Goal: Task Accomplishment & Management: Use online tool/utility

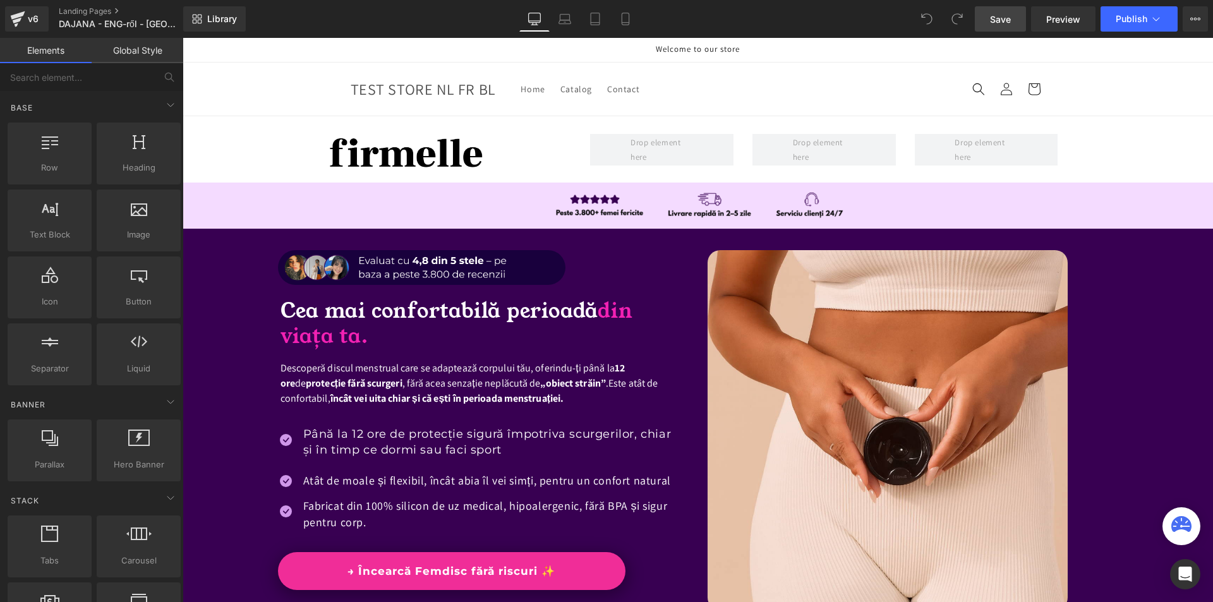
click at [996, 17] on span "Save" at bounding box center [1000, 19] width 21 height 13
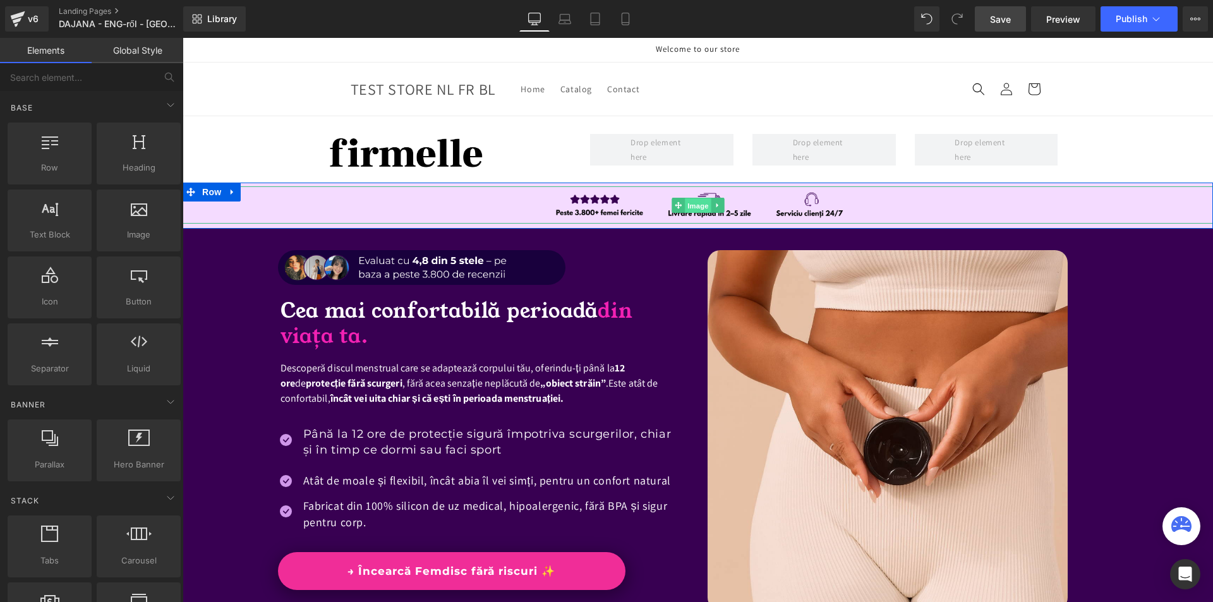
click at [688, 206] on span "Image" at bounding box center [698, 205] width 27 height 15
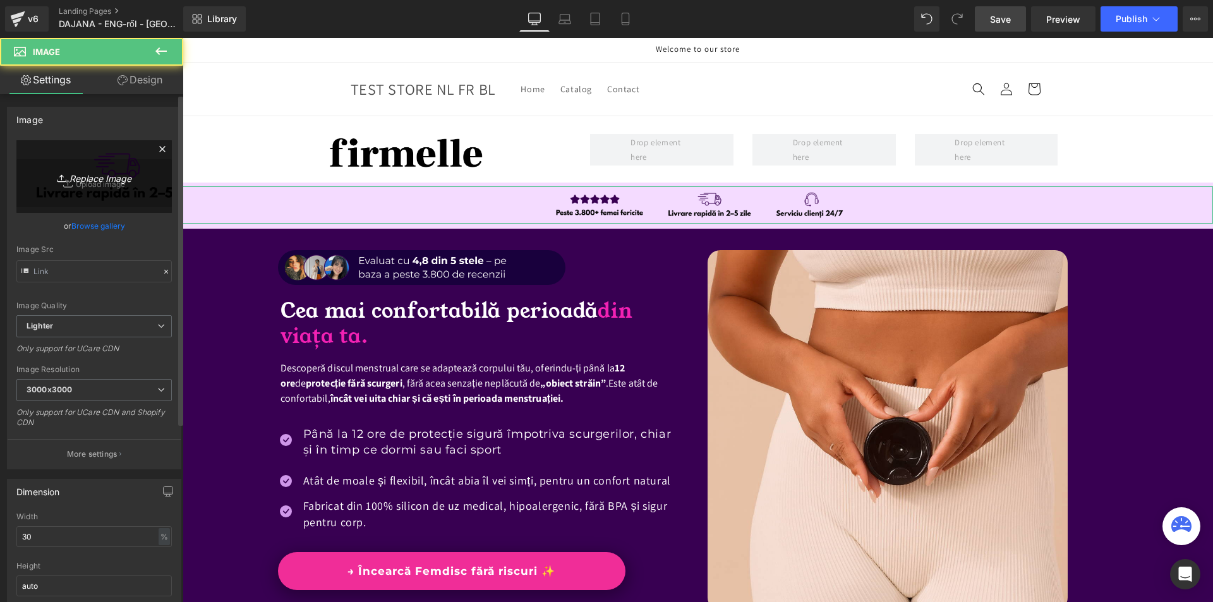
click at [120, 174] on icon "Replace Image" at bounding box center [94, 177] width 101 height 16
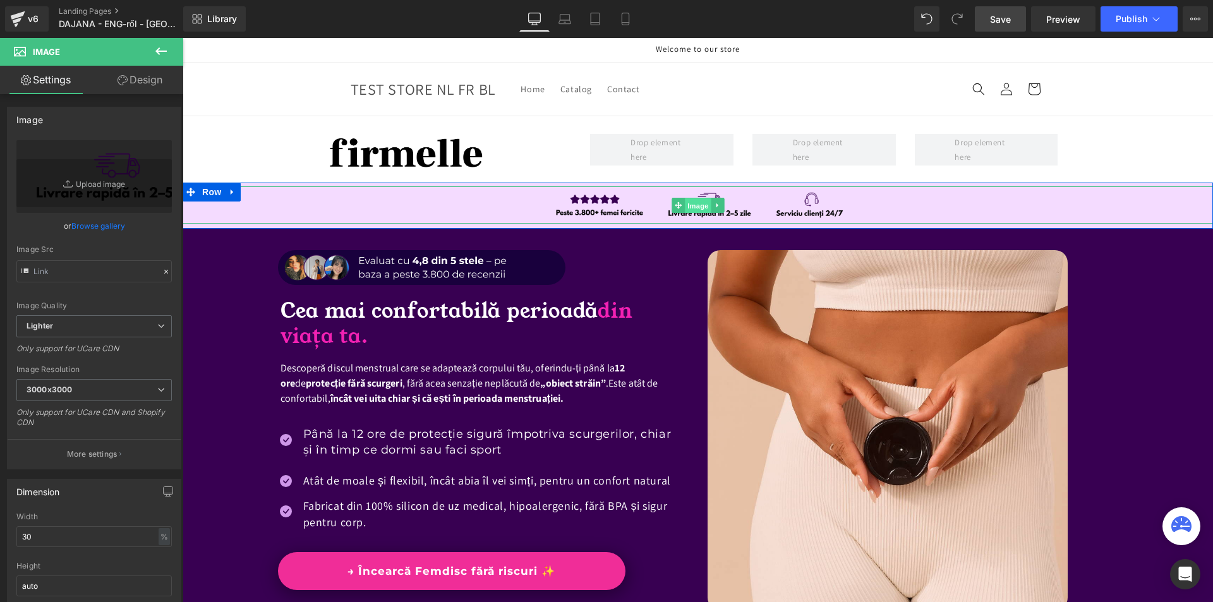
click at [685, 207] on span "Image" at bounding box center [698, 205] width 27 height 15
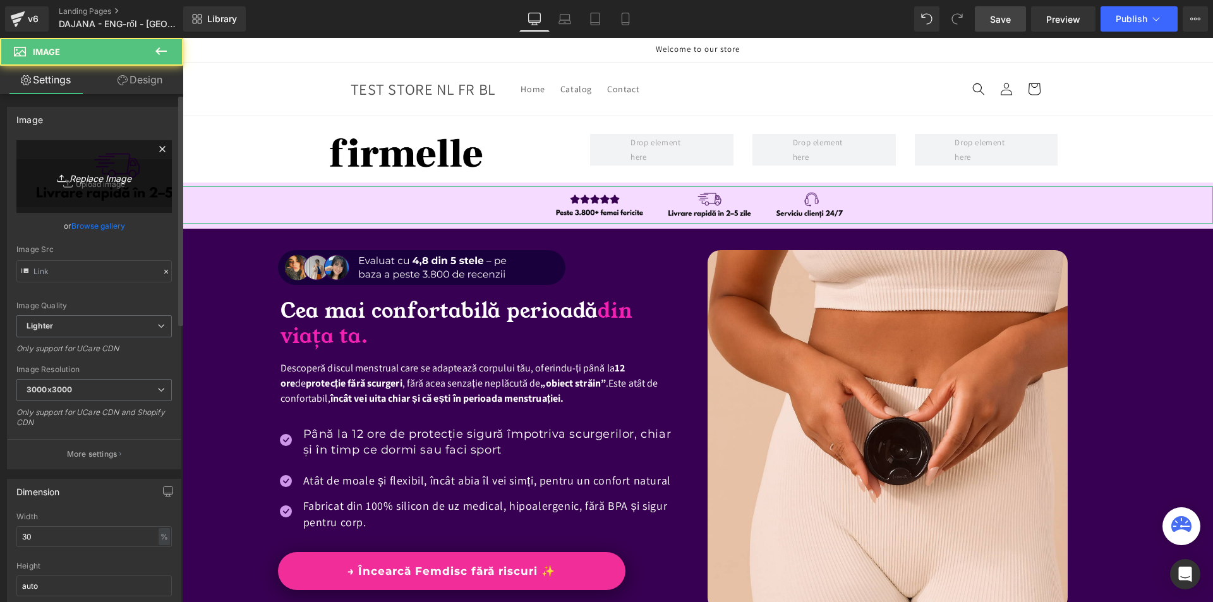
click at [116, 205] on link "Replace Image" at bounding box center [93, 176] width 155 height 73
type input "C:\fakepath\Více než 10 000 šťastných žen! (100).png"
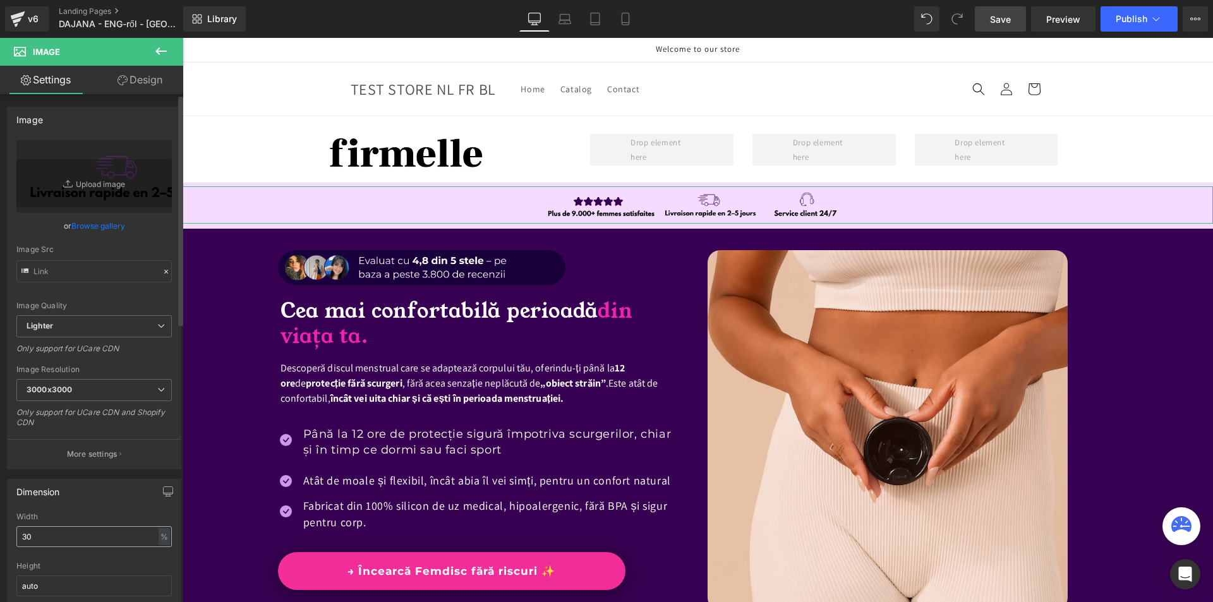
click at [85, 549] on div "Width 30 % % px" at bounding box center [93, 536] width 155 height 49
click at [85, 547] on input "30" at bounding box center [93, 536] width 155 height 21
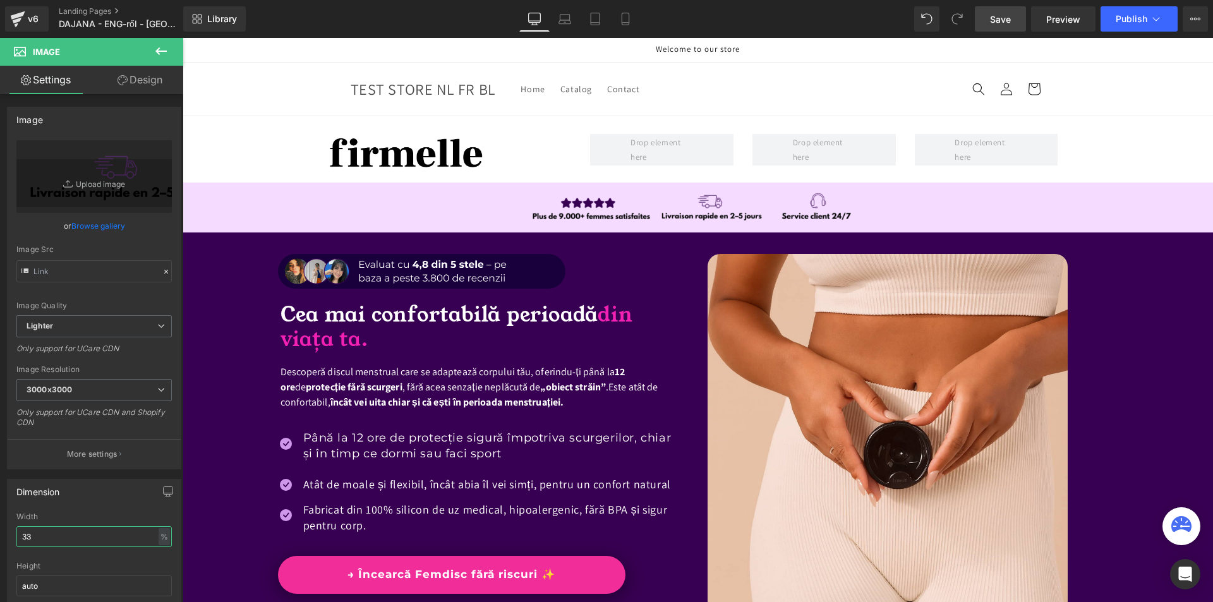
type input "33"
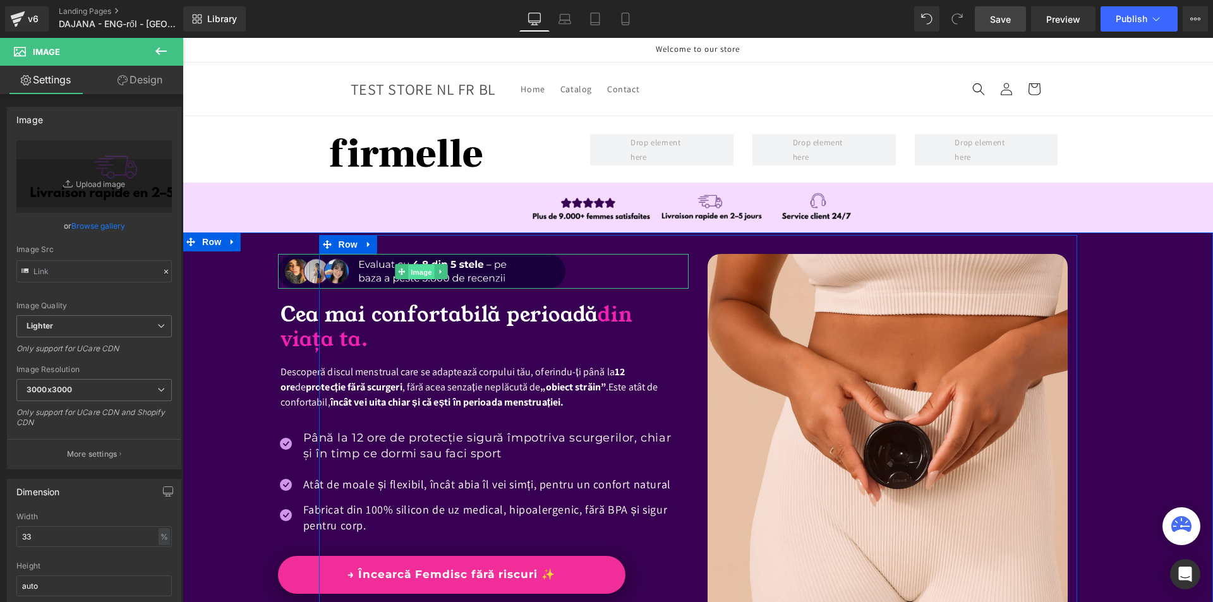
click at [409, 276] on span "Image" at bounding box center [421, 271] width 27 height 15
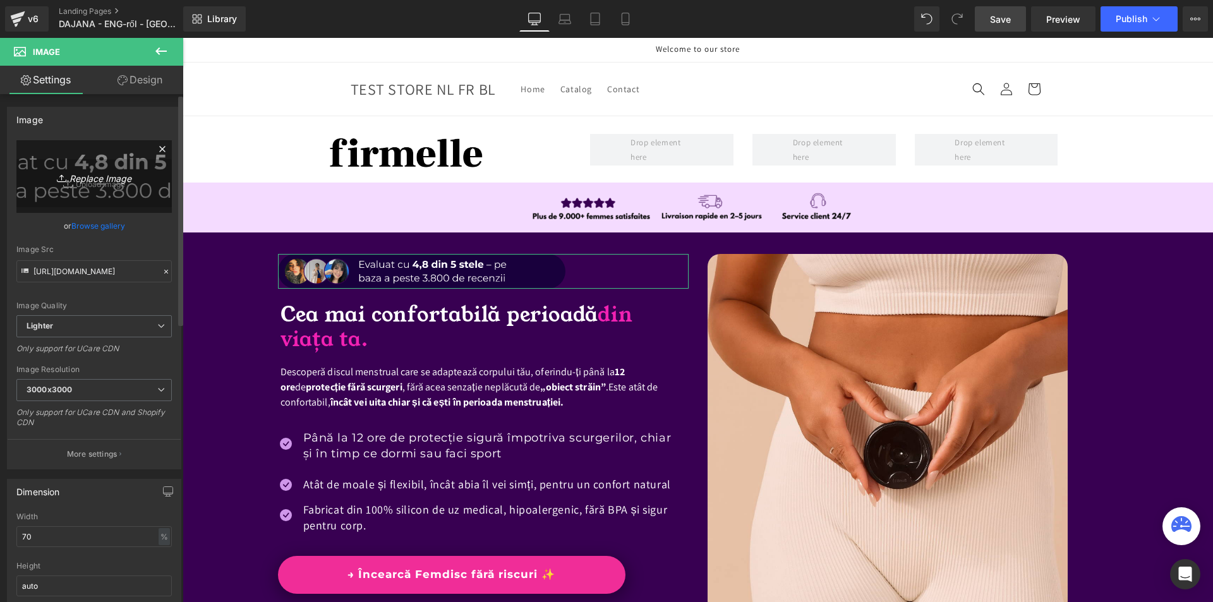
click at [121, 198] on link "Replace Image" at bounding box center [93, 176] width 155 height 73
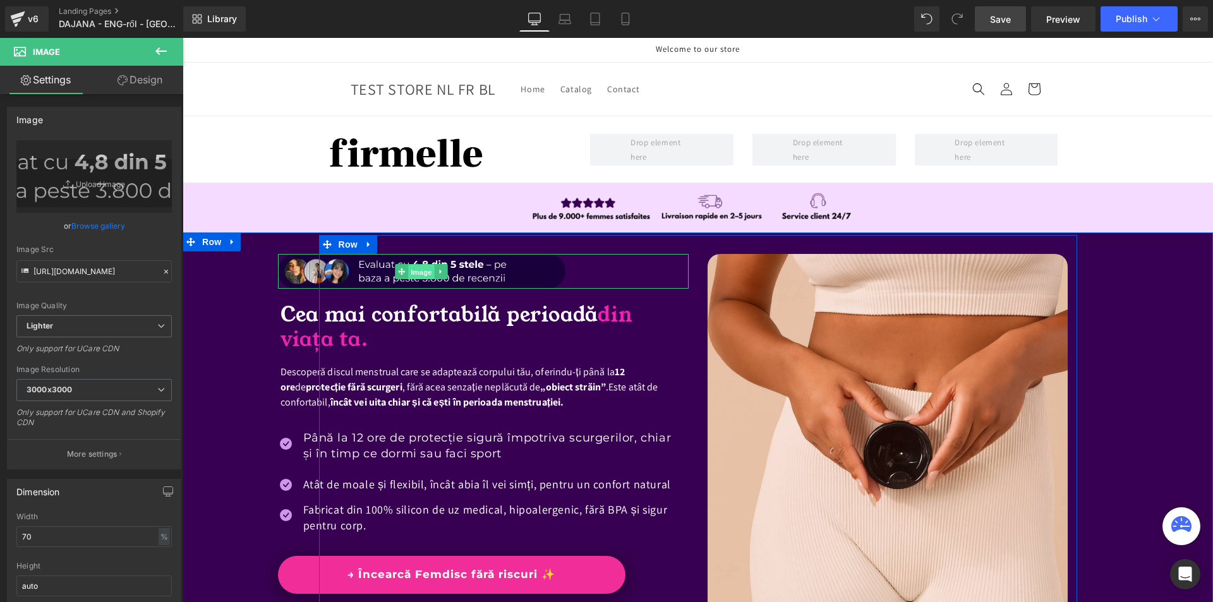
click at [416, 271] on span "Image" at bounding box center [421, 271] width 27 height 15
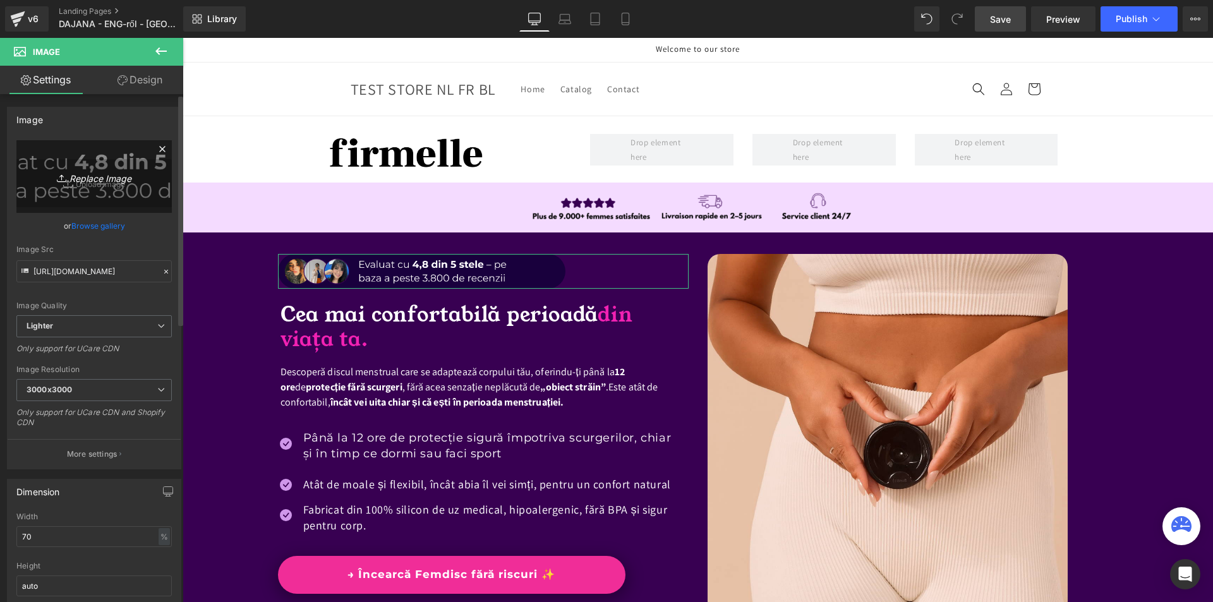
click at [72, 193] on link "Replace Image" at bounding box center [93, 176] width 155 height 73
type input "C:\fakepath\Více než 10 000 šťastných žen! - 2025-08-23T165150.957.png"
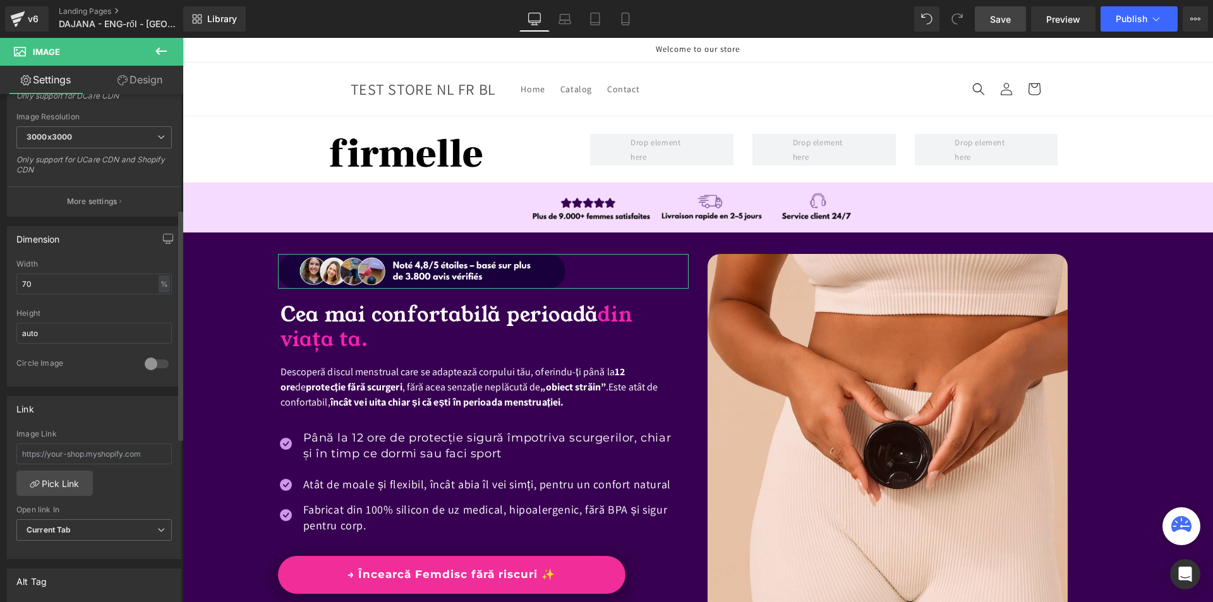
scroll to position [505, 0]
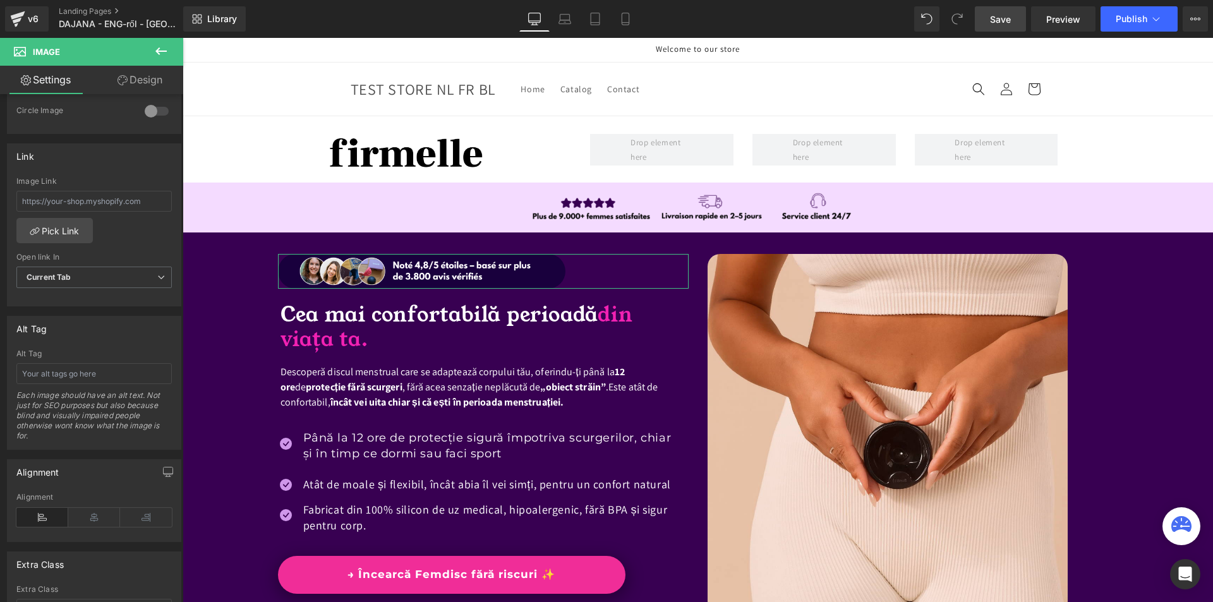
click at [136, 75] on link "Design" at bounding box center [140, 80] width 92 height 28
click at [0, 0] on div "Spacing" at bounding box center [0, 0] width 0 height 0
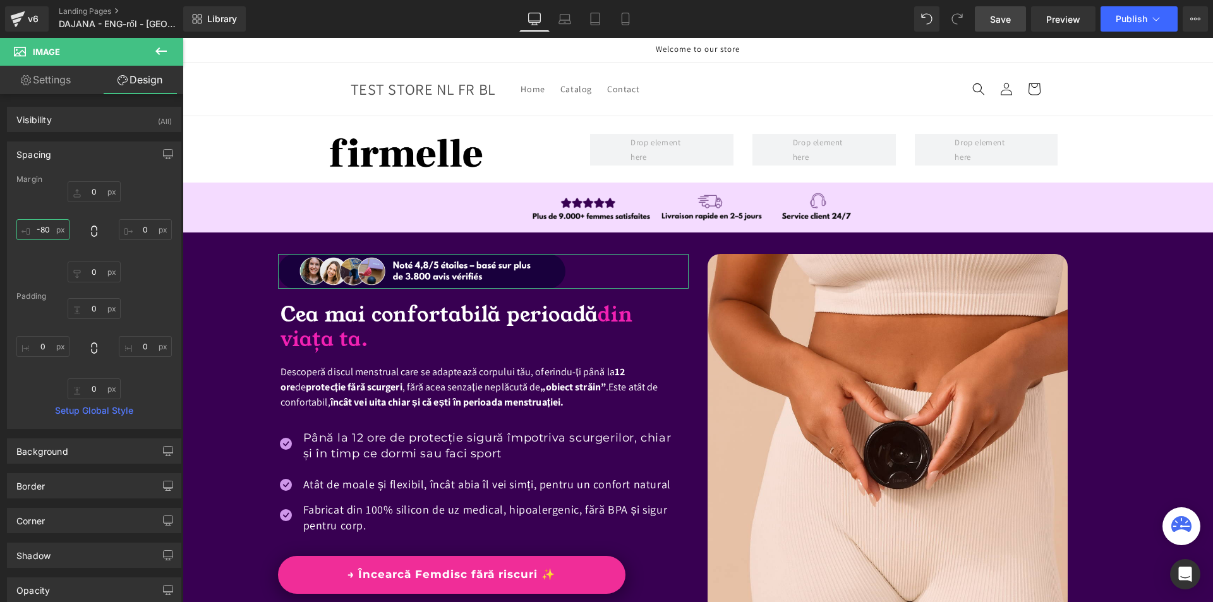
click at [58, 233] on input "text" at bounding box center [42, 229] width 53 height 21
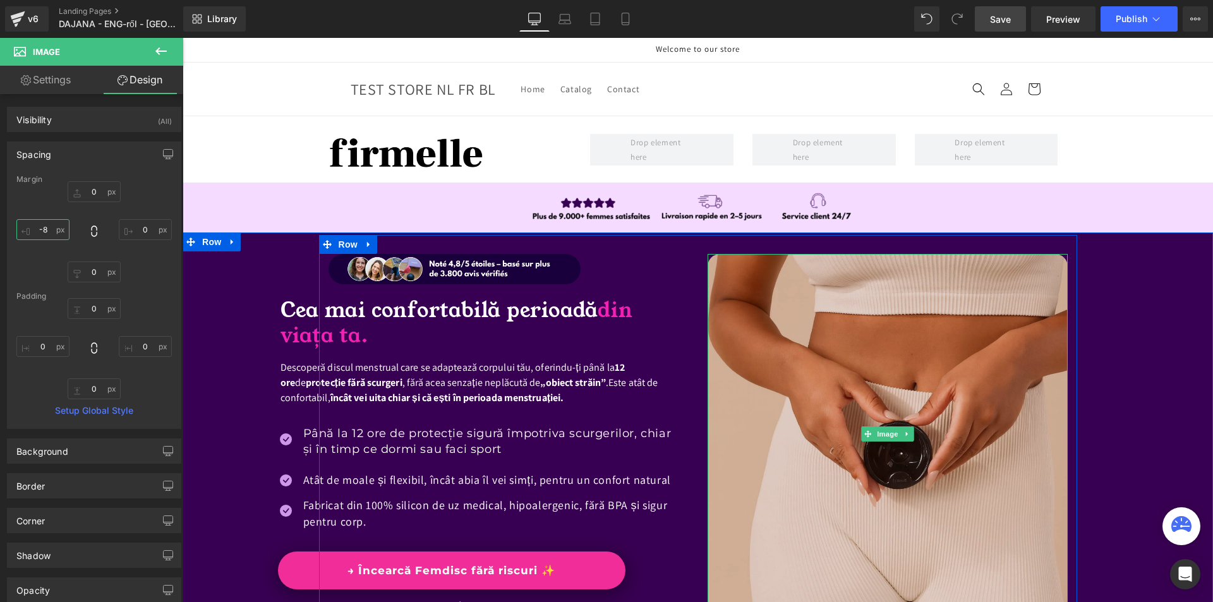
type input "-80"
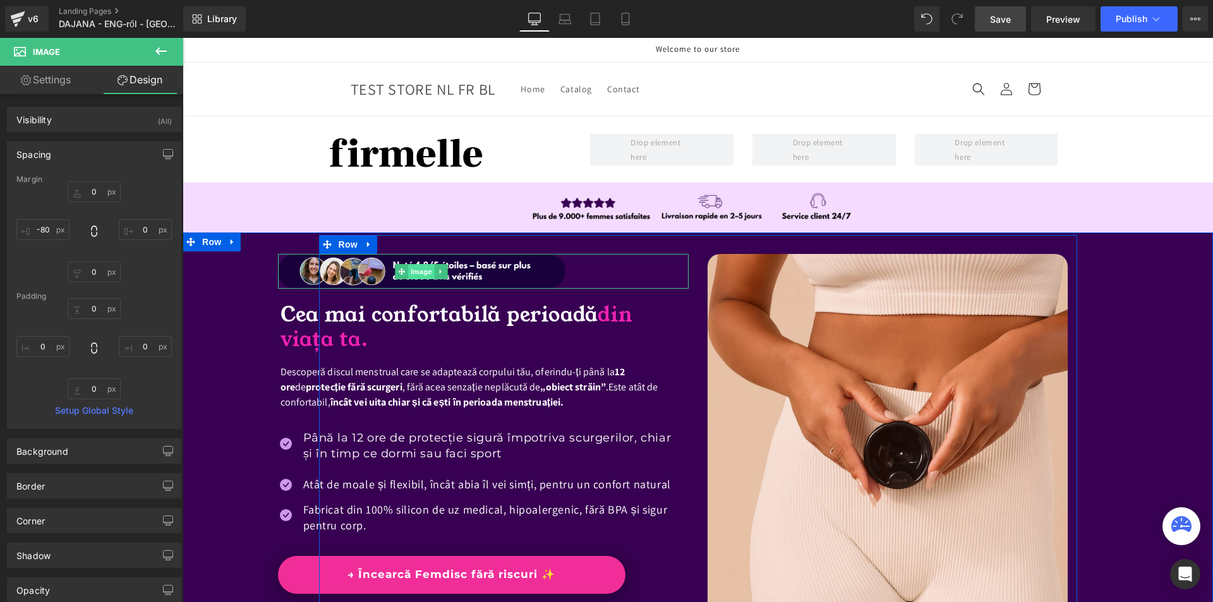
click at [425, 273] on span "Image" at bounding box center [421, 271] width 27 height 15
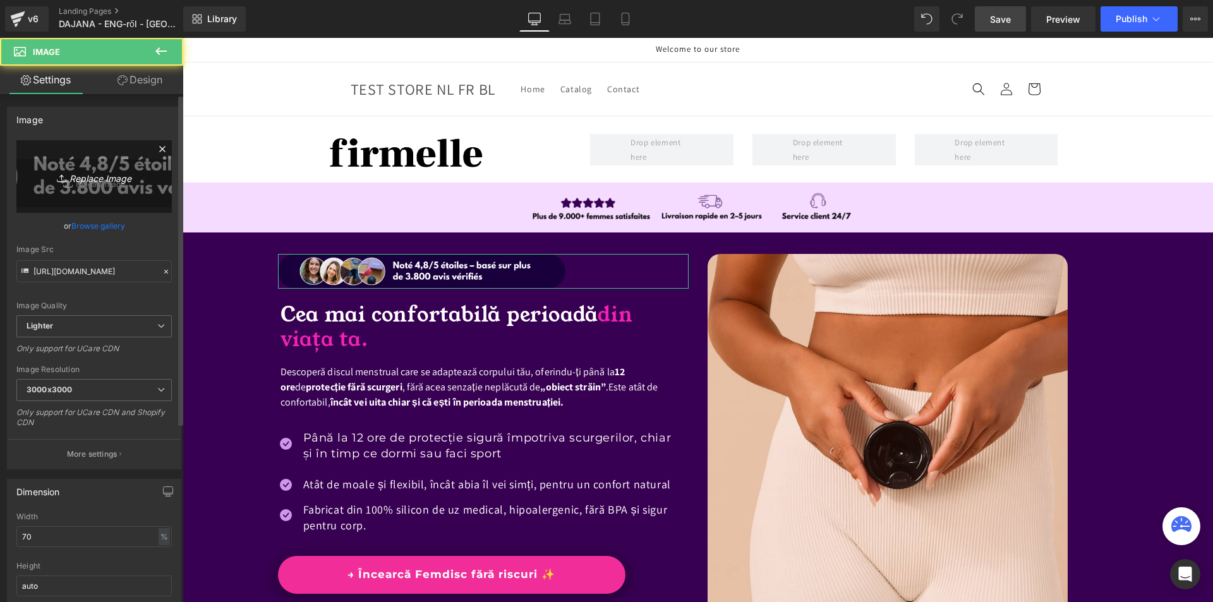
click at [86, 172] on icon "Replace Image" at bounding box center [94, 177] width 101 height 16
type input "C:\fakepath\Více než 10 000 šťastných žen! - 2025-08-23T165231.884.png"
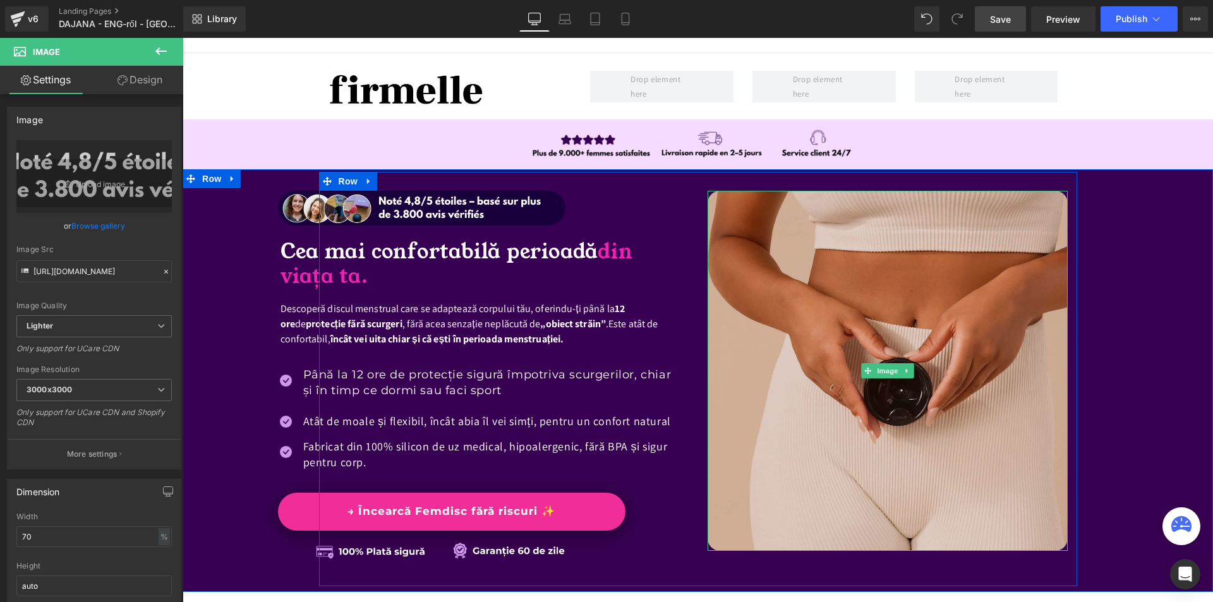
scroll to position [126, 0]
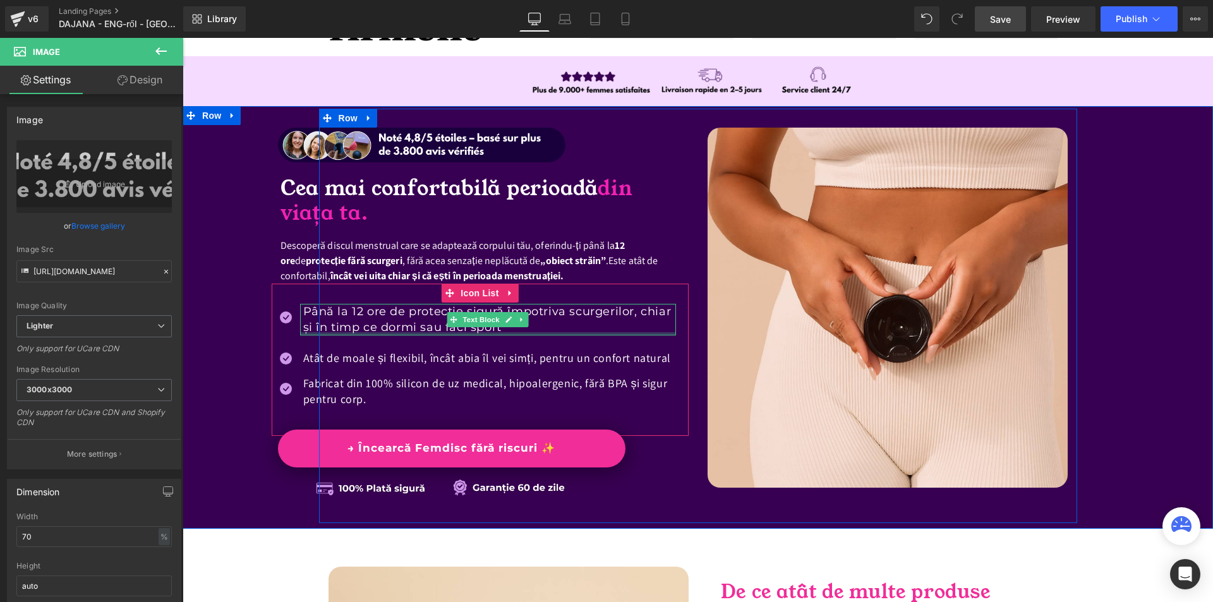
click at [326, 365] on p "Atât de moale și flexibil, încât abia îl vei simți, pentru un confort natural" at bounding box center [489, 358] width 373 height 16
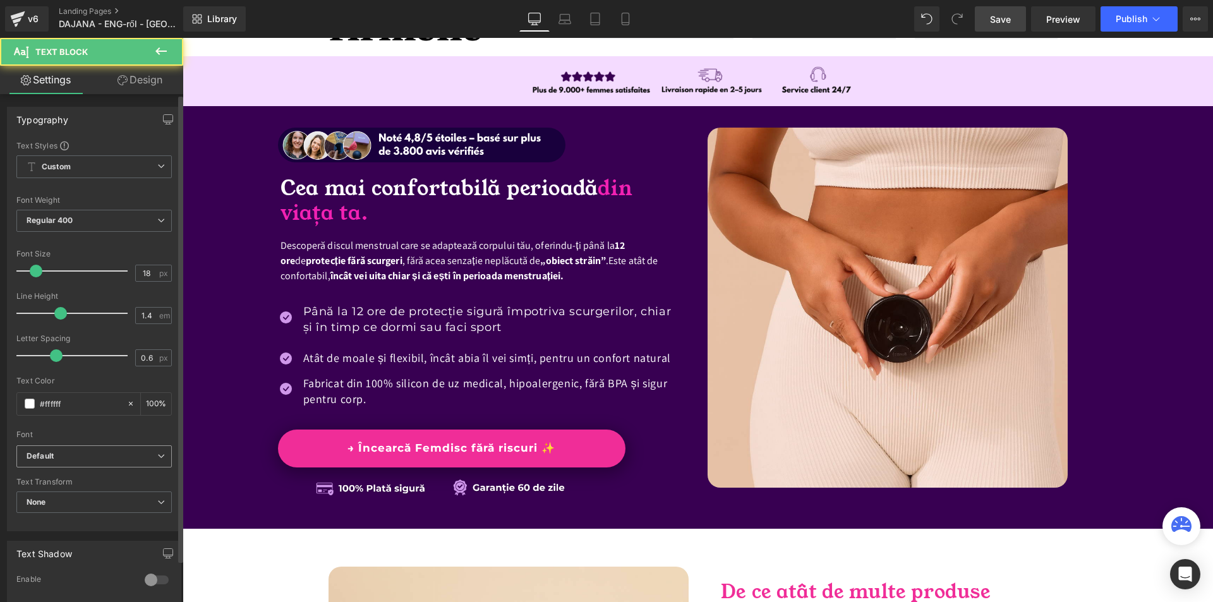
click at [90, 464] on span "Default" at bounding box center [93, 456] width 155 height 22
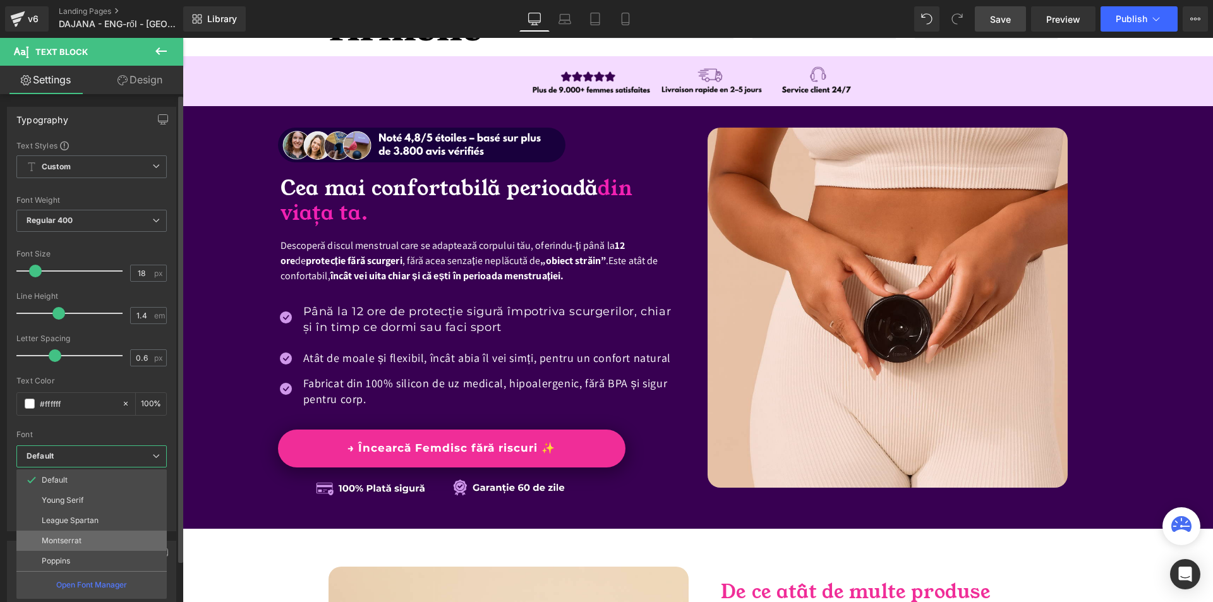
click at [91, 545] on li "Montserrat" at bounding box center [91, 541] width 150 height 20
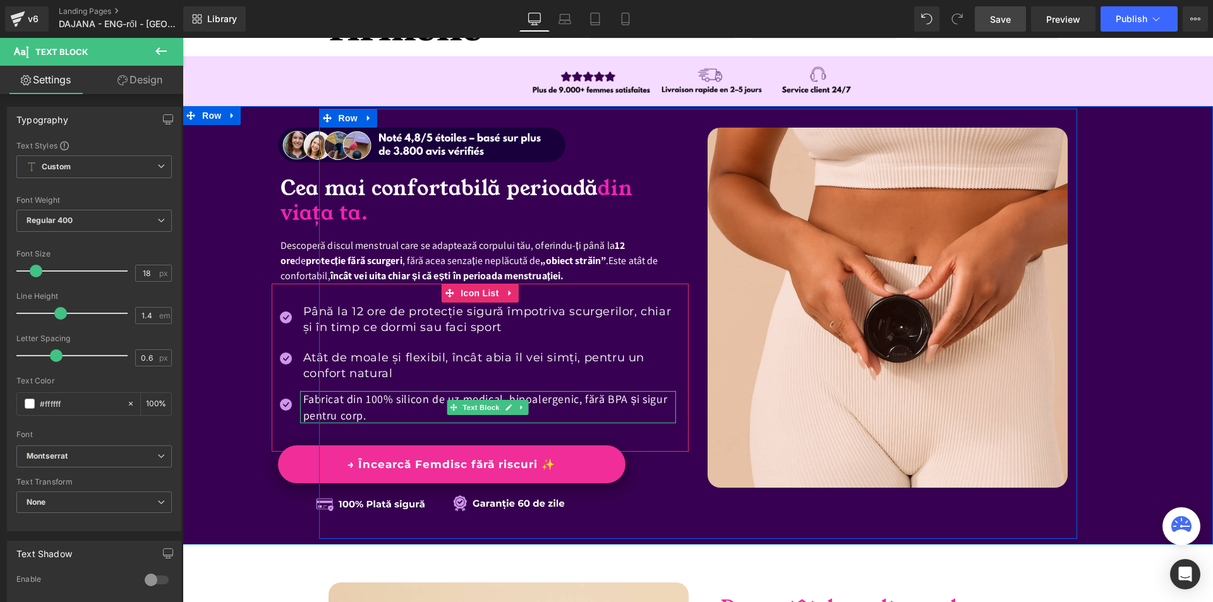
click at [347, 418] on p "Fabricat din 100% silicon de uz medical, hipoalergenic, fără BPA și sigur pentr…" at bounding box center [489, 407] width 373 height 32
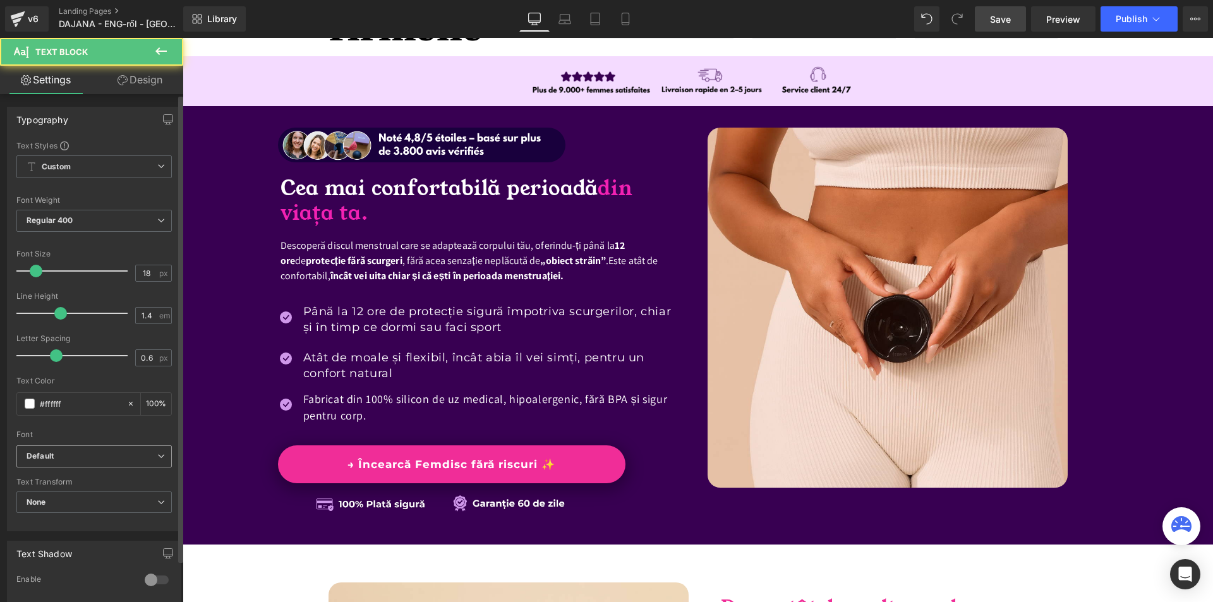
click at [55, 459] on b "Default" at bounding box center [92, 456] width 131 height 11
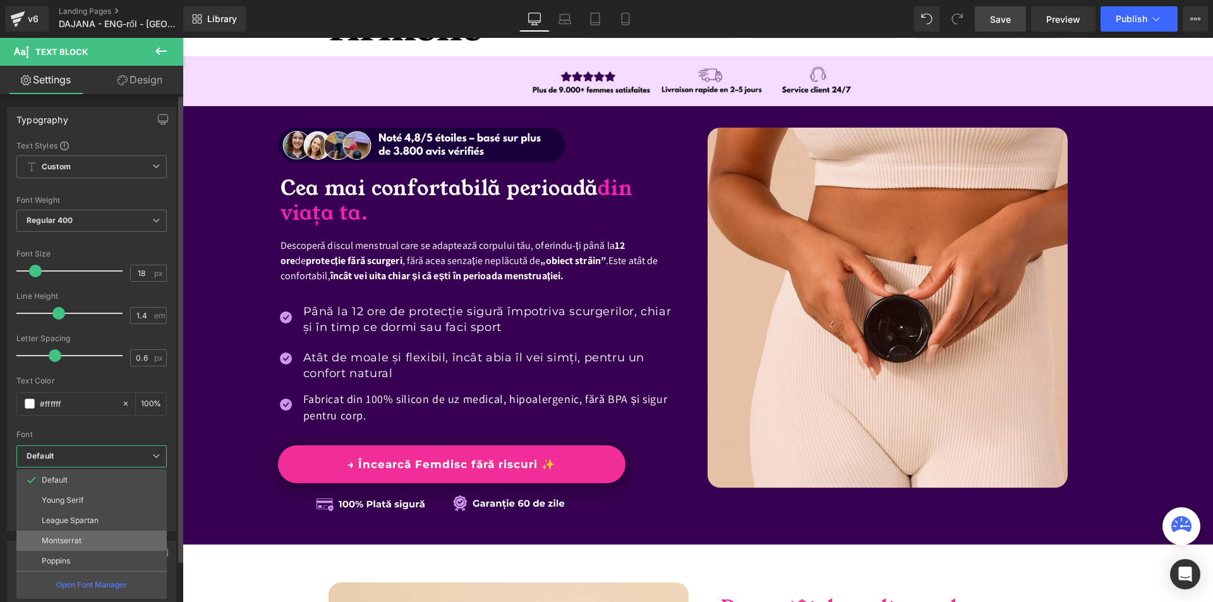
click at [95, 538] on li "Montserrat" at bounding box center [91, 541] width 150 height 20
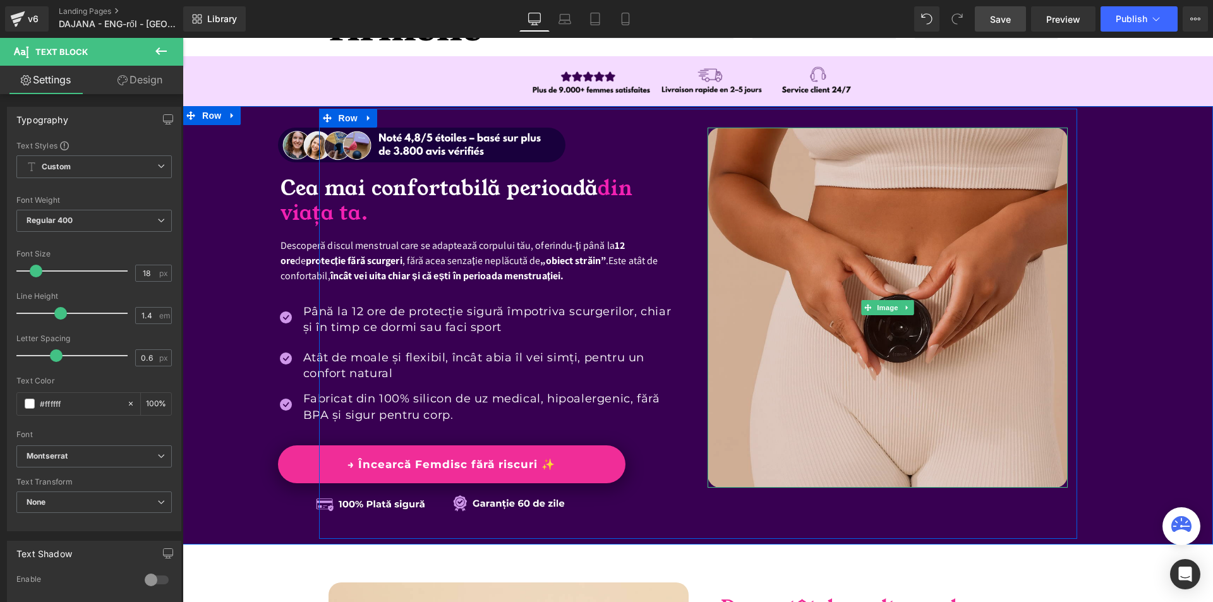
scroll to position [63, 0]
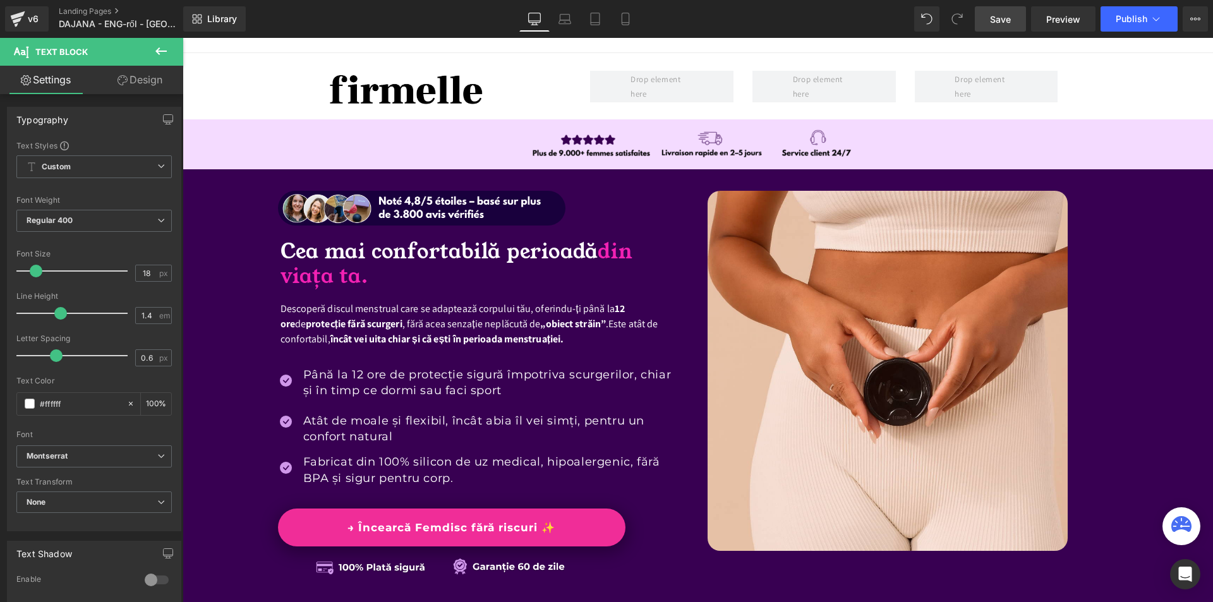
click at [348, 322] on span "protecție fără scurgeri" at bounding box center [354, 323] width 97 height 13
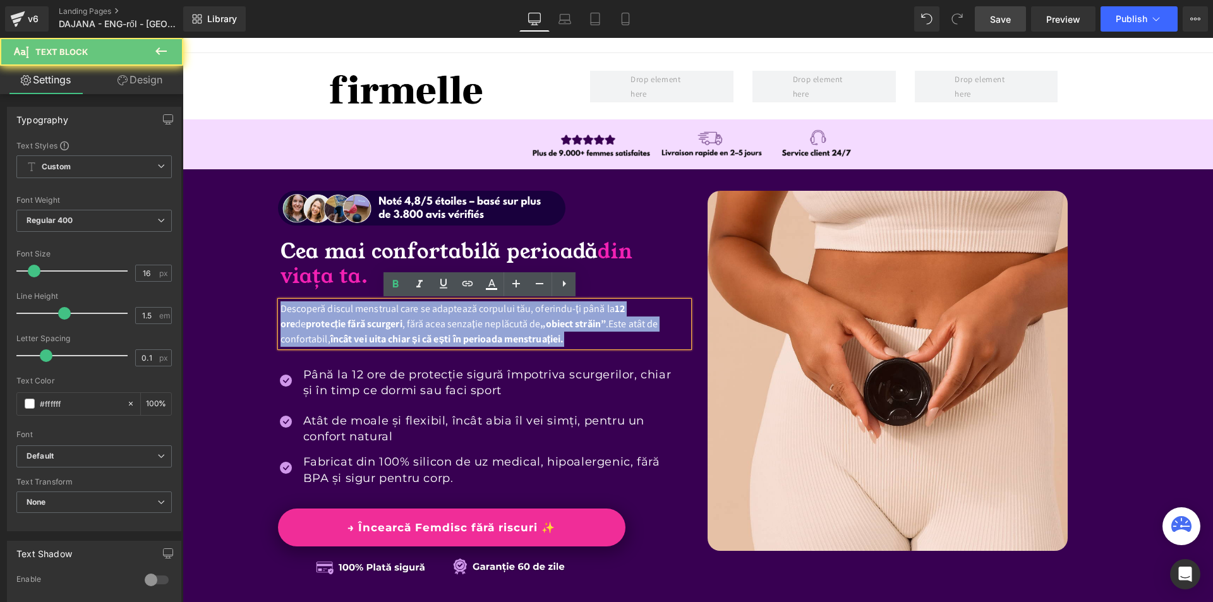
click at [348, 322] on span "protecție fără scurgeri" at bounding box center [354, 323] width 97 height 13
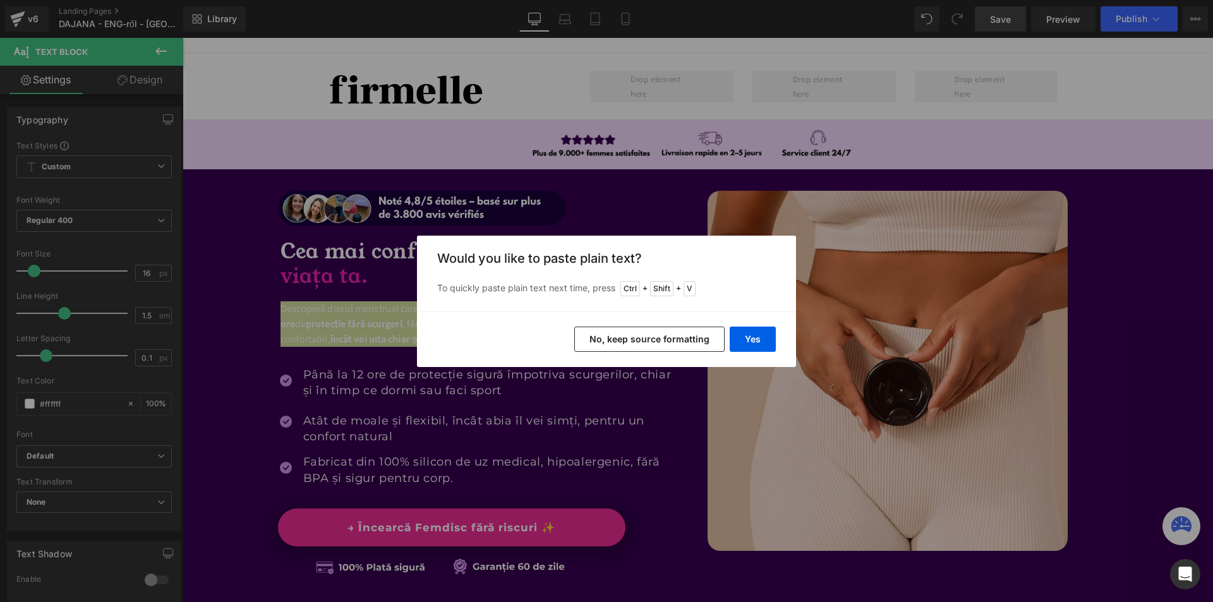
click at [617, 340] on button "No, keep source formatting" at bounding box center [649, 339] width 150 height 25
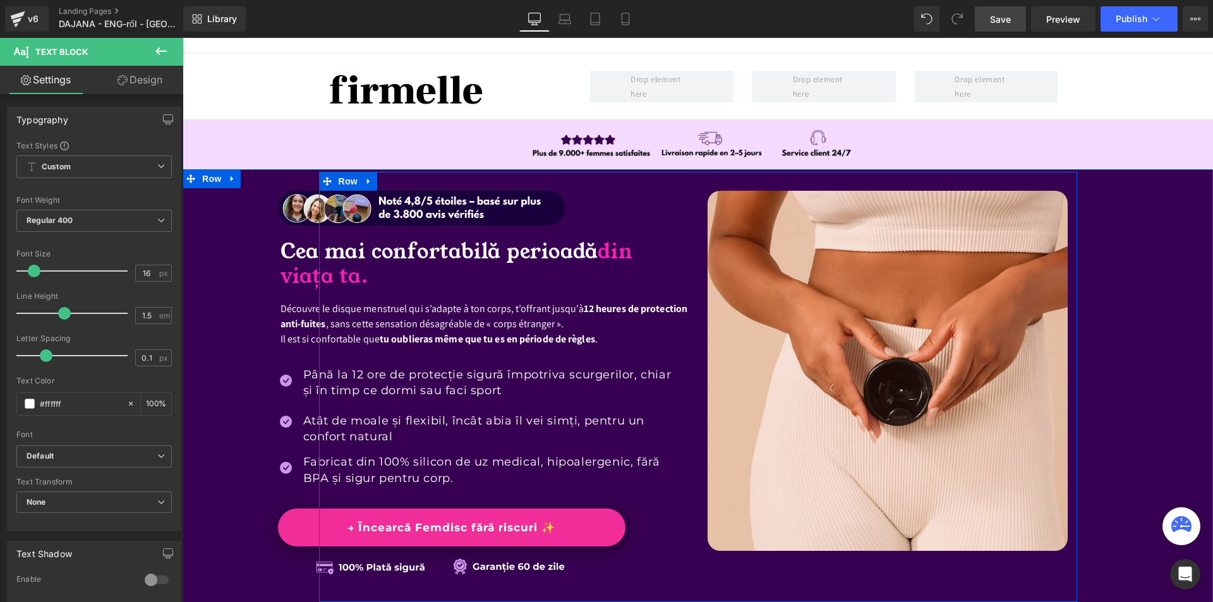
click at [633, 334] on p "Découvre le disque menstruel qui s’adapte à ton corps, t’offrant jusqu’à 12 heu…" at bounding box center [485, 323] width 408 height 45
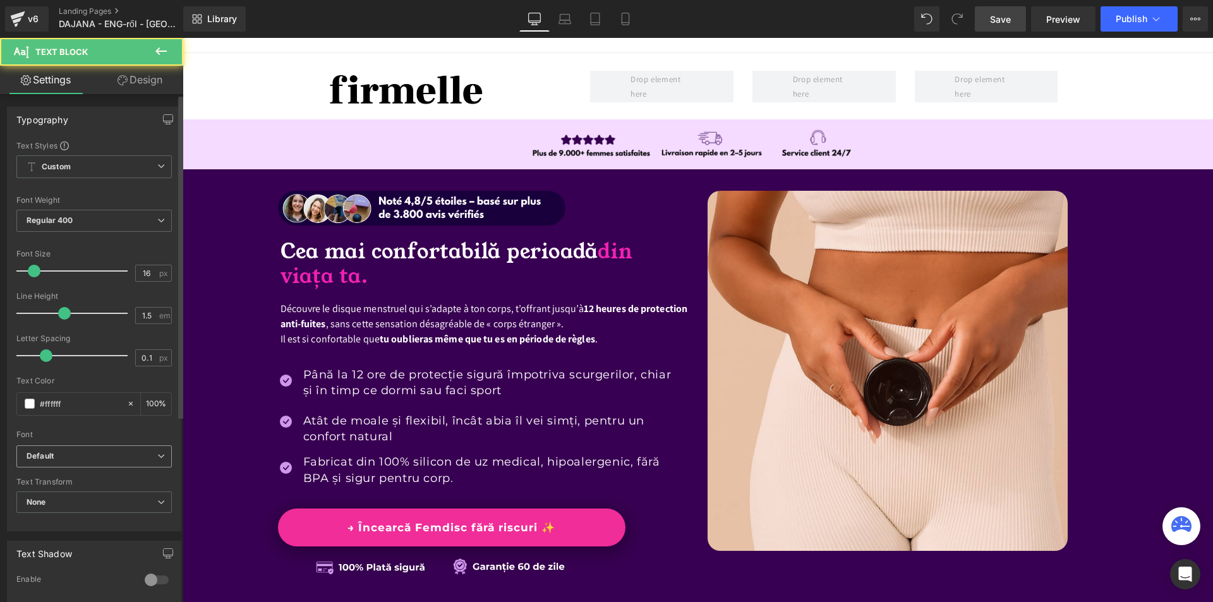
click at [124, 455] on b "Default" at bounding box center [92, 456] width 131 height 11
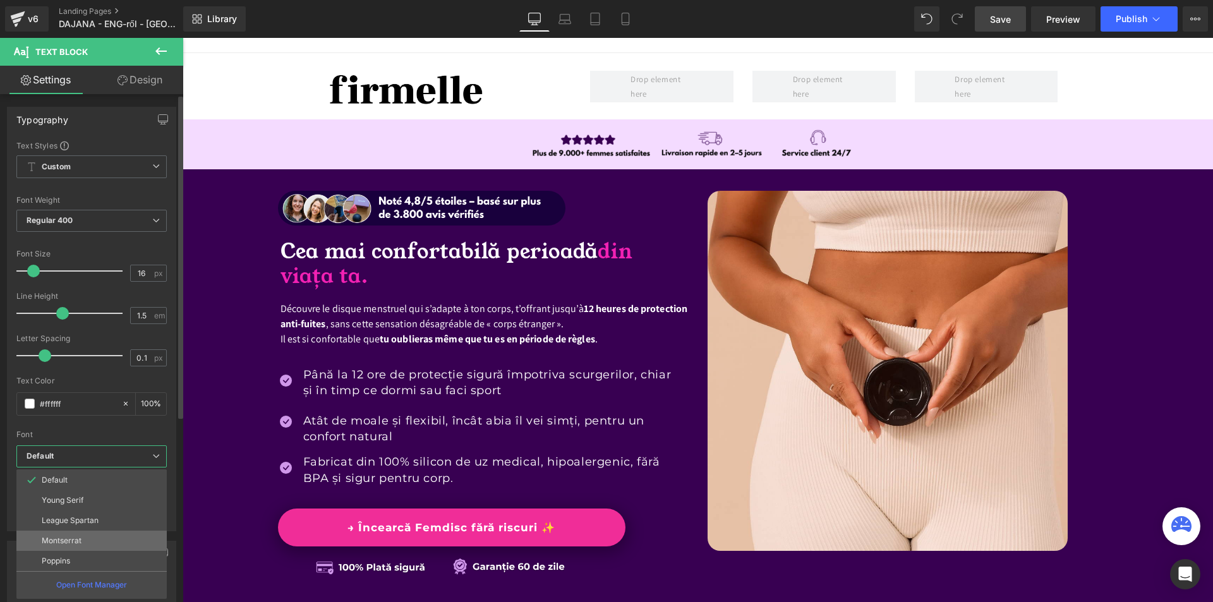
click at [94, 543] on li "Montserrat" at bounding box center [91, 541] width 150 height 20
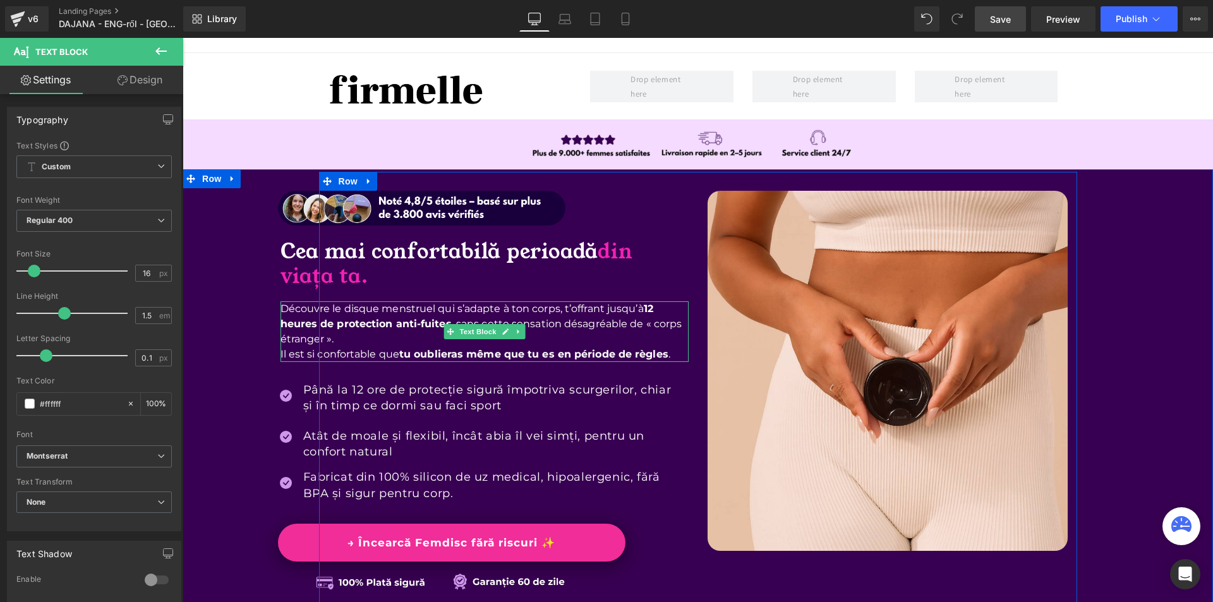
click at [284, 318] on strong "12 heures de protection anti-fuites" at bounding box center [467, 316] width 373 height 27
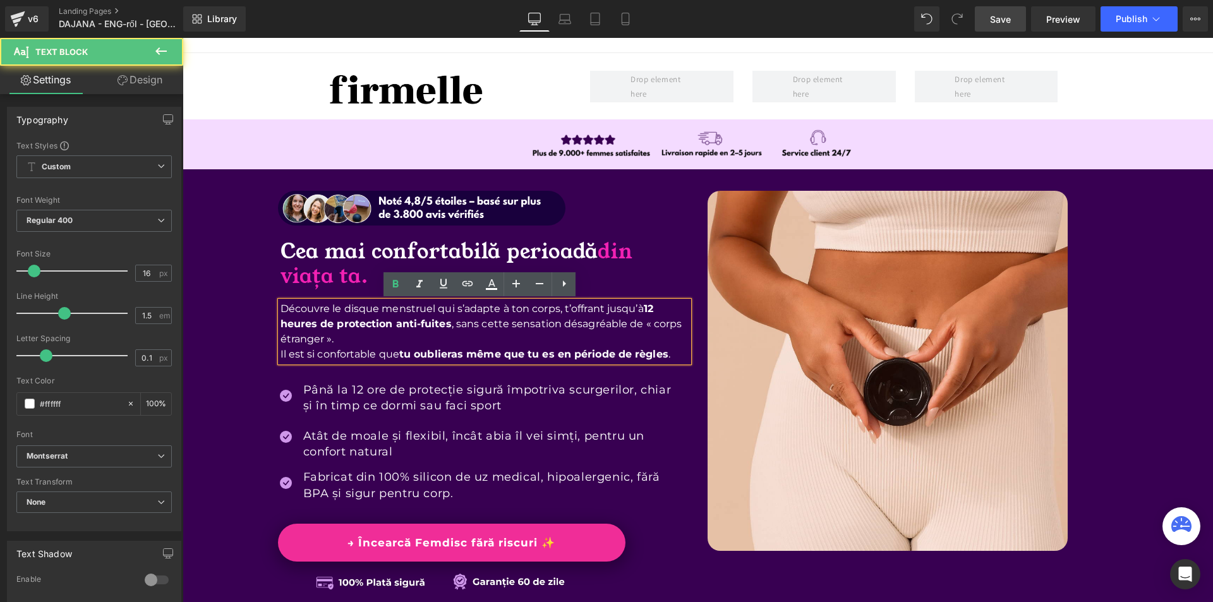
click at [282, 310] on p "Découvre le disque menstruel qui s’adapte à ton corps, t’offrant jusqu’à 12 heu…" at bounding box center [485, 331] width 408 height 61
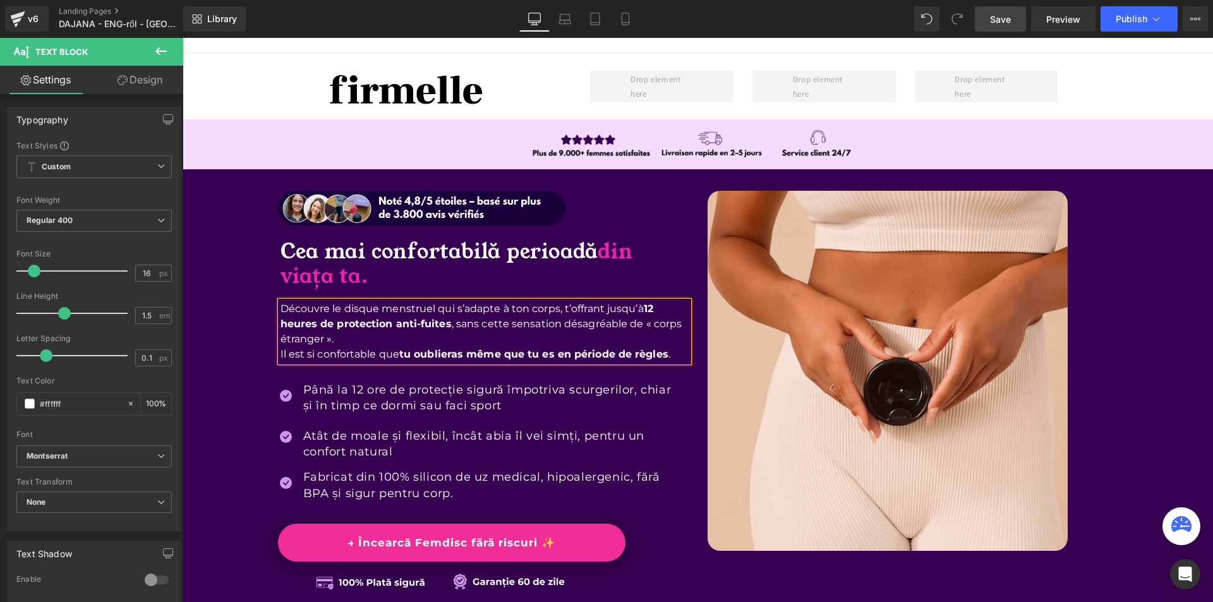
click at [438, 343] on p "Découvre le disque menstruel qui s’adapte à ton corps, t’offrant jusqu’à 12 heu…" at bounding box center [485, 331] width 408 height 61
click at [649, 255] on h1 "Cea mai confortabilă perioadă din viața ta." at bounding box center [485, 264] width 408 height 50
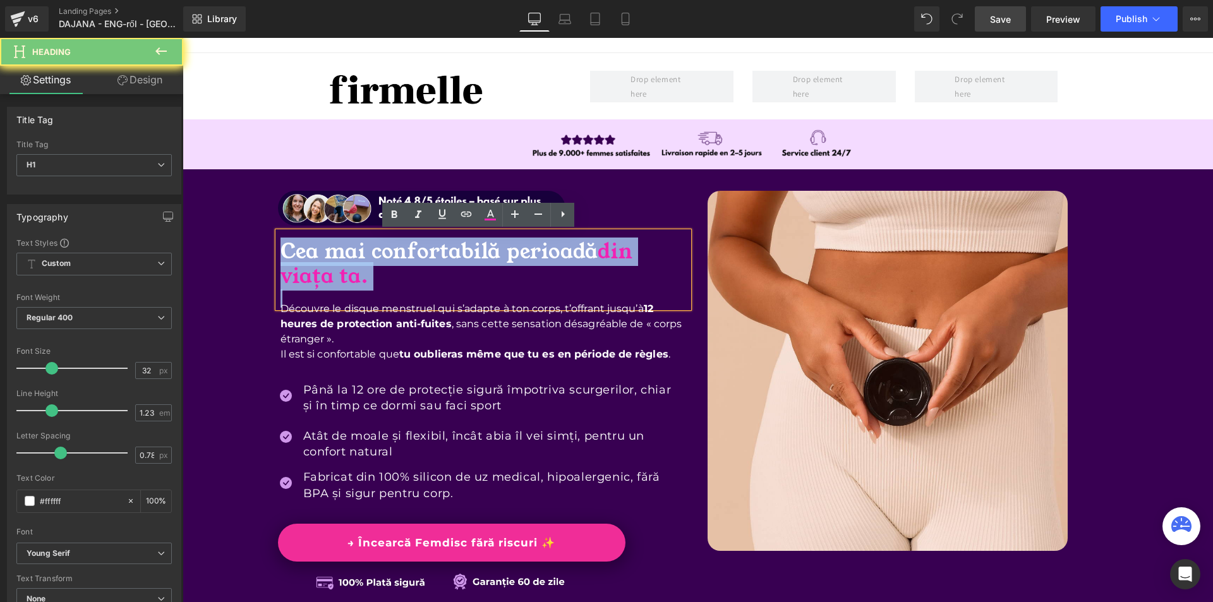
click at [649, 255] on h1 "Cea mai confortabilă perioadă din viața ta." at bounding box center [485, 264] width 408 height 50
copy h1 "Cea mai confortabilă perioadă din viața ta."
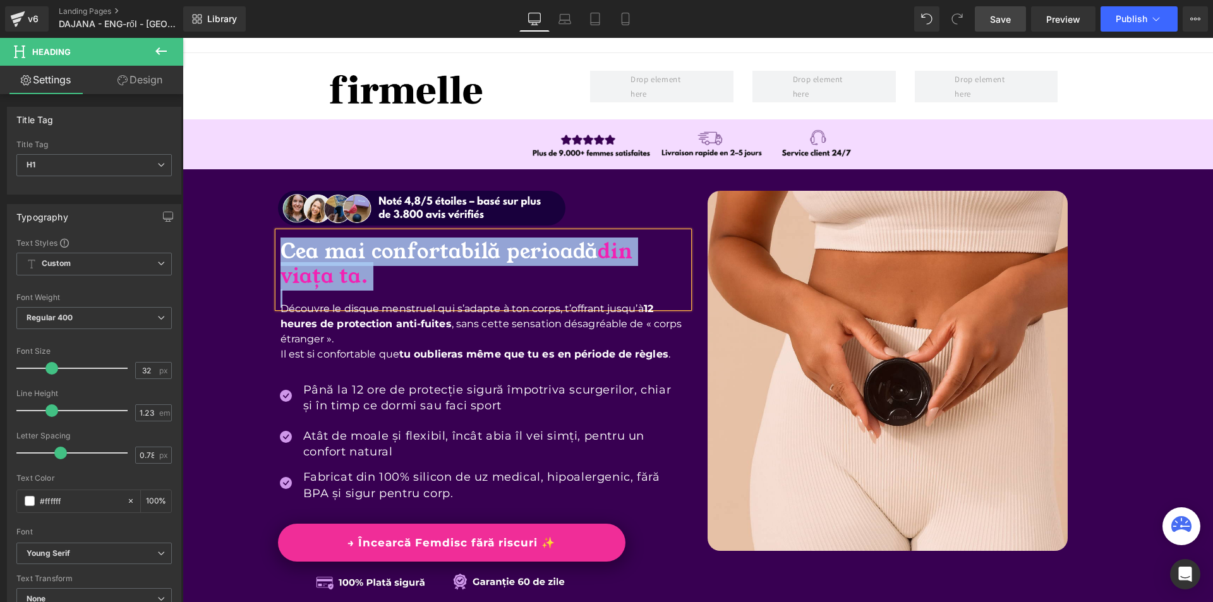
paste div
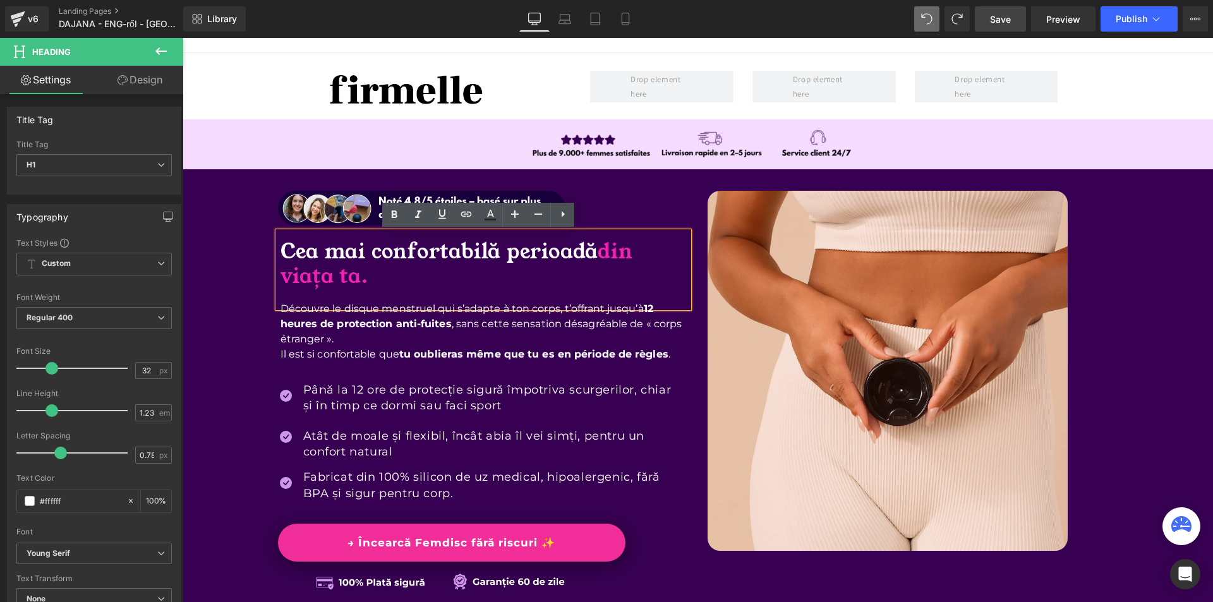
click at [576, 274] on h1 "Cea mai confortabilă perioadă din viața ta." at bounding box center [485, 264] width 408 height 50
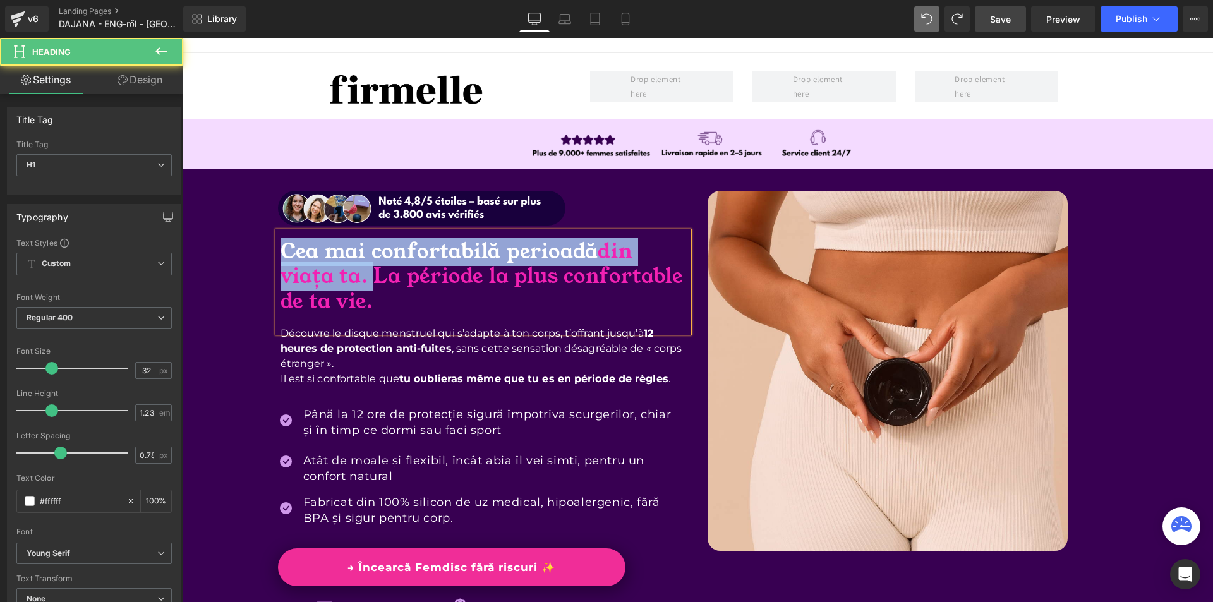
drag, startPoint x: 368, startPoint y: 274, endPoint x: 263, endPoint y: 255, distance: 107.3
click at [263, 255] on div "Image Cea mai confortabilă perioadă din viața ta. La période la plus confortabl…" at bounding box center [698, 407] width 1031 height 470
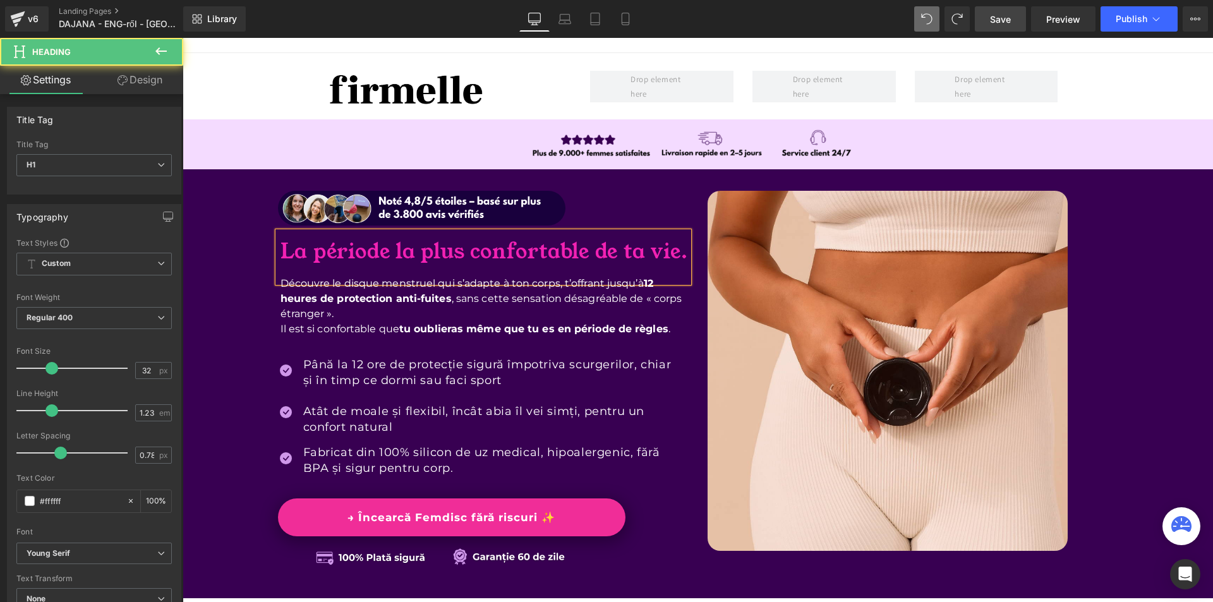
click at [497, 251] on span "La période la plus confortable de ta vie." at bounding box center [485, 252] width 408 height 28
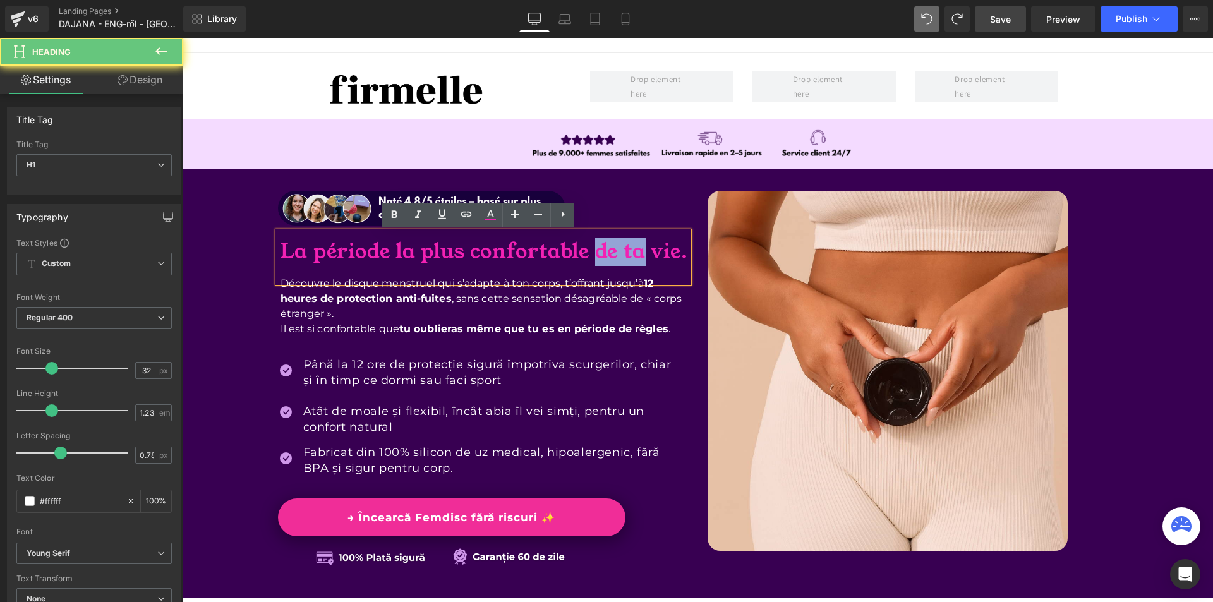
drag, startPoint x: 596, startPoint y: 251, endPoint x: 648, endPoint y: 256, distance: 51.4
click at [648, 256] on h1 "La période la plus confortable de ta vie." at bounding box center [485, 251] width 408 height 25
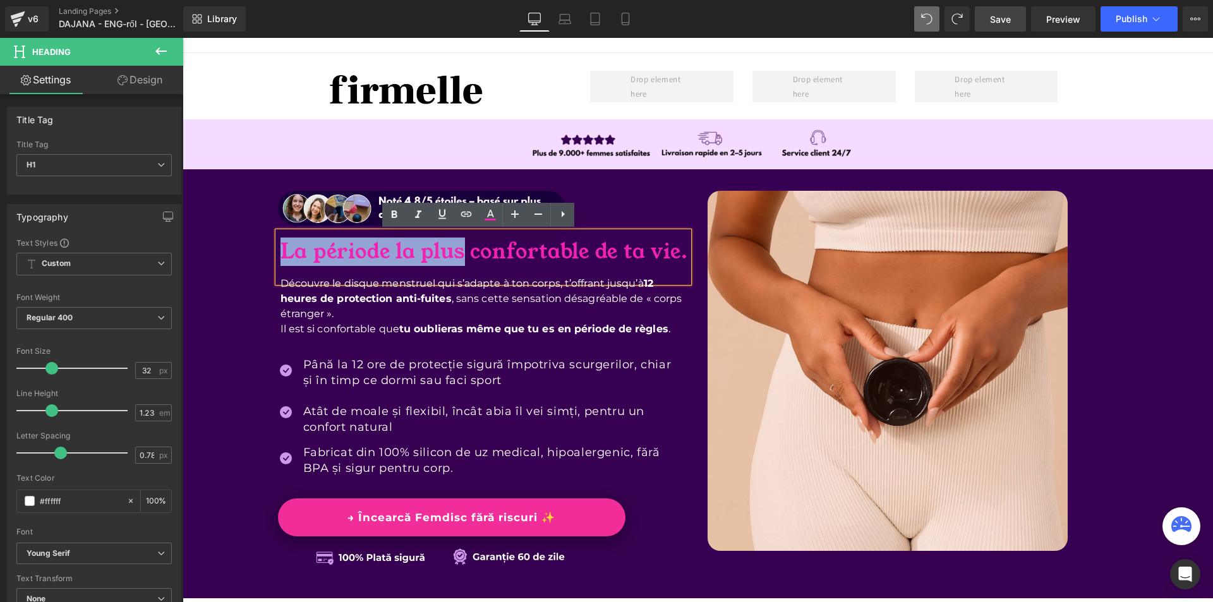
drag, startPoint x: 280, startPoint y: 250, endPoint x: 460, endPoint y: 247, distance: 180.1
click at [460, 247] on span "La période la plus confortable de ta vie." at bounding box center [485, 252] width 408 height 28
click at [493, 227] on div "Image La période la plus confortable de ta vie. Heading Découvre le disque mens…" at bounding box center [508, 382] width 379 height 382
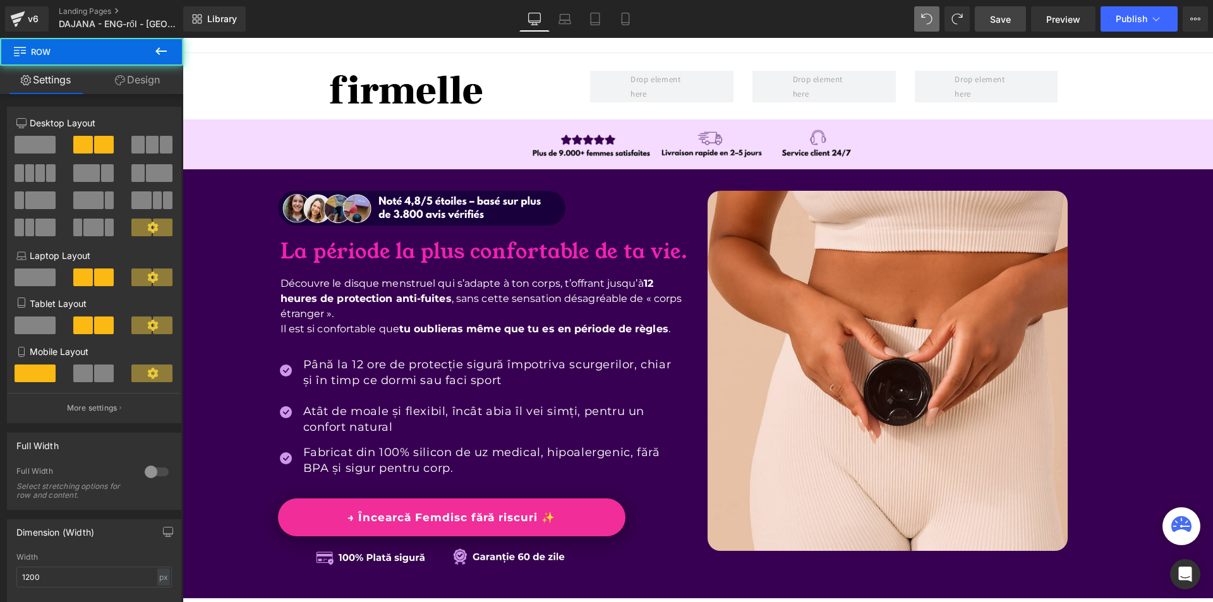
click at [461, 253] on span "La période la plus confortable de ta vie." at bounding box center [485, 252] width 408 height 28
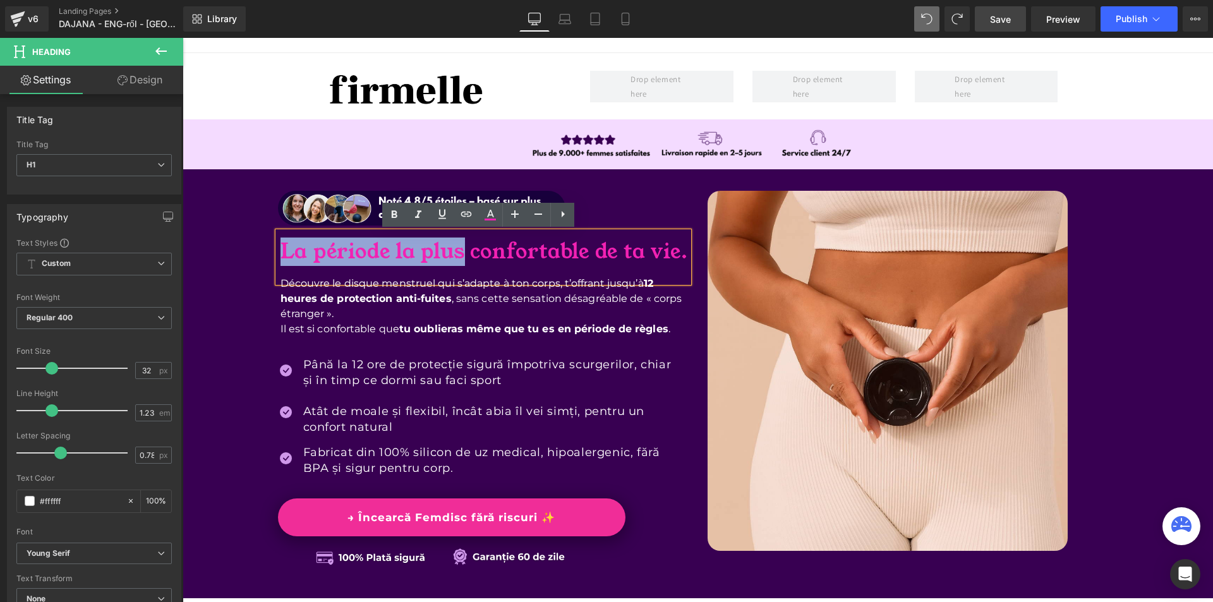
drag, startPoint x: 459, startPoint y: 253, endPoint x: 279, endPoint y: 250, distance: 179.5
click at [281, 250] on span "La période la plus confortable de ta vie." at bounding box center [485, 252] width 408 height 28
click at [488, 215] on icon at bounding box center [490, 214] width 7 height 8
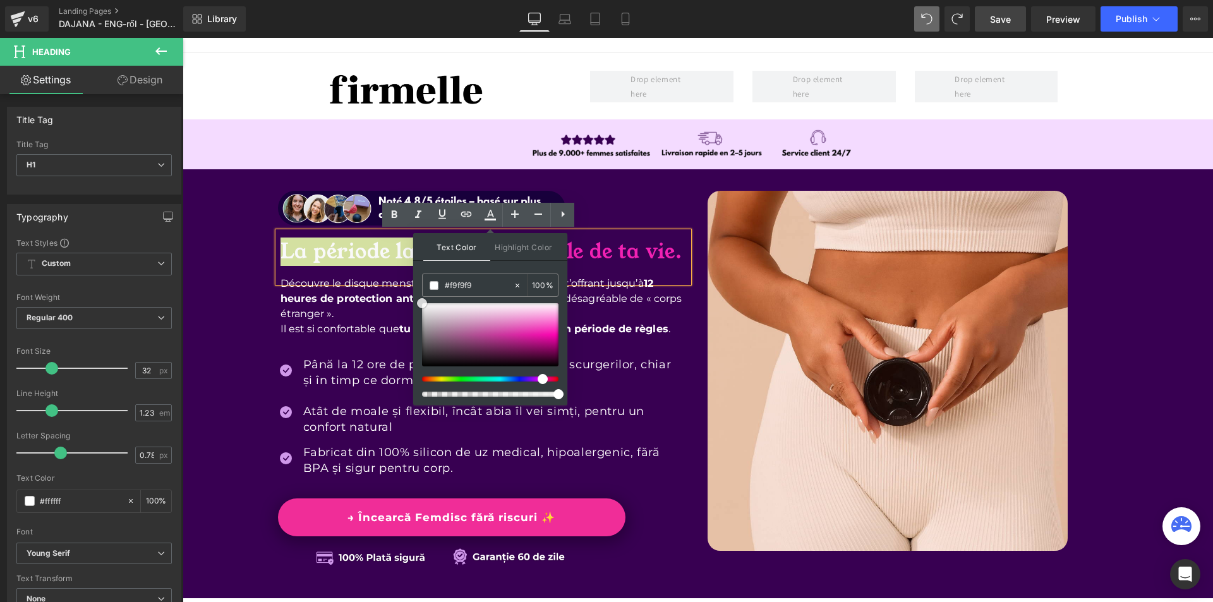
drag, startPoint x: 658, startPoint y: 362, endPoint x: 390, endPoint y: 263, distance: 286.1
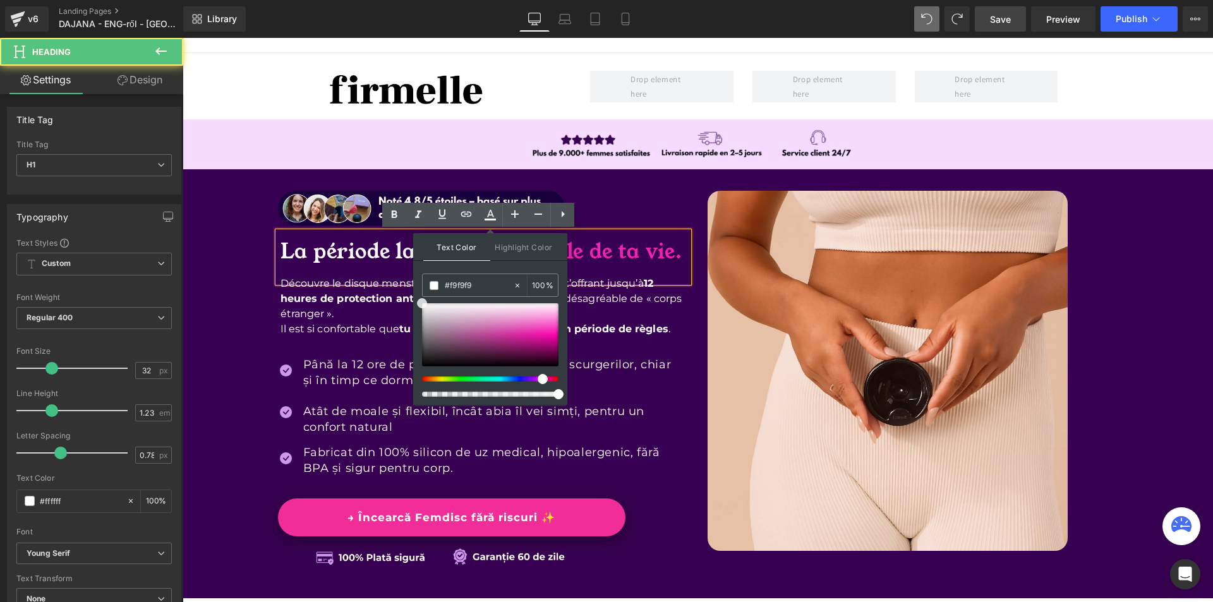
click at [389, 264] on h1 "La période la plus confortable de ta vie." at bounding box center [485, 251] width 408 height 25
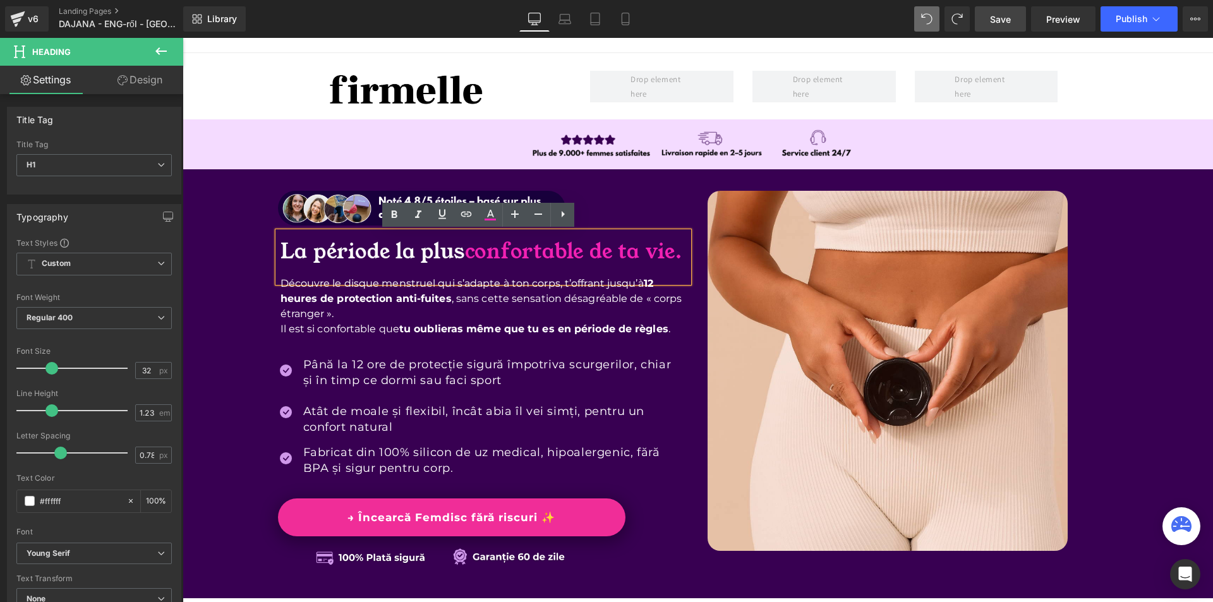
drag, startPoint x: 623, startPoint y: 254, endPoint x: 656, endPoint y: 269, distance: 35.9
click at [656, 264] on h1 "La période la plus confortable de ta vie." at bounding box center [485, 251] width 408 height 25
click at [488, 258] on span "confortable de ta vie." at bounding box center [573, 252] width 217 height 28
click at [470, 256] on span "confortable de ta vie." at bounding box center [573, 252] width 217 height 28
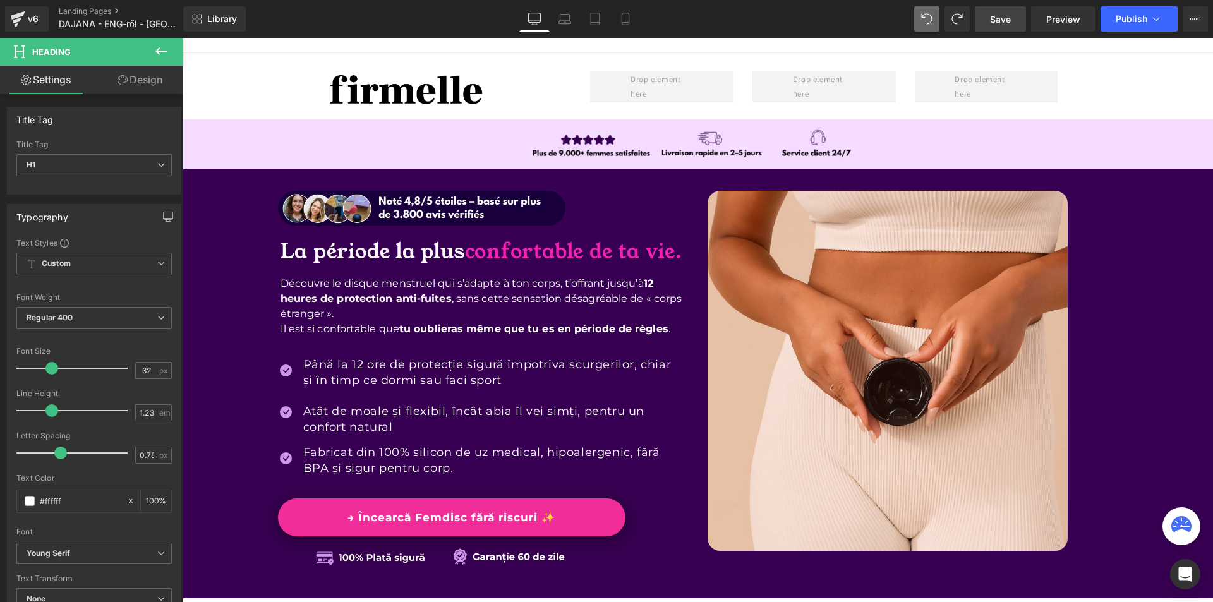
click at [130, 77] on link "Design" at bounding box center [140, 80] width 92 height 28
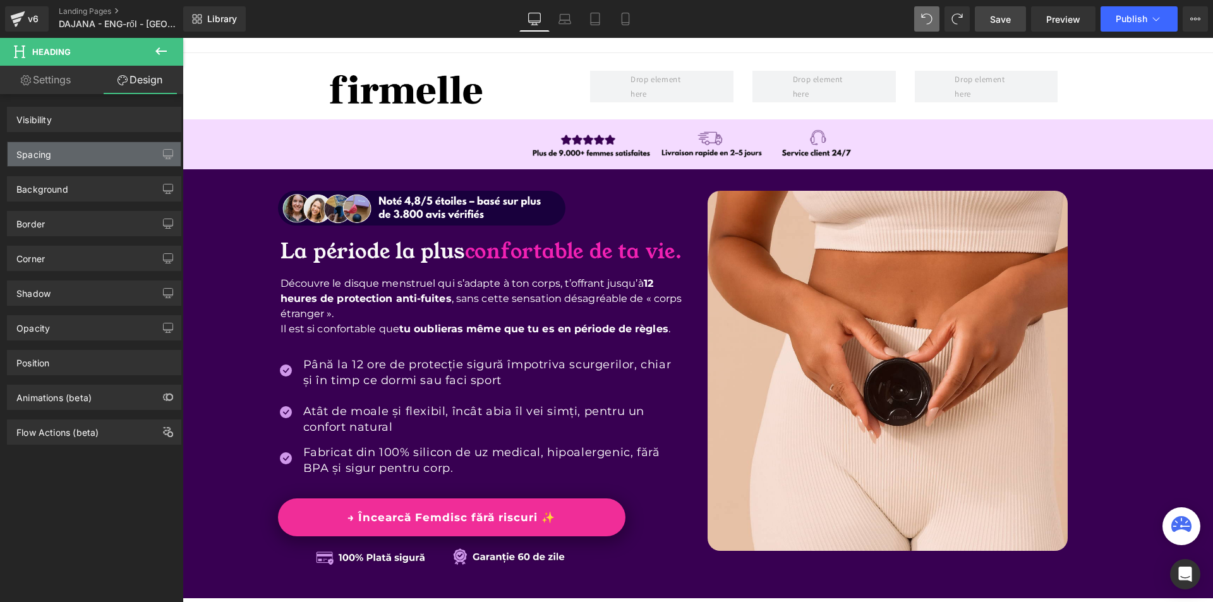
click at [64, 160] on div "Spacing" at bounding box center [94, 154] width 173 height 24
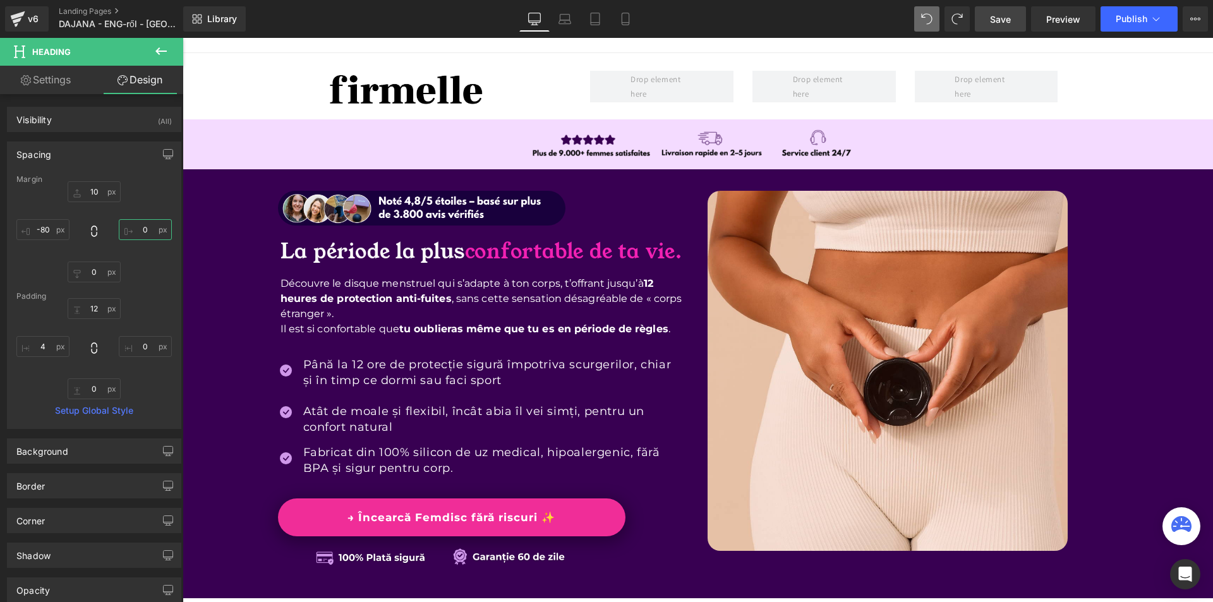
click at [133, 231] on input "text" at bounding box center [145, 229] width 53 height 21
type input "-40"
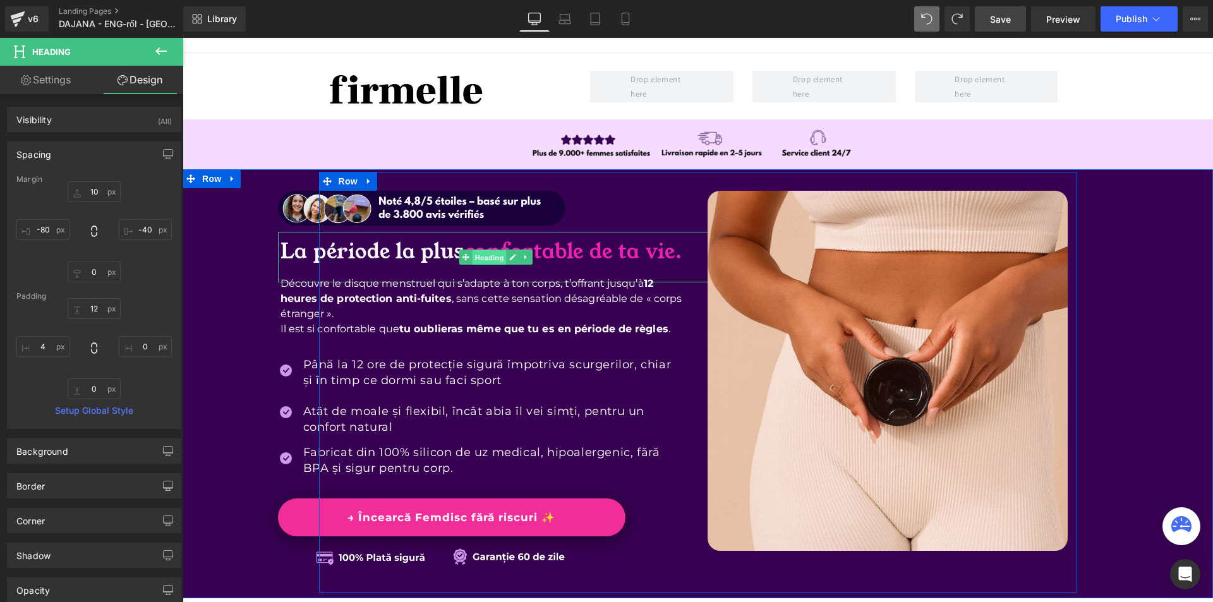
click at [478, 252] on span "Heading" at bounding box center [489, 257] width 34 height 15
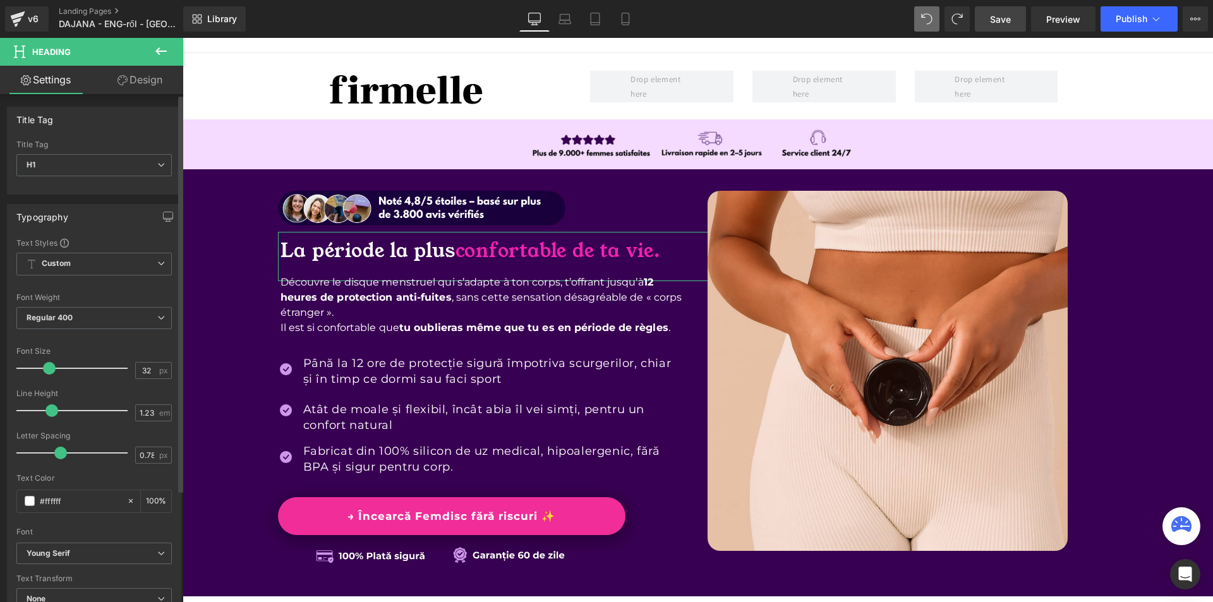
click at [47, 370] on span at bounding box center [49, 368] width 13 height 13
click at [1008, 22] on span "Save" at bounding box center [1000, 19] width 21 height 13
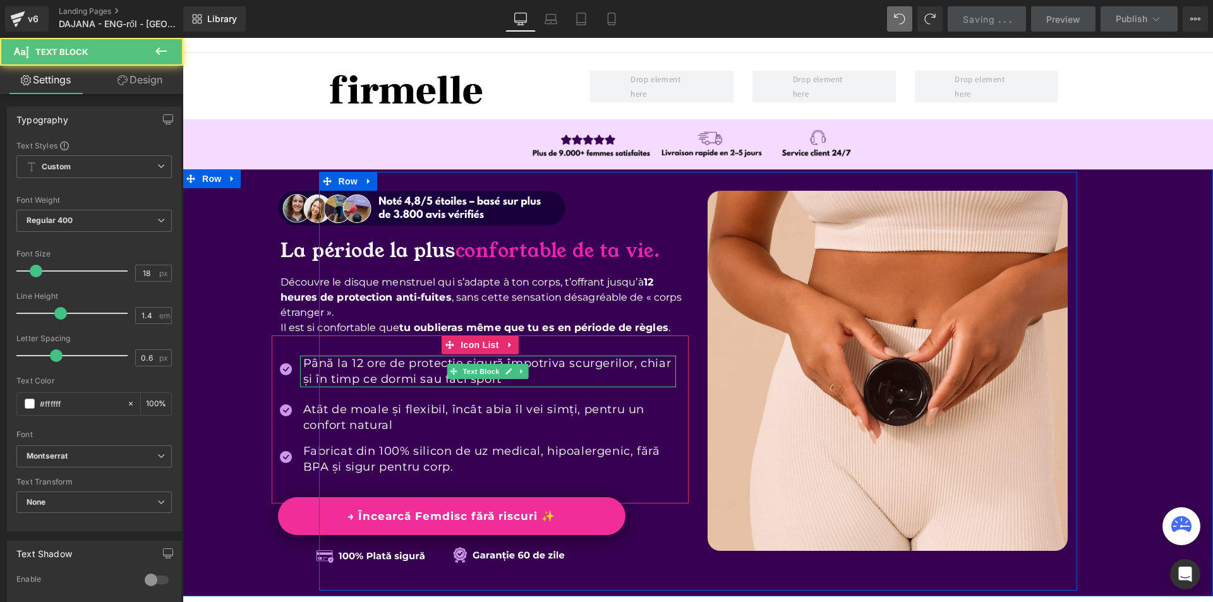
click at [341, 363] on p "Până la 12 ore de protecție sigură împotriva scurgerilor, chiar și în timp ce d…" at bounding box center [489, 372] width 373 height 32
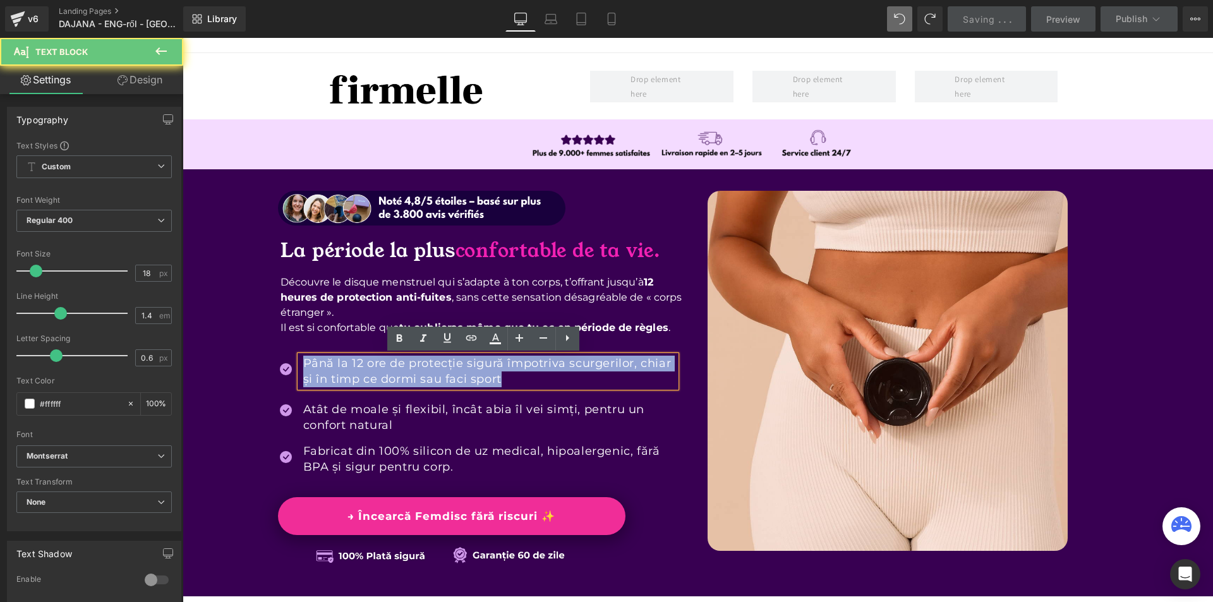
click at [341, 363] on p "Până la 12 ore de protecție sigură împotriva scurgerilor, chiar și în timp ce d…" at bounding box center [489, 372] width 373 height 32
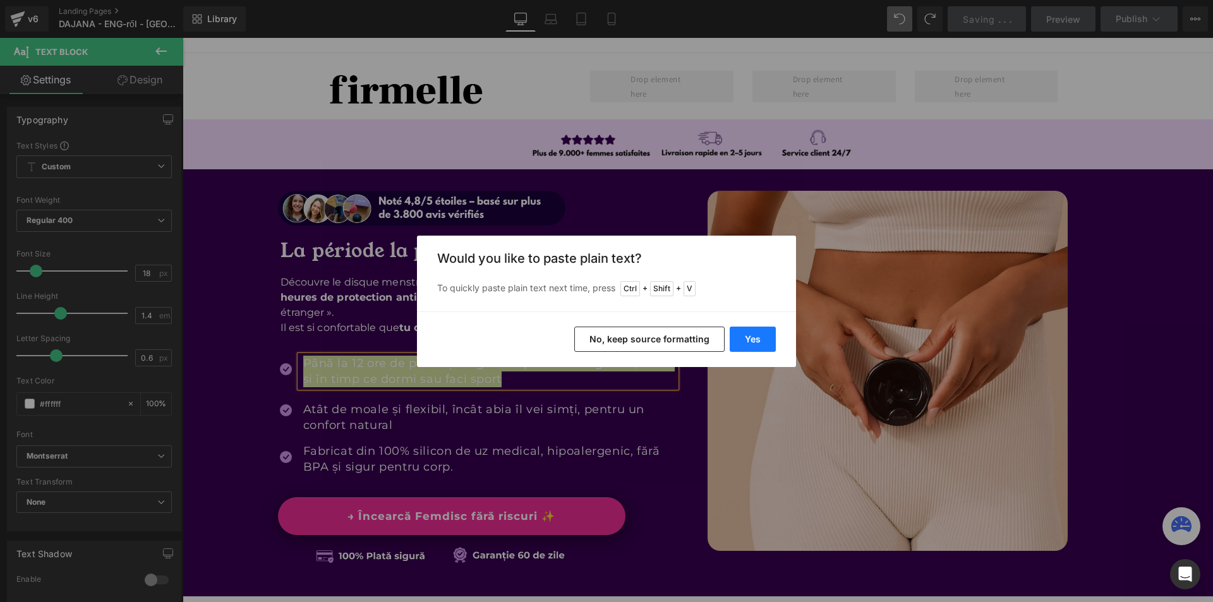
drag, startPoint x: 765, startPoint y: 339, endPoint x: 579, endPoint y: 301, distance: 189.5
click at [765, 339] on button "Yes" at bounding box center [753, 339] width 46 height 25
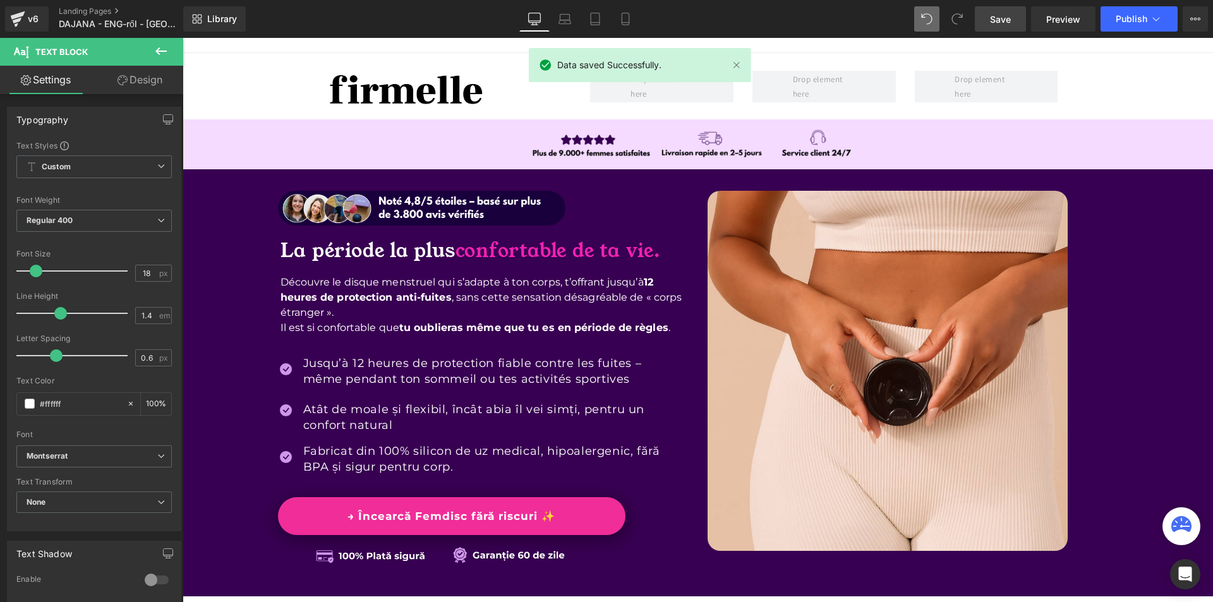
click at [390, 420] on p "Atât de moale și flexibil, încât abia îl vei simți, pentru un confort natural" at bounding box center [489, 418] width 373 height 32
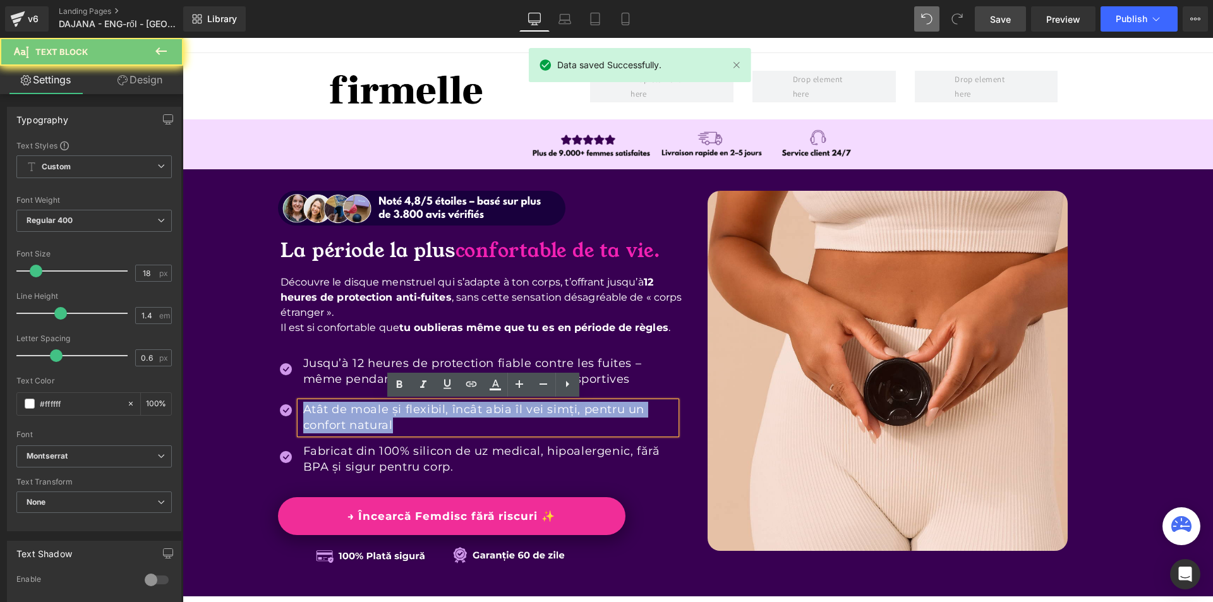
click at [390, 420] on p "Atât de moale și flexibil, încât abia îl vei simți, pentru un confort natural" at bounding box center [489, 418] width 373 height 32
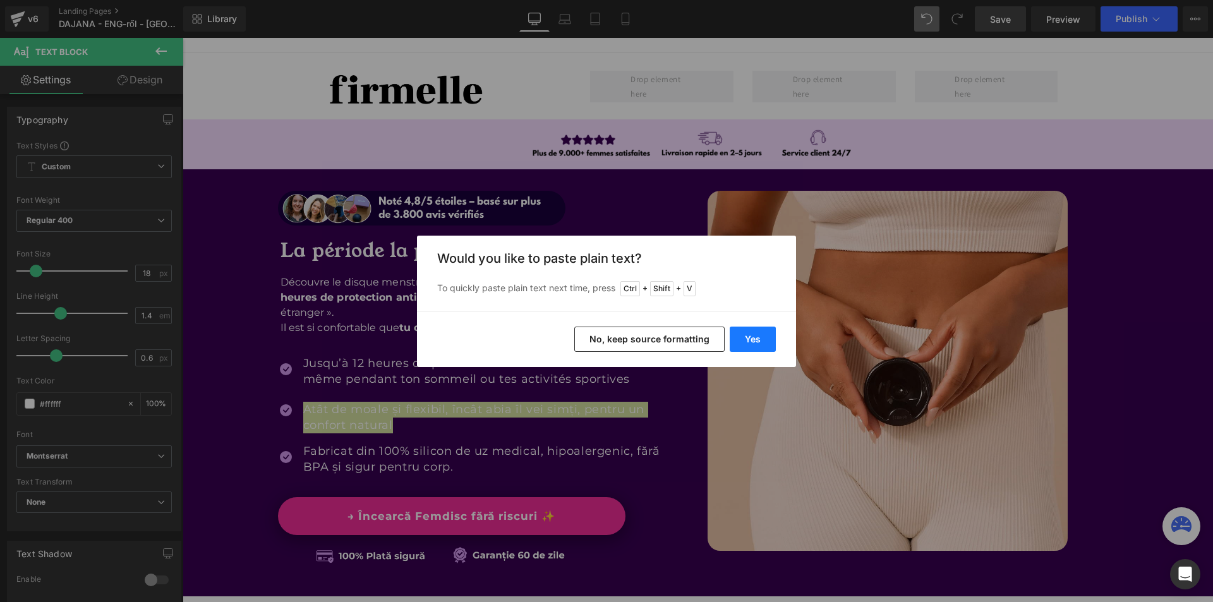
drag, startPoint x: 743, startPoint y: 337, endPoint x: 339, endPoint y: 349, distance: 403.9
click at [743, 337] on button "Yes" at bounding box center [753, 339] width 46 height 25
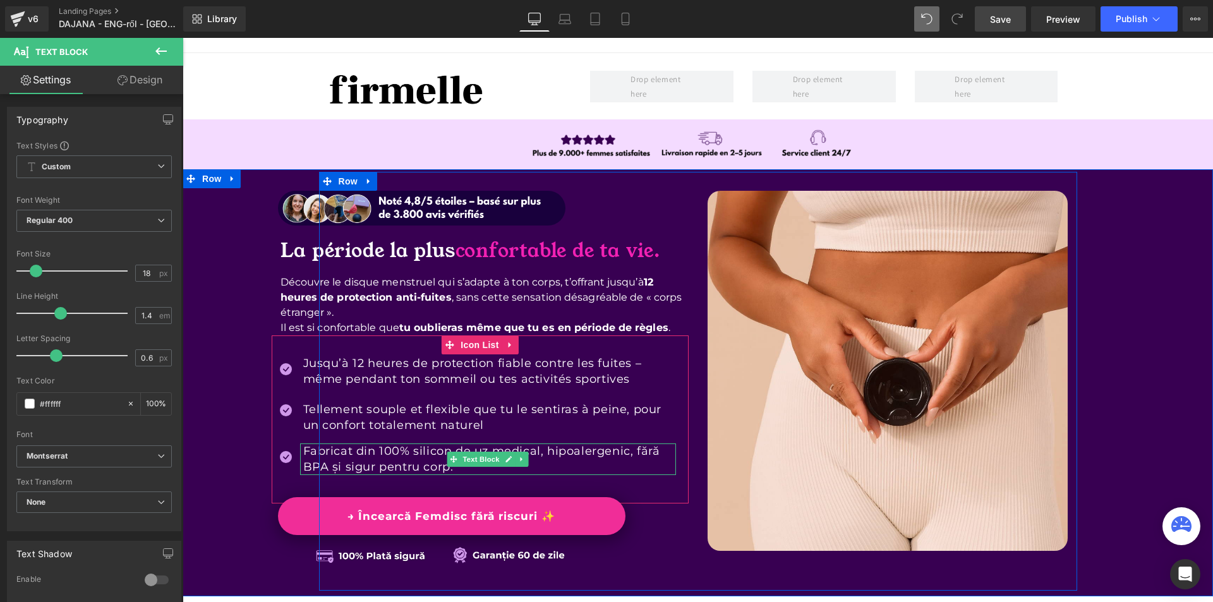
click at [320, 466] on p "Fabricat din 100% silicon de uz medical, hipoalergenic, fără BPA și sigur pentr…" at bounding box center [489, 460] width 373 height 32
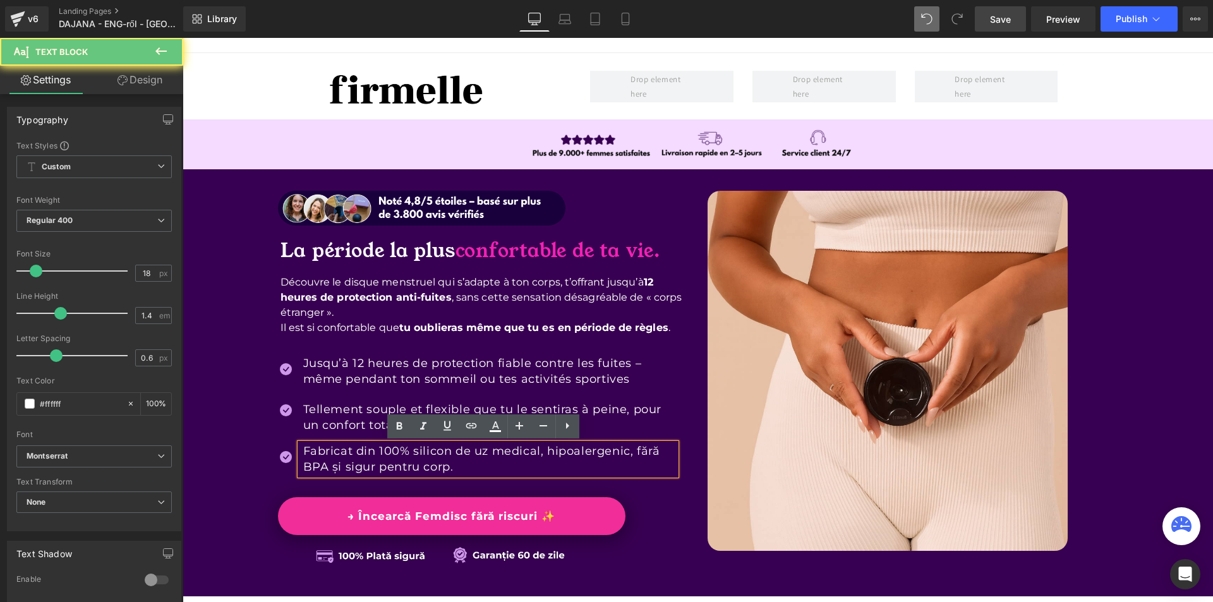
click at [320, 466] on p "Fabricat din 100% silicon de uz medical, hipoalergenic, fără BPA și sigur pentr…" at bounding box center [489, 460] width 373 height 32
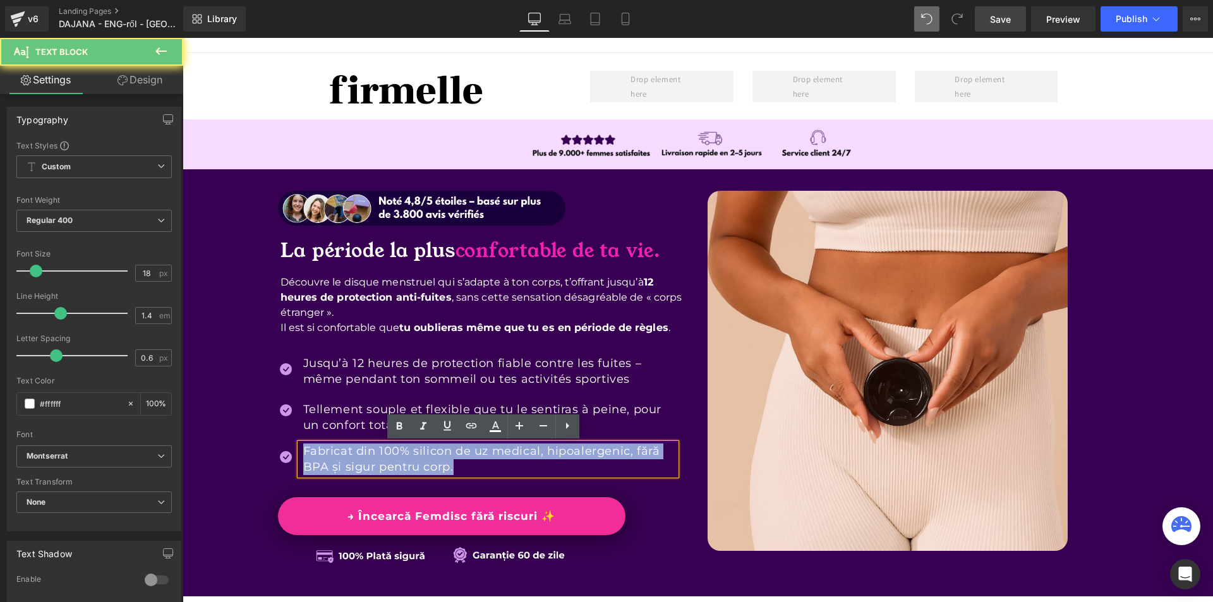
click at [320, 466] on p "Fabricat din 100% silicon de uz medical, hipoalergenic, fără BPA și sigur pentr…" at bounding box center [489, 460] width 373 height 32
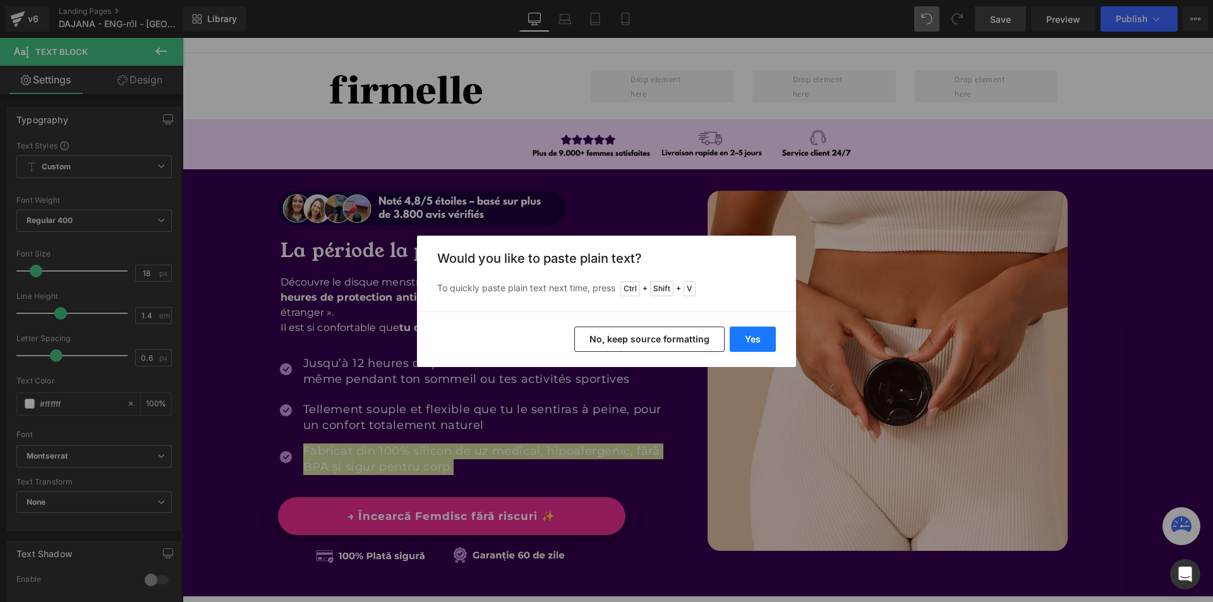
drag, startPoint x: 758, startPoint y: 338, endPoint x: 401, endPoint y: 361, distance: 357.8
click at [758, 338] on button "Yes" at bounding box center [753, 339] width 46 height 25
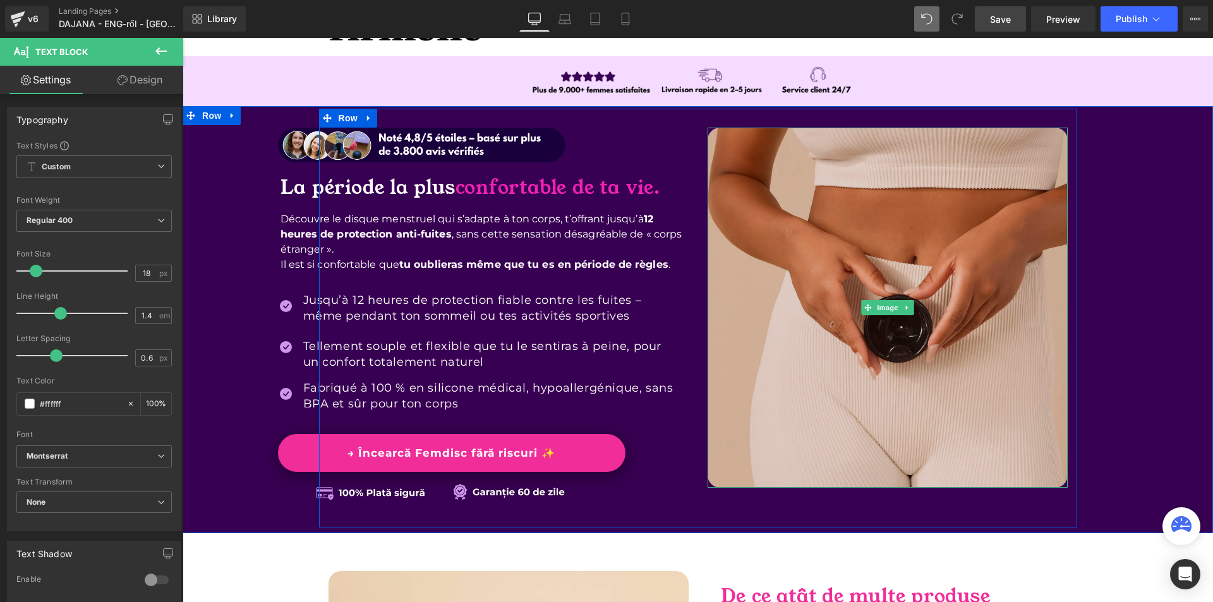
scroll to position [190, 0]
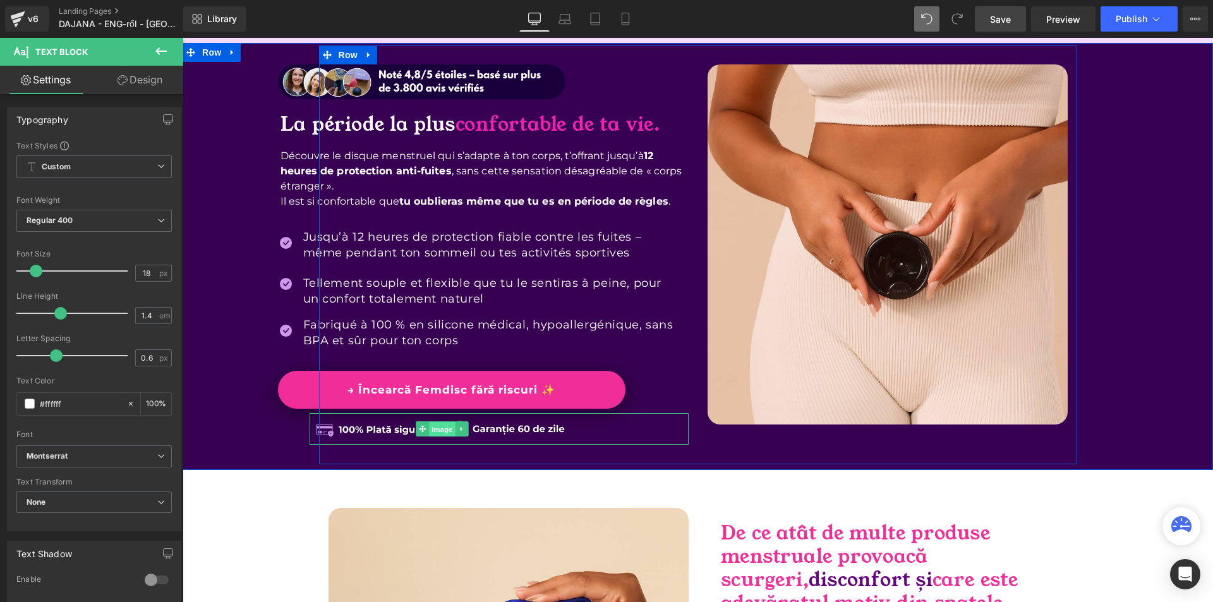
click at [439, 426] on span "Image" at bounding box center [442, 429] width 27 height 15
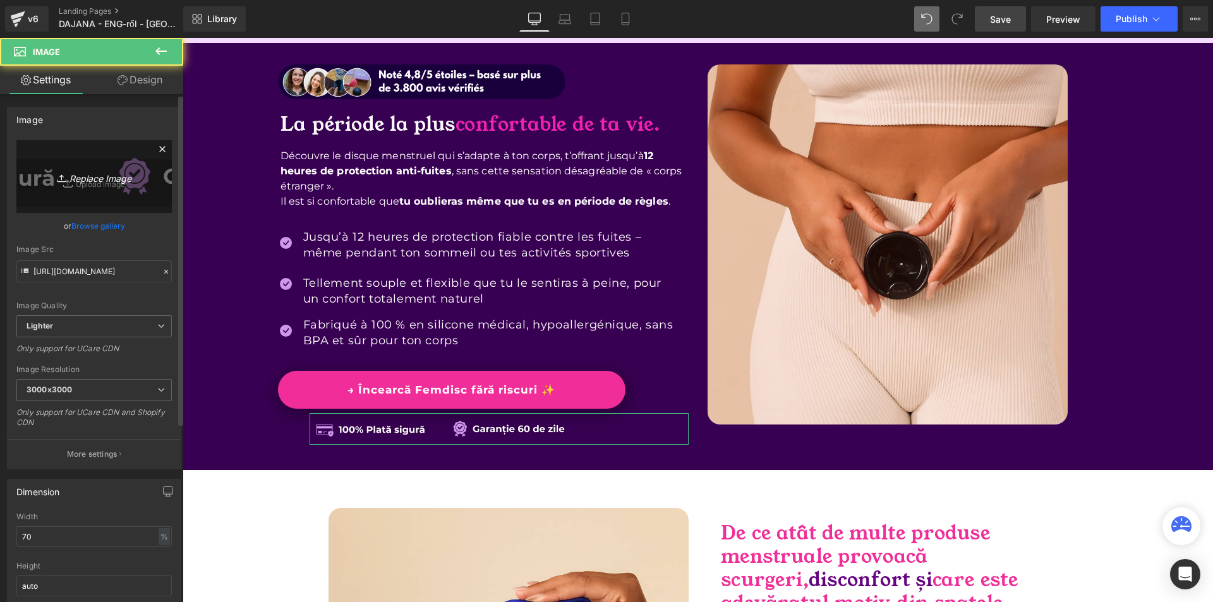
click at [103, 173] on icon "Replace Image" at bounding box center [94, 177] width 101 height 16
type input "C:\fakepath\Více než 10 000 šťastných žen! - 2025-08-23T165842.968.png"
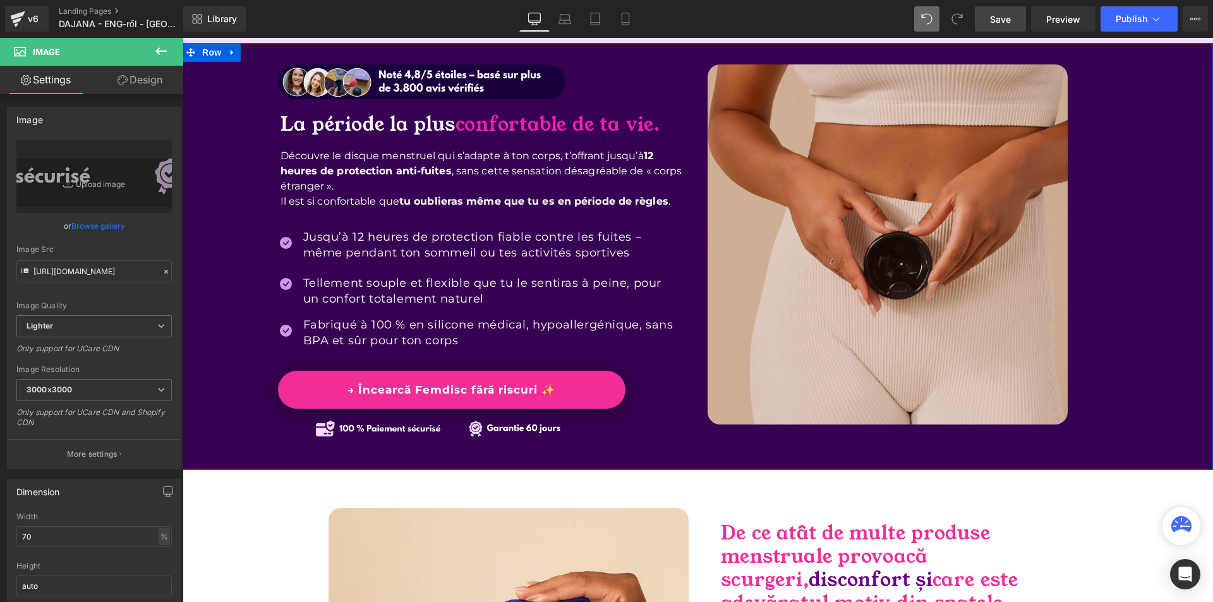
scroll to position [126, 0]
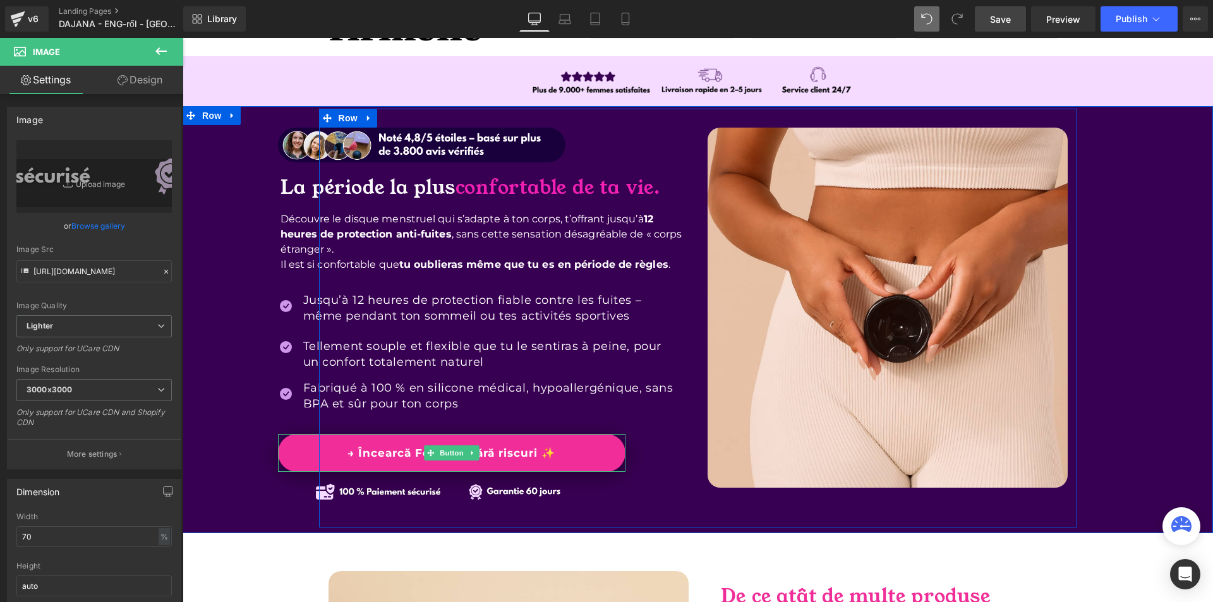
click at [440, 451] on span "Button" at bounding box center [451, 452] width 29 height 15
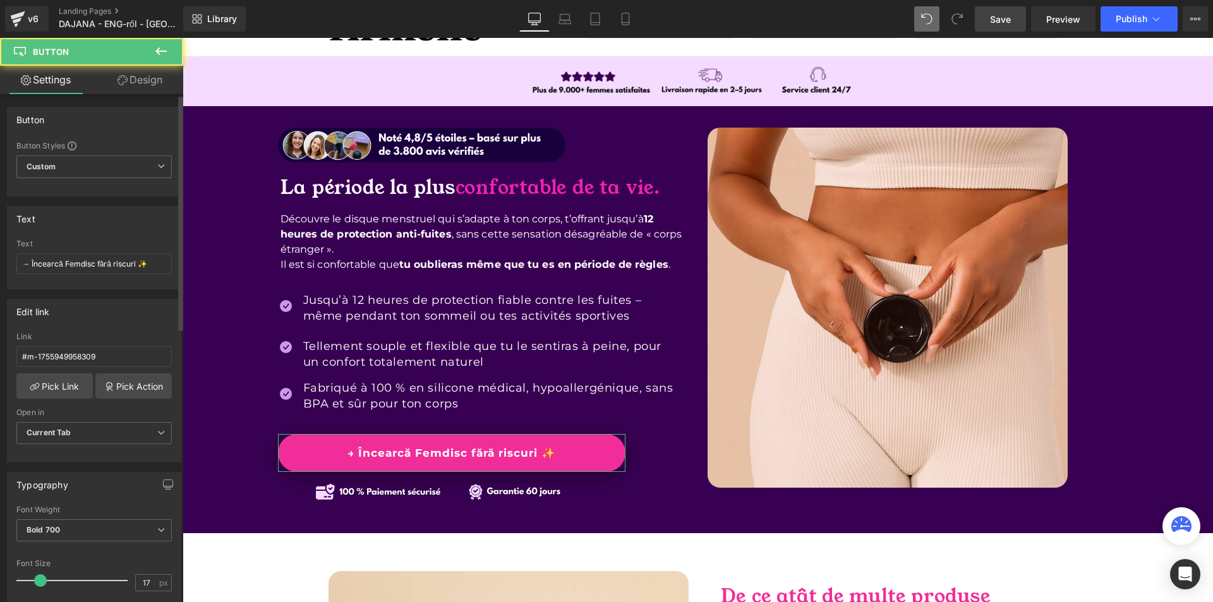
click at [119, 279] on div "Text → Încearcă Femdisc fără riscuri ✨" at bounding box center [93, 263] width 155 height 49
click at [118, 270] on input "→ Încearcă Femdisc fără riscuri ✨" at bounding box center [93, 263] width 155 height 21
paste input "Essaie Firmelle sans risque"
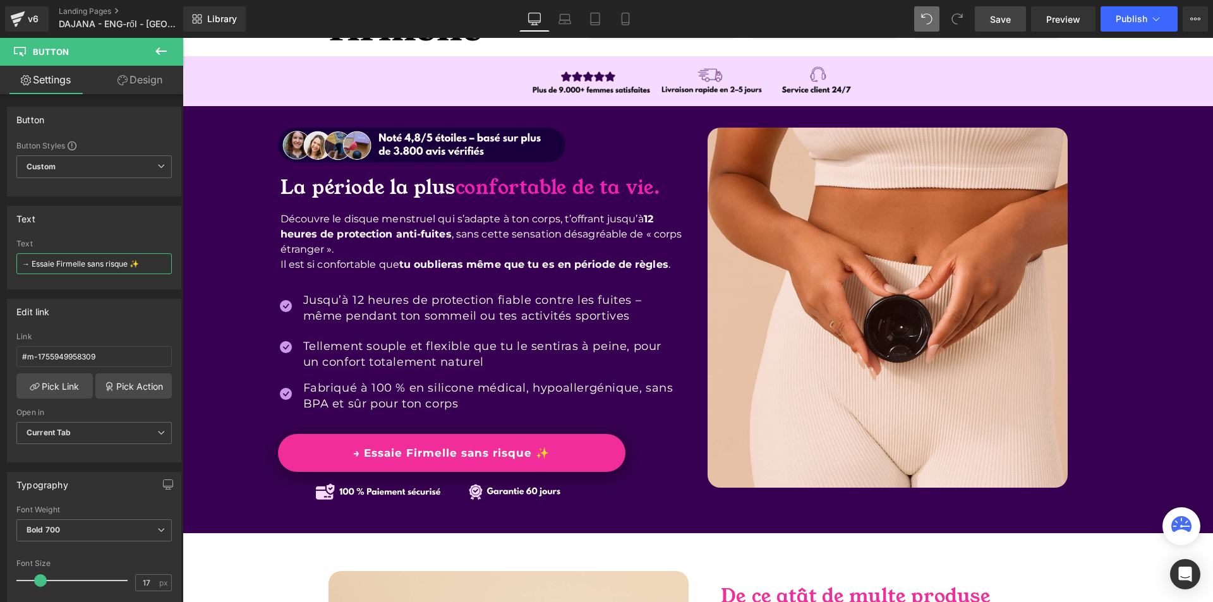
type input "→ Essaie Firmelle sans risque ✨"
click at [1002, 14] on span "Save" at bounding box center [1000, 19] width 21 height 13
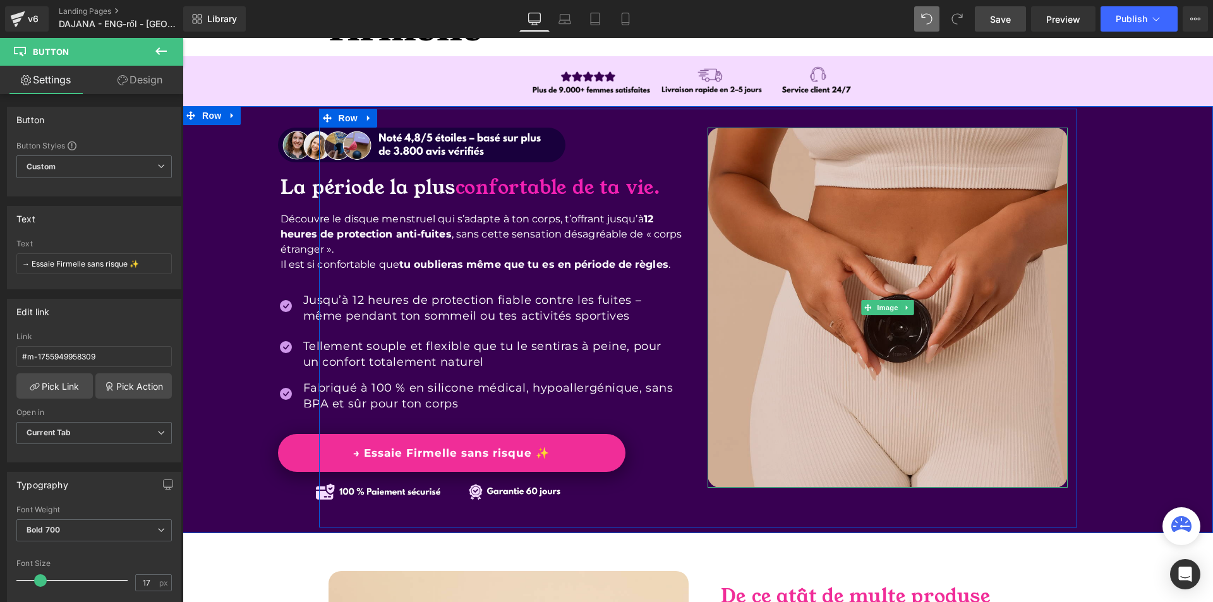
scroll to position [190, 0]
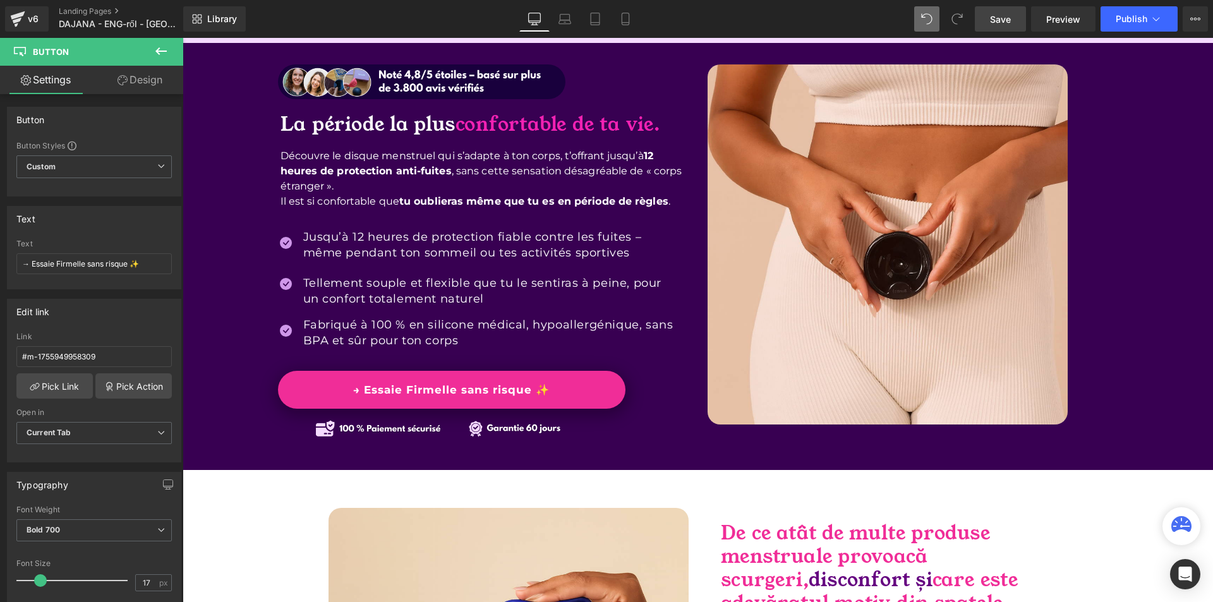
click at [1008, 24] on span "Save" at bounding box center [1000, 19] width 21 height 13
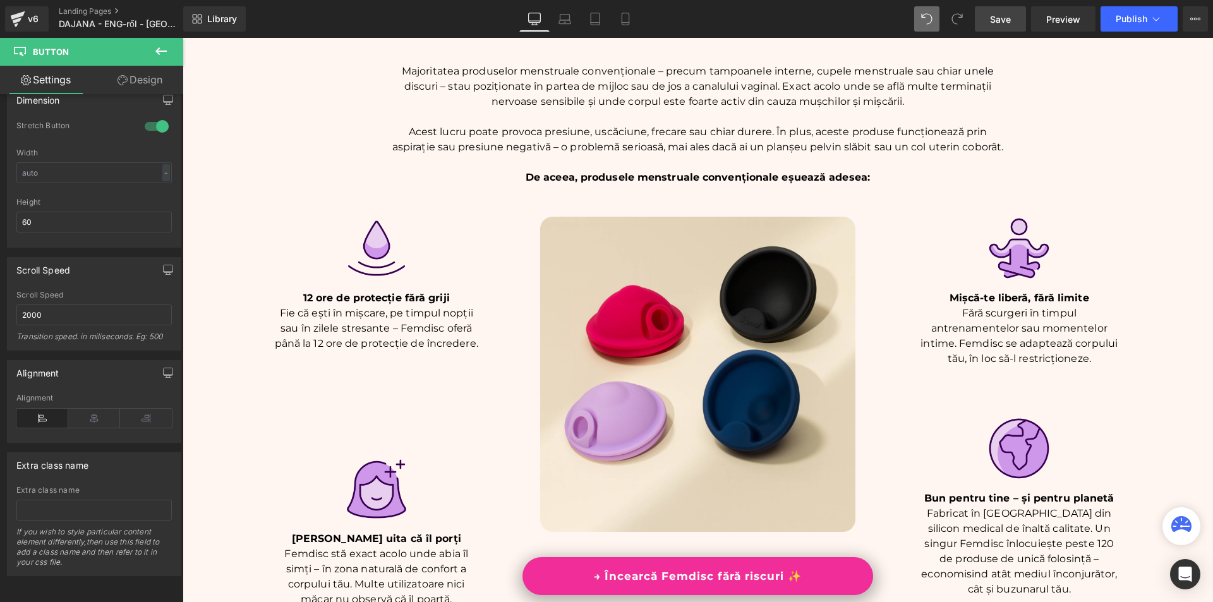
scroll to position [940, 0]
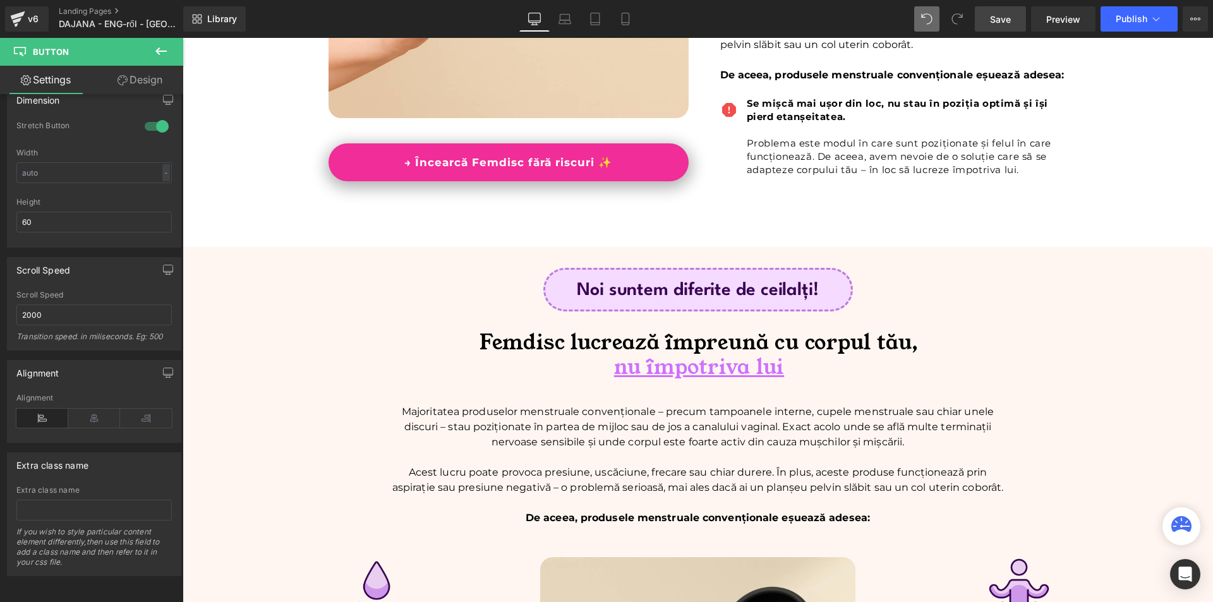
click at [699, 11] on div "Library Desktop Desktop Laptop Tablet Mobile Save Preview Publish Scheduled Upg…" at bounding box center [698, 18] width 1030 height 25
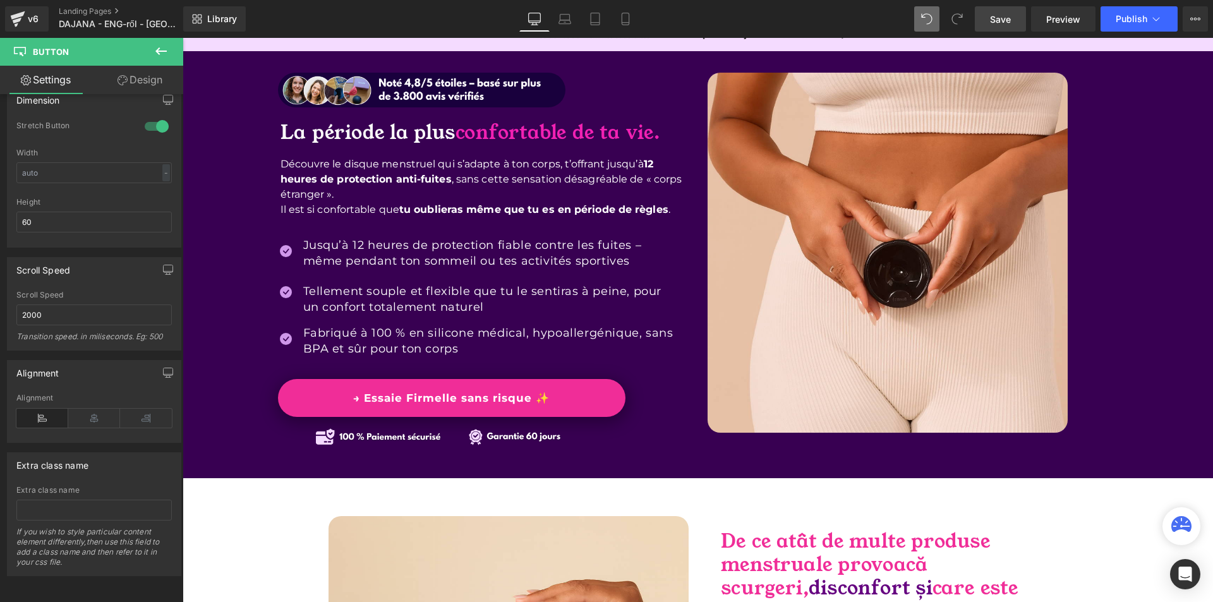
scroll to position [118, 0]
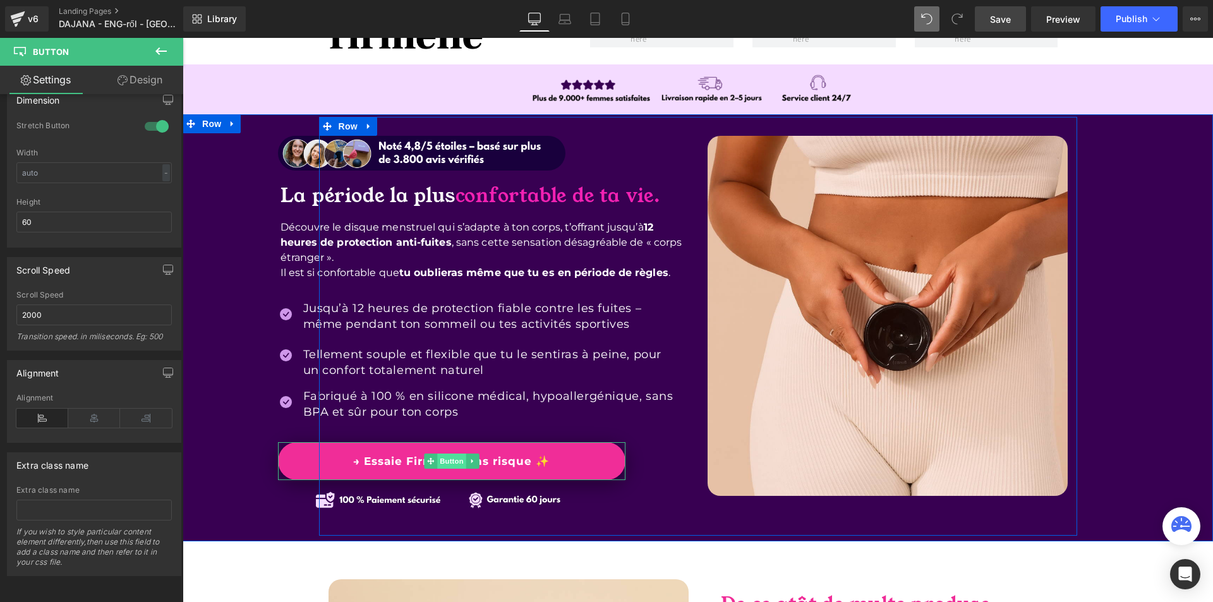
click at [437, 462] on span "Button" at bounding box center [451, 461] width 29 height 15
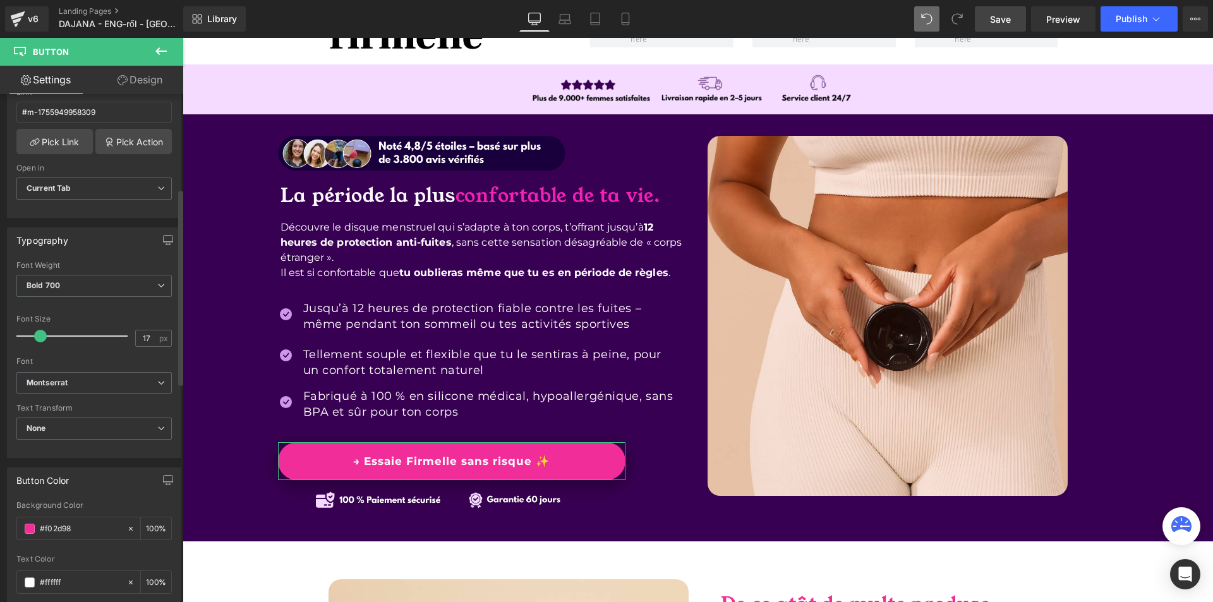
scroll to position [0, 0]
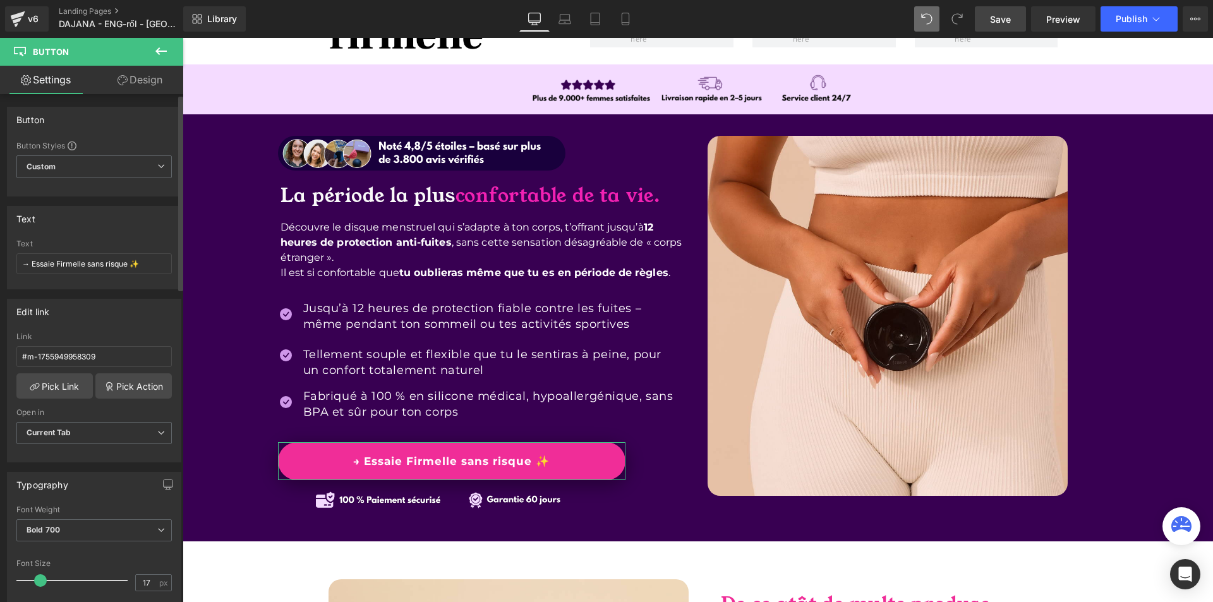
click at [96, 277] on div "Text → Essaie Firmelle sans risque ✨" at bounding box center [93, 263] width 155 height 49
click at [95, 260] on input "→ Essaie Firmelle sans risque ✨" at bounding box center [93, 263] width 155 height 21
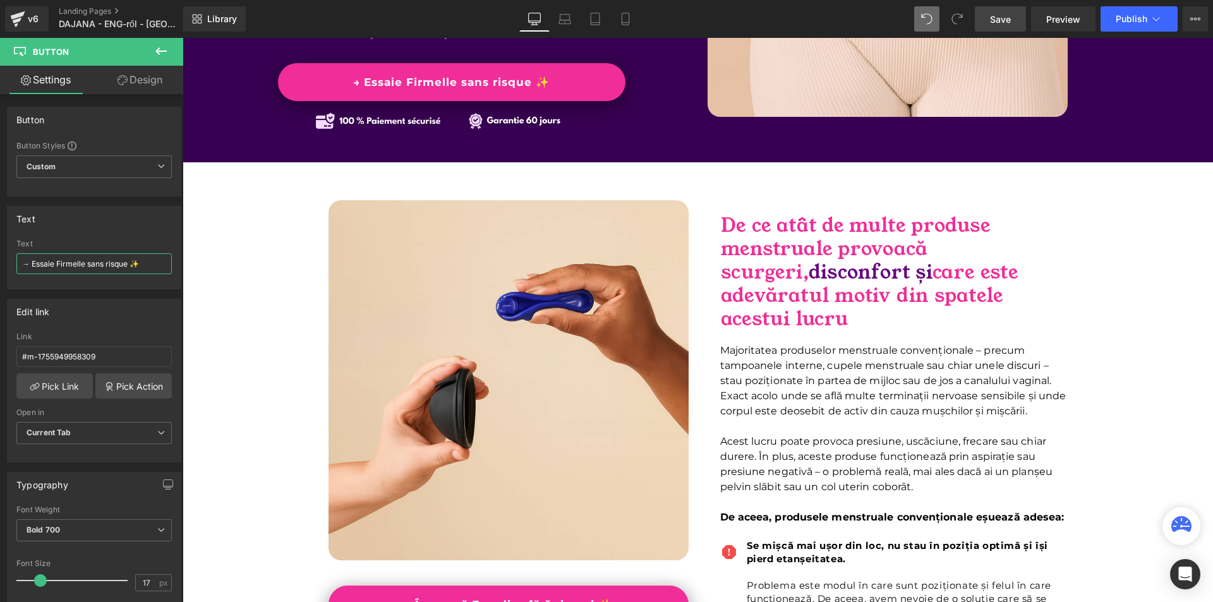
scroll to position [750, 0]
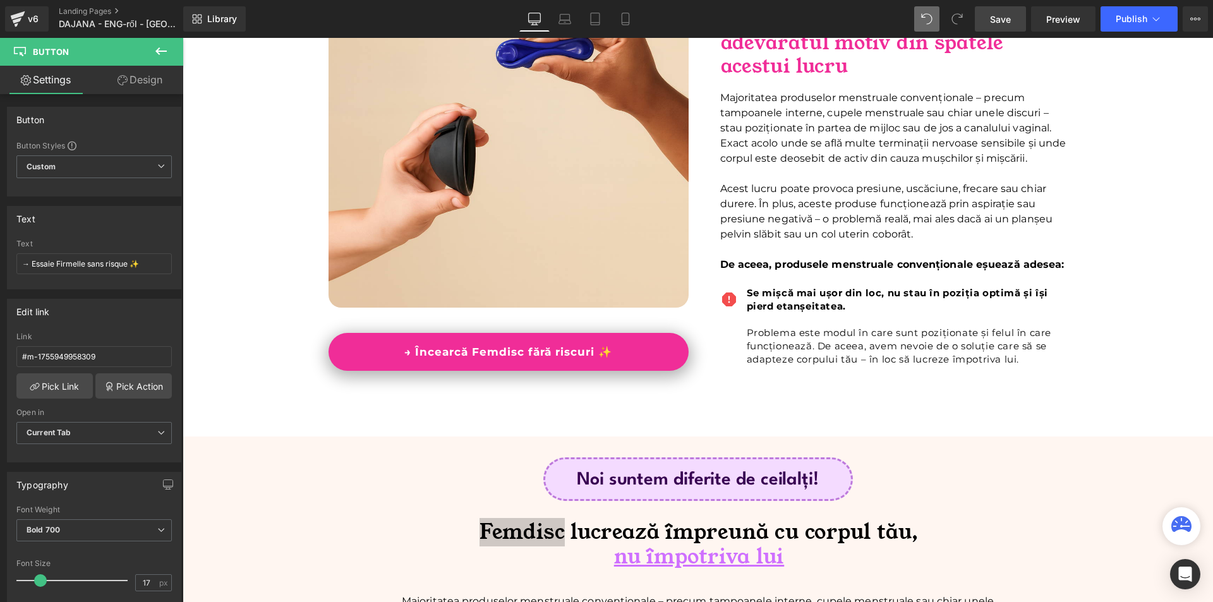
click at [501, 352] on span "Button" at bounding box center [508, 351] width 29 height 15
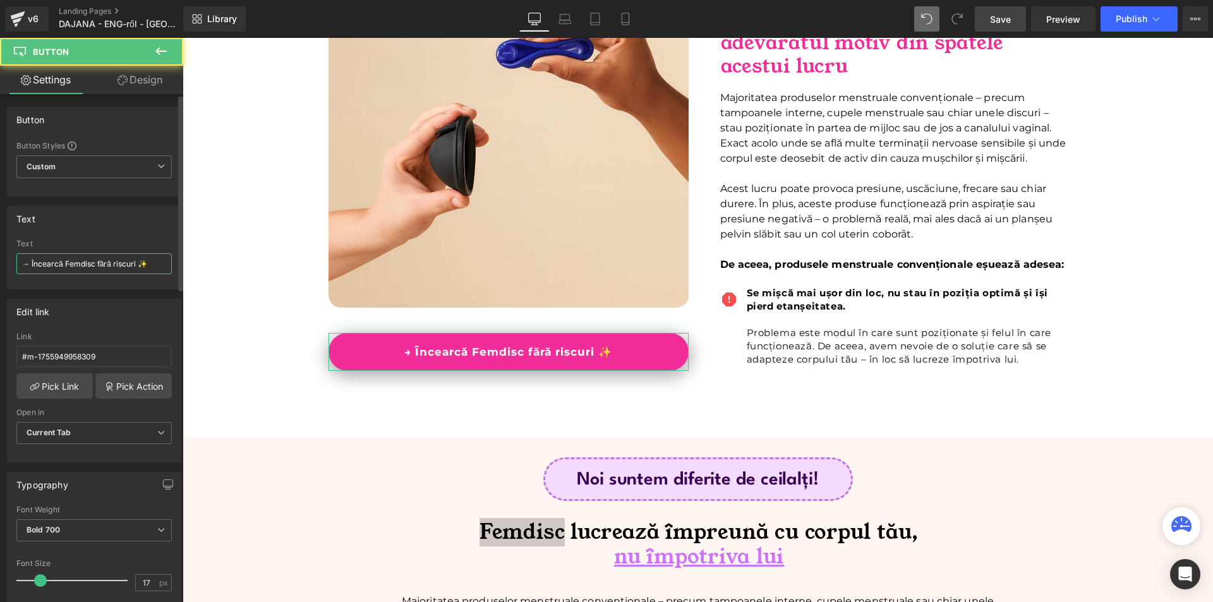
click at [83, 263] on input "→ Încearcă Femdisc fără riscuri ✨" at bounding box center [93, 263] width 155 height 21
paste input "Essaie Firmelle sans risque"
type input "→ Essaie Firmelle sans risque ✨"
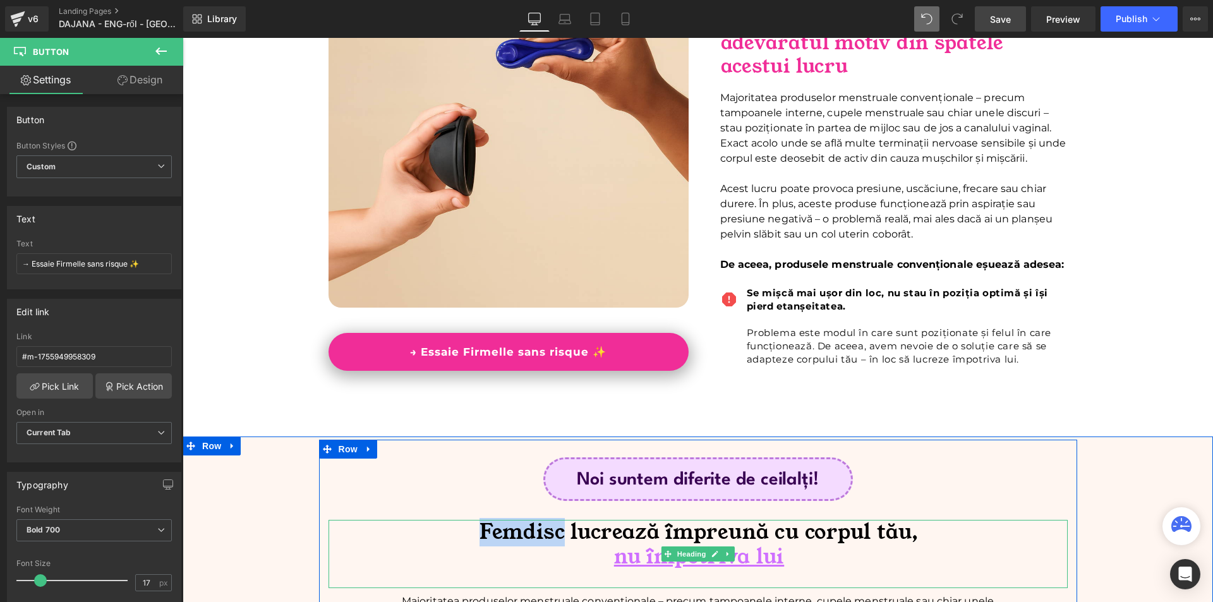
click at [596, 518] on span "Femdisc lucrează împreună cu corpul tău," at bounding box center [699, 532] width 439 height 28
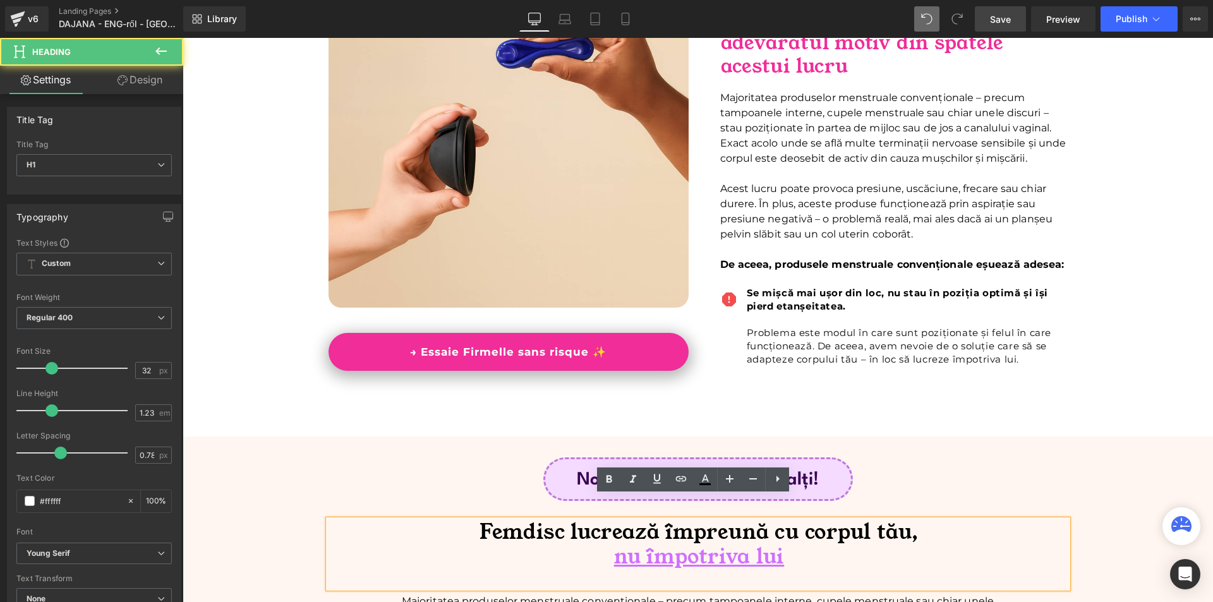
scroll to position [876, 0]
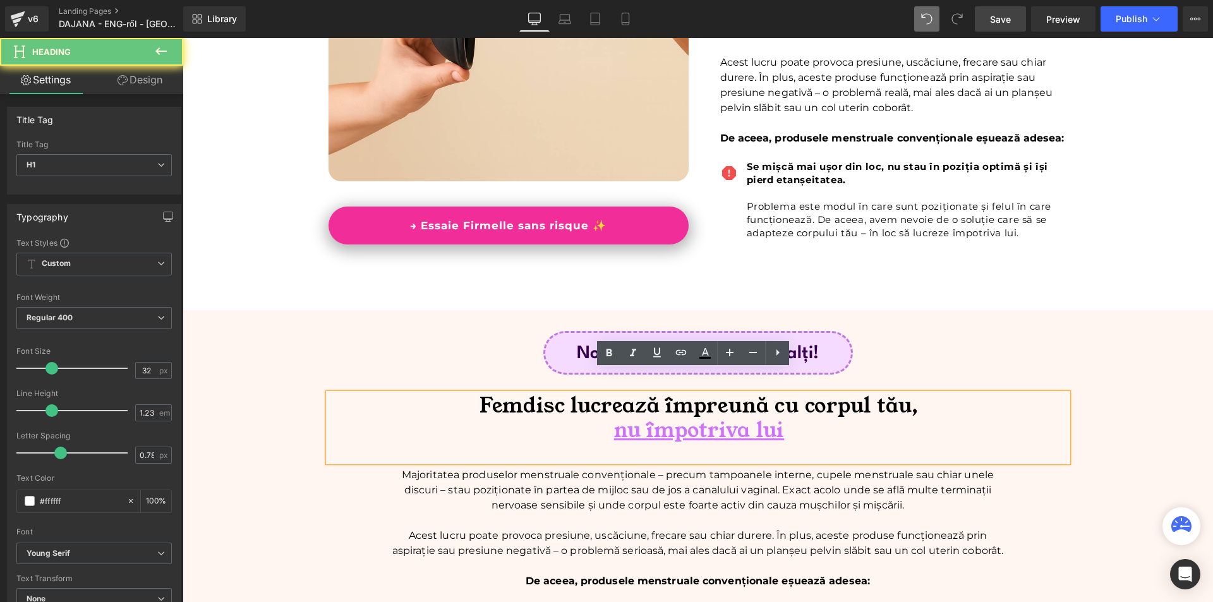
click at [808, 418] on h1 "nu împotriva lui" at bounding box center [699, 430] width 737 height 25
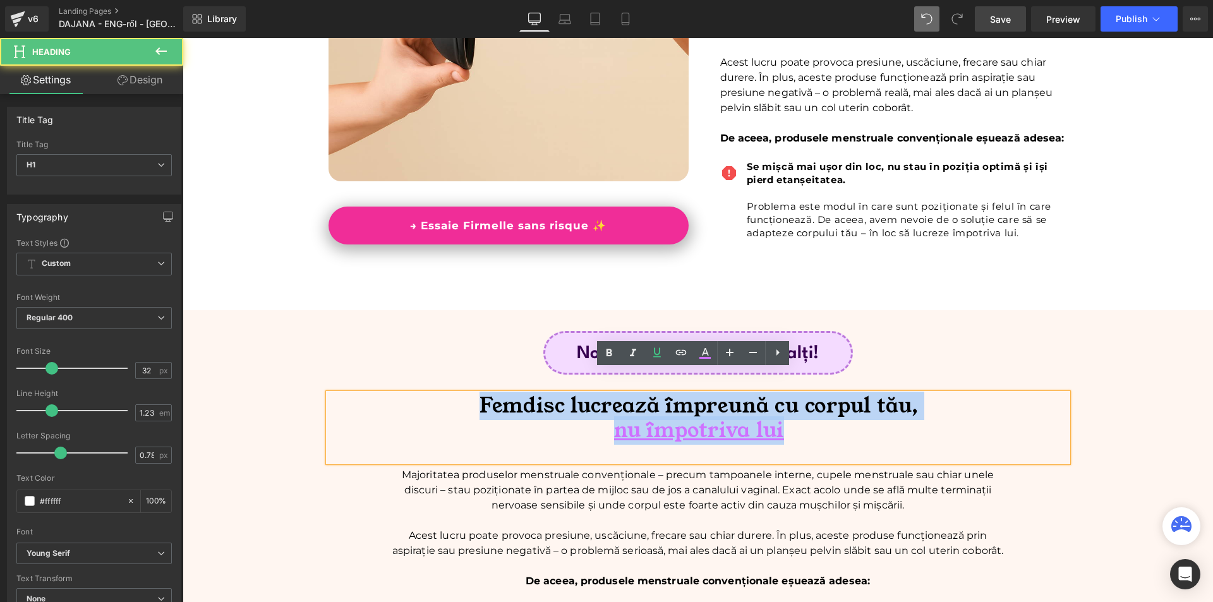
drag, startPoint x: 731, startPoint y: 403, endPoint x: 466, endPoint y: 380, distance: 266.4
click at [466, 394] on div "Femdisc lucrează împreună cu corpul tău, nu împotriva lui" at bounding box center [698, 428] width 739 height 68
copy div "Femdisc lucrează împreună cu corpul tău, nu împotriva lui"
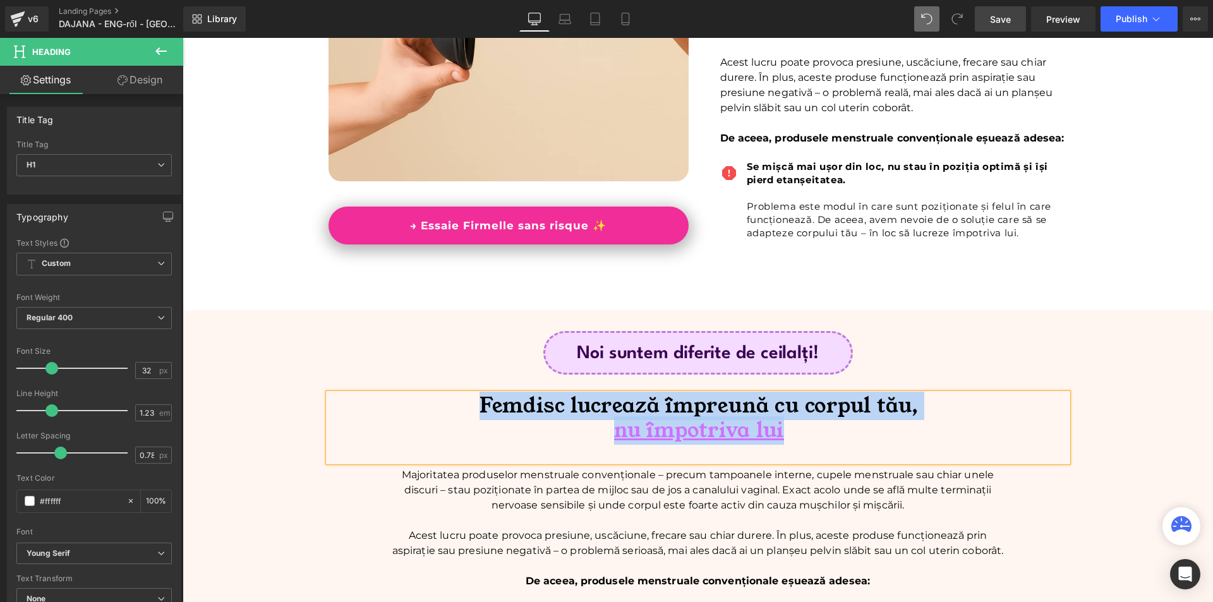
scroll to position [624, 0]
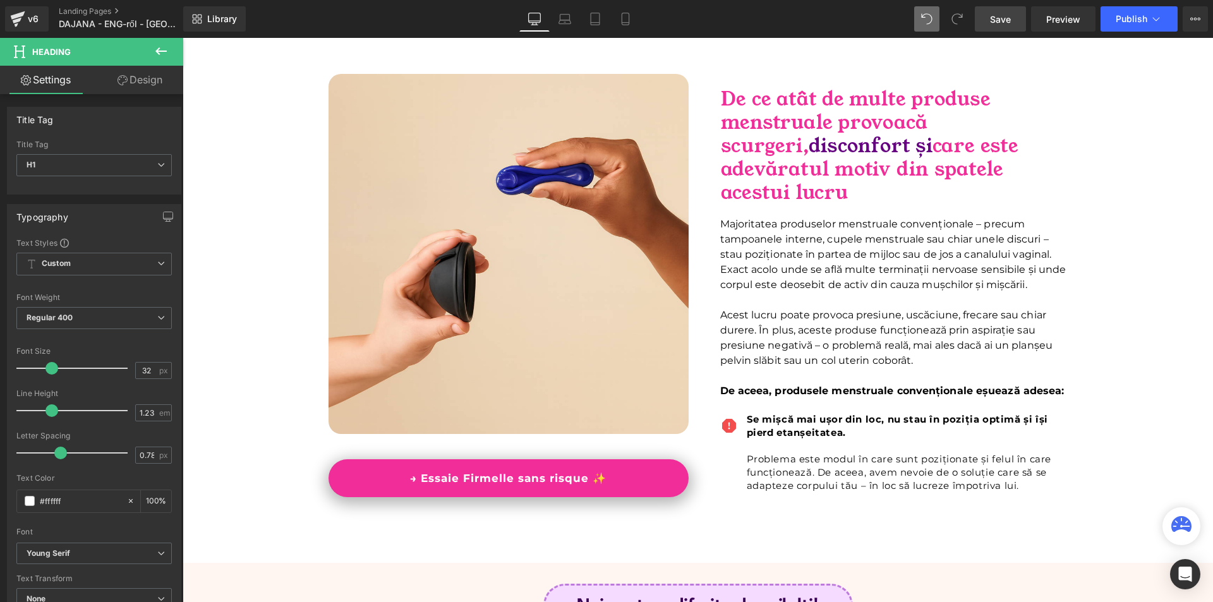
click at [1122, 313] on div "Image → Essaie Firmelle sans risque ✨ Button De ce atât de multe produse menstr…" at bounding box center [698, 295] width 1031 height 481
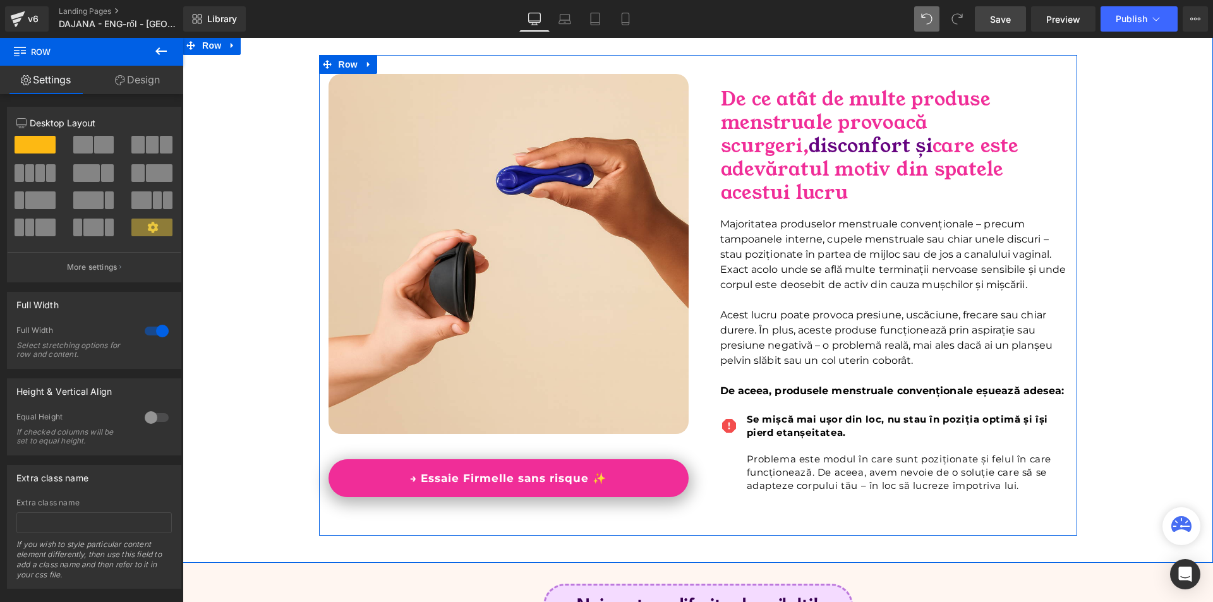
click at [737, 114] on font "De ce atât de multe produse menstruale provoacă scurgeri," at bounding box center [856, 122] width 270 height 73
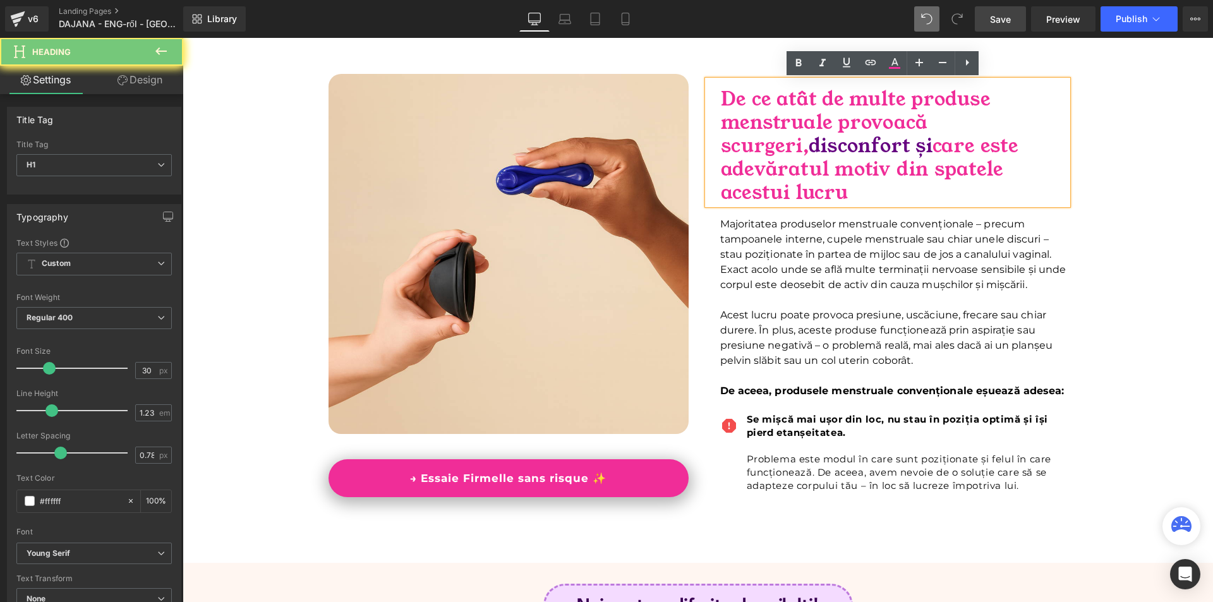
click at [737, 114] on font "De ce atât de multe produse menstruale provoacă scurgeri," at bounding box center [856, 122] width 270 height 73
paste div
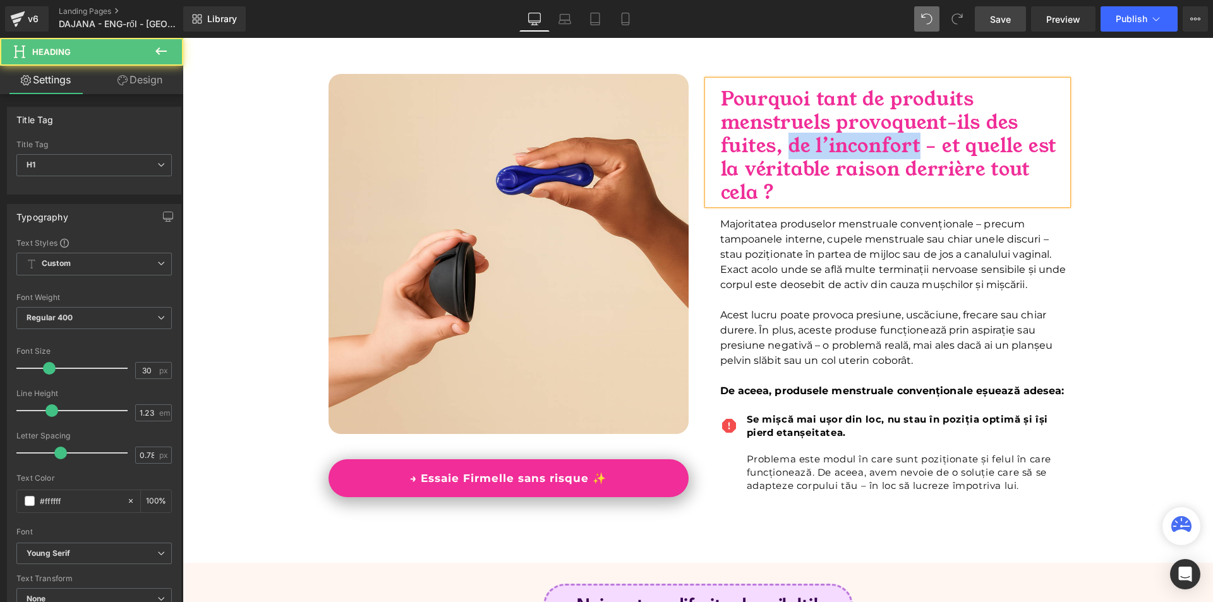
drag, startPoint x: 787, startPoint y: 145, endPoint x: 921, endPoint y: 142, distance: 134.0
click at [921, 142] on span "Pourquoi tant de produits menstruels provoquent-ils des fuites, de l’inconfort …" at bounding box center [889, 146] width 336 height 120
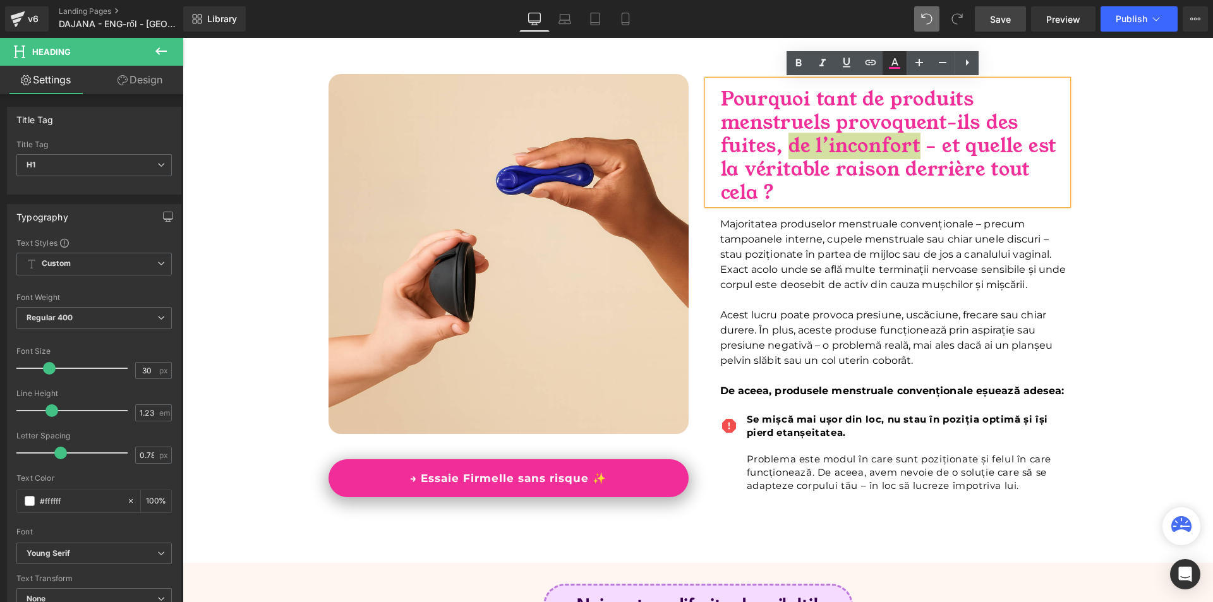
click at [893, 66] on icon at bounding box center [894, 63] width 15 height 15
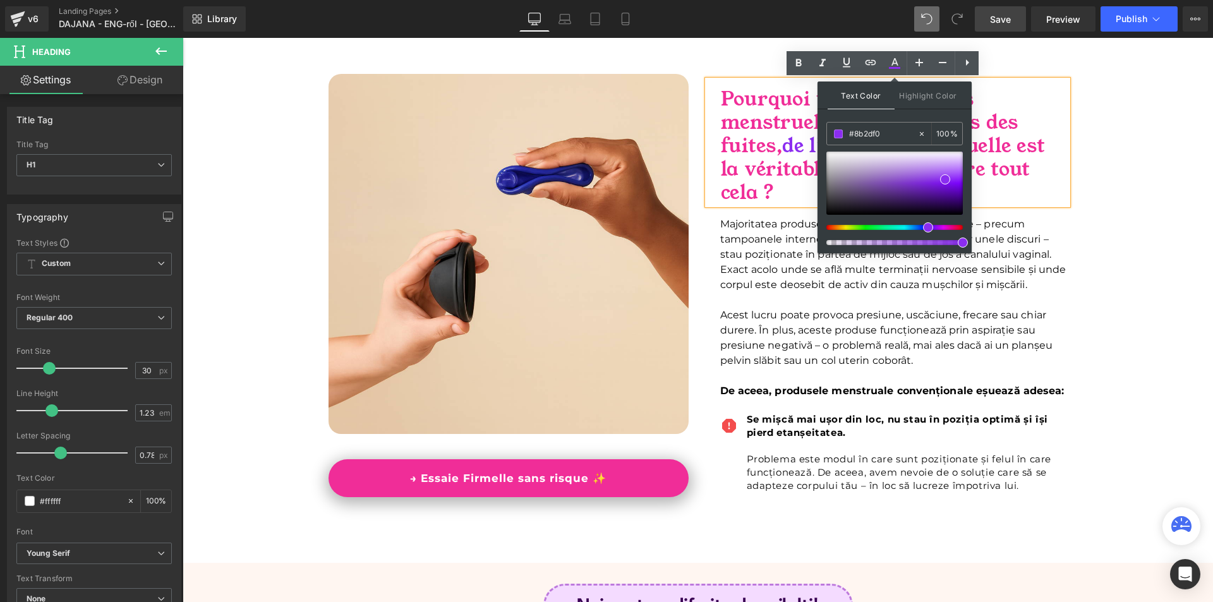
drag, startPoint x: 947, startPoint y: 227, endPoint x: 916, endPoint y: 225, distance: 31.0
click at [919, 229] on div at bounding box center [889, 227] width 136 height 5
drag, startPoint x: 945, startPoint y: 180, endPoint x: 951, endPoint y: 192, distance: 13.3
click at [951, 192] on span at bounding box center [953, 191] width 10 height 10
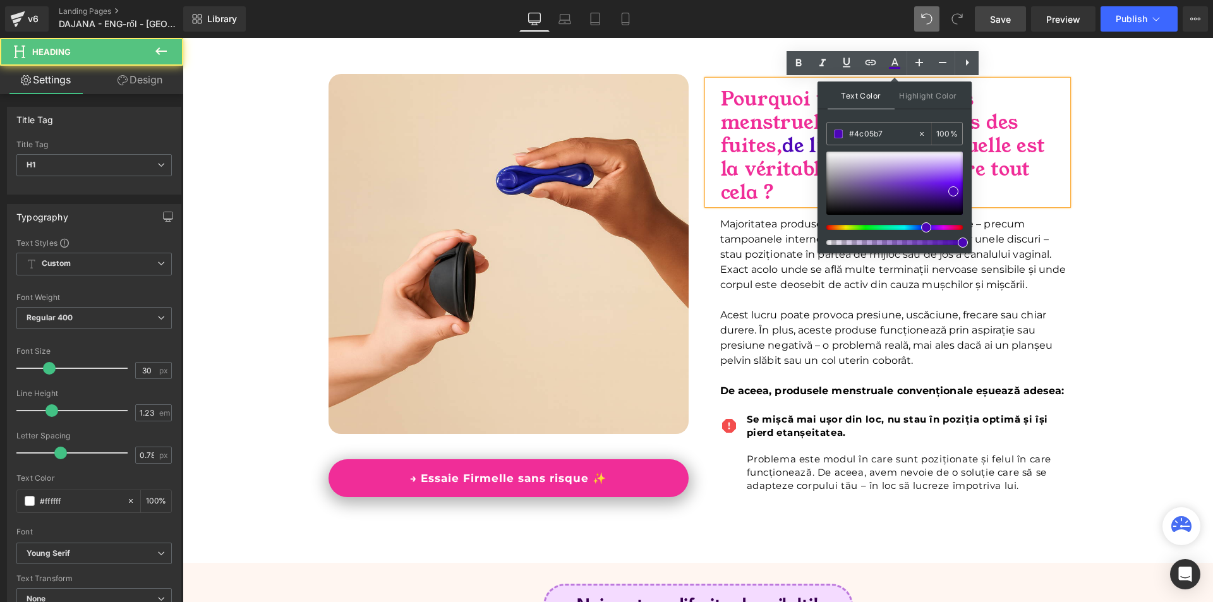
click at [783, 126] on span "Pourquoi tant de produits menstruels provoquent-ils des fuites," at bounding box center [870, 122] width 298 height 73
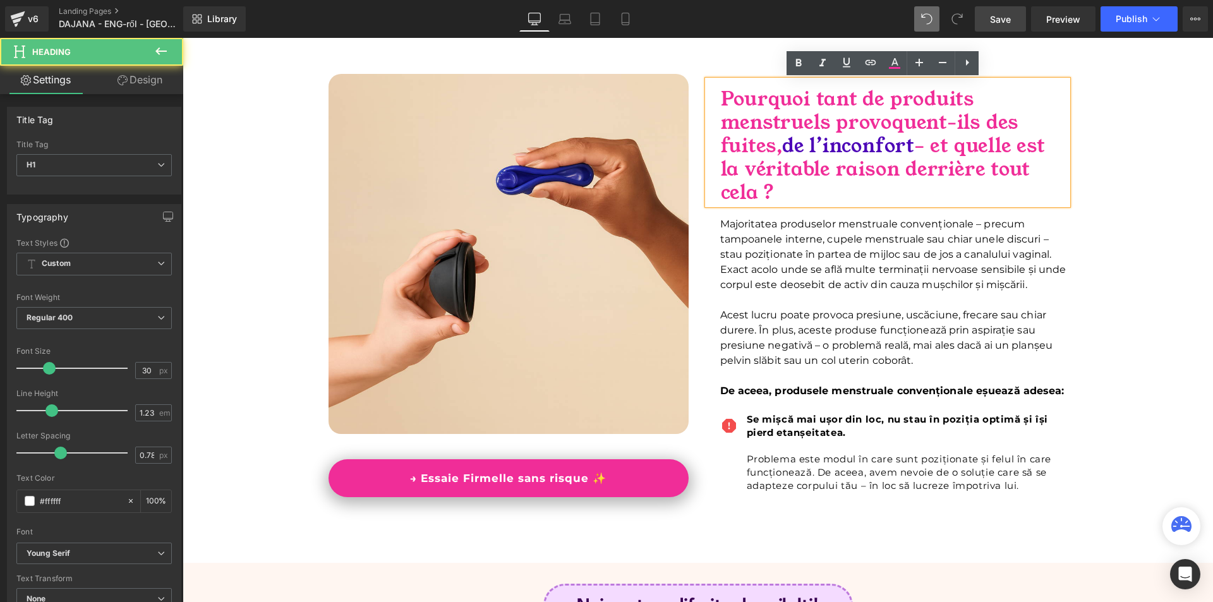
click at [1095, 217] on div "Image → Essaie Firmelle sans risque ✨ Button Pourquoi tant de produits menstrue…" at bounding box center [698, 295] width 1031 height 481
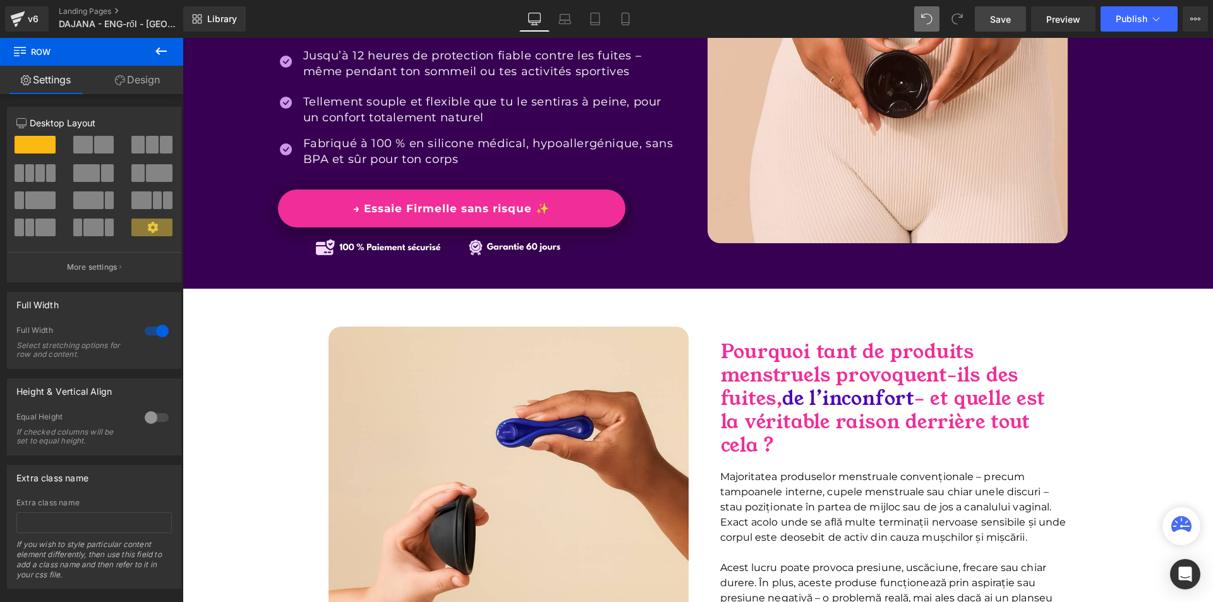
scroll to position [308, 0]
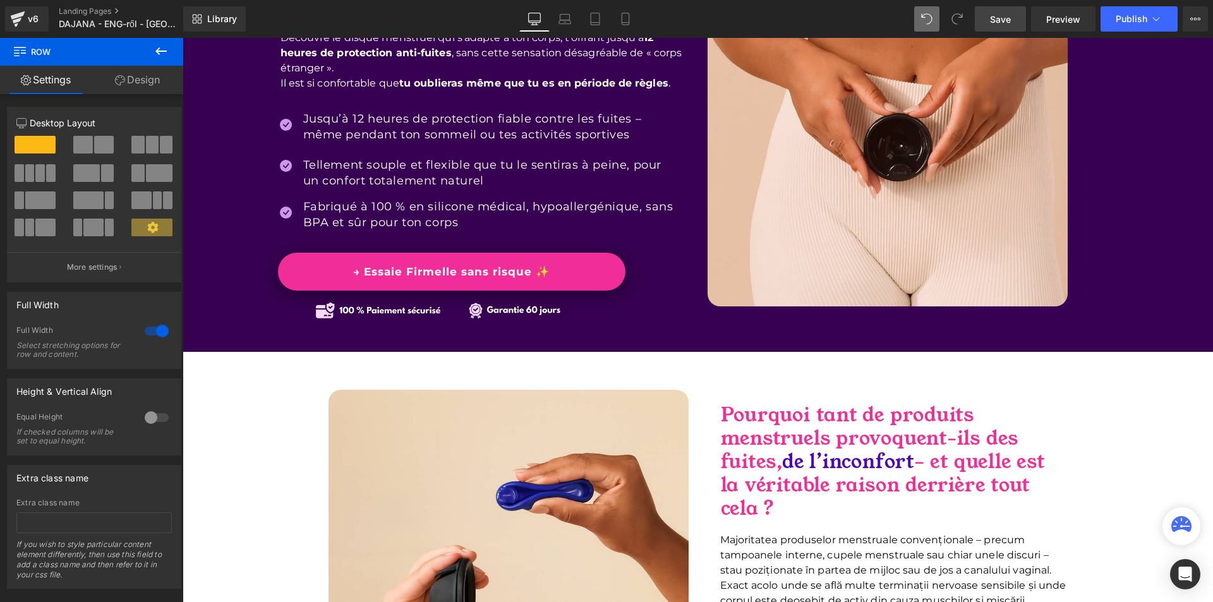
click at [1065, 312] on div "Image La période la plus confortable de ta vie. Heading Découvre le disque mens…" at bounding box center [698, 136] width 758 height 419
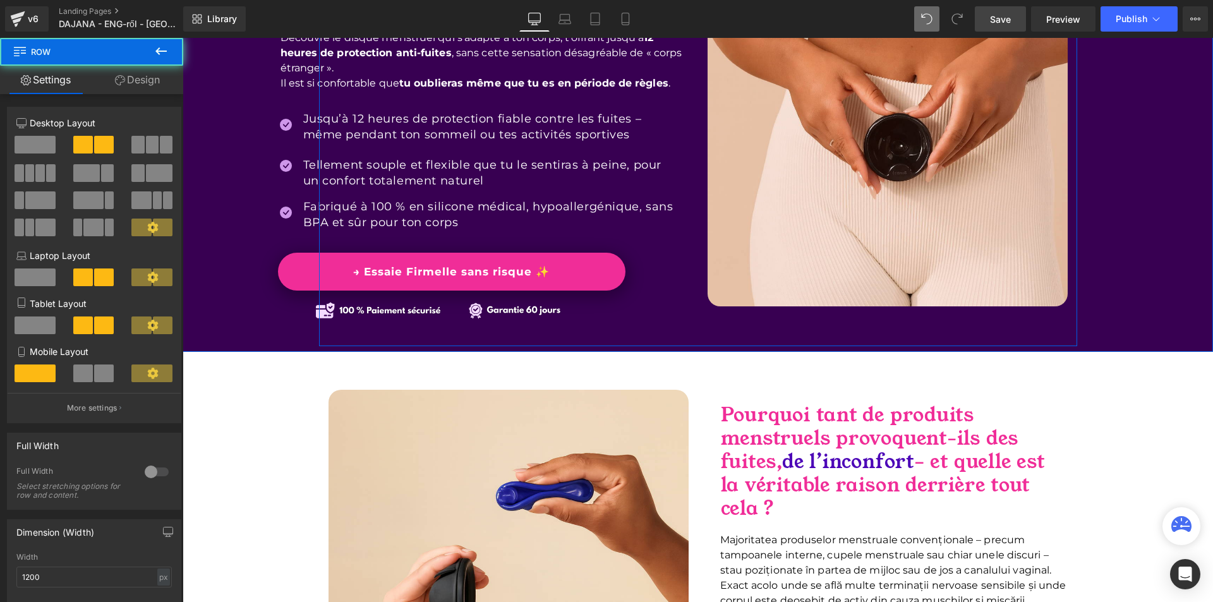
click at [1101, 304] on div "Image La période la plus confortable de ta vie. Heading Découvre le disque mens…" at bounding box center [698, 136] width 1031 height 419
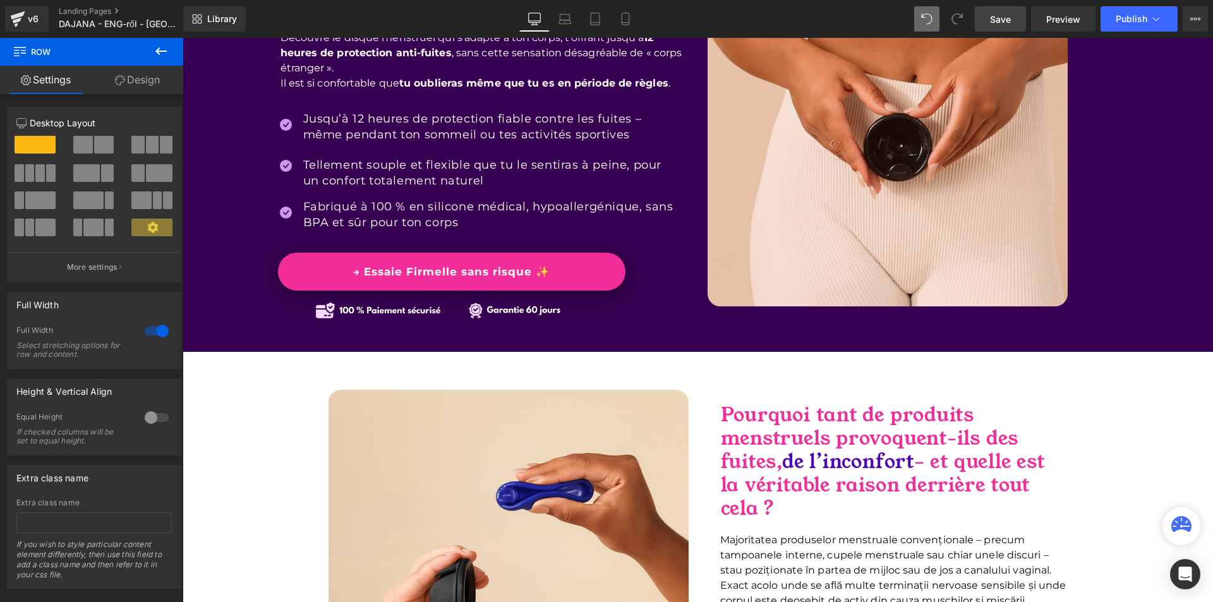
click at [150, 81] on link "Design" at bounding box center [138, 80] width 92 height 28
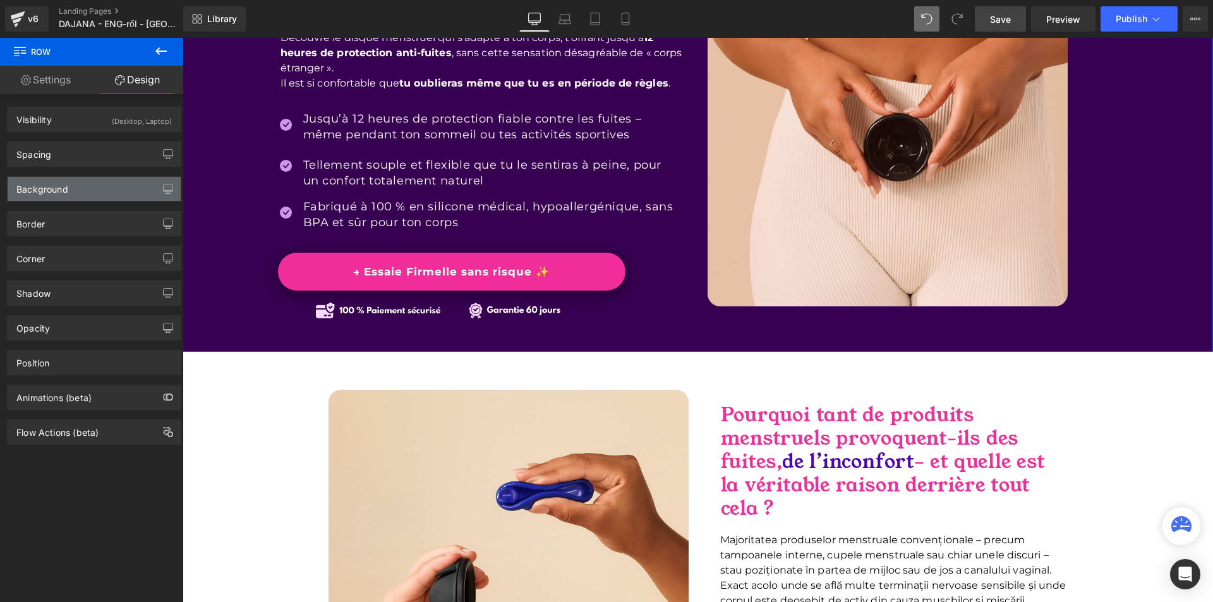
click at [82, 182] on div "Background" at bounding box center [94, 189] width 173 height 24
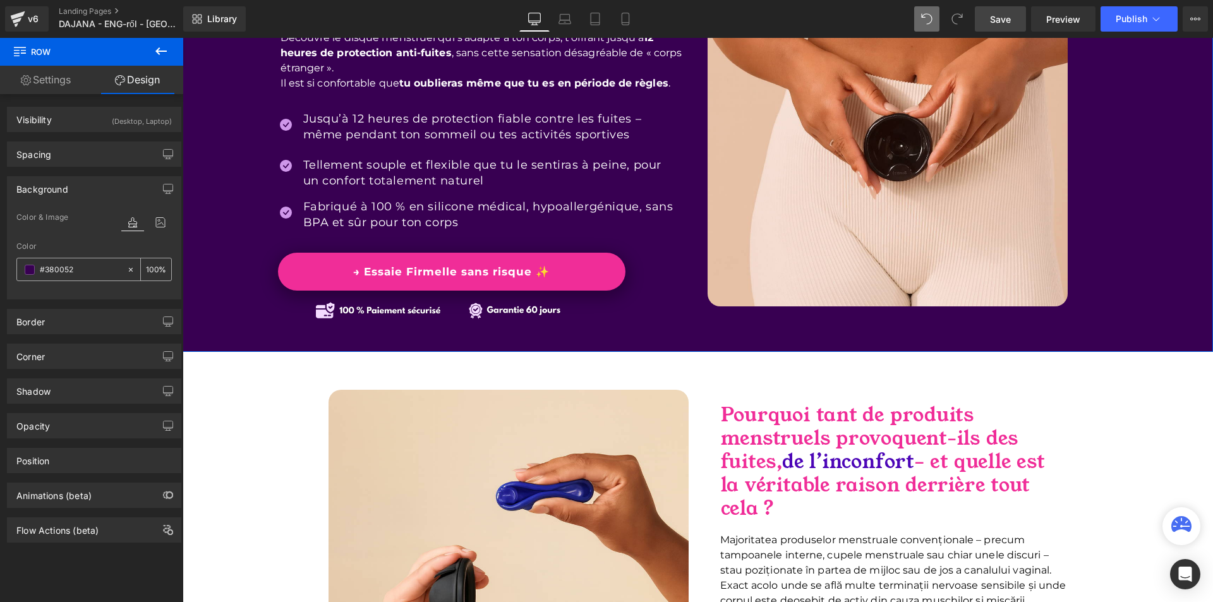
click at [95, 276] on input "text" at bounding box center [80, 270] width 81 height 14
type input "#380052"
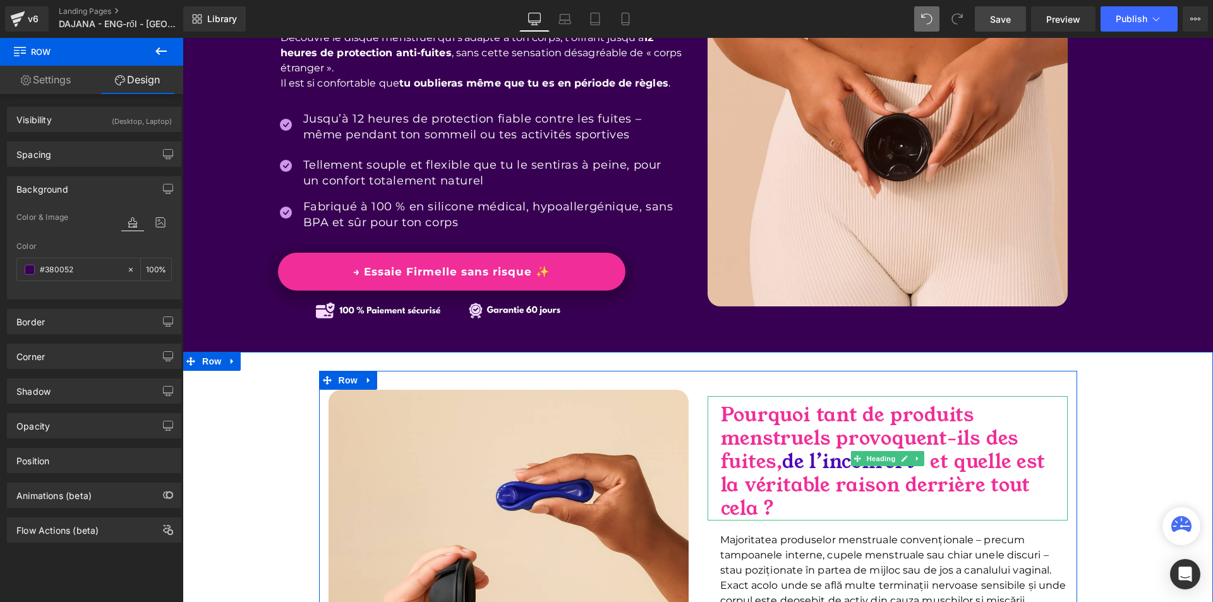
click at [798, 468] on span "de l’inconfort" at bounding box center [848, 462] width 132 height 27
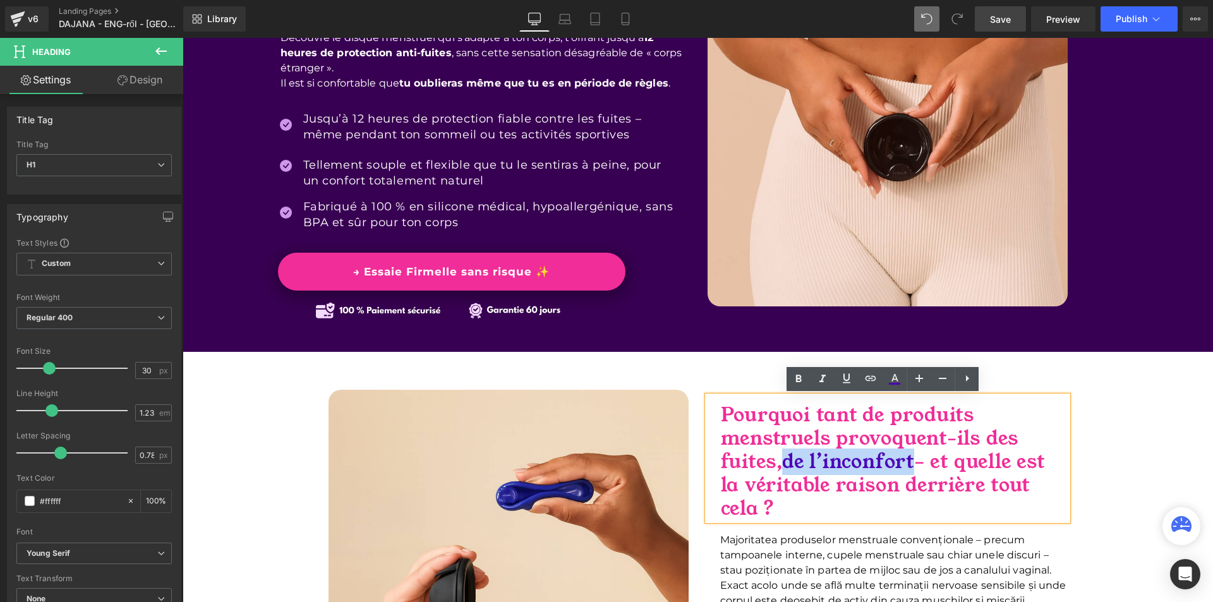
drag, startPoint x: 784, startPoint y: 462, endPoint x: 921, endPoint y: 463, distance: 137.1
click at [921, 463] on h1 "Pourquoi tant de produits menstruels provoquent-ils des fuites, de l’inconfort …" at bounding box center [894, 462] width 347 height 117
click at [897, 373] on icon at bounding box center [894, 379] width 15 height 15
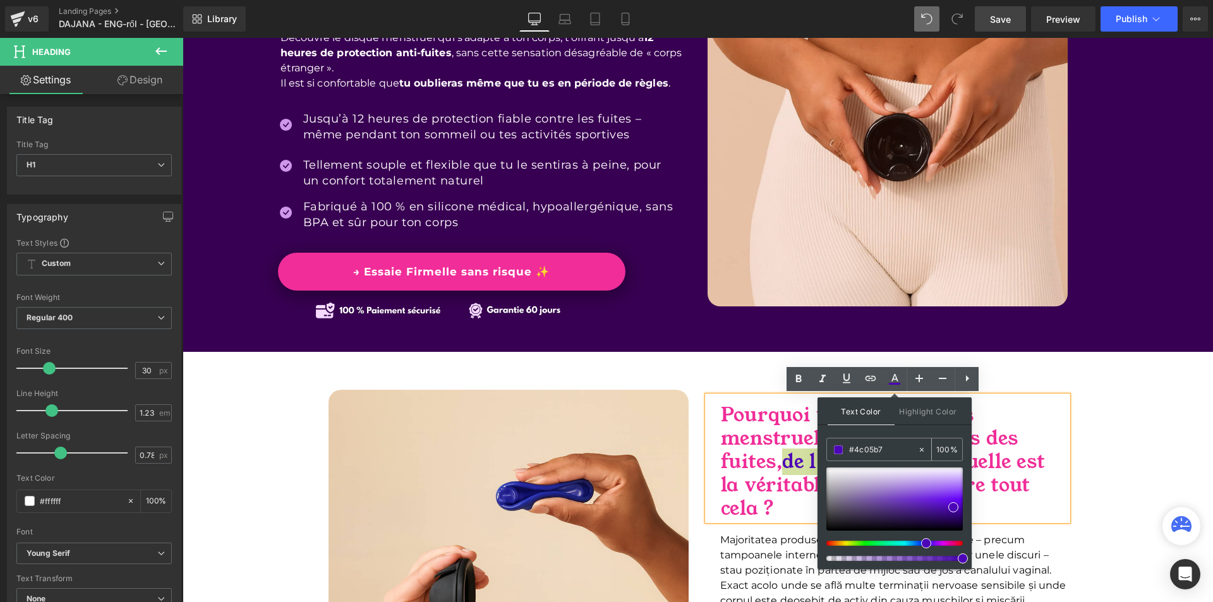
click at [875, 447] on input "#f221b3" at bounding box center [883, 450] width 68 height 14
paste input "380052"
type input "#380052"
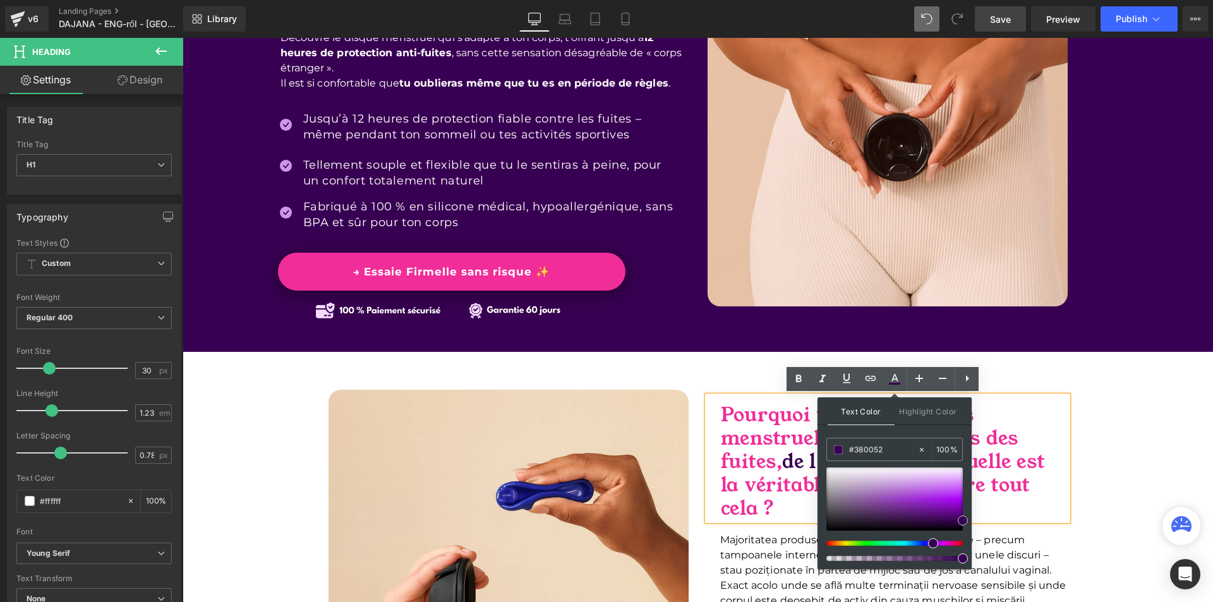
click at [962, 517] on span at bounding box center [963, 521] width 10 height 10
click at [798, 493] on span "– et quelle est la véritable raison derrière tout cela ?" at bounding box center [883, 485] width 324 height 73
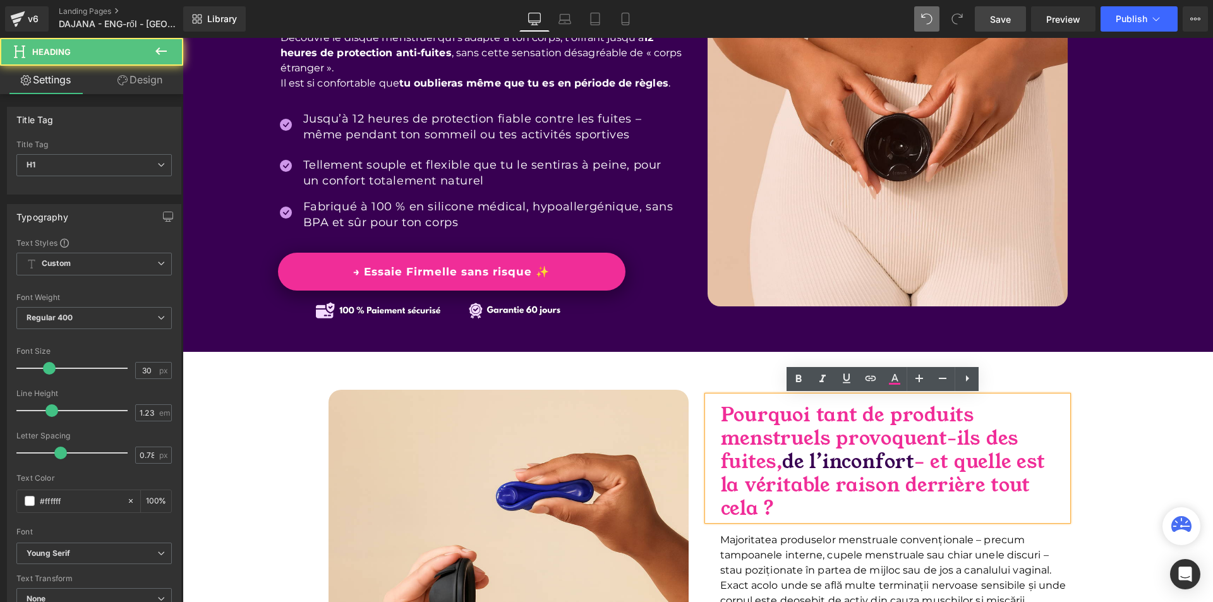
click at [1123, 441] on div "Image → Essaie Firmelle sans risque ✨ Button Pourquoi tant de produits menstrue…" at bounding box center [698, 611] width 1031 height 481
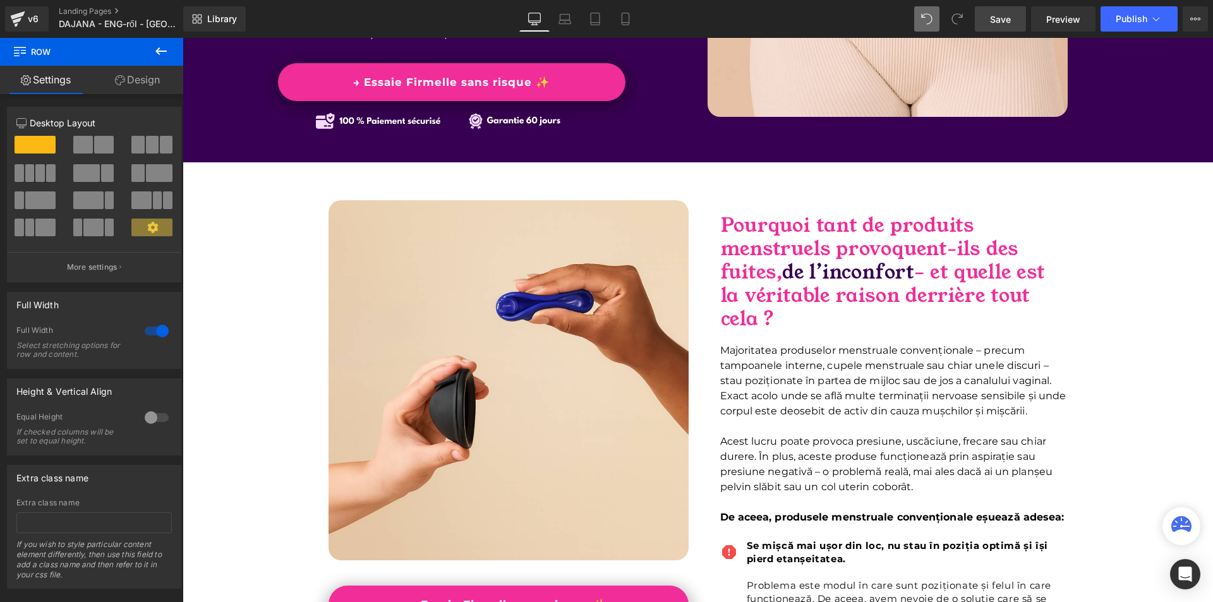
scroll to position [624, 0]
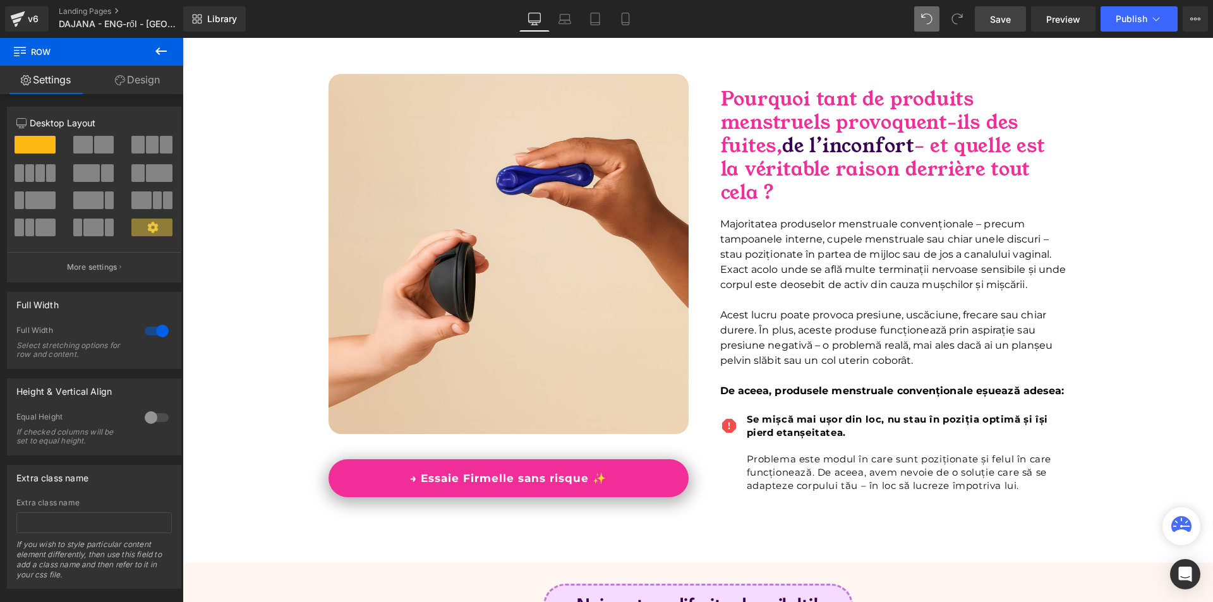
click at [862, 280] on p "Majoritatea produselor menstruale convenționale – precum tampoanele interne, cu…" at bounding box center [894, 255] width 348 height 76
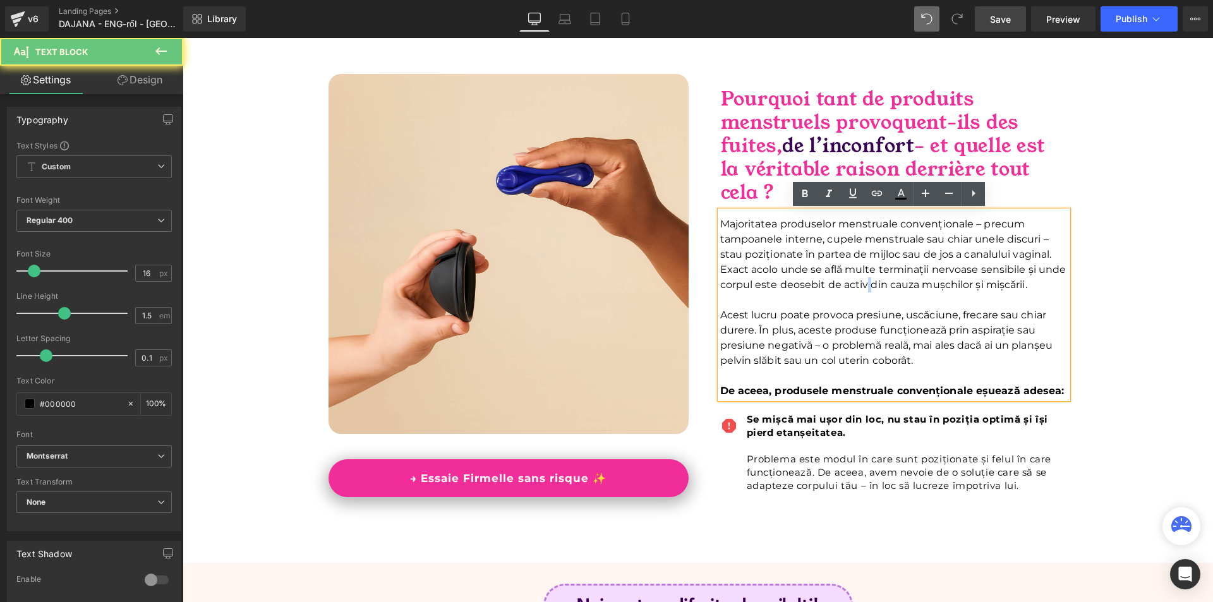
click at [862, 280] on p "Majoritatea produselor menstruale convenționale – precum tampoanele interne, cu…" at bounding box center [894, 255] width 348 height 76
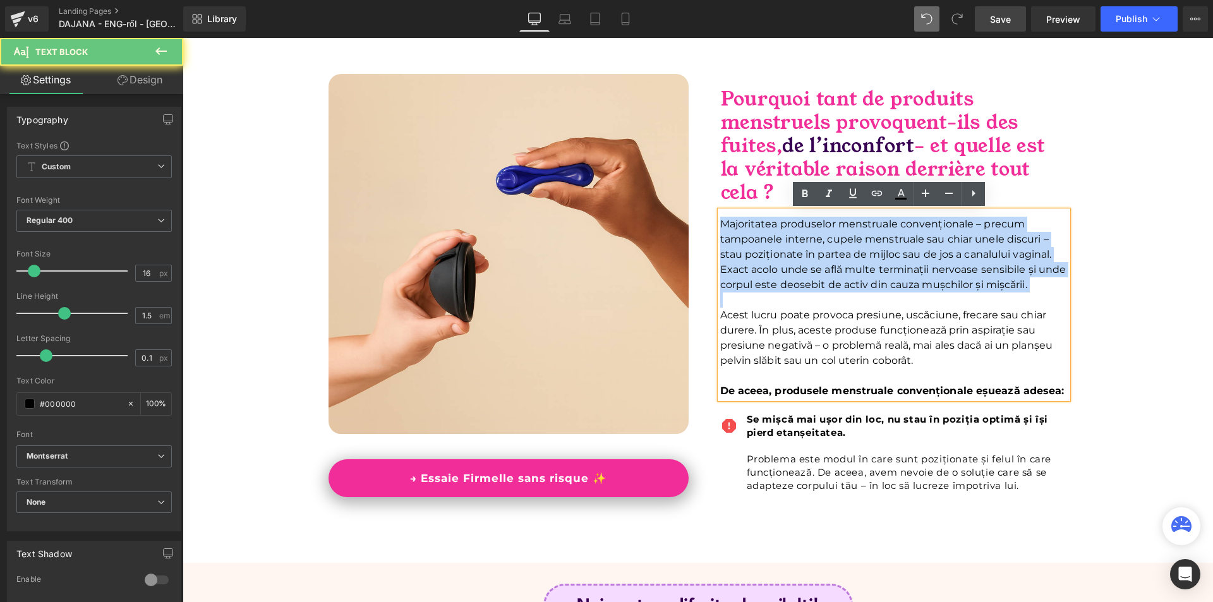
click at [862, 280] on p "Majoritatea produselor menstruale convenționale – precum tampoanele interne, cu…" at bounding box center [894, 255] width 348 height 76
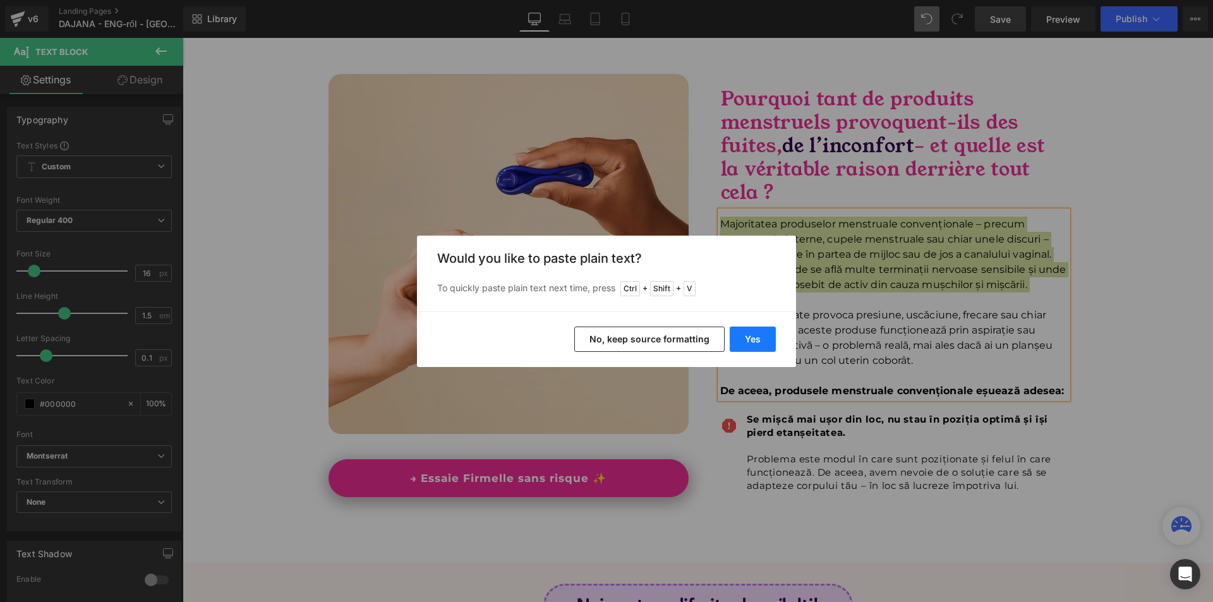
click at [761, 336] on button "Yes" at bounding box center [753, 339] width 46 height 25
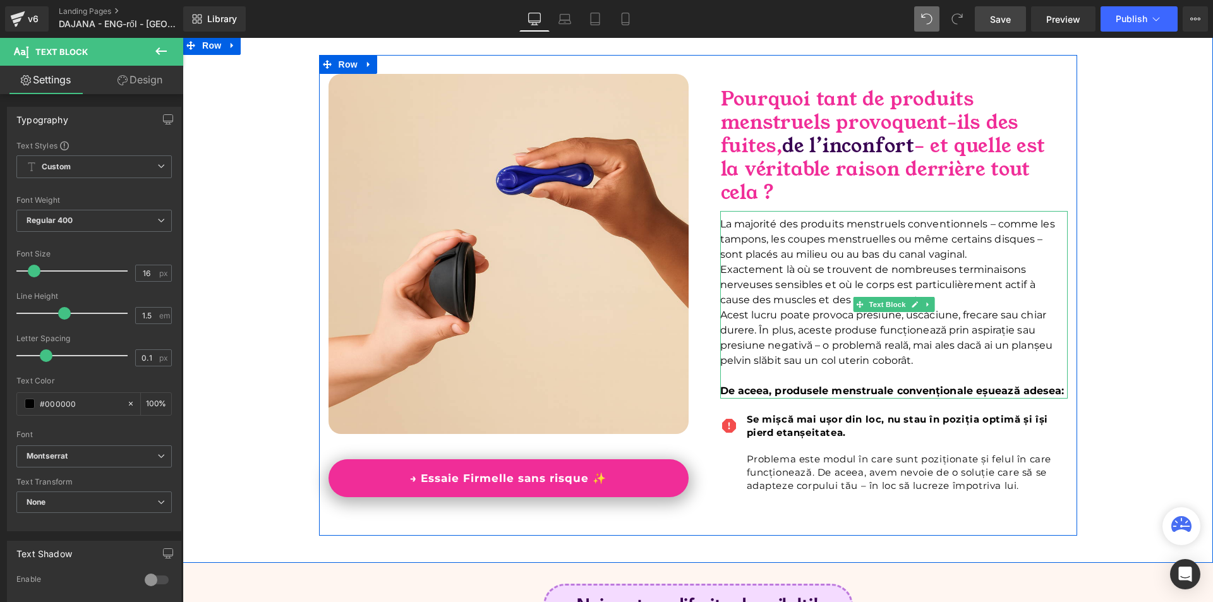
click at [926, 303] on icon at bounding box center [927, 305] width 7 height 8
click at [969, 298] on p "Exactement là où se trouvent de nombreuses terminaisons nerveuses sensibles et …" at bounding box center [894, 284] width 348 height 45
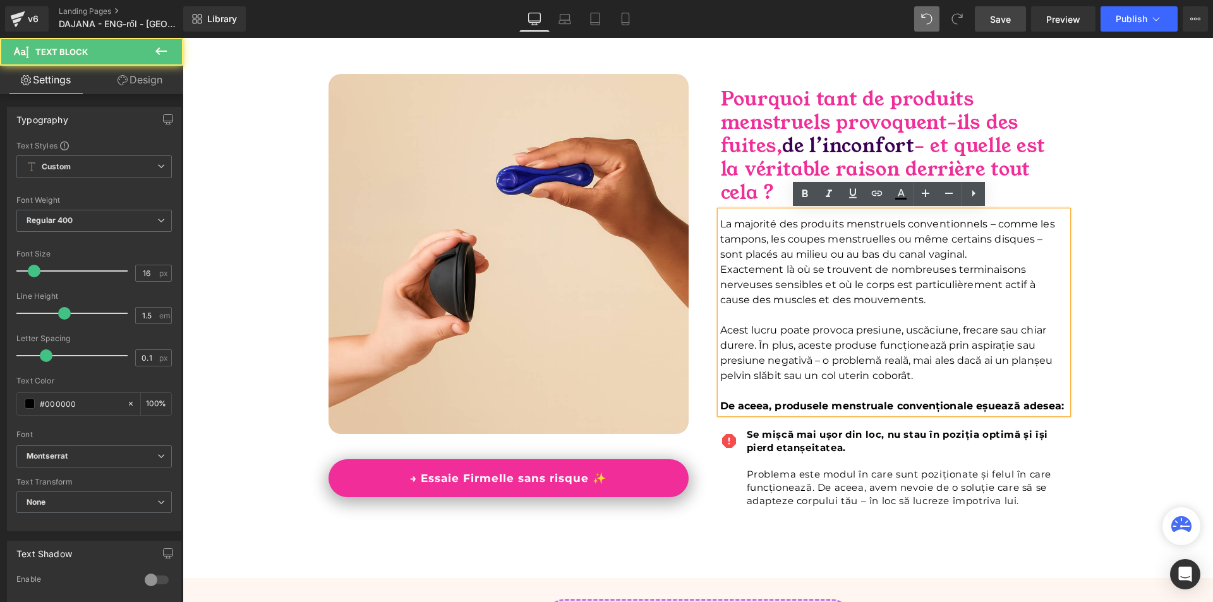
click at [1120, 313] on div "Image → Essaie Firmelle sans risque ✨ Button Pourquoi tant de produits menstrue…" at bounding box center [698, 303] width 1031 height 496
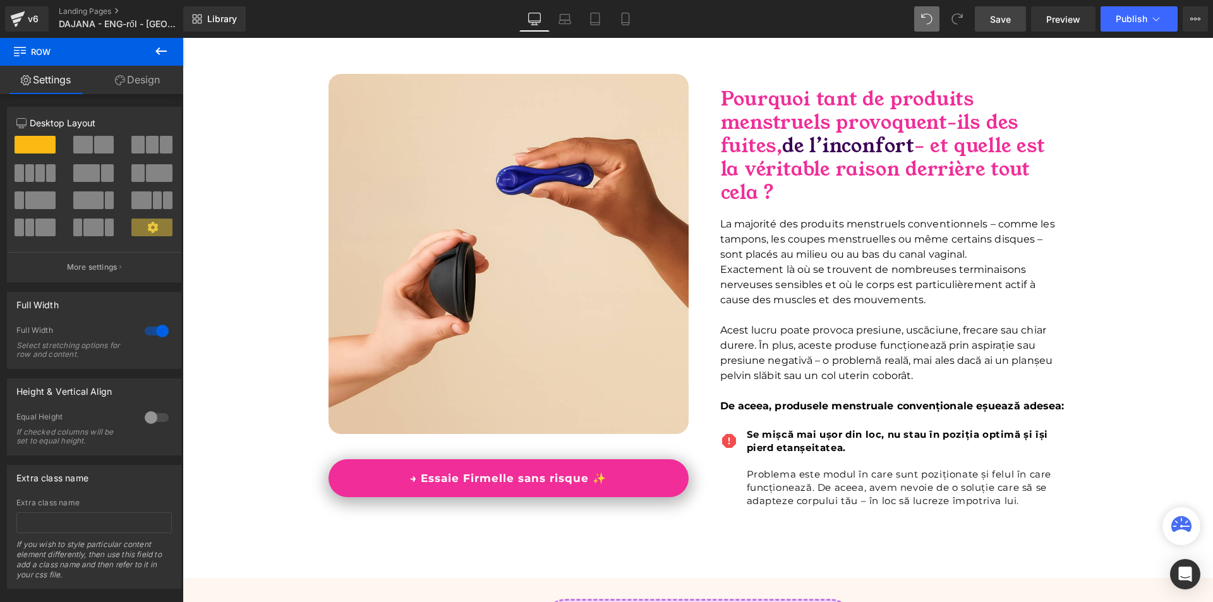
click at [770, 341] on p "Acest lucru poate provoca presiune, uscăciune, frecare sau chiar durere. În plu…" at bounding box center [894, 353] width 348 height 61
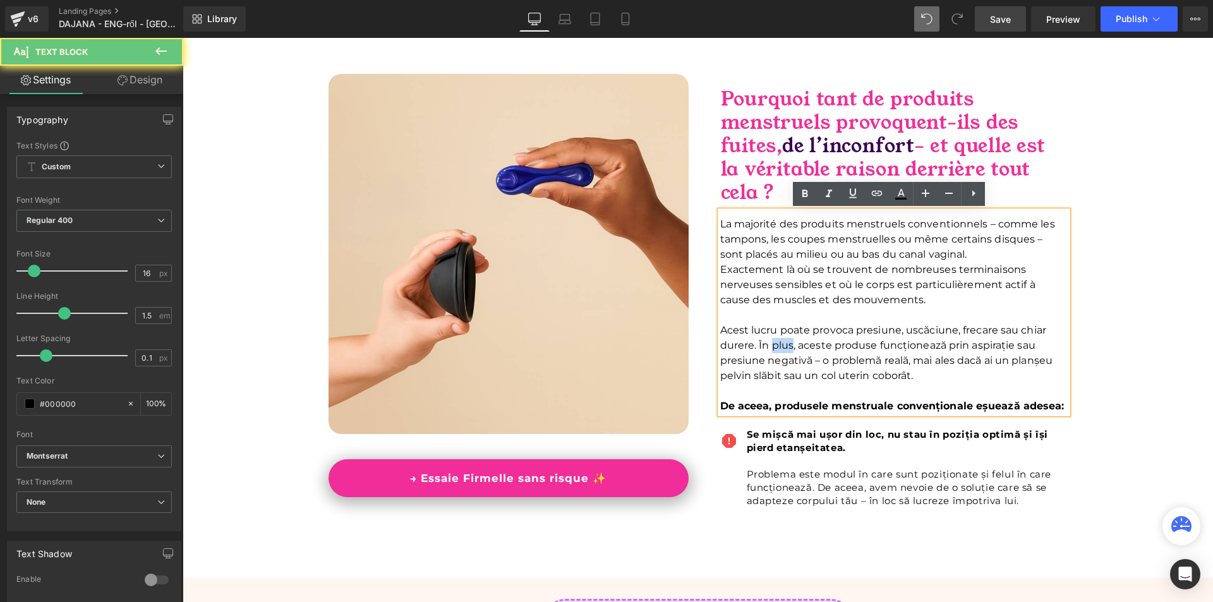
click at [770, 341] on p "Acest lucru poate provoca presiune, uscăciune, frecare sau chiar durere. În plu…" at bounding box center [894, 353] width 348 height 61
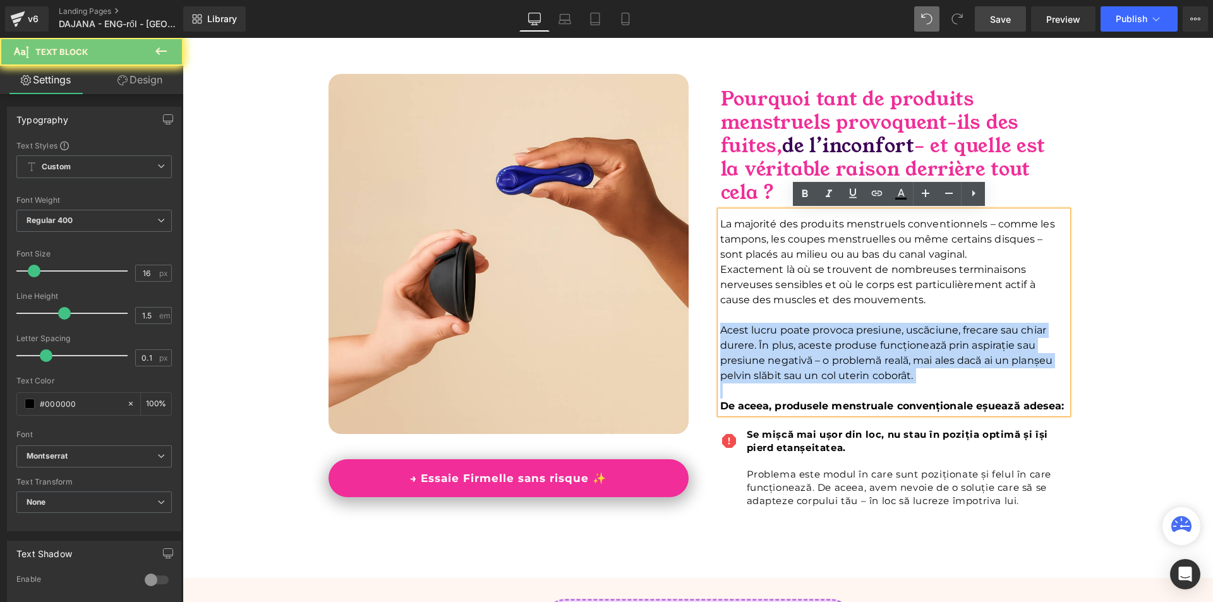
click at [770, 341] on p "Acest lucru poate provoca presiune, uscăciune, frecare sau chiar durere. În plu…" at bounding box center [894, 353] width 348 height 61
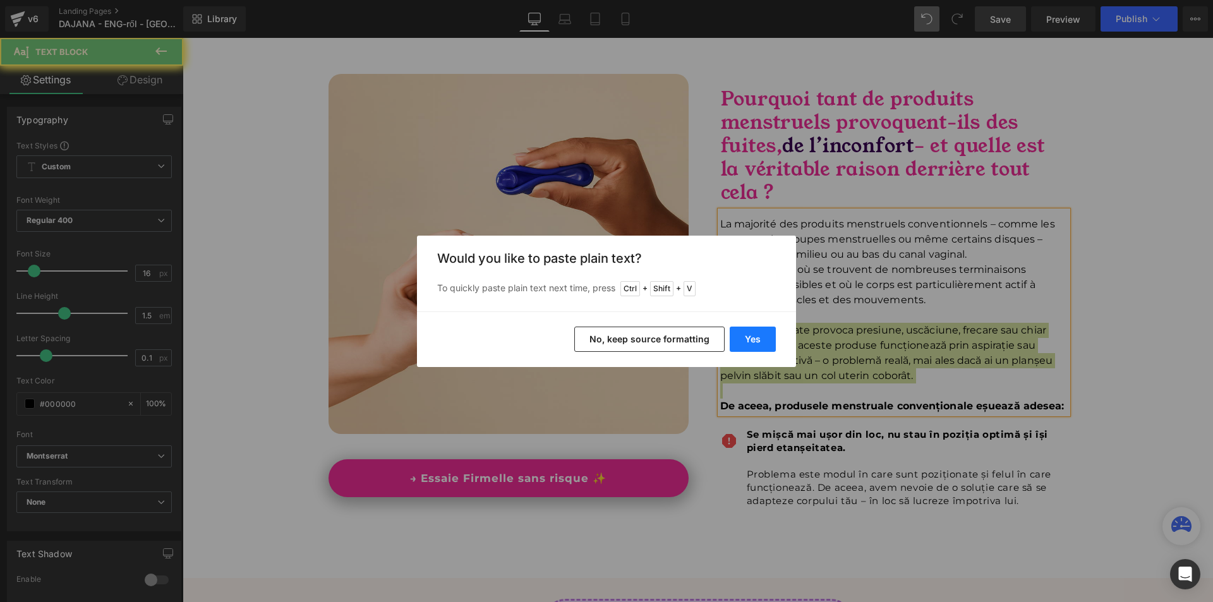
drag, startPoint x: 753, startPoint y: 341, endPoint x: 579, endPoint y: 307, distance: 177.6
click at [753, 341] on button "Yes" at bounding box center [753, 339] width 46 height 25
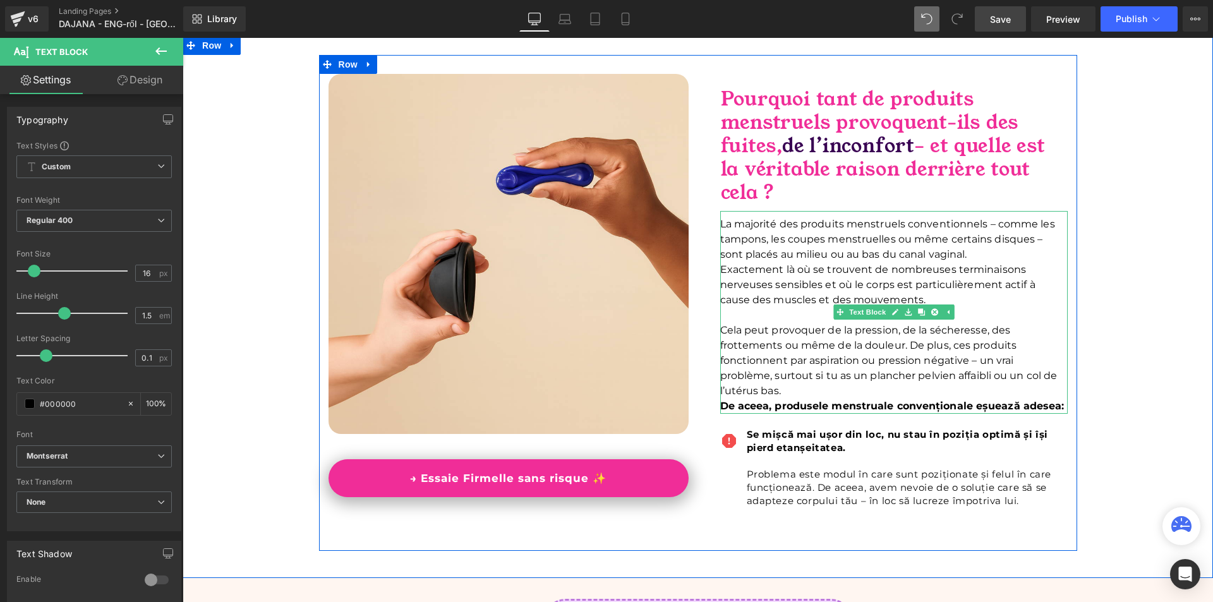
click at [823, 392] on p "Cela peut provoquer de la pression, de la sécheresse, des frottements ou même d…" at bounding box center [894, 361] width 348 height 76
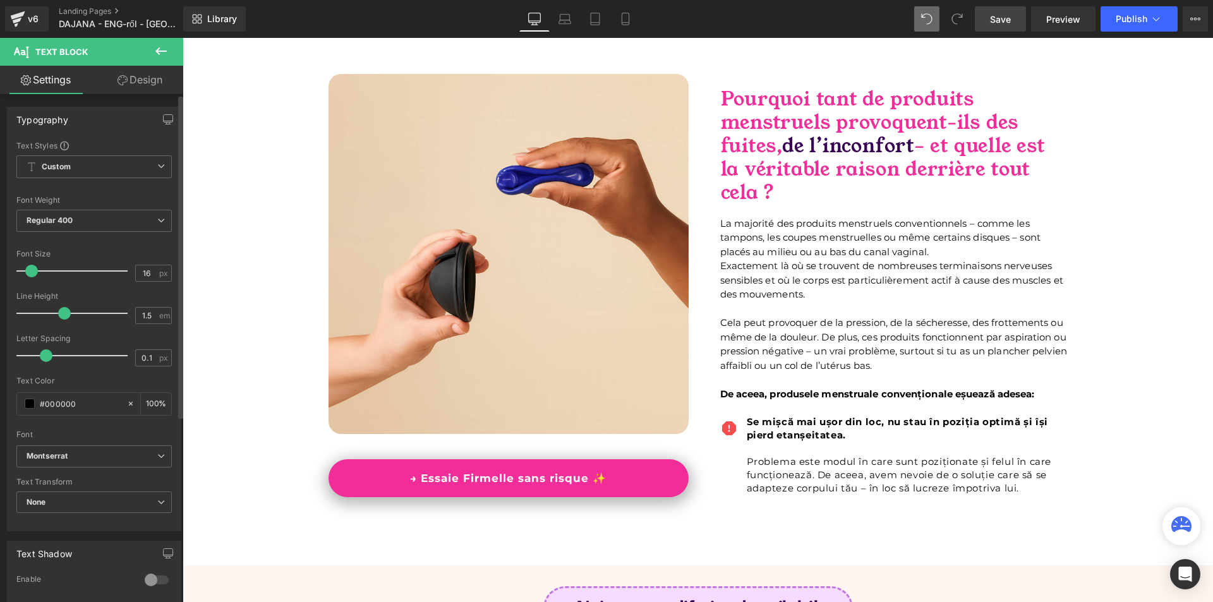
click at [33, 273] on span at bounding box center [31, 271] width 13 height 13
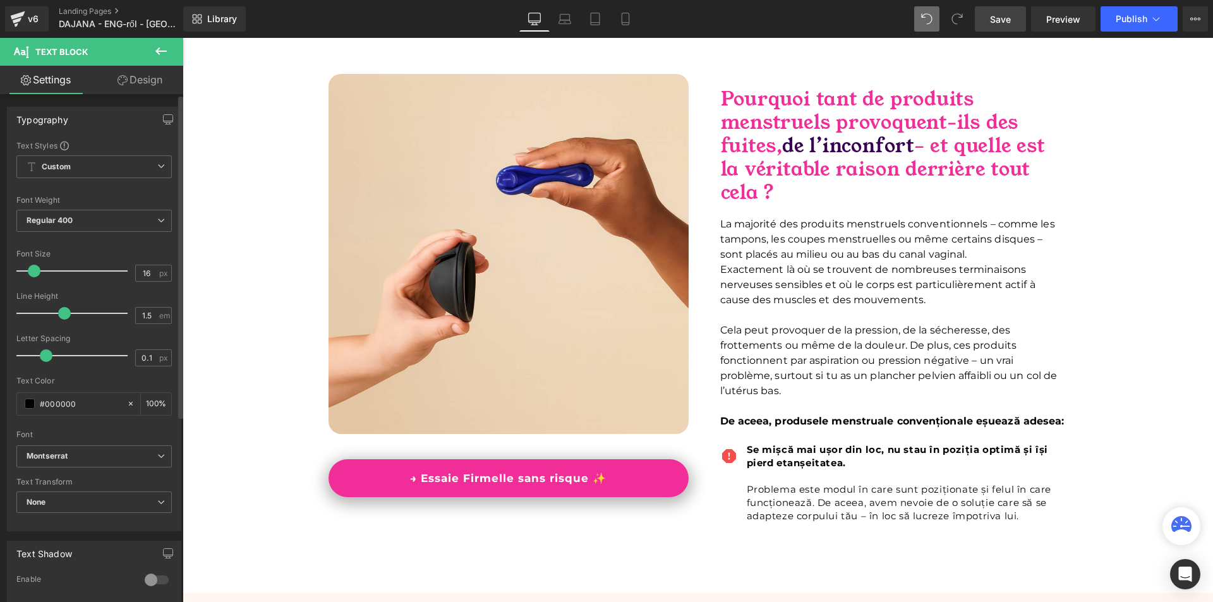
click at [36, 273] on span at bounding box center [34, 271] width 13 height 13
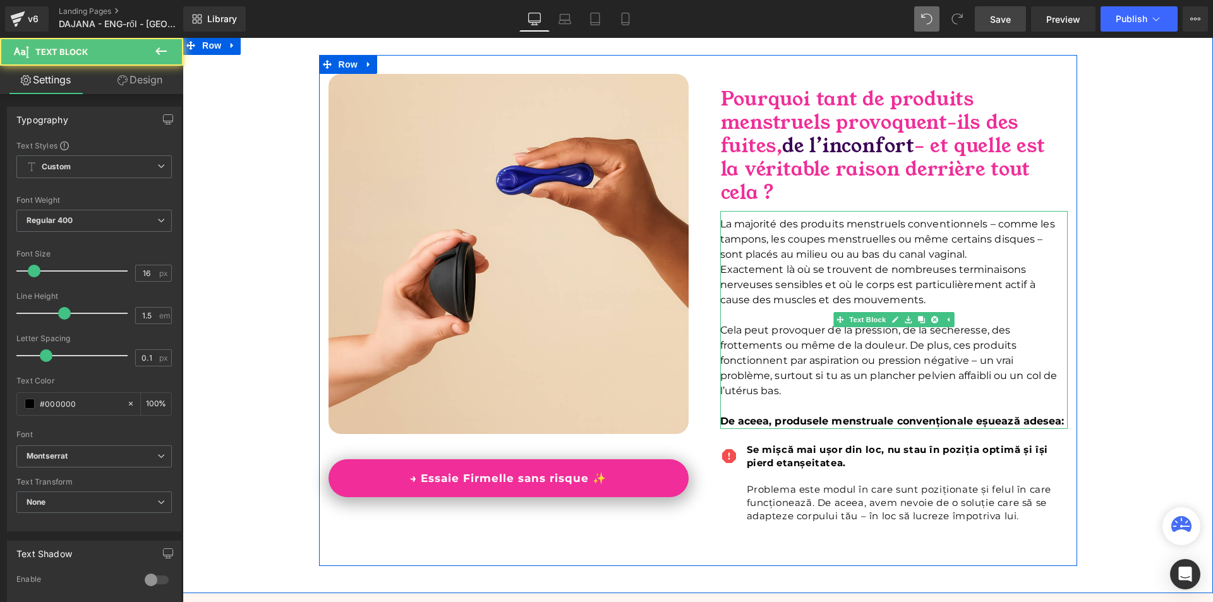
click at [737, 420] on span "De aceea, produsele menstruale convenționale eșuează adesea:" at bounding box center [892, 421] width 344 height 12
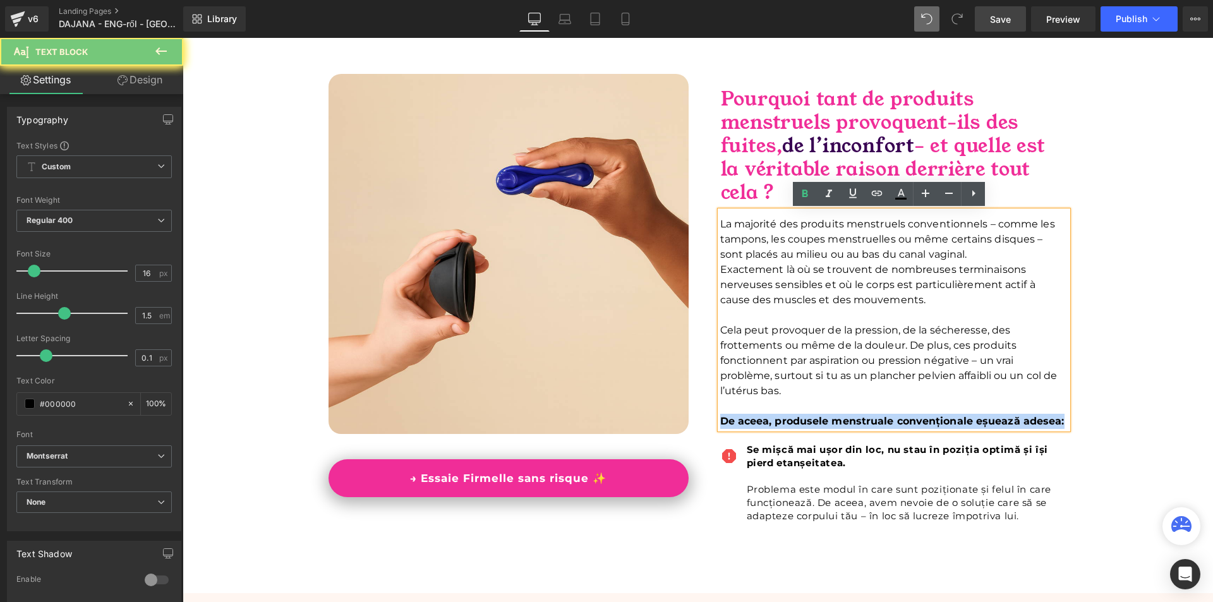
click at [737, 420] on span "De aceea, produsele menstruale convenționale eșuează adesea:" at bounding box center [892, 421] width 344 height 12
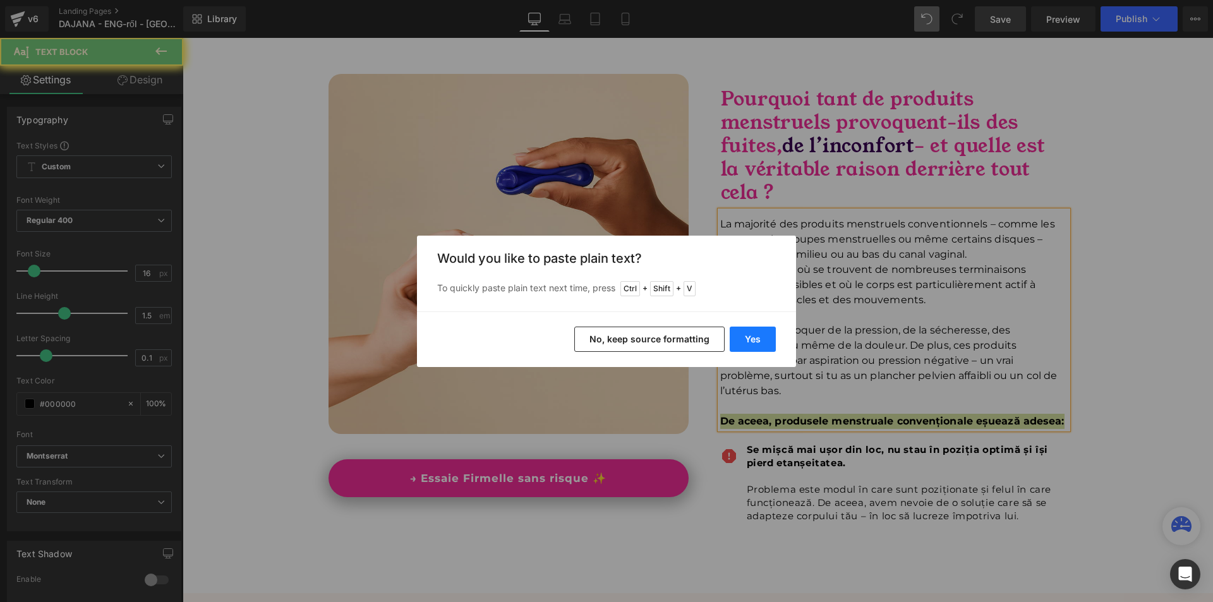
click at [765, 344] on button "Yes" at bounding box center [753, 339] width 46 height 25
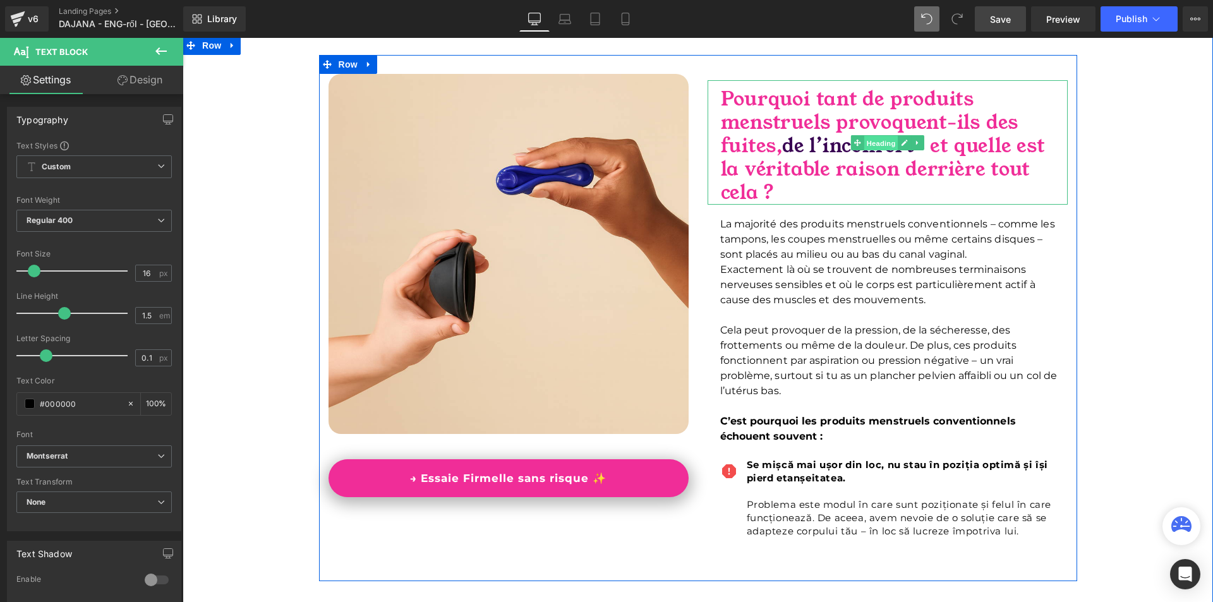
click at [873, 144] on span "Heading" at bounding box center [881, 143] width 34 height 15
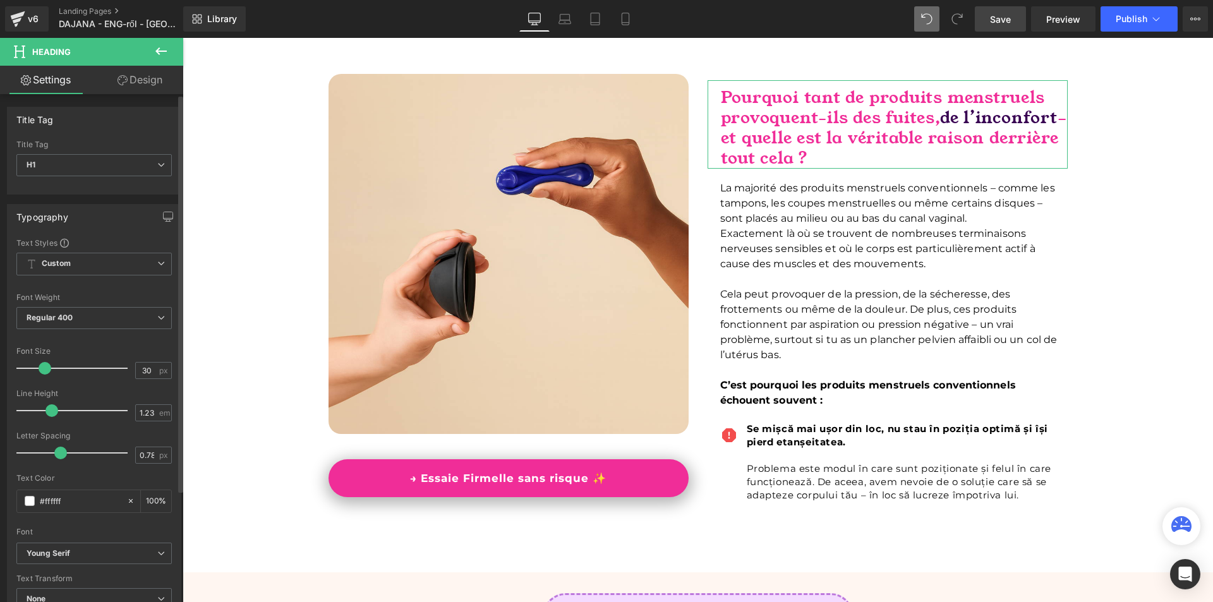
click at [43, 364] on span at bounding box center [45, 368] width 13 height 13
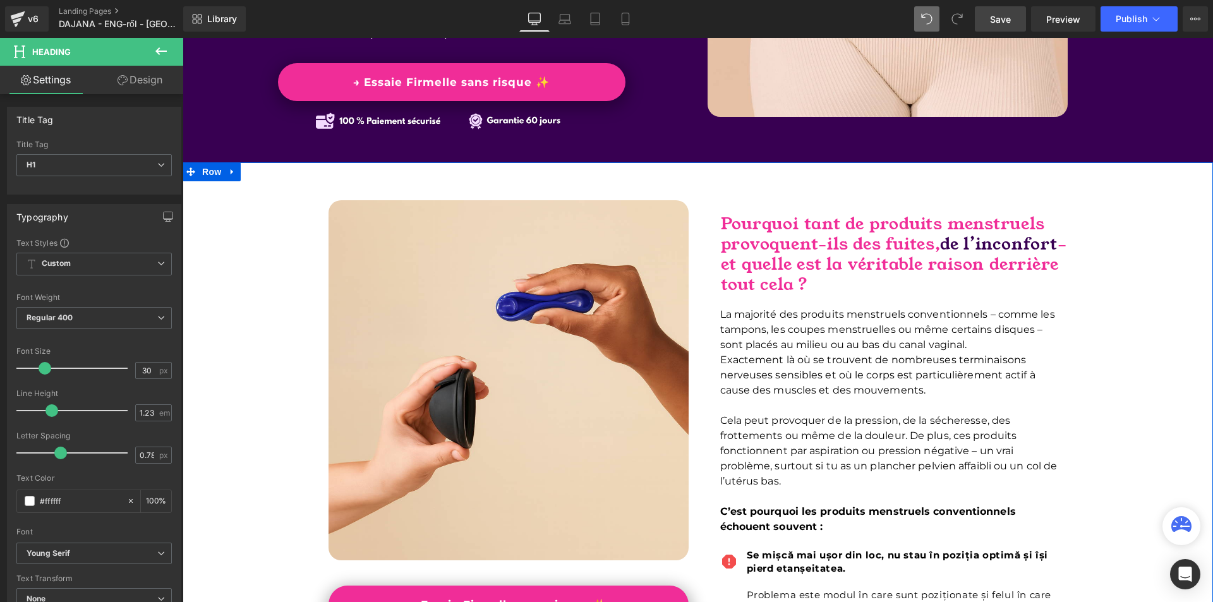
scroll to position [434, 0]
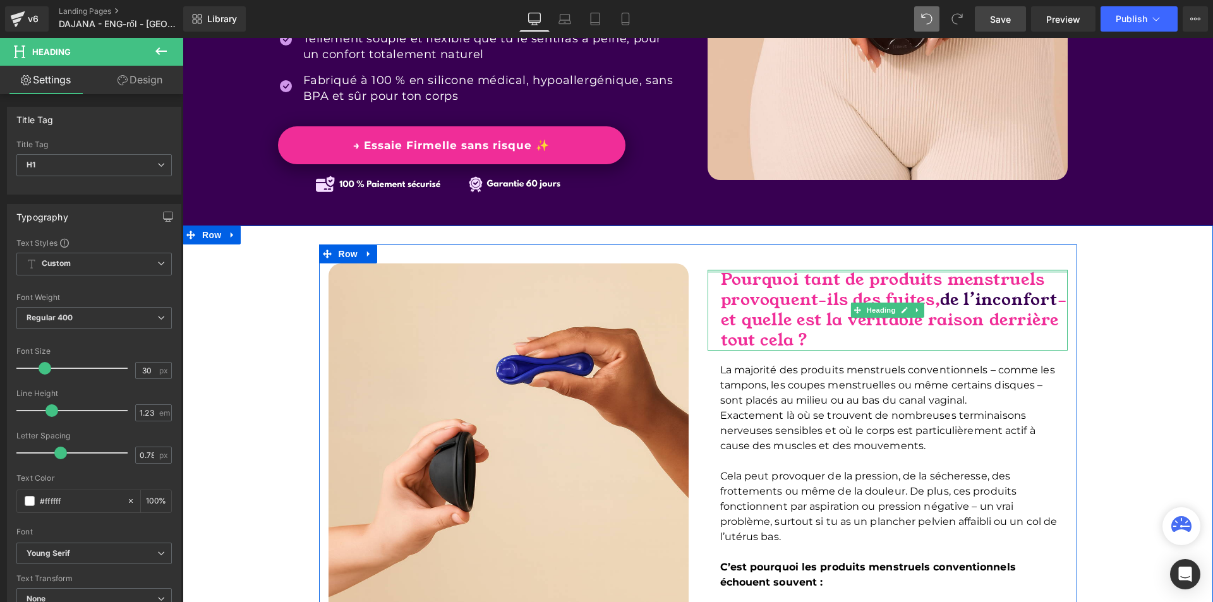
drag, startPoint x: 799, startPoint y: 271, endPoint x: 811, endPoint y: 260, distance: 16.1
click at [811, 260] on div "Image → Essaie Firmelle sans risque ✨ Button Pourquoi tant de produits menstrue…" at bounding box center [698, 486] width 758 height 483
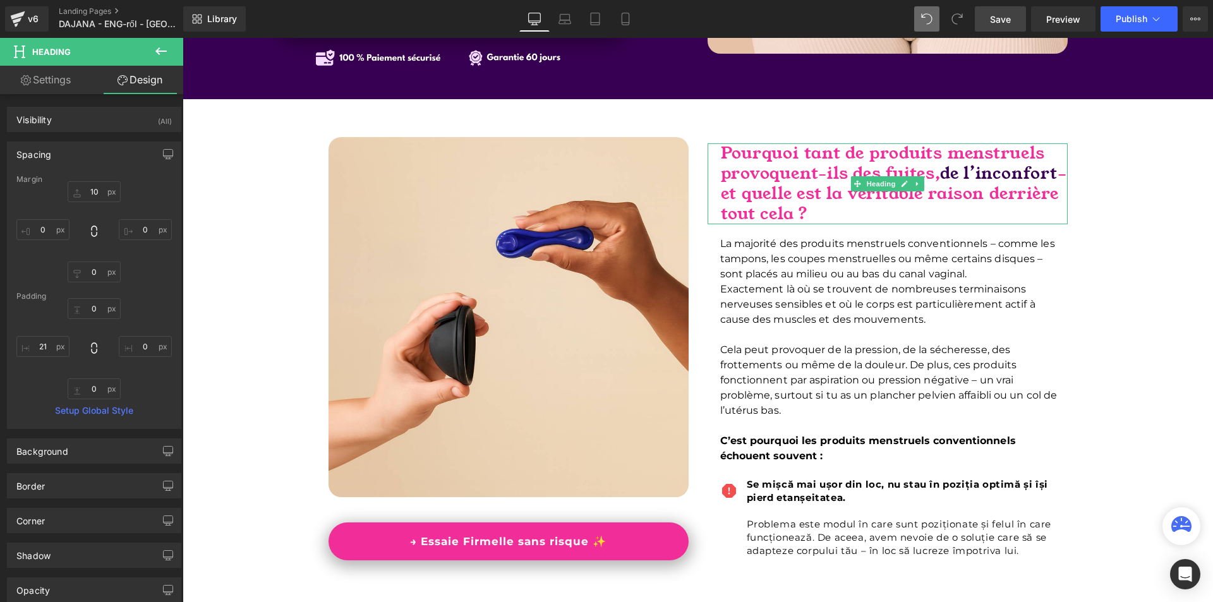
scroll to position [624, 0]
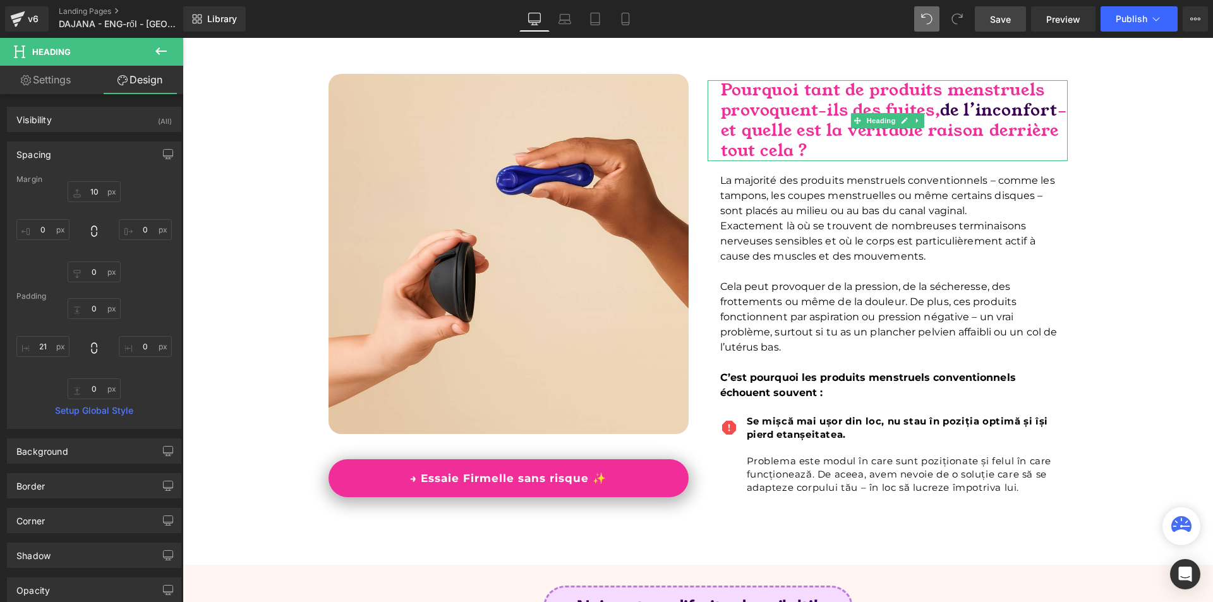
click at [756, 387] on span "C’est pourquoi les produits menstruels conventionnels échouent souvent :" at bounding box center [868, 385] width 296 height 27
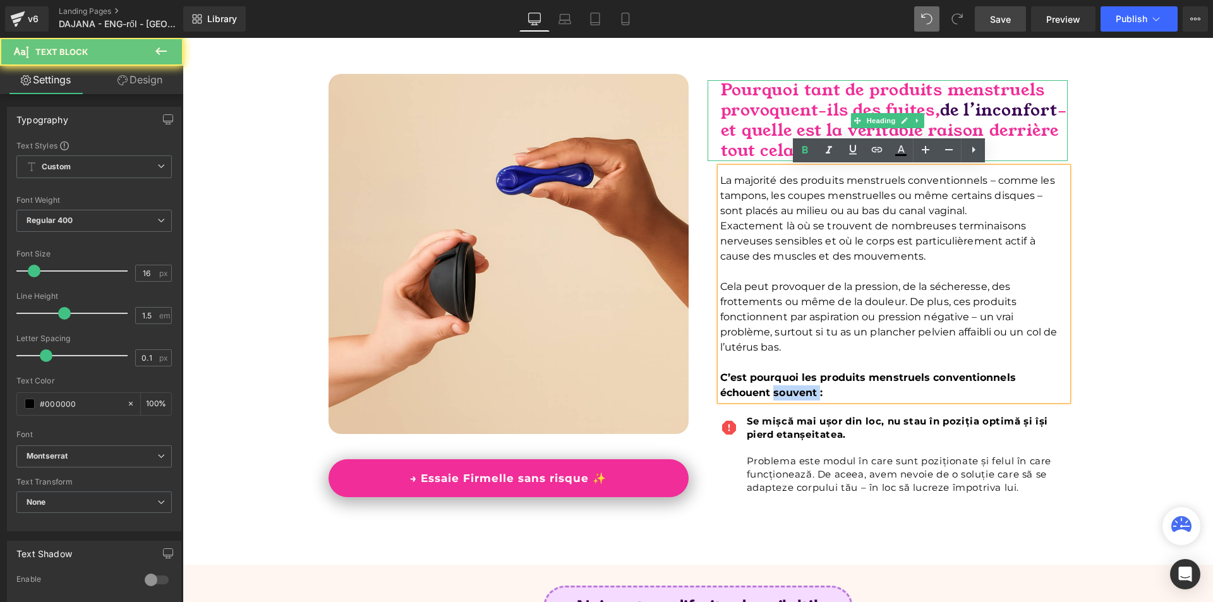
click at [756, 387] on span "C’est pourquoi les produits menstruels conventionnels échouent souvent :" at bounding box center [868, 385] width 296 height 27
click at [768, 423] on span "Se mișcă mai ușor din loc, nu stau în poziția optimă și își pierd etanșeitatea." at bounding box center [897, 427] width 301 height 25
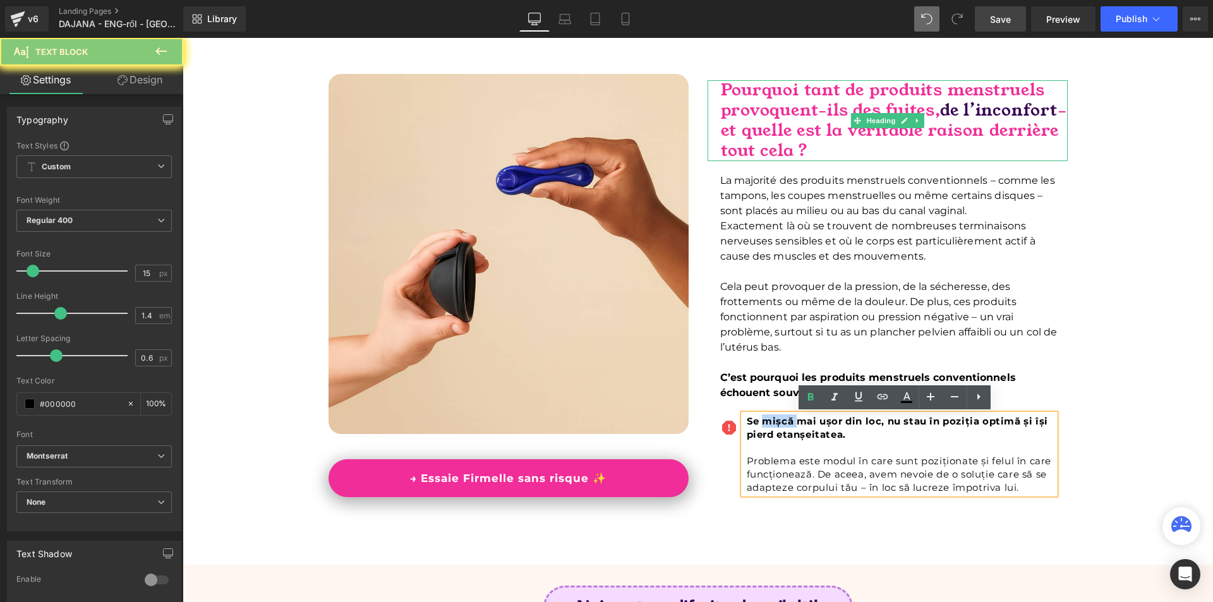
click at [768, 423] on span "Se mișcă mai ușor din loc, nu stau în poziția optimă și își pierd etanșeitatea." at bounding box center [897, 427] width 301 height 25
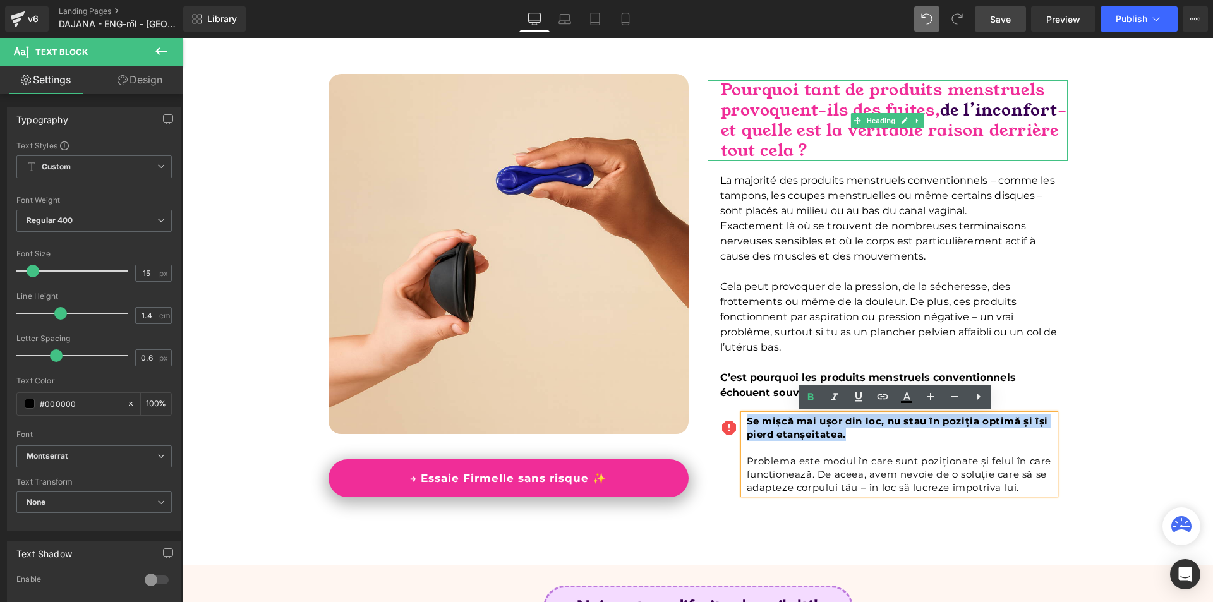
click at [768, 423] on span "Se mișcă mai ușor din loc, nu stau în poziția optimă și își pierd etanșeitatea." at bounding box center [897, 427] width 301 height 25
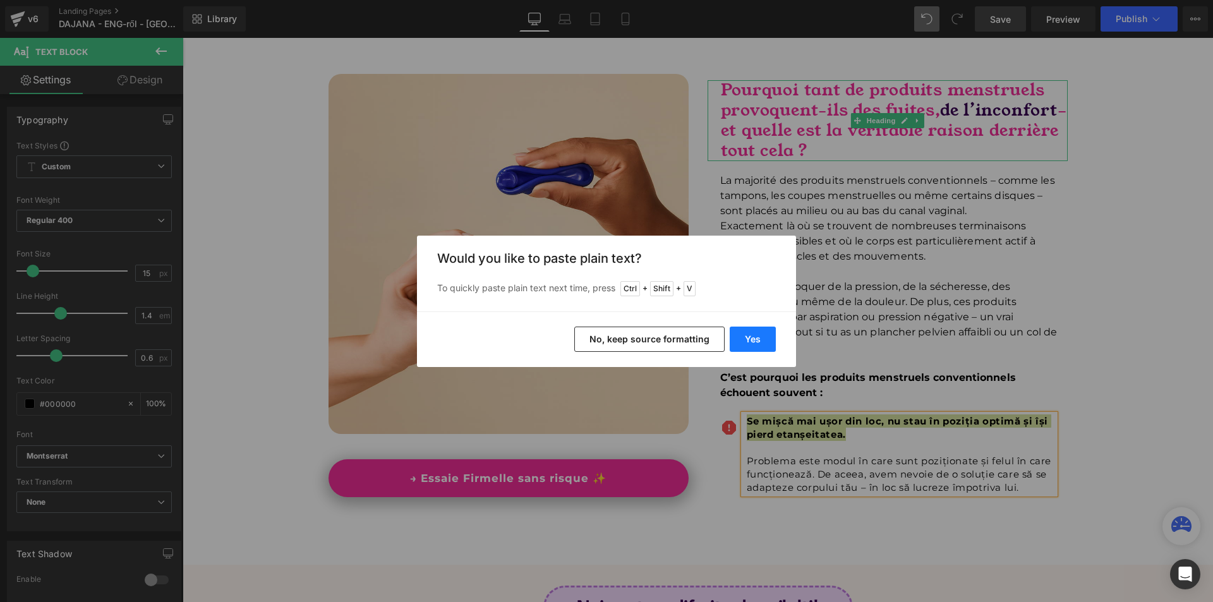
click at [761, 333] on button "Yes" at bounding box center [753, 339] width 46 height 25
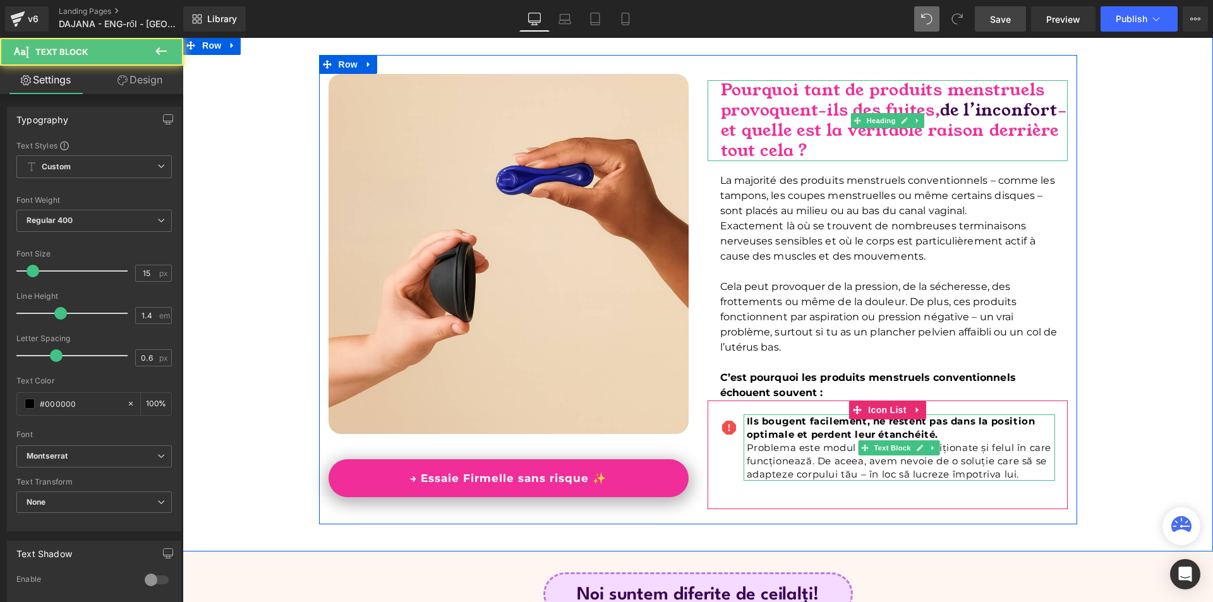
click at [952, 433] on p "Ils bougent facilement, ne restent pas dans la position optimale et perdent leu…" at bounding box center [901, 428] width 308 height 27
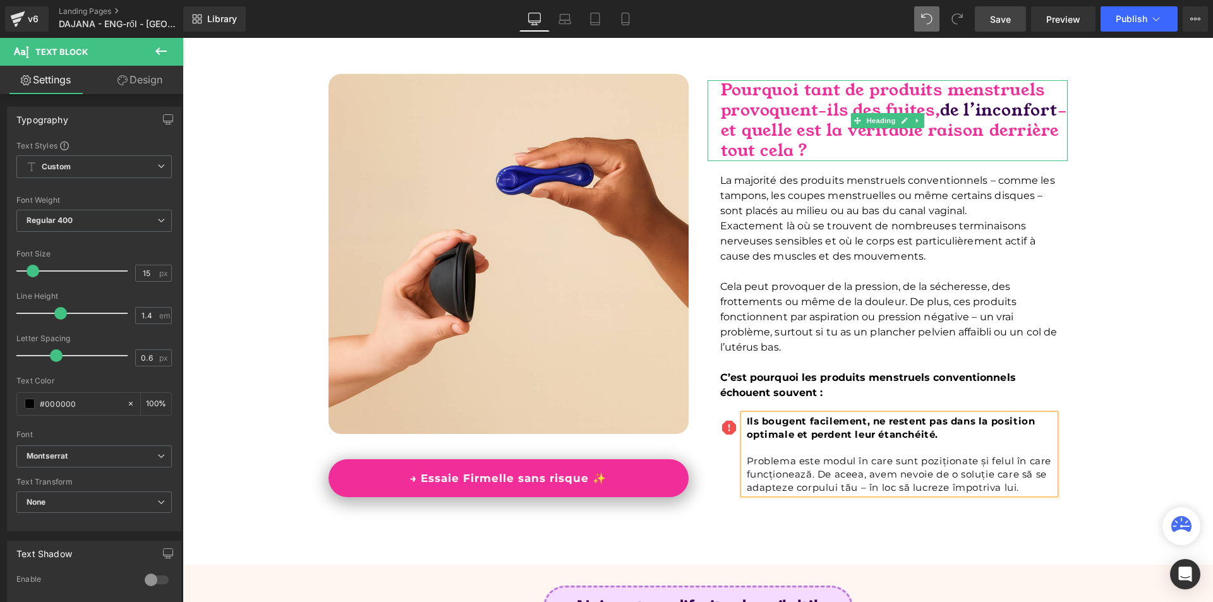
click at [800, 466] on p "Problema este modul în care sunt poziționate și felul în care funcționează. De …" at bounding box center [901, 474] width 308 height 40
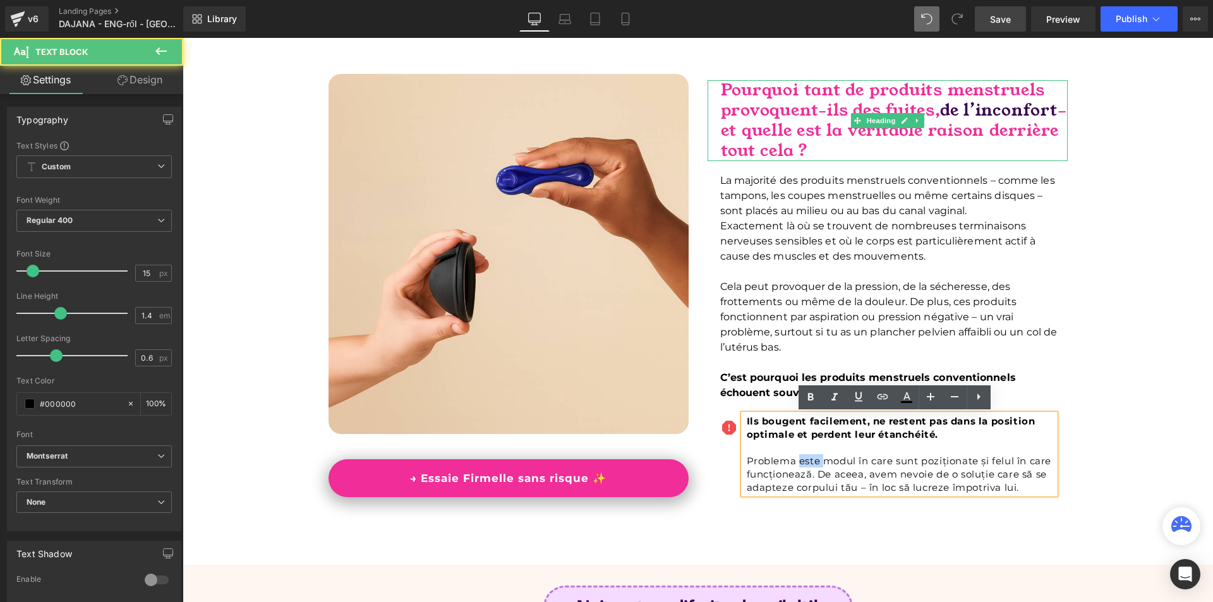
click at [800, 466] on p "Problema este modul în care sunt poziționate și felul în care funcționează. De …" at bounding box center [901, 474] width 308 height 40
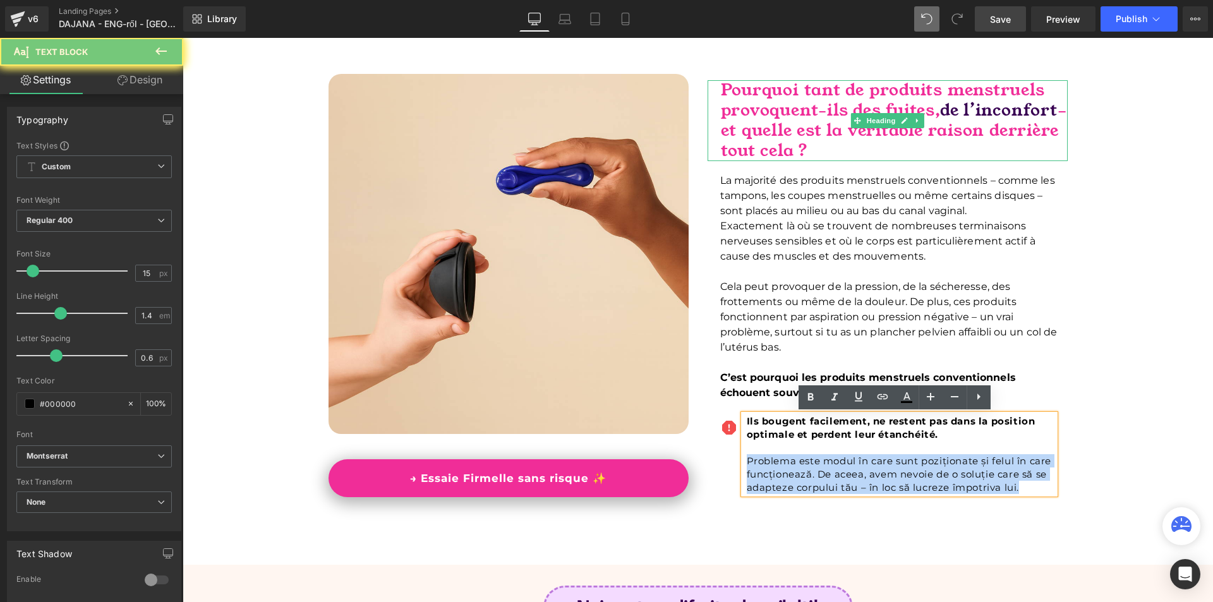
click at [800, 466] on p "Problema este modul în care sunt poziționate și felul în care funcționează. De …" at bounding box center [901, 474] width 308 height 40
click at [799, 466] on p "Problema este modul în care sunt poziționate și felul în care funcționează. De …" at bounding box center [901, 474] width 308 height 40
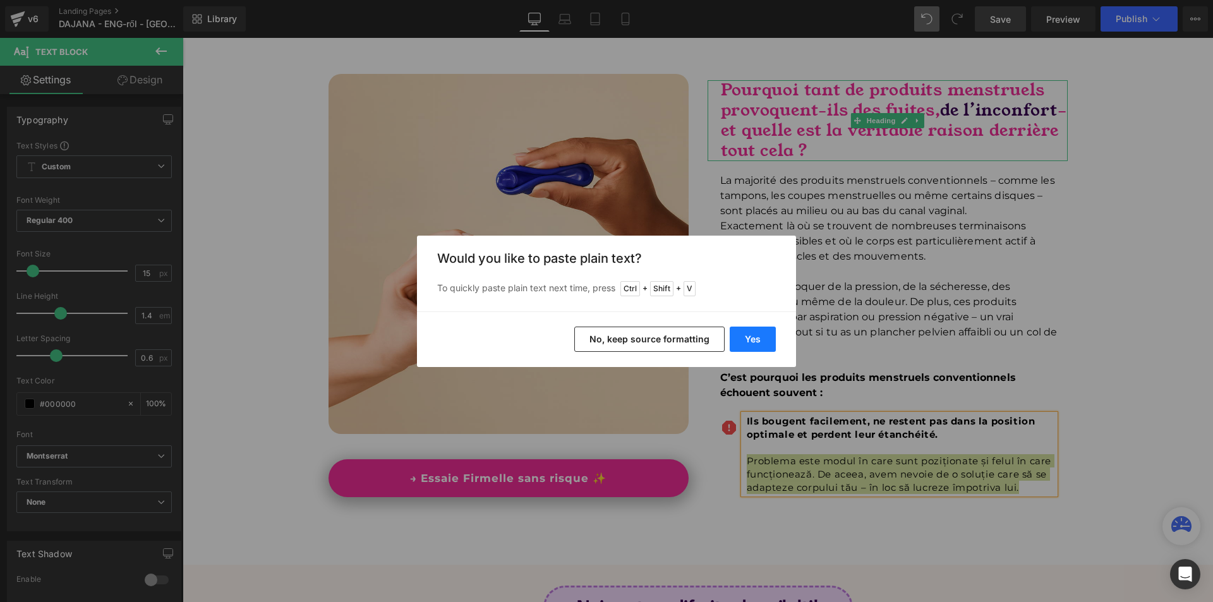
click at [753, 342] on button "Yes" at bounding box center [753, 339] width 46 height 25
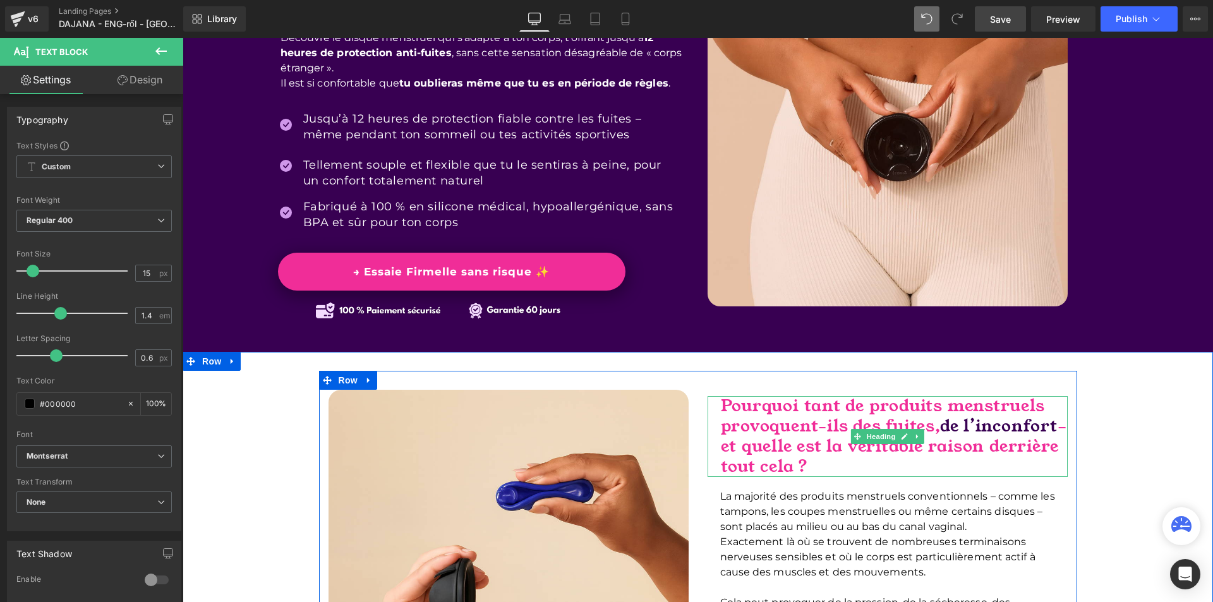
scroll to position [0, 0]
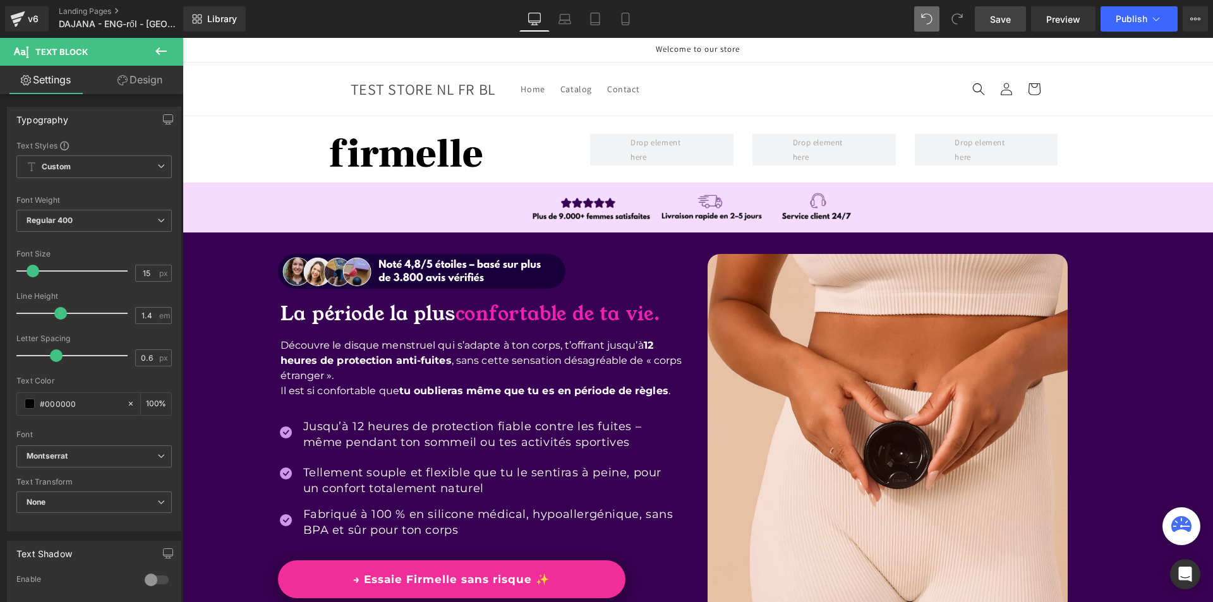
click at [1012, 26] on link "Save" at bounding box center [1000, 18] width 51 height 25
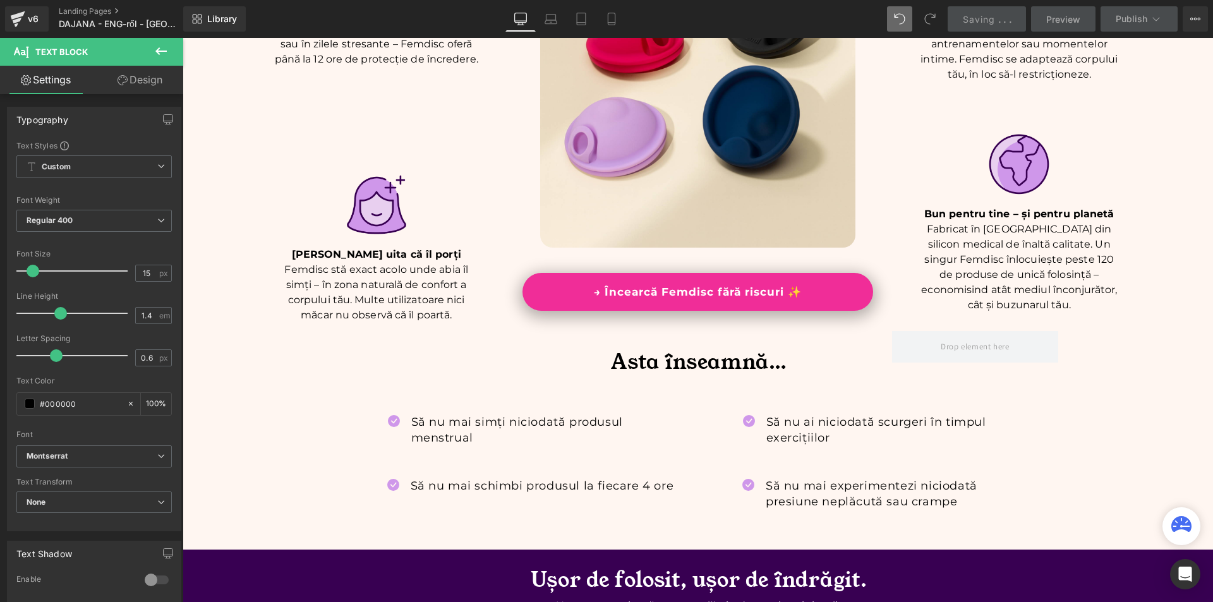
scroll to position [1011, 0]
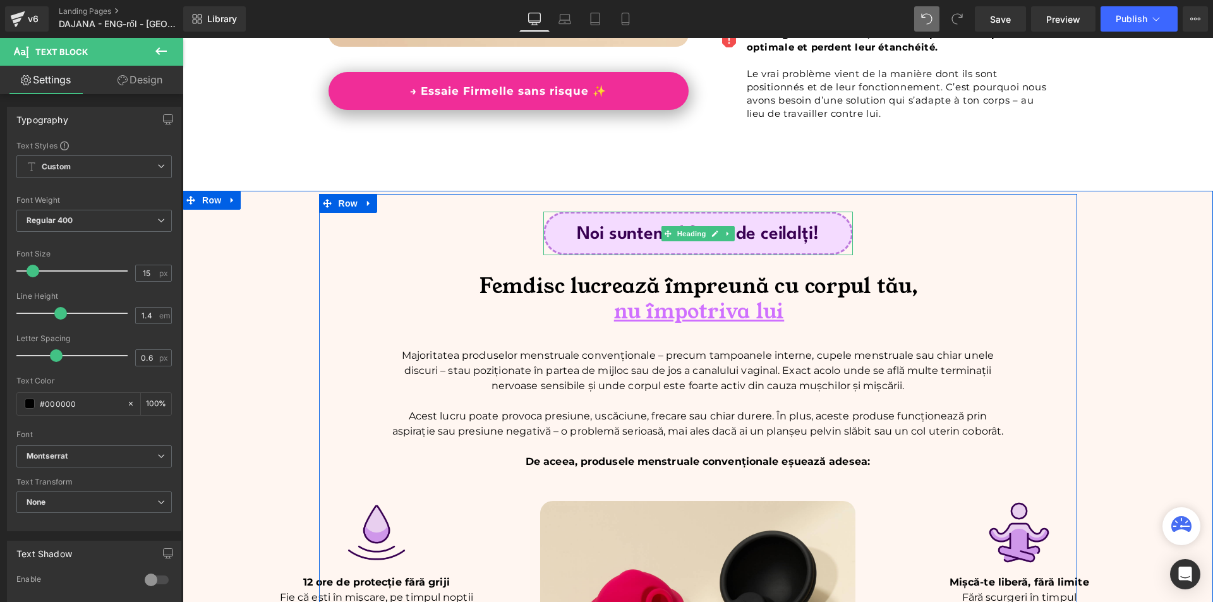
click at [801, 235] on span "Noi suntem diferite de ceilalți!" at bounding box center [698, 235] width 242 height 18
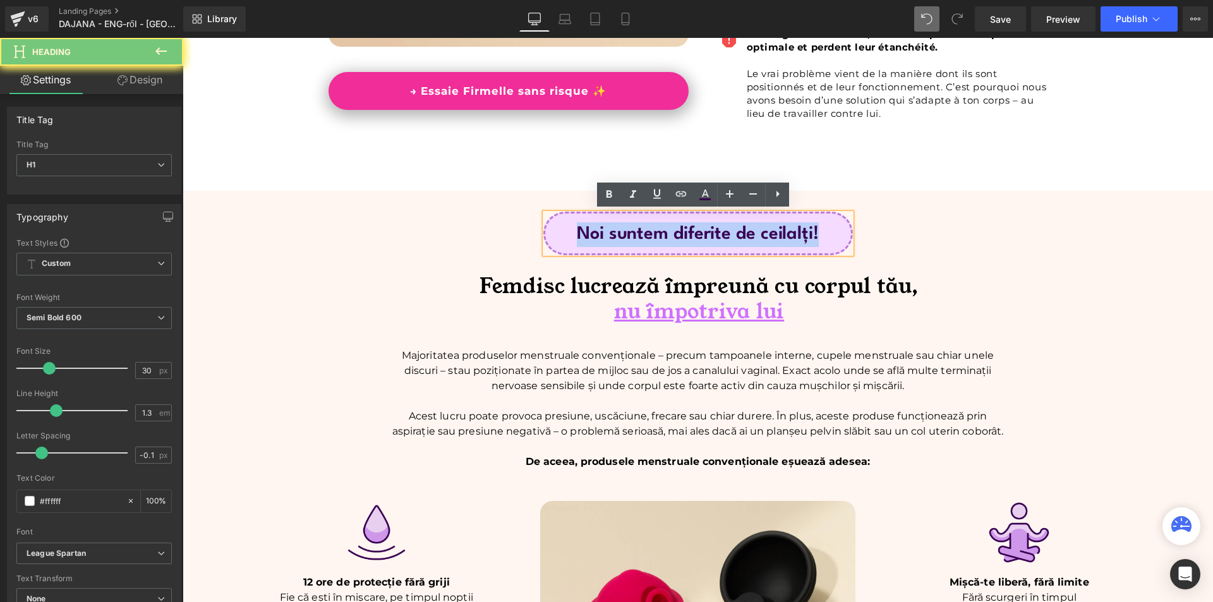
click at [801, 235] on span "Noi suntem diferite de ceilalți!" at bounding box center [698, 235] width 242 height 18
click at [1036, 275] on div "Femdisc lucrează împreună cu corpul tău, nu împotriva lui Heading" at bounding box center [698, 308] width 739 height 68
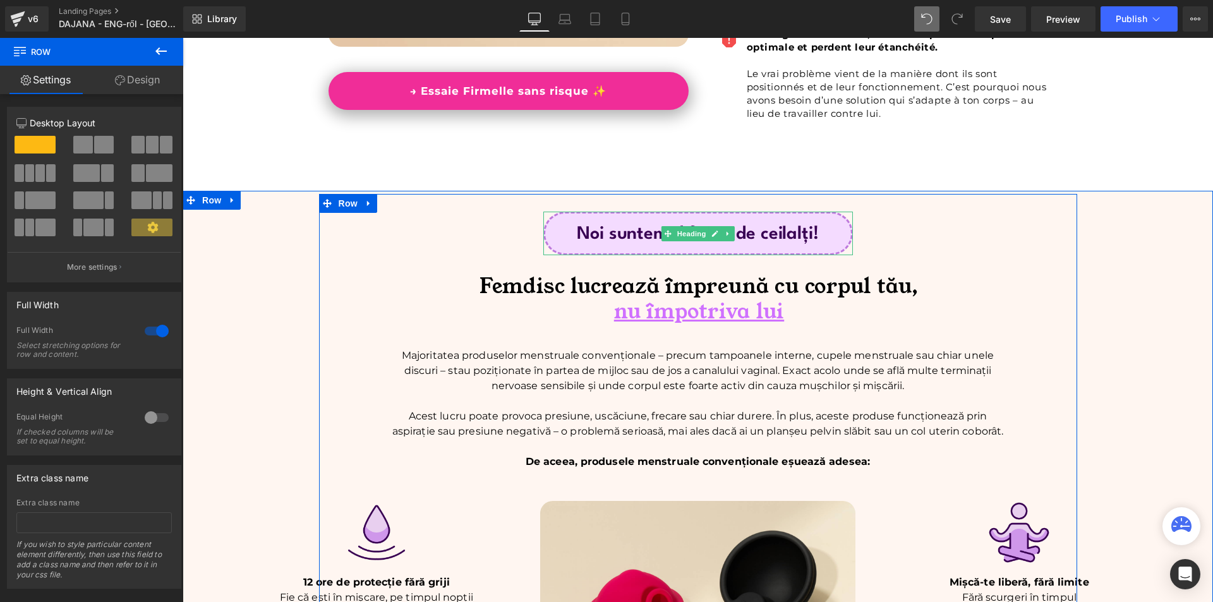
click at [613, 239] on span "Noi suntem diferite de ceilalți!" at bounding box center [698, 235] width 242 height 18
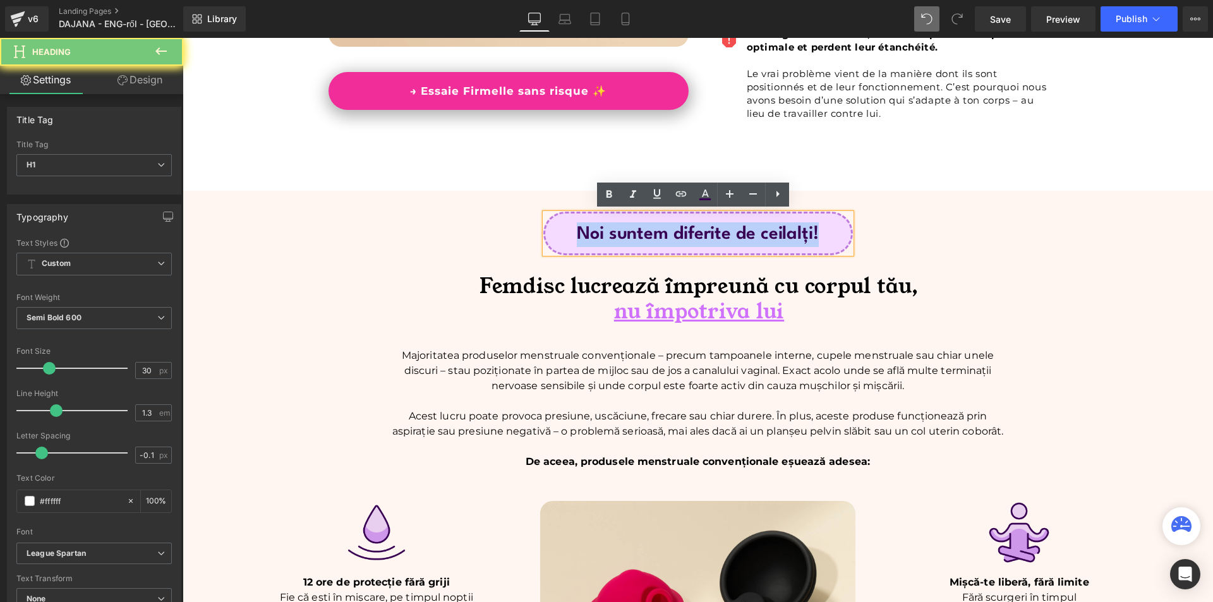
click at [613, 239] on span "Noi suntem diferite de ceilalți!" at bounding box center [698, 235] width 242 height 18
paste div
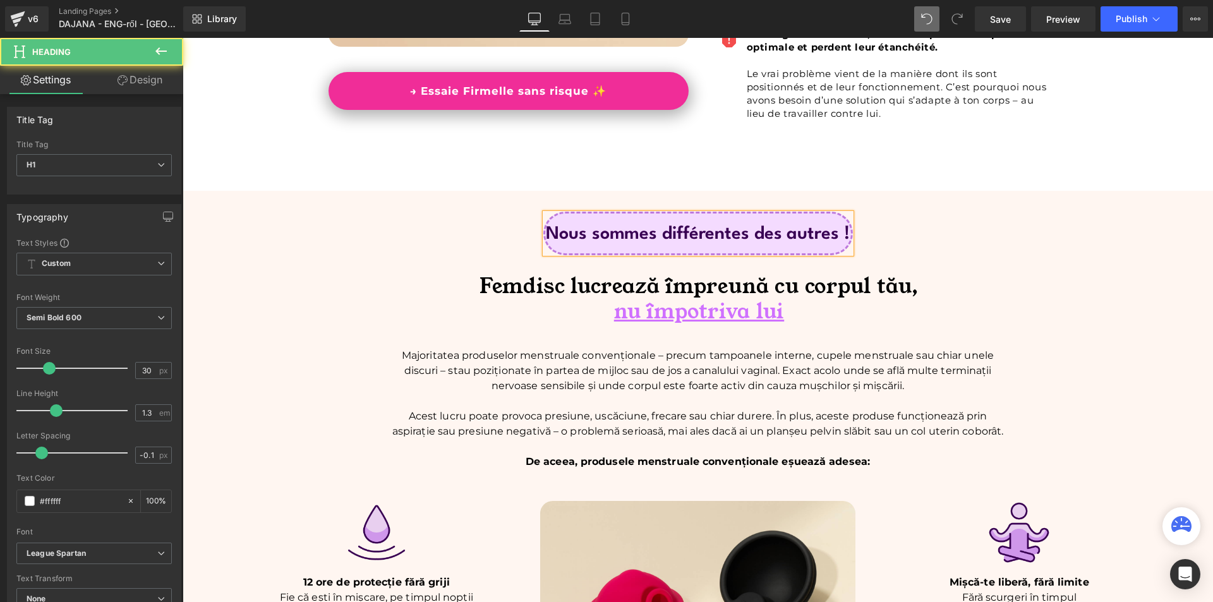
click at [837, 226] on span "Nous sommes différentes des autres !" at bounding box center [697, 235] width 303 height 18
click at [1062, 286] on div "Femdisc lucrează împreună cu corpul tău, nu împotriva lui Heading" at bounding box center [698, 308] width 739 height 68
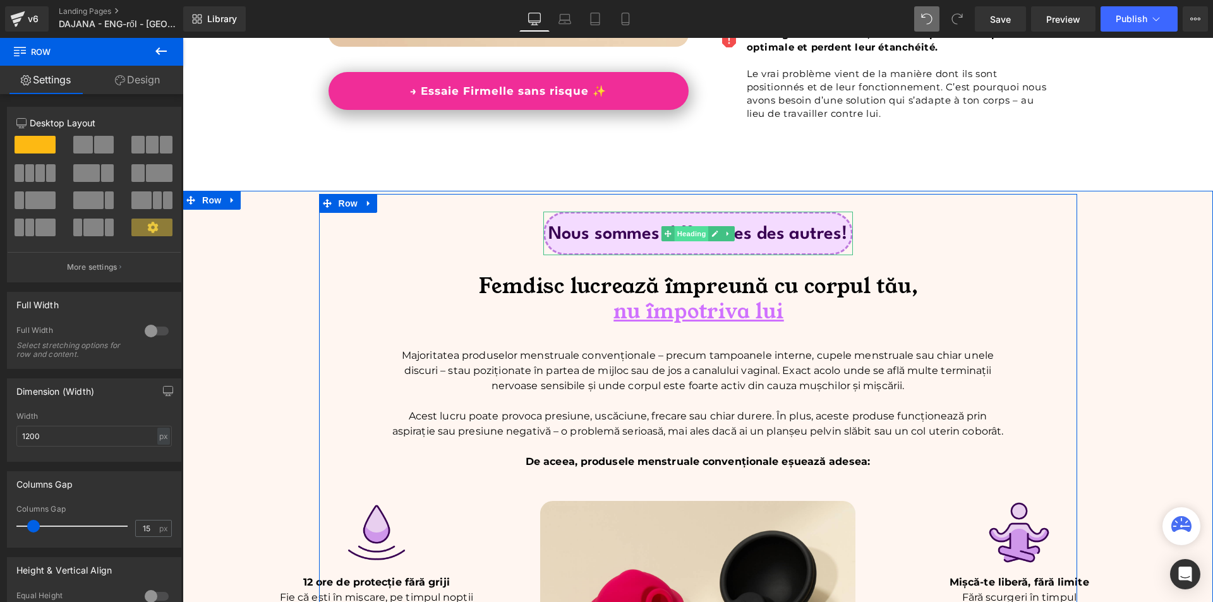
click at [687, 232] on span "Heading" at bounding box center [691, 233] width 34 height 15
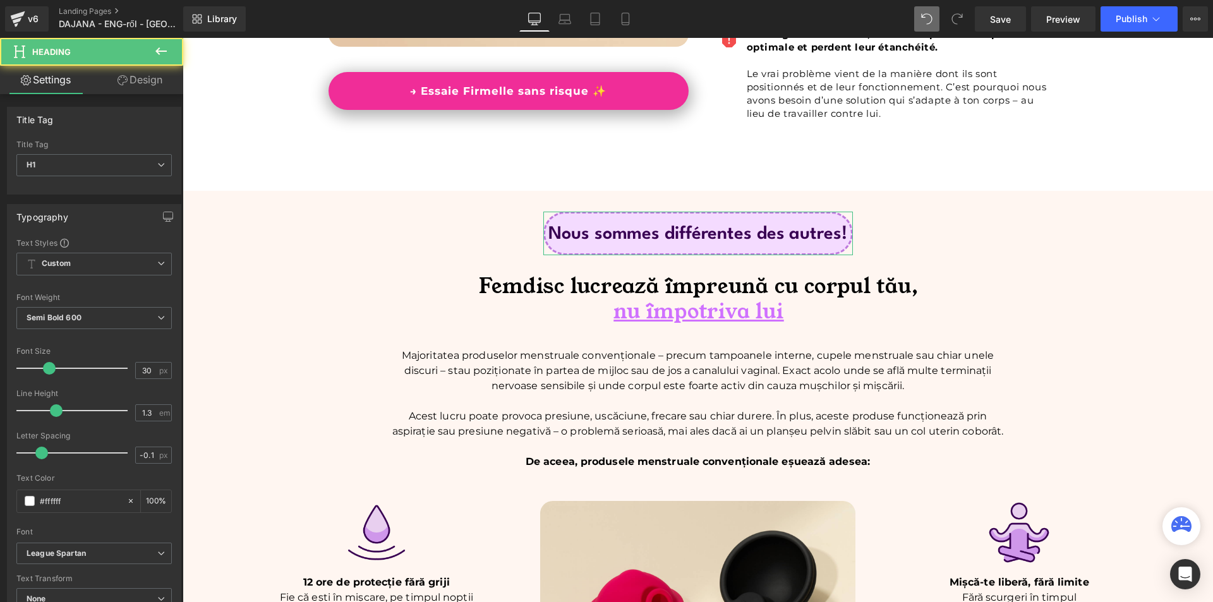
click at [152, 82] on link "Design" at bounding box center [140, 80] width 92 height 28
click at [0, 0] on div "Spacing" at bounding box center [0, 0] width 0 height 0
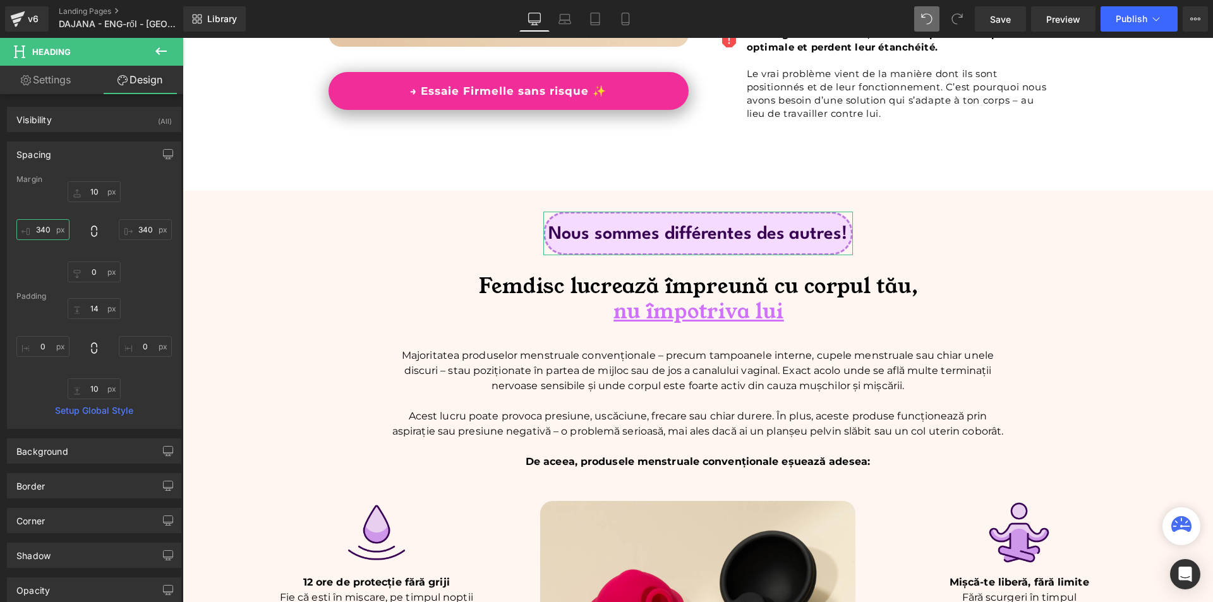
click at [59, 229] on input "text" at bounding box center [42, 229] width 53 height 21
type input "320"
click at [126, 229] on input "text" at bounding box center [145, 229] width 53 height 21
click at [130, 231] on input "230" at bounding box center [145, 229] width 53 height 21
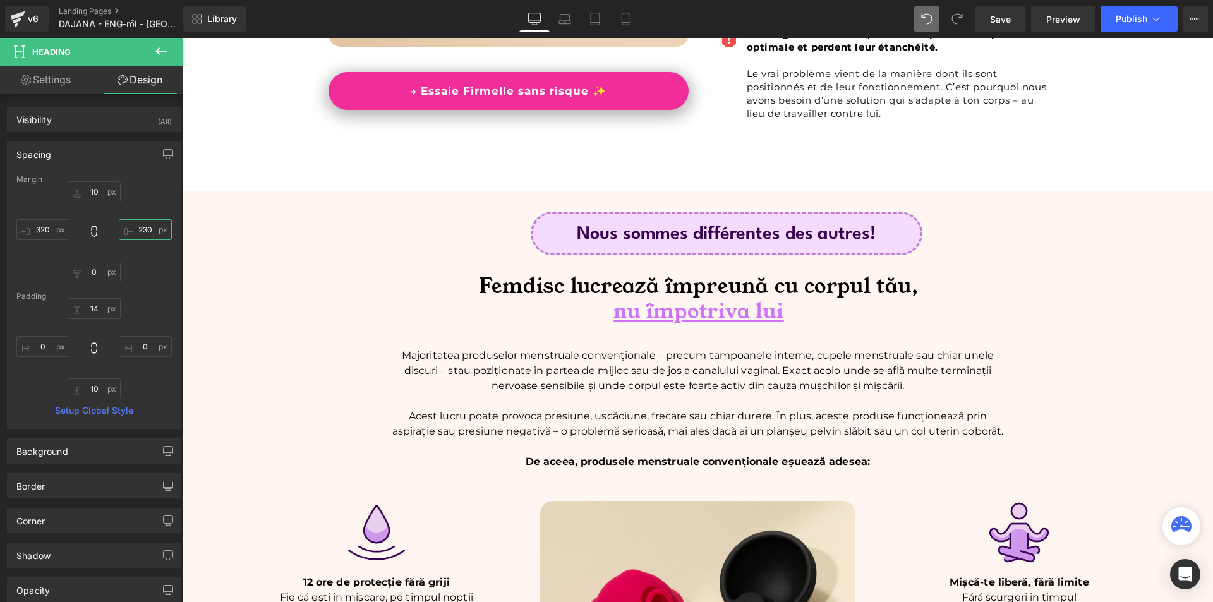
click at [130, 231] on input "230" at bounding box center [145, 229] width 53 height 21
type input "320"
click at [607, 284] on span "Femdisc lucrează împreună cu corpul tău," at bounding box center [698, 286] width 439 height 28
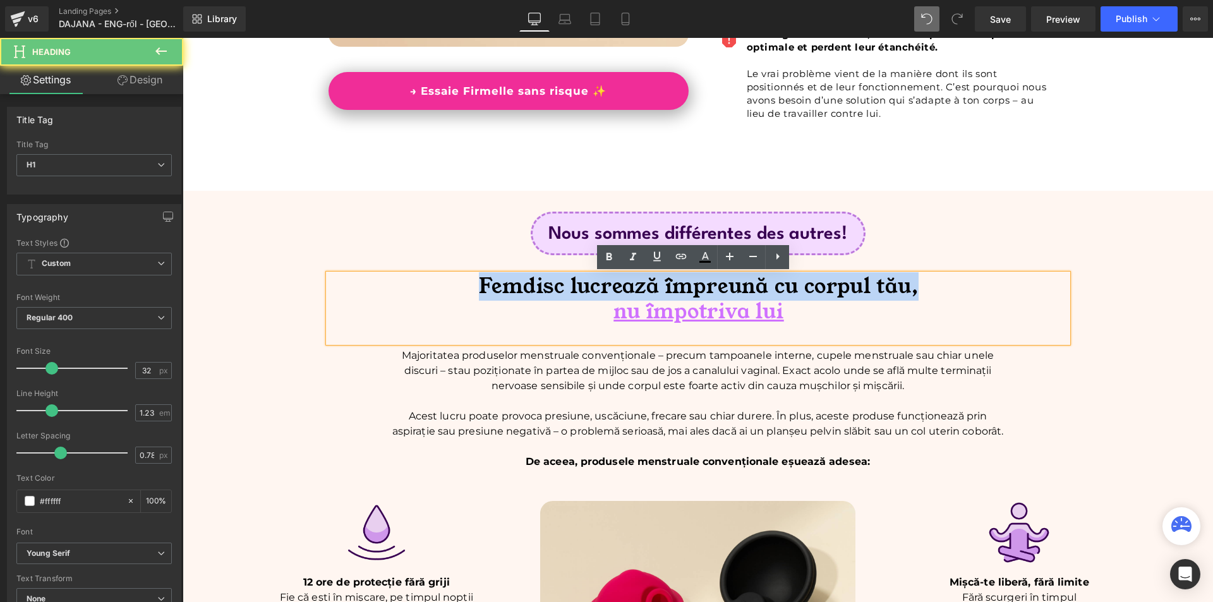
click at [607, 284] on span "Femdisc lucrează împreună cu corpul tău," at bounding box center [698, 286] width 439 height 28
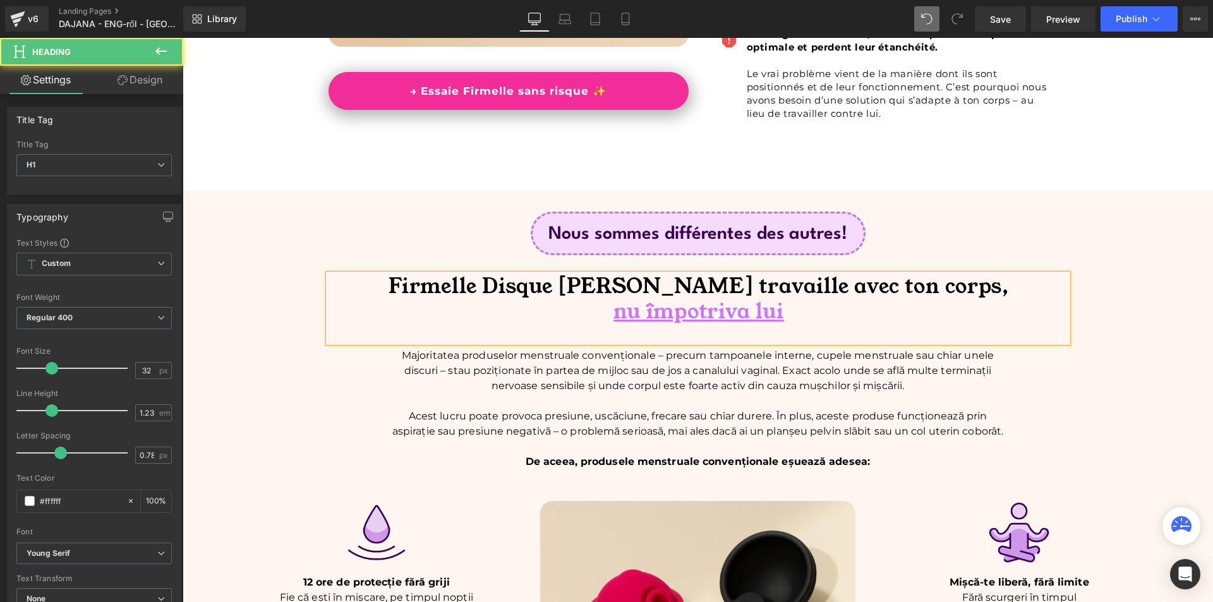
click at [607, 300] on span "Firmelle Disque Menstruel travaille avec ton corps," at bounding box center [699, 286] width 620 height 28
click at [615, 317] on span "nu împotriva lui" at bounding box center [699, 312] width 170 height 28
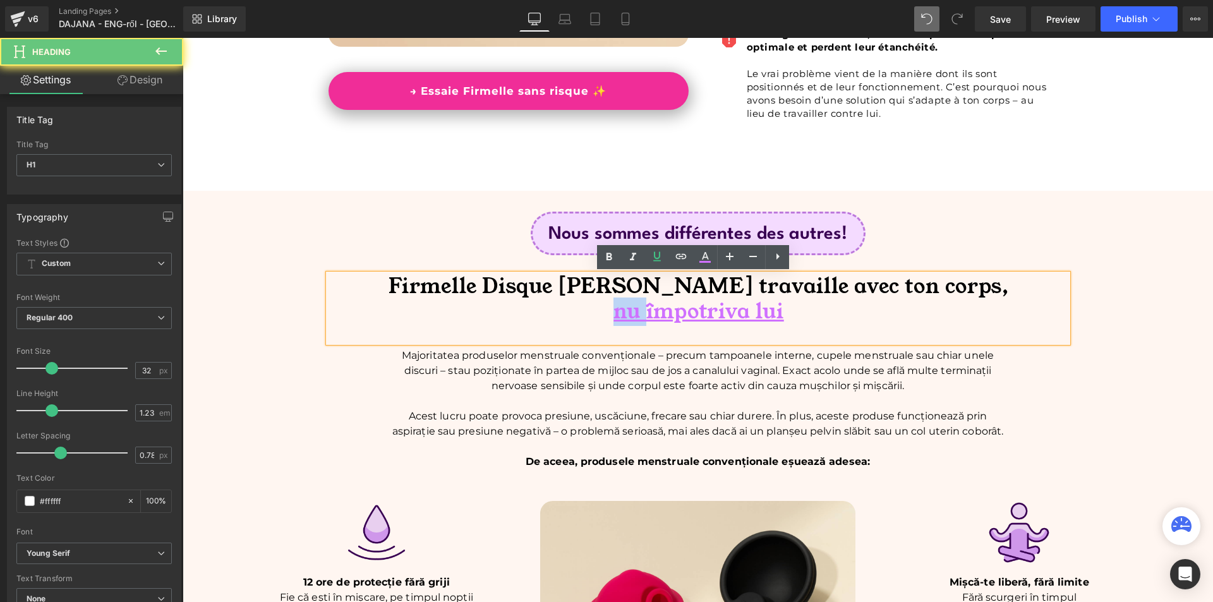
click at [615, 317] on span "nu împotriva lui" at bounding box center [699, 312] width 170 height 28
click at [821, 312] on h1 "nu împotriva lui" at bounding box center [699, 312] width 736 height 25
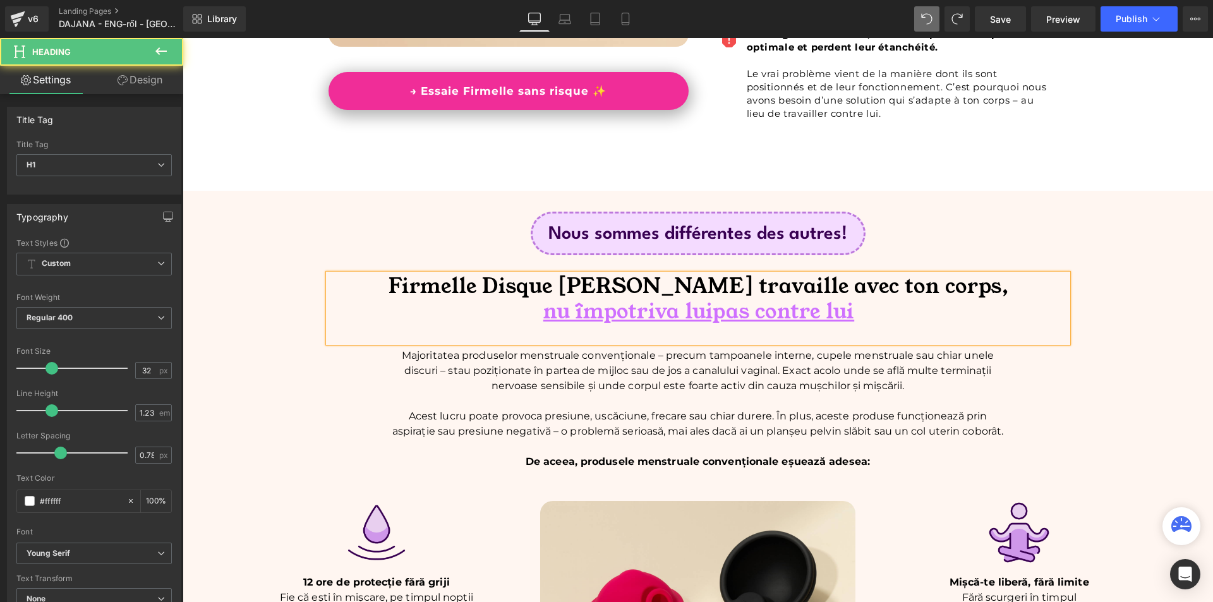
click at [682, 313] on span "nu împotriva luipas contre lui" at bounding box center [698, 312] width 311 height 28
click at [891, 318] on h1 "nu împotriva luipas contre lui" at bounding box center [699, 312] width 736 height 25
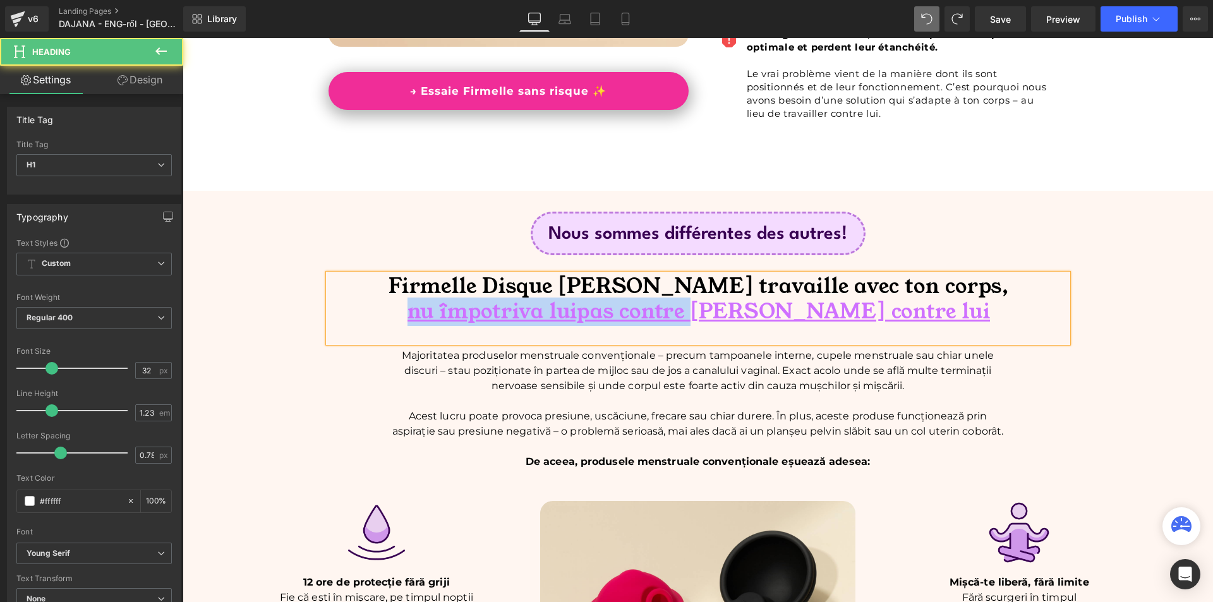
drag, startPoint x: 752, startPoint y: 314, endPoint x: 451, endPoint y: 318, distance: 300.8
click at [451, 318] on h1 "nu împotriva luipas contre luipas contre lui" at bounding box center [699, 312] width 736 height 25
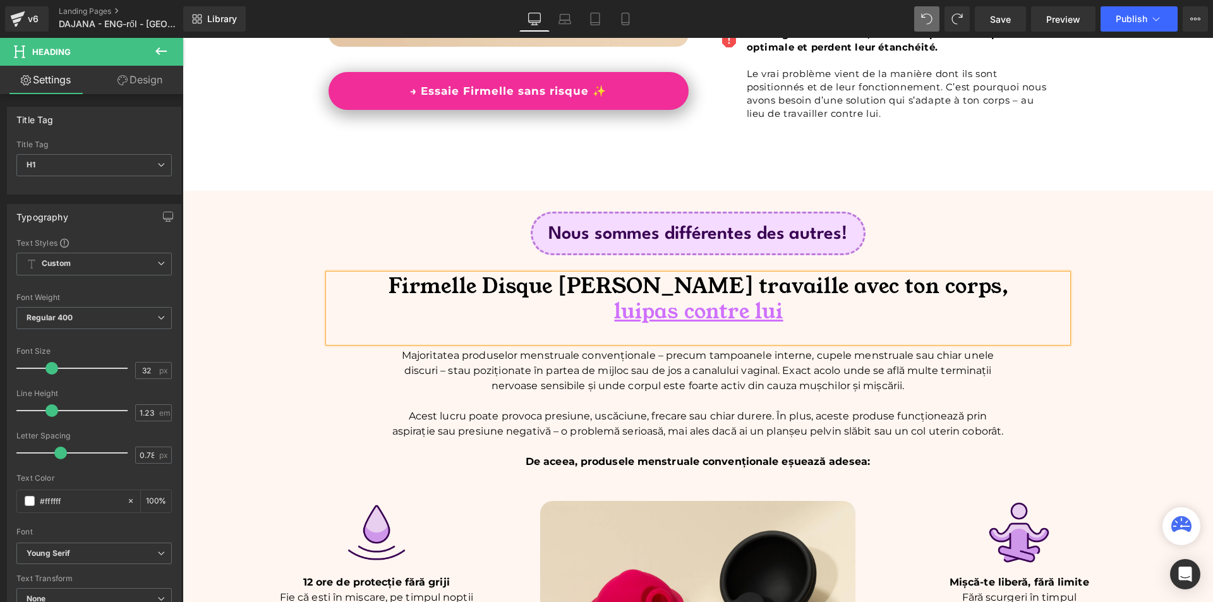
click at [437, 281] on span "Firmelle Disque Menstruel travaille avec ton corps," at bounding box center [699, 286] width 620 height 28
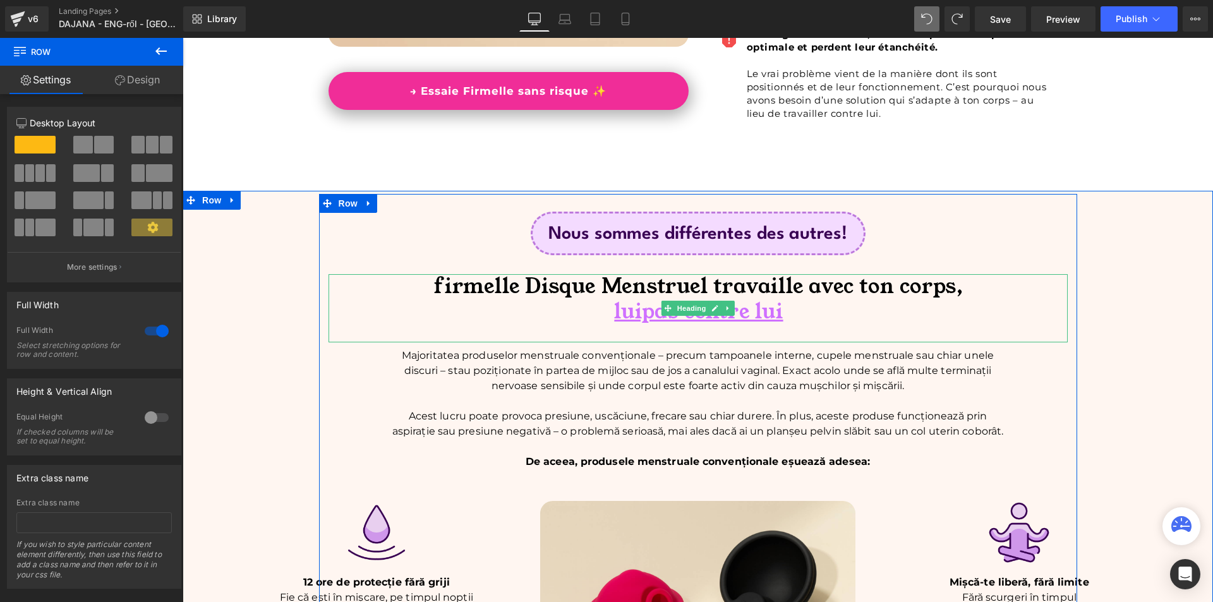
click at [638, 324] on span "luipas contre lui" at bounding box center [698, 312] width 169 height 28
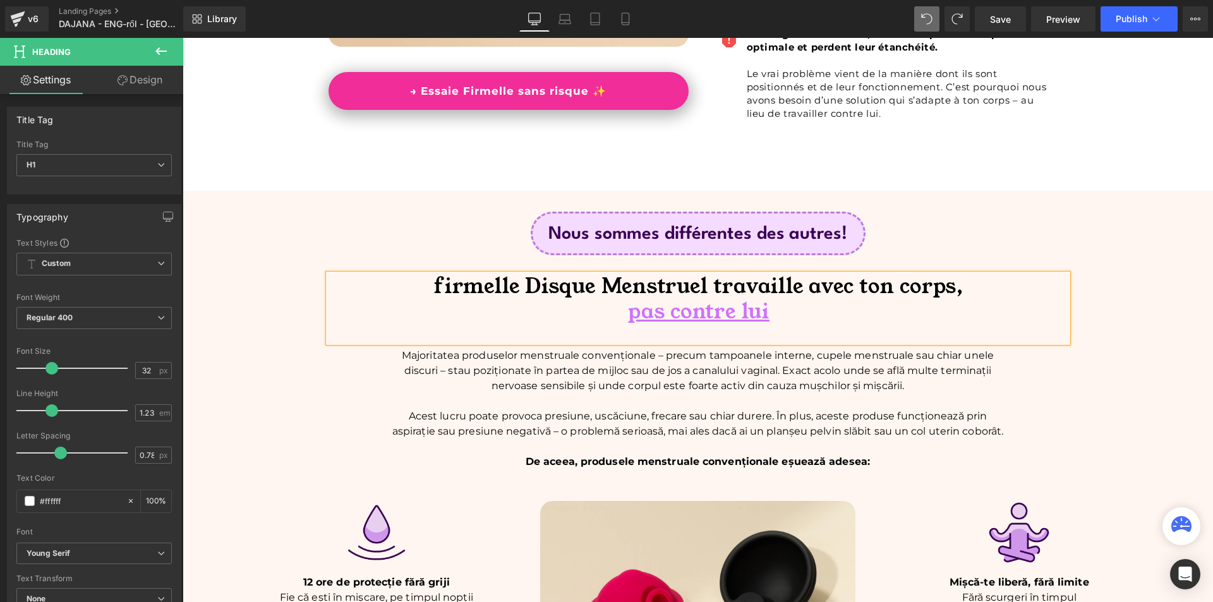
click at [571, 391] on p "Majoritatea produselor menstruale convenționale – precum tampoanele interne, cu…" at bounding box center [698, 370] width 613 height 45
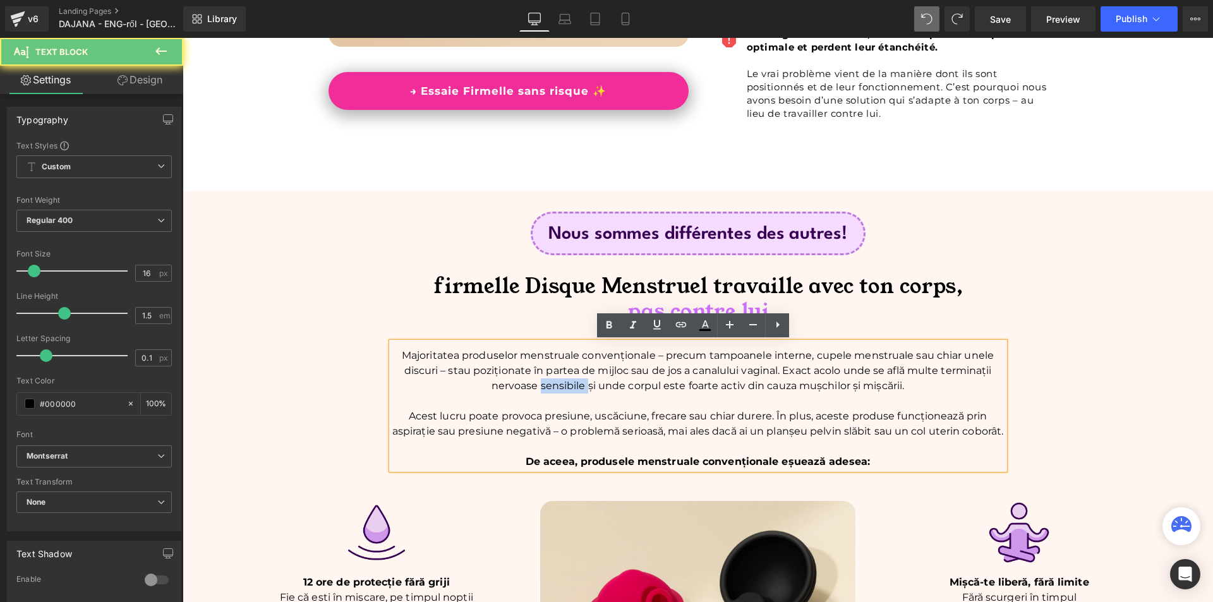
click at [571, 391] on p "Majoritatea produselor menstruale convenționale – precum tampoanele interne, cu…" at bounding box center [698, 370] width 613 height 45
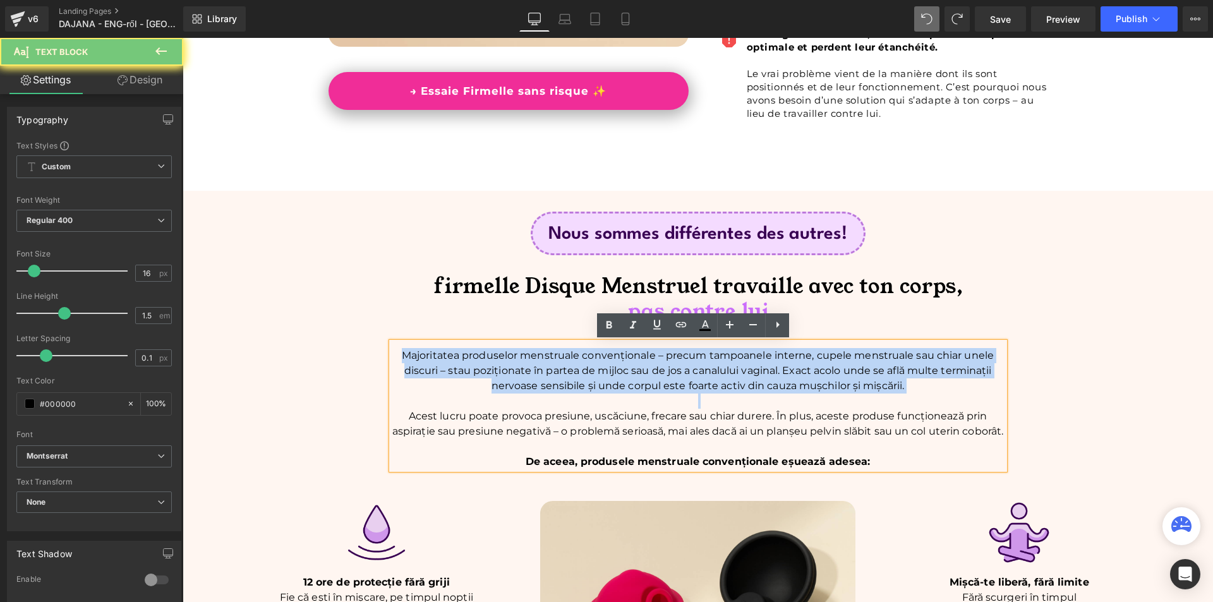
click at [570, 391] on p "Majoritatea produselor menstruale convenționale – precum tampoanele interne, cu…" at bounding box center [698, 370] width 613 height 45
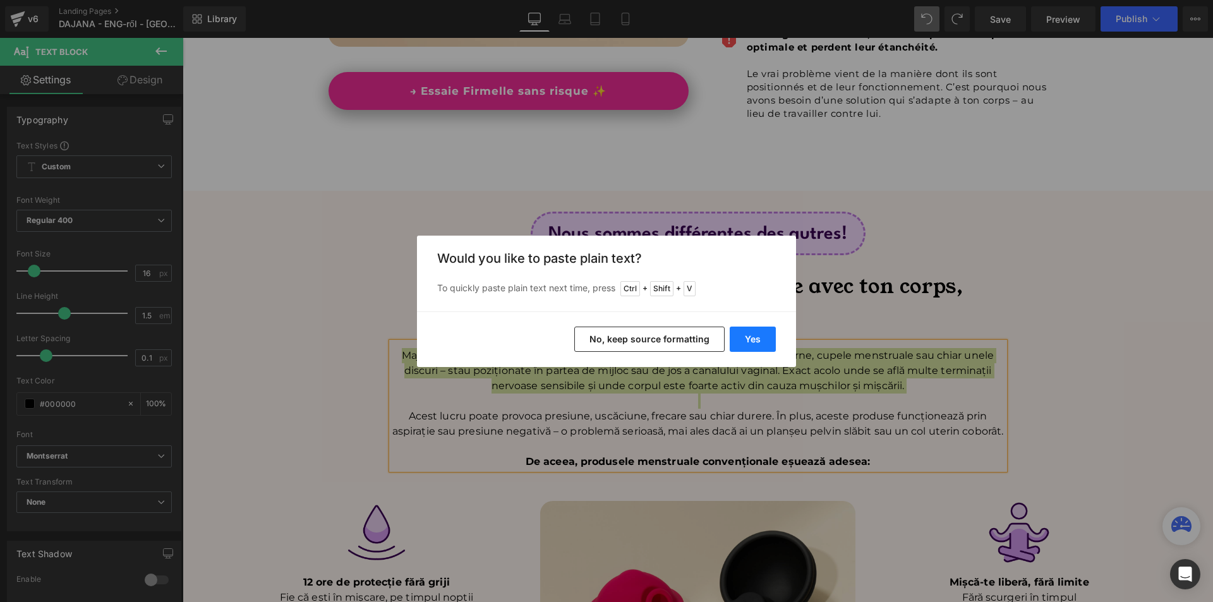
click at [764, 338] on button "Yes" at bounding box center [753, 339] width 46 height 25
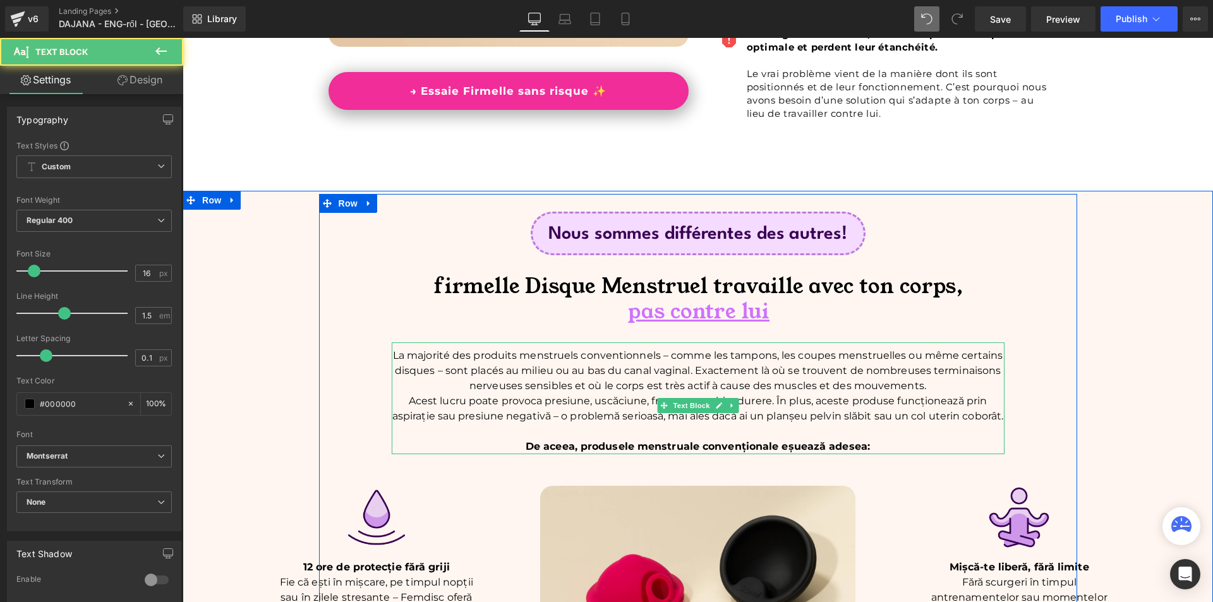
click at [933, 387] on p "La majorité des produits menstruels conventionnels – comme les tampons, les cou…" at bounding box center [698, 370] width 613 height 45
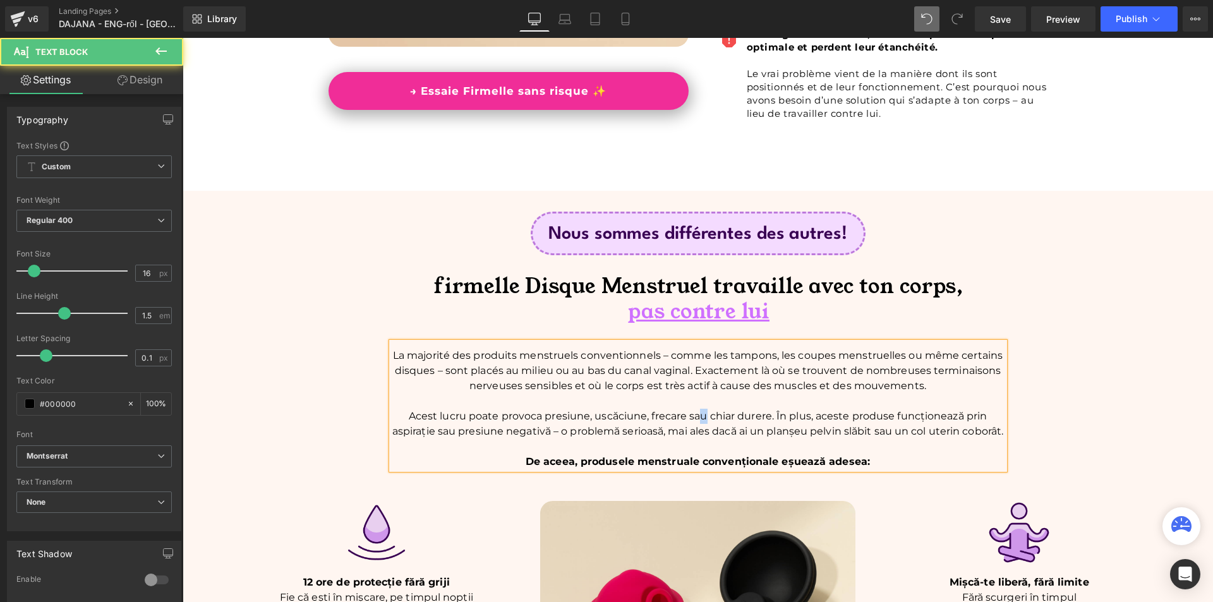
click at [699, 420] on p "Acest lucru poate provoca presiune, uscăciune, frecare sau chiar durere. În plu…" at bounding box center [698, 424] width 613 height 30
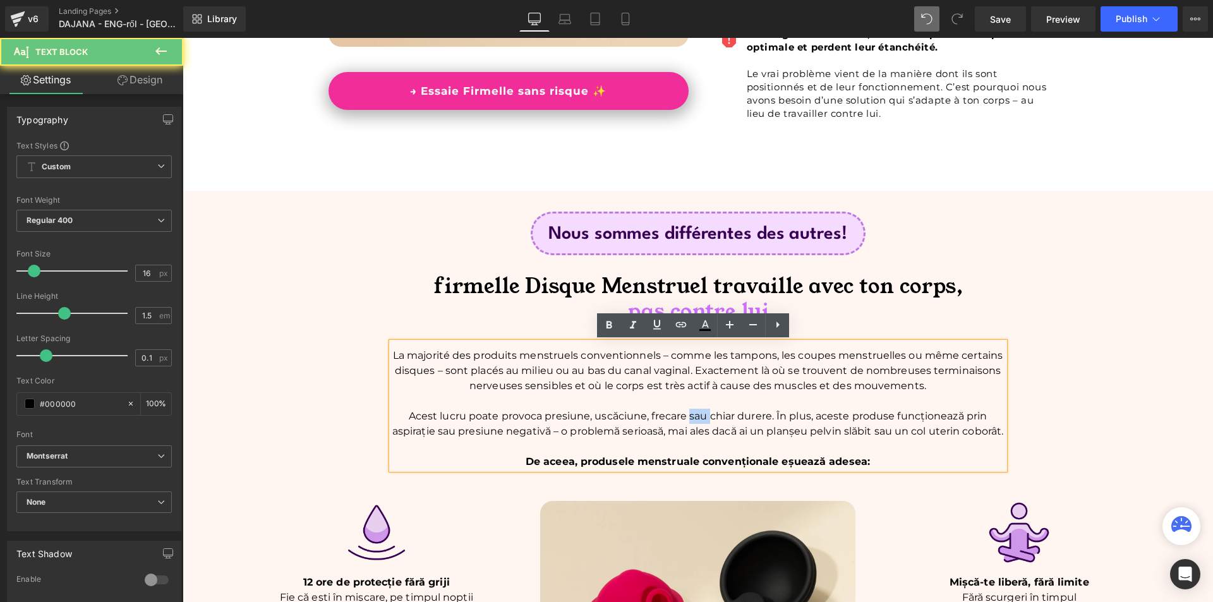
click at [699, 420] on p "Acest lucru poate provoca presiune, uscăciune, frecare sau chiar durere. În plu…" at bounding box center [698, 424] width 613 height 30
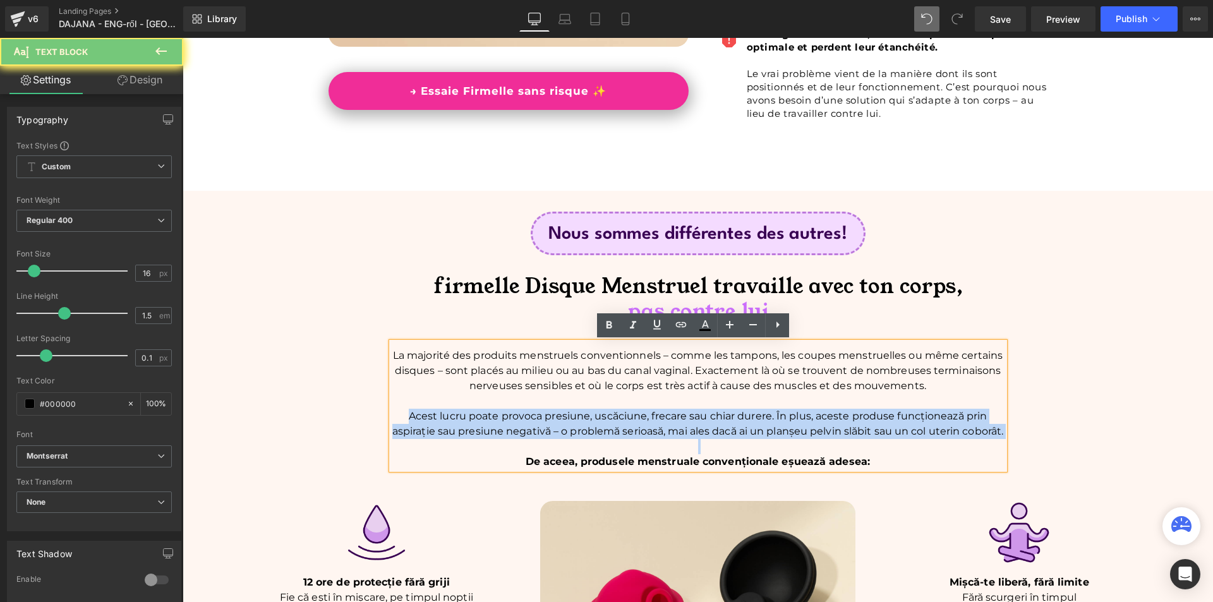
click at [699, 420] on p "Acest lucru poate provoca presiune, uscăciune, frecare sau chiar durere. În plu…" at bounding box center [698, 424] width 613 height 30
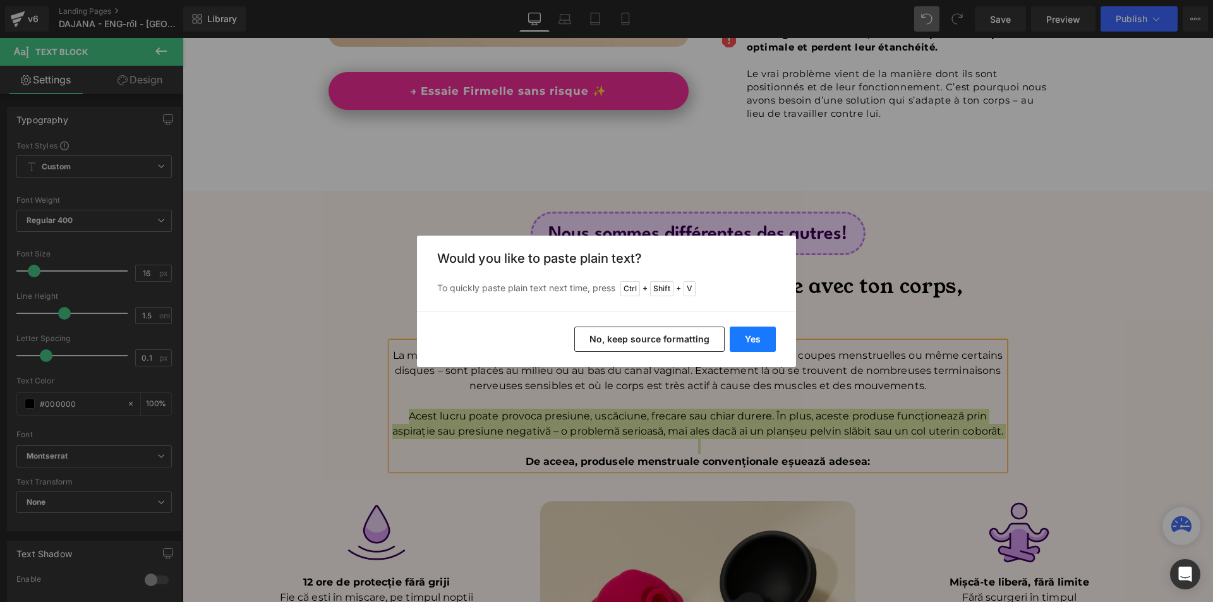
click at [758, 340] on button "Yes" at bounding box center [753, 339] width 46 height 25
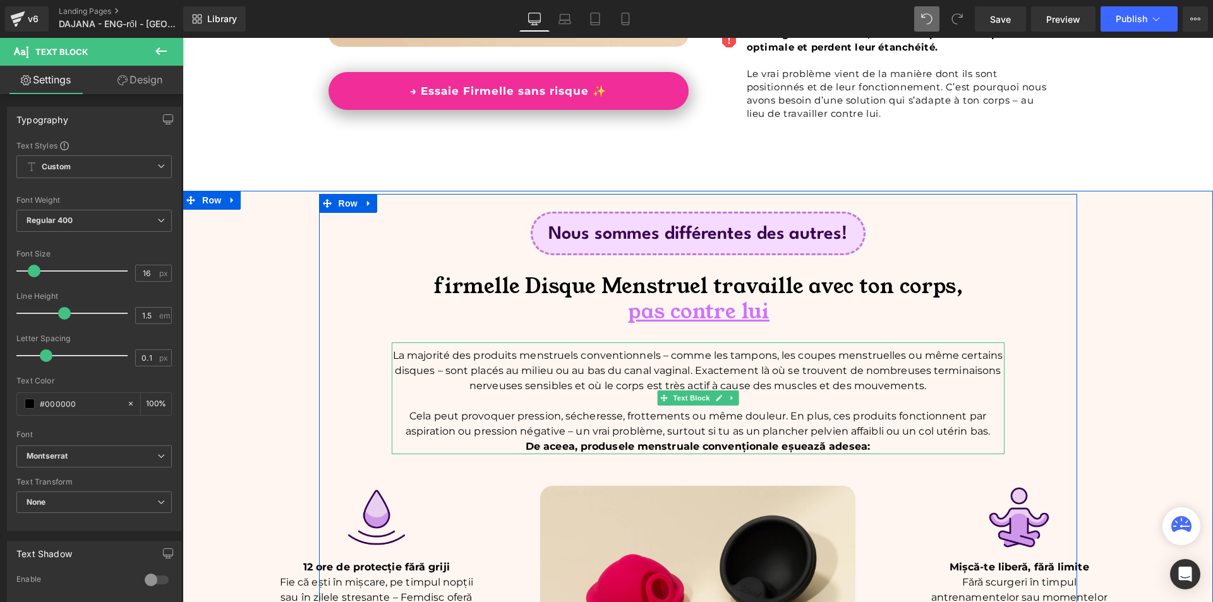
click at [989, 429] on p "Cela peut provoquer pression, sécheresse, frottements ou même douleur. En plus,…" at bounding box center [698, 424] width 613 height 30
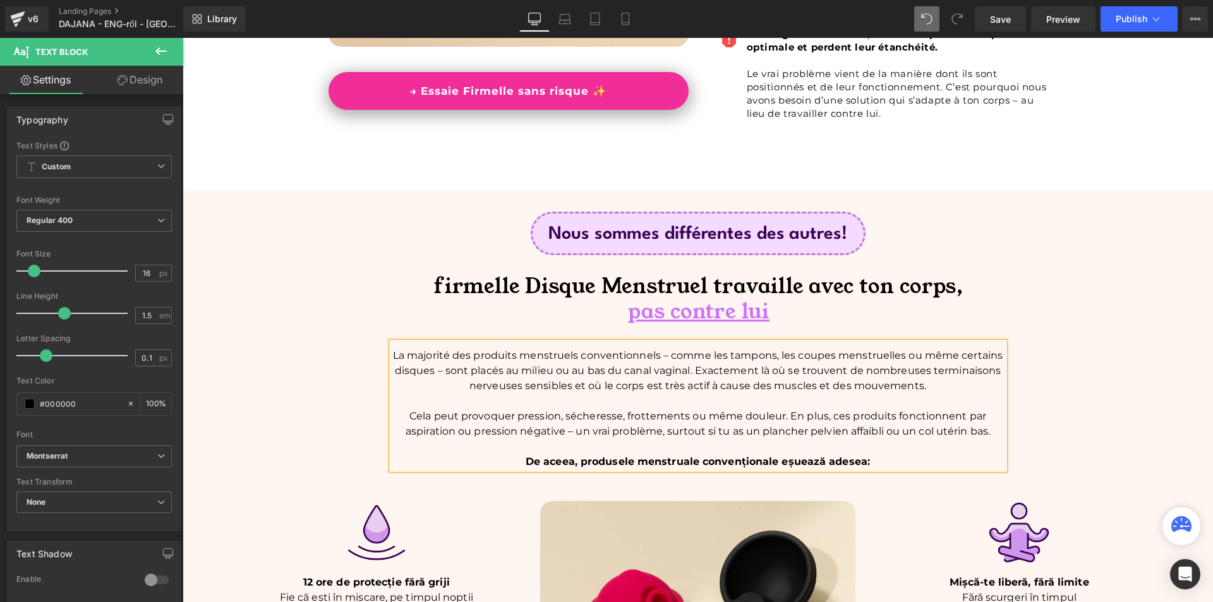
click at [560, 461] on span "De aceea, produsele menstruale convenționale eșuează adesea:" at bounding box center [698, 462] width 344 height 12
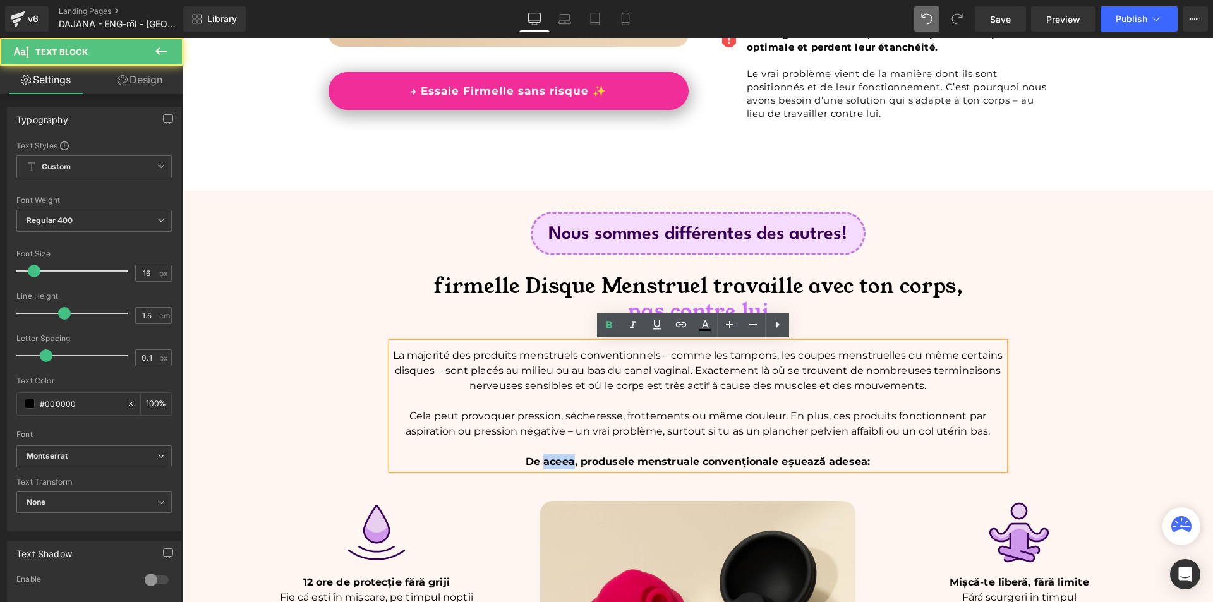
click at [560, 461] on span "De aceea, produsele menstruale convenționale eșuează adesea:" at bounding box center [698, 462] width 344 height 12
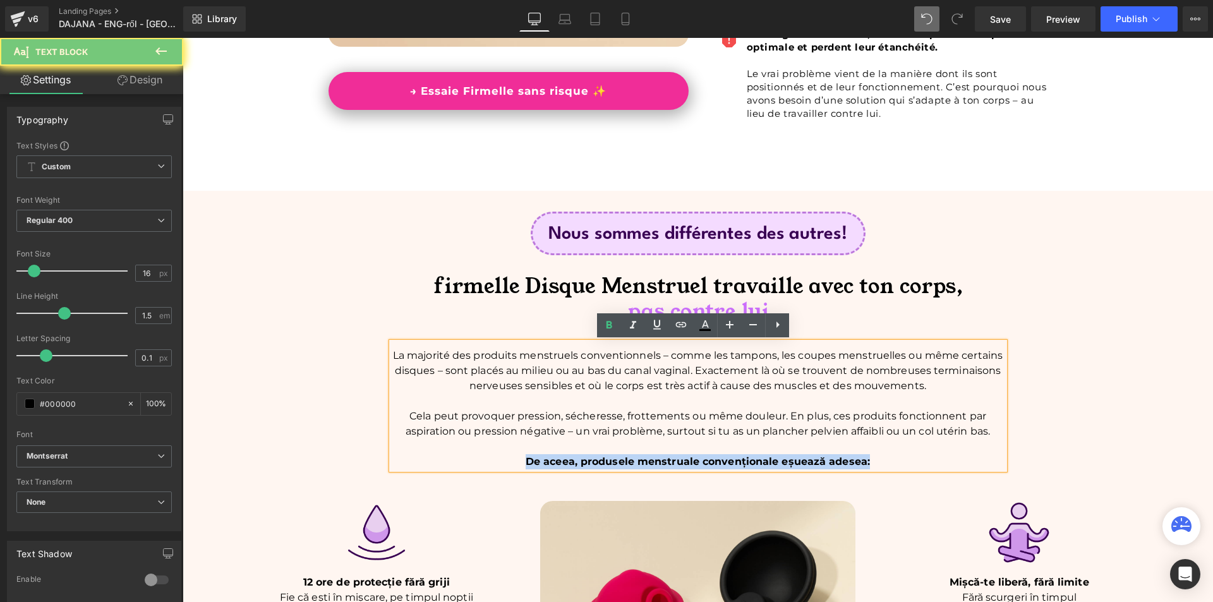
click at [560, 461] on span "De aceea, produsele menstruale convenționale eșuează adesea:" at bounding box center [698, 462] width 344 height 12
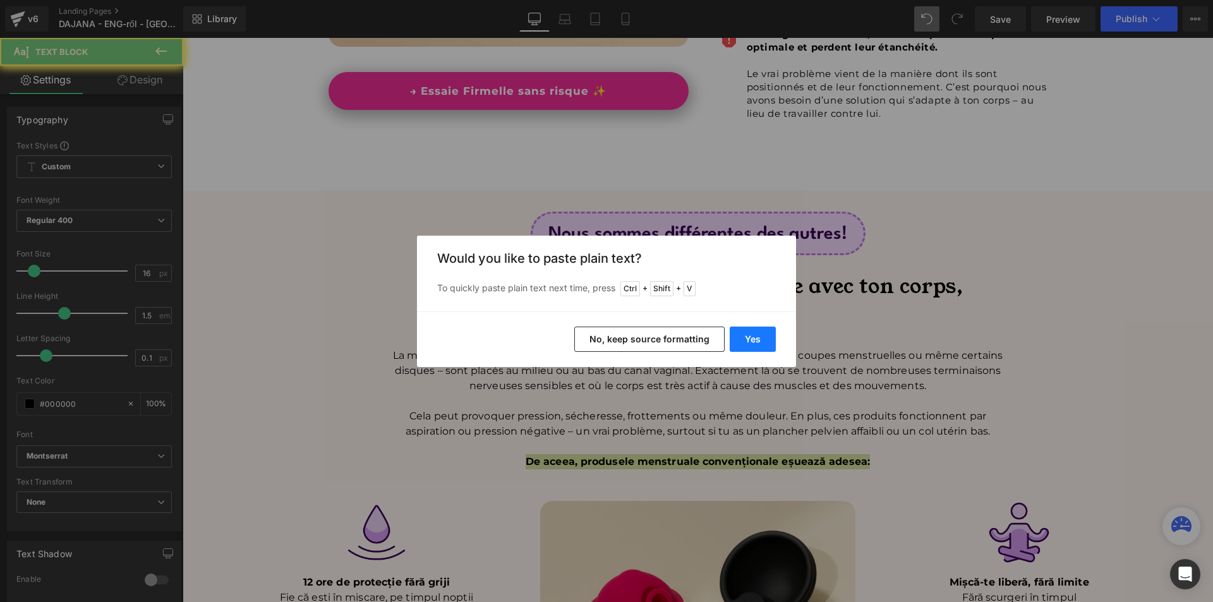
click at [760, 345] on button "Yes" at bounding box center [753, 339] width 46 height 25
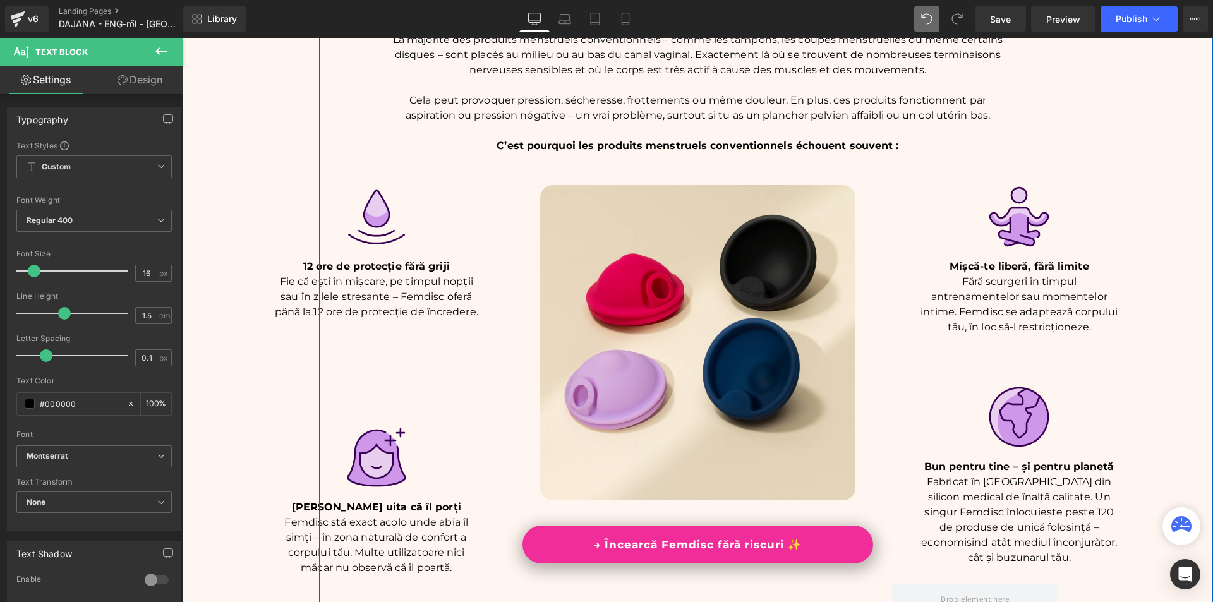
scroll to position [1390, 0]
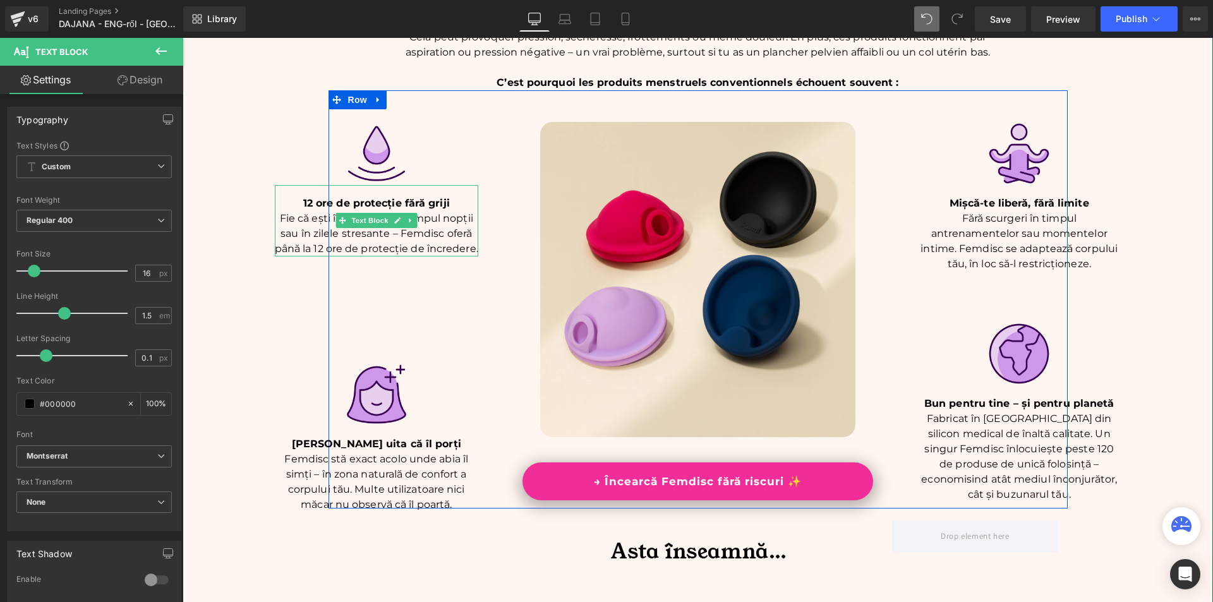
click at [407, 206] on span "12 ore de protecție fără griji" at bounding box center [376, 203] width 147 height 12
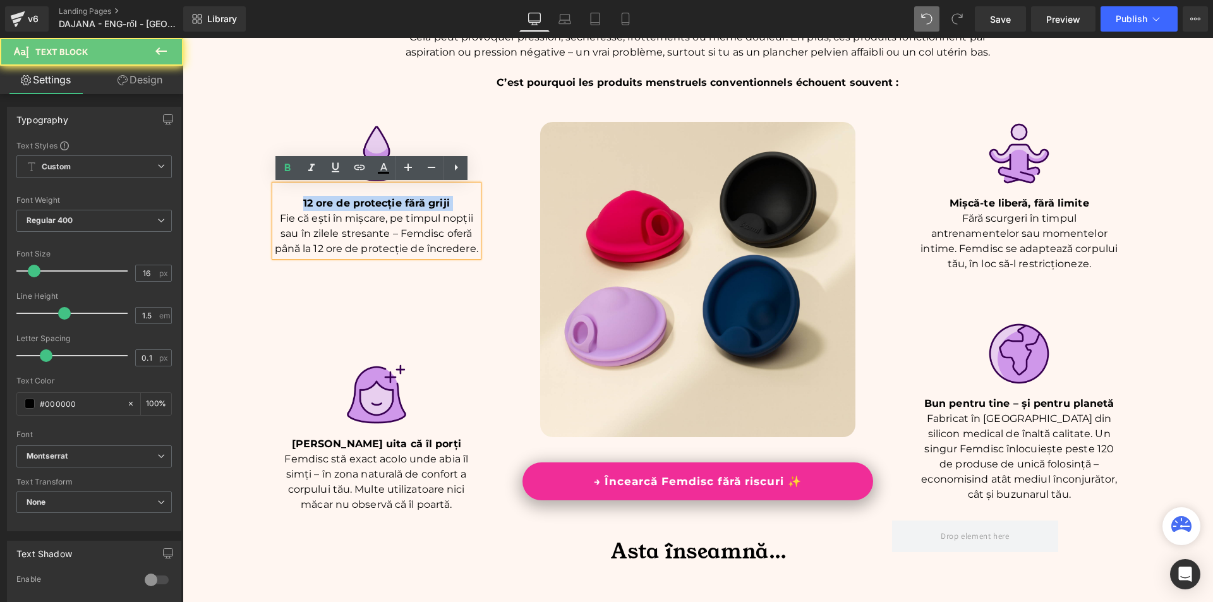
click at [407, 206] on span "12 ore de protecție fără griji" at bounding box center [376, 203] width 147 height 12
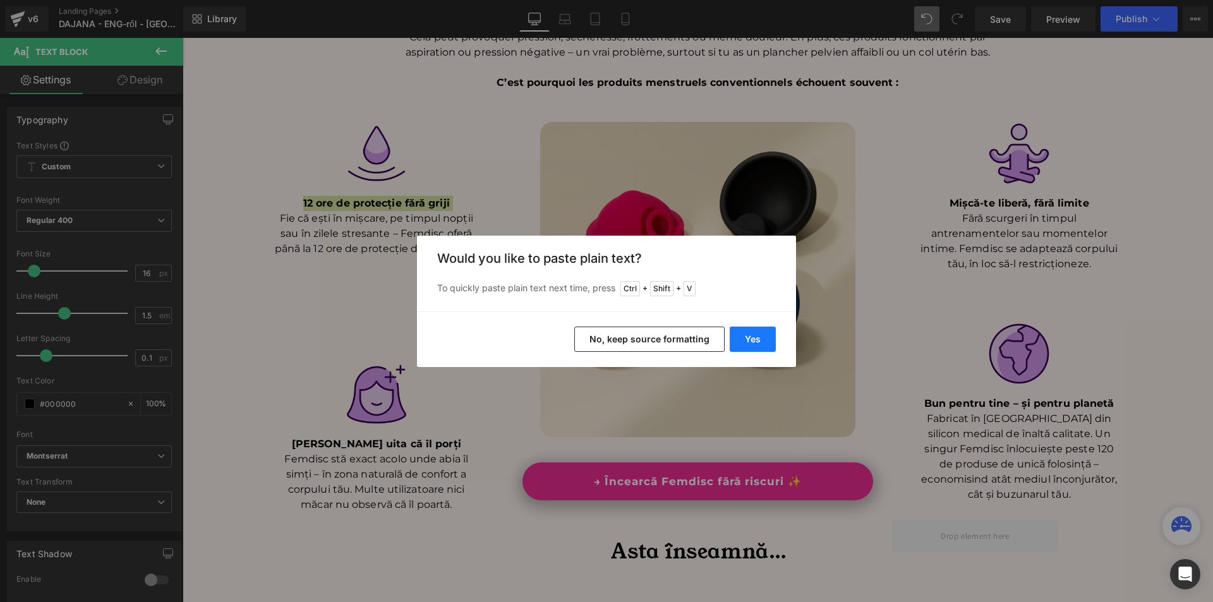
drag, startPoint x: 754, startPoint y: 338, endPoint x: 572, endPoint y: 301, distance: 185.6
click at [754, 338] on button "Yes" at bounding box center [753, 339] width 46 height 25
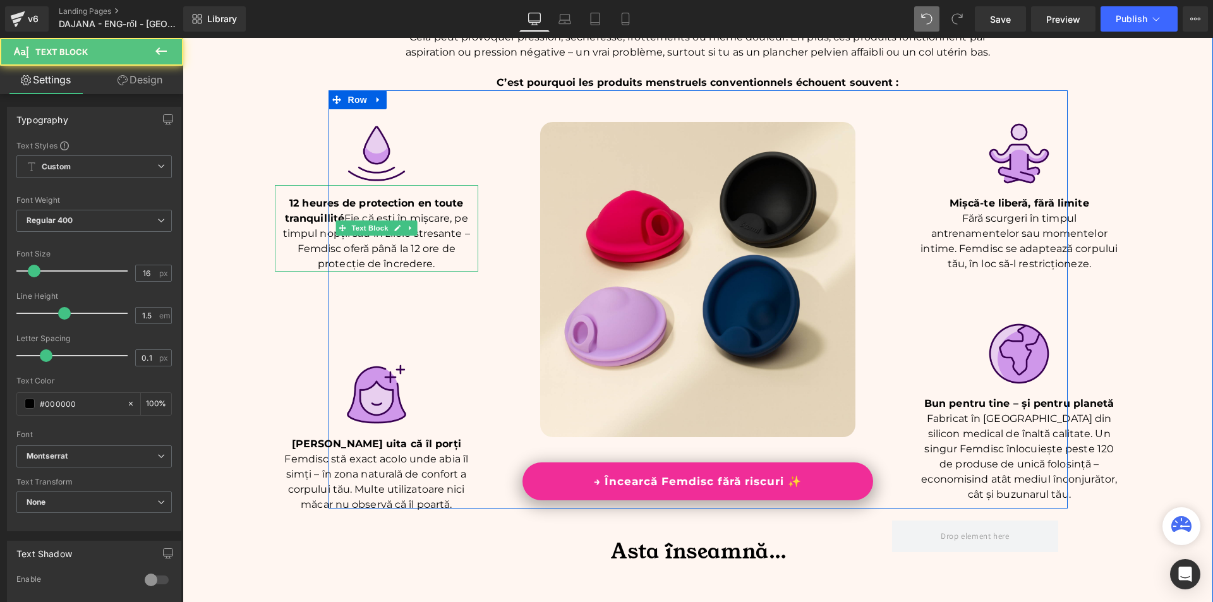
click at [341, 218] on p "12 heures de protection en toute tranquillité Fie că ești în mișcare, pe timpul…" at bounding box center [377, 234] width 204 height 76
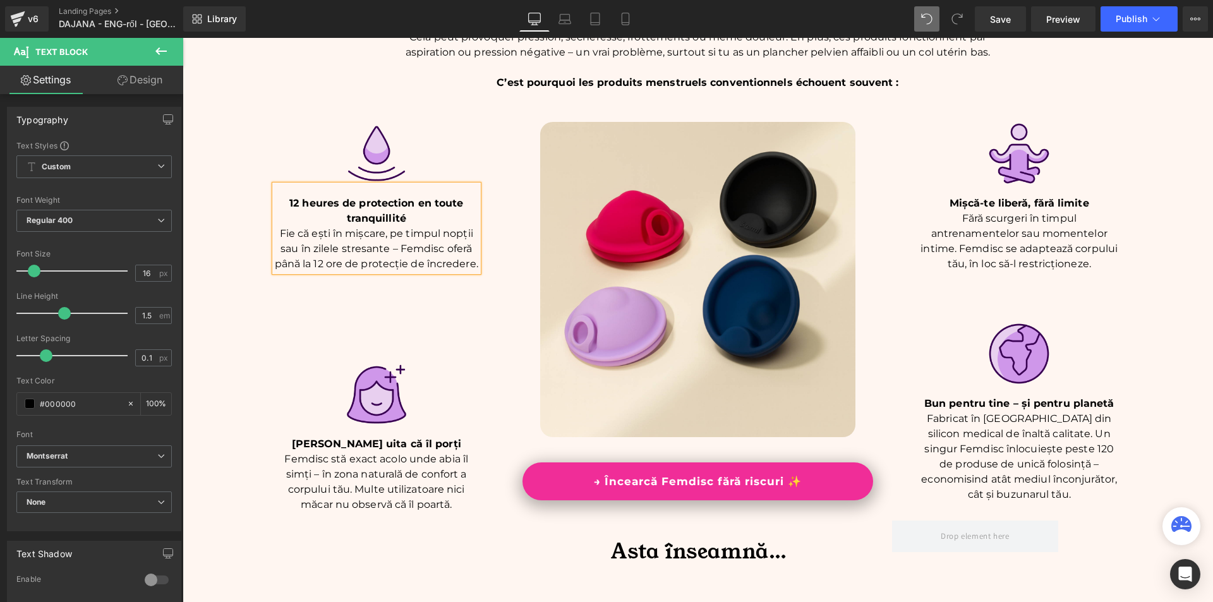
click at [317, 251] on p "Fie că ești în mișcare, pe timpul nopții sau în zilele stresante – Femdisc ofer…" at bounding box center [377, 248] width 204 height 45
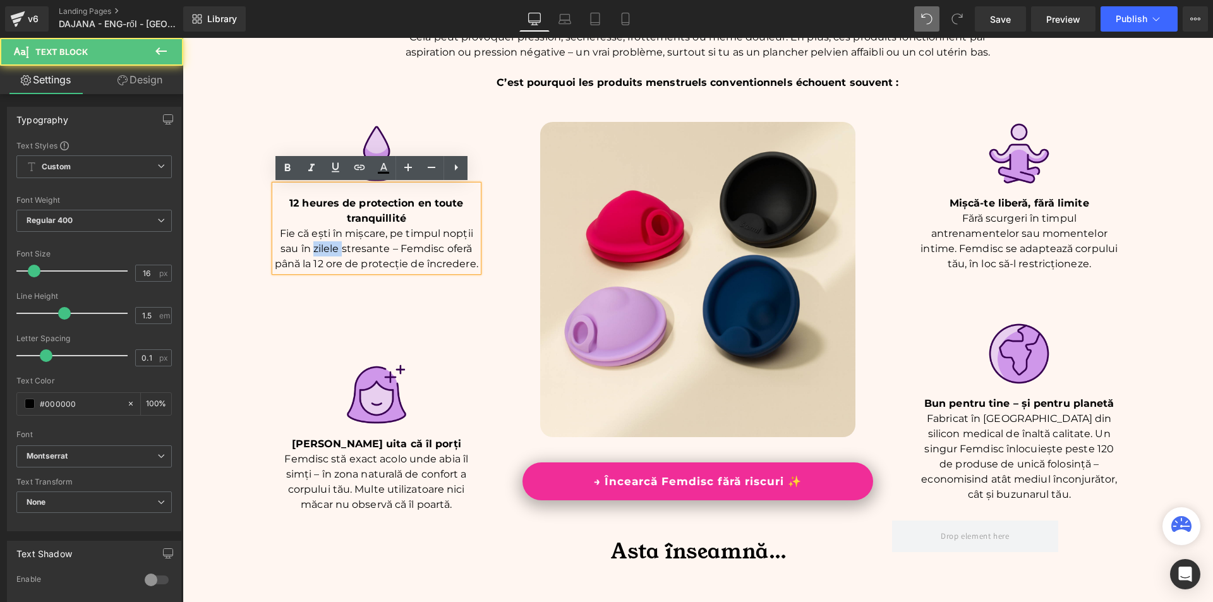
click at [317, 251] on p "Fie că ești în mișcare, pe timpul nopții sau în zilele stresante – Femdisc ofer…" at bounding box center [377, 248] width 204 height 45
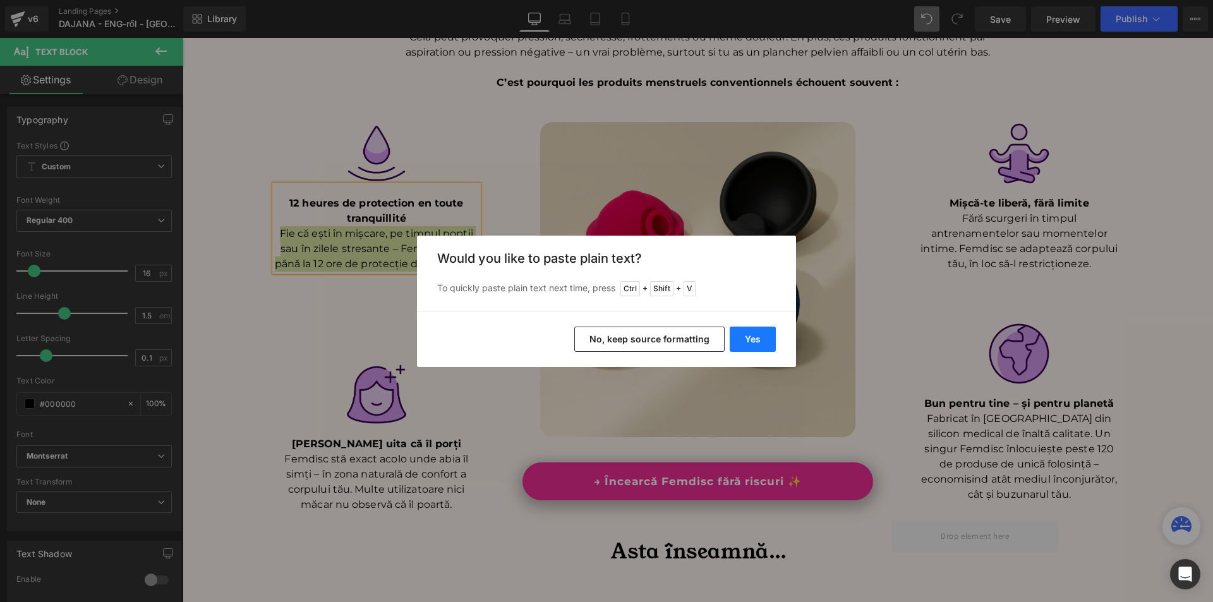
click at [744, 340] on button "Yes" at bounding box center [753, 339] width 46 height 25
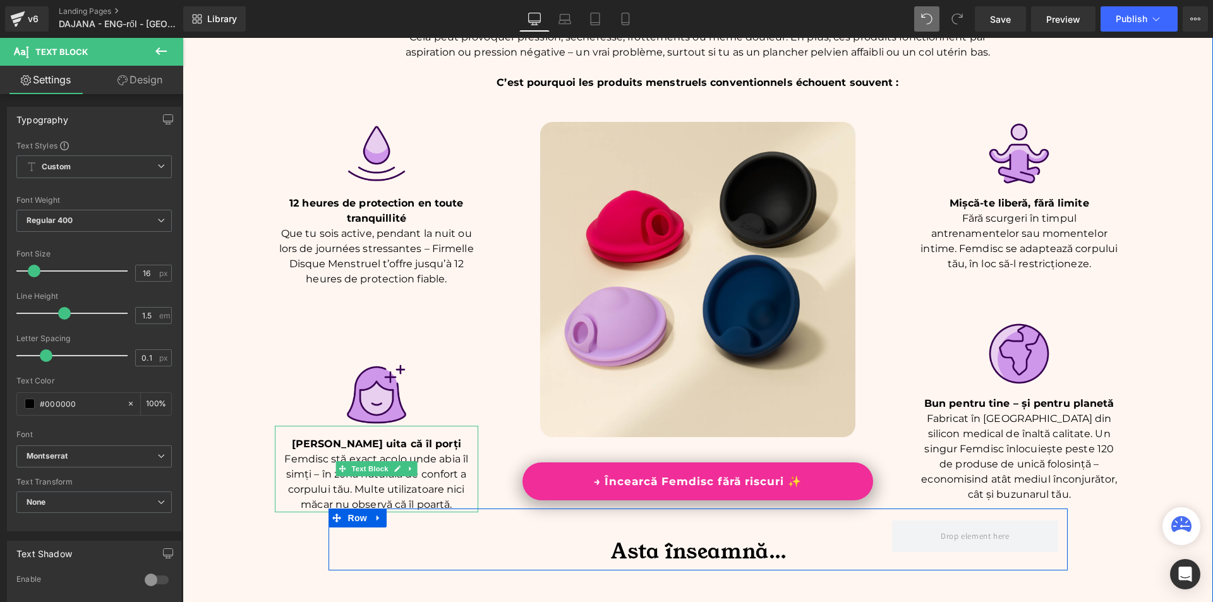
click at [398, 444] on span "[PERSON_NAME] uita că îl porți" at bounding box center [376, 444] width 169 height 12
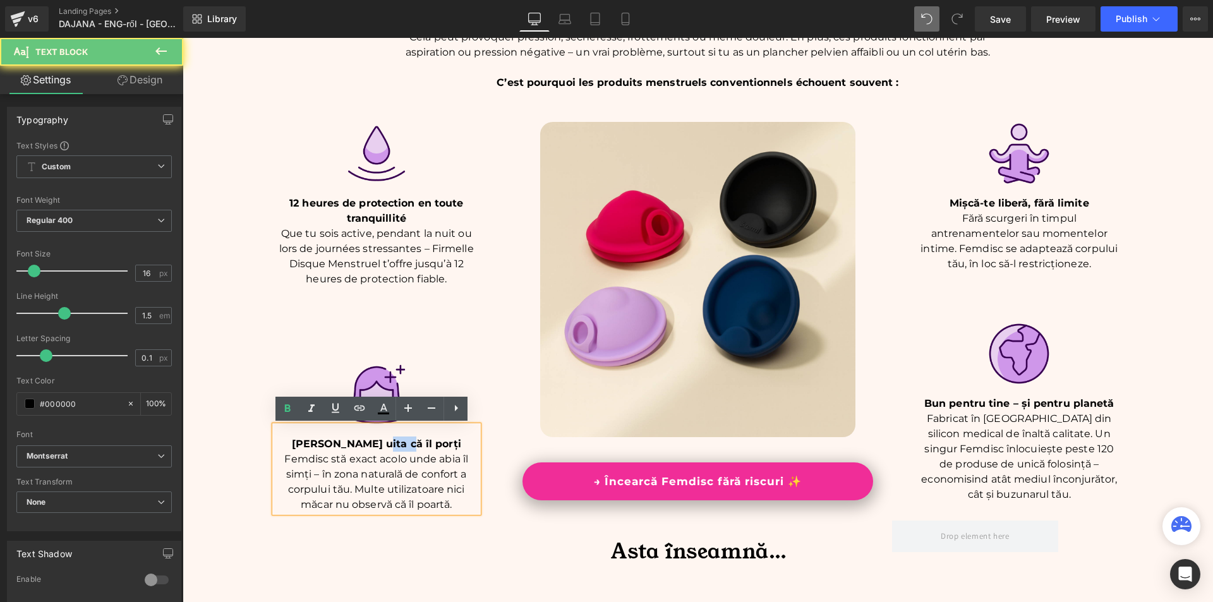
click at [398, 444] on span "[PERSON_NAME] uita că îl porți" at bounding box center [376, 444] width 169 height 12
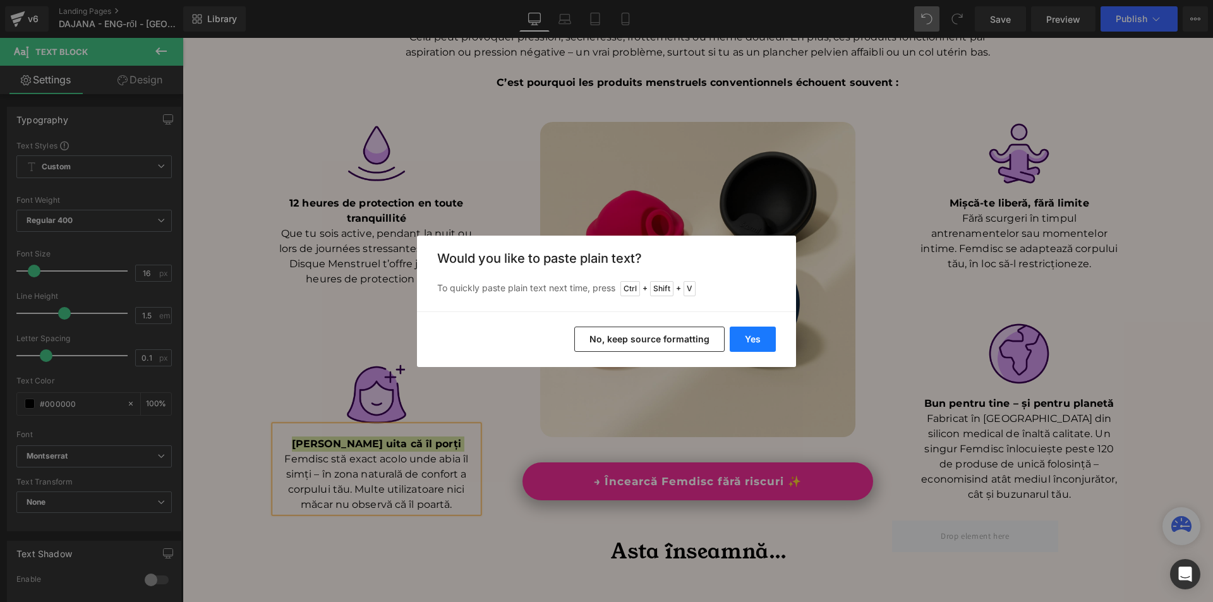
click at [744, 341] on button "Yes" at bounding box center [753, 339] width 46 height 25
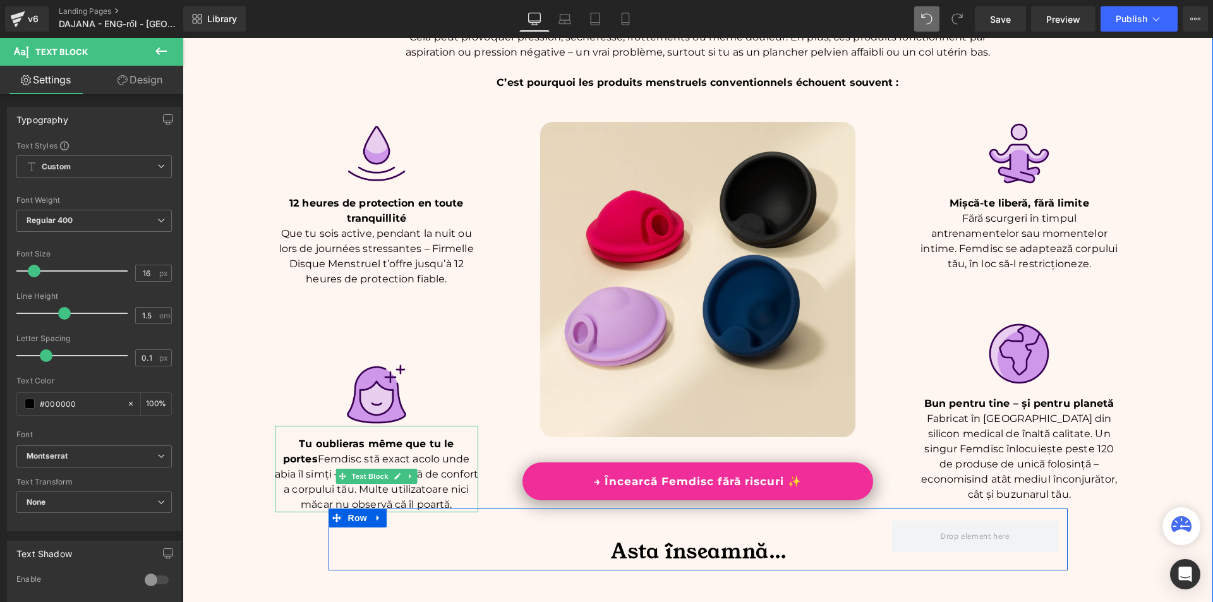
click at [311, 458] on span "Tu oublieras même que tu le portes" at bounding box center [368, 451] width 171 height 27
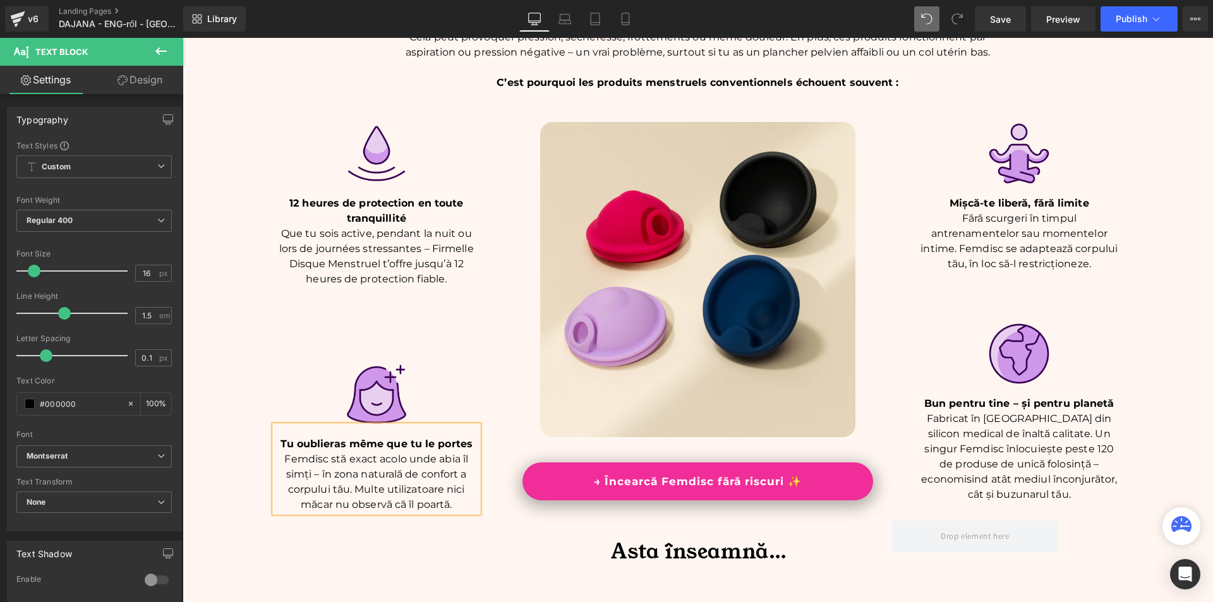
click at [304, 474] on p "Femdisc stă exact acolo unde abia îl simți – în zona naturală de confort a corp…" at bounding box center [377, 482] width 204 height 61
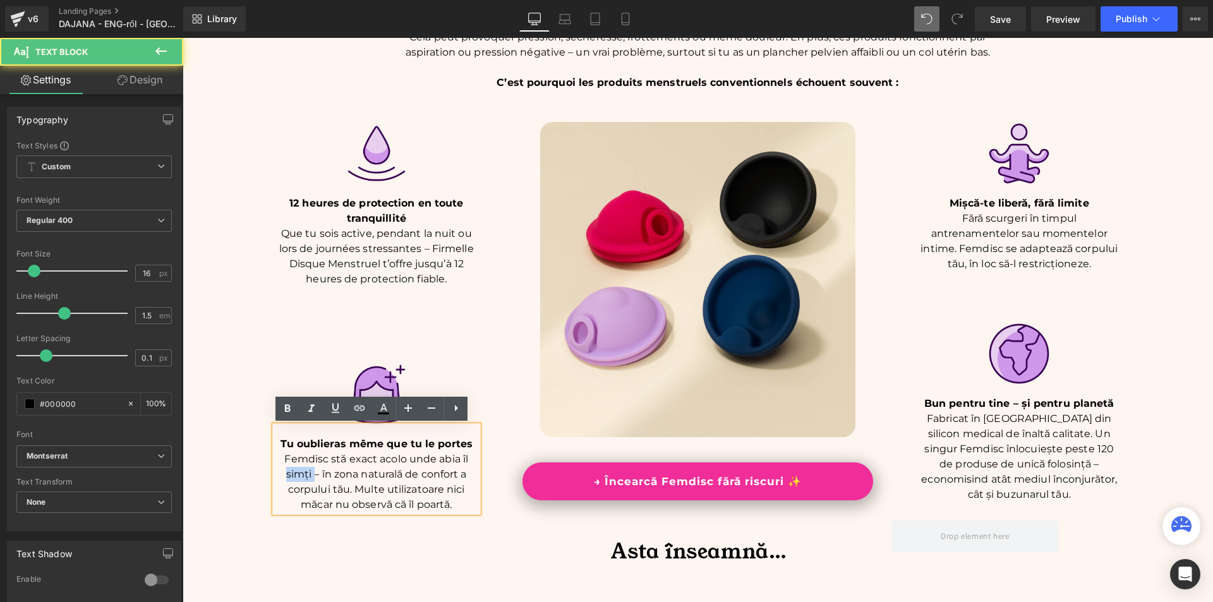
click at [304, 474] on p "Femdisc stă exact acolo unde abia îl simți – în zona naturală de confort a corp…" at bounding box center [377, 482] width 204 height 61
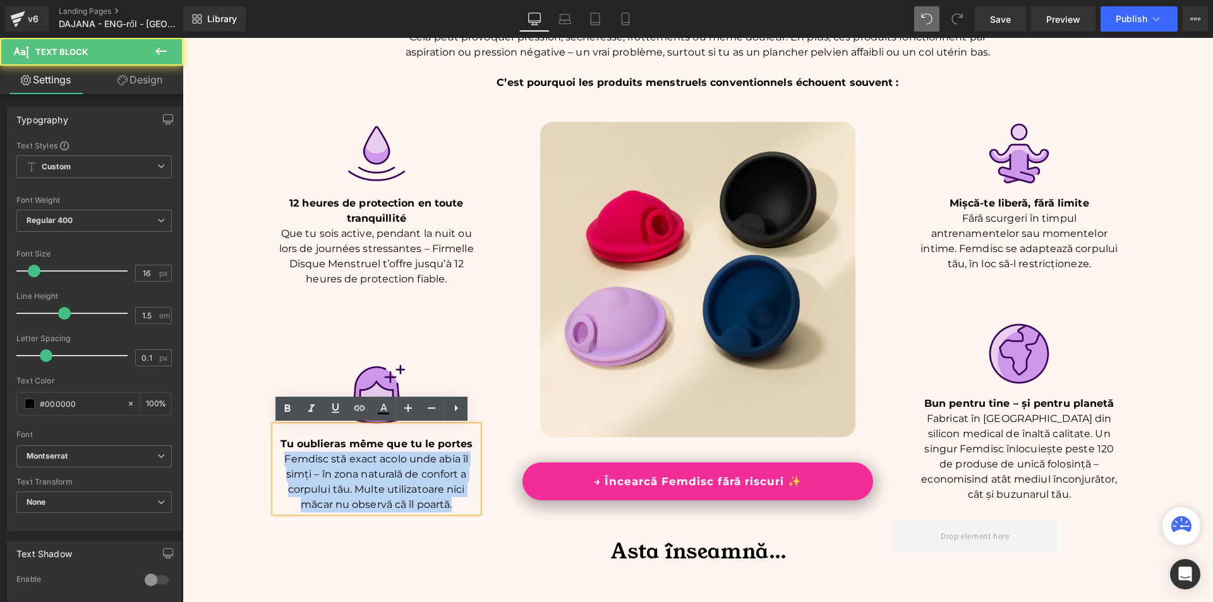
click at [304, 474] on p "Femdisc stă exact acolo unde abia îl simți – în zona naturală de confort a corp…" at bounding box center [377, 482] width 204 height 61
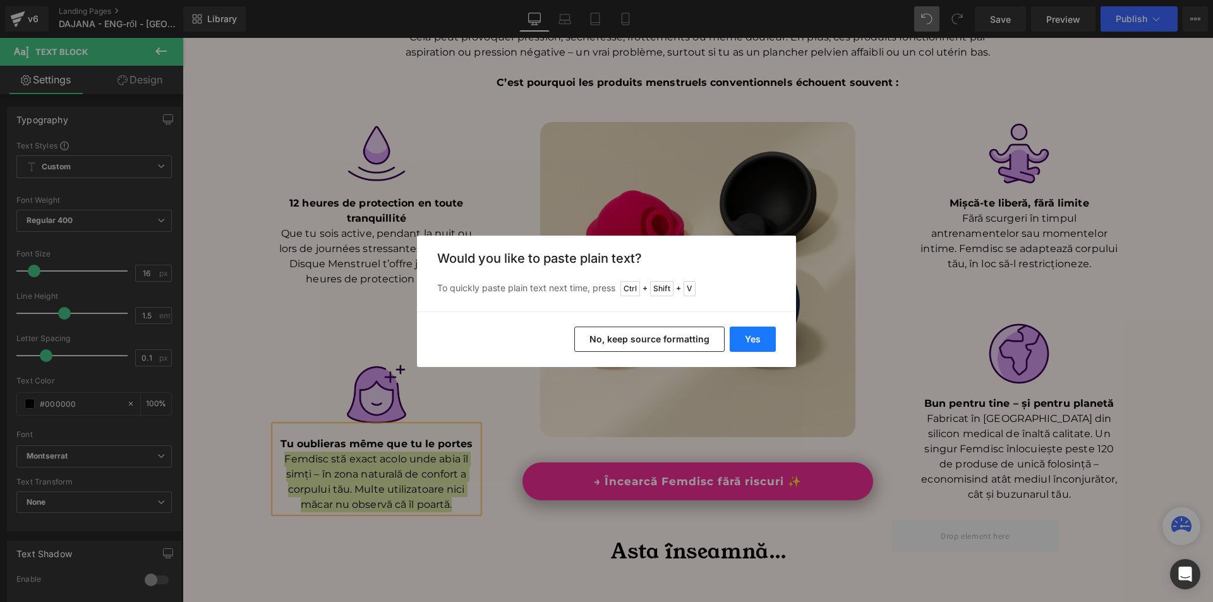
click at [735, 342] on button "Yes" at bounding box center [753, 339] width 46 height 25
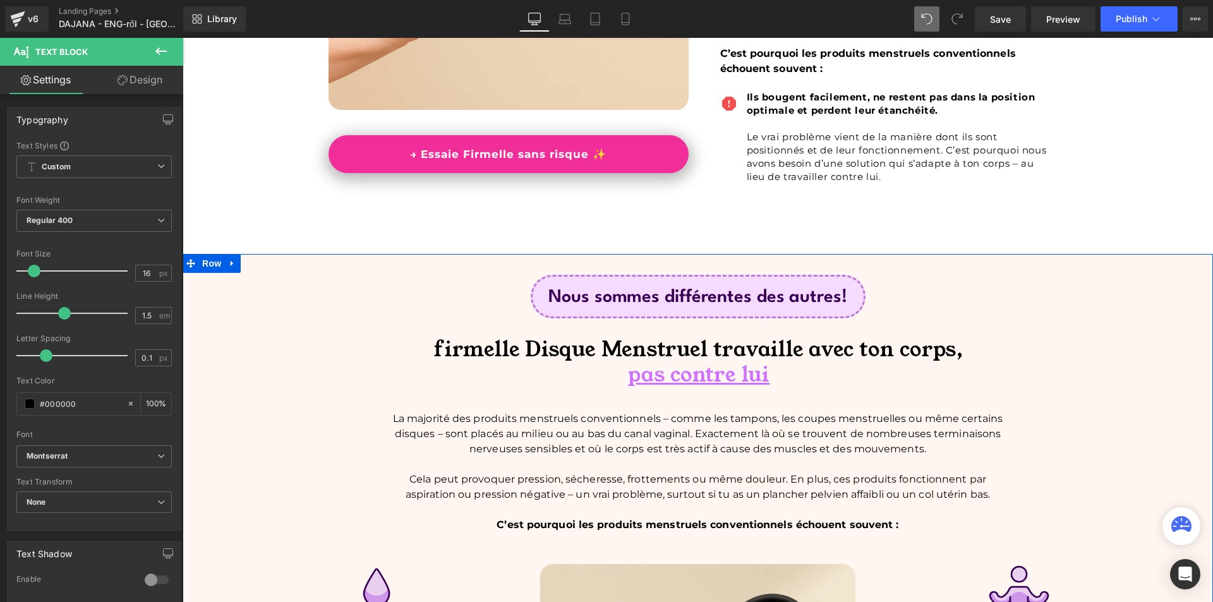
scroll to position [885, 0]
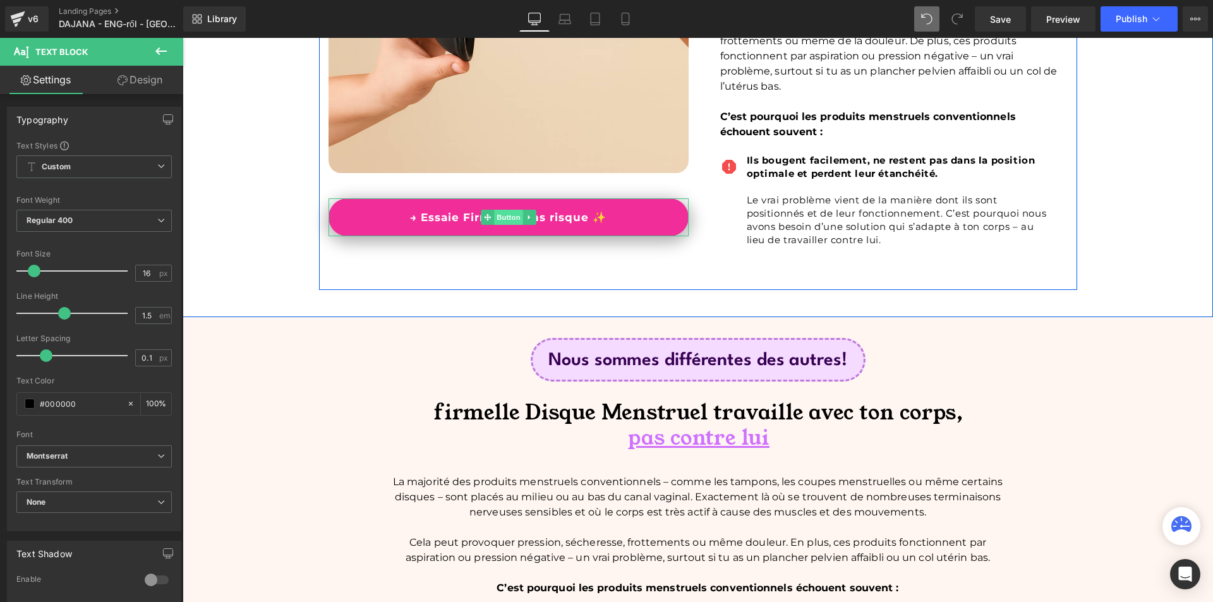
click at [504, 218] on span "Button" at bounding box center [508, 217] width 29 height 15
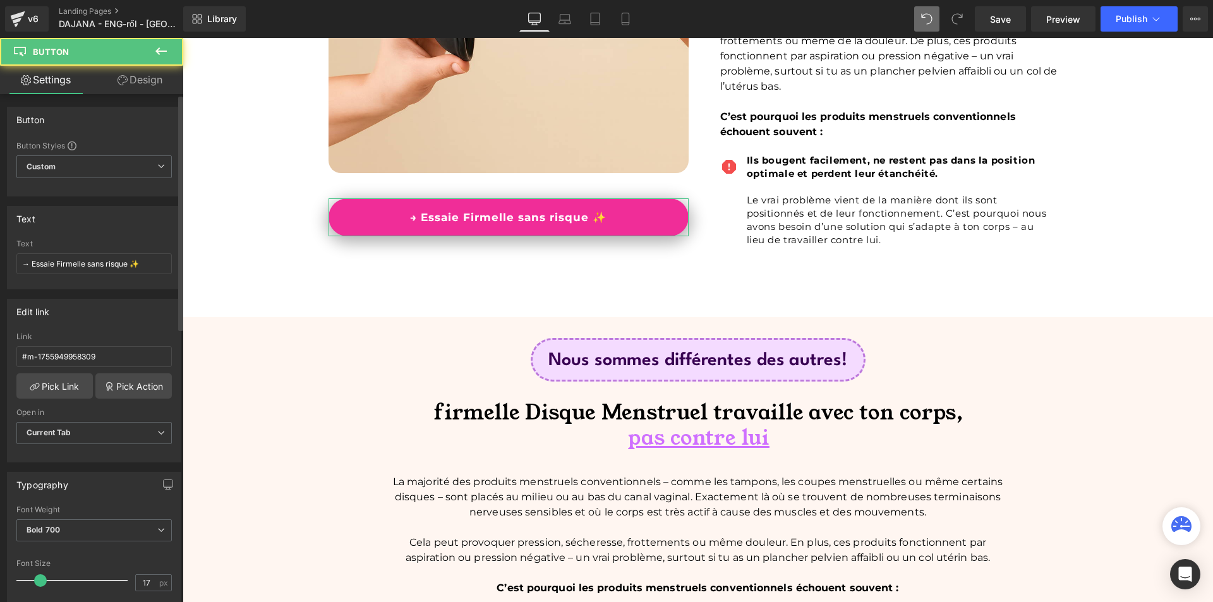
click at [104, 277] on div "Text → Essaie Firmelle sans risque ✨" at bounding box center [93, 263] width 155 height 49
click at [107, 267] on input "→ Essaie Firmelle sans risque ✨" at bounding box center [93, 263] width 155 height 21
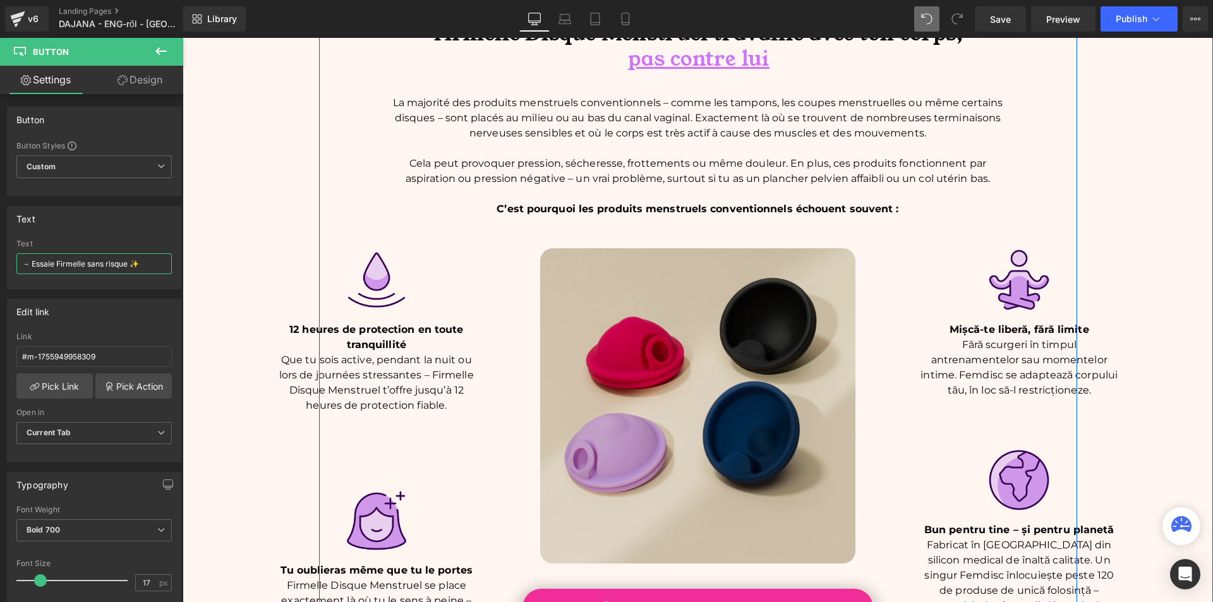
scroll to position [1580, 0]
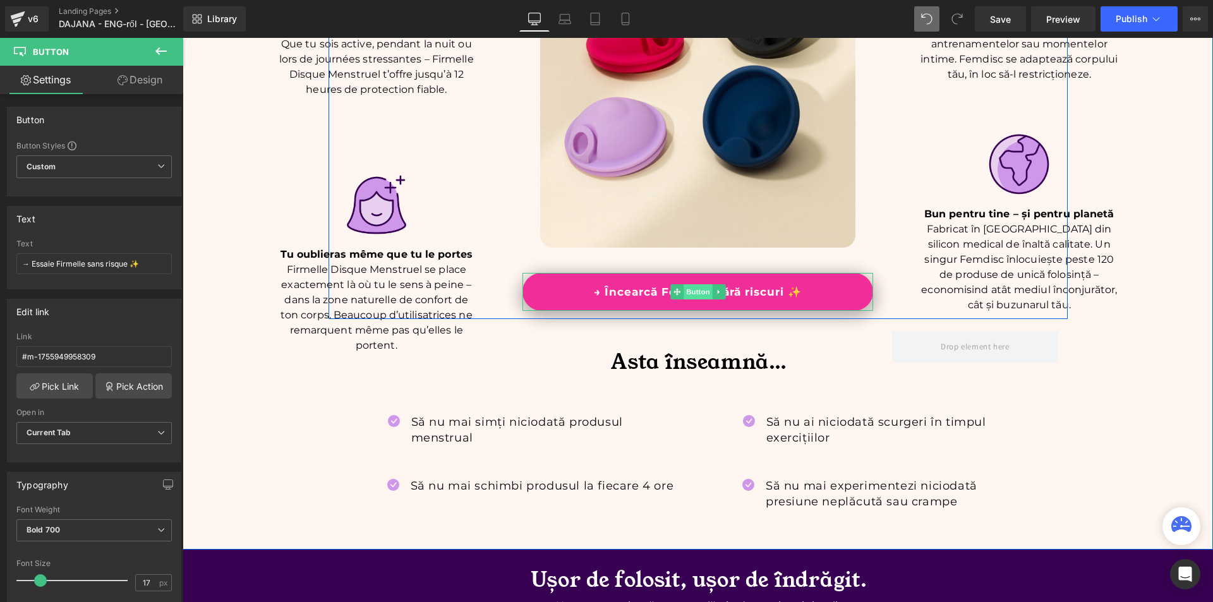
click at [684, 290] on span "Button" at bounding box center [698, 291] width 29 height 15
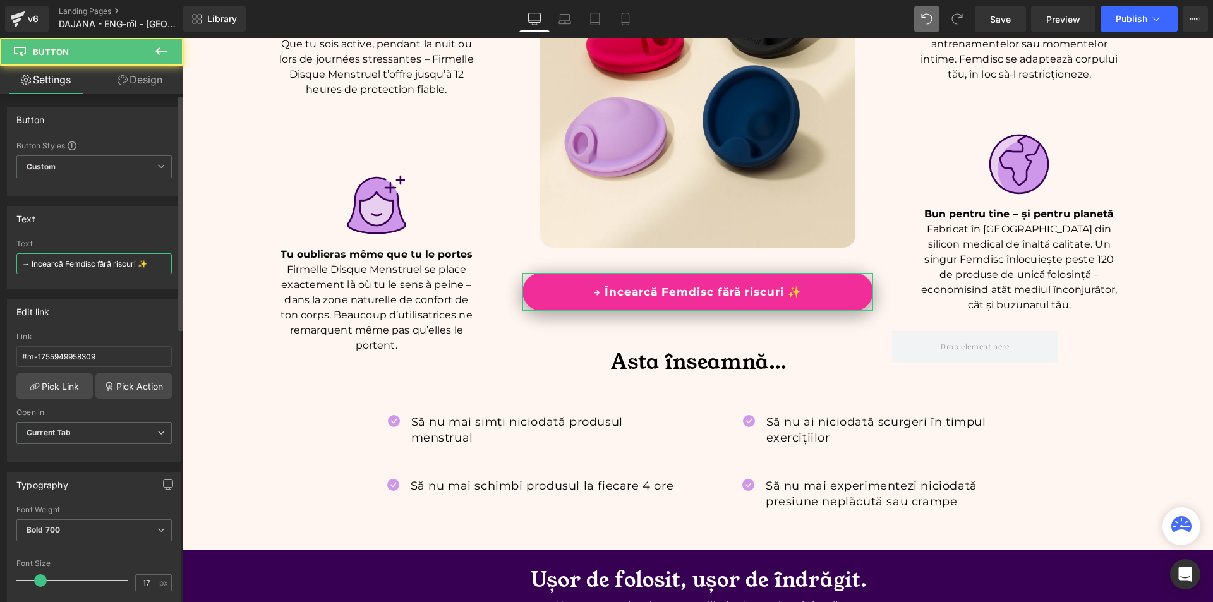
click at [101, 263] on input "→ Încearcă Femdisc fără riscuri ✨" at bounding box center [93, 263] width 155 height 21
paste input "Essaie Firmelle sans risque"
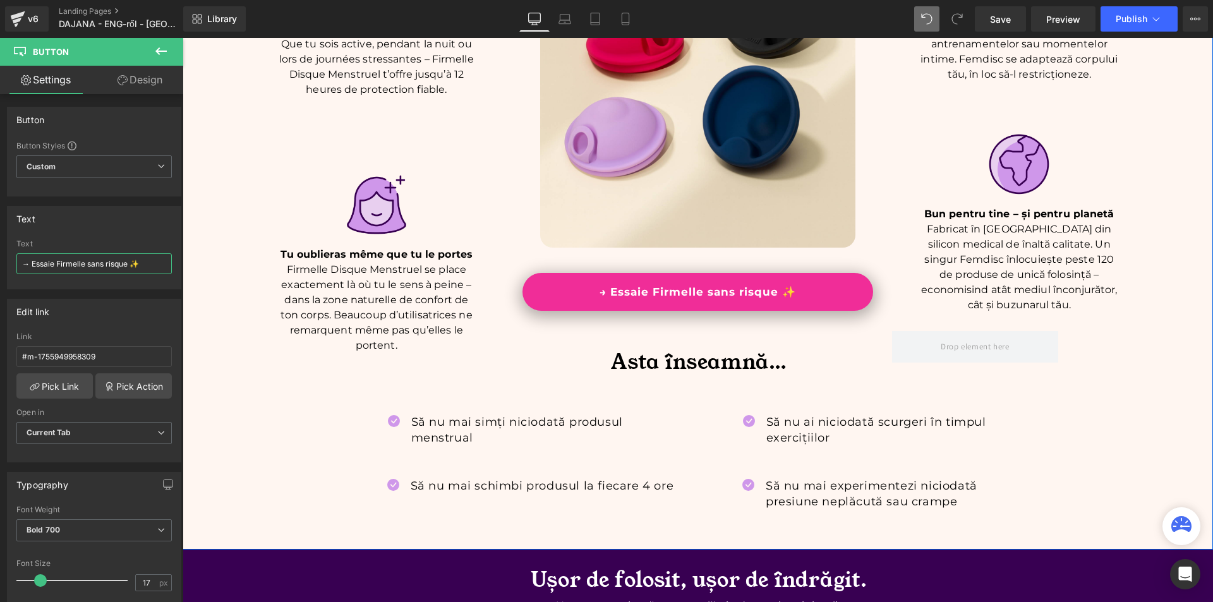
scroll to position [1390, 0]
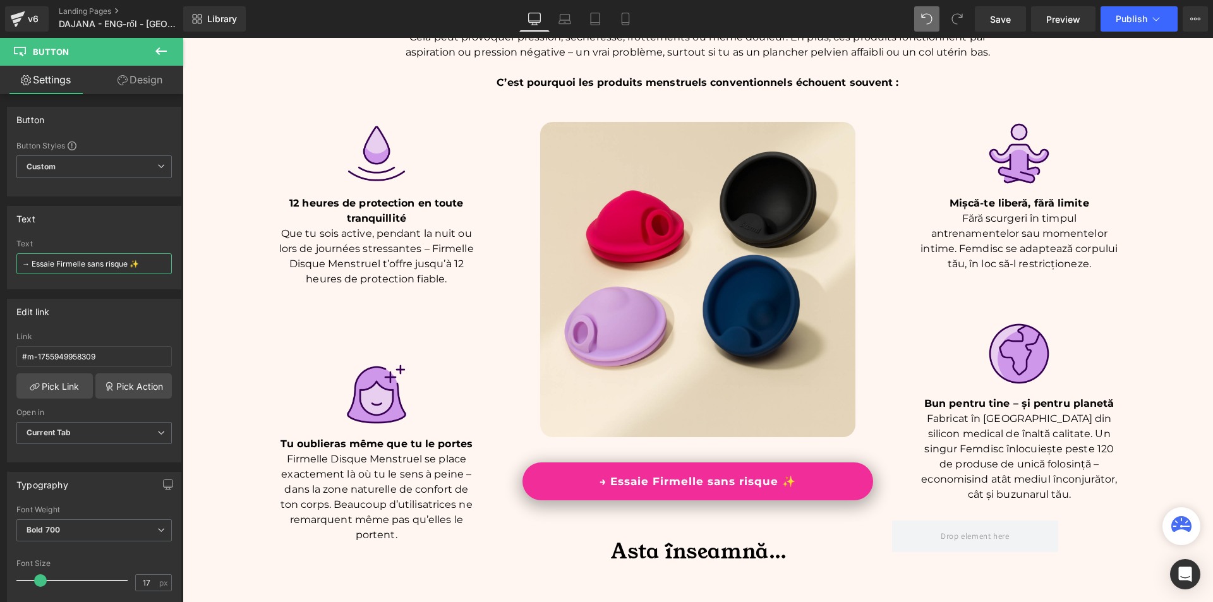
type input "→ Essaie Firmelle sans risque ✨"
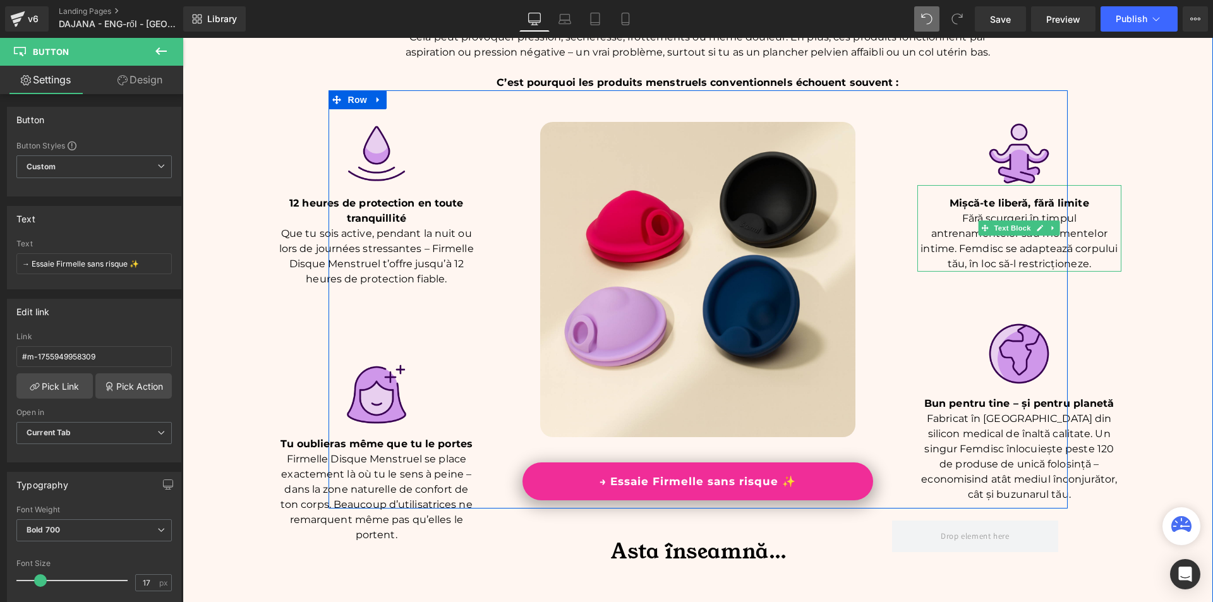
click at [971, 209] on span "Mișcă-te liberă, fără limite" at bounding box center [1020, 203] width 140 height 12
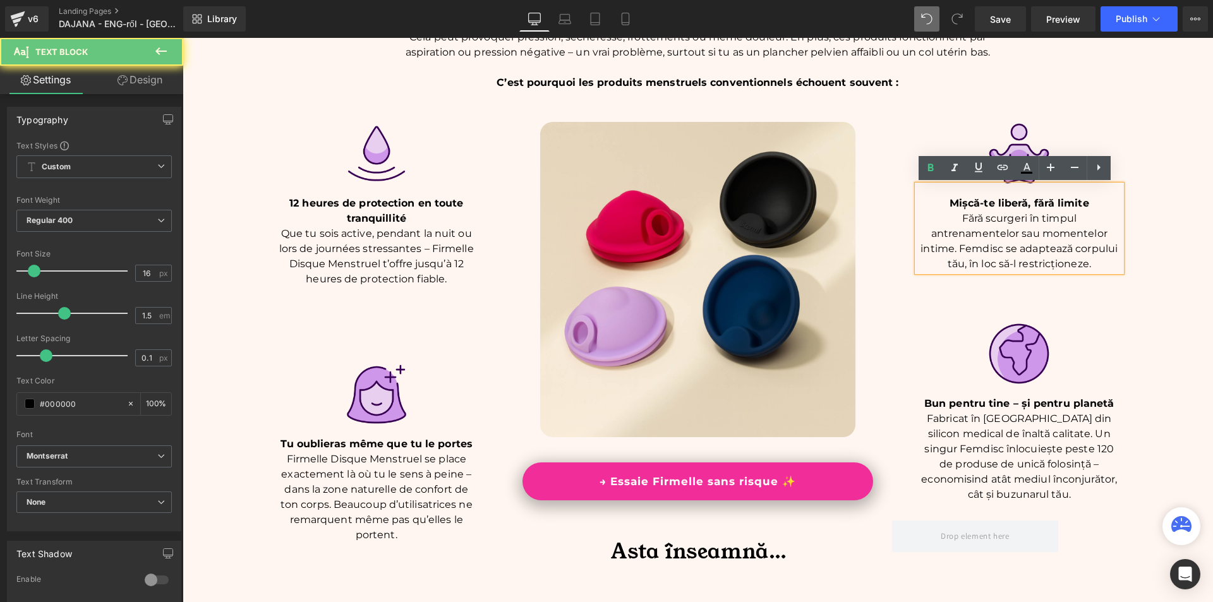
click at [971, 209] on span "Mișcă-te liberă, fără limite" at bounding box center [1020, 203] width 140 height 12
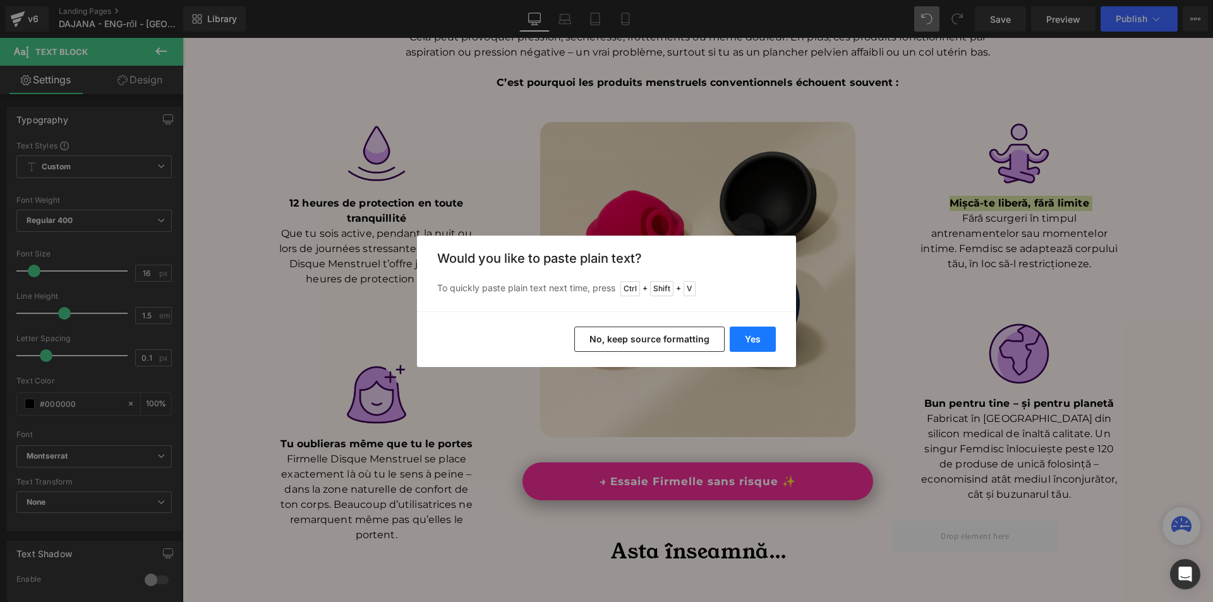
drag, startPoint x: 757, startPoint y: 336, endPoint x: 612, endPoint y: 291, distance: 151.9
click at [757, 336] on button "Yes" at bounding box center [753, 339] width 46 height 25
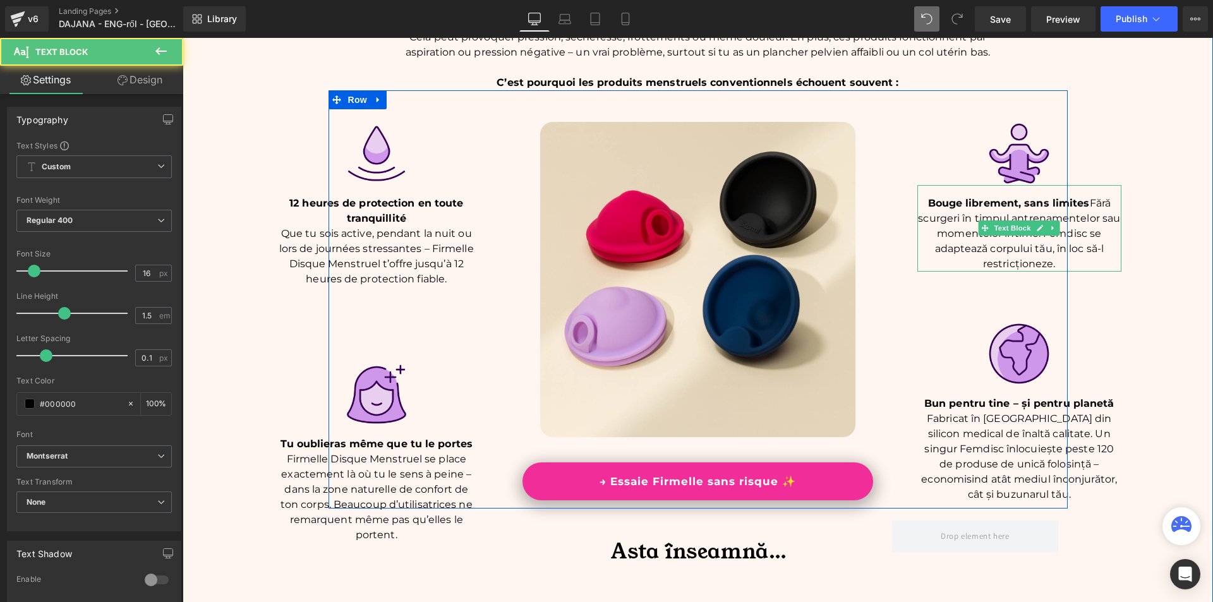
click at [1084, 207] on p "Bouge librement, sans limites Fără scurgeri în timpul antrenamentelor sau momen…" at bounding box center [1019, 234] width 204 height 76
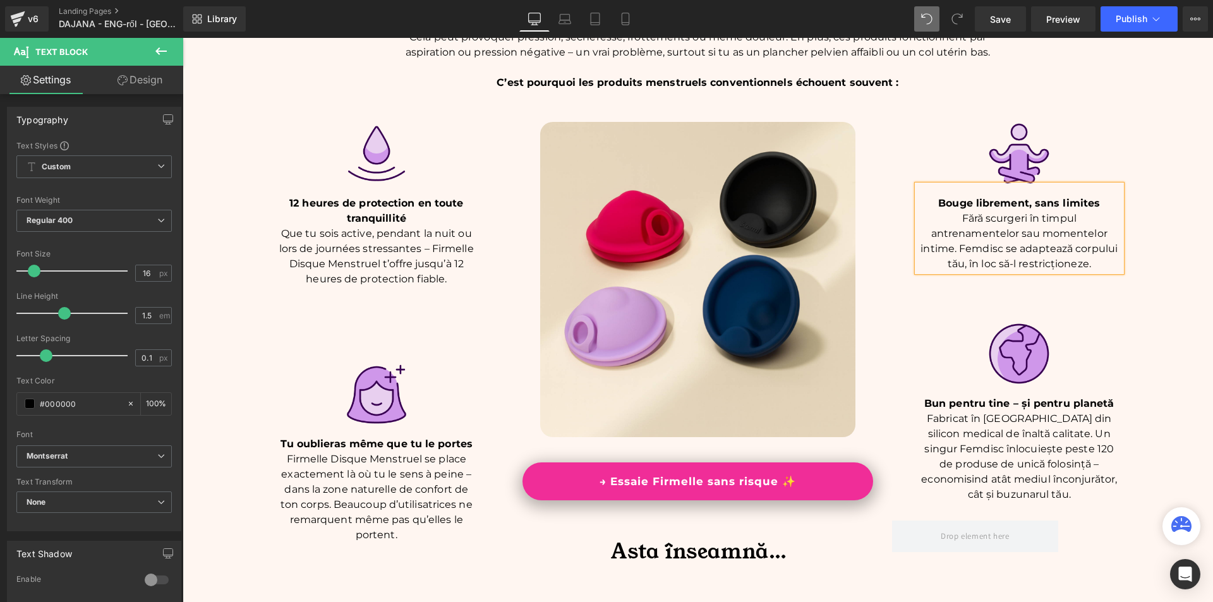
click at [929, 251] on p "Fără scurgeri în timpul antrenamentelor sau momentelor intime. Femdisc se adapt…" at bounding box center [1019, 241] width 204 height 61
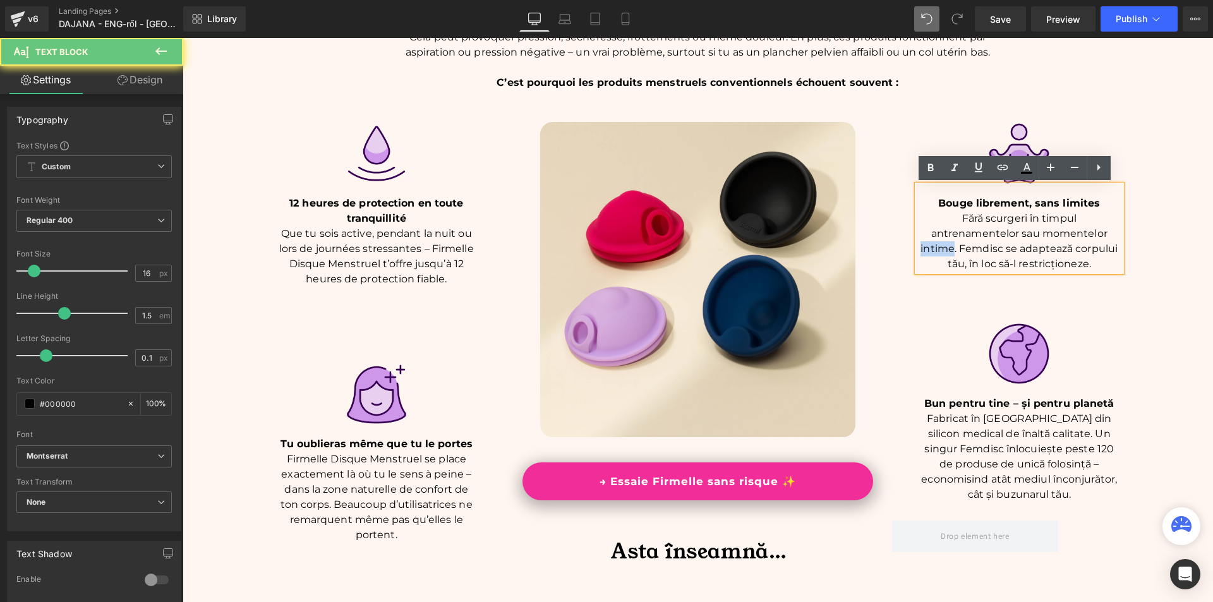
click at [929, 251] on p "Fără scurgeri în timpul antrenamentelor sau momentelor intime. Femdisc se adapt…" at bounding box center [1019, 241] width 204 height 61
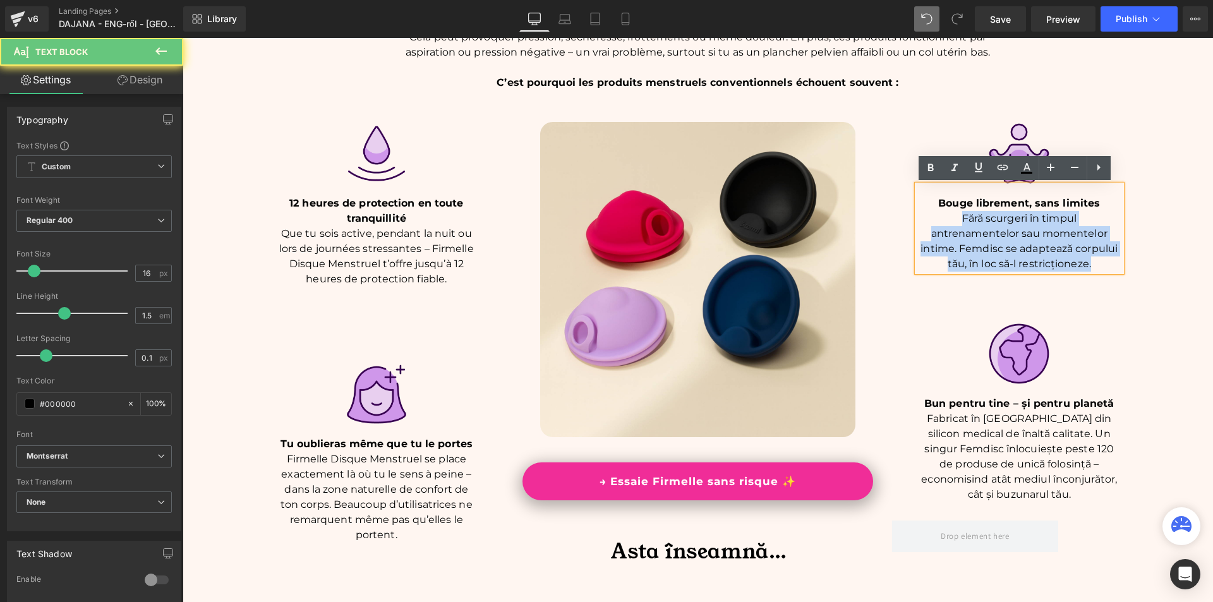
click at [929, 251] on p "Fără scurgeri în timpul antrenamentelor sau momentelor intime. Femdisc se adapt…" at bounding box center [1019, 241] width 204 height 61
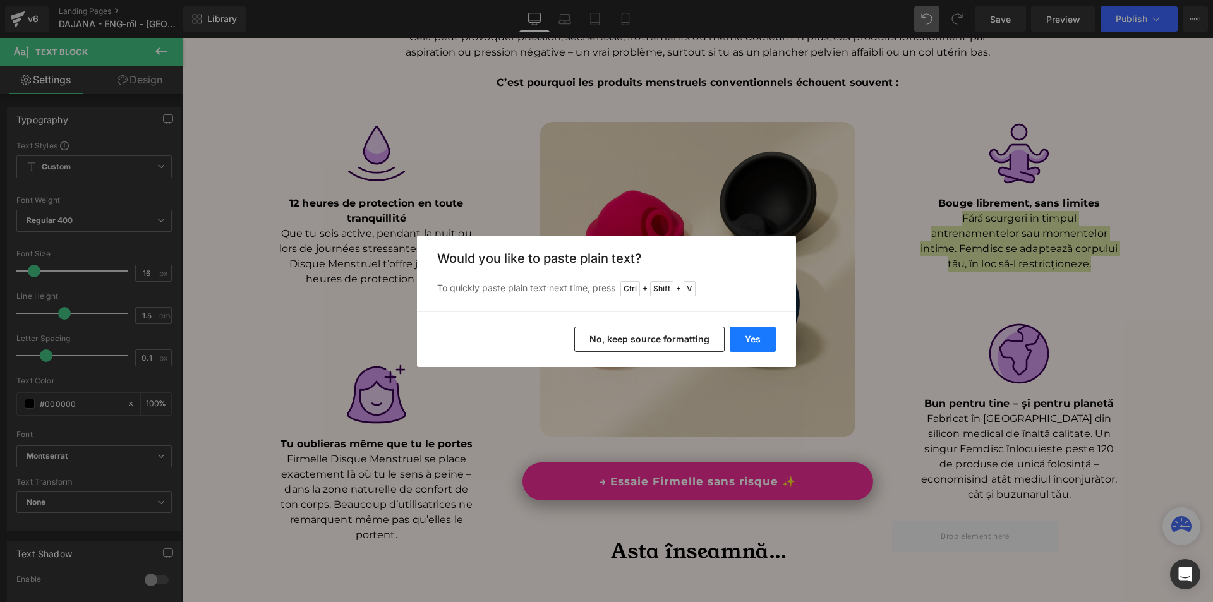
drag, startPoint x: 739, startPoint y: 336, endPoint x: 691, endPoint y: 264, distance: 86.0
click at [739, 336] on button "Yes" at bounding box center [753, 339] width 46 height 25
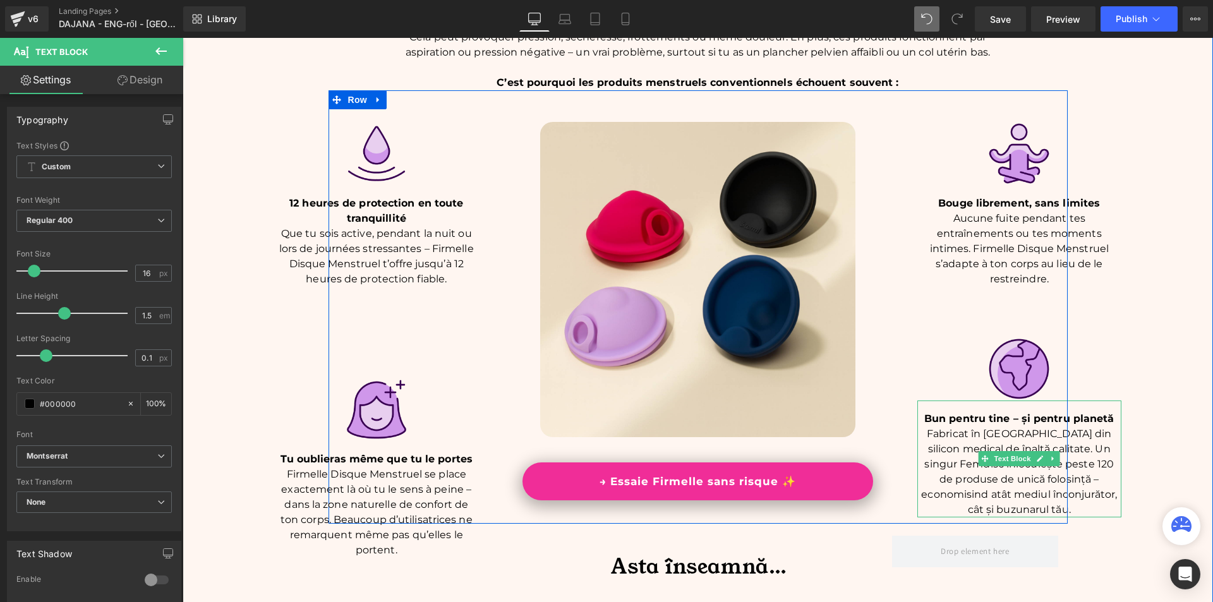
click at [930, 419] on span "Bun pentru tine – și pentru planetă" at bounding box center [1019, 419] width 190 height 12
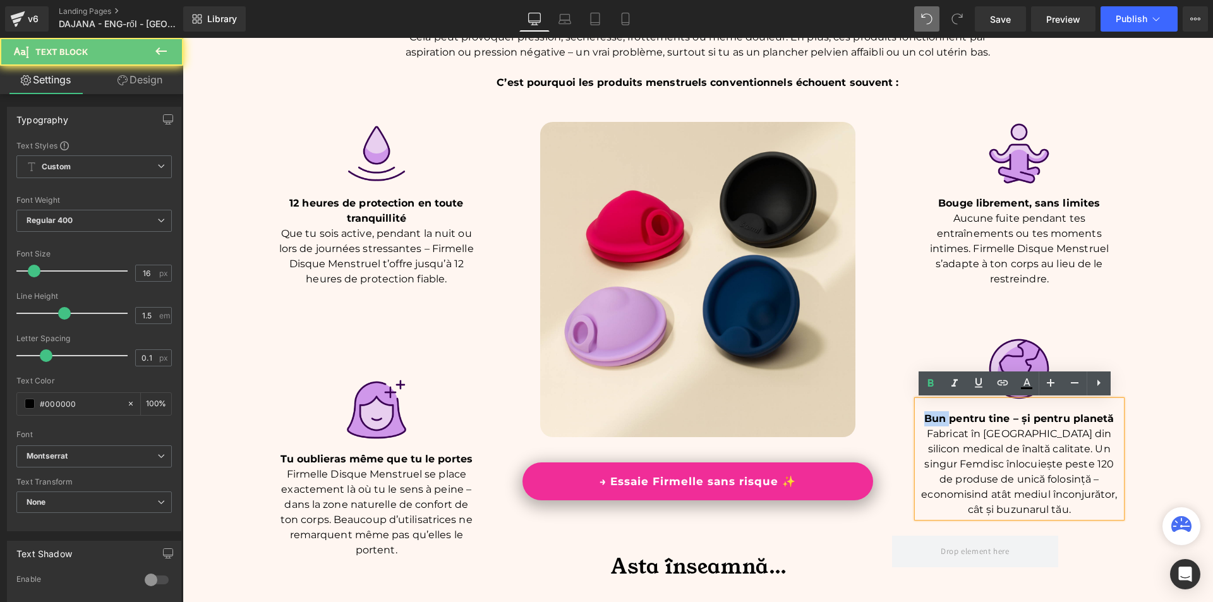
click at [930, 419] on span "Bun pentru tine – și pentru planetă" at bounding box center [1019, 419] width 190 height 12
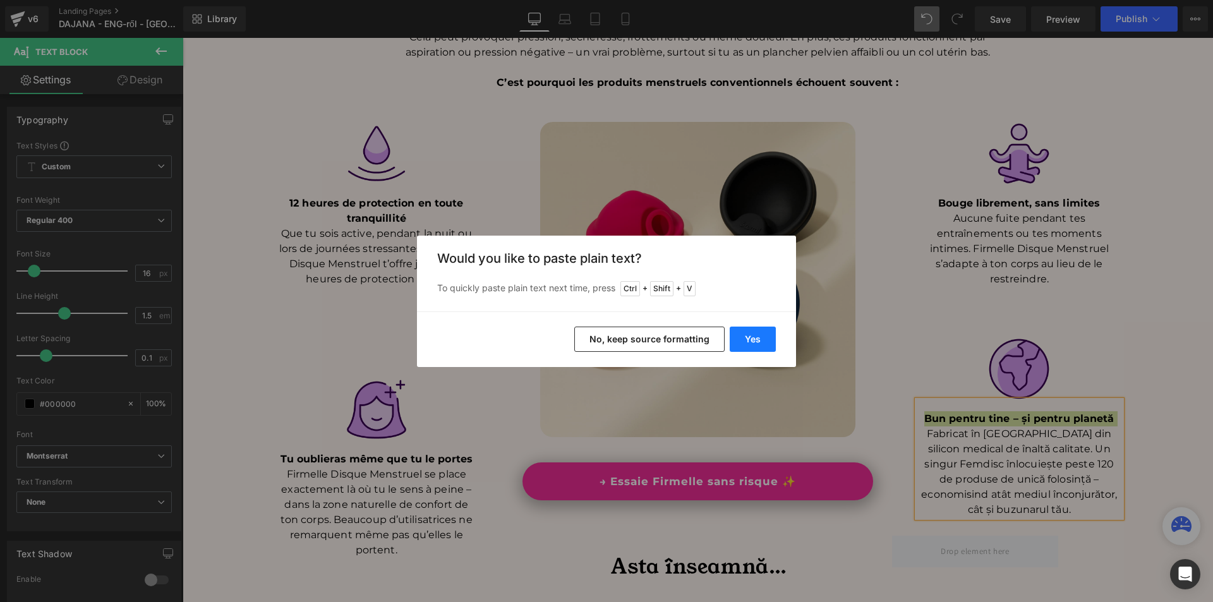
click at [742, 342] on button "Yes" at bounding box center [753, 339] width 46 height 25
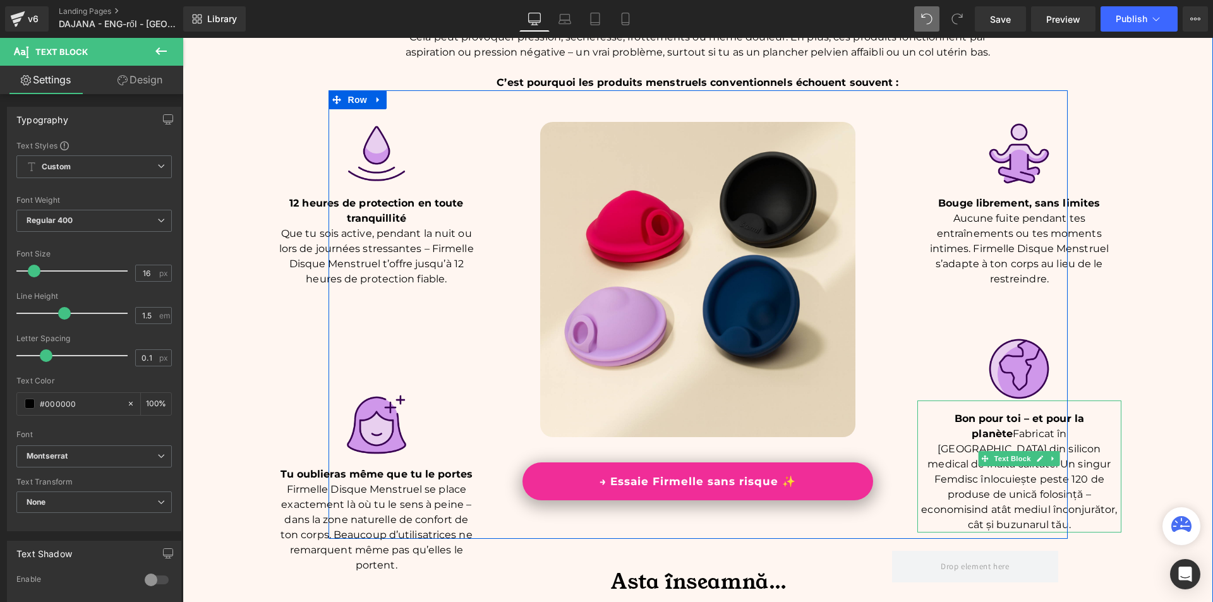
click at [957, 439] on p "Bon pour toi – et pour la planète Fabricat în Germania din silicon medical de î…" at bounding box center [1019, 471] width 204 height 121
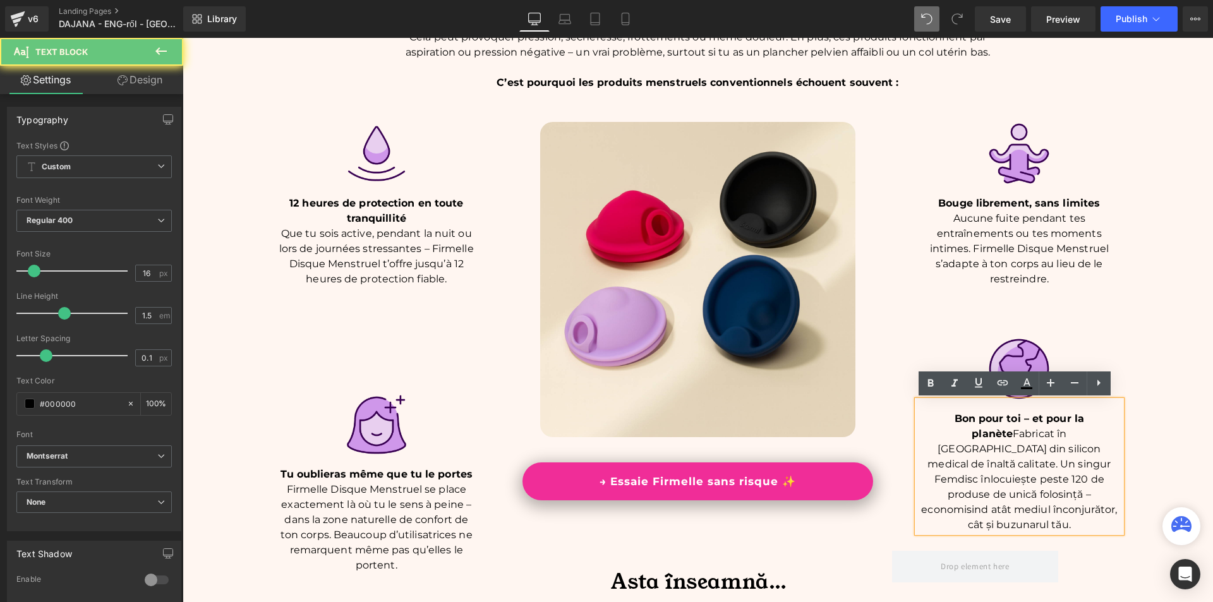
click at [957, 432] on p "Bon pour toi – et pour la planète Fabricat în Germania din silicon medical de î…" at bounding box center [1019, 471] width 204 height 121
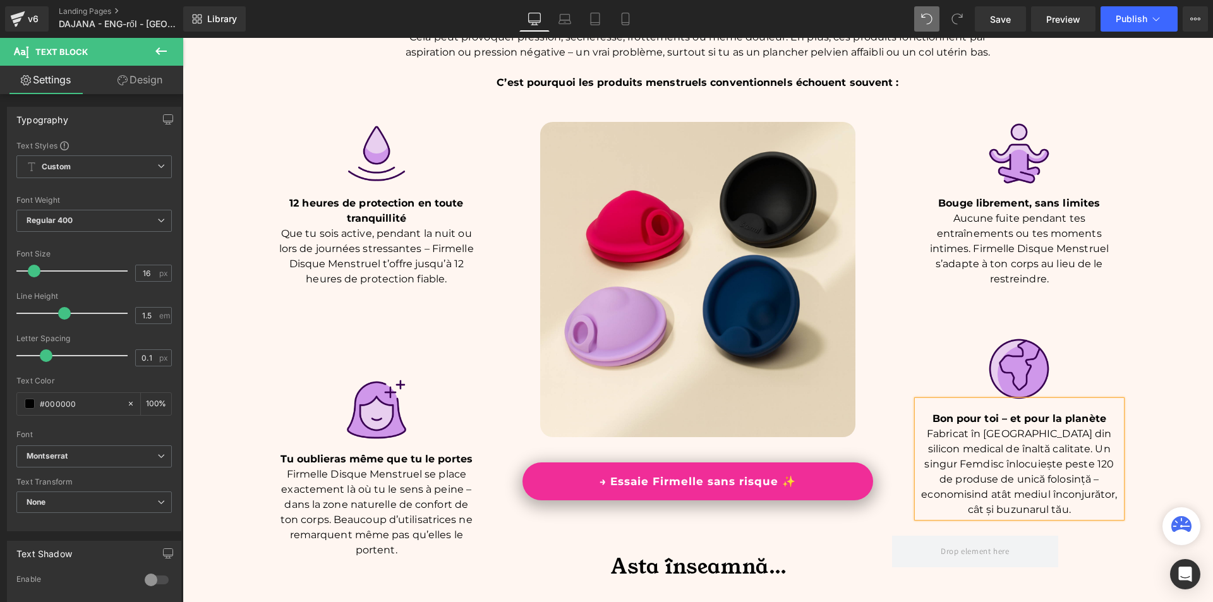
click at [943, 471] on p "Fabricat în [GEOGRAPHIC_DATA] din silicon medical de înaltă calitate. Un singur…" at bounding box center [1019, 472] width 204 height 91
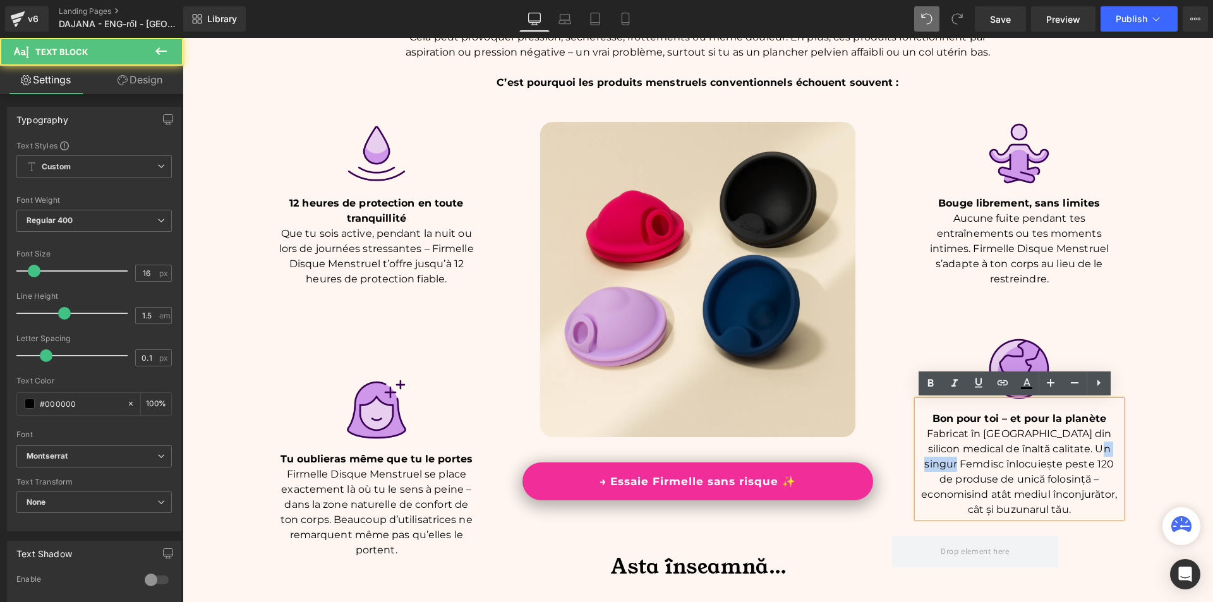
click at [943, 471] on p "Fabricat în [GEOGRAPHIC_DATA] din silicon medical de înaltă calitate. Un singur…" at bounding box center [1019, 472] width 204 height 91
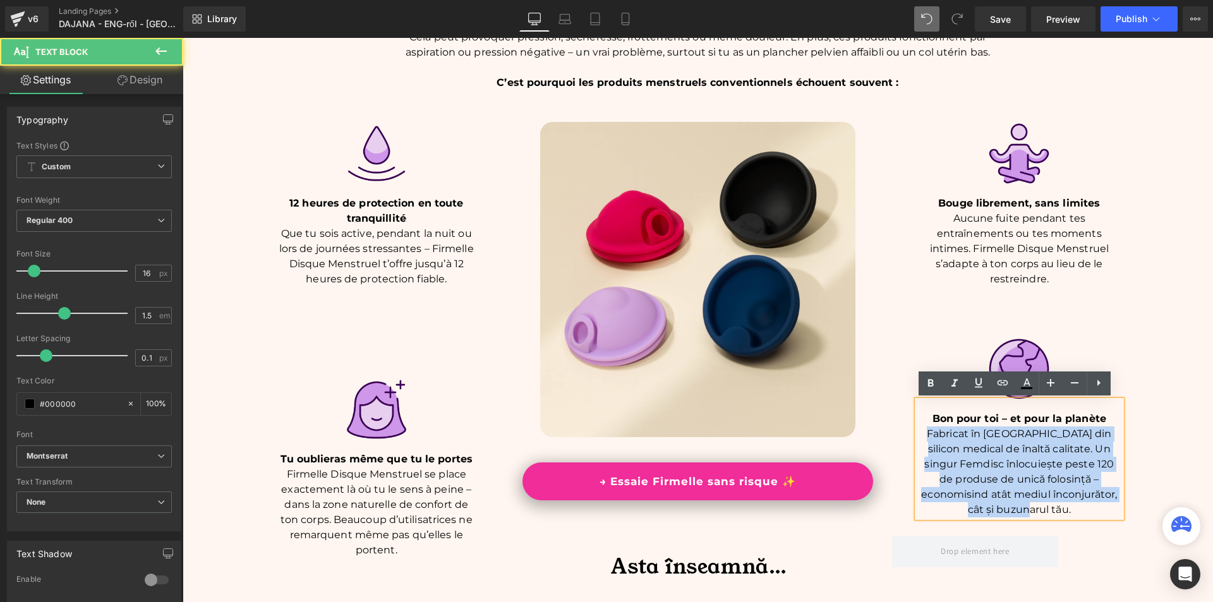
click at [943, 471] on p "Fabricat în [GEOGRAPHIC_DATA] din silicon medical de înaltă calitate. Un singur…" at bounding box center [1019, 472] width 204 height 91
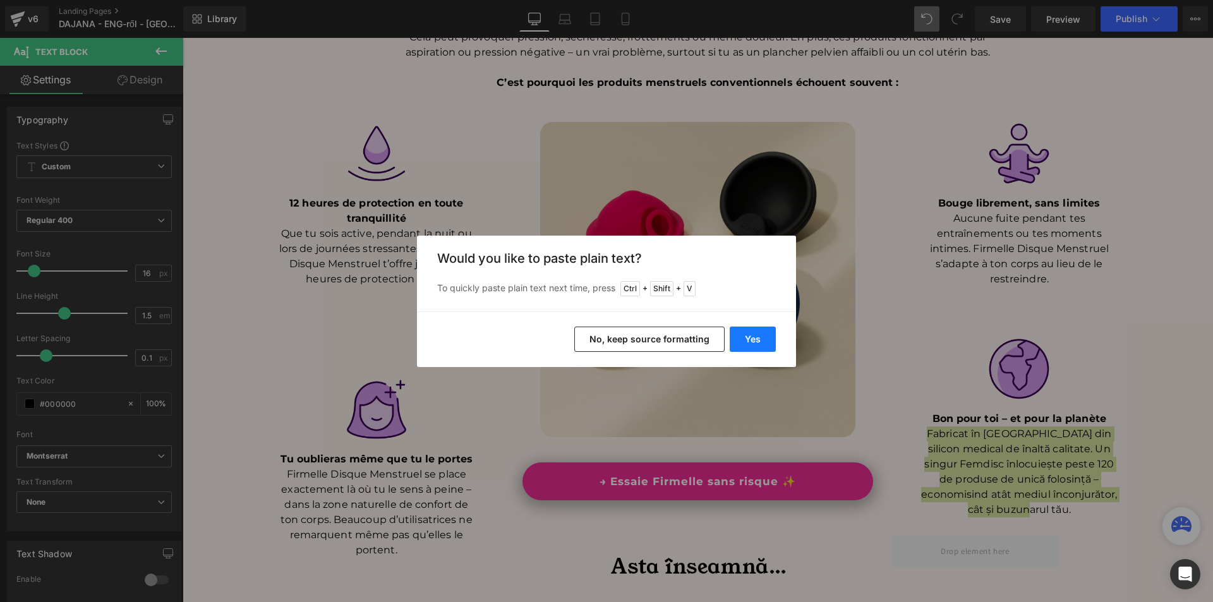
drag, startPoint x: 762, startPoint y: 342, endPoint x: 868, endPoint y: 427, distance: 135.8
click at [762, 342] on button "Yes" at bounding box center [753, 339] width 46 height 25
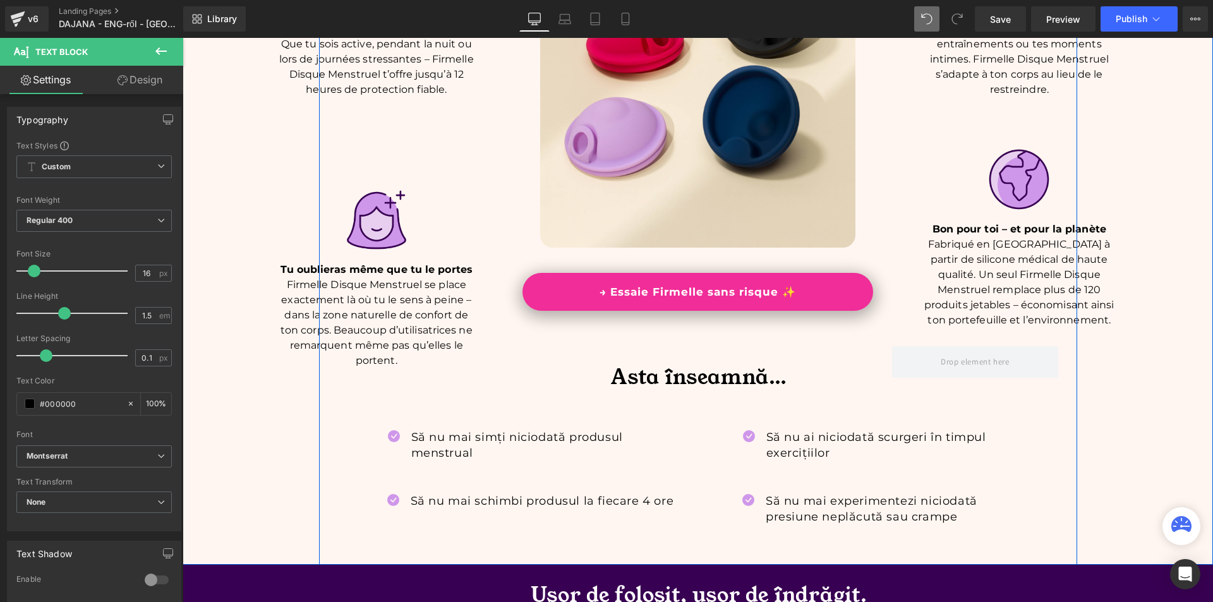
scroll to position [1706, 0]
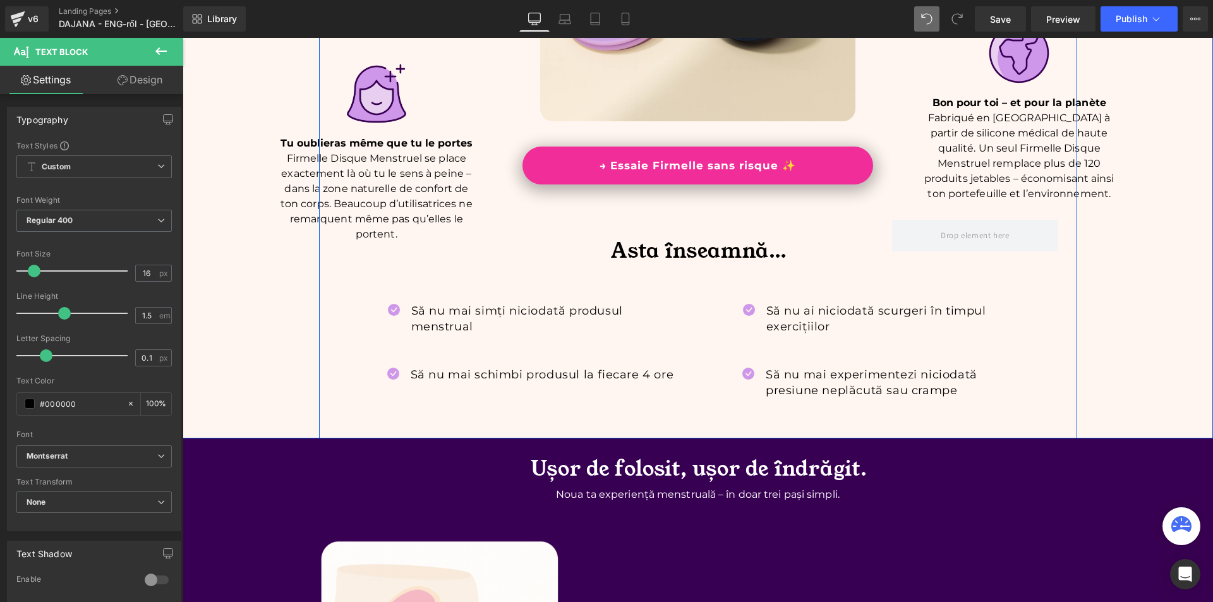
click at [643, 269] on div "Image Tu oublieras même que tu le portes Firmelle Disque Menstruel se place exa…" at bounding box center [698, 239] width 739 height 62
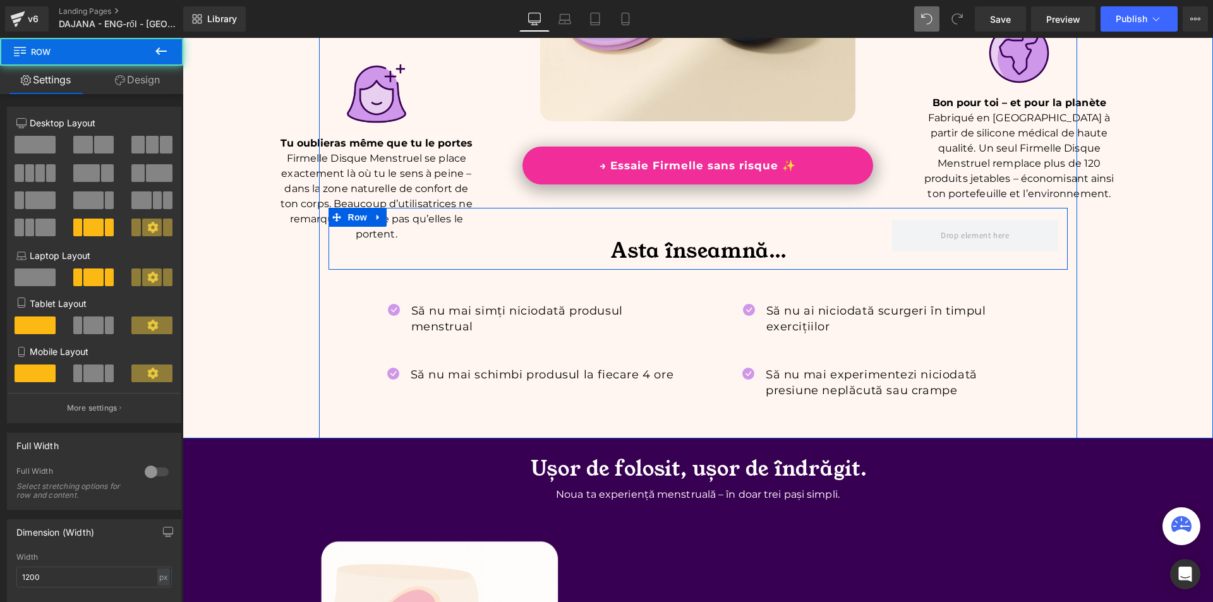
click at [631, 258] on font "Asta înseamnă…" at bounding box center [699, 251] width 176 height 28
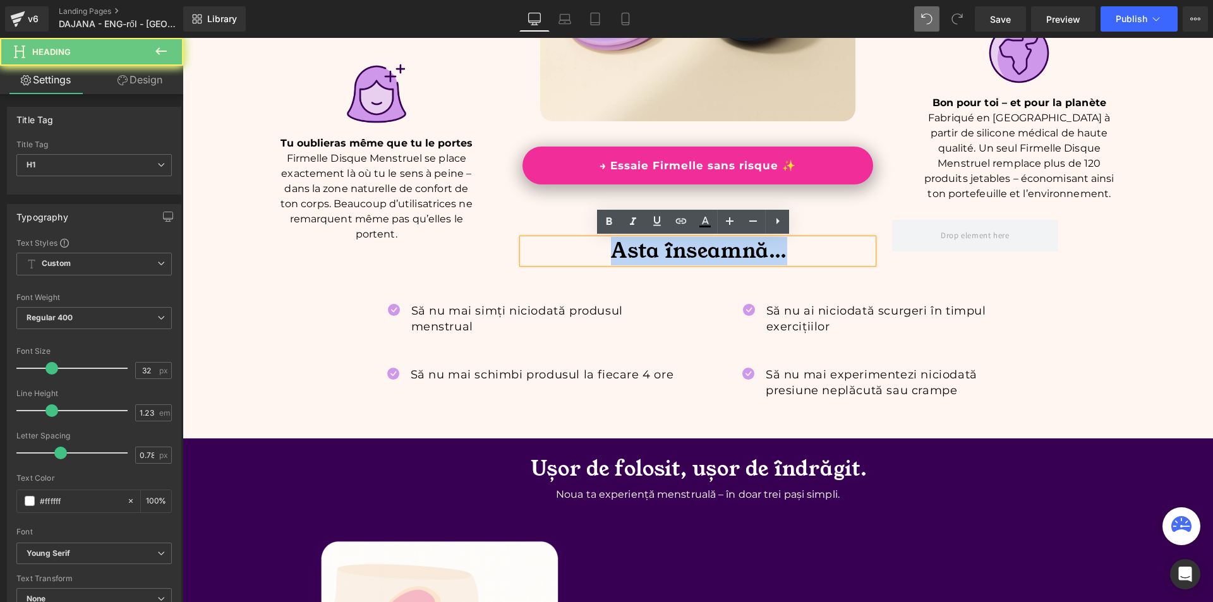
click at [631, 258] on font "Asta înseamnă…" at bounding box center [699, 251] width 176 height 28
paste div
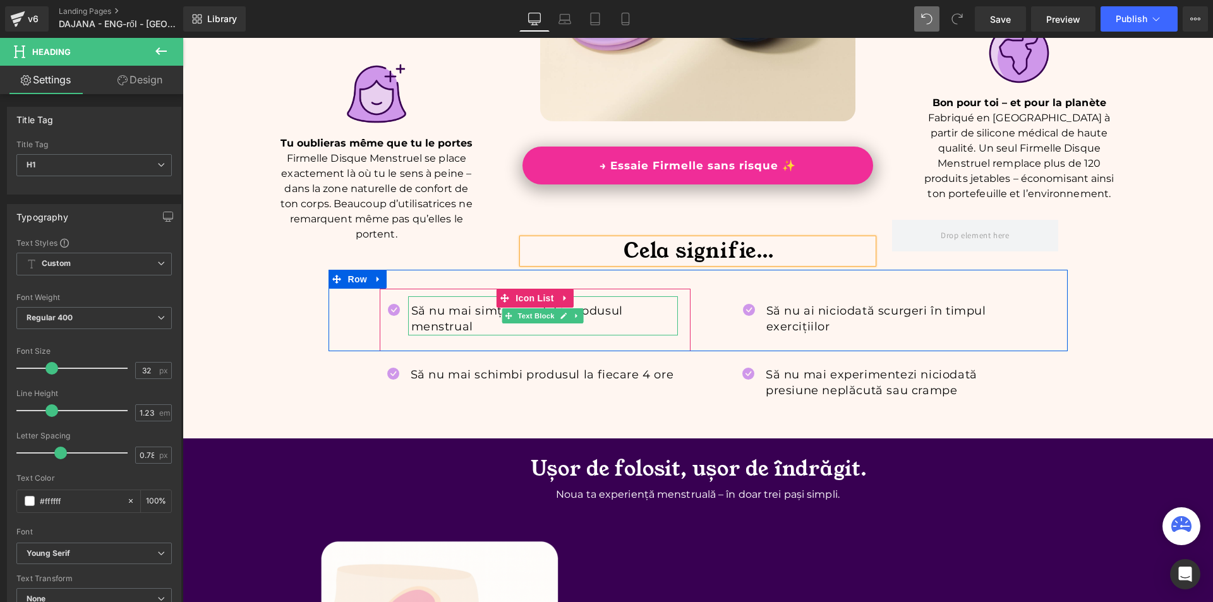
click at [443, 315] on p "Să nu mai simți niciodată produsul menstrual" at bounding box center [544, 319] width 267 height 32
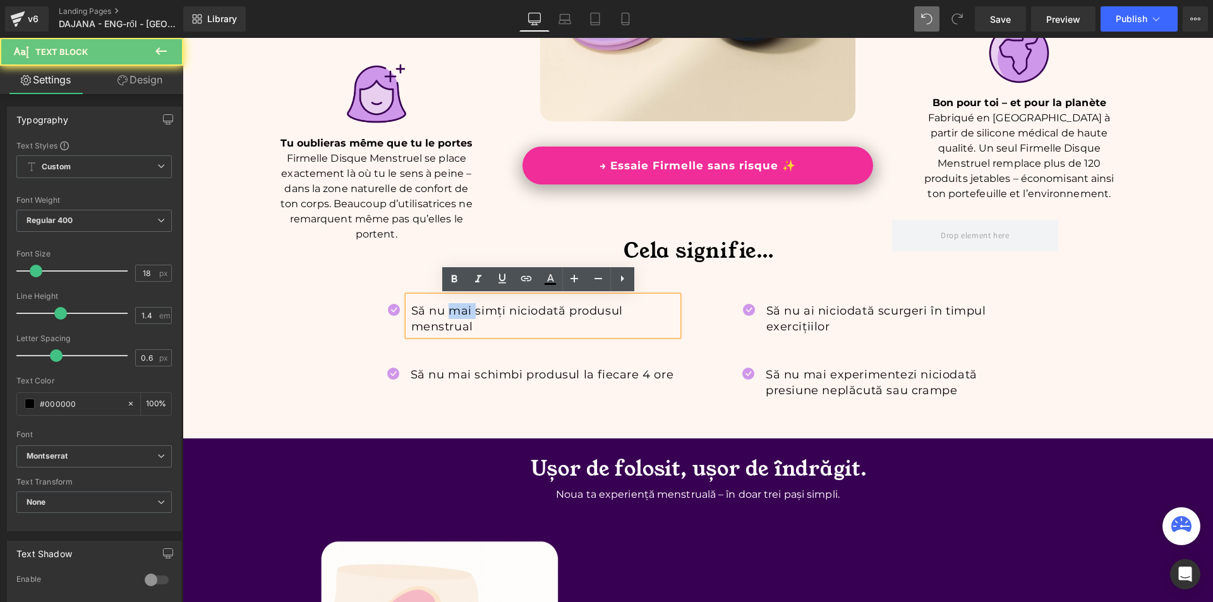
click at [443, 315] on p "Să nu mai simți niciodată produsul menstrual" at bounding box center [544, 319] width 267 height 32
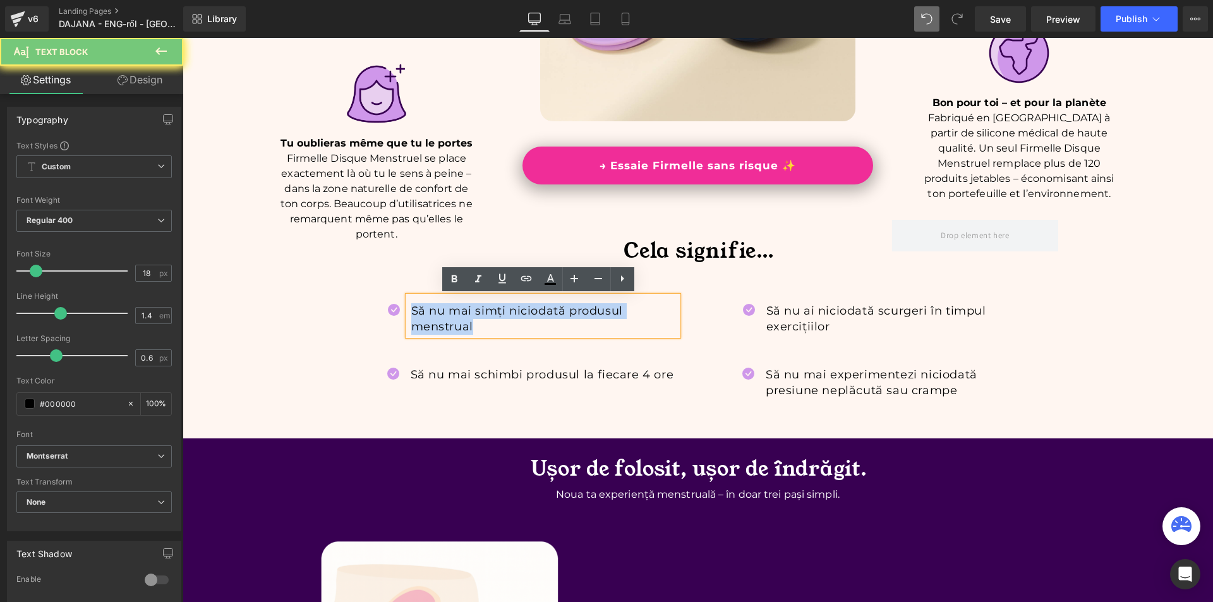
click at [443, 315] on p "Să nu mai simți niciodată produsul menstrual" at bounding box center [544, 319] width 267 height 32
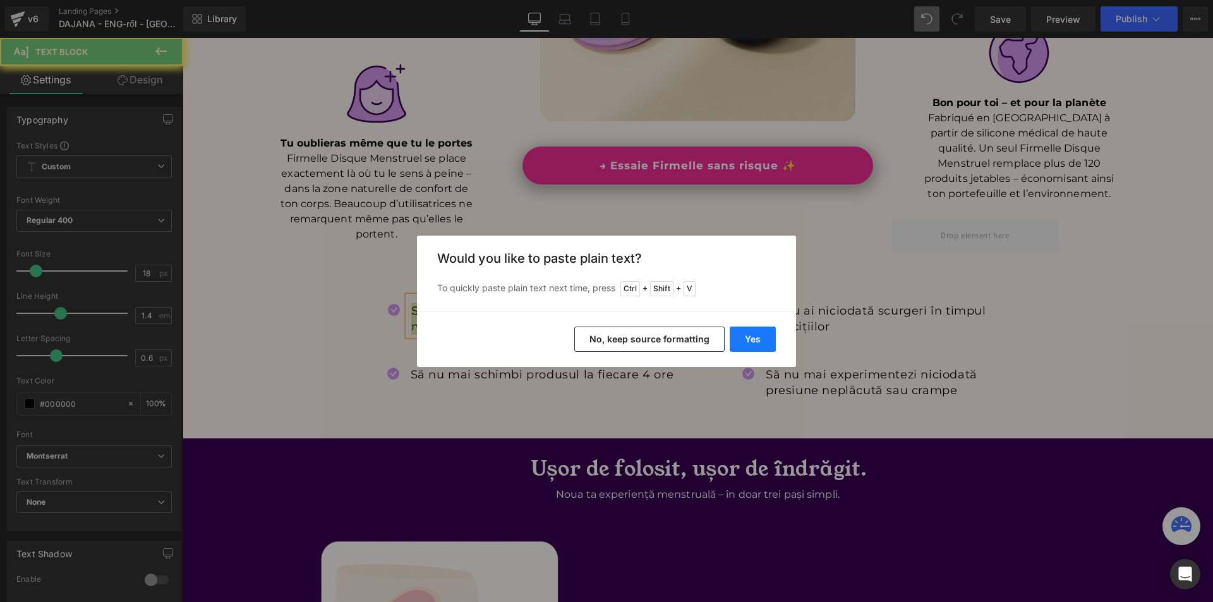
click at [773, 339] on button "Yes" at bounding box center [753, 339] width 46 height 25
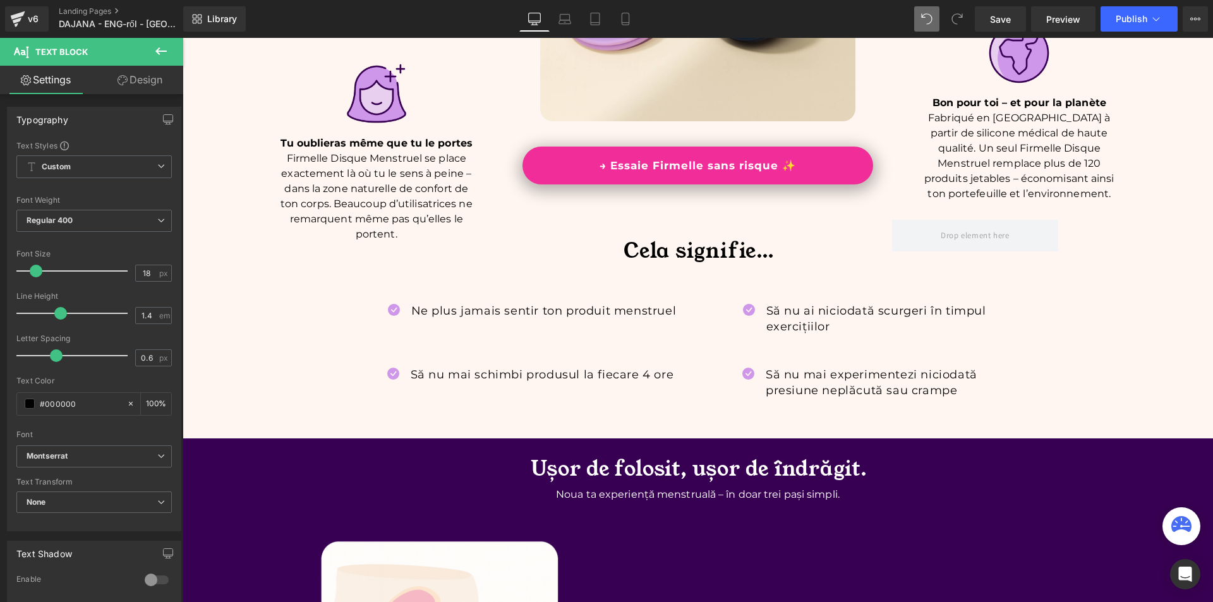
click at [183, 38] on div at bounding box center [183, 38] width 0 height 0
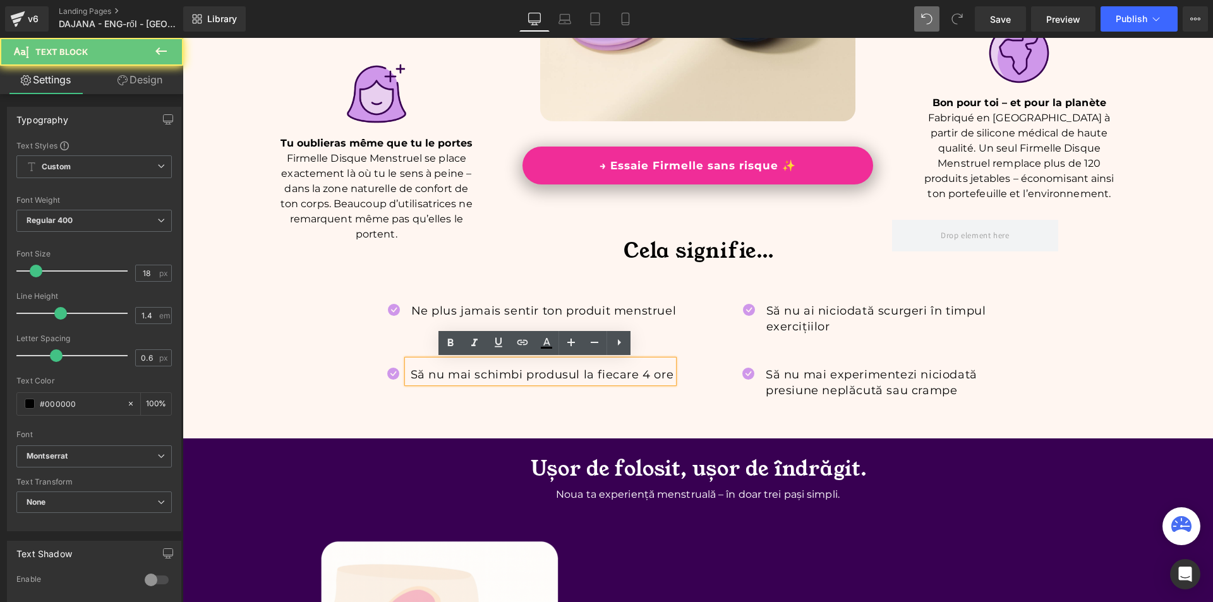
click at [456, 379] on p "Să nu mai schimbi produsul la fiecare 4 ore" at bounding box center [542, 375] width 263 height 16
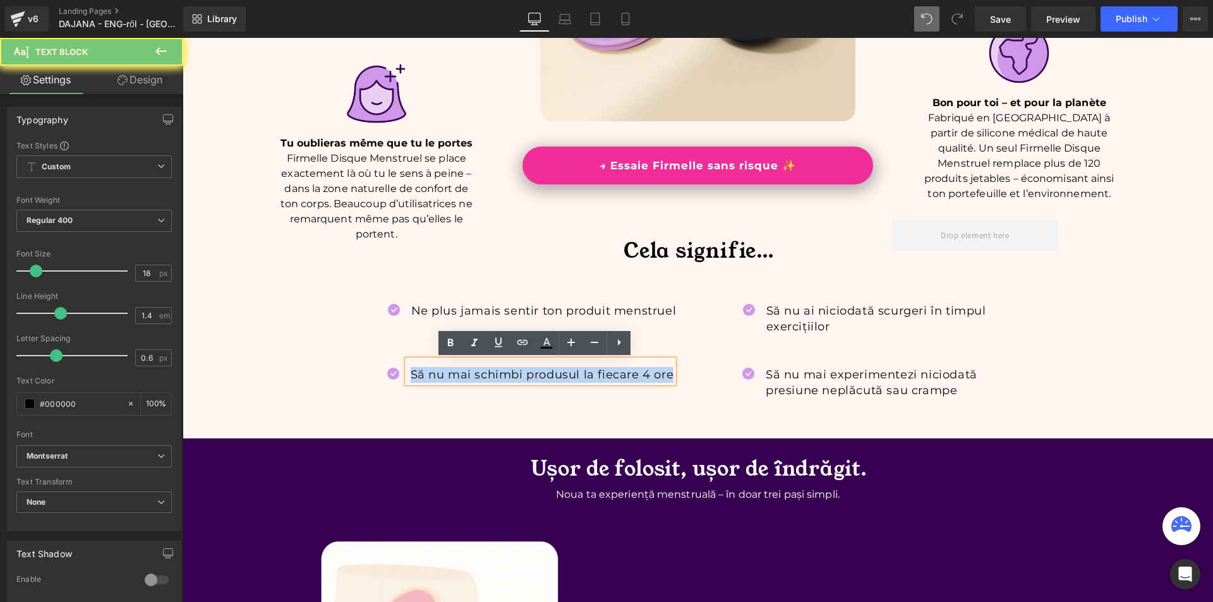
click at [456, 379] on p "Să nu mai schimbi produsul la fiecare 4 ore" at bounding box center [542, 375] width 263 height 16
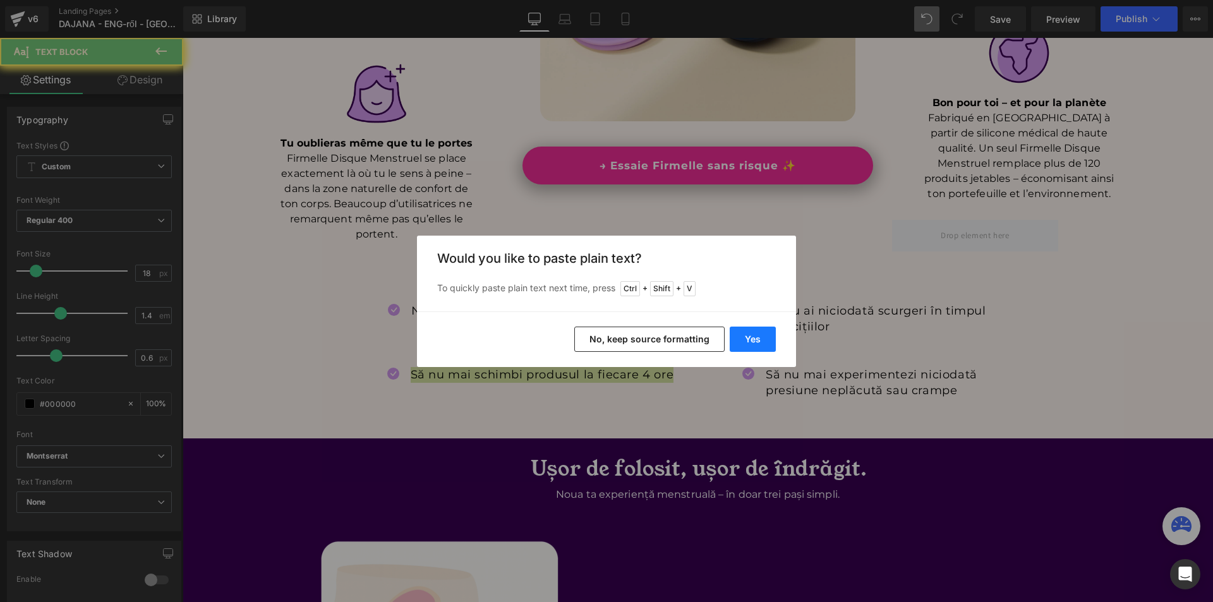
click at [756, 337] on button "Yes" at bounding box center [753, 339] width 46 height 25
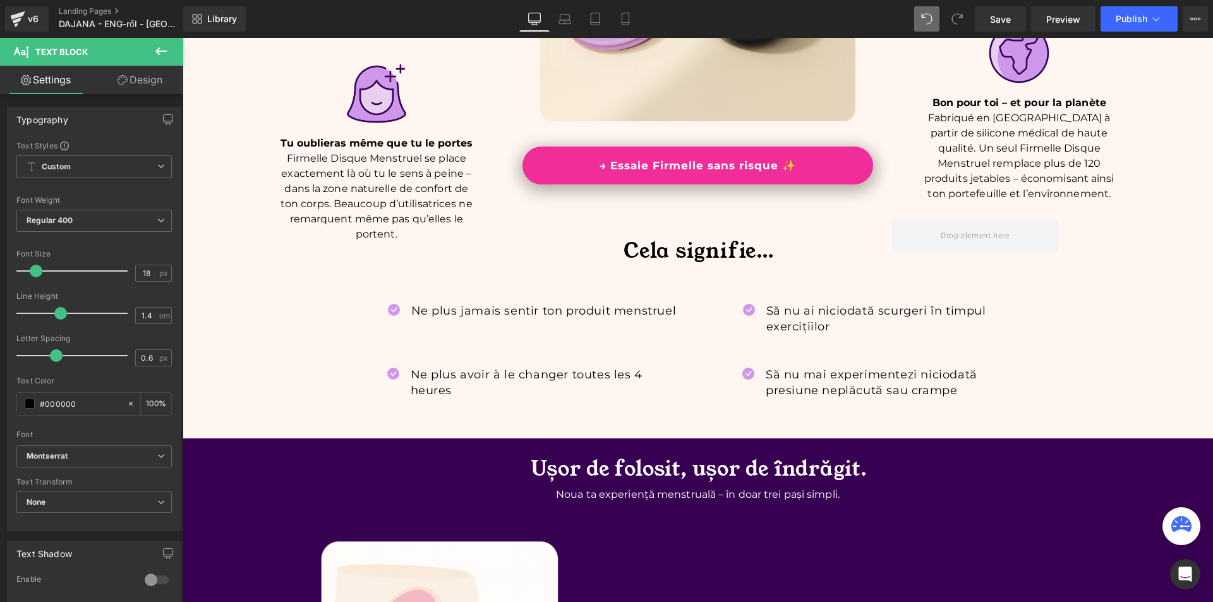
click at [782, 315] on p "Să nu ai niciodată scurgeri în timpul exercițiilor" at bounding box center [899, 319] width 267 height 32
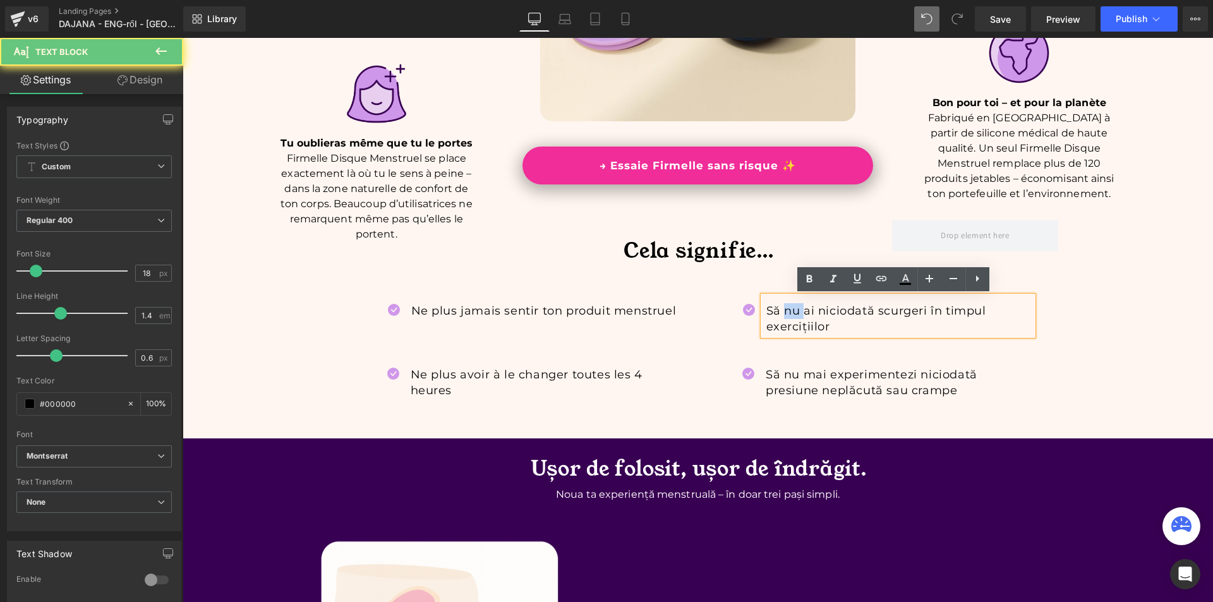
click at [782, 315] on p "Să nu ai niciodată scurgeri în timpul exercițiilor" at bounding box center [899, 319] width 267 height 32
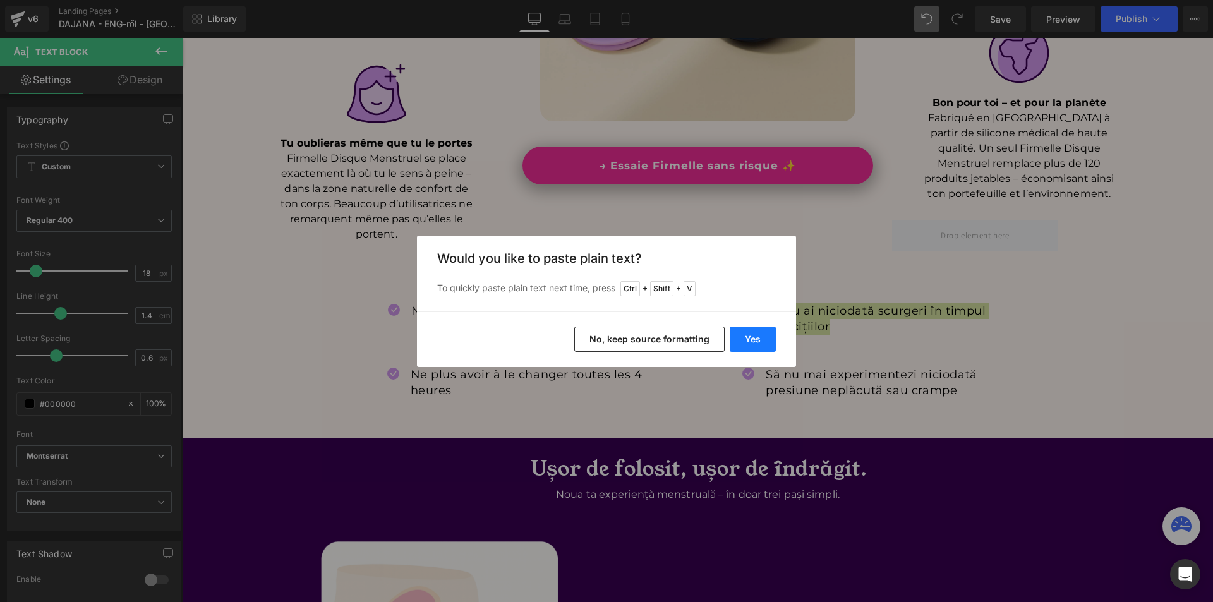
drag, startPoint x: 763, startPoint y: 341, endPoint x: 586, endPoint y: 305, distance: 179.9
click at [763, 341] on button "Yes" at bounding box center [753, 339] width 46 height 25
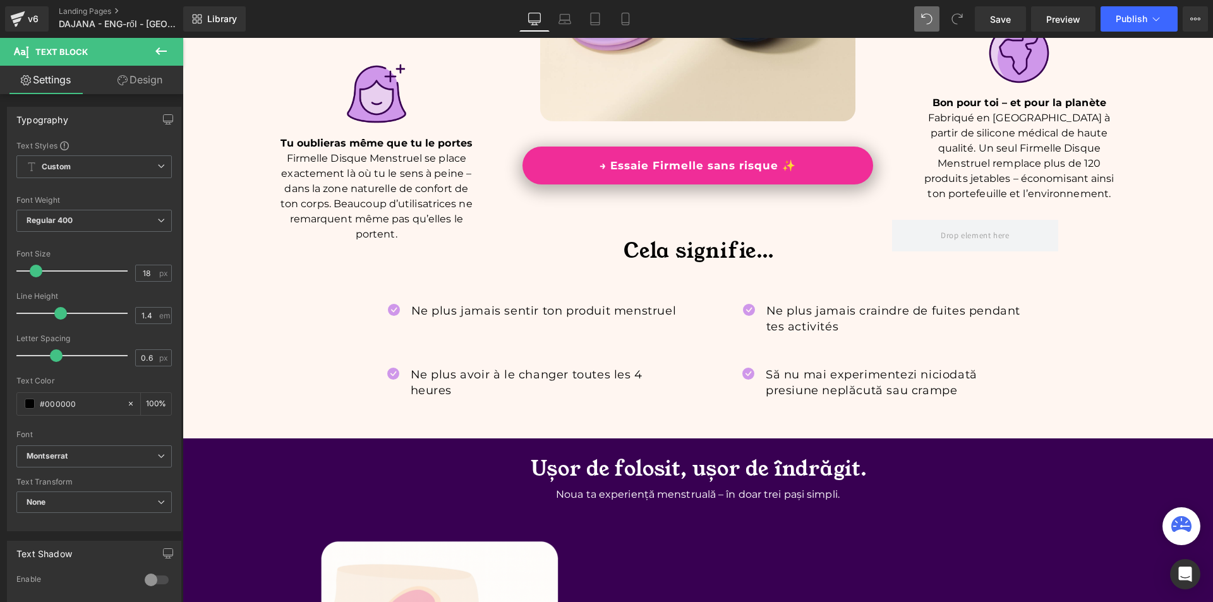
click at [785, 390] on p "Să nu mai experimentezi niciodată presiune neplăcută sau crampe" at bounding box center [899, 383] width 267 height 32
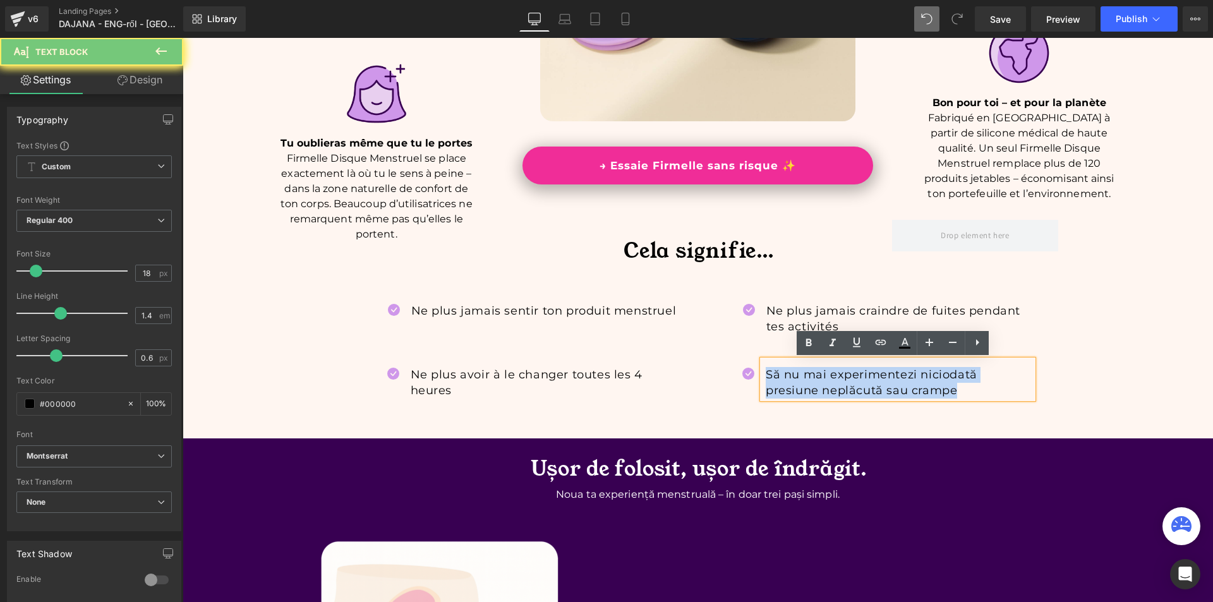
click at [785, 390] on p "Să nu mai experimentezi niciodată presiune neplăcută sau crampe" at bounding box center [899, 383] width 267 height 32
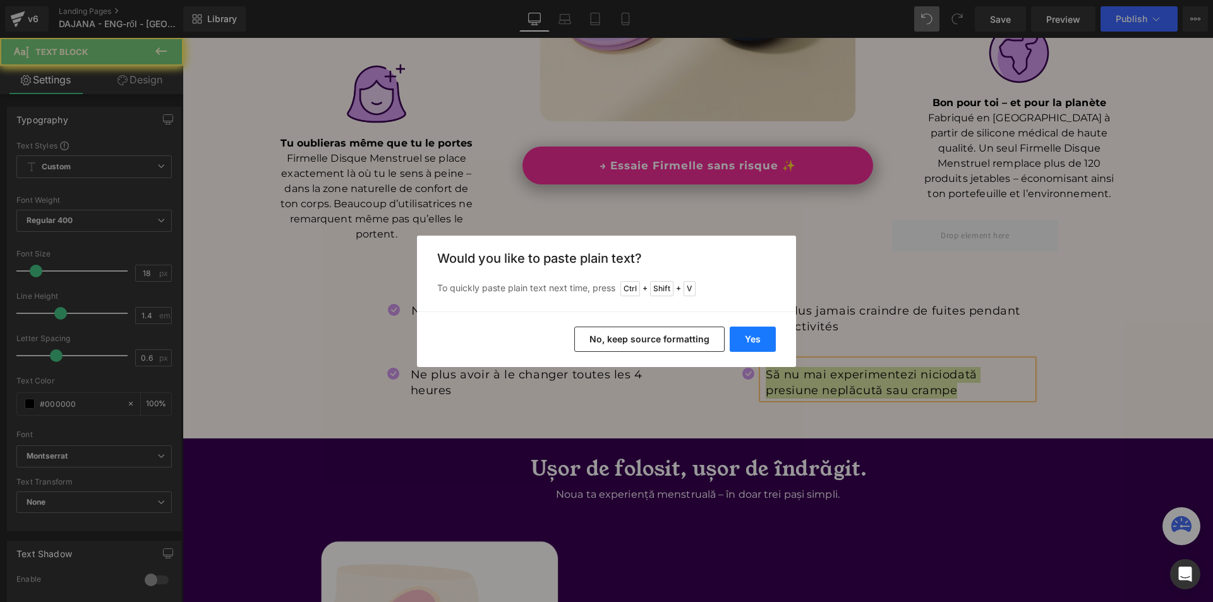
click at [744, 343] on button "Yes" at bounding box center [753, 339] width 46 height 25
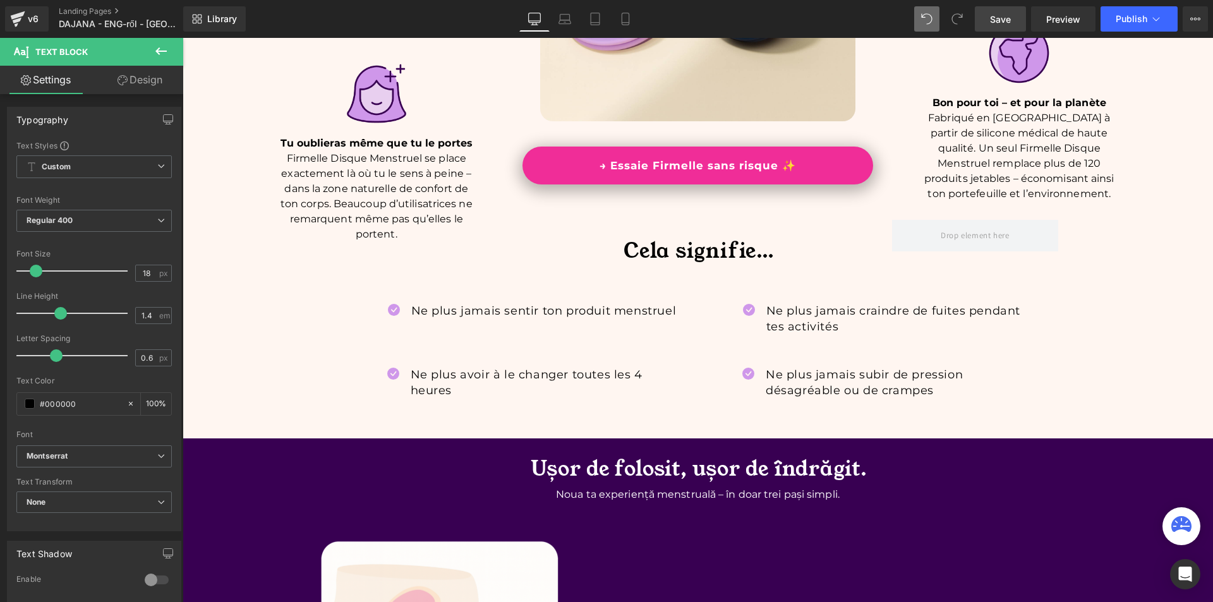
drag, startPoint x: 998, startPoint y: 18, endPoint x: 806, endPoint y: 25, distance: 192.2
click at [998, 18] on span "Save" at bounding box center [1000, 19] width 21 height 13
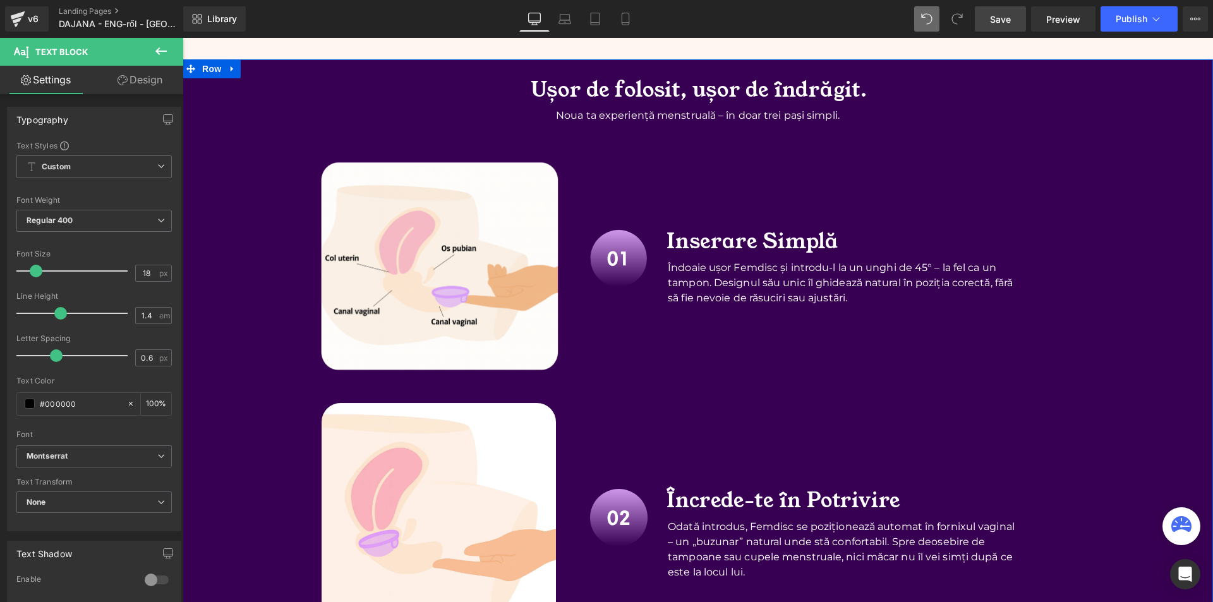
scroll to position [1959, 0]
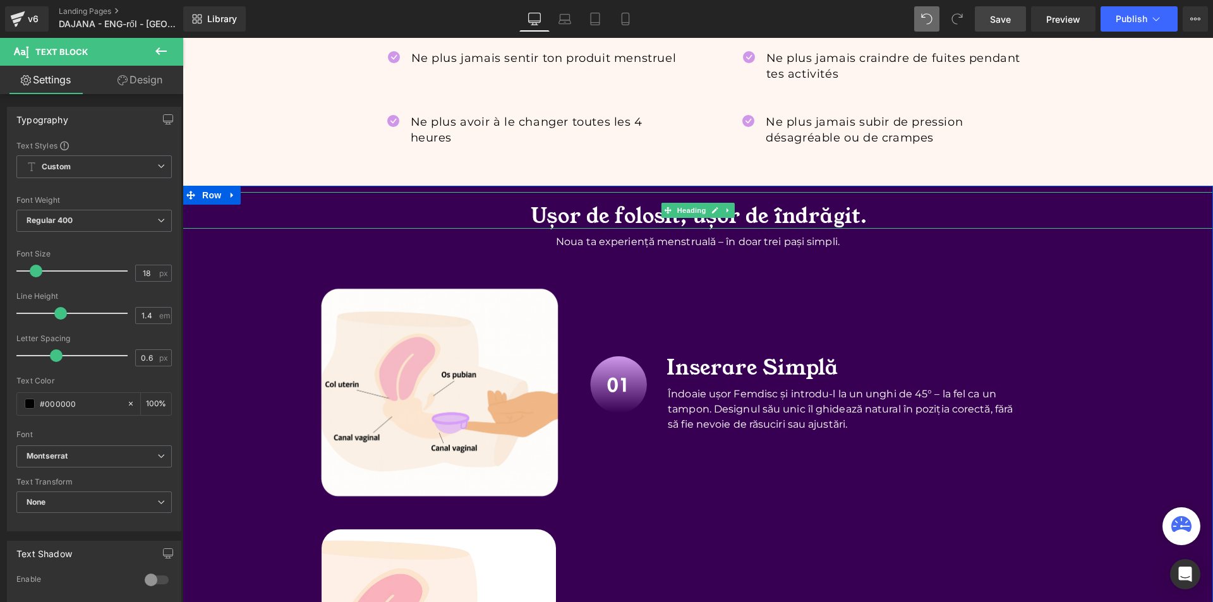
click at [584, 209] on h1 "Ușor de folosit, ușor de îndrăgit." at bounding box center [699, 216] width 1028 height 25
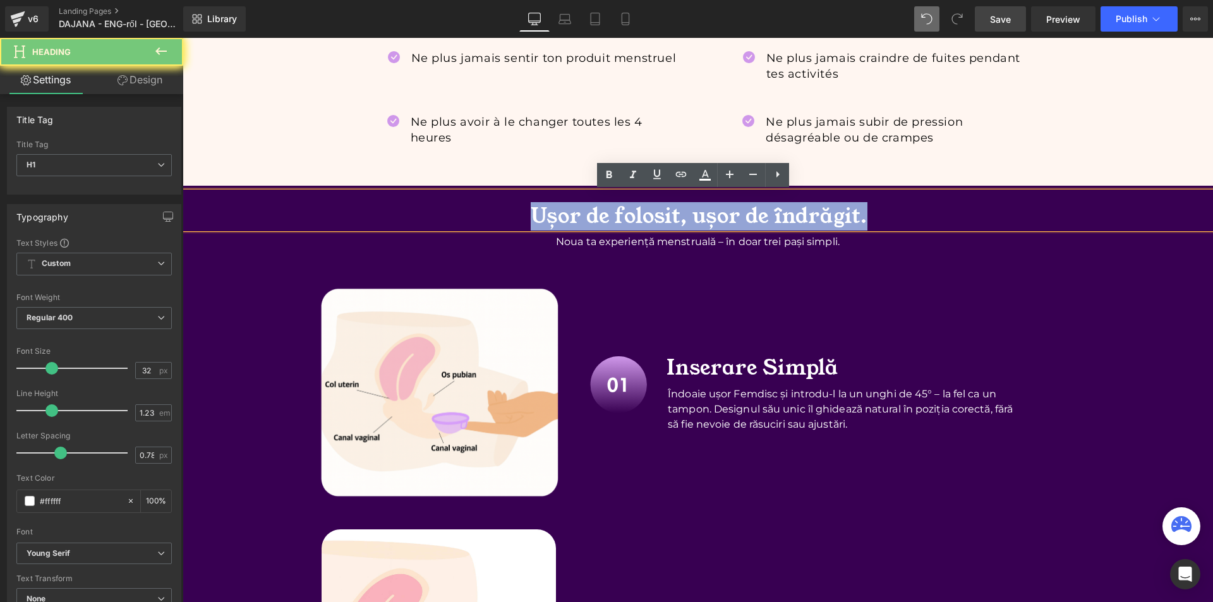
click at [583, 209] on h1 "Ușor de folosit, ușor de îndrăgit." at bounding box center [699, 216] width 1028 height 25
paste div
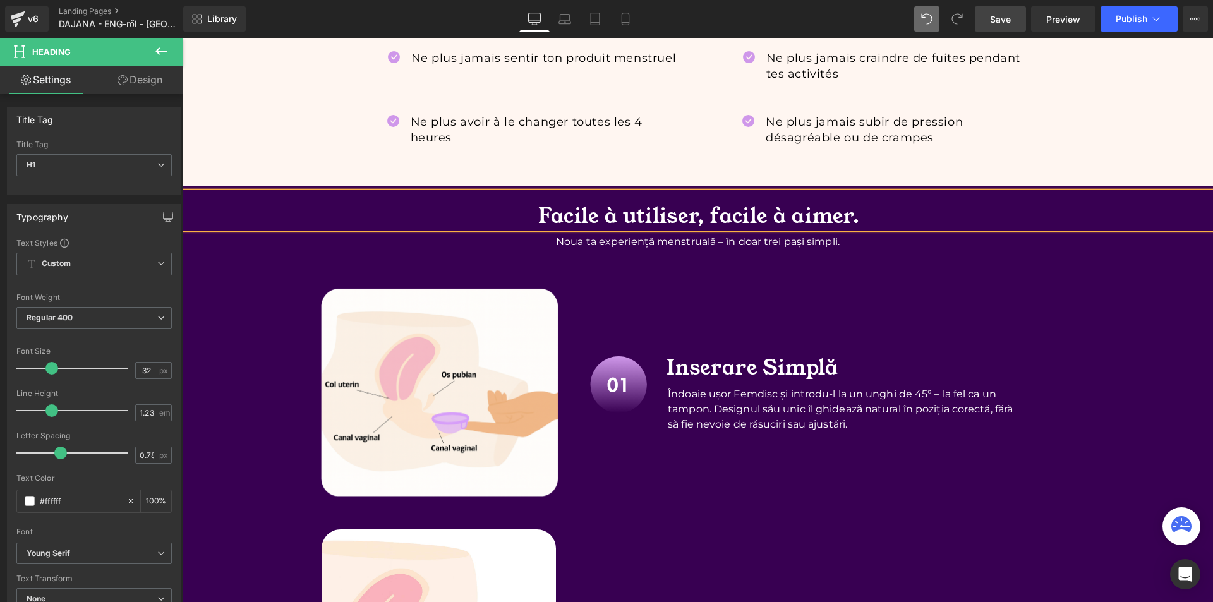
click at [552, 243] on p "Noua ta experiență menstruală – în doar trei pași simpli." at bounding box center [698, 241] width 1031 height 15
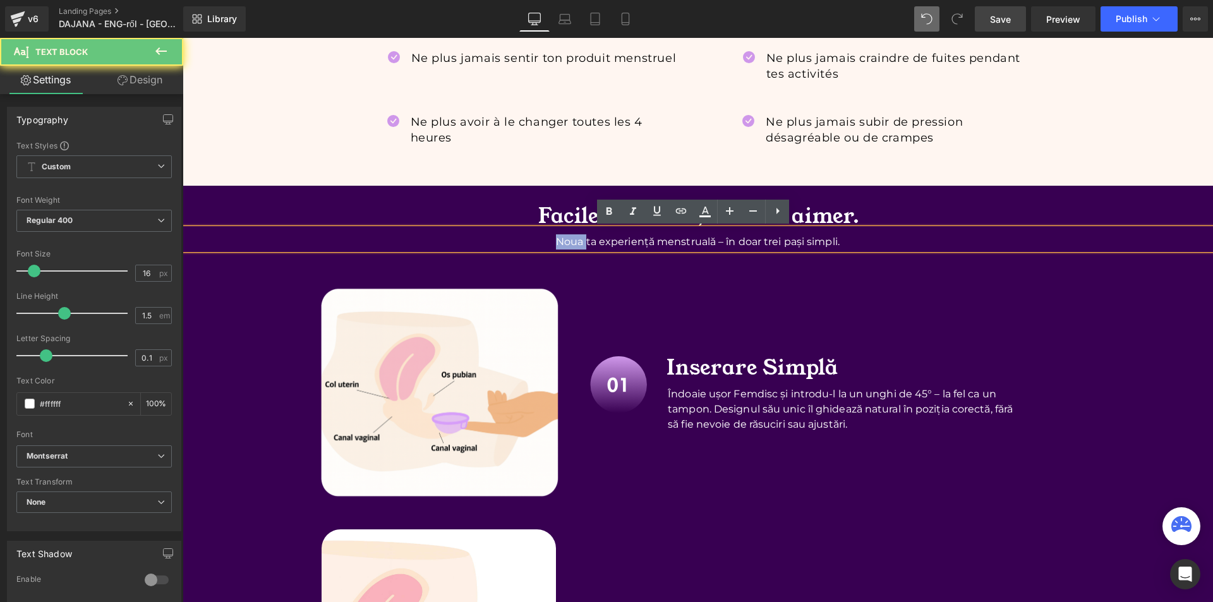
click at [552, 243] on p "Noua ta experiență menstruală – în doar trei pași simpli." at bounding box center [698, 241] width 1031 height 15
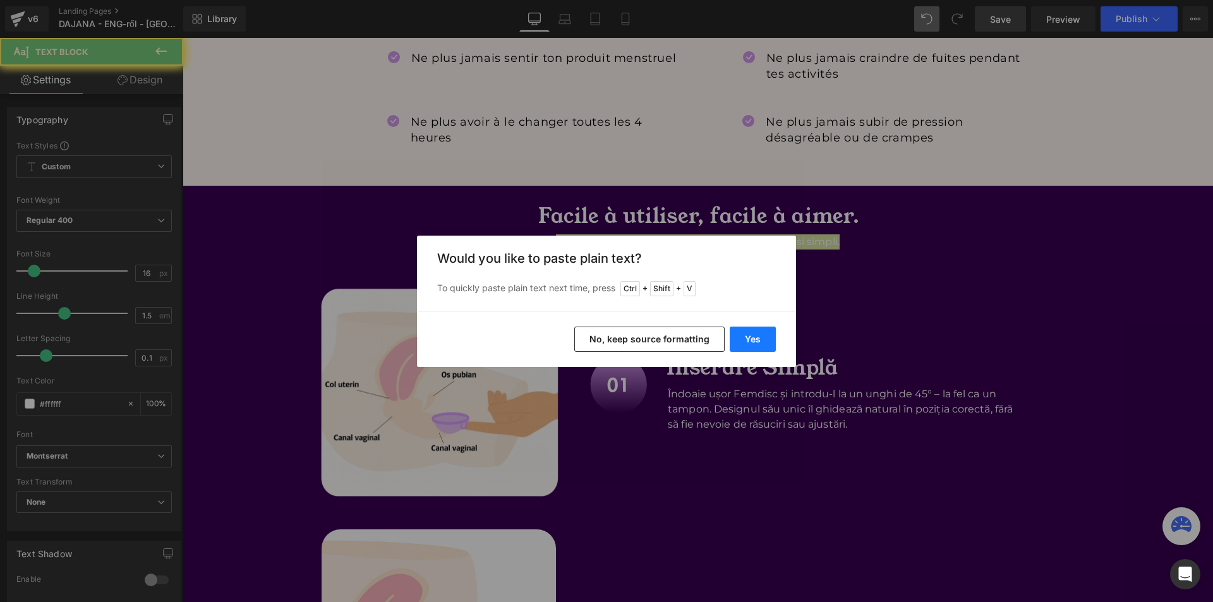
click at [759, 339] on button "Yes" at bounding box center [753, 339] width 46 height 25
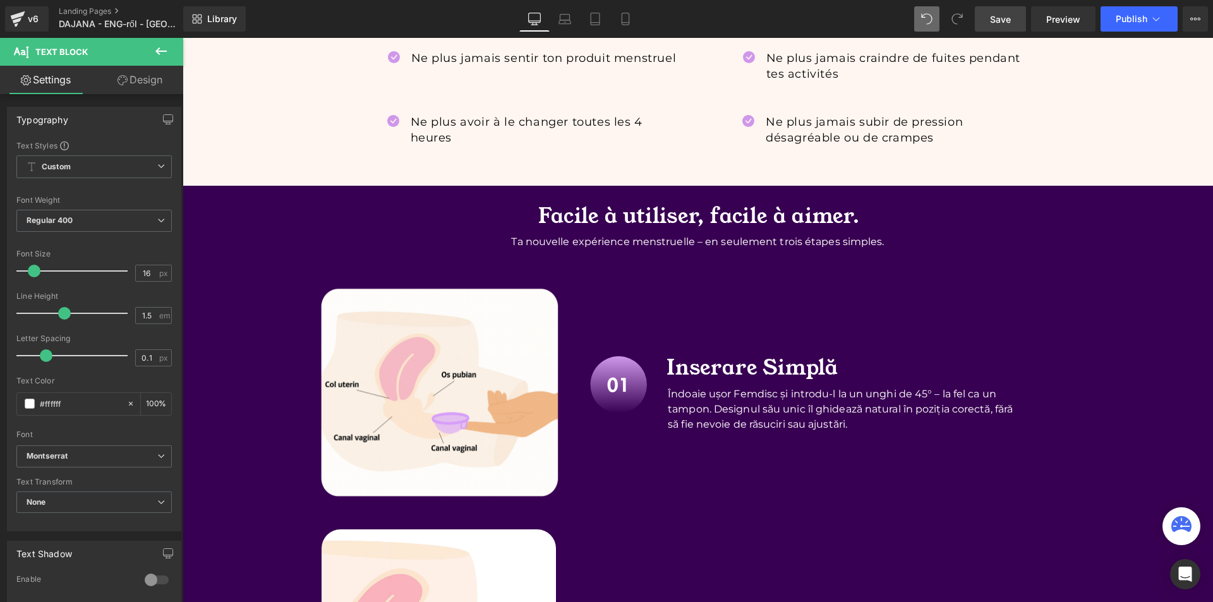
click at [686, 370] on h1 "Inserare Simplă" at bounding box center [862, 368] width 391 height 25
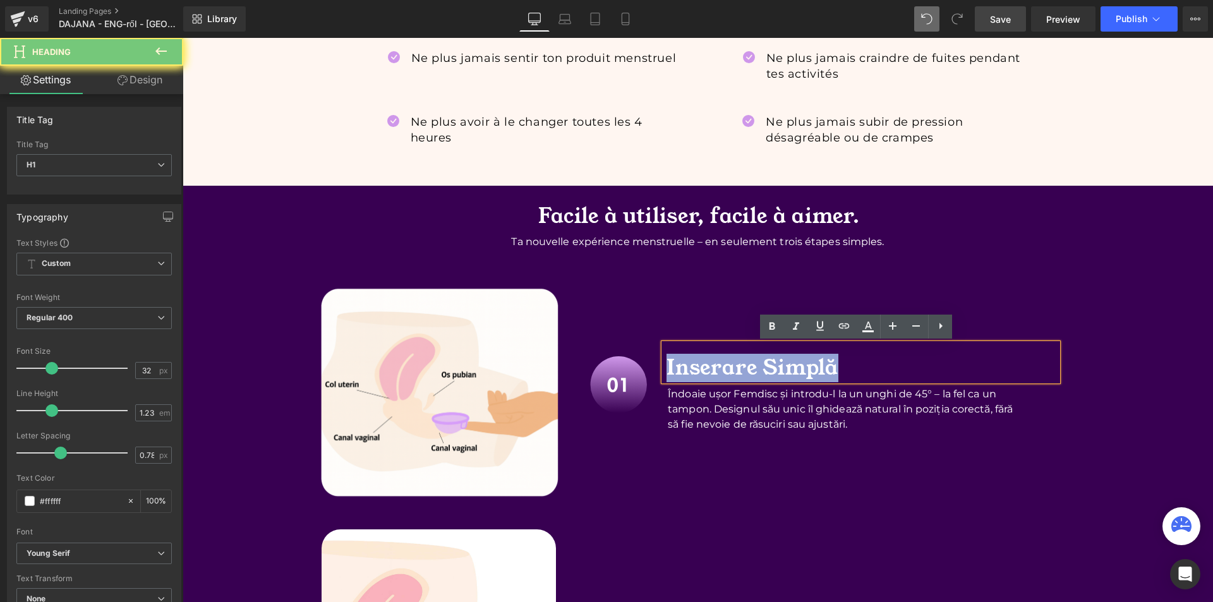
click at [686, 370] on h1 "Inserare Simplă" at bounding box center [862, 368] width 391 height 25
paste div
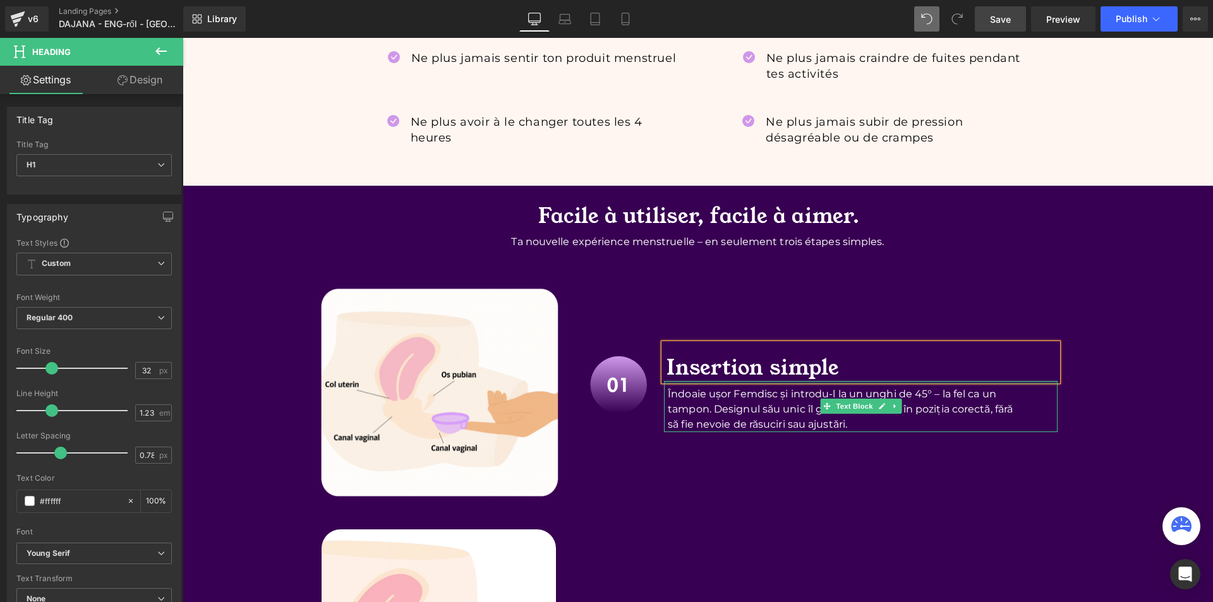
click at [682, 433] on div "Image Insertion simple Heading Îndoaie ușor Femdisc și introdu-l la un unghi de…" at bounding box center [824, 353] width 487 height 167
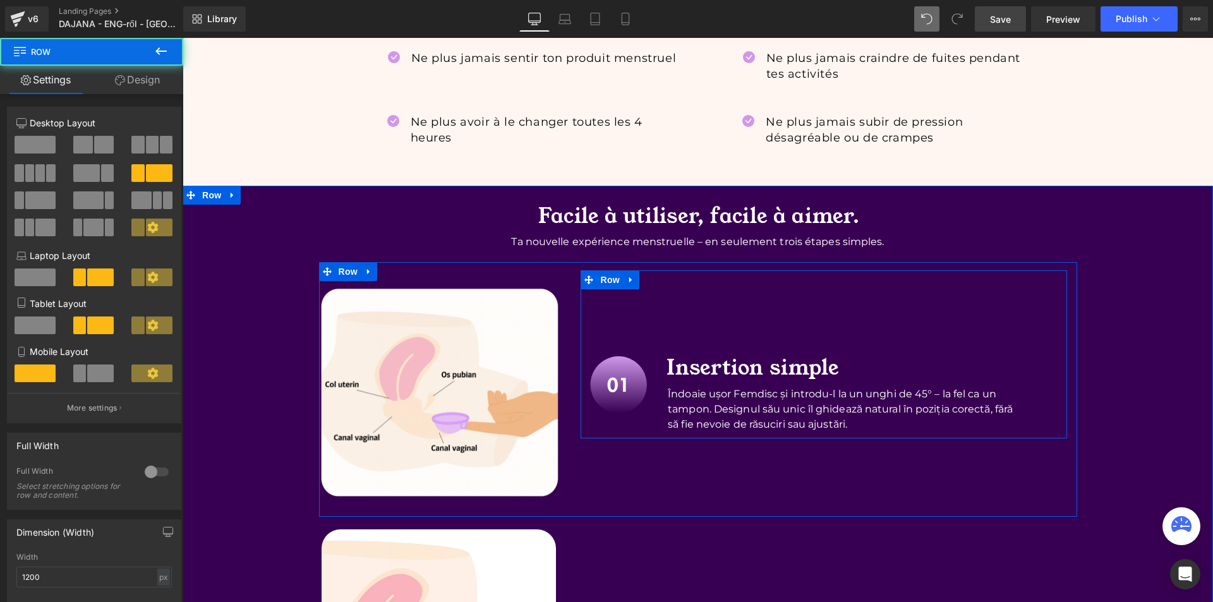
click at [682, 434] on div "Image Insertion simple Heading Îndoaie ușor Femdisc și introdu-l la un unghi de…" at bounding box center [824, 353] width 487 height 167
click at [689, 415] on p "Îndoaie ușor Femdisc și introdu-l la un unghi de 45° – la fel ca un tampon. Des…" at bounding box center [843, 409] width 351 height 45
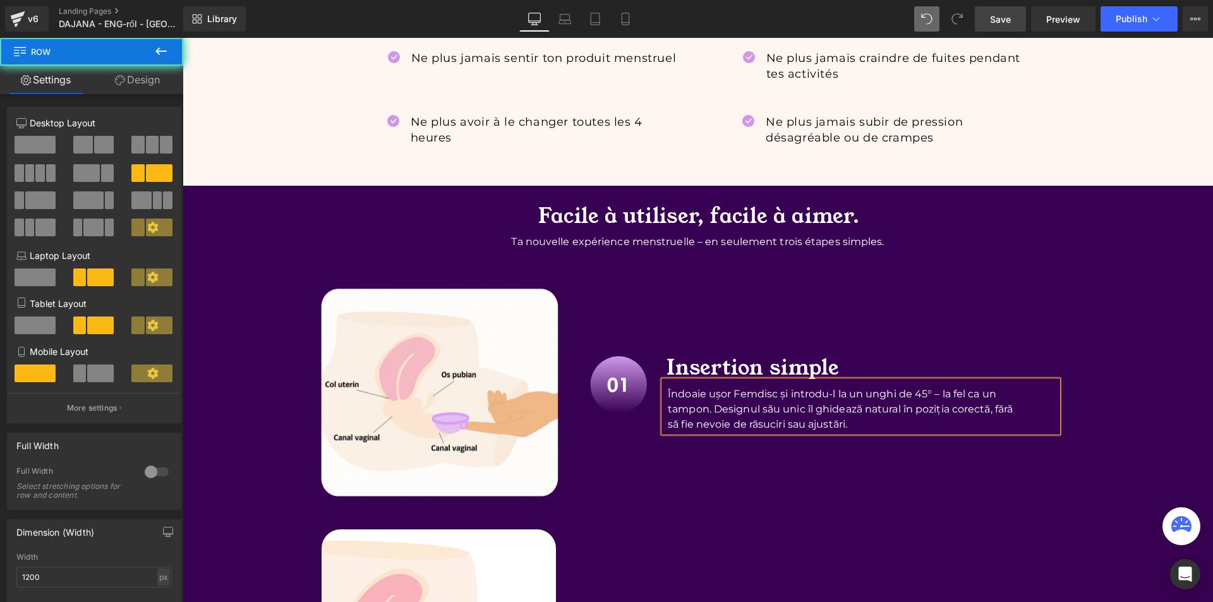
click at [689, 415] on p "Îndoaie ușor Femdisc și introdu-l la un unghi de 45° – la fel ca un tampon. Des…" at bounding box center [843, 409] width 351 height 45
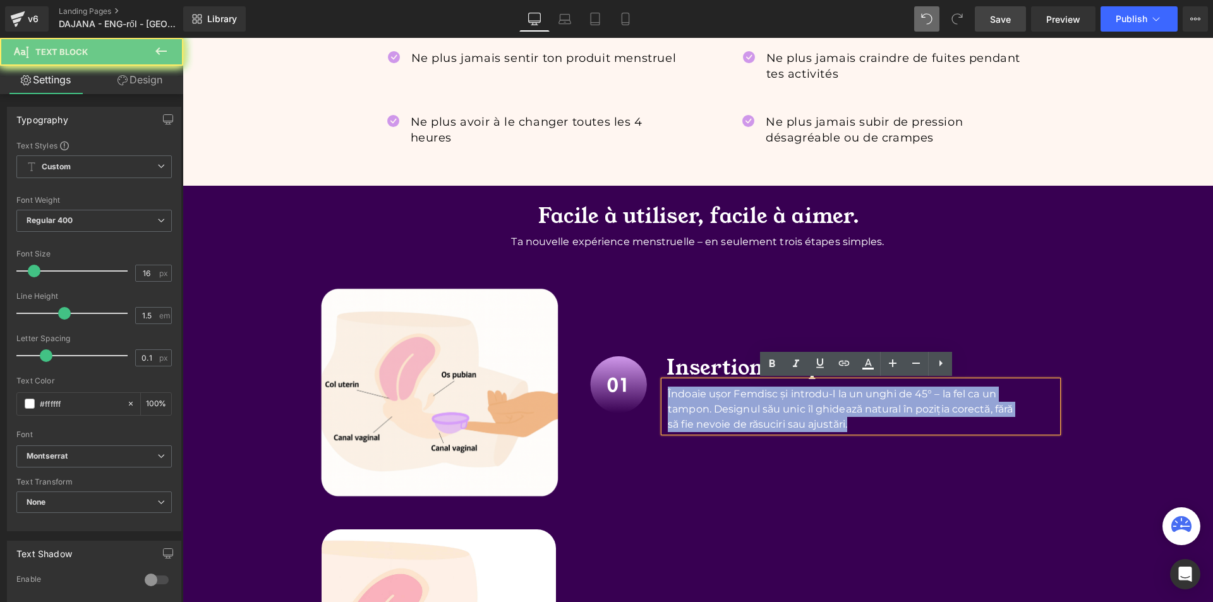
click at [689, 415] on p "Îndoaie ușor Femdisc și introdu-l la un unghi de 45° – la fel ca un tampon. Des…" at bounding box center [843, 409] width 351 height 45
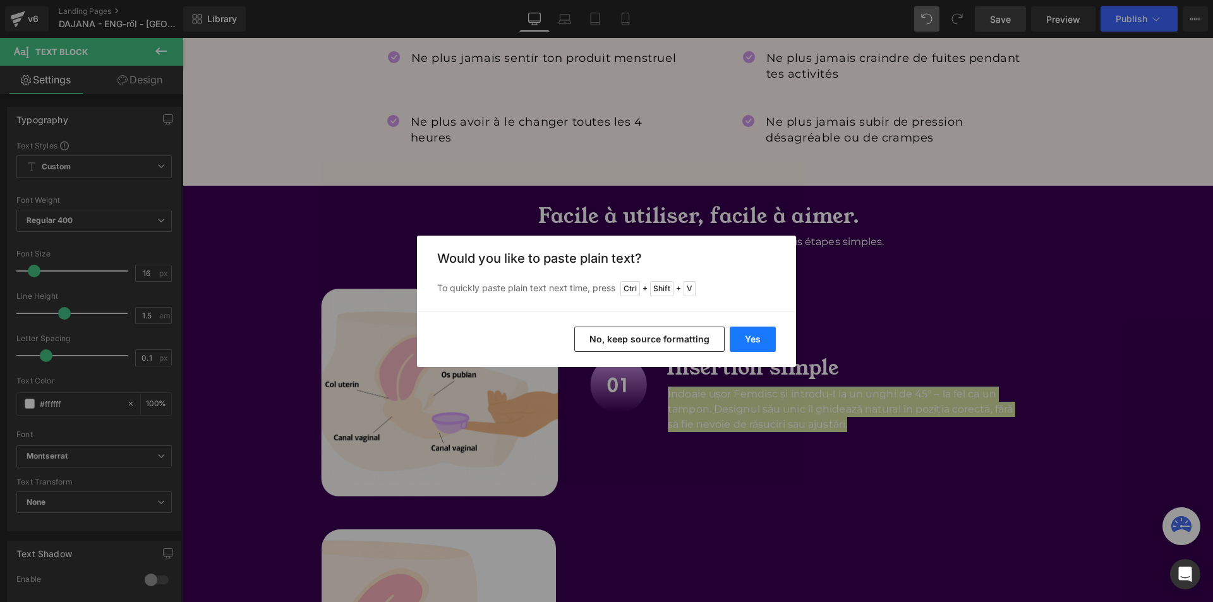
drag, startPoint x: 748, startPoint y: 337, endPoint x: 563, endPoint y: 320, distance: 185.4
click at [748, 337] on button "Yes" at bounding box center [753, 339] width 46 height 25
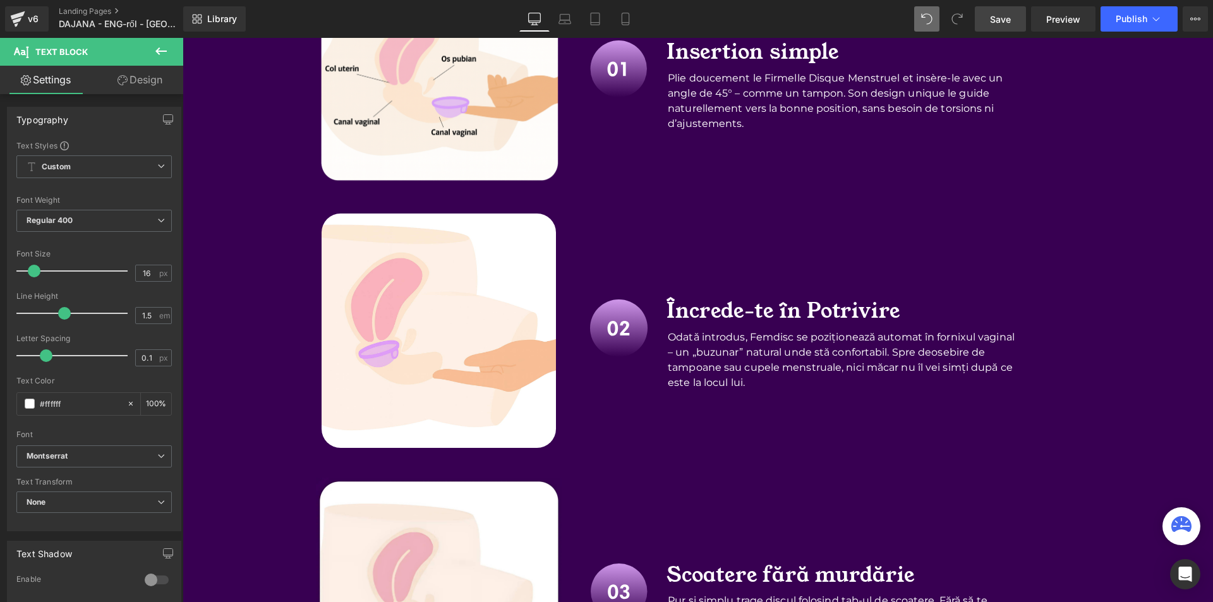
scroll to position [2464, 0]
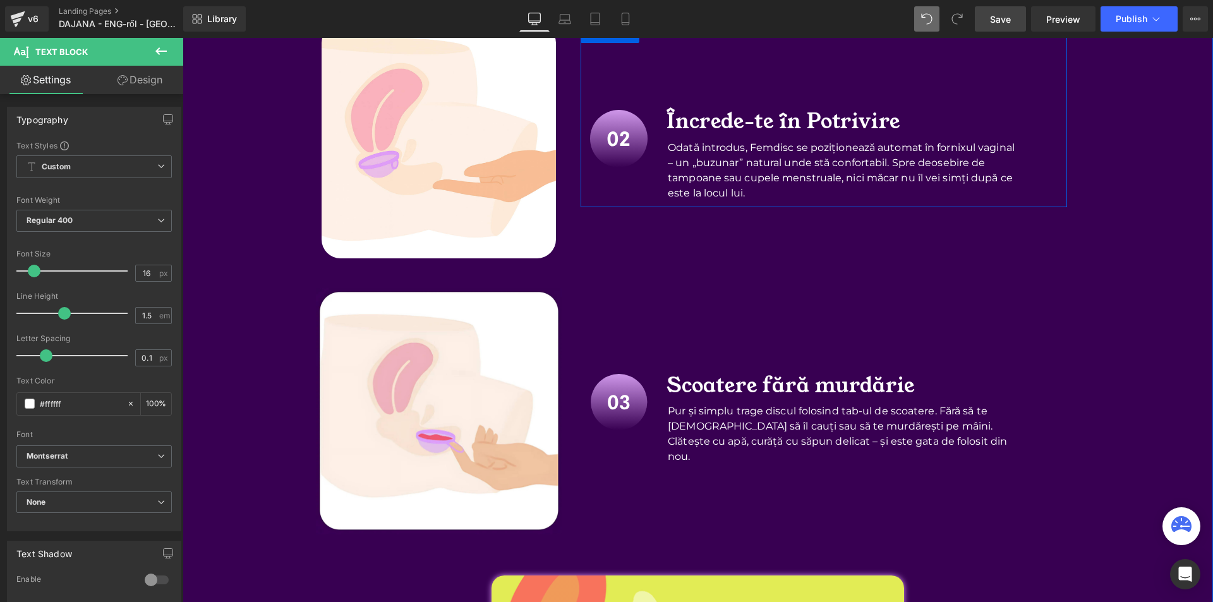
click at [677, 124] on h1 "Încrede-te în Potrivire" at bounding box center [862, 121] width 391 height 25
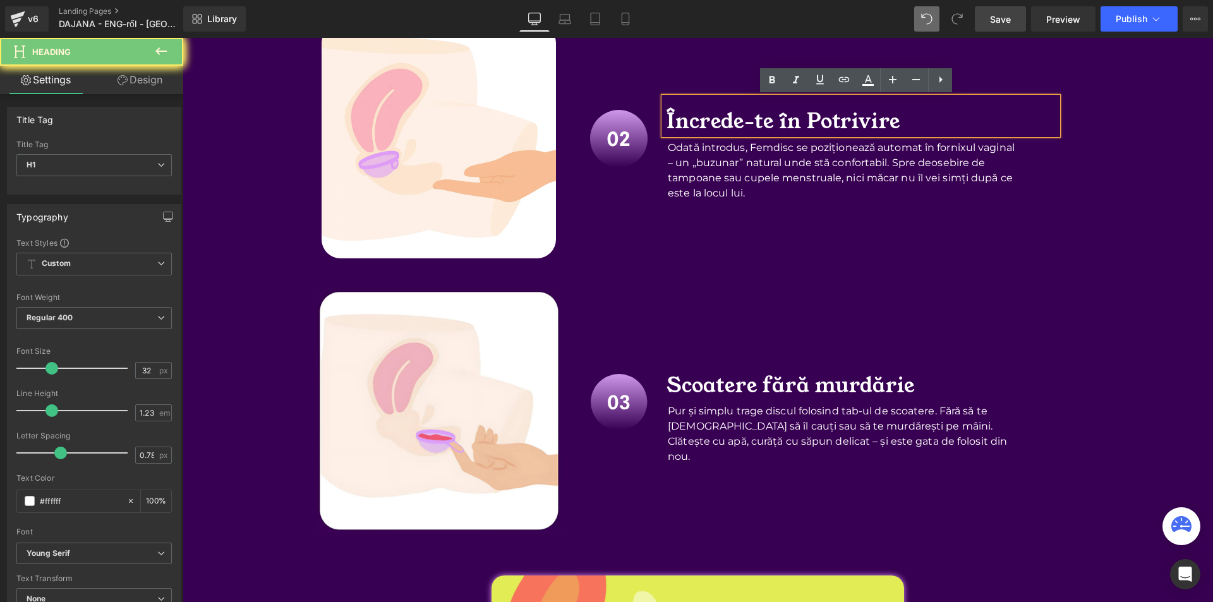
click at [677, 124] on h1 "Încrede-te în Potrivire" at bounding box center [862, 121] width 391 height 25
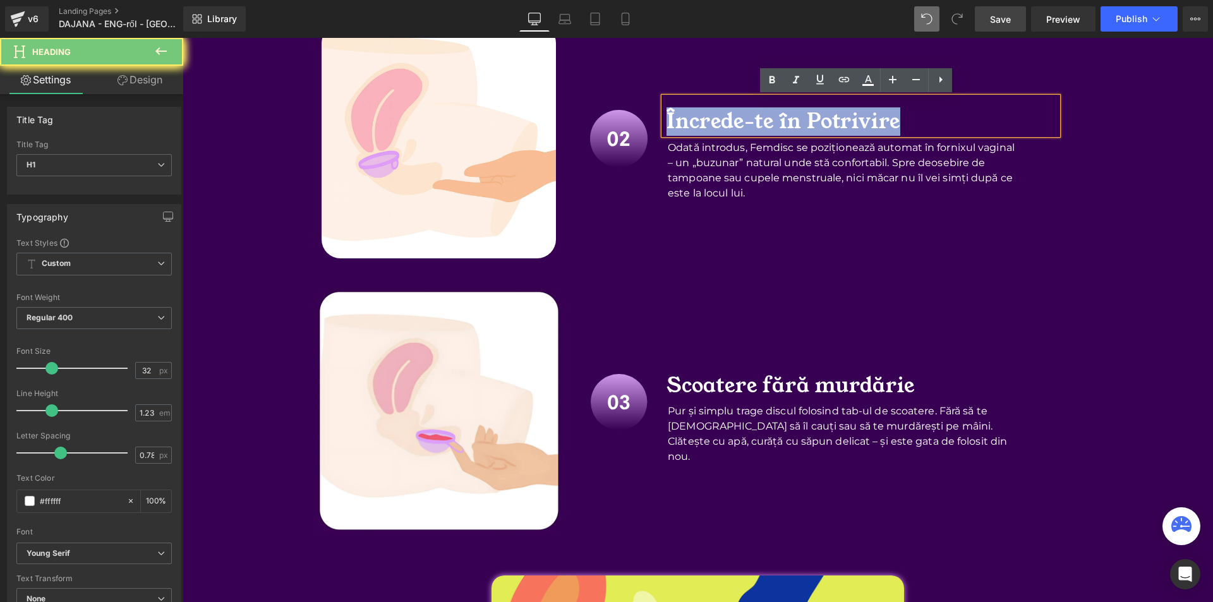
paste div
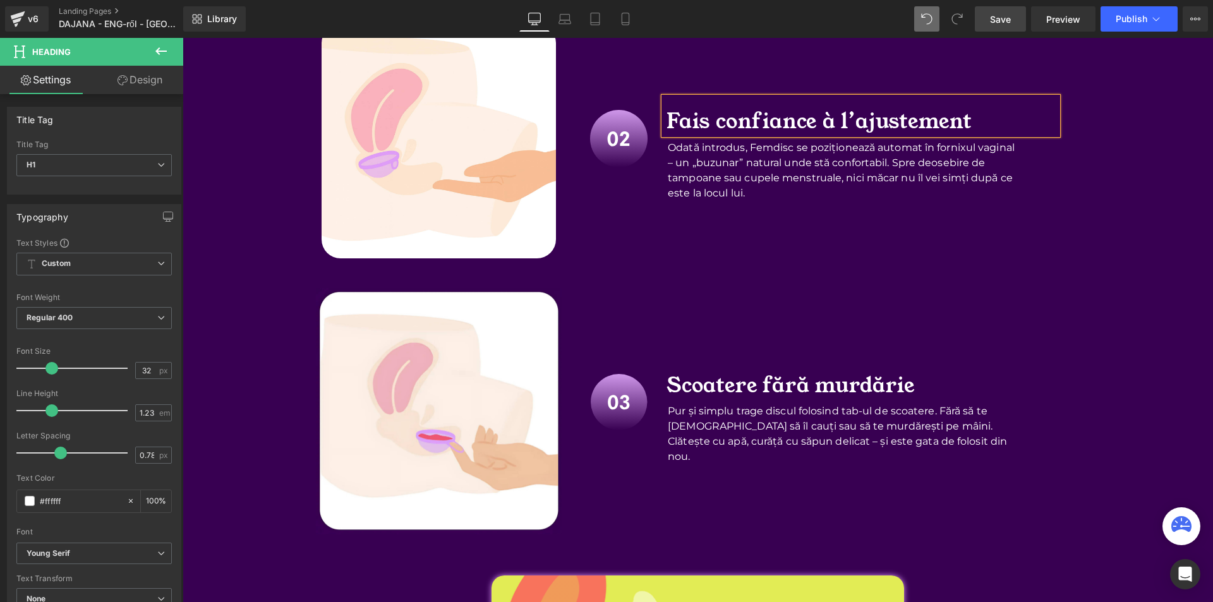
click at [668, 163] on p "Odată introdus, Femdisc se poziționează automat în fornixul vaginal – un „buzun…" at bounding box center [843, 170] width 351 height 61
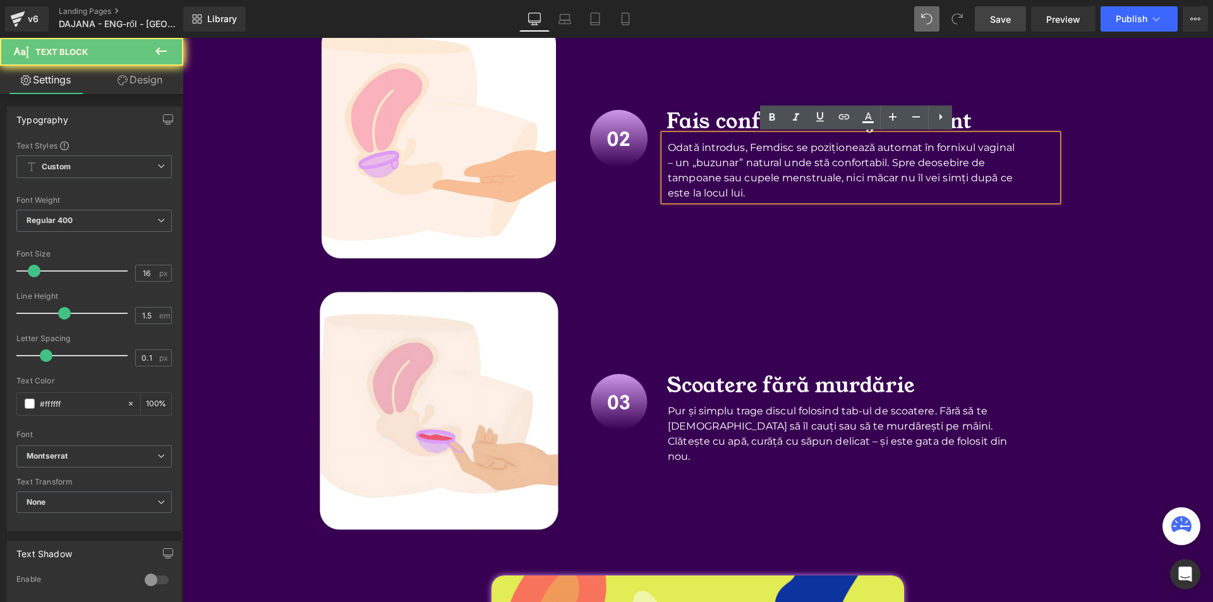
click at [668, 163] on p "Odată introdus, Femdisc se poziționează automat în fornixul vaginal – un „buzun…" at bounding box center [843, 170] width 351 height 61
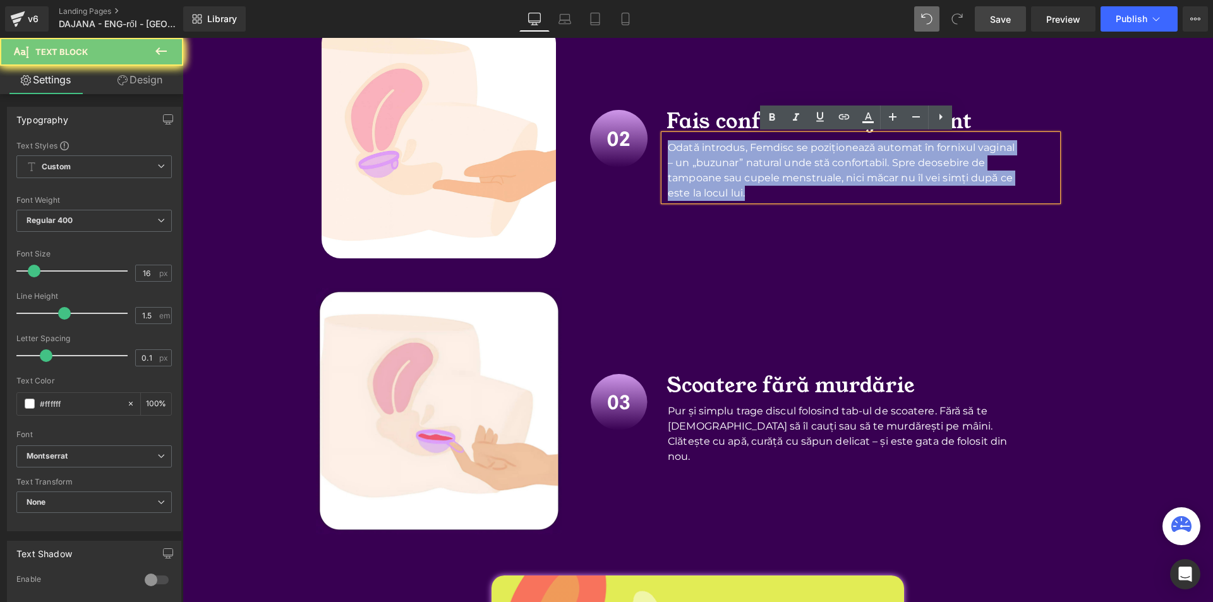
click at [668, 163] on p "Odată introdus, Femdisc se poziționează automat în fornixul vaginal – un „buzun…" at bounding box center [843, 170] width 351 height 61
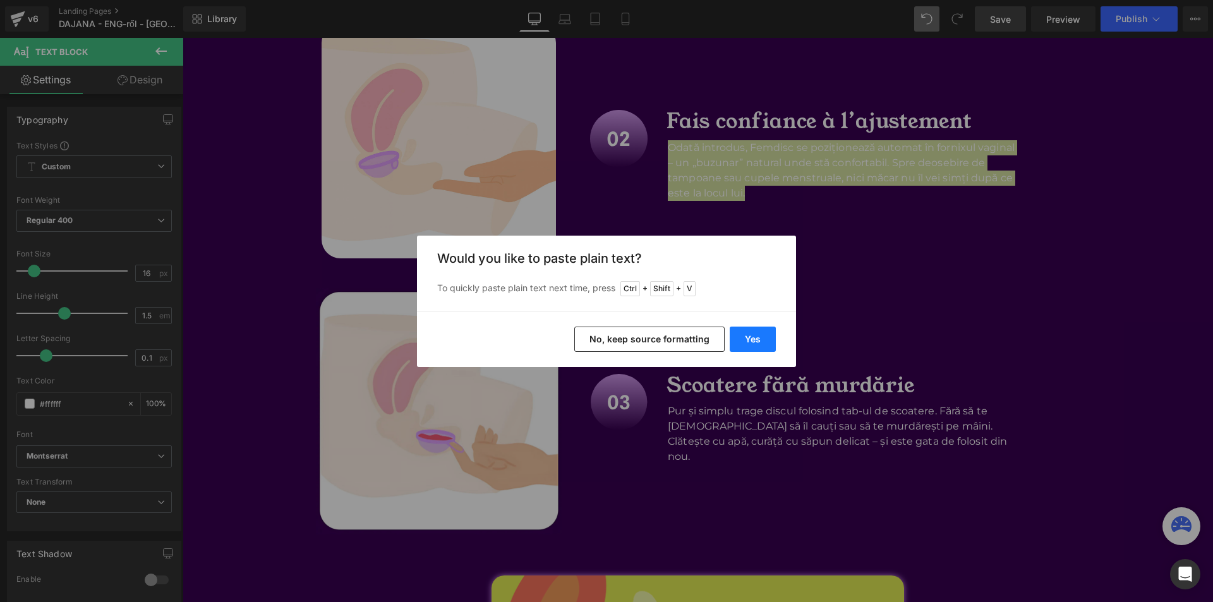
drag, startPoint x: 747, startPoint y: 334, endPoint x: 563, endPoint y: 281, distance: 191.2
click at [747, 334] on button "Yes" at bounding box center [753, 339] width 46 height 25
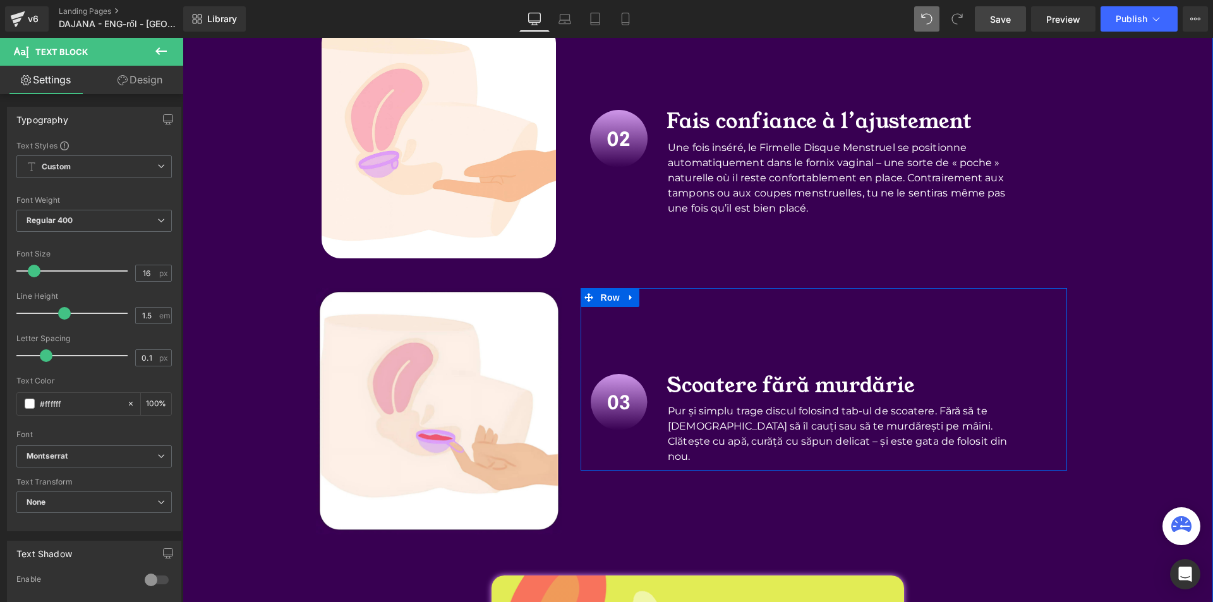
click at [684, 392] on h1 "Scoatere fără murdărie" at bounding box center [862, 385] width 391 height 25
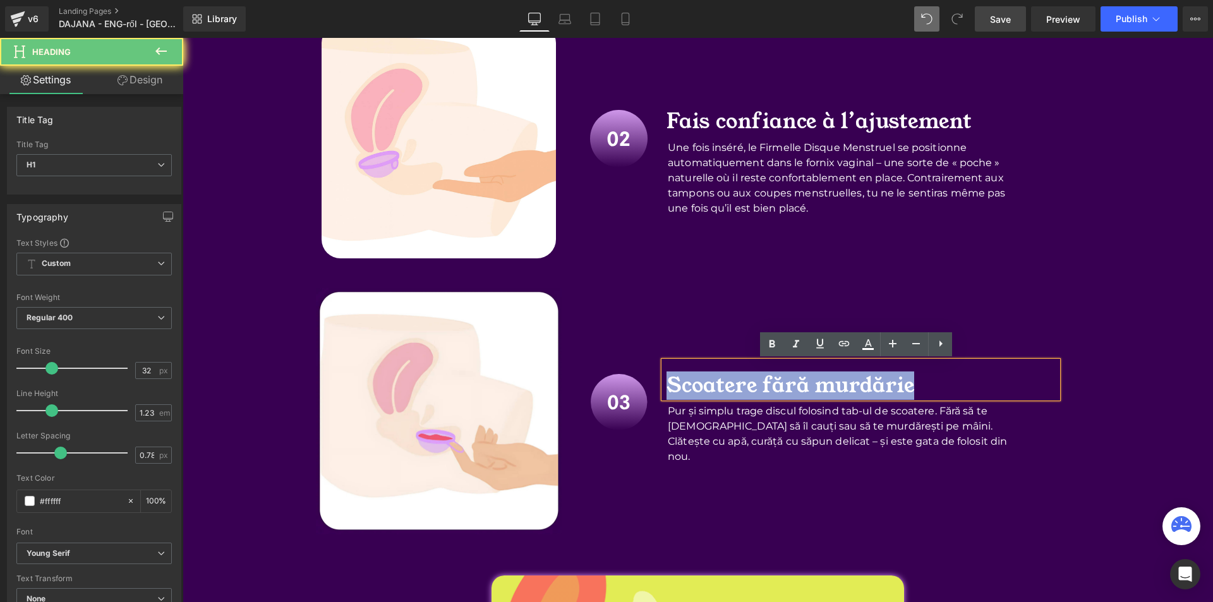
click at [684, 392] on h1 "Scoatere fără murdărie" at bounding box center [862, 385] width 391 height 25
paste div
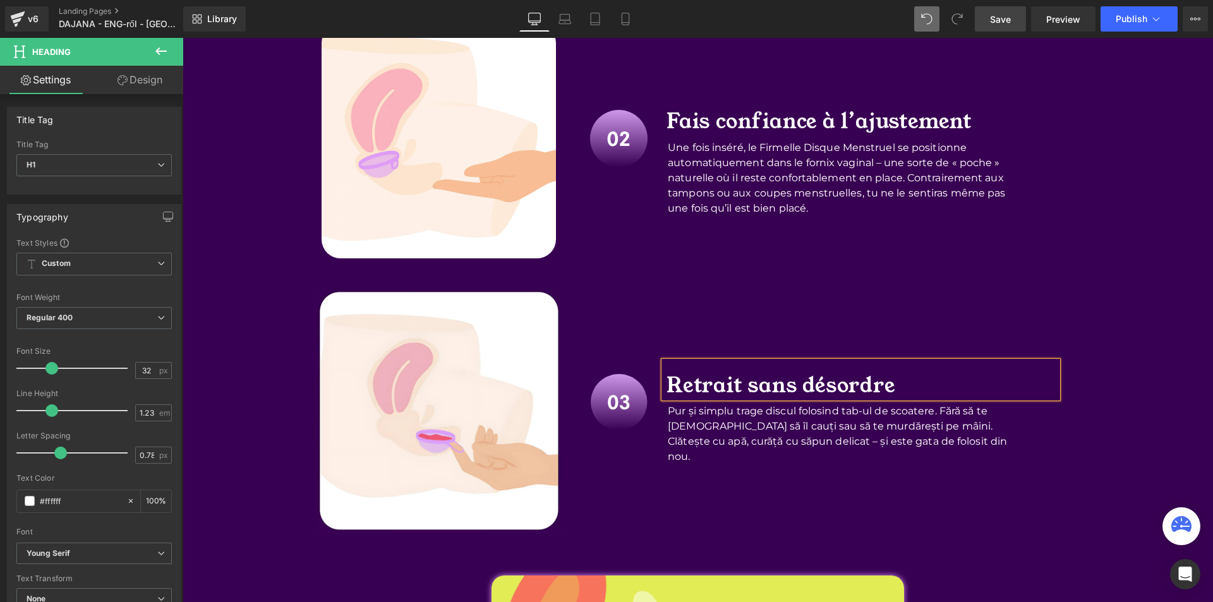
click at [668, 415] on p "Pur și simplu trage discul folosind tab-ul de scoatere. Fără să te [DEMOGRAPHIC…" at bounding box center [843, 434] width 351 height 61
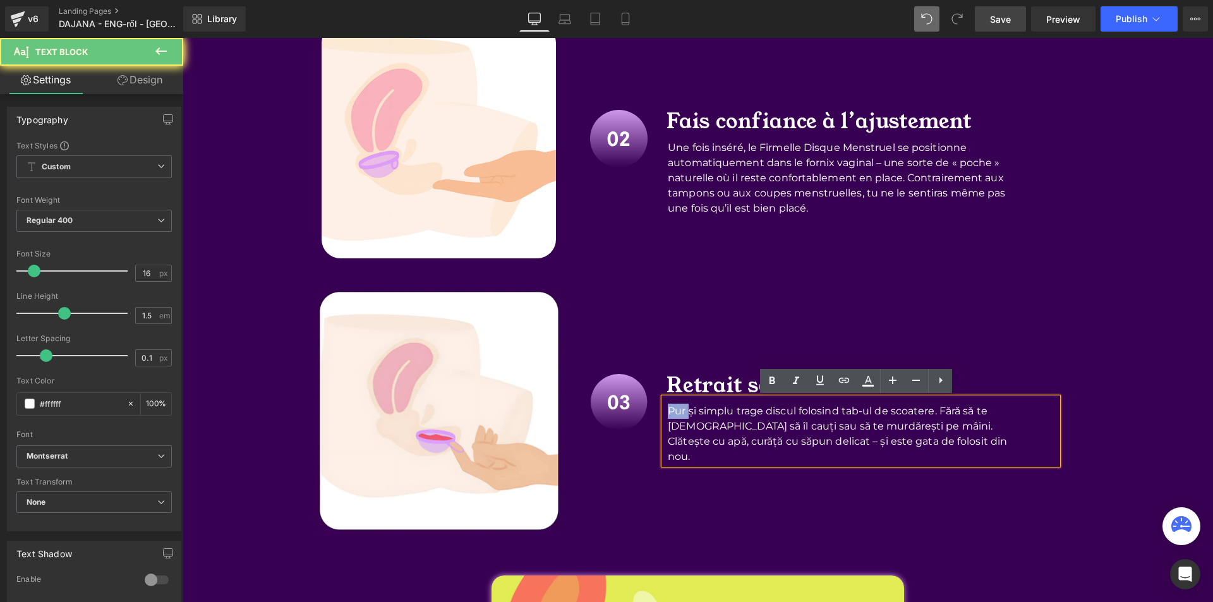
click at [668, 415] on p "Pur și simplu trage discul folosind tab-ul de scoatere. Fără să te [DEMOGRAPHIC…" at bounding box center [843, 434] width 351 height 61
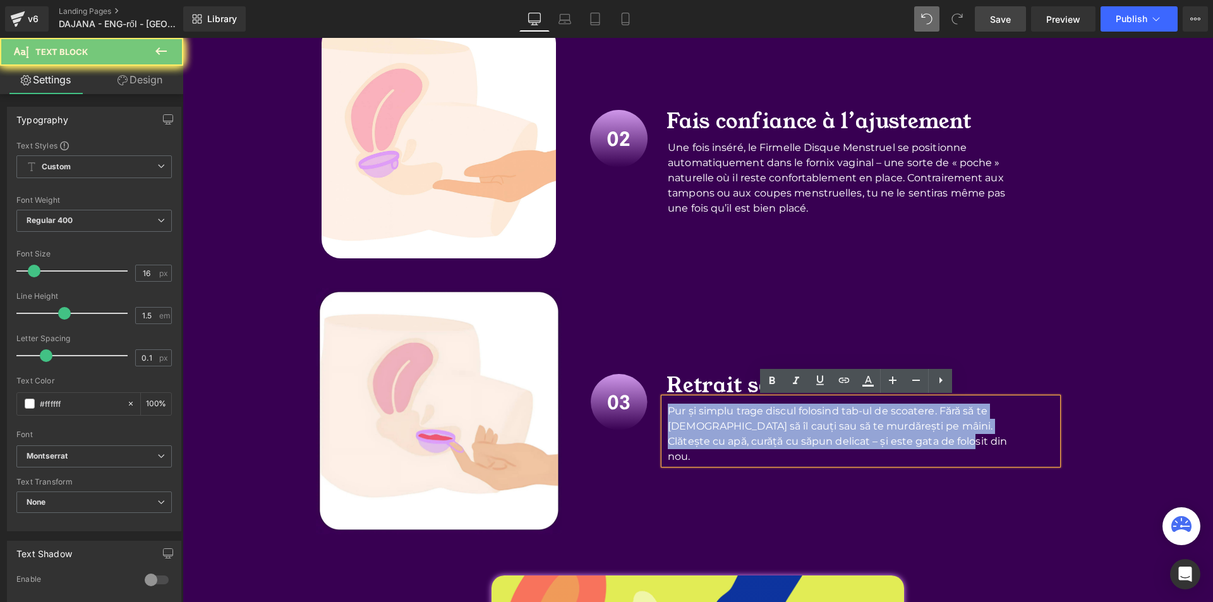
click at [668, 415] on p "Pur și simplu trage discul folosind tab-ul de scoatere. Fără să te [DEMOGRAPHIC…" at bounding box center [843, 434] width 351 height 61
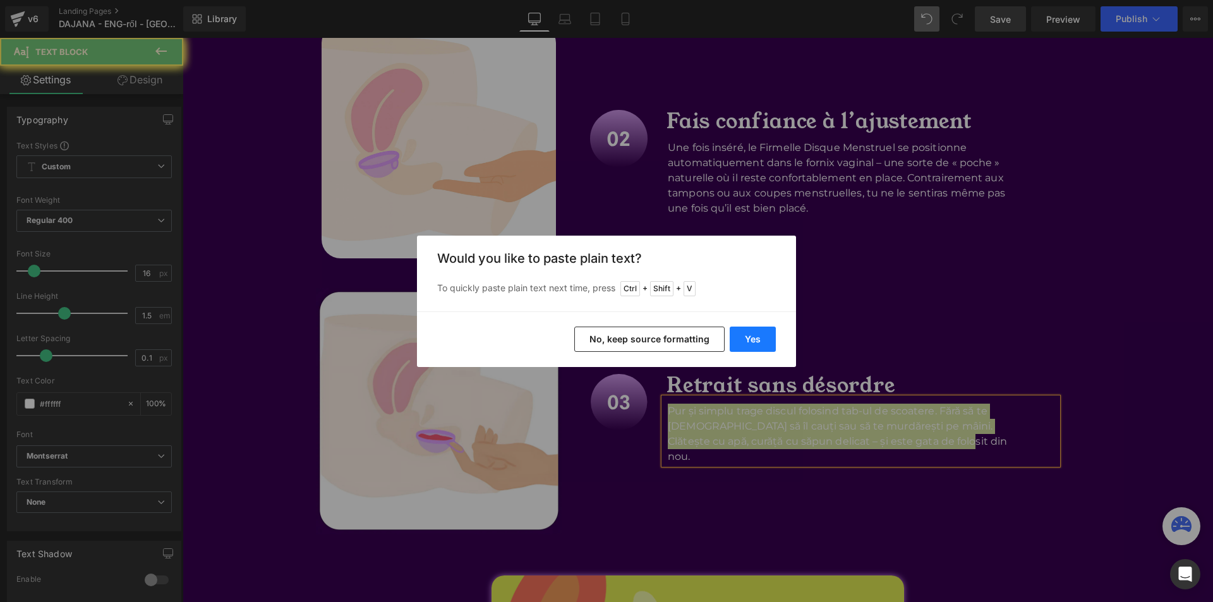
click at [740, 337] on button "Yes" at bounding box center [753, 339] width 46 height 25
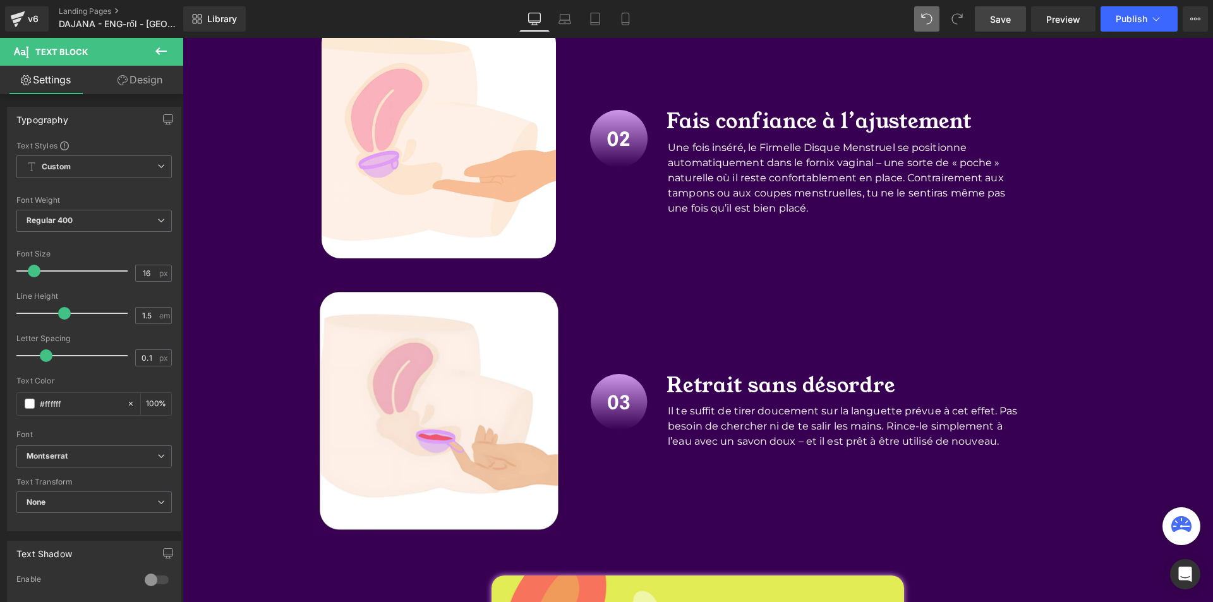
drag, startPoint x: 1000, startPoint y: 26, endPoint x: 872, endPoint y: 358, distance: 355.4
click at [1000, 26] on link "Save" at bounding box center [1000, 18] width 51 height 25
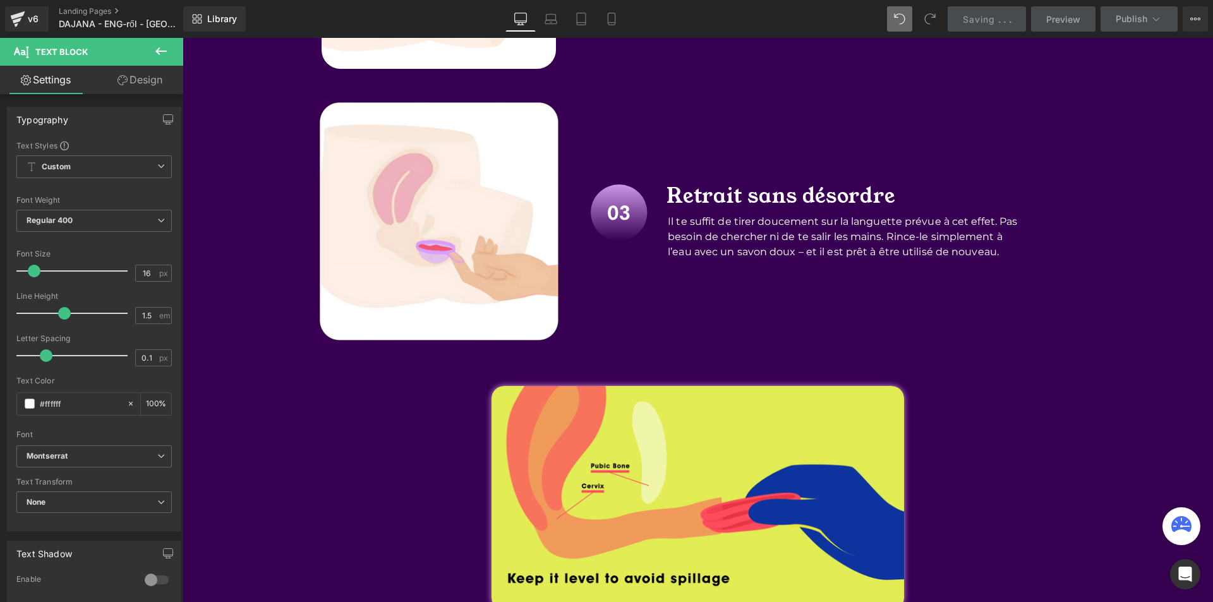
click at [152, 57] on button at bounding box center [161, 52] width 44 height 28
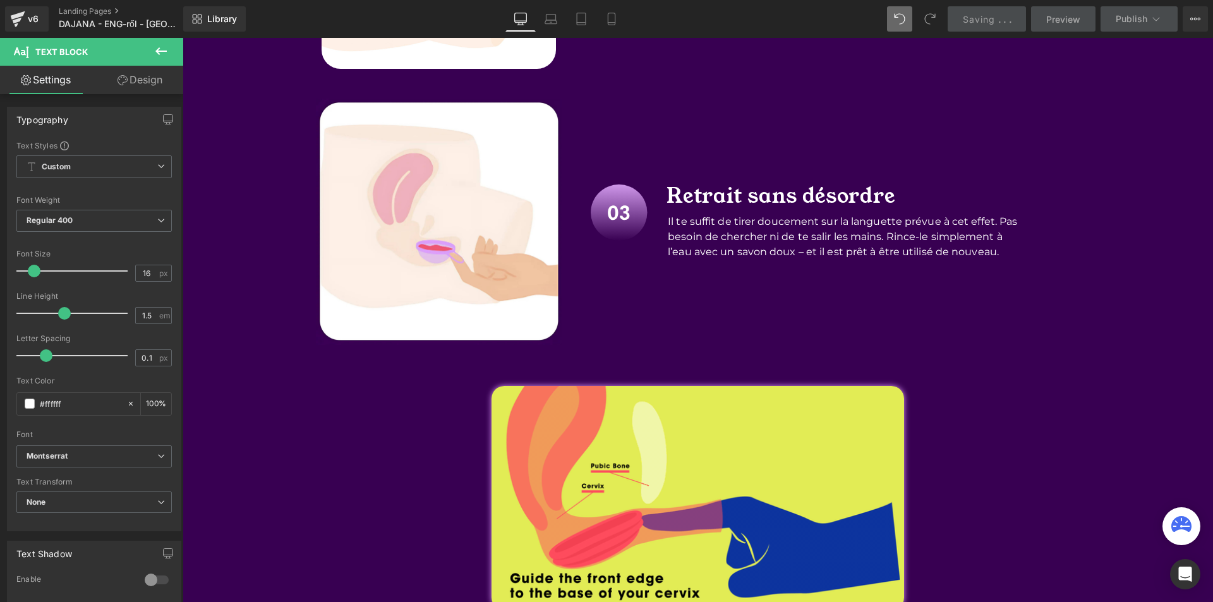
click at [0, 0] on link "Global Style" at bounding box center [0, 0] width 0 height 0
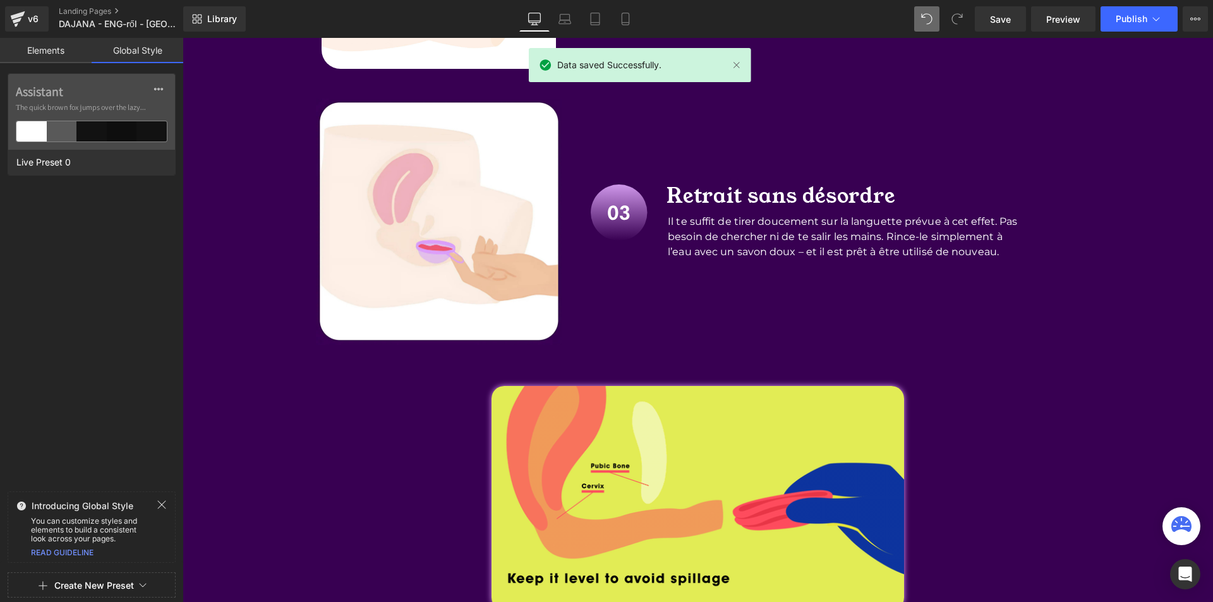
scroll to position [2717, 0]
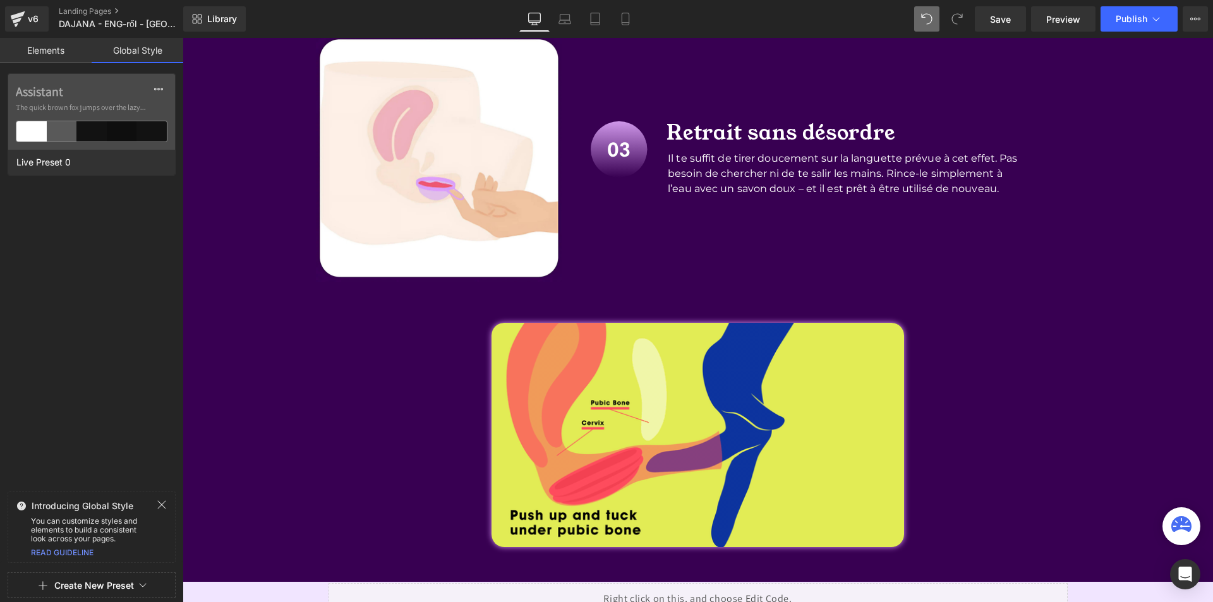
click at [34, 55] on link "Elements" at bounding box center [46, 50] width 92 height 25
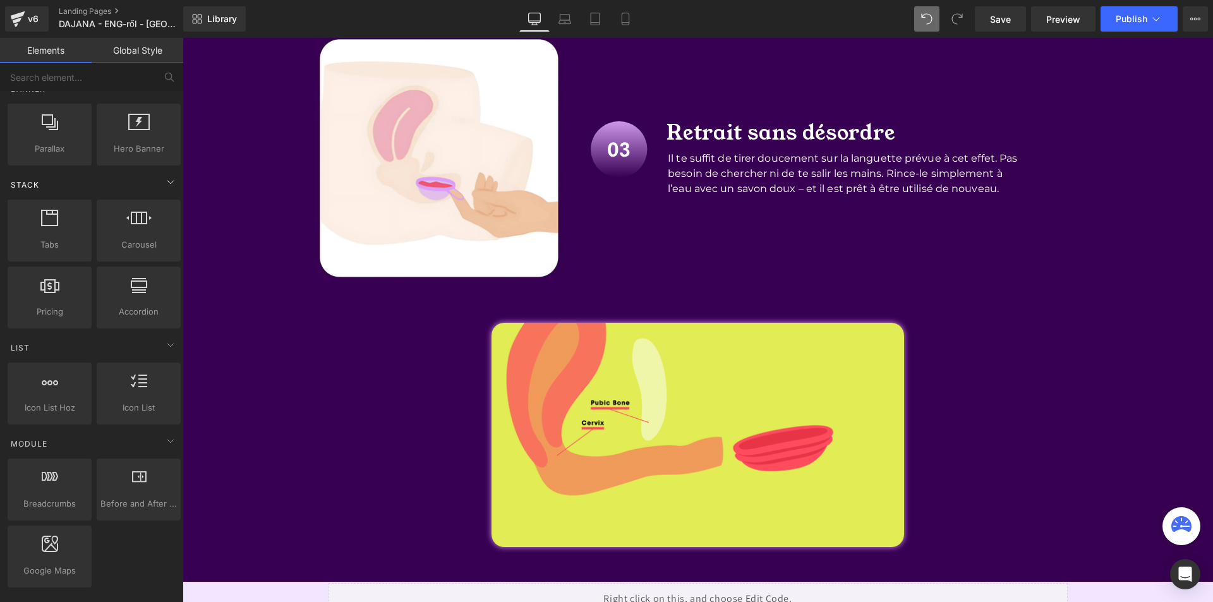
scroll to position [190, 0]
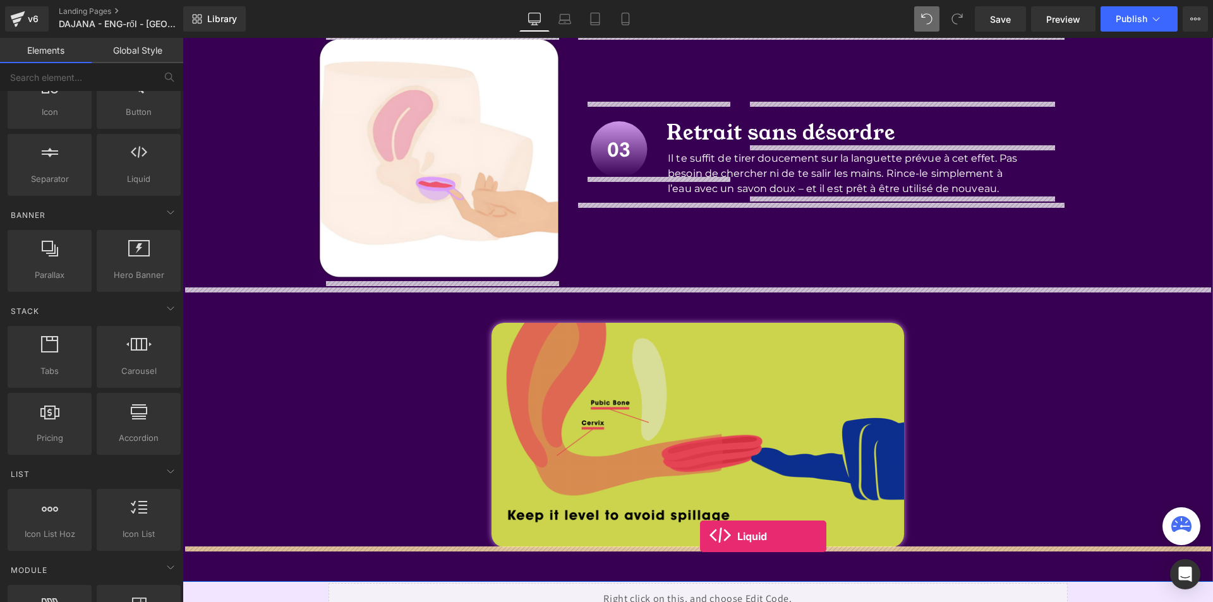
drag, startPoint x: 464, startPoint y: 253, endPoint x: 699, endPoint y: 538, distance: 369.3
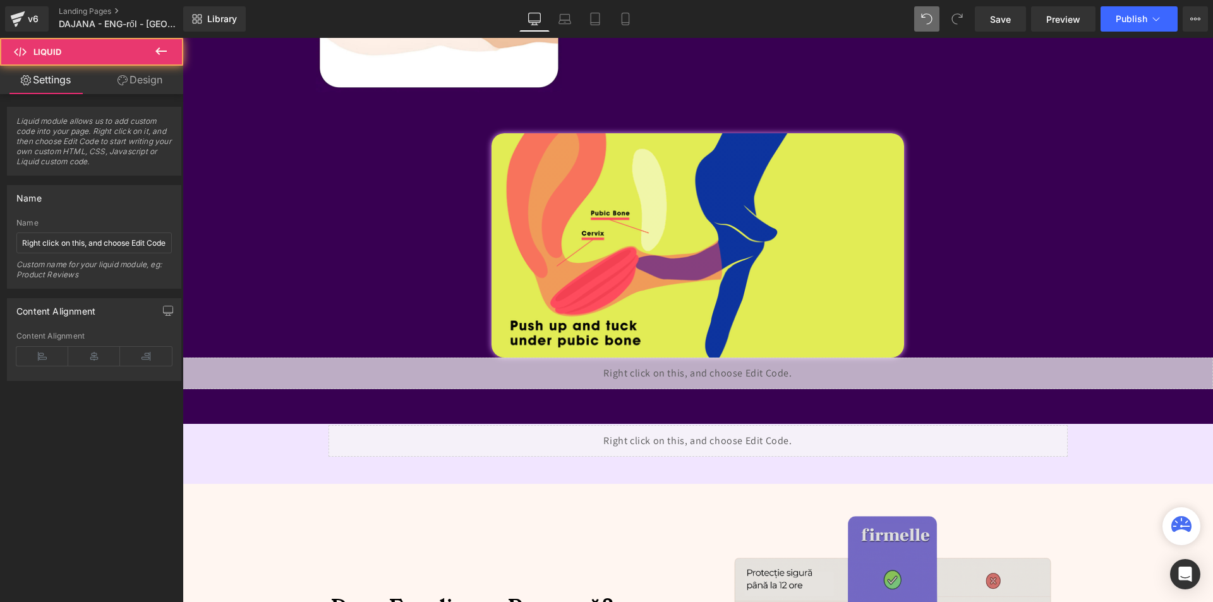
scroll to position [2970, 0]
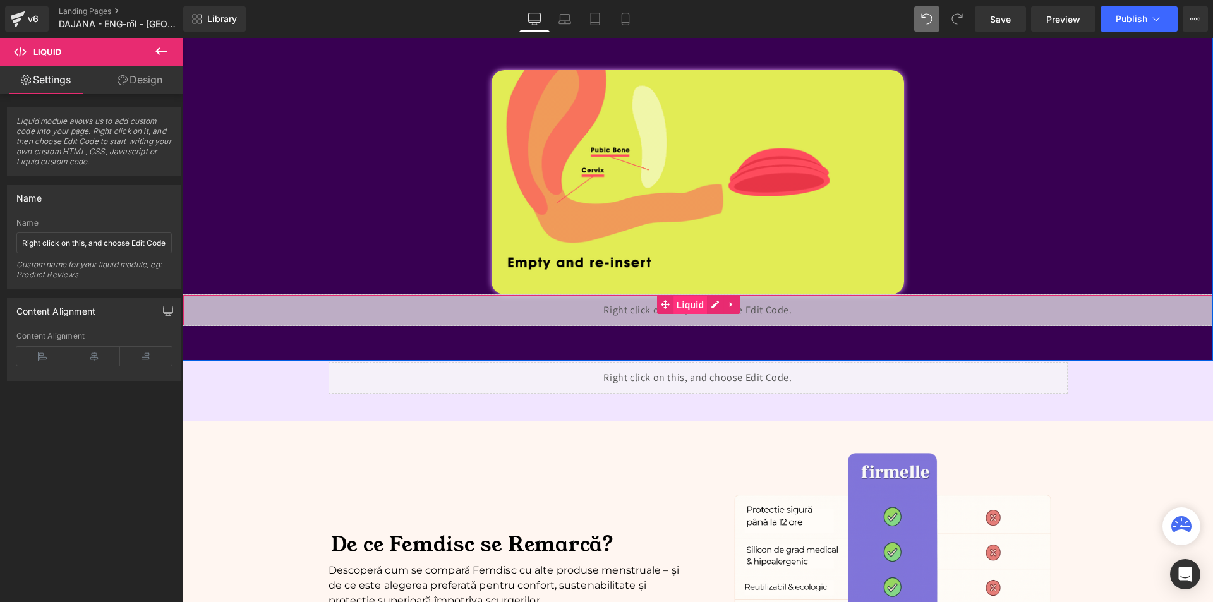
click at [700, 305] on span "Liquid" at bounding box center [691, 305] width 34 height 19
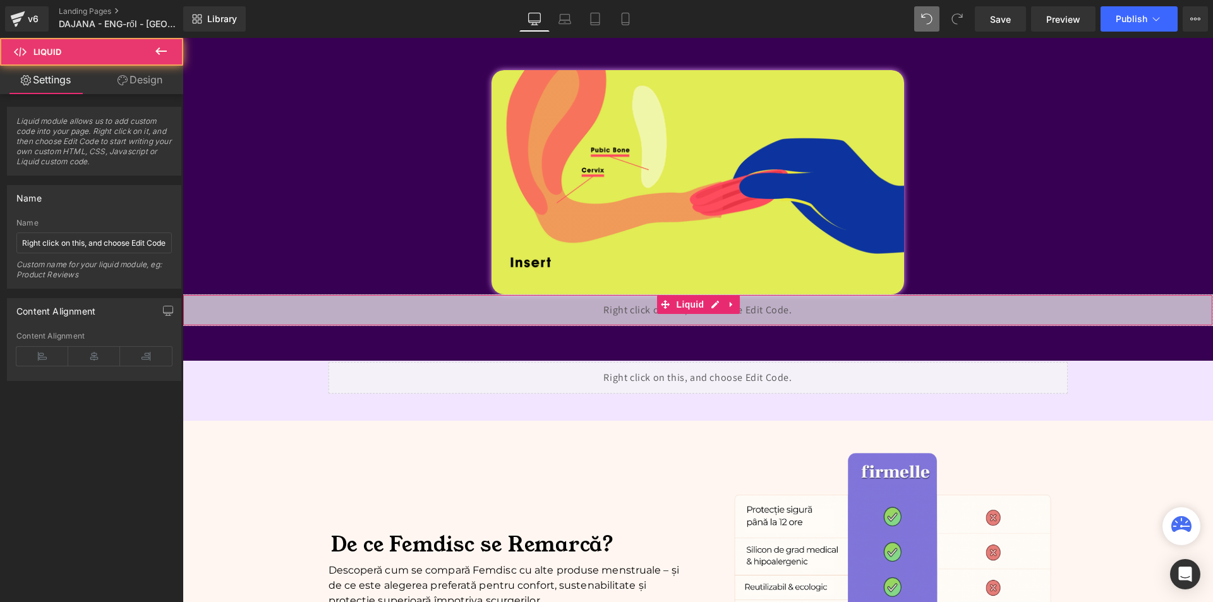
click at [130, 85] on link "Design" at bounding box center [140, 80] width 92 height 28
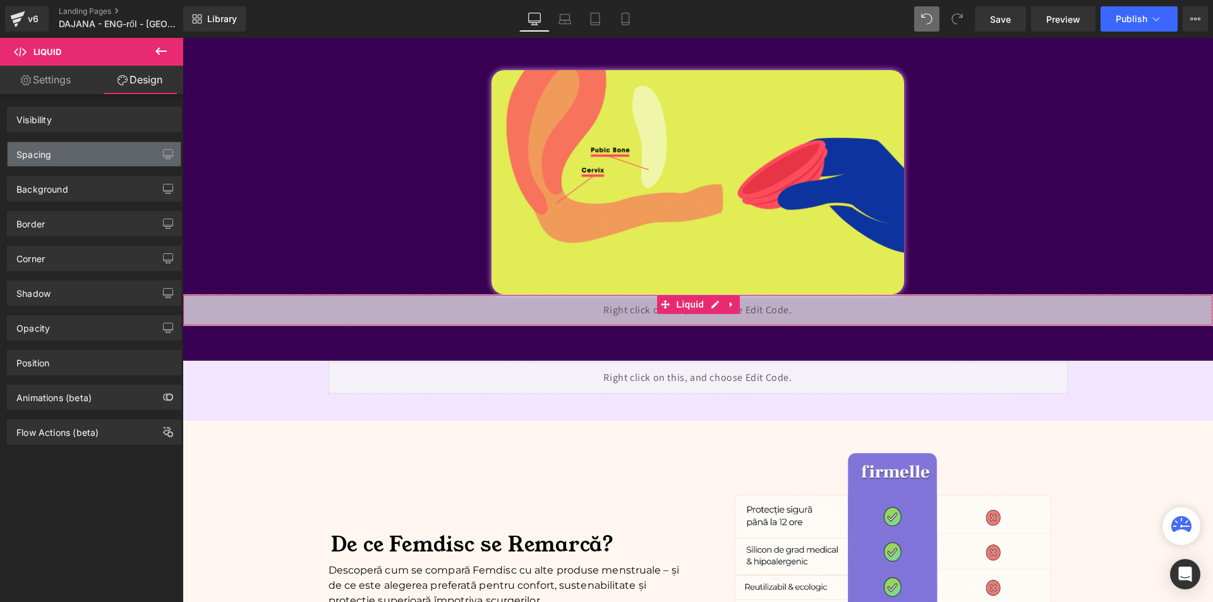
click at [71, 160] on div "Spacing" at bounding box center [94, 154] width 173 height 24
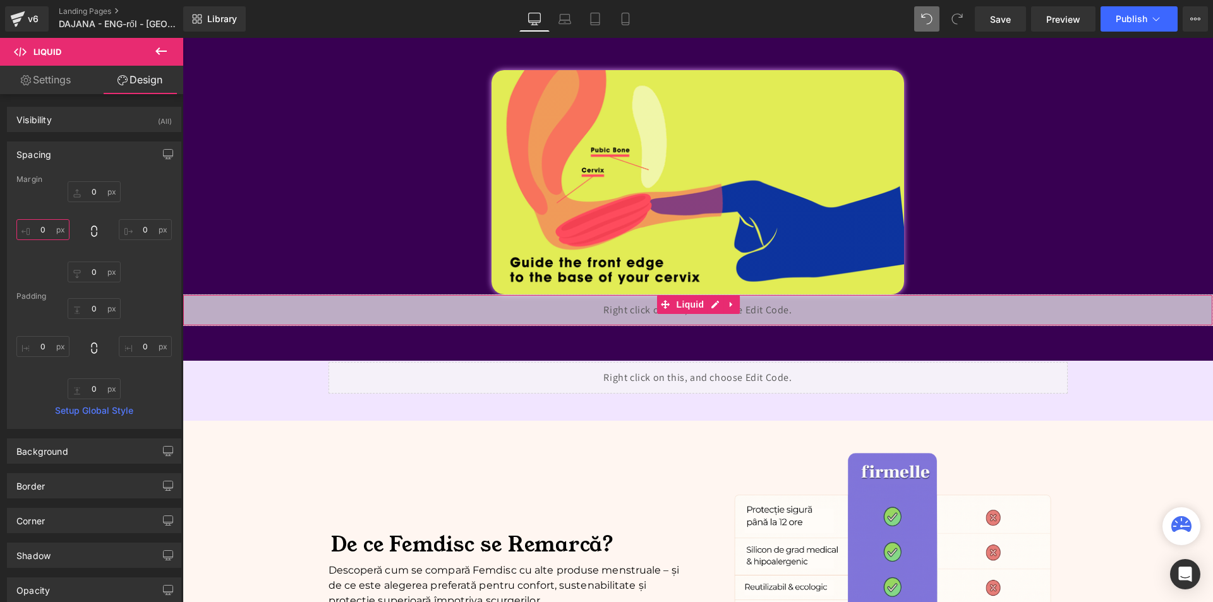
click at [63, 235] on input "0" at bounding box center [42, 229] width 53 height 21
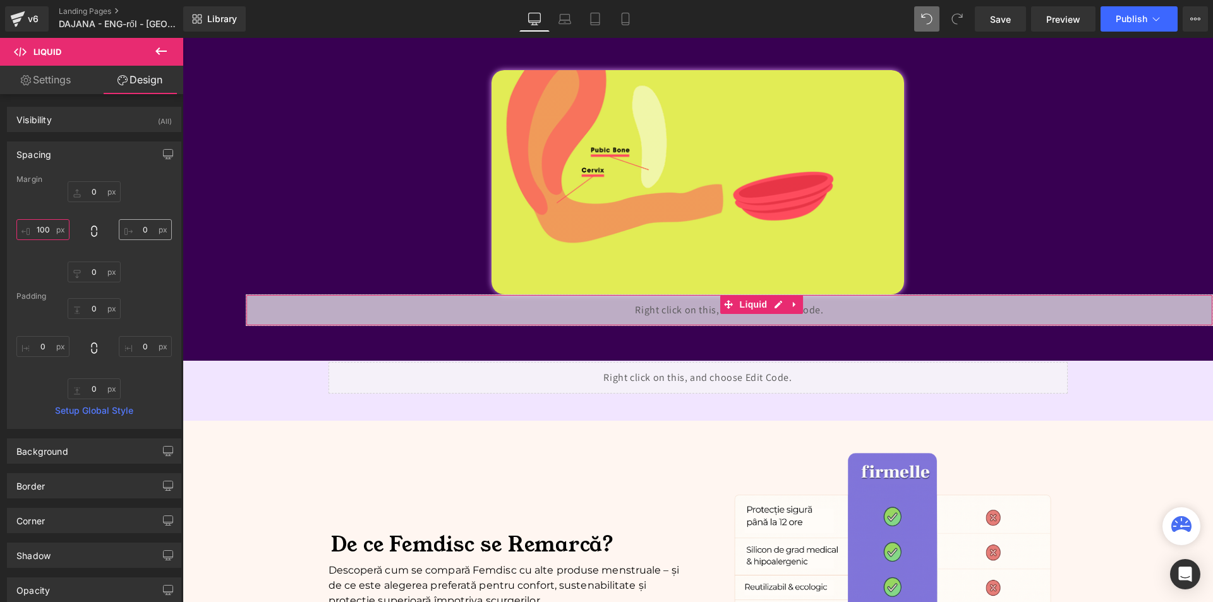
type input "100"
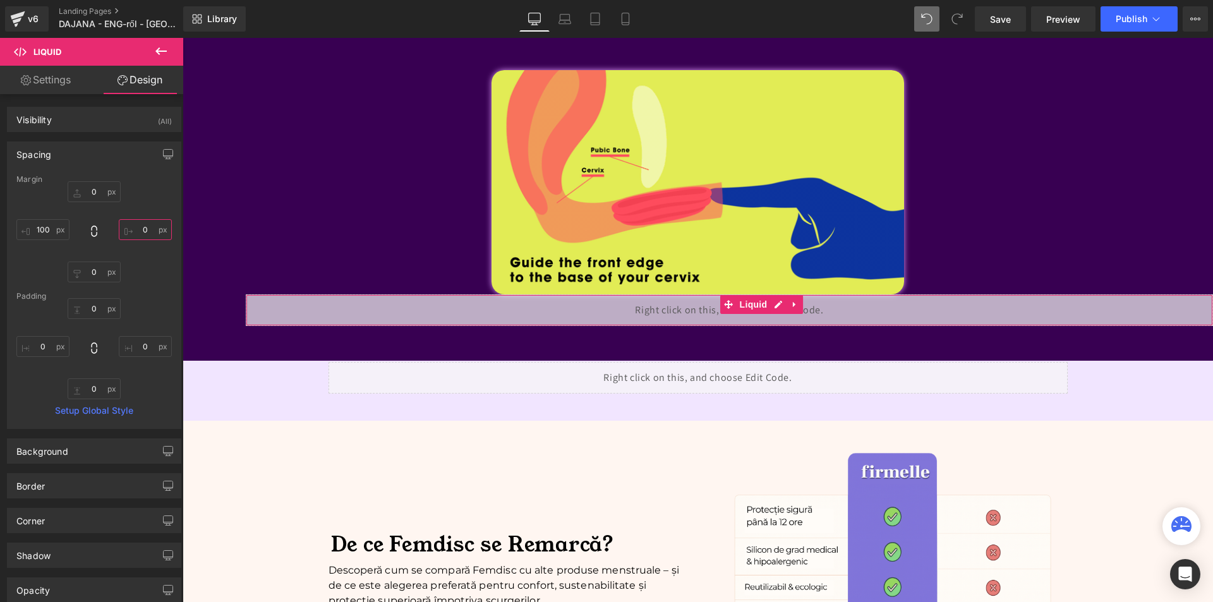
click at [127, 231] on input "0" at bounding box center [145, 229] width 53 height 21
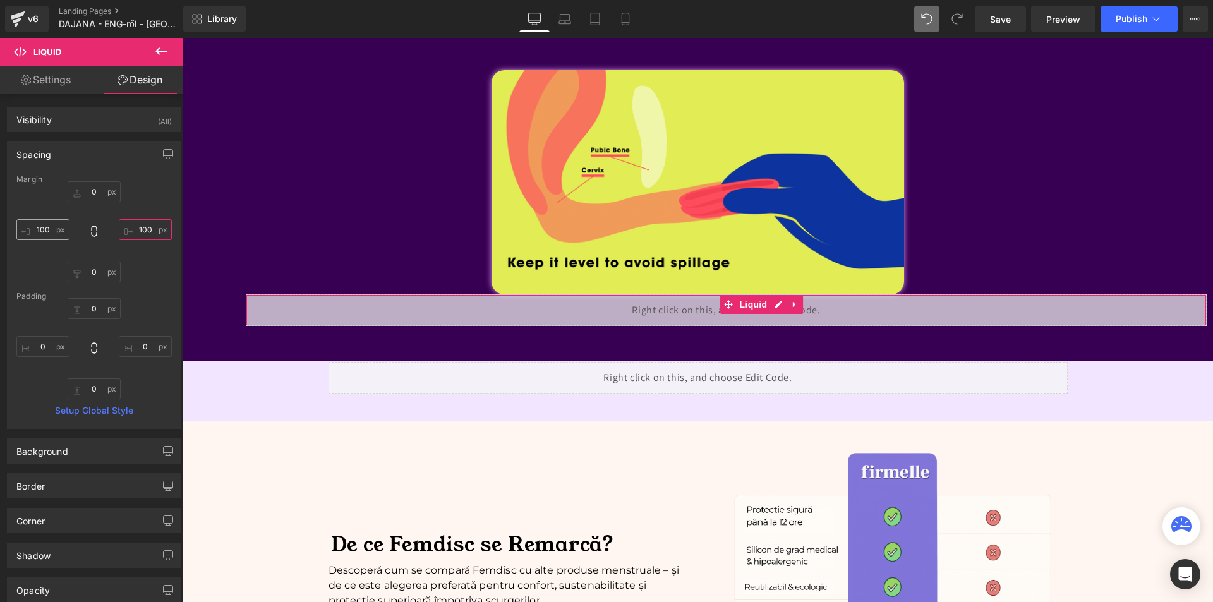
type input "100"
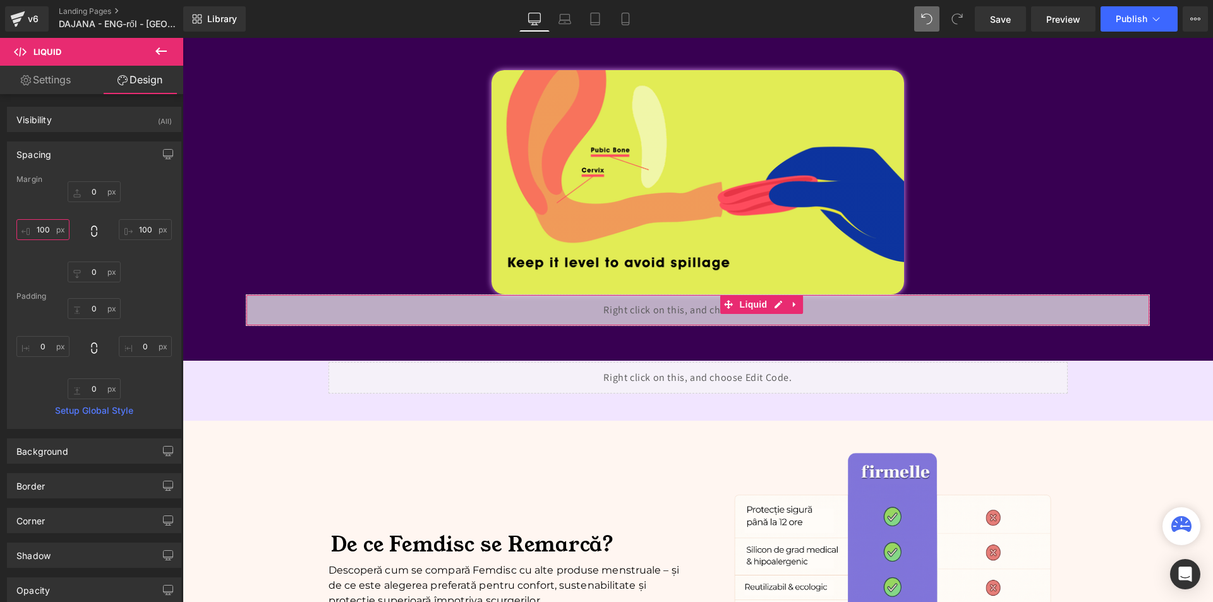
click at [62, 233] on input "100" at bounding box center [42, 229] width 53 height 21
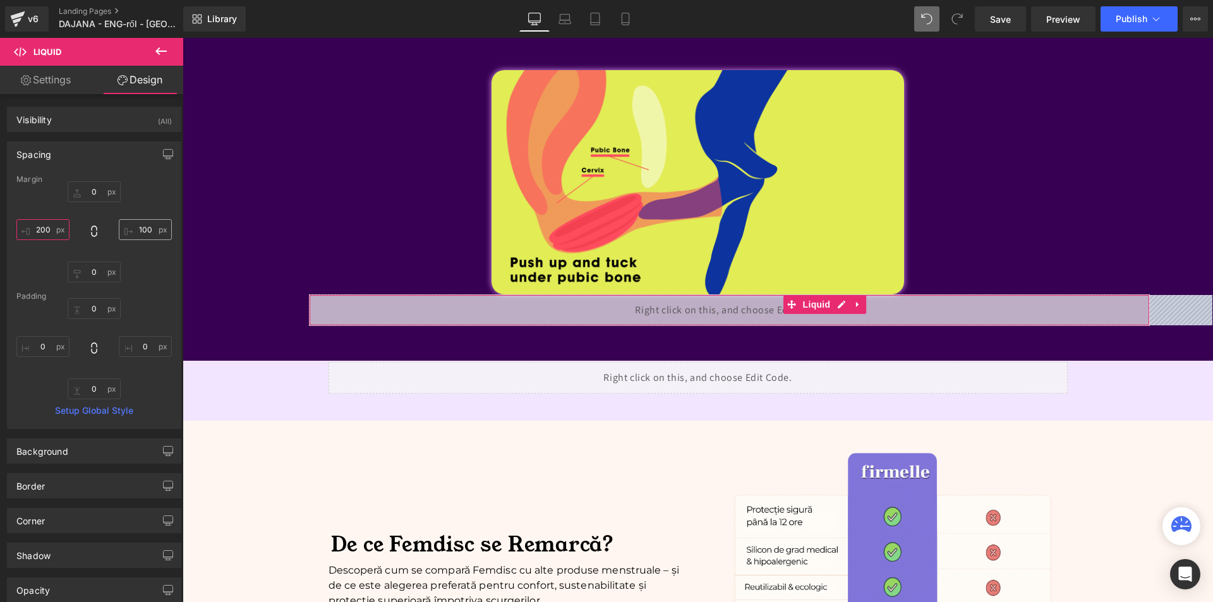
type input "200"
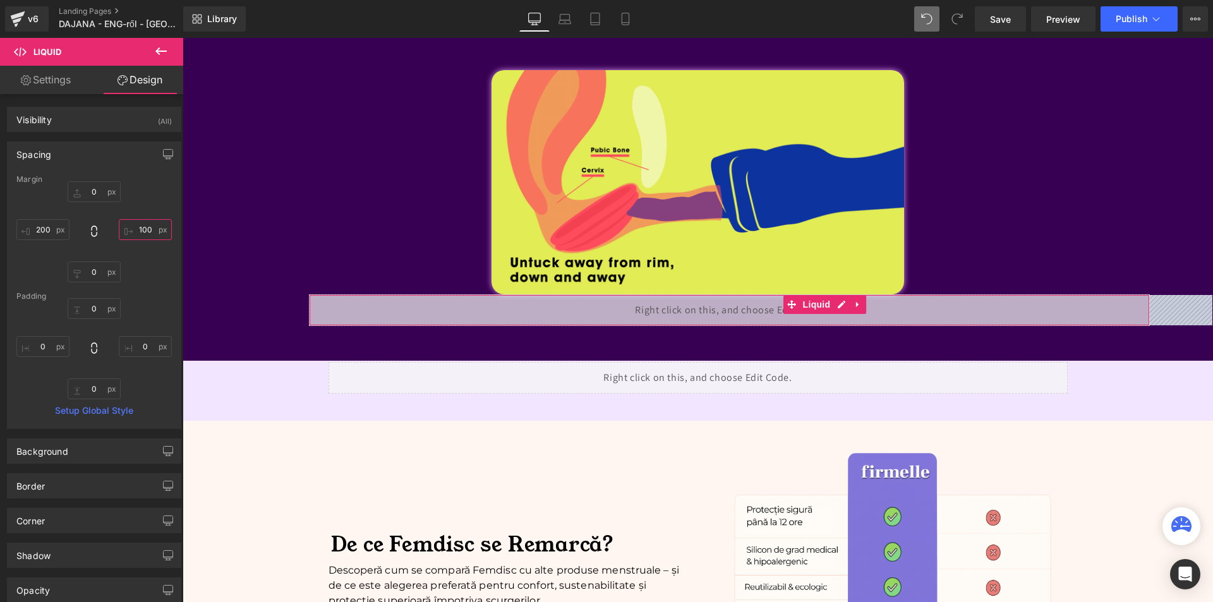
click at [129, 233] on input "100" at bounding box center [145, 229] width 53 height 21
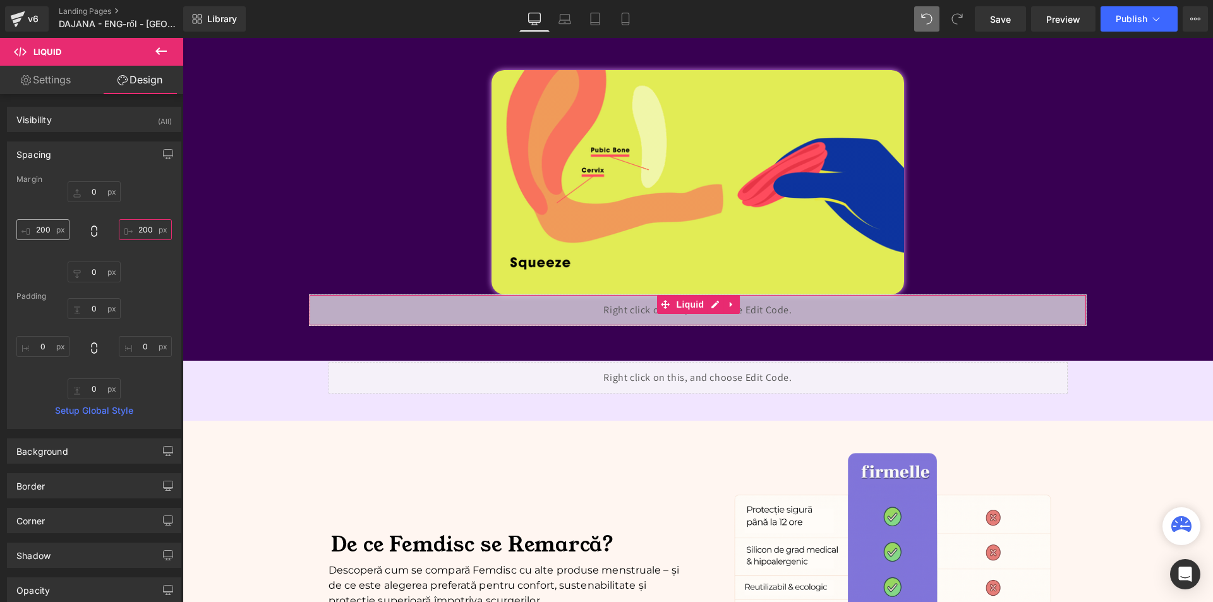
type input "200"
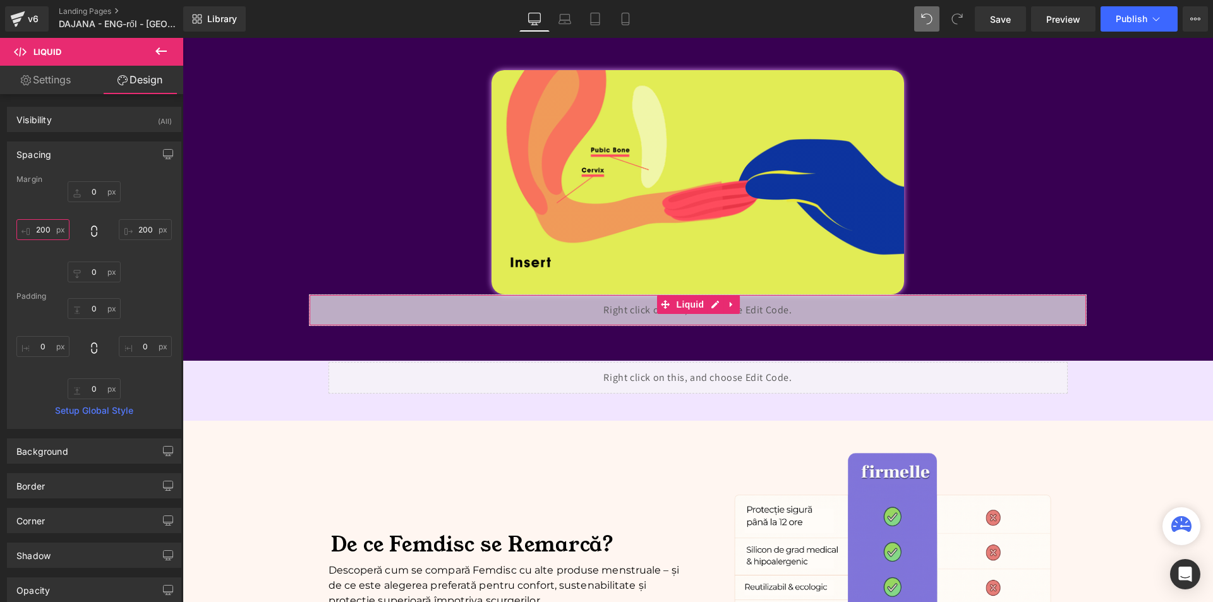
click at [68, 227] on input "200" at bounding box center [42, 229] width 53 height 21
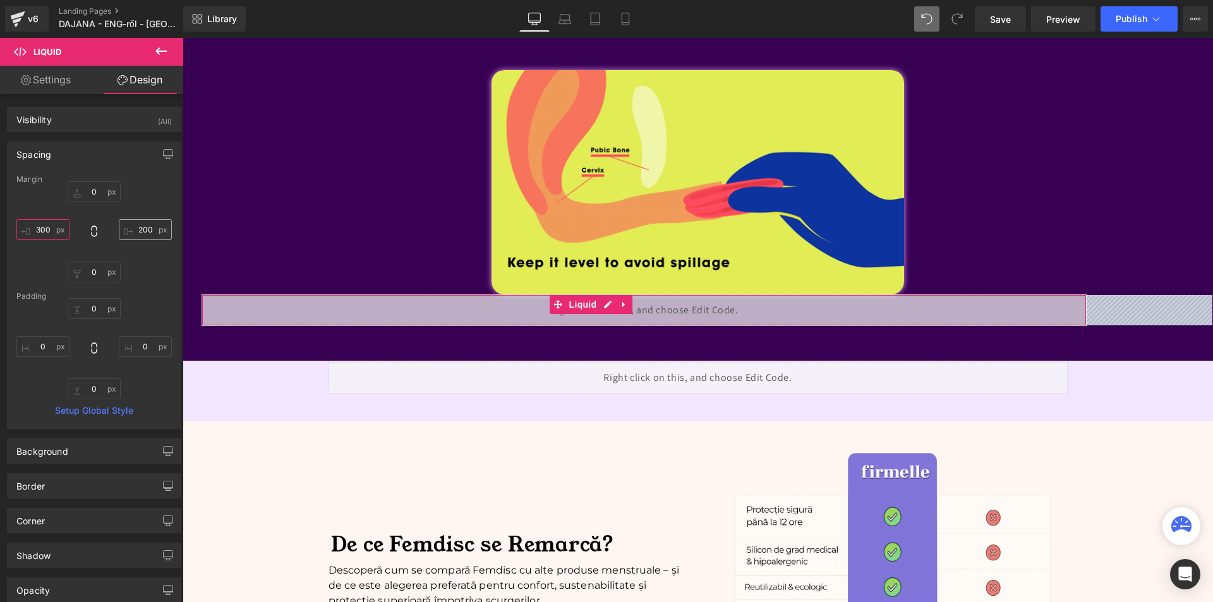
type input "300"
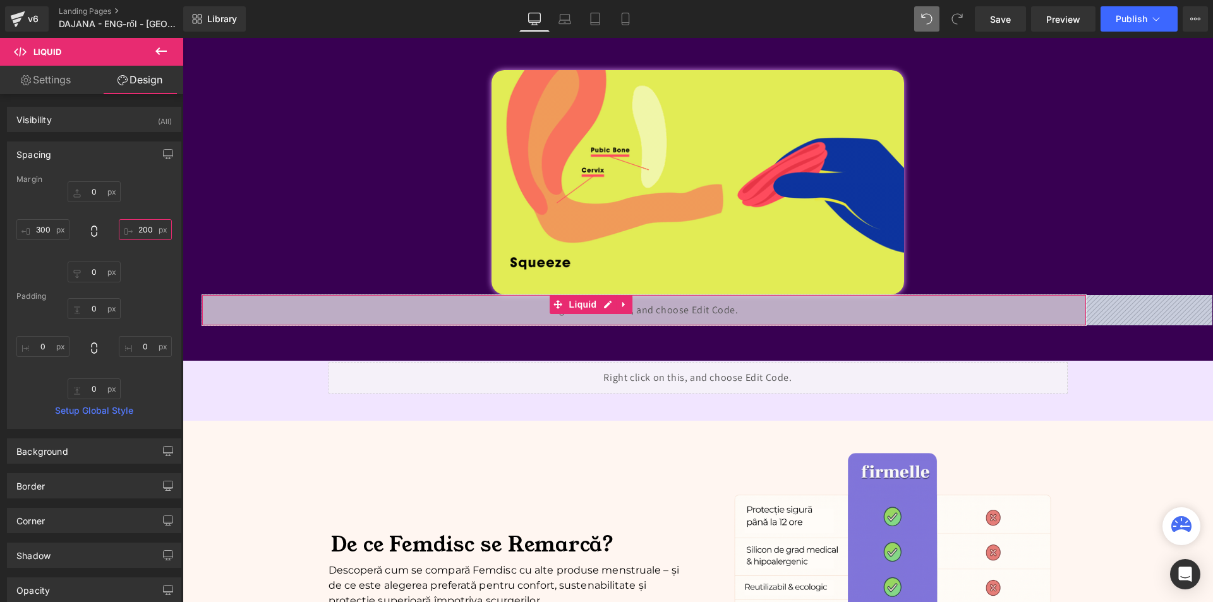
click at [140, 231] on input "200" at bounding box center [145, 229] width 53 height 21
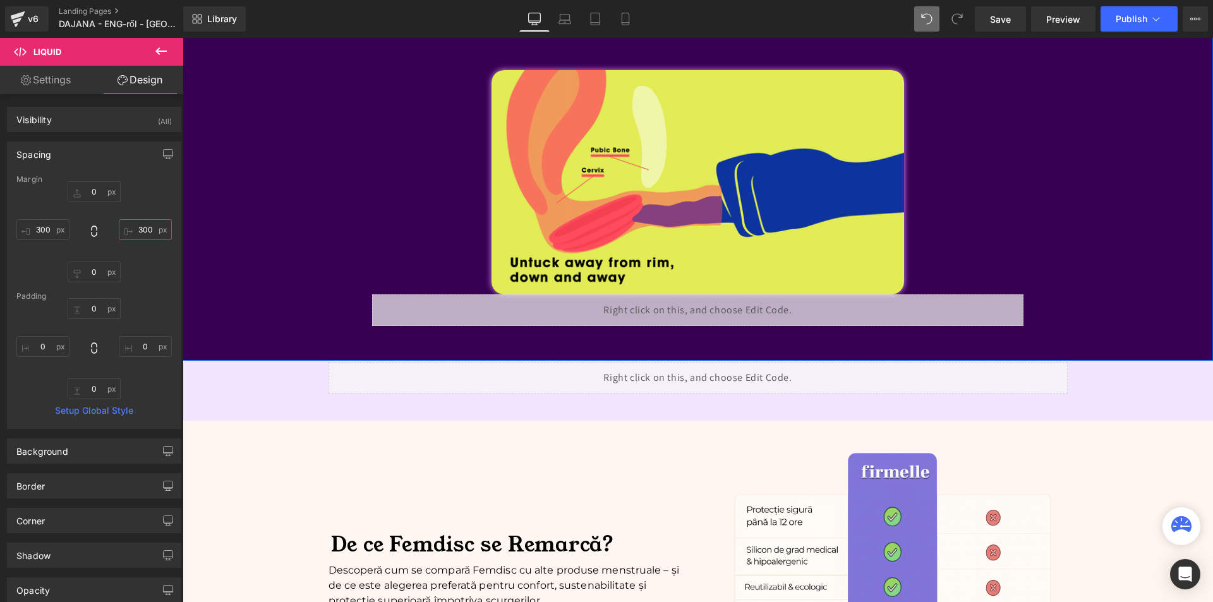
scroll to position [2843, 0]
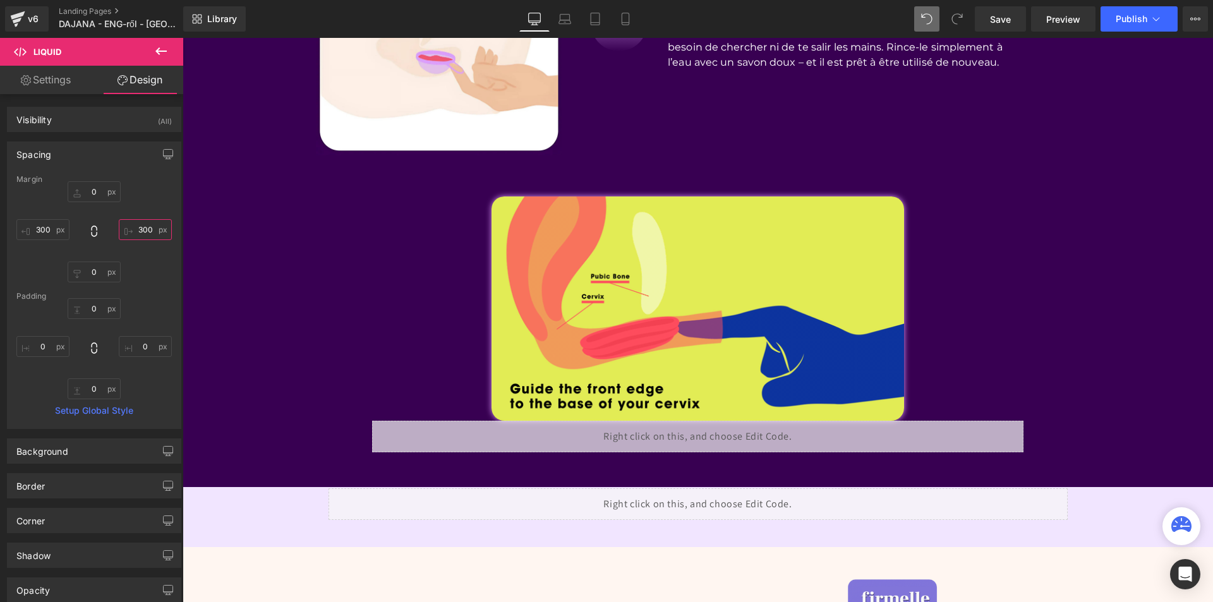
type input "300"
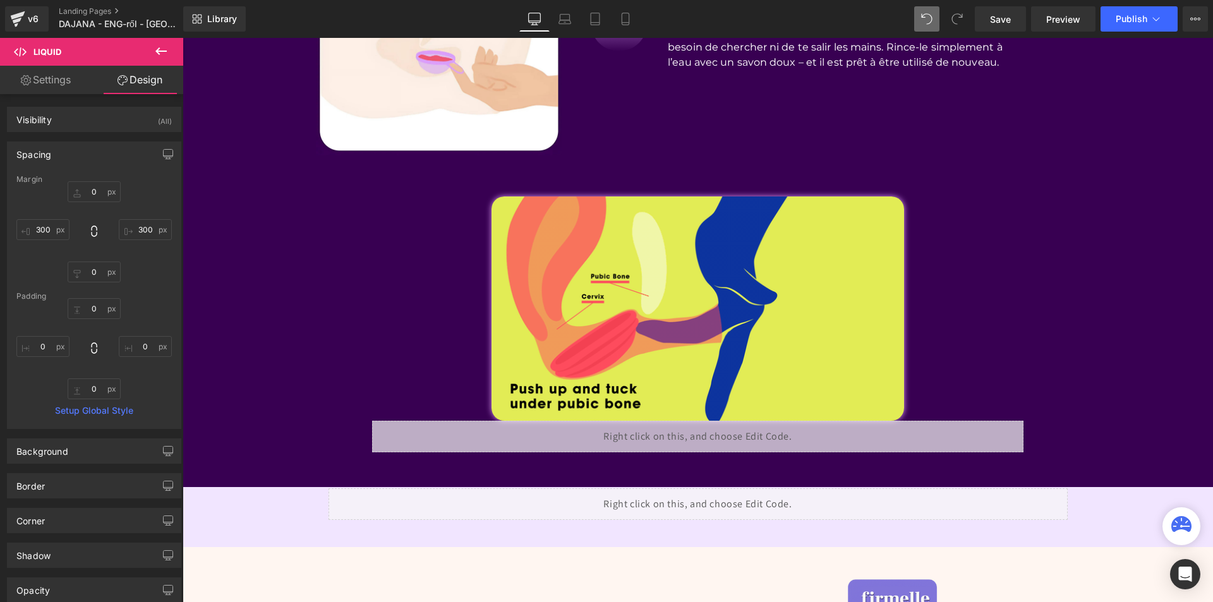
click at [169, 61] on button at bounding box center [161, 52] width 44 height 28
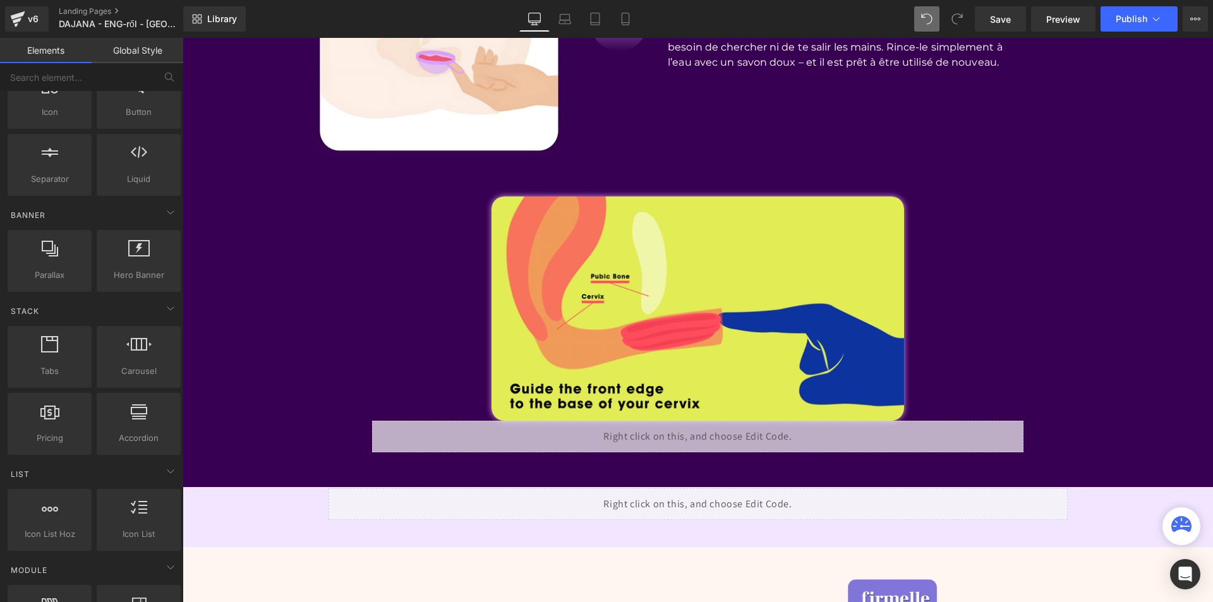
scroll to position [0, 0]
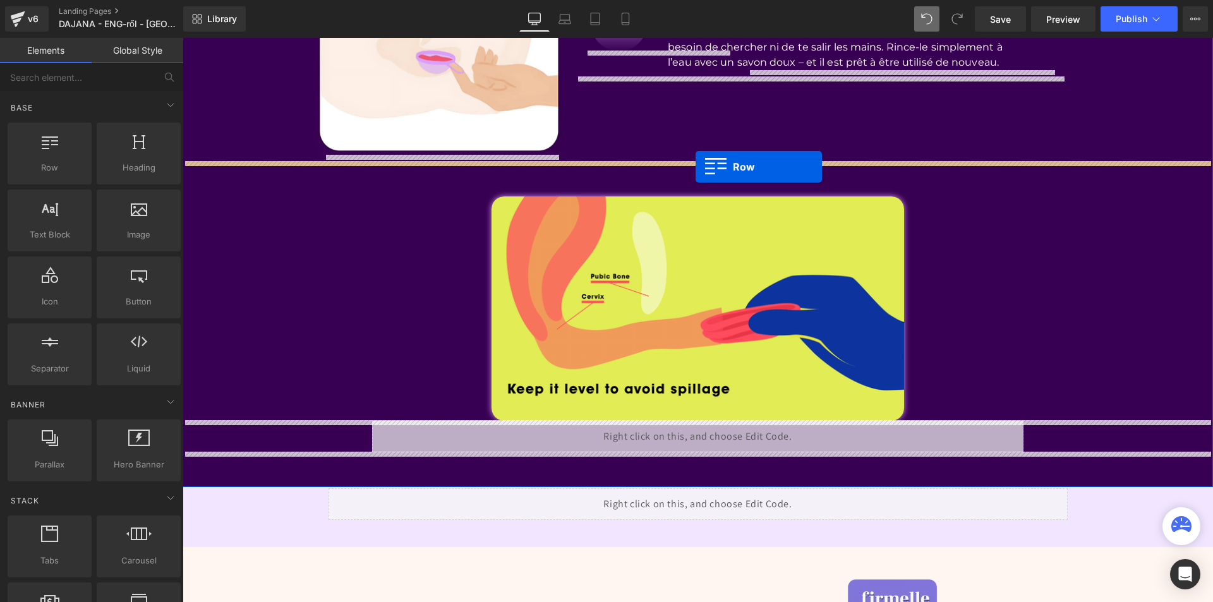
drag, startPoint x: 341, startPoint y: 218, endPoint x: 696, endPoint y: 167, distance: 358.2
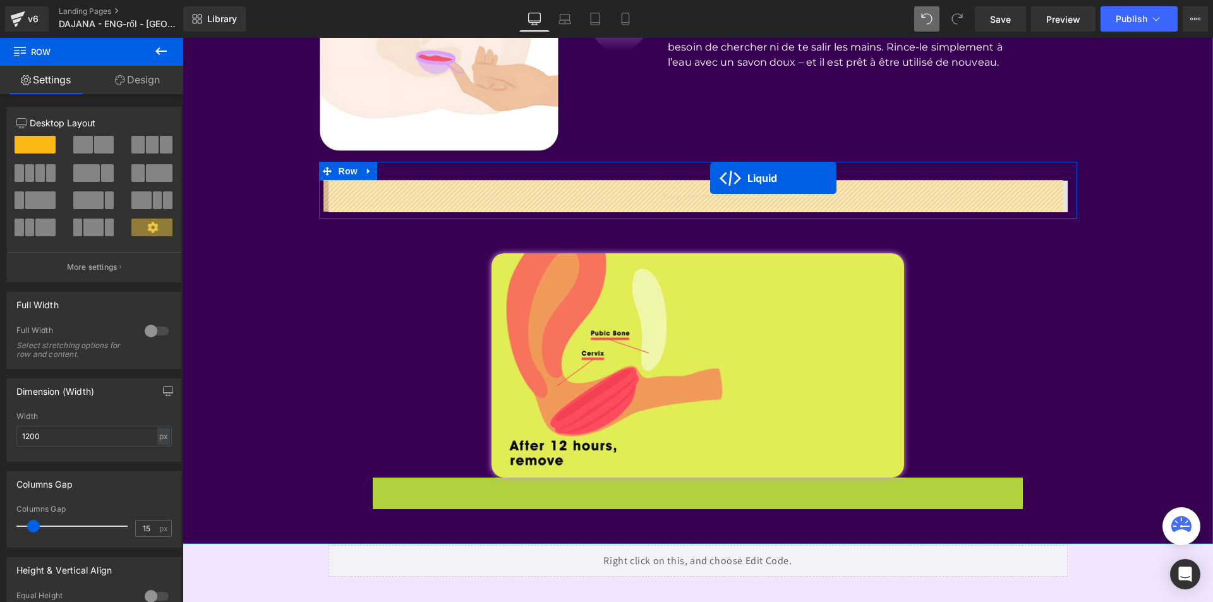
drag, startPoint x: 690, startPoint y: 490, endPoint x: 708, endPoint y: 193, distance: 296.9
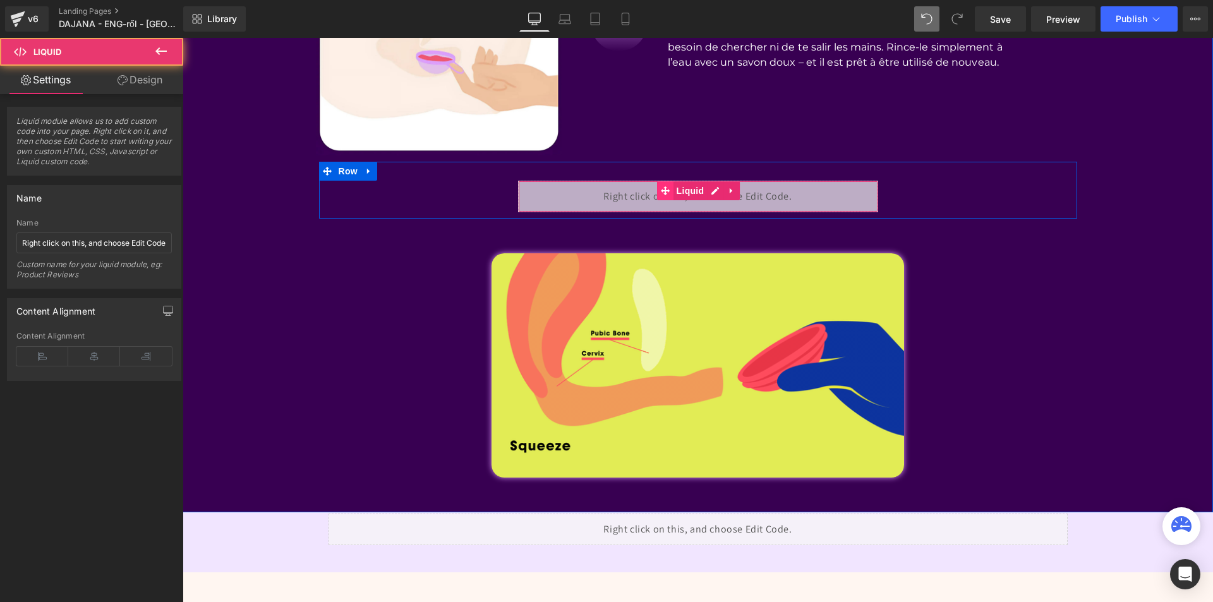
click at [661, 188] on icon at bounding box center [665, 190] width 9 height 9
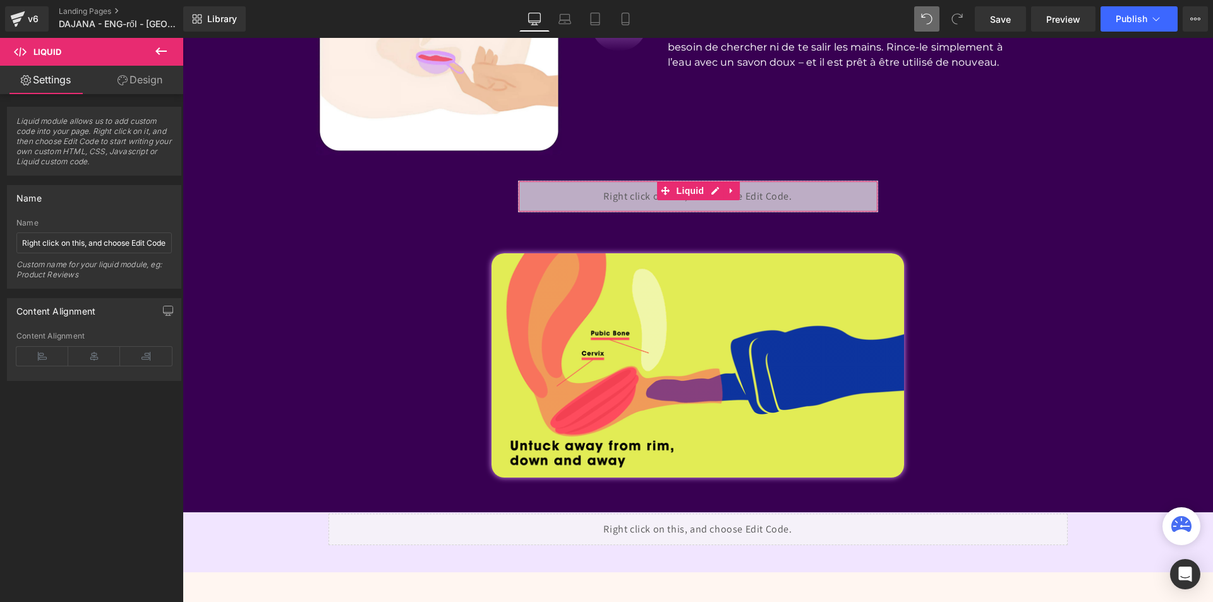
click at [140, 82] on link "Design" at bounding box center [140, 80] width 92 height 28
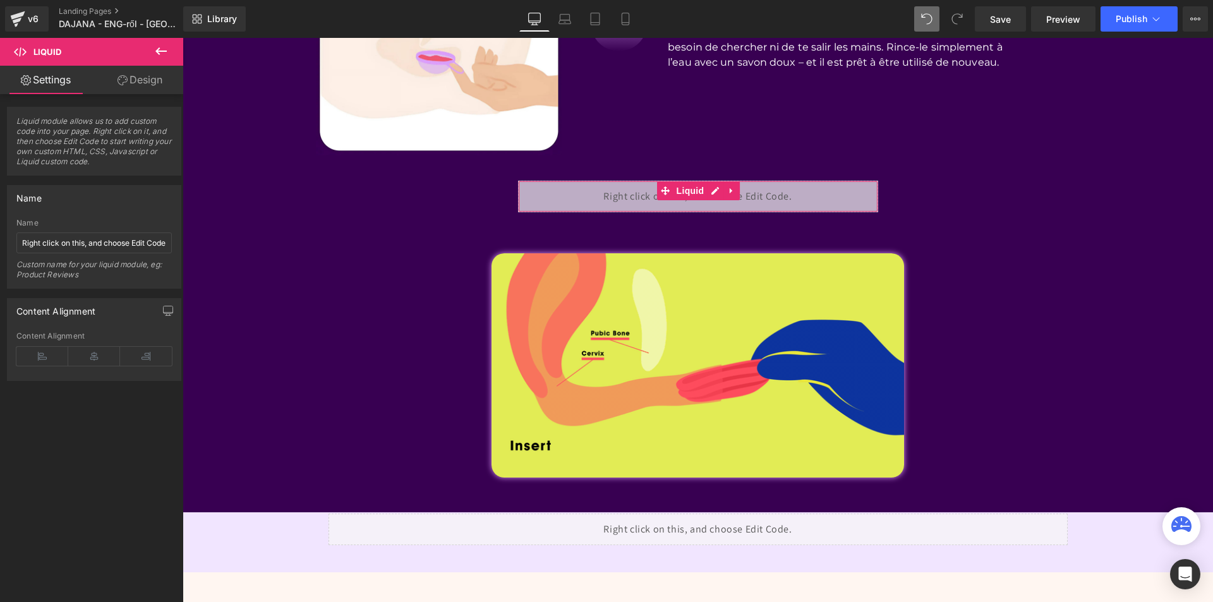
click at [0, 0] on div "Background" at bounding box center [0, 0] width 0 height 0
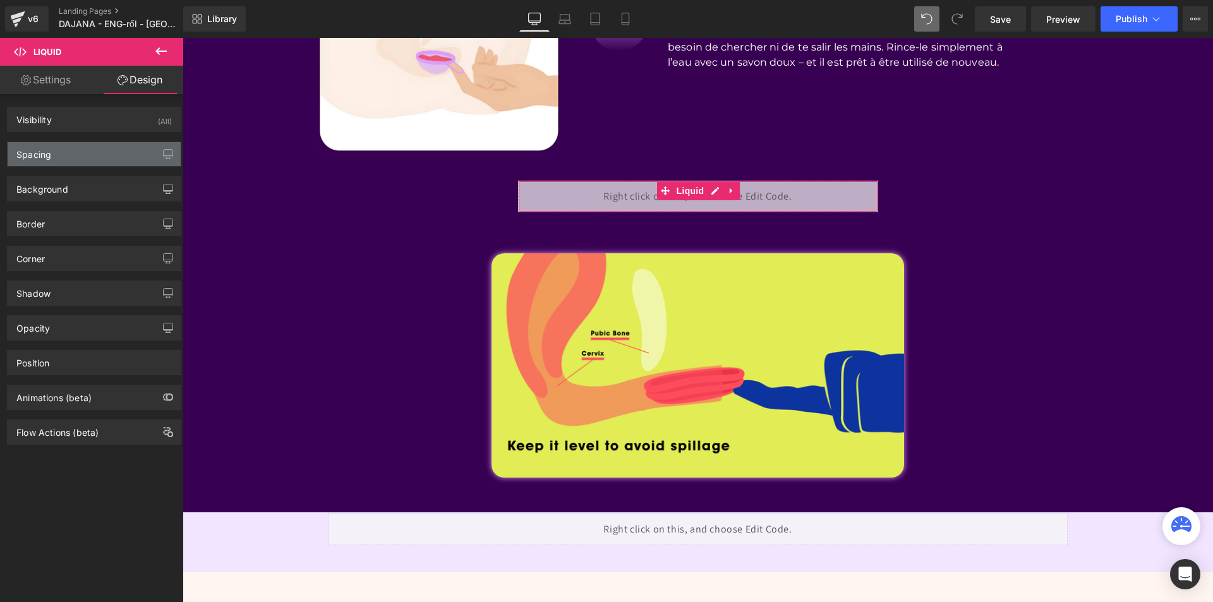
click at [83, 159] on div "Spacing" at bounding box center [94, 154] width 173 height 24
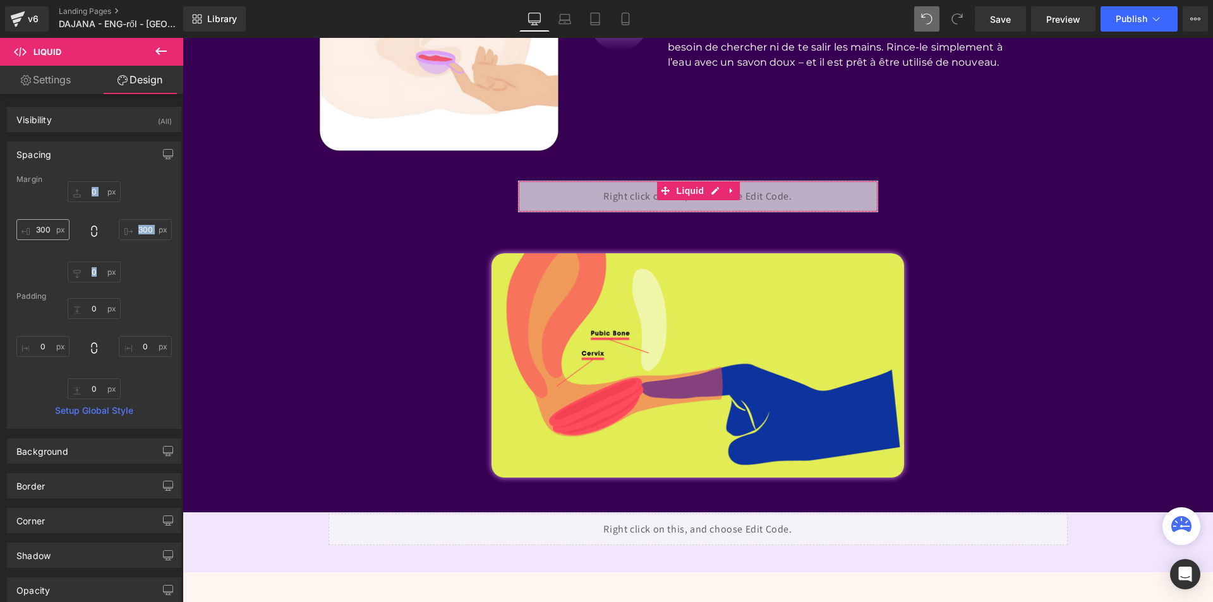
click at [57, 219] on div at bounding box center [93, 231] width 155 height 101
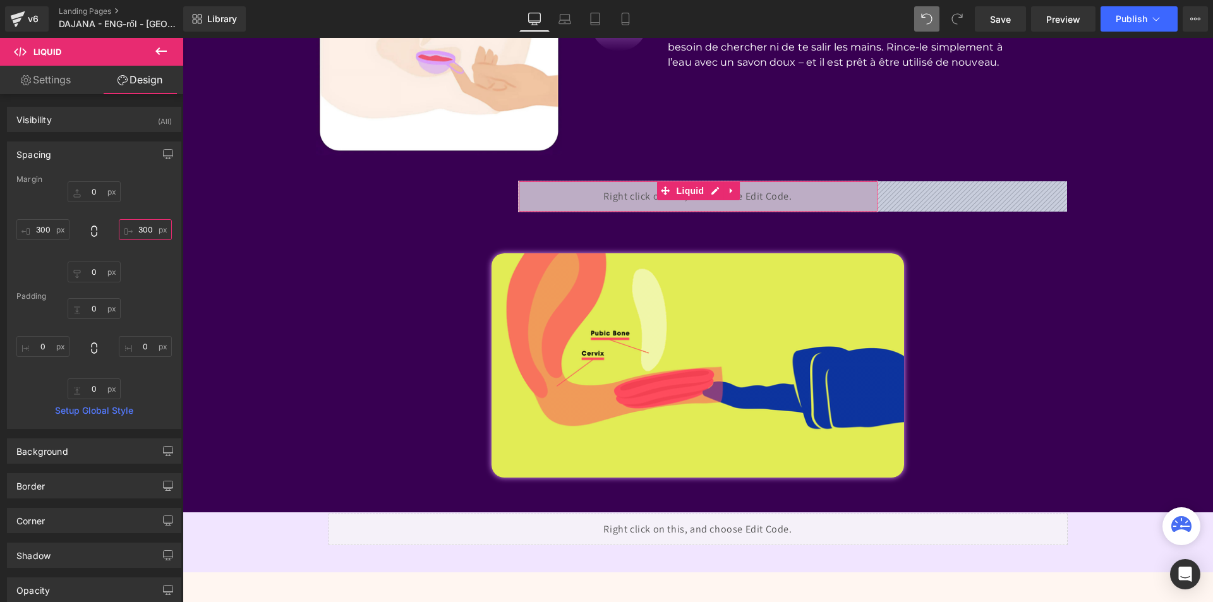
click at [126, 229] on input "text" at bounding box center [145, 229] width 53 height 21
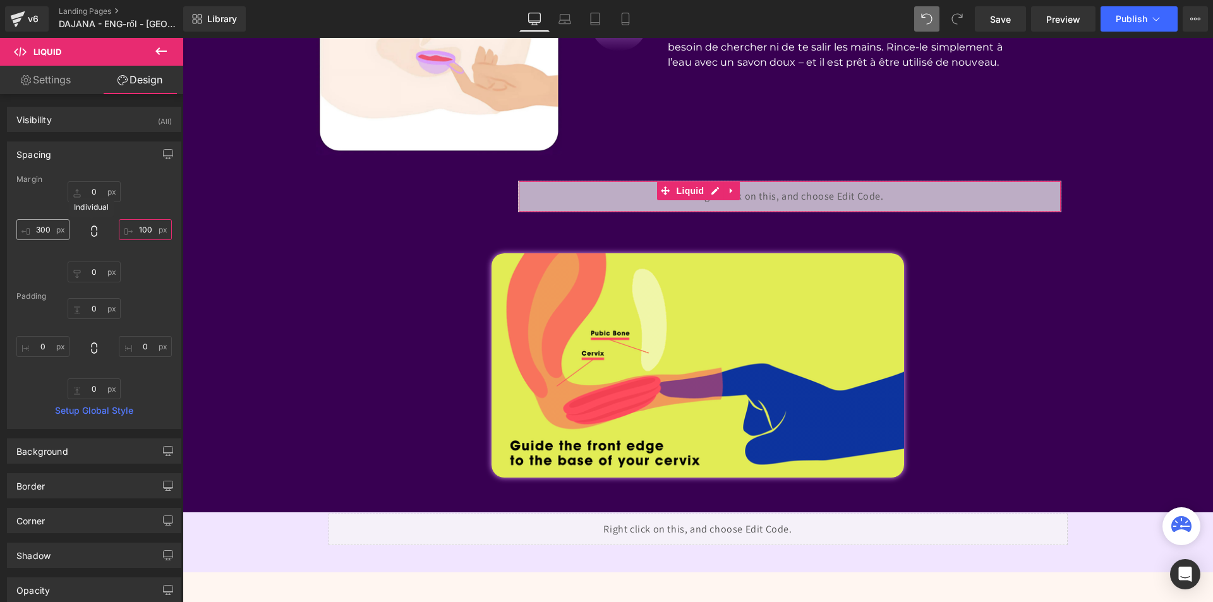
type input "100"
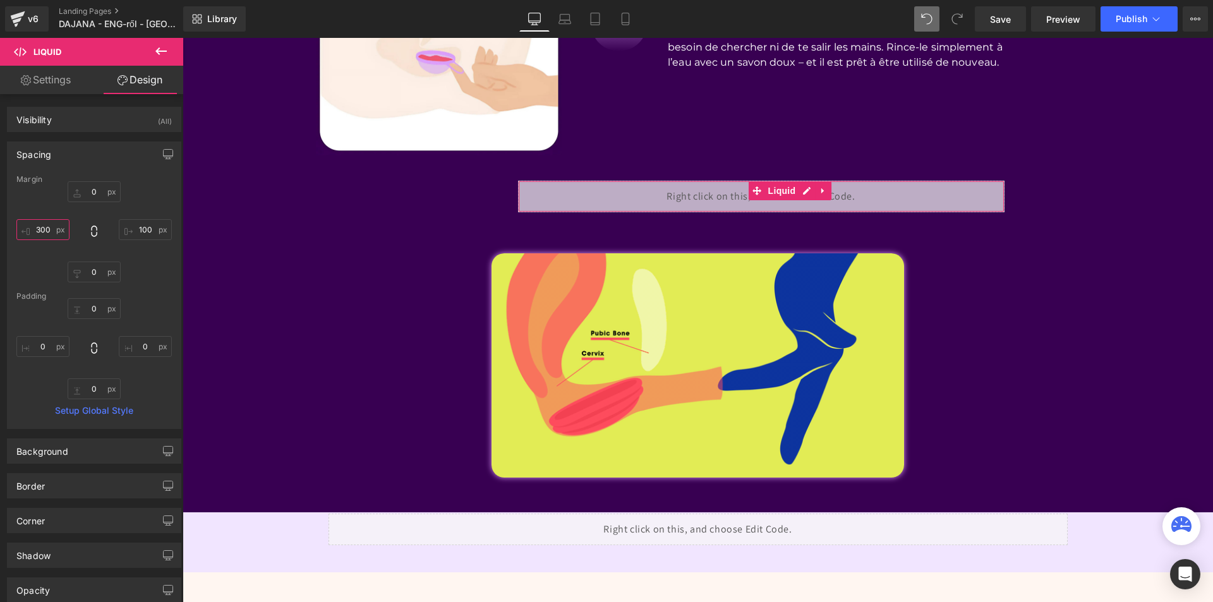
click at [66, 228] on input "text" at bounding box center [42, 229] width 53 height 21
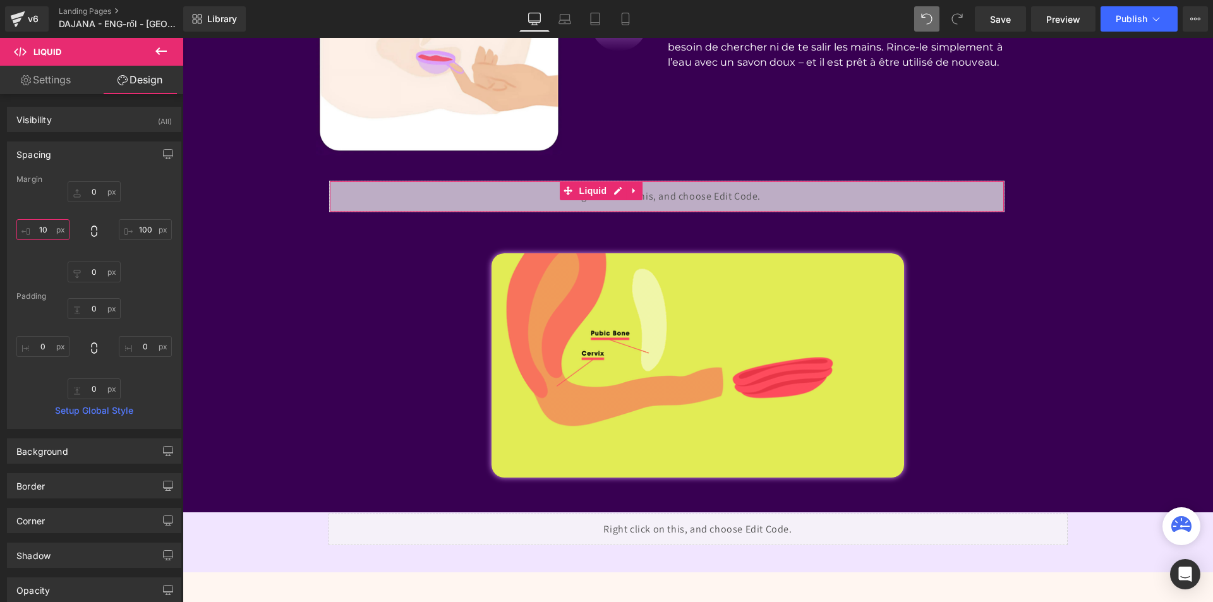
type input "100"
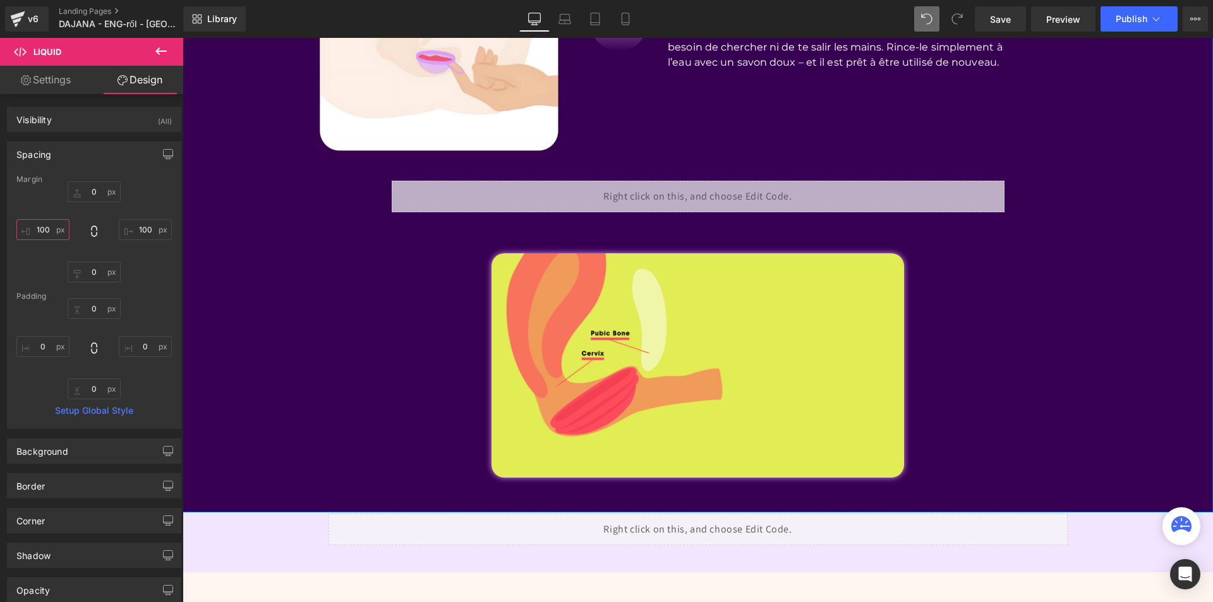
scroll to position [2717, 0]
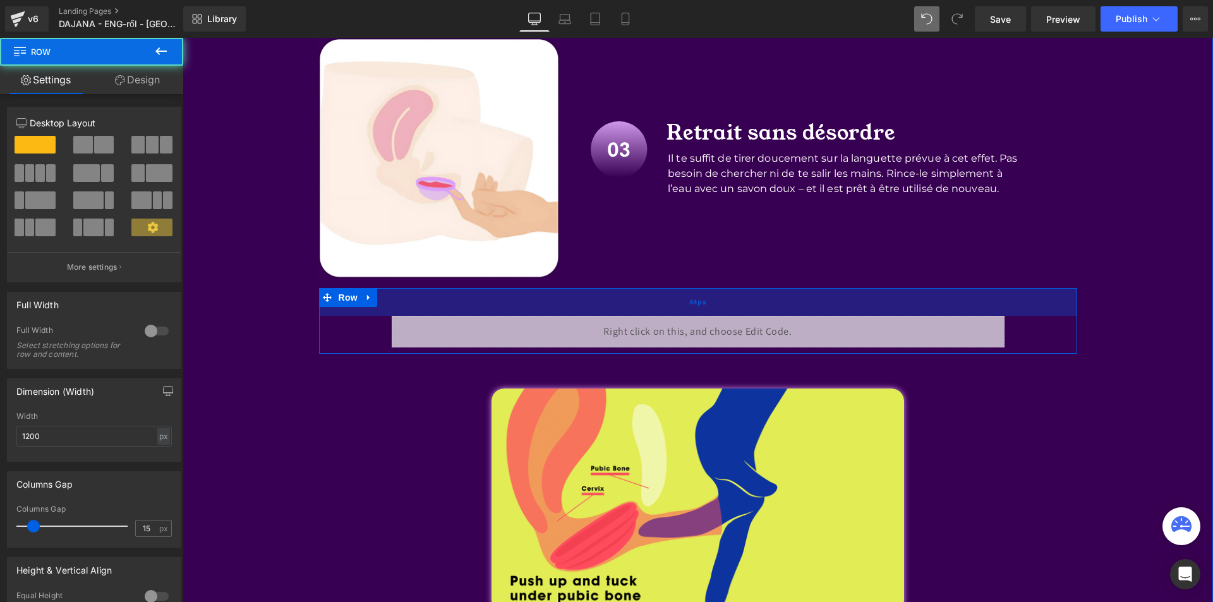
drag, startPoint x: 694, startPoint y: 293, endPoint x: 696, endPoint y: 302, distance: 8.9
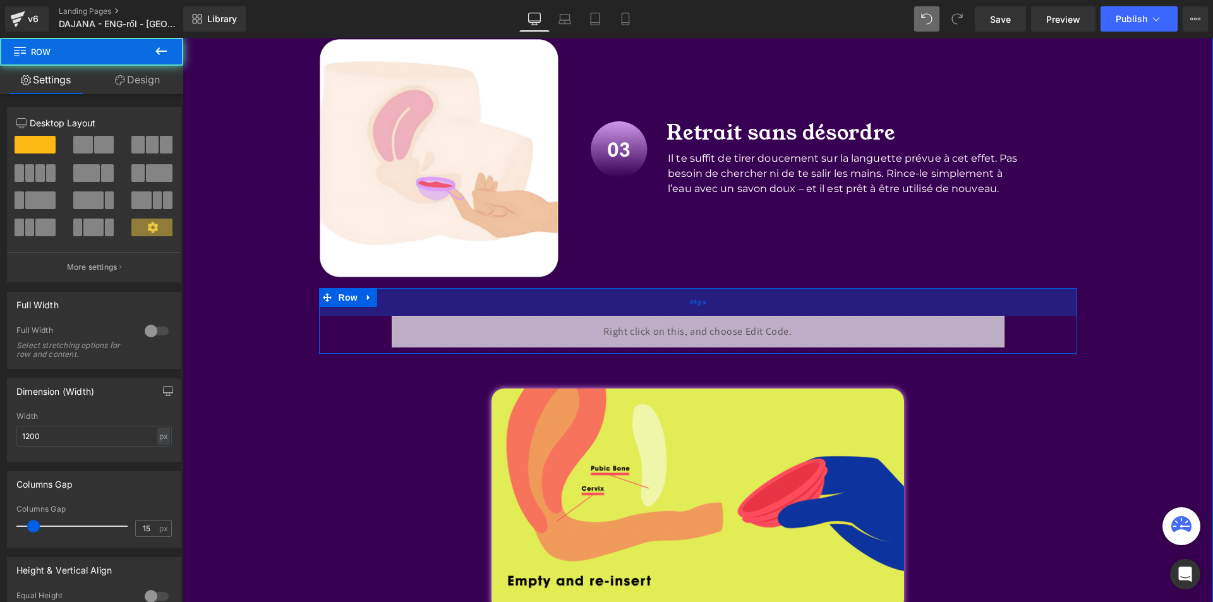
click at [696, 302] on div "44px" at bounding box center [698, 302] width 758 height 28
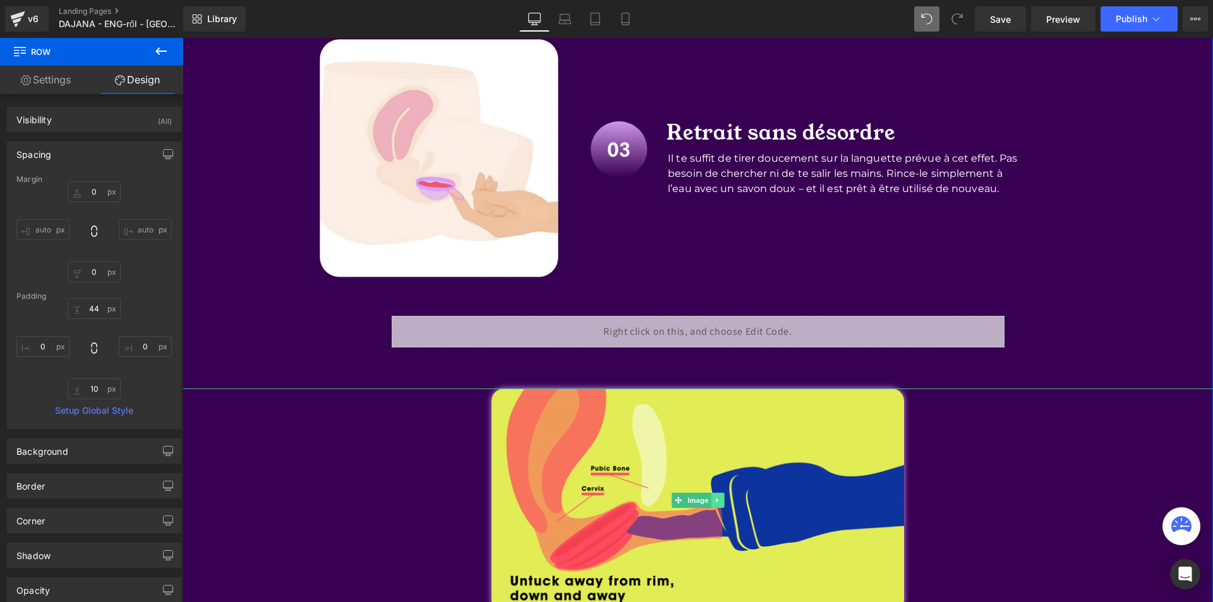
click at [717, 500] on link at bounding box center [717, 500] width 13 height 15
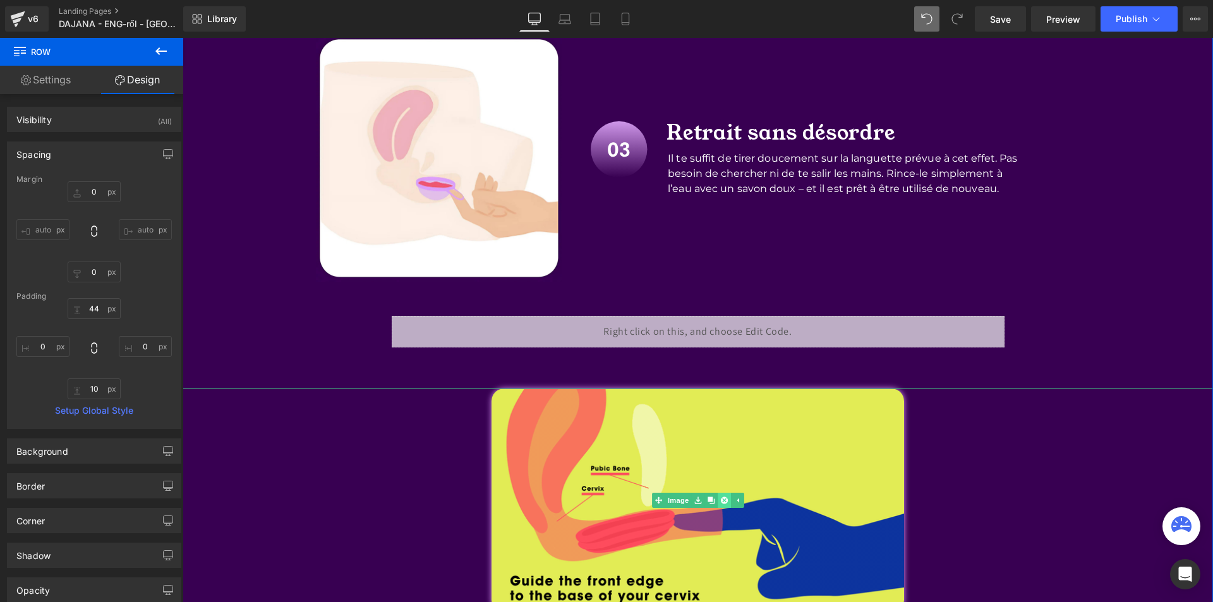
click at [718, 504] on link at bounding box center [724, 500] width 13 height 15
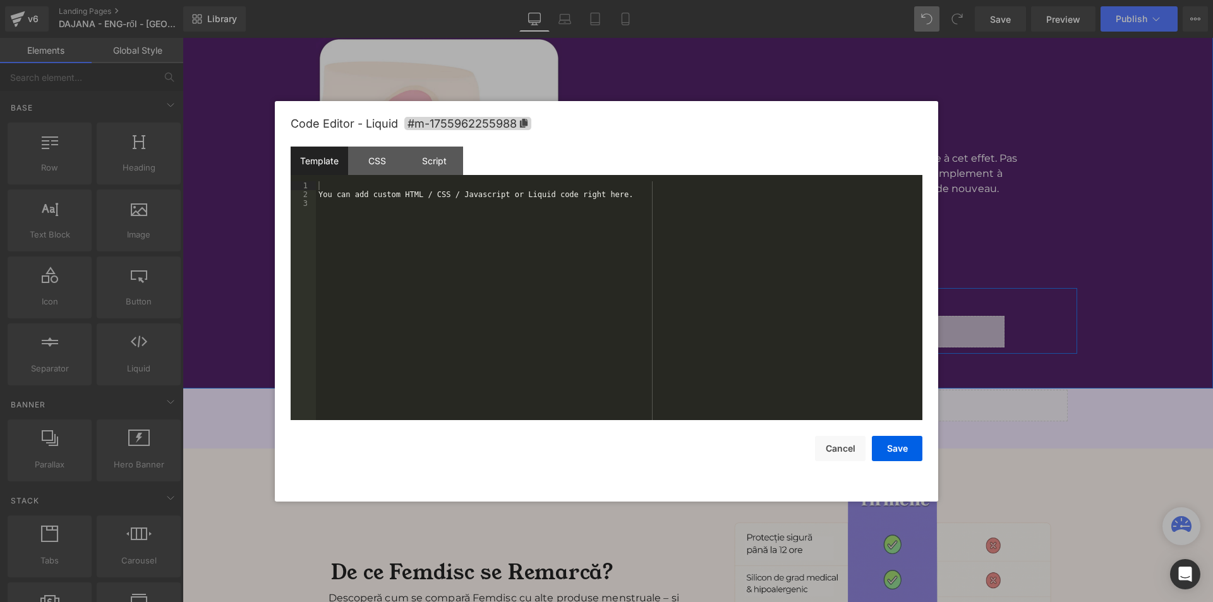
click at [708, 330] on div "Liquid" at bounding box center [698, 332] width 613 height 32
click at [476, 196] on div "You can add custom HTML / CSS / Javascript or Liquid code right here." at bounding box center [619, 309] width 607 height 257
drag, startPoint x: 594, startPoint y: 188, endPoint x: 619, endPoint y: 190, distance: 24.7
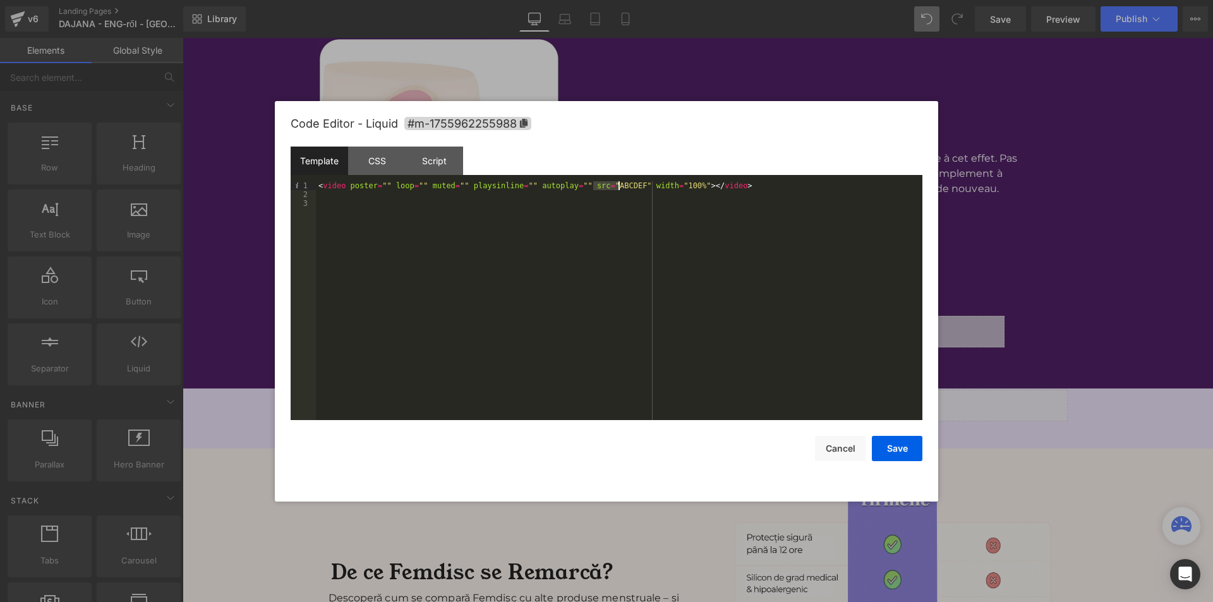
click at [619, 190] on div "< video poster = "" loop = "" muted = "" playsinline = "" autoplay = "" src = "…" at bounding box center [619, 309] width 607 height 257
click at [892, 452] on button "Save" at bounding box center [897, 448] width 51 height 25
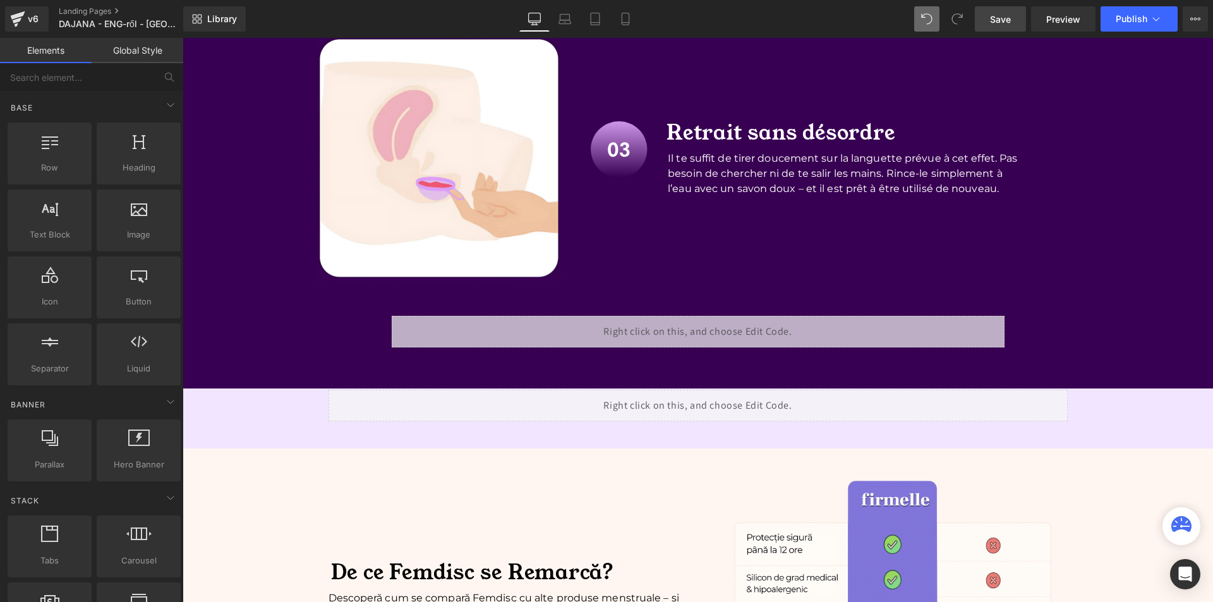
click at [1005, 16] on span "Save" at bounding box center [1000, 19] width 21 height 13
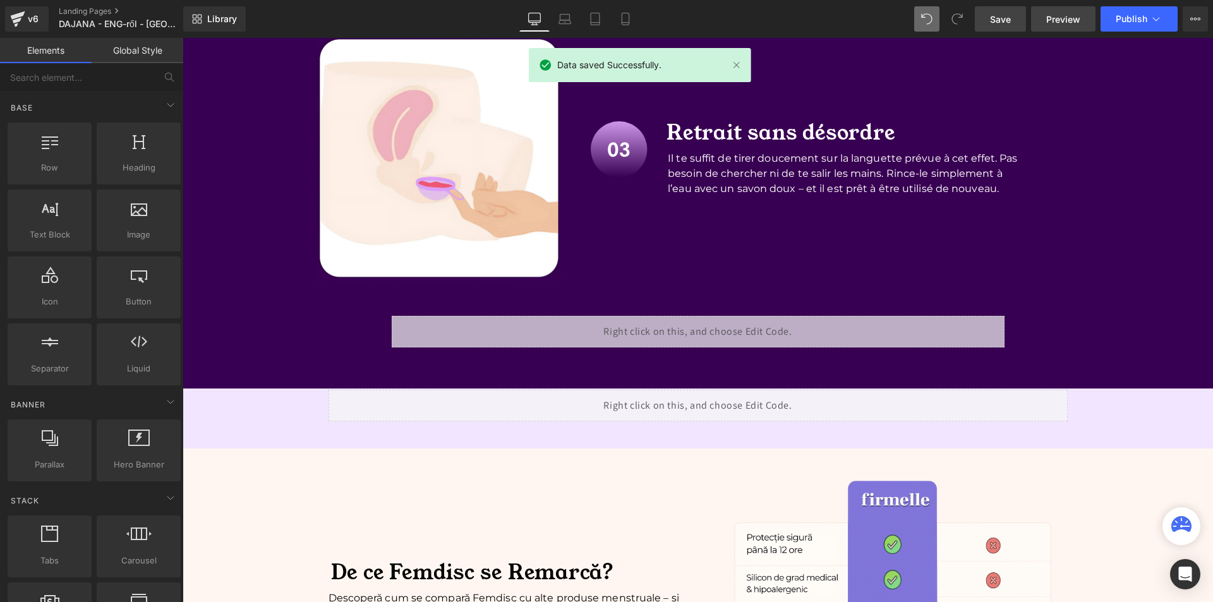
click at [1057, 21] on span "Preview" at bounding box center [1063, 19] width 34 height 13
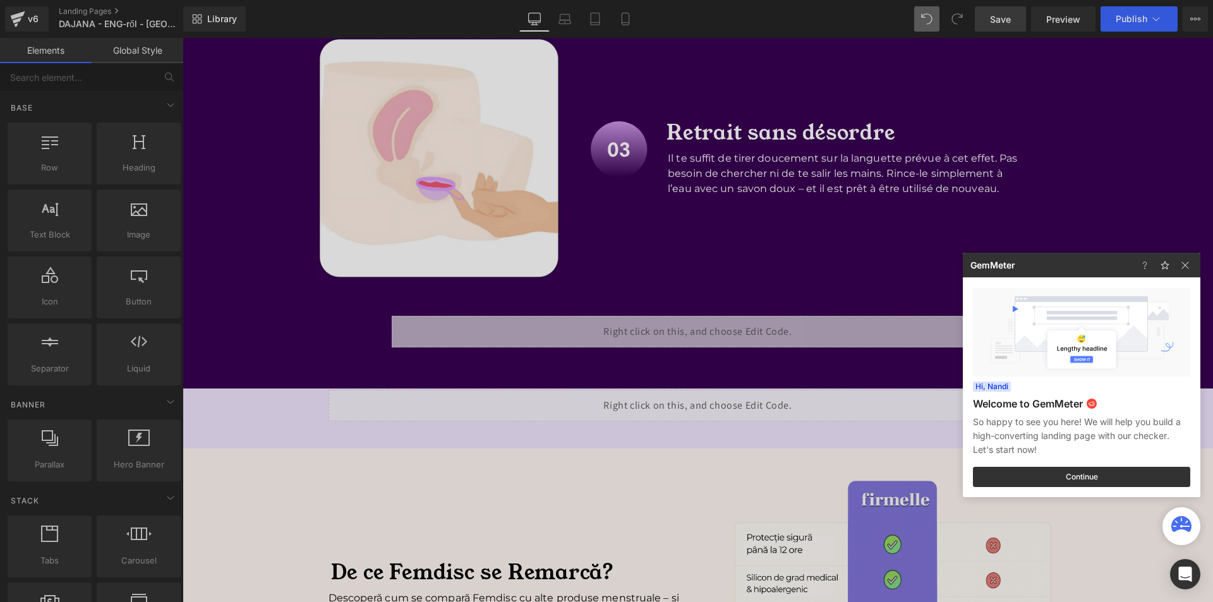
click at [693, 292] on div at bounding box center [606, 301] width 1213 height 602
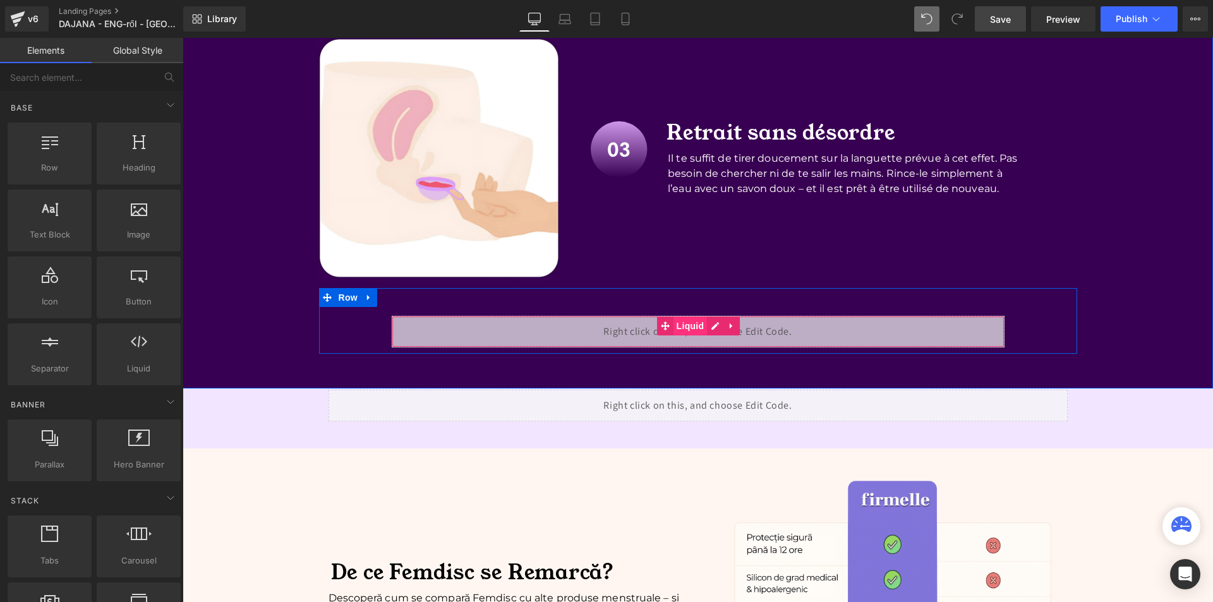
click at [684, 329] on span "Liquid" at bounding box center [691, 326] width 34 height 19
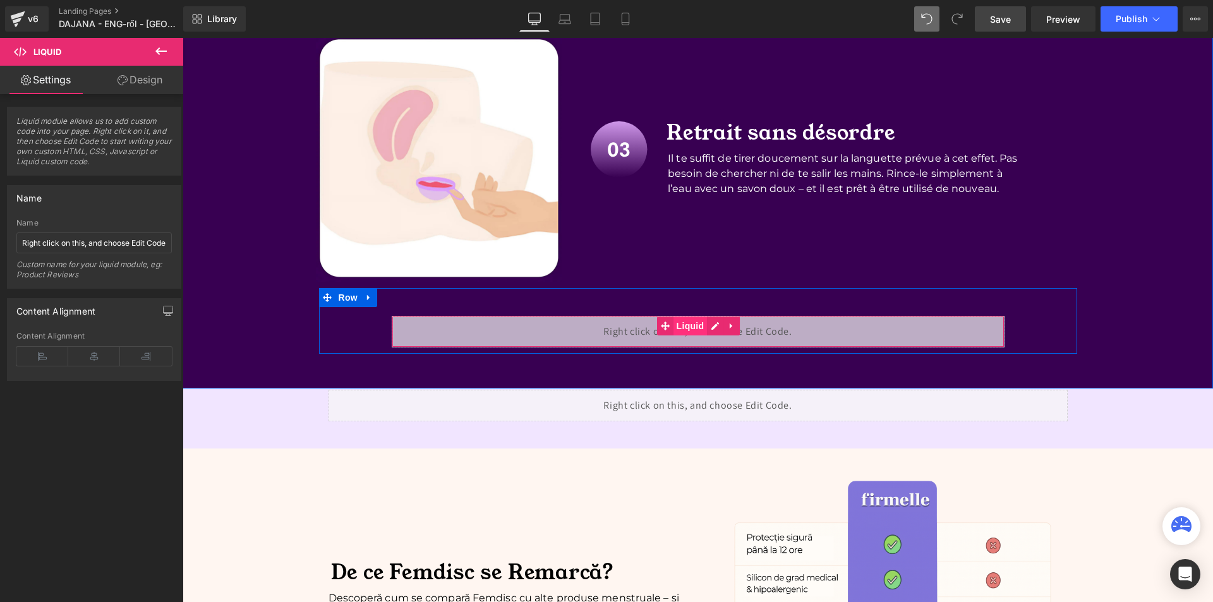
click at [674, 329] on span "Liquid" at bounding box center [691, 326] width 34 height 19
click at [178, 71] on link "Design" at bounding box center [140, 80] width 92 height 28
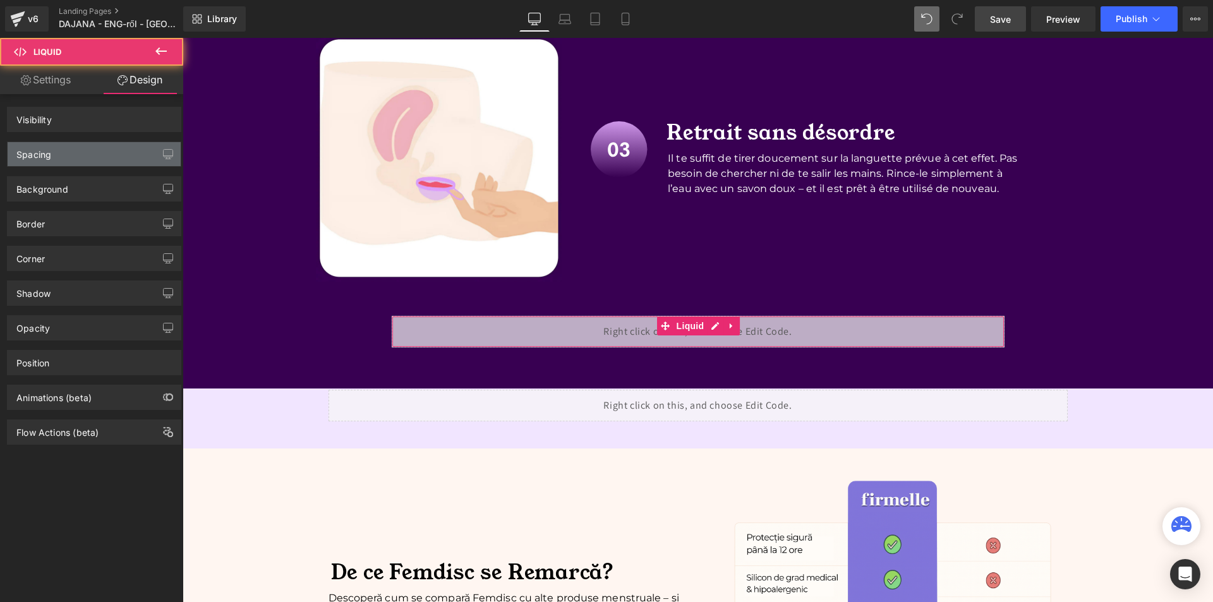
click at [46, 143] on div "Spacing" at bounding box center [33, 151] width 35 height 18
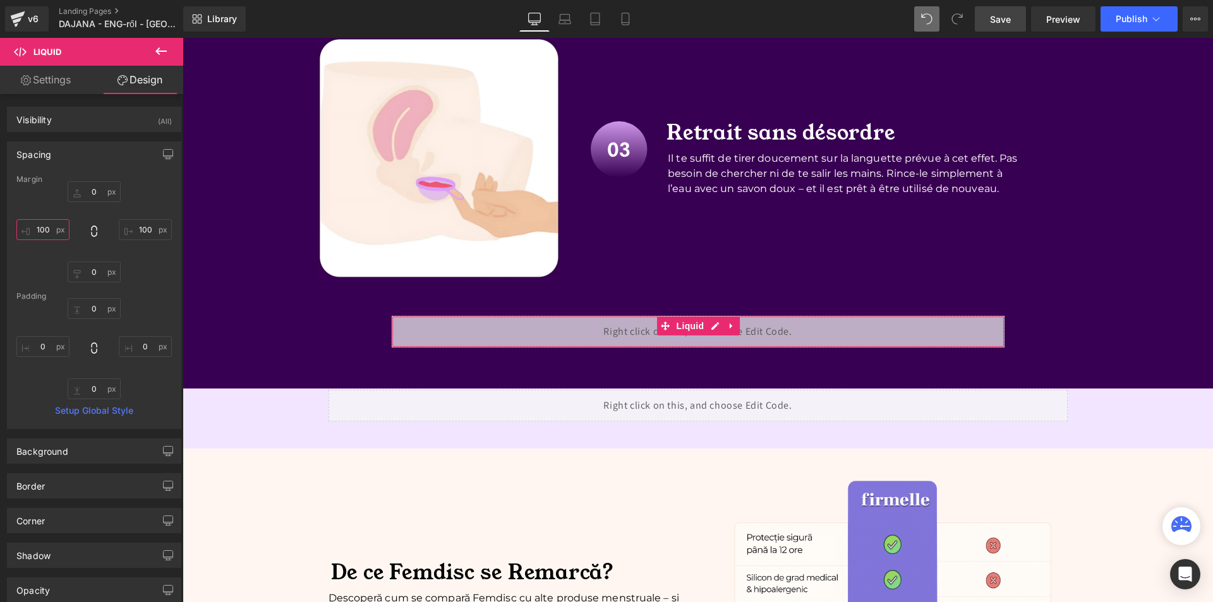
click at [45, 224] on input "100" at bounding box center [42, 229] width 53 height 21
type input "300"
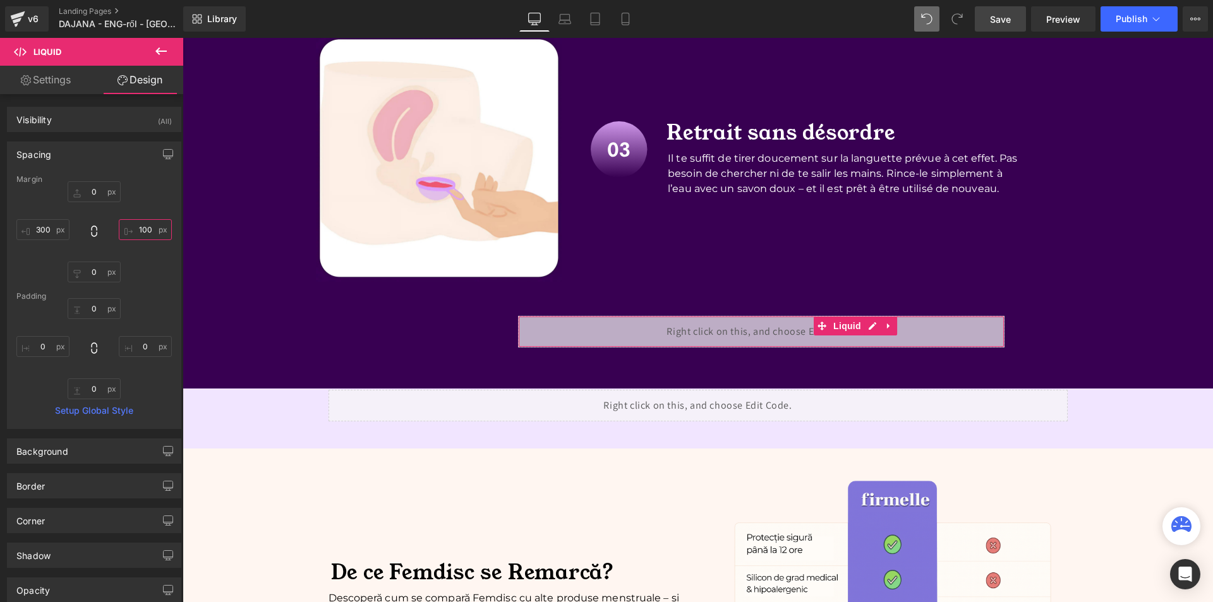
click at [136, 235] on input "100" at bounding box center [145, 229] width 53 height 21
type input "300"
click at [1017, 19] on link "Save" at bounding box center [1000, 18] width 51 height 25
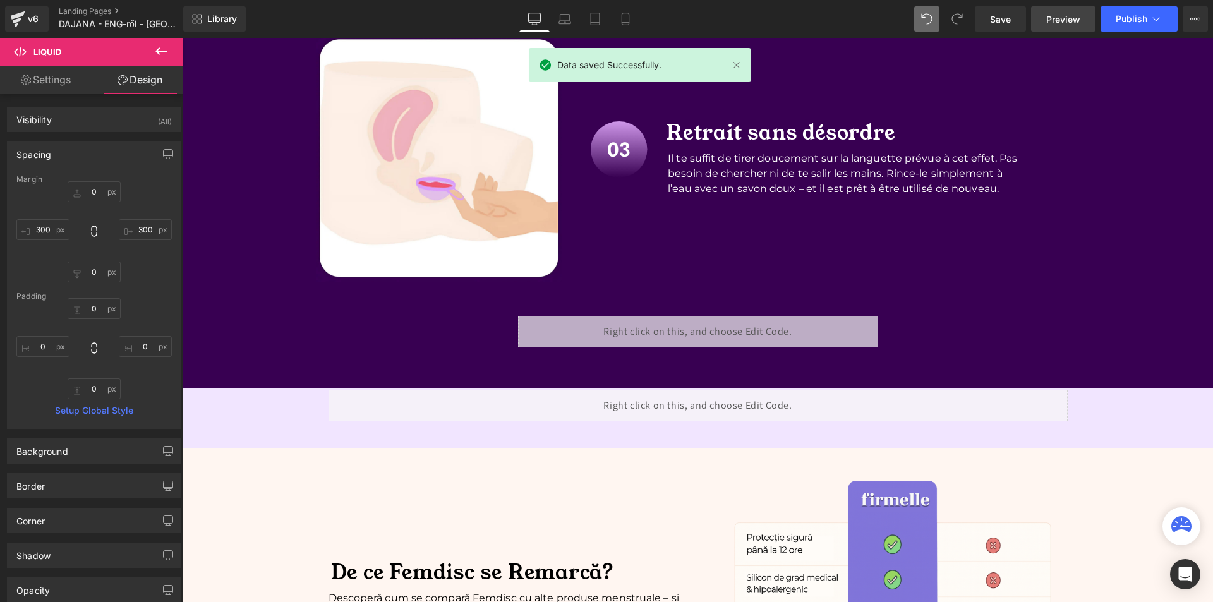
click at [1048, 15] on span "Preview" at bounding box center [1063, 19] width 34 height 13
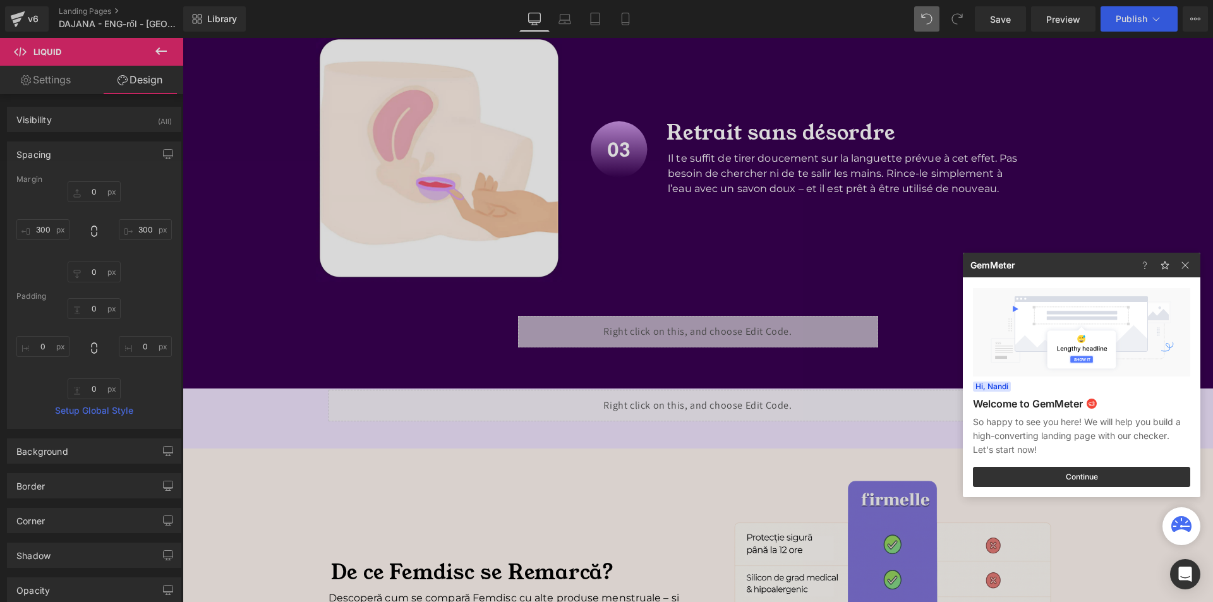
drag, startPoint x: 600, startPoint y: 347, endPoint x: 435, endPoint y: 324, distance: 166.5
click at [600, 347] on div at bounding box center [606, 301] width 1213 height 602
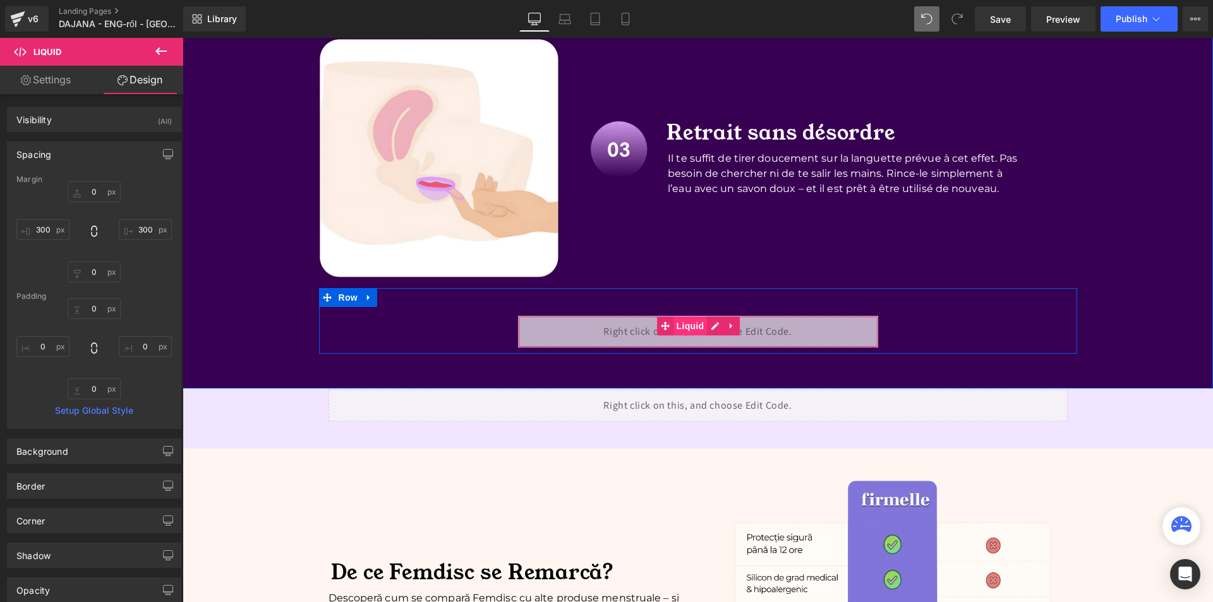
click at [674, 328] on span "Liquid" at bounding box center [691, 326] width 34 height 19
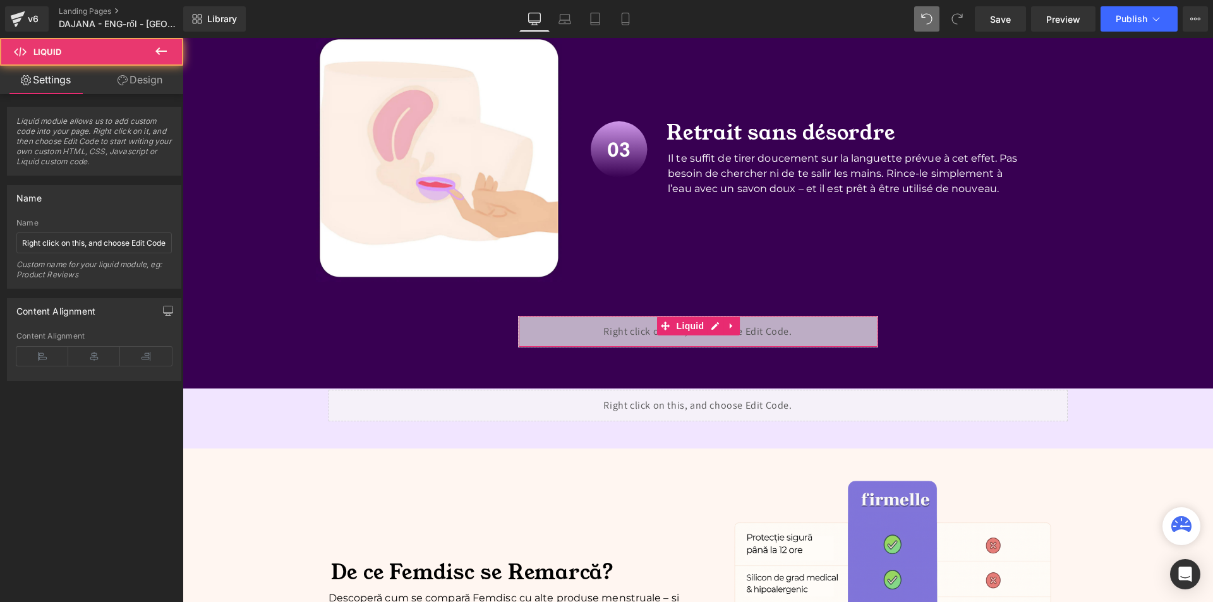
click at [163, 77] on link "Design" at bounding box center [140, 80] width 92 height 28
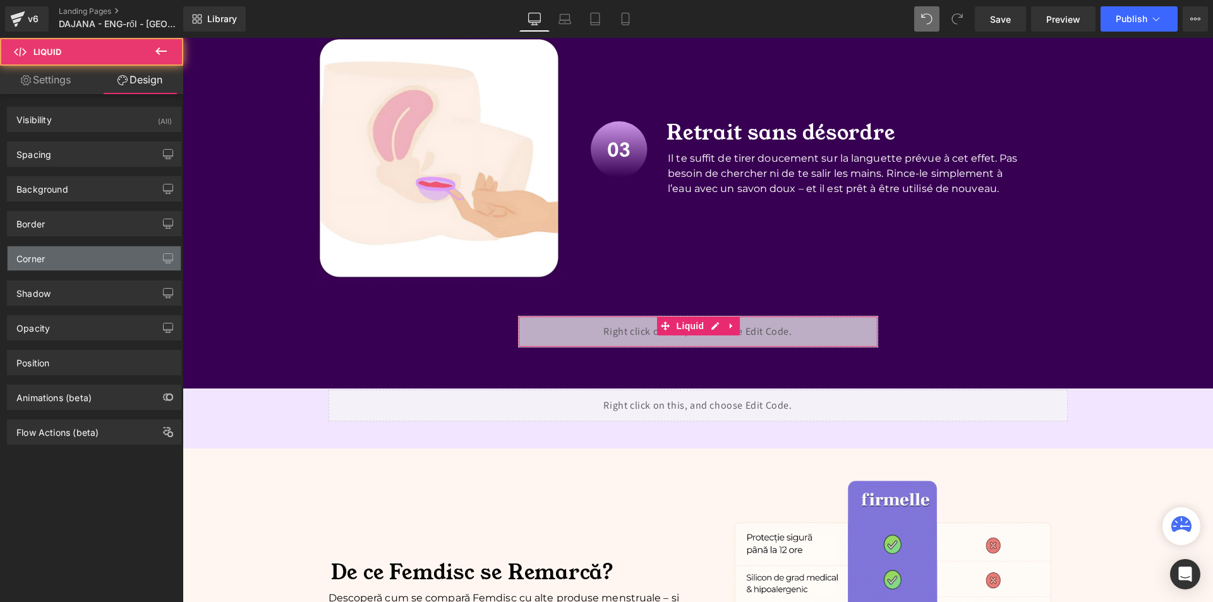
click at [62, 255] on div "Corner" at bounding box center [94, 258] width 173 height 24
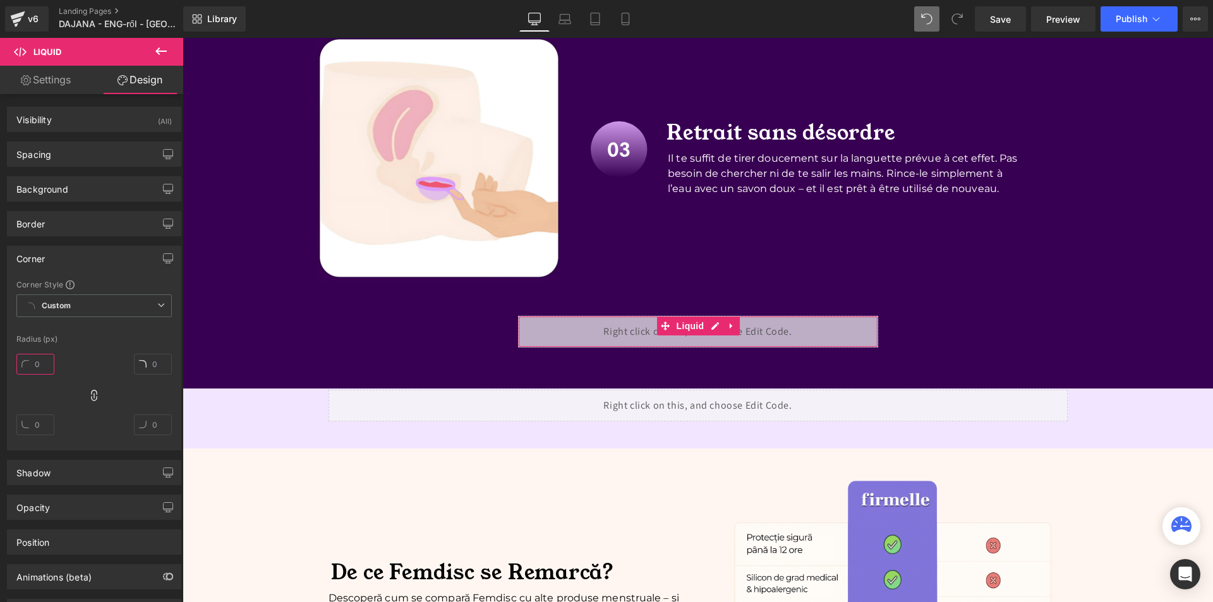
click at [50, 363] on input "text" at bounding box center [35, 364] width 38 height 21
click at [50, 363] on input "10" at bounding box center [35, 364] width 38 height 21
type input "20"
click at [56, 256] on div "Corner" at bounding box center [94, 258] width 173 height 24
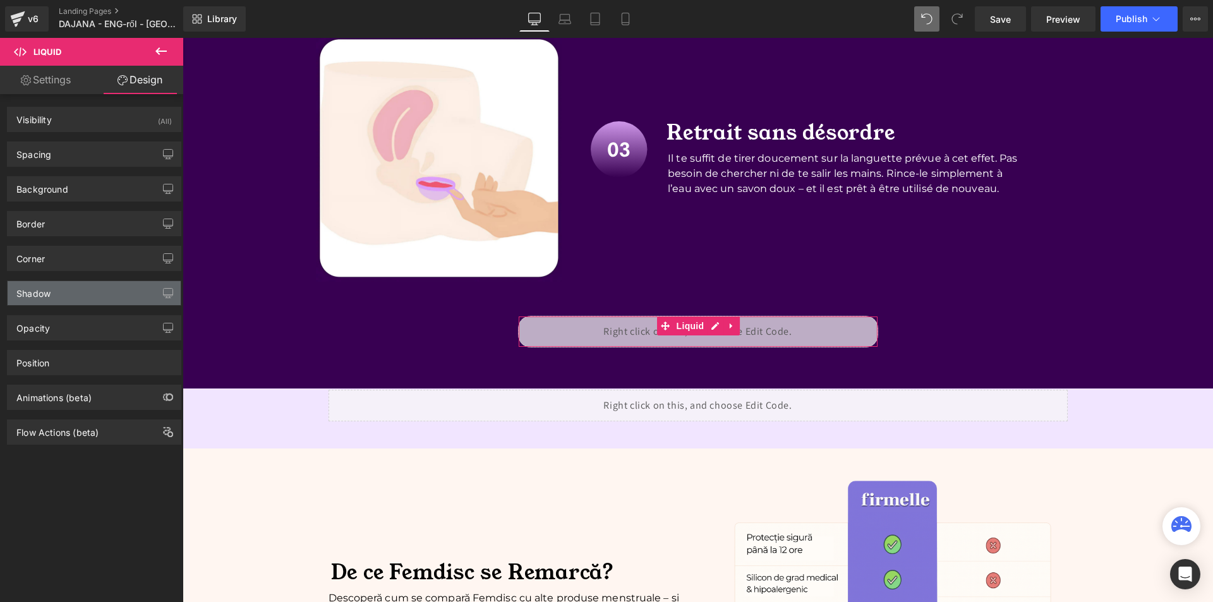
click at [63, 297] on div "Shadow" at bounding box center [94, 293] width 173 height 24
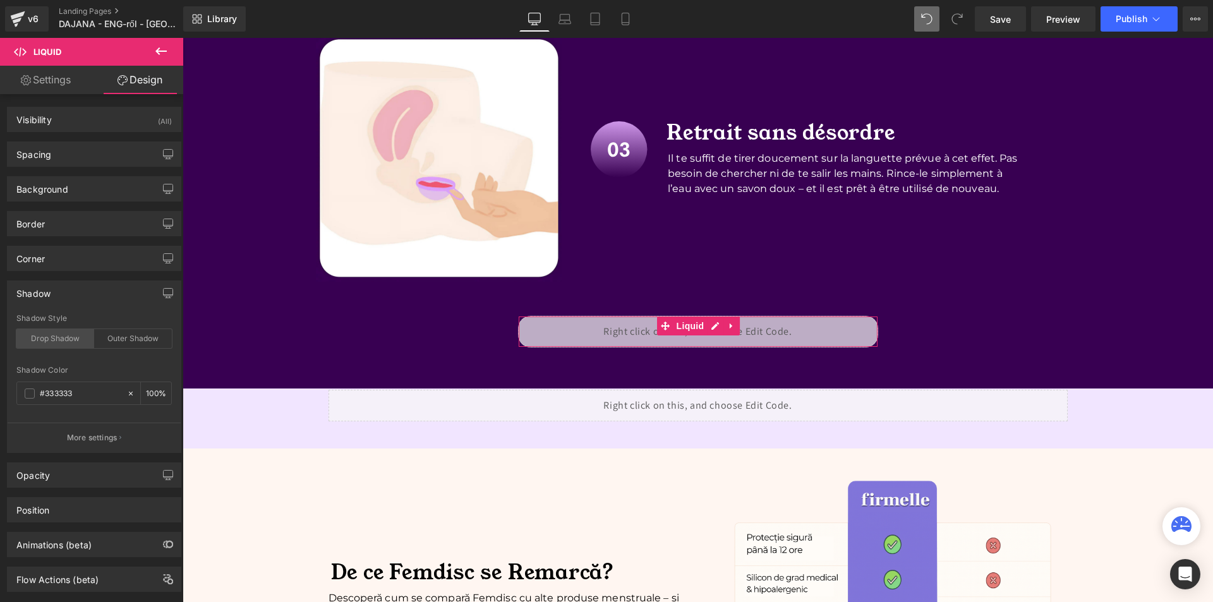
click at [49, 342] on div "Drop Shadow" at bounding box center [55, 338] width 78 height 19
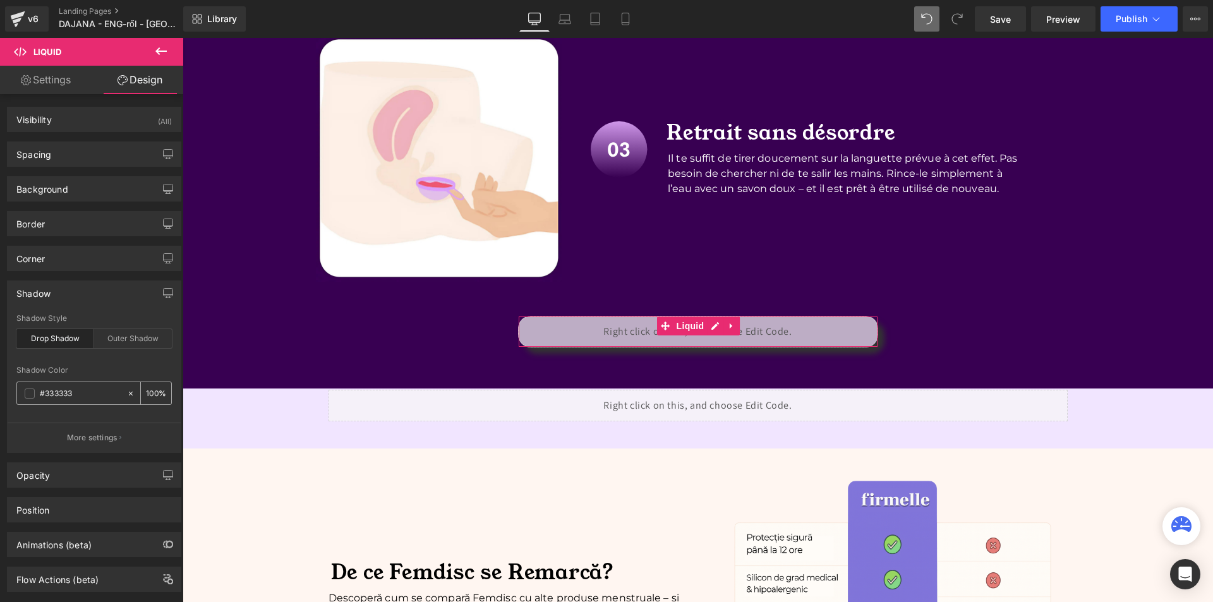
click at [33, 389] on span at bounding box center [30, 394] width 10 height 10
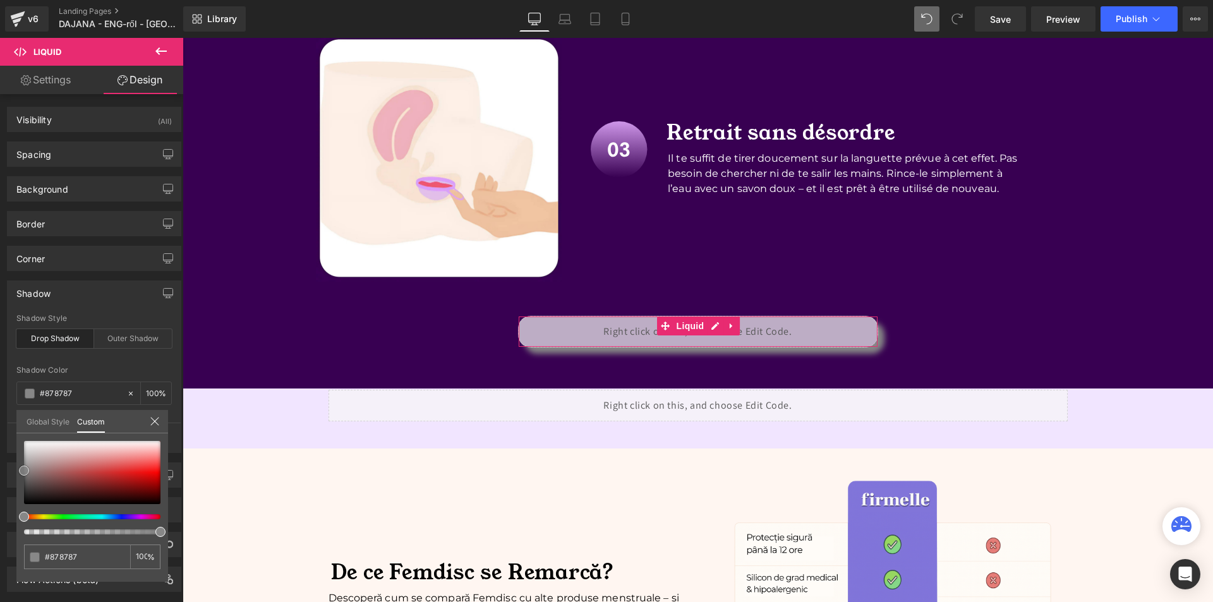
drag, startPoint x: 45, startPoint y: 452, endPoint x: 2, endPoint y: 471, distance: 47.3
click at [2, 453] on div "Shadow Shadow Style Drop Shadow Outer Shadow Shadow Color % More settings Globa…" at bounding box center [94, 362] width 189 height 182
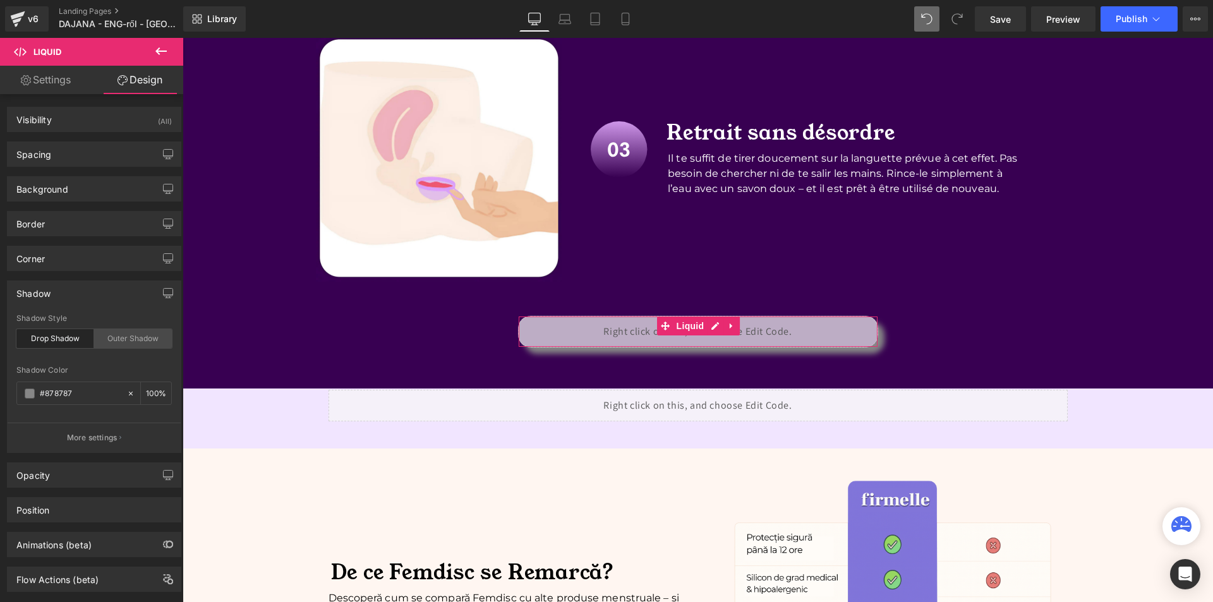
click at [136, 339] on div "Outer Shadow" at bounding box center [133, 338] width 78 height 19
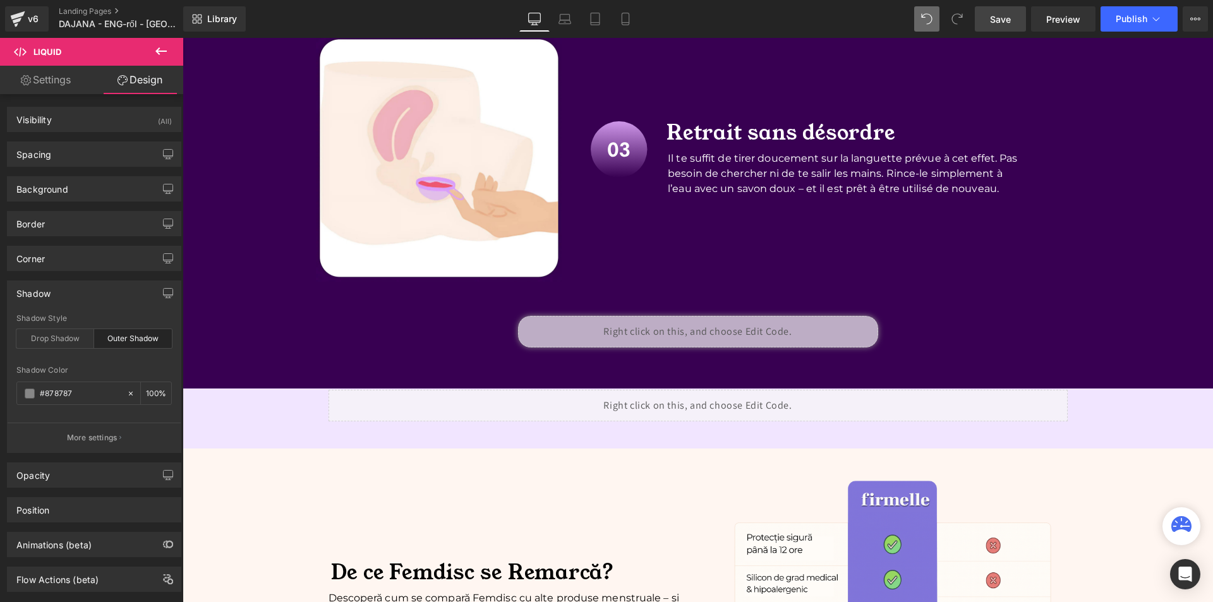
click at [1011, 23] on span "Save" at bounding box center [1000, 19] width 21 height 13
click at [1003, 32] on div "Library Desktop Desktop Laptop Tablet Mobile Save Preview Publish Scheduled Upg…" at bounding box center [698, 19] width 1030 height 38
drag, startPoint x: 1000, startPoint y: 19, endPoint x: 517, endPoint y: 244, distance: 533.2
click at [1000, 19] on span "Save" at bounding box center [1000, 19] width 21 height 13
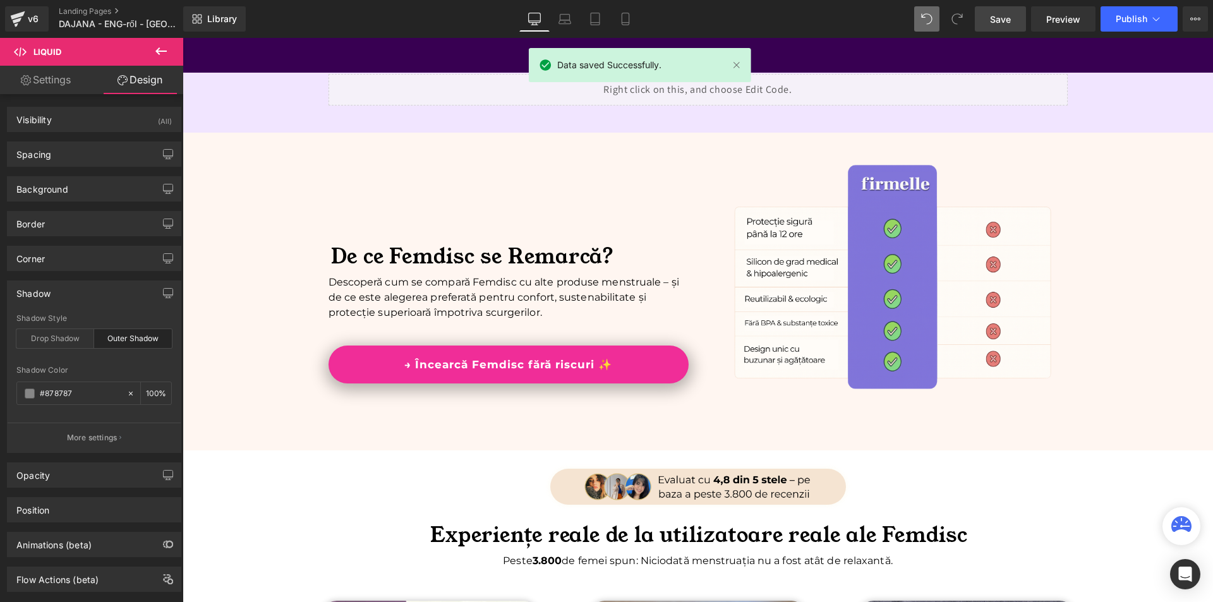
scroll to position [2970, 0]
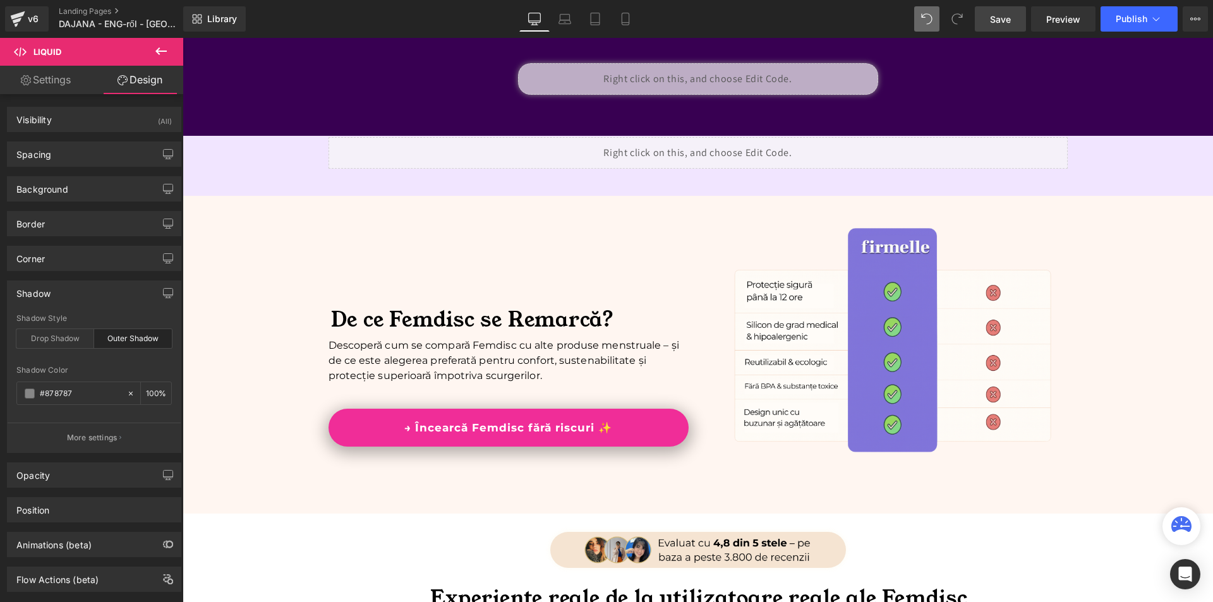
click at [402, 320] on font "De ce Femdisc se Remarcă?" at bounding box center [473, 320] width 284 height 28
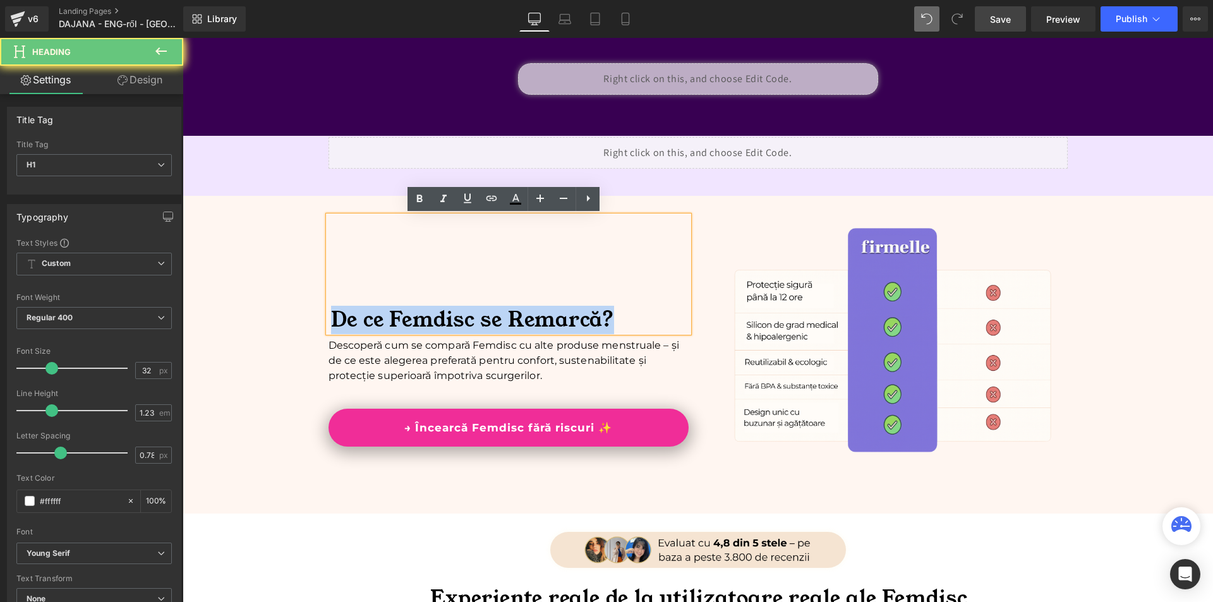
paste div
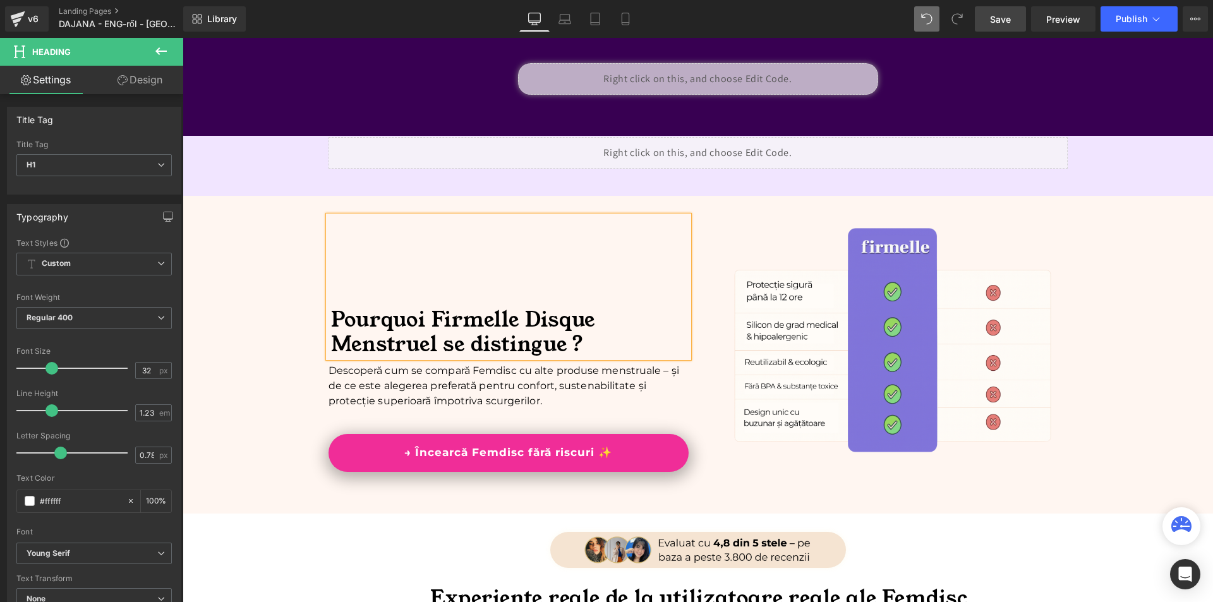
click at [232, 300] on div "Pourquoi Firmelle Disque Menstruel se distingue ? Heading Descoperă cum se comp…" at bounding box center [698, 353] width 1031 height 293
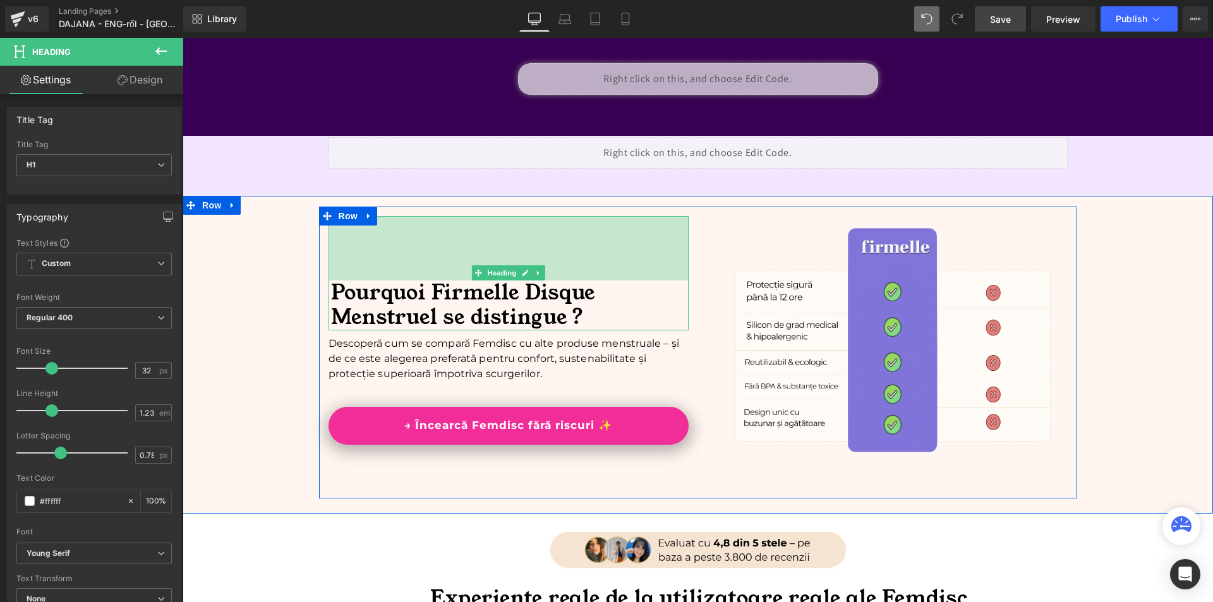
drag, startPoint x: 596, startPoint y: 215, endPoint x: 619, endPoint y: 188, distance: 35.0
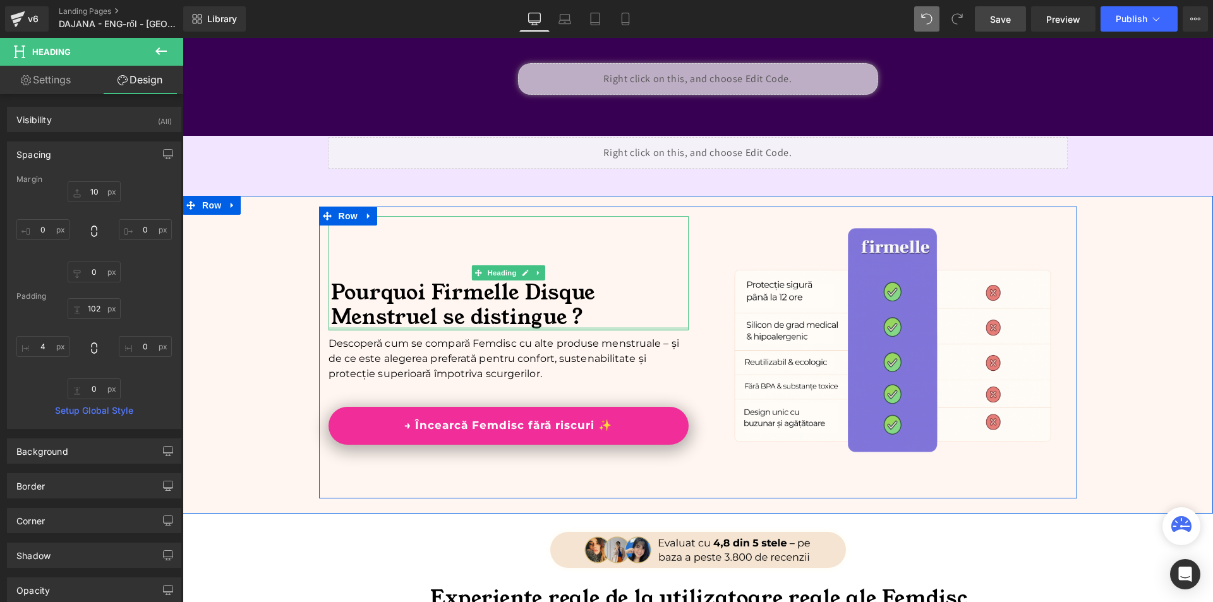
click at [359, 360] on p "Descoperă cum se compară Femdisc cu alte produse menstruale – și de ce este ale…" at bounding box center [509, 358] width 360 height 45
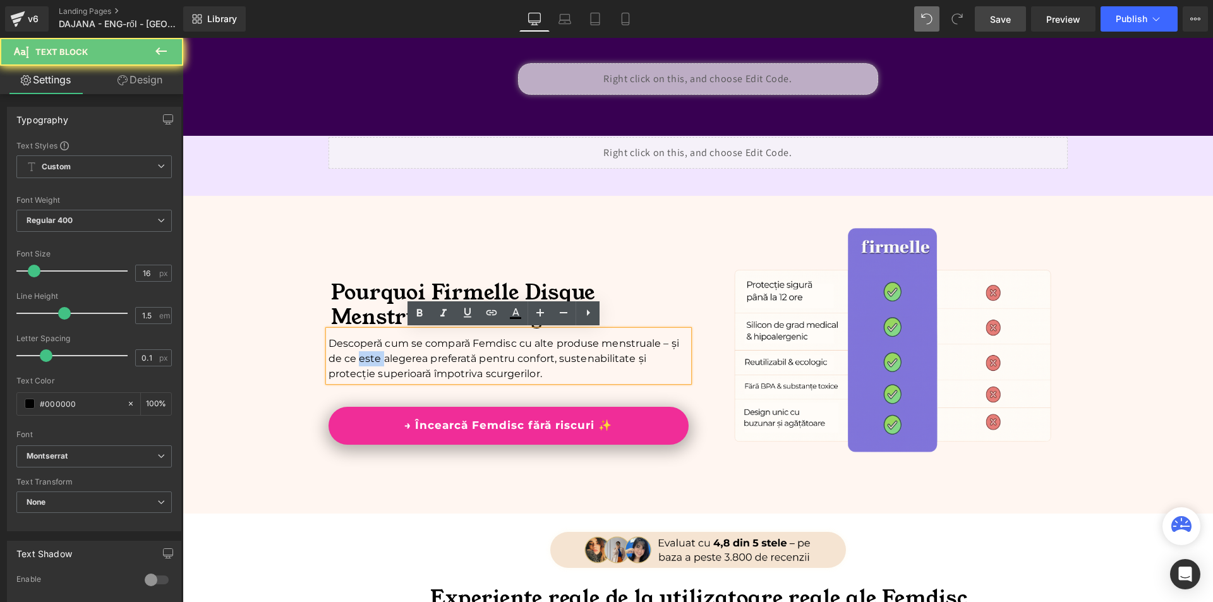
click at [359, 360] on p "Descoperă cum se compară Femdisc cu alte produse menstruale – și de ce este ale…" at bounding box center [509, 358] width 360 height 45
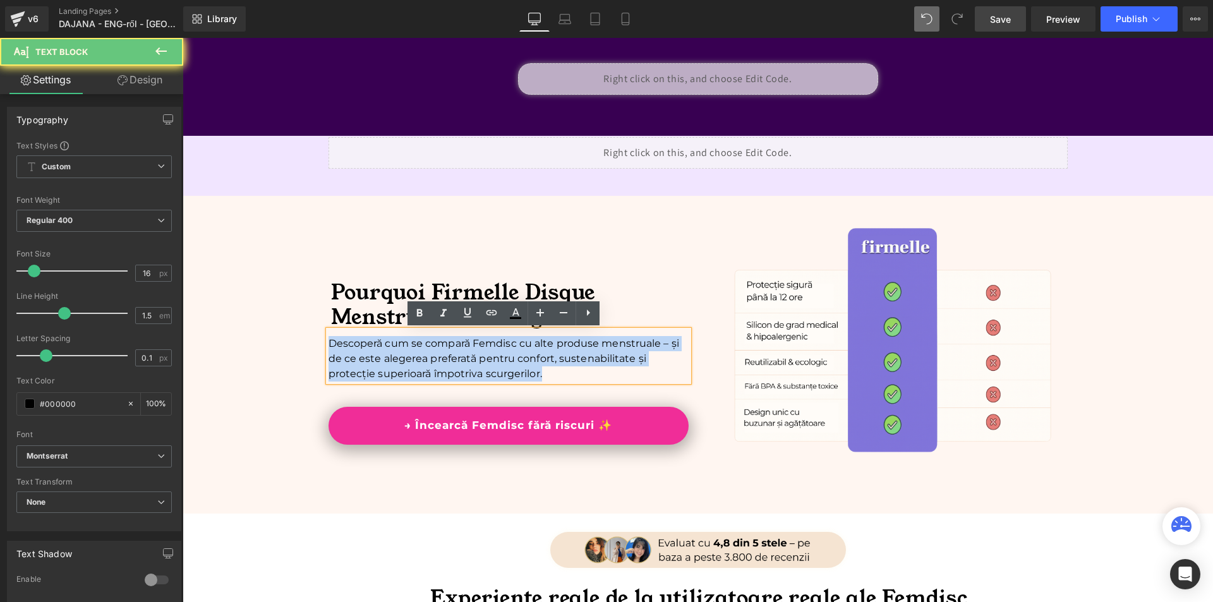
click at [359, 360] on p "Descoperă cum se compară Femdisc cu alte produse menstruale – și de ce este ale…" at bounding box center [509, 358] width 360 height 45
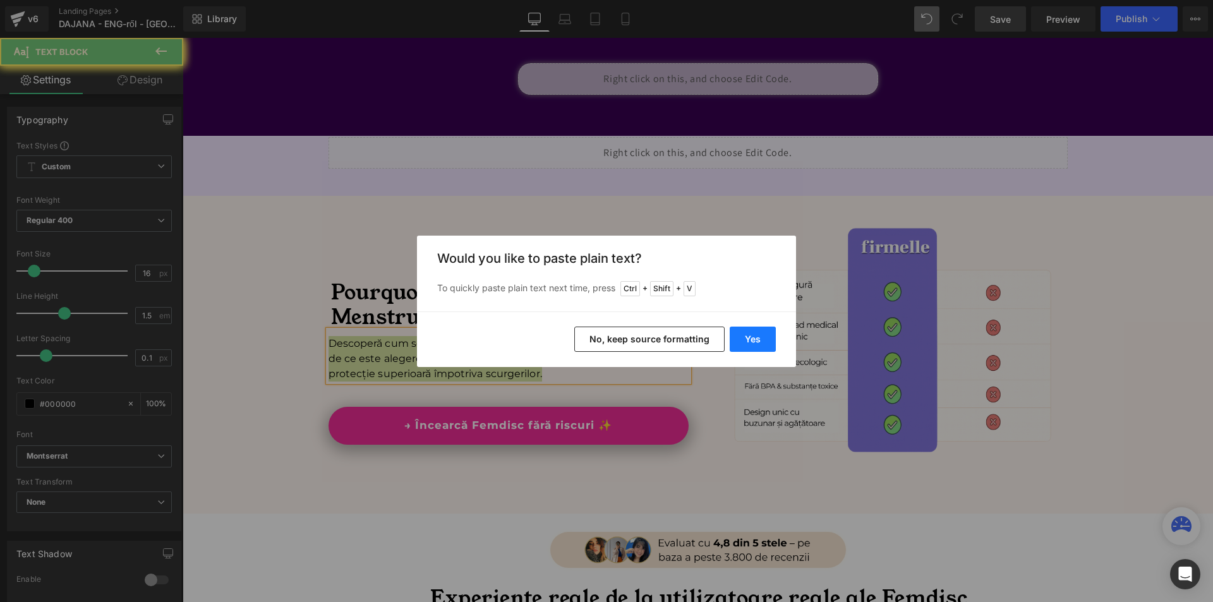
click at [763, 333] on button "Yes" at bounding box center [753, 339] width 46 height 25
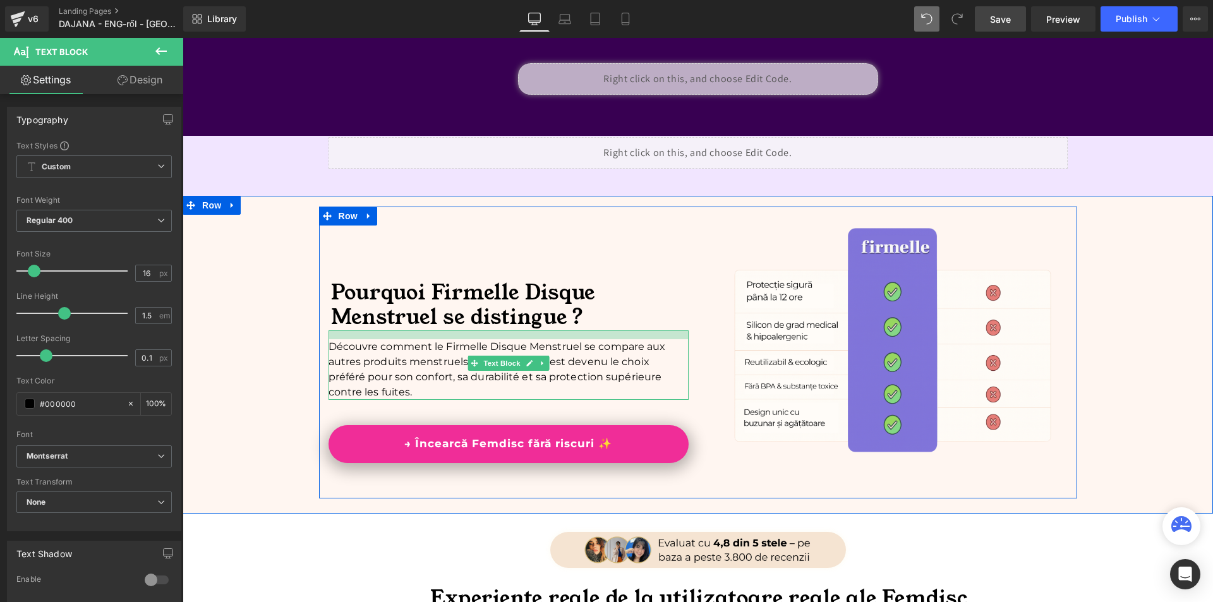
drag, startPoint x: 417, startPoint y: 333, endPoint x: 418, endPoint y: 370, distance: 36.7
click at [418, 336] on div at bounding box center [509, 334] width 360 height 9
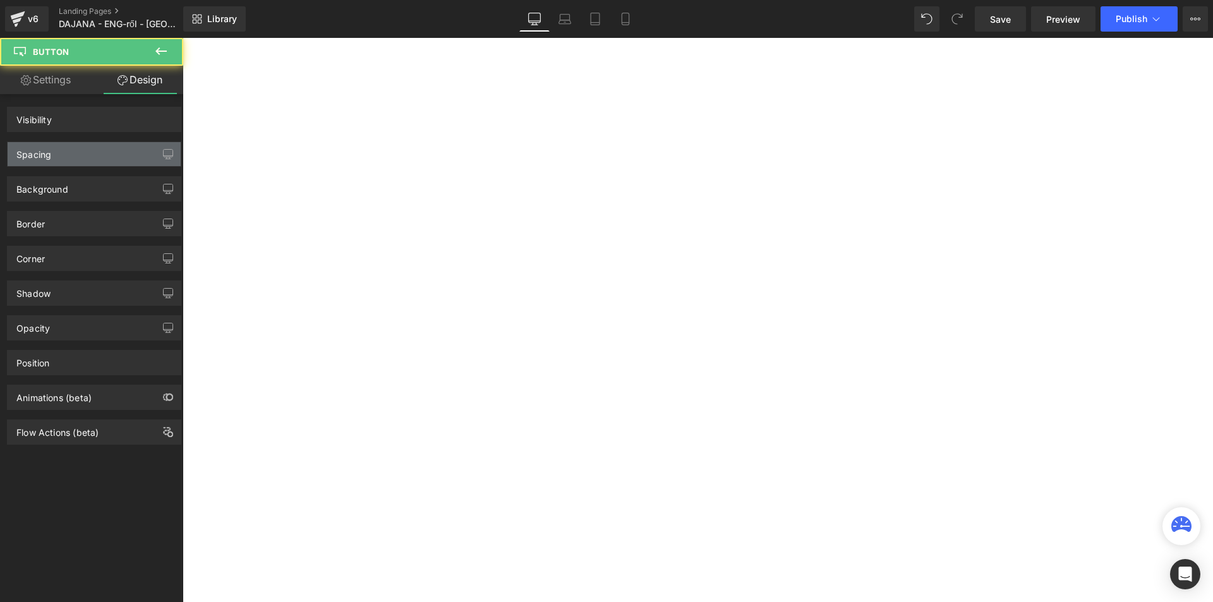
click at [80, 154] on div "Spacing" at bounding box center [94, 154] width 173 height 24
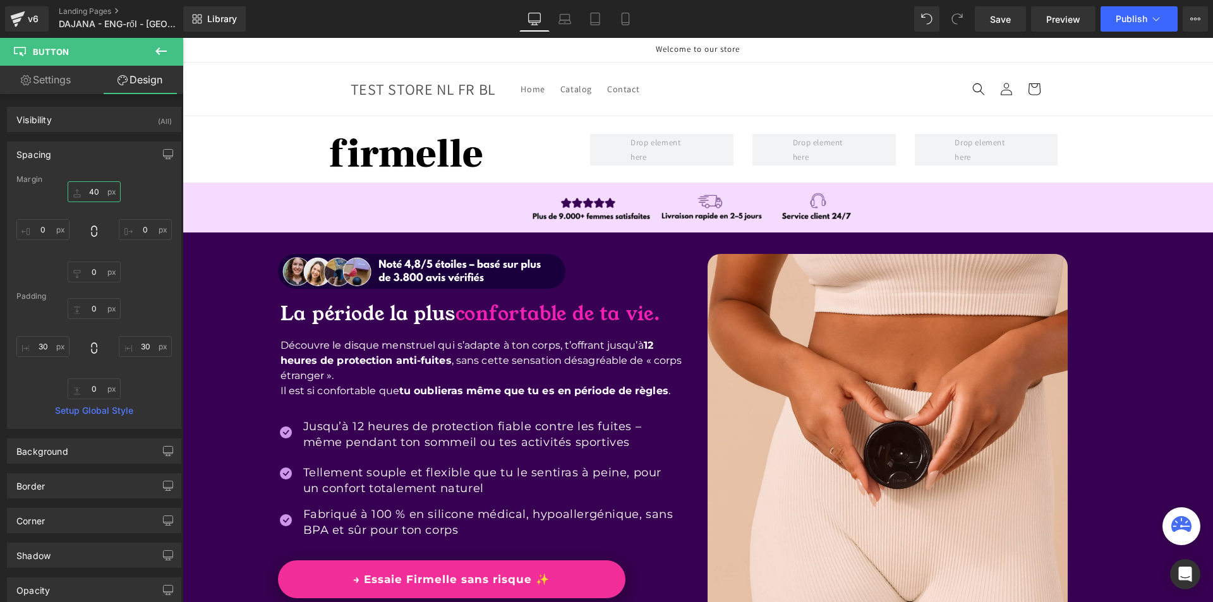
click at [87, 198] on input "40" at bounding box center [94, 191] width 53 height 21
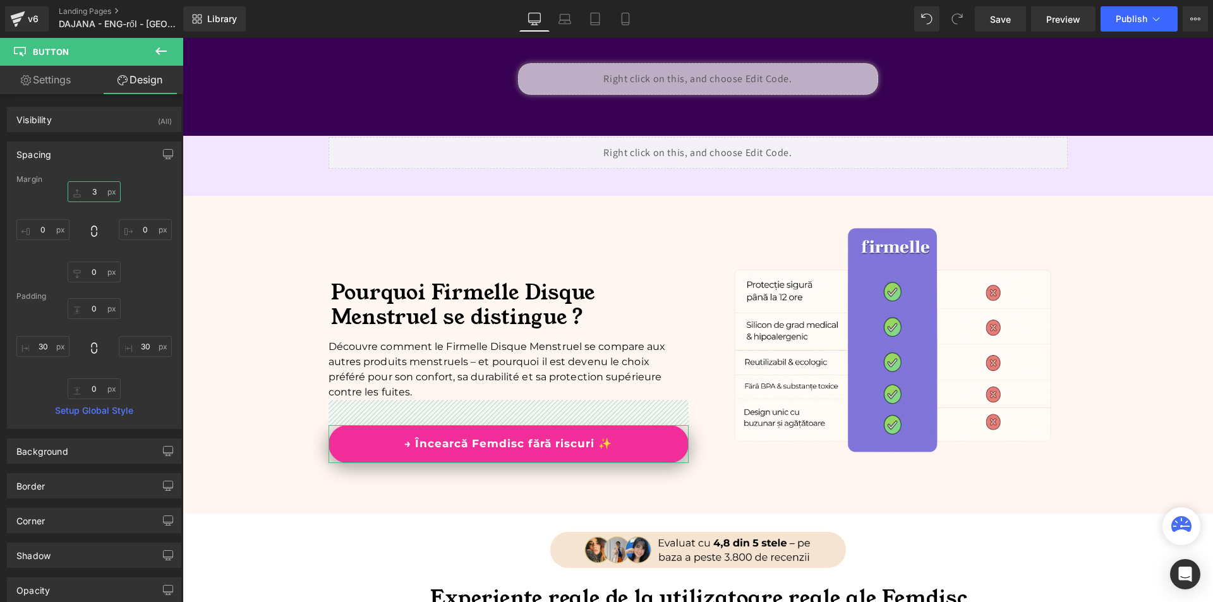
type input "30"
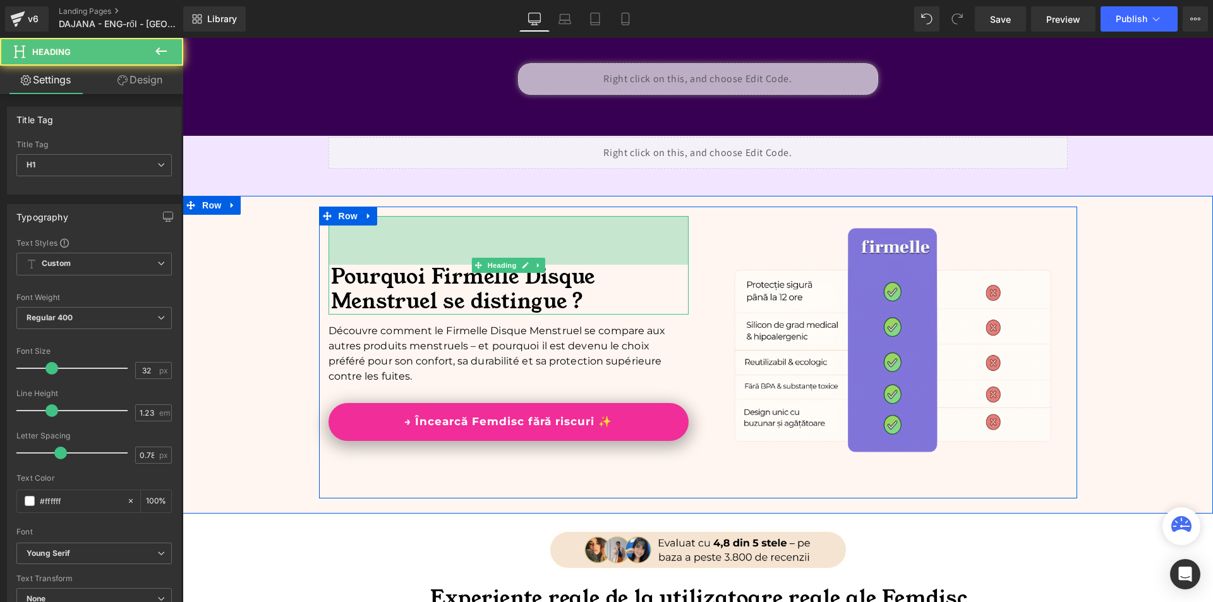
drag, startPoint x: 550, startPoint y: 216, endPoint x: 577, endPoint y: 200, distance: 31.4
click at [577, 200] on div "Pourquoi Firmelle Disque Menstruel se distingue ? Heading 77px Découvre comment…" at bounding box center [698, 355] width 1031 height 318
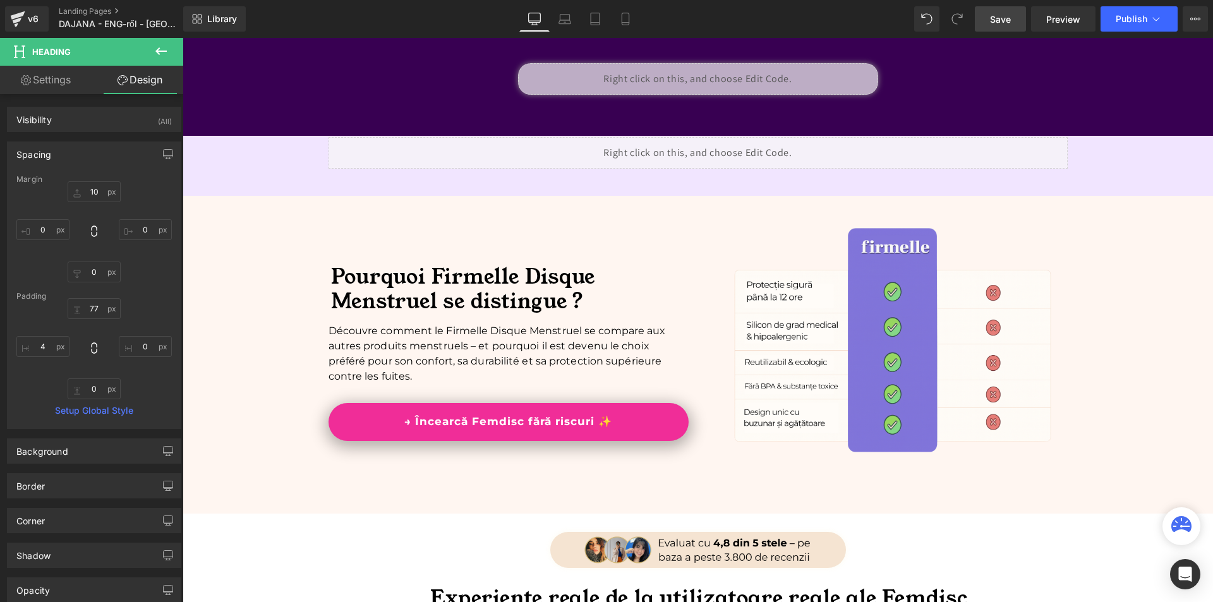
click at [1010, 23] on span "Save" at bounding box center [1000, 19] width 21 height 13
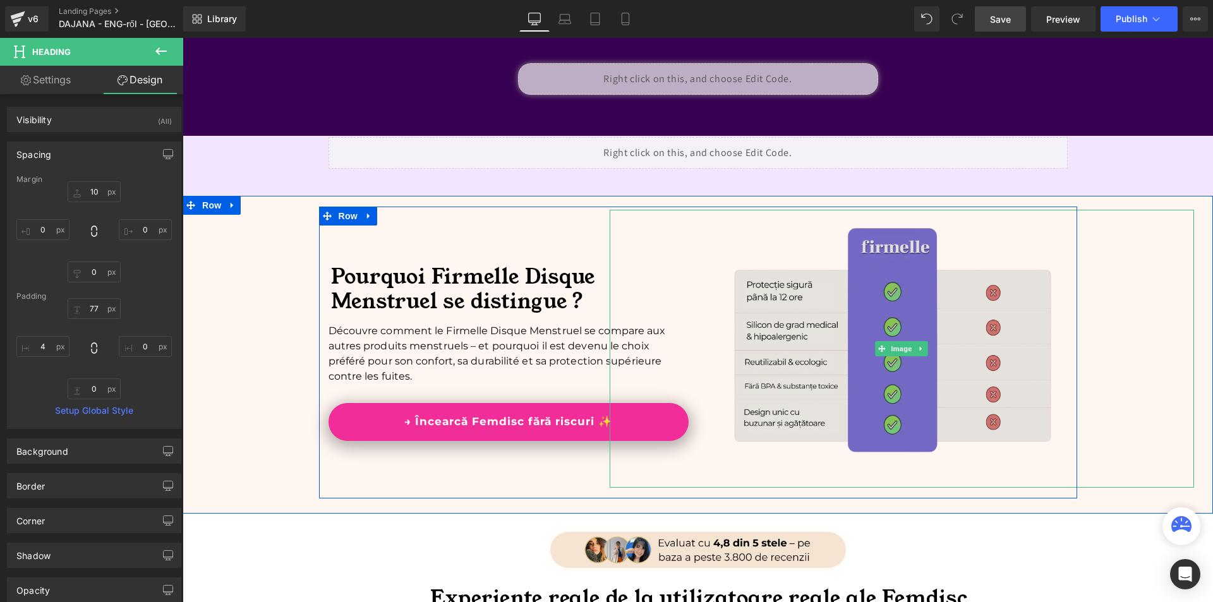
click at [816, 343] on img at bounding box center [902, 349] width 584 height 279
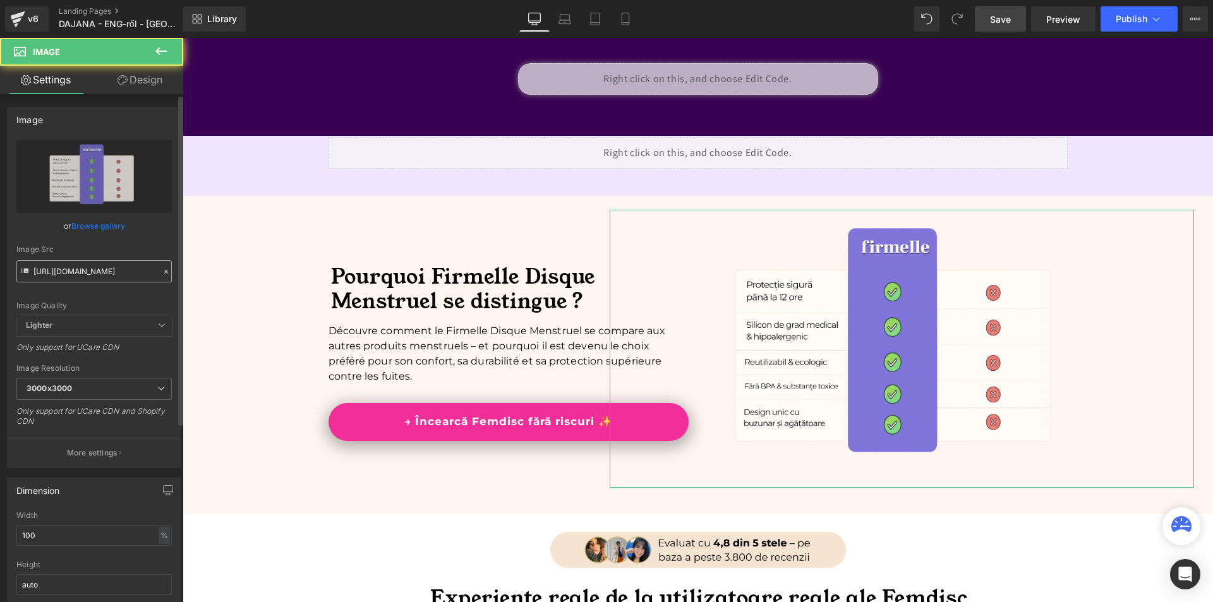
click at [90, 268] on input "[URL][DOMAIN_NAME]" at bounding box center [93, 271] width 155 height 22
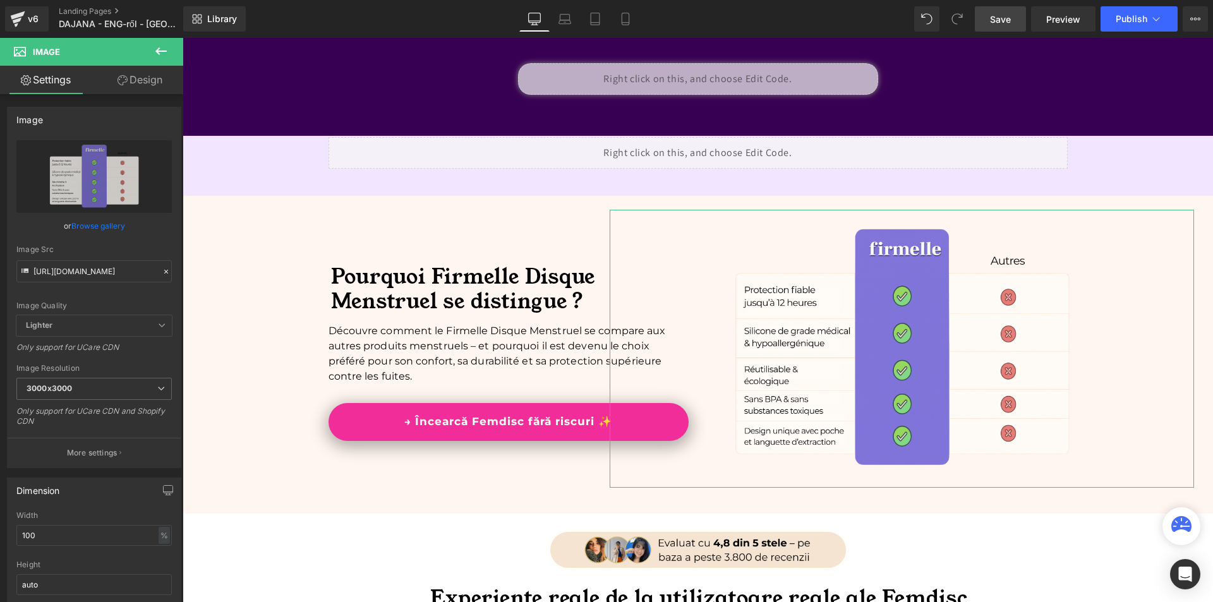
type input "[URL][DOMAIN_NAME]"
click at [163, 85] on link "Design" at bounding box center [140, 80] width 92 height 28
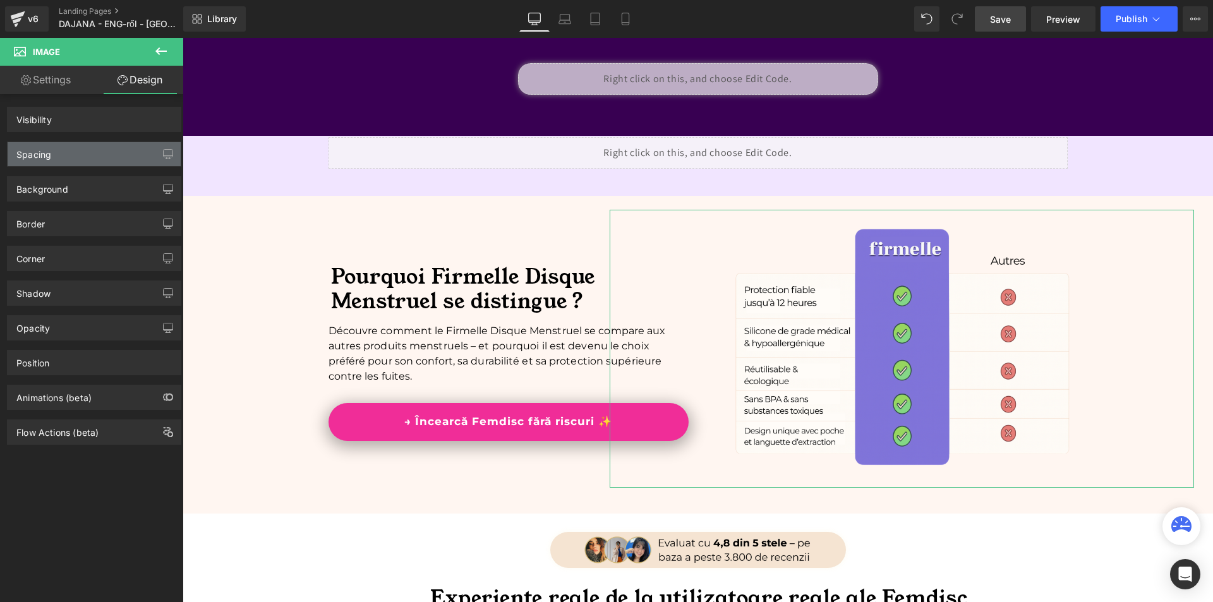
click at [99, 148] on div "Spacing" at bounding box center [94, 154] width 173 height 24
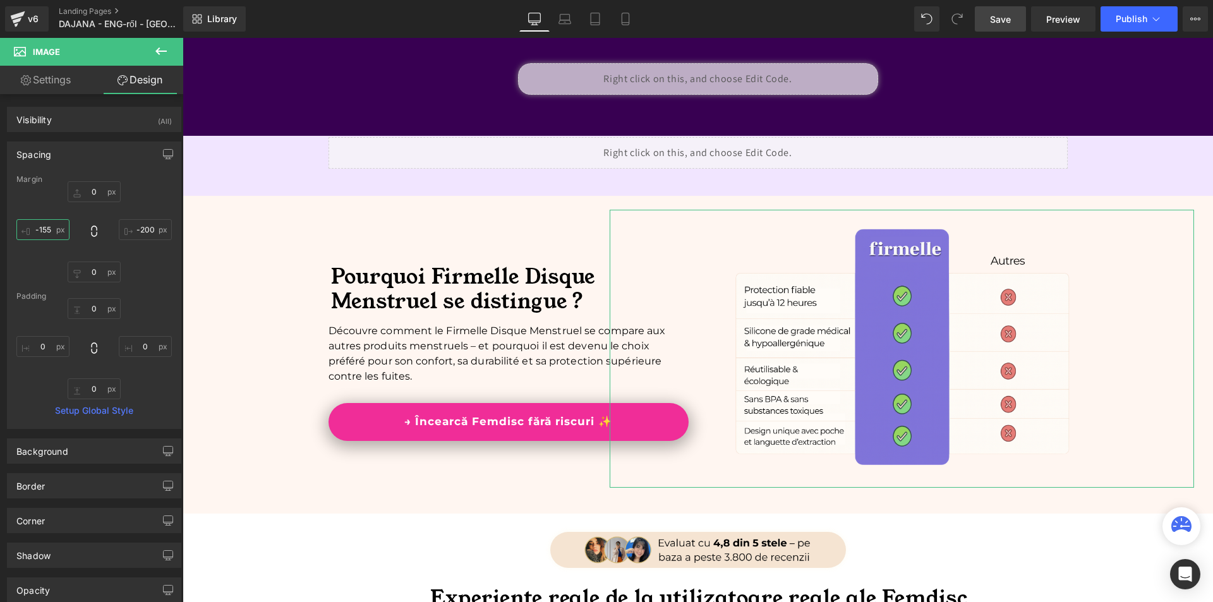
click at [59, 230] on input "-155" at bounding box center [42, 229] width 53 height 21
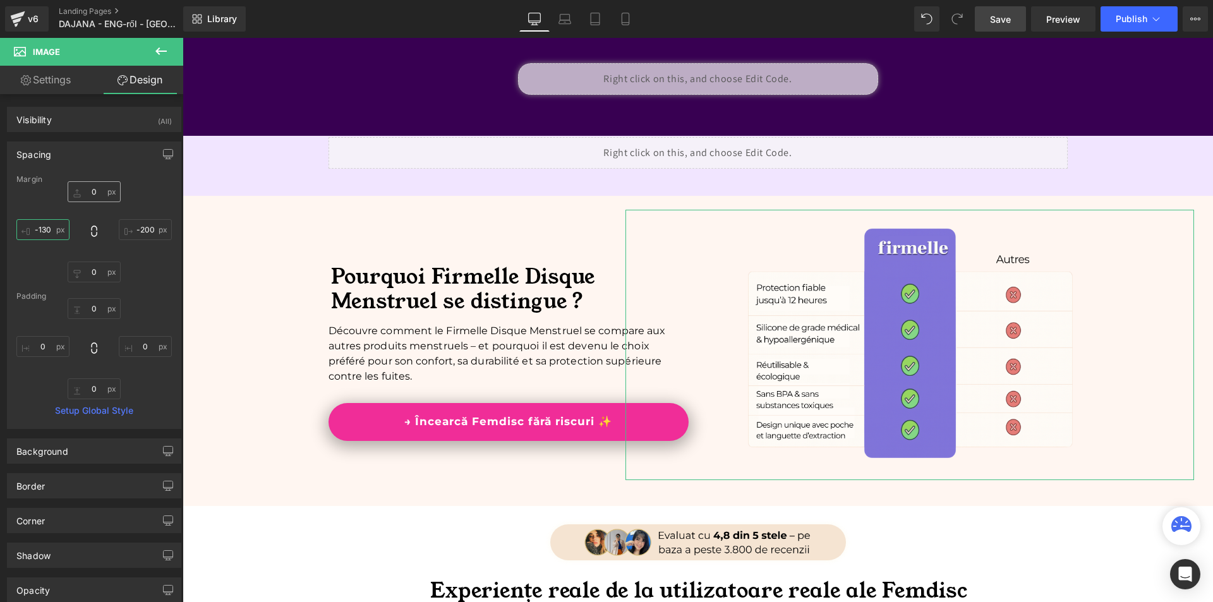
type input "-130"
click at [100, 192] on input "0" at bounding box center [94, 191] width 53 height 21
type input "-10"
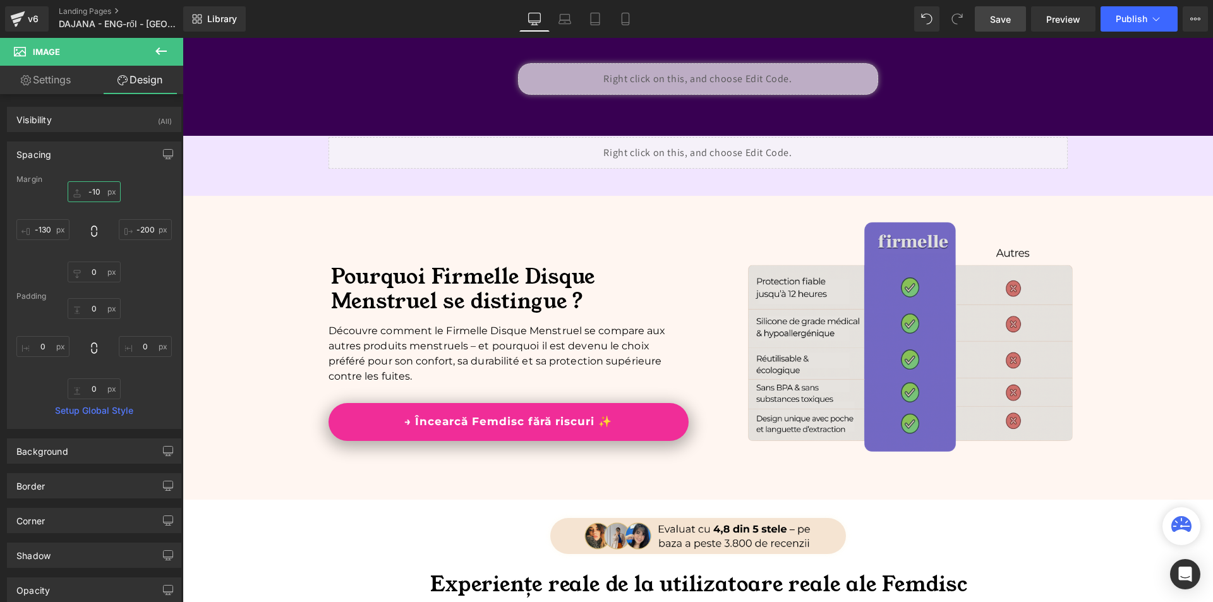
scroll to position [3096, 0]
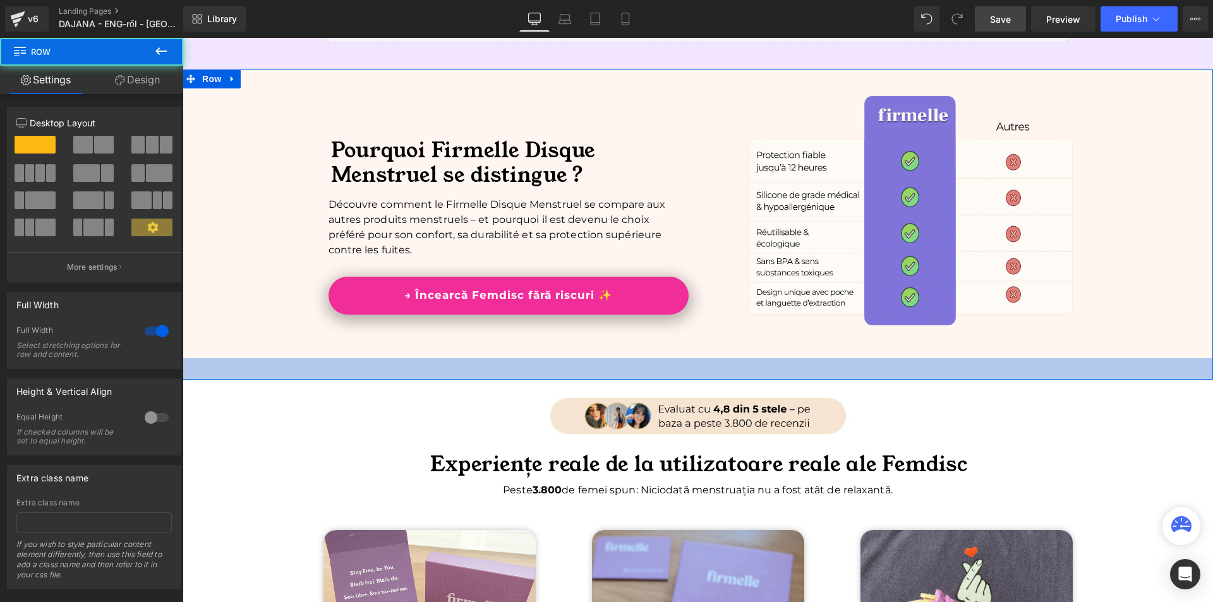
drag, startPoint x: 711, startPoint y: 373, endPoint x: 734, endPoint y: 384, distance: 25.2
click at [713, 380] on div "34px" at bounding box center [698, 368] width 1031 height 21
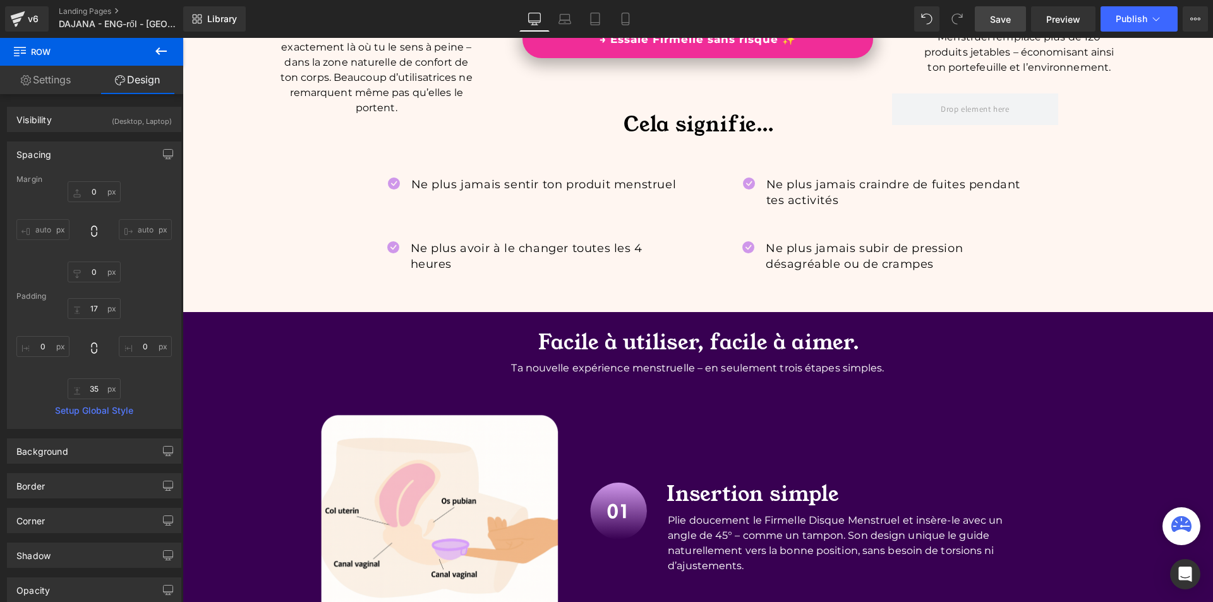
scroll to position [1769, 0]
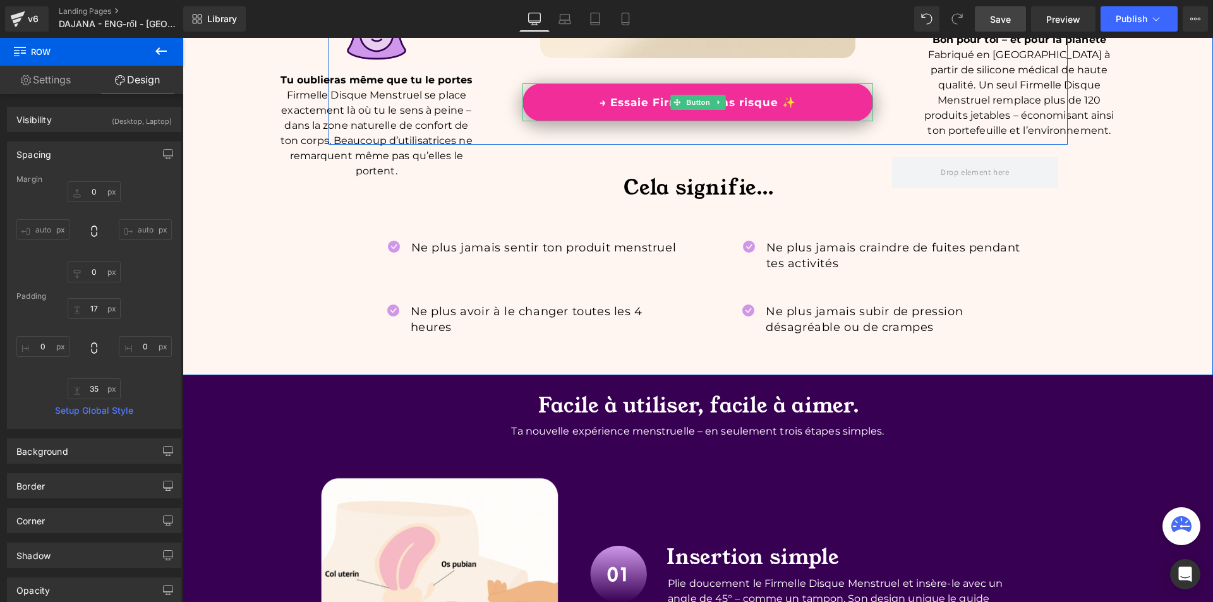
click at [699, 100] on span "Button" at bounding box center [698, 102] width 29 height 15
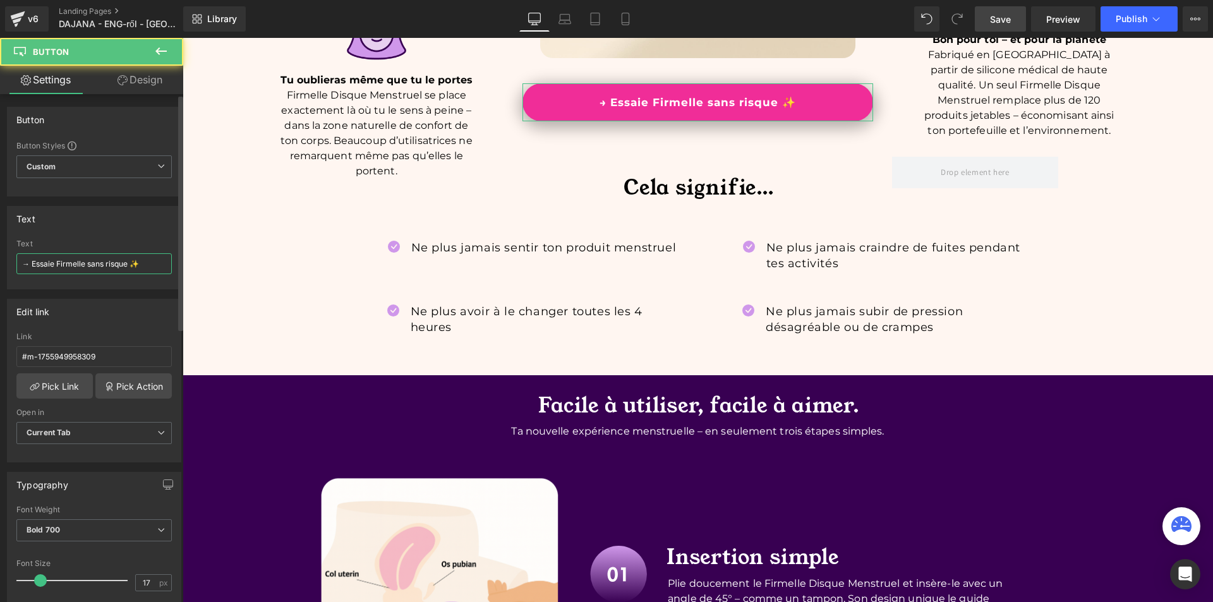
click at [69, 263] on input "→ Essaie Firmelle sans risque ✨" at bounding box center [93, 263] width 155 height 21
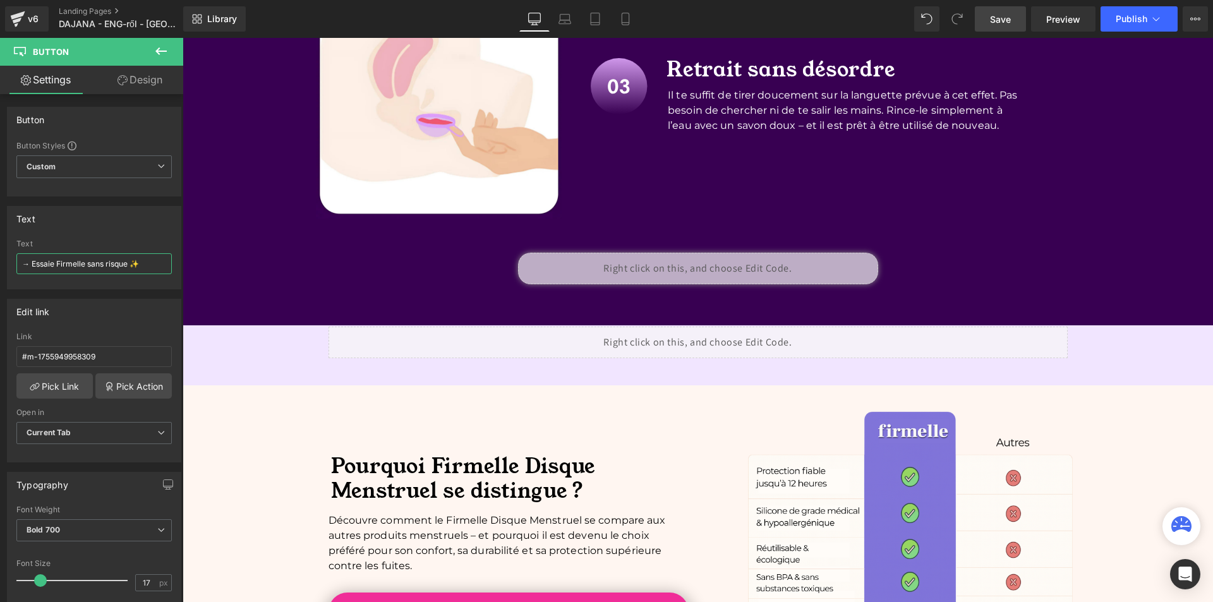
scroll to position [3033, 0]
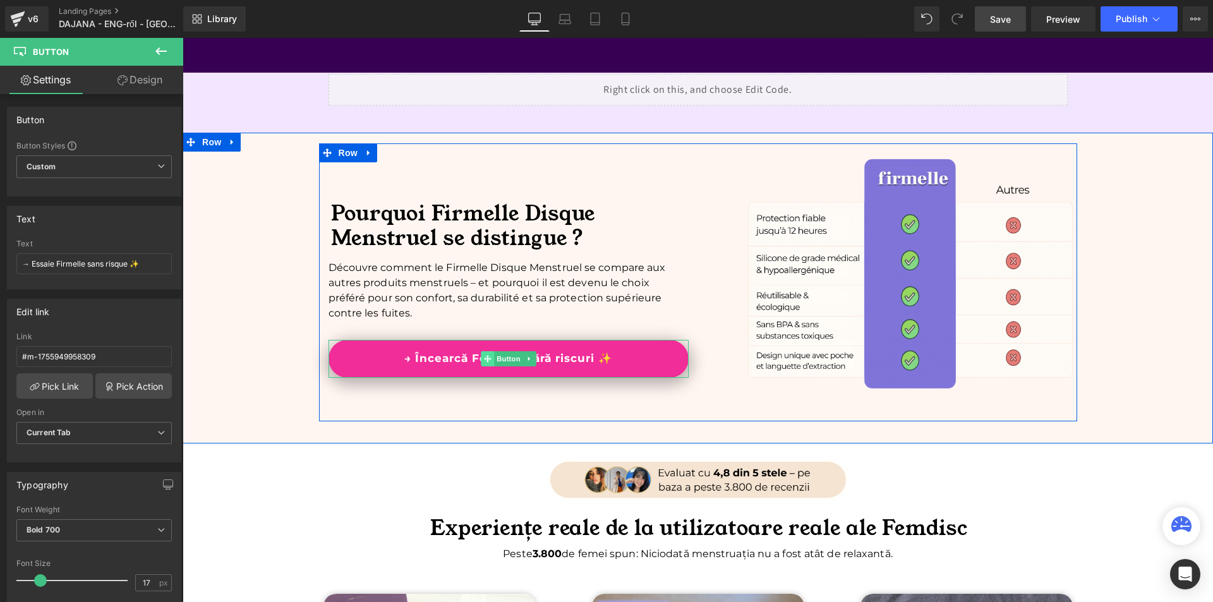
click at [488, 358] on span at bounding box center [487, 358] width 13 height 15
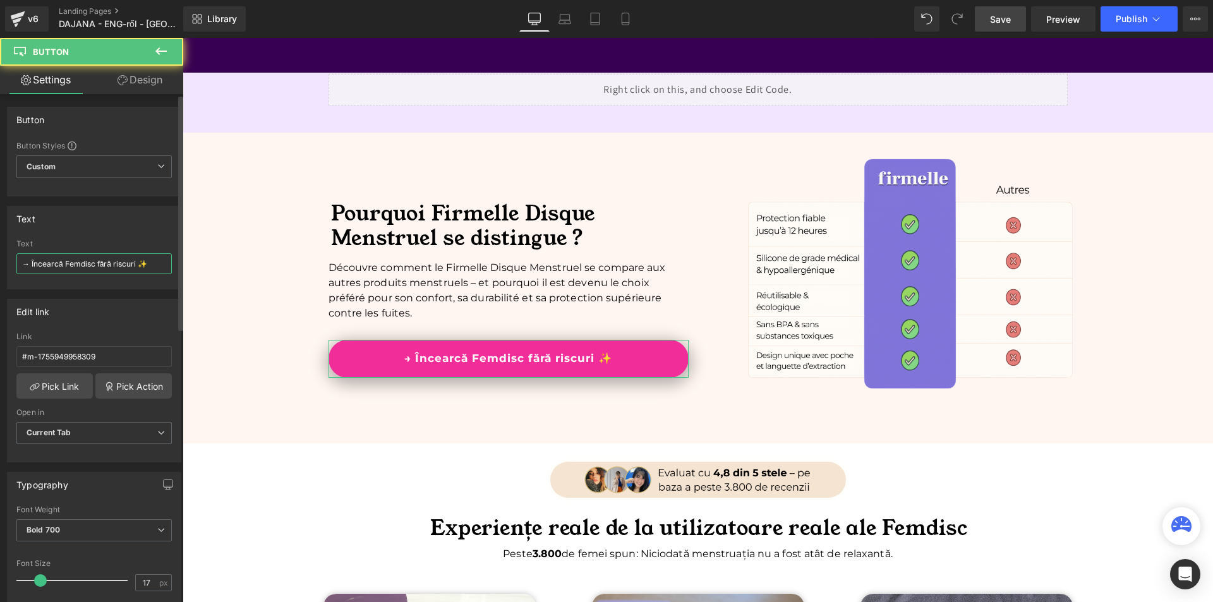
click at [87, 268] on input "→ Încearcă Femdisc fără riscuri ✨" at bounding box center [93, 263] width 155 height 21
paste input "Essaie Firmelle sans risque"
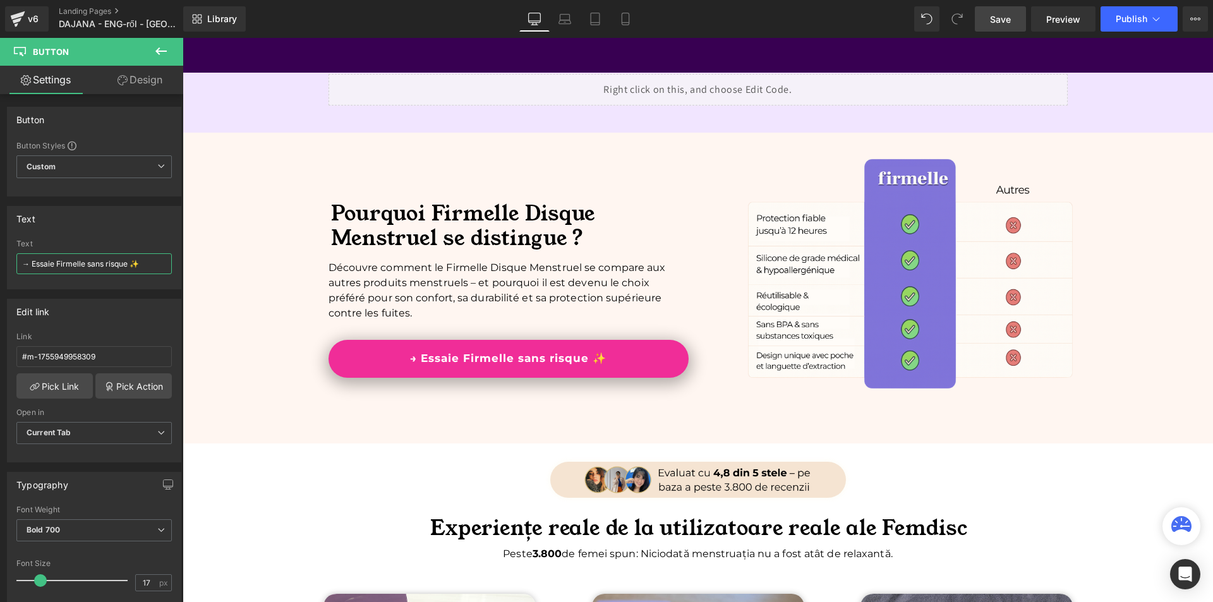
type input "→ Essaie Firmelle sans risque ✨"
click at [1009, 5] on div "Library Desktop Desktop Laptop Tablet Mobile Save Preview Publish Scheduled Upg…" at bounding box center [698, 19] width 1030 height 38
click at [1009, 11] on link "Save" at bounding box center [1000, 18] width 51 height 25
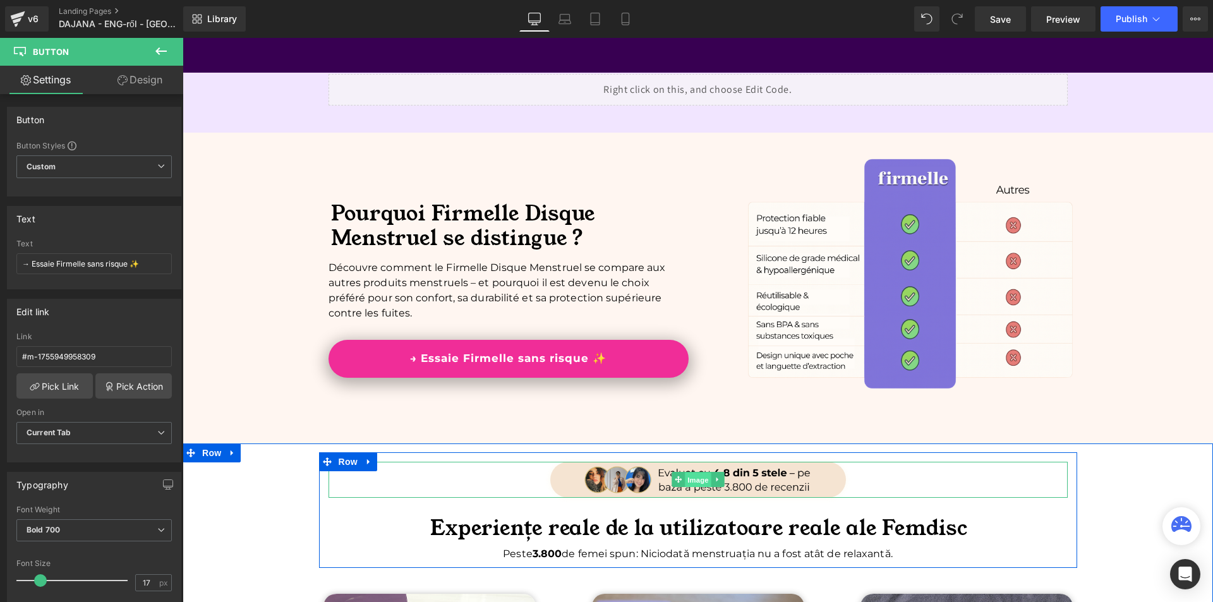
click at [705, 481] on span "Image" at bounding box center [698, 480] width 27 height 15
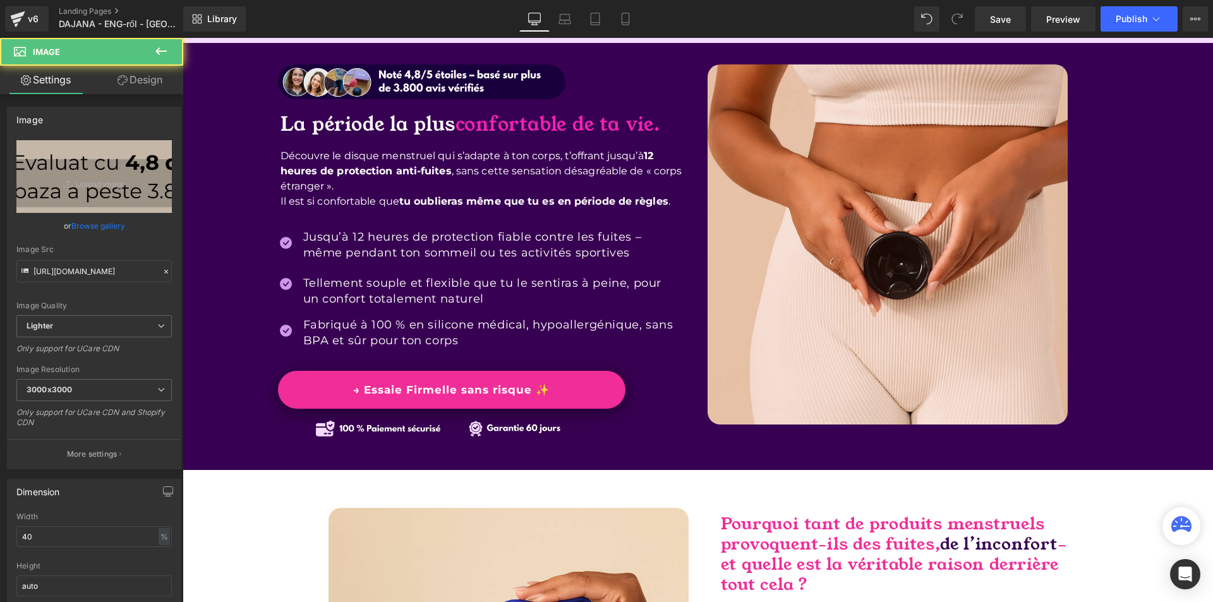
scroll to position [0, 0]
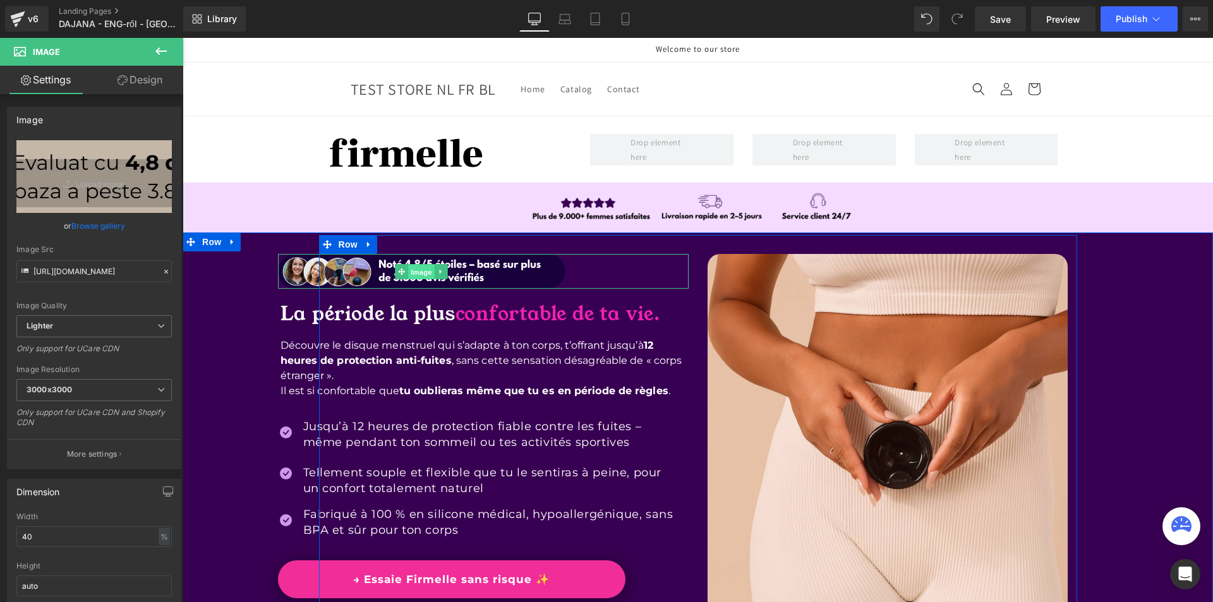
click at [408, 279] on span "Image" at bounding box center [421, 271] width 27 height 15
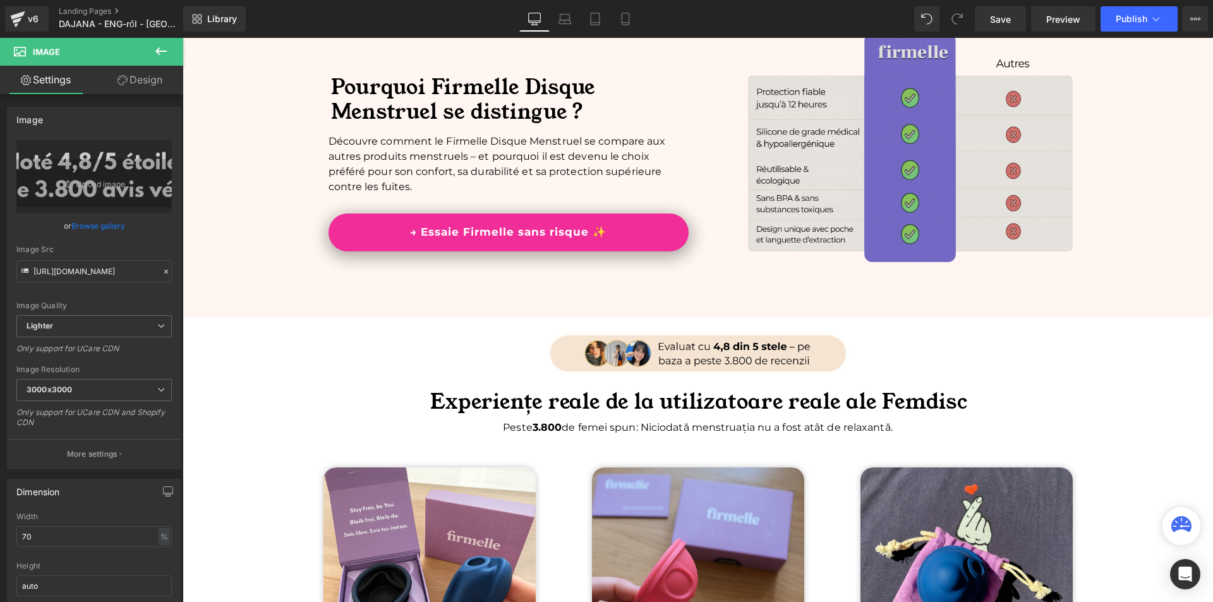
scroll to position [3223, 0]
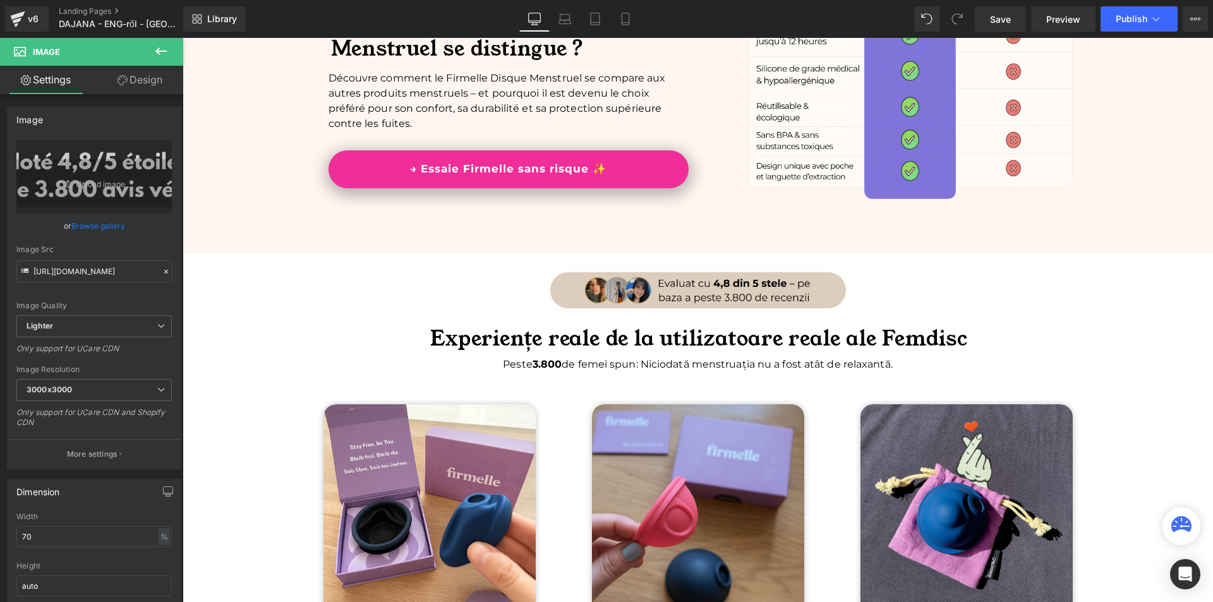
click at [693, 292] on div "Image" at bounding box center [698, 289] width 739 height 35
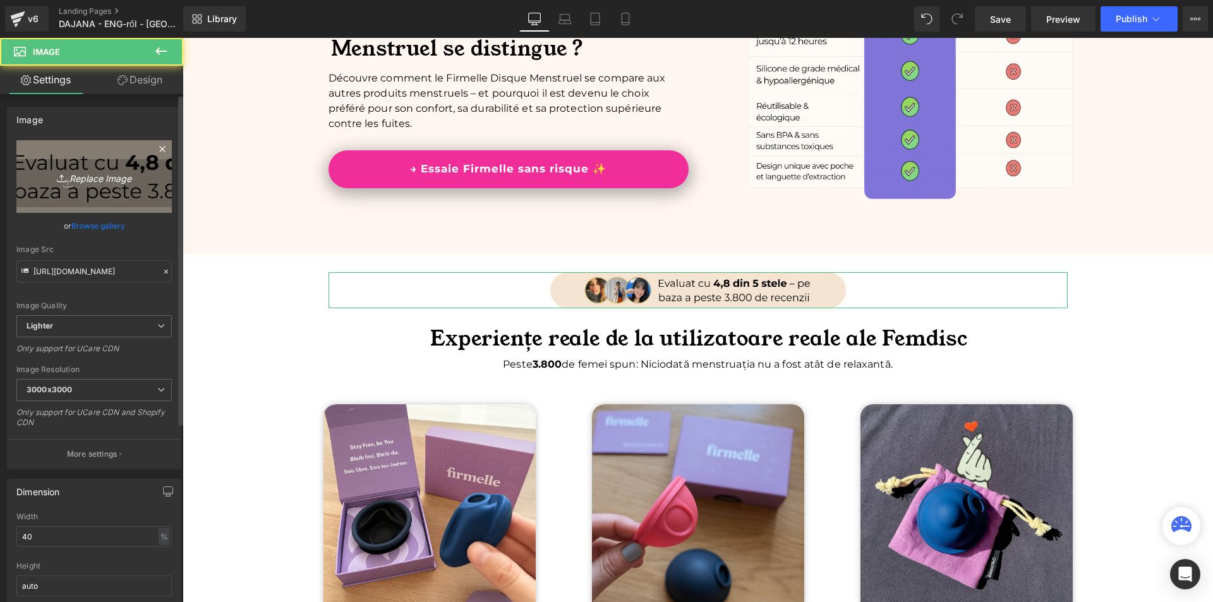
click at [136, 198] on link "Replace Image" at bounding box center [93, 176] width 155 height 73
type input "C:\fakepath\Více než 10 000 šťastných žen! - 2025-08-23T172635.576.png"
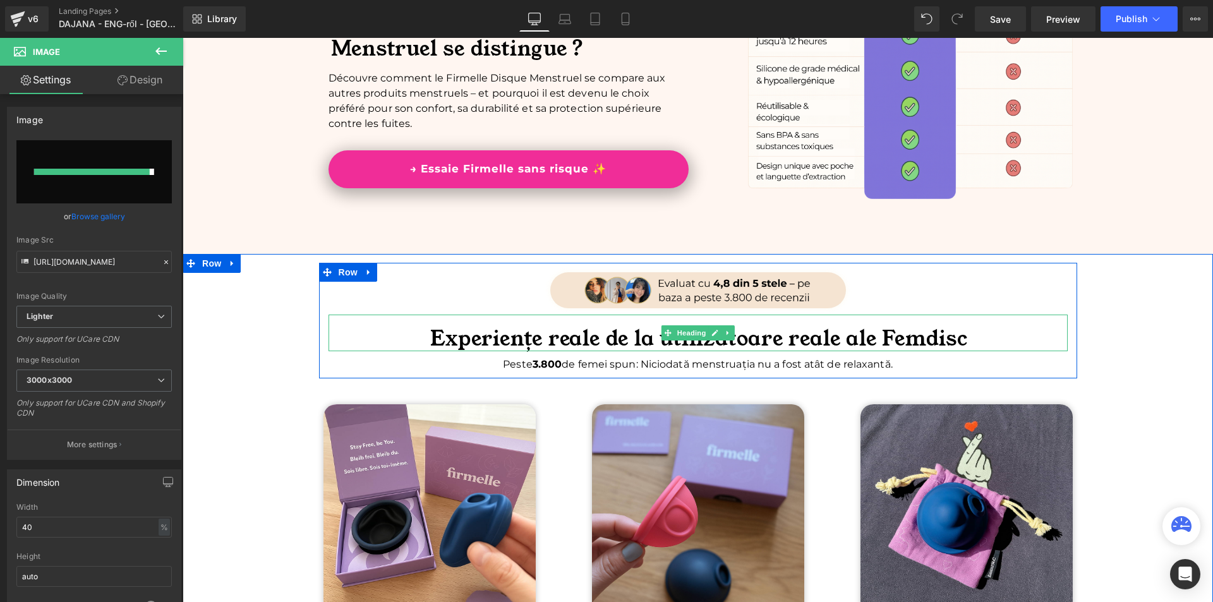
type input "[URL][DOMAIN_NAME]"
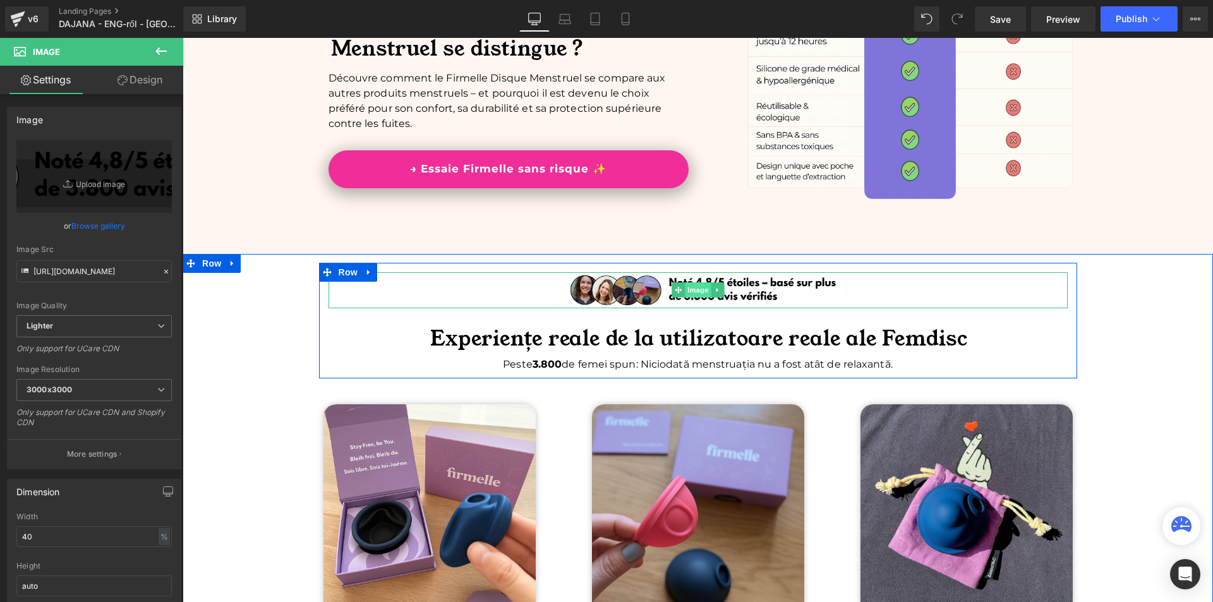
click at [690, 288] on span "Image" at bounding box center [698, 289] width 27 height 15
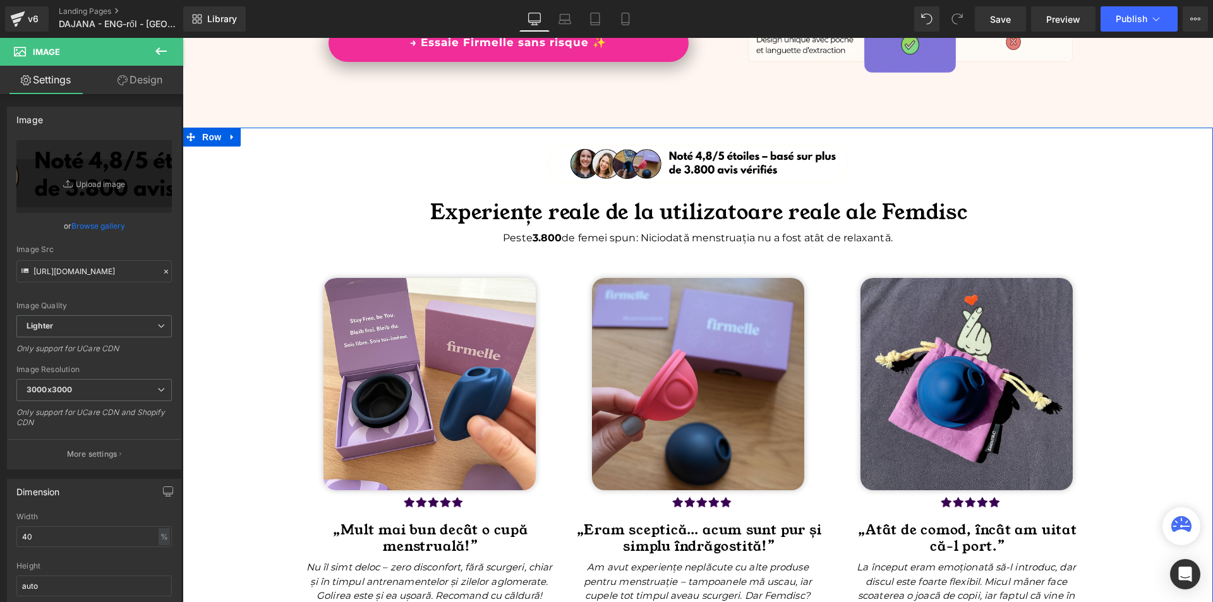
scroll to position [3412, 0]
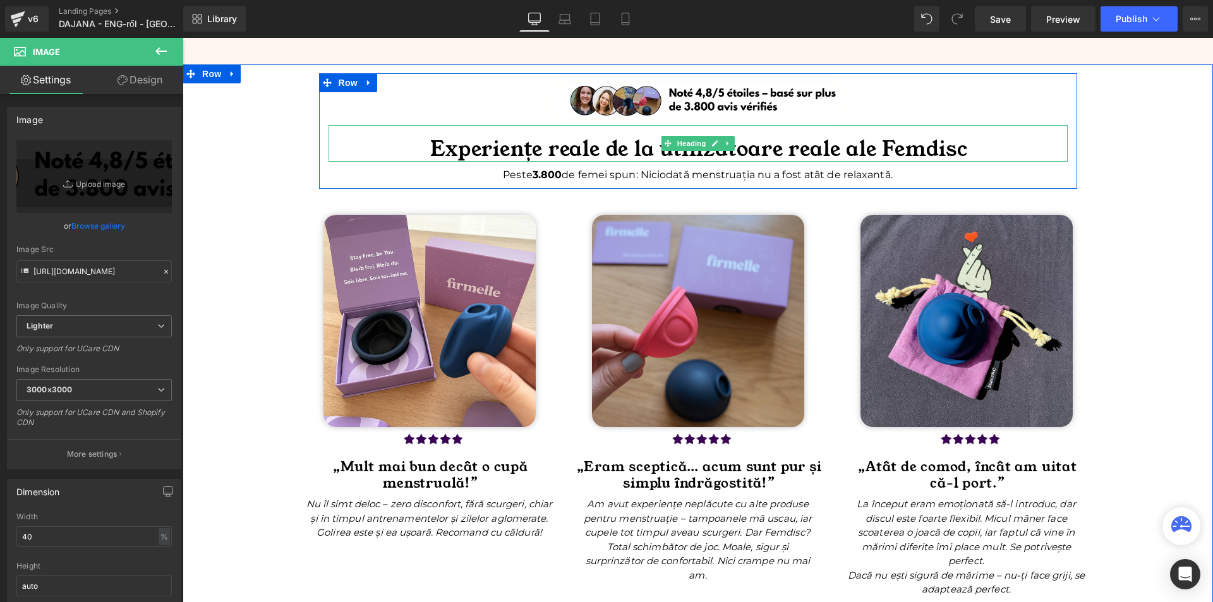
click at [501, 152] on h1 "Experiențe reale de la utilizatoare reale ale Femdisc" at bounding box center [699, 149] width 737 height 25
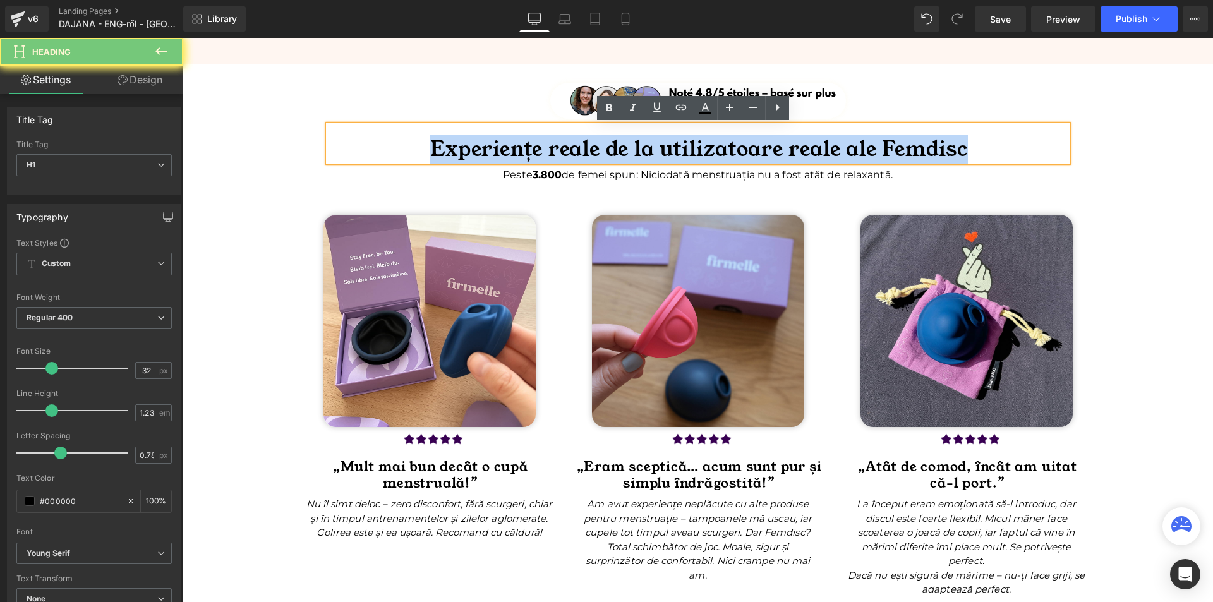
click at [501, 152] on h1 "Experiențe reale de la utilizatoare reale ale Femdisc" at bounding box center [699, 149] width 737 height 25
paste div
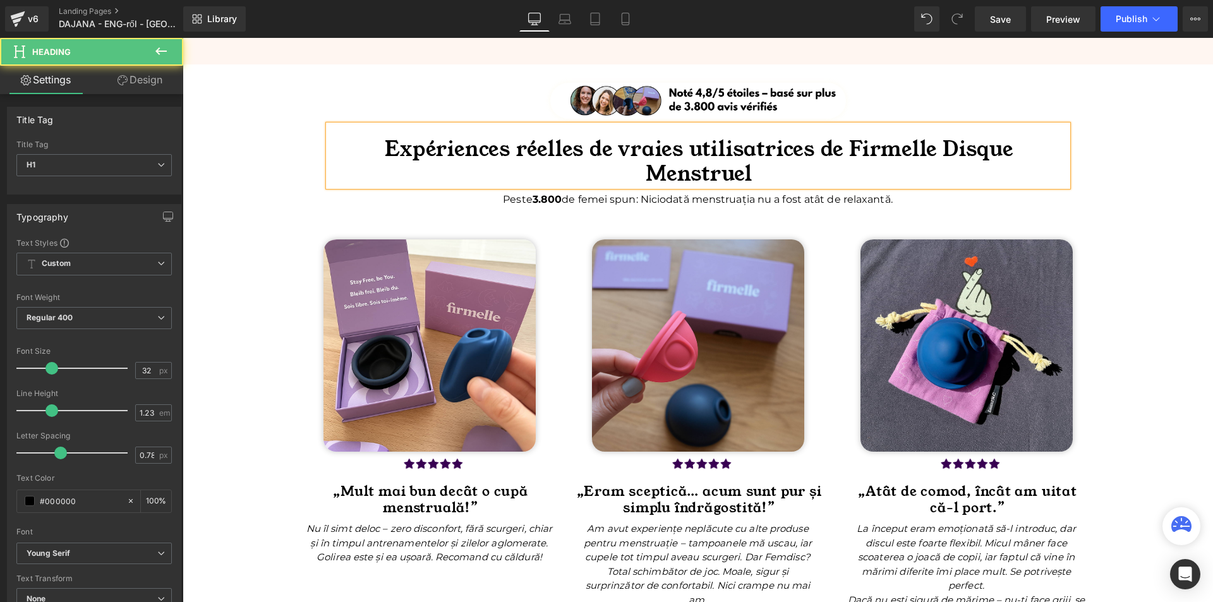
click at [821, 152] on h1 "Expériences réelles de vraies utilisatrices de Firmelle Disque Menstruel" at bounding box center [699, 162] width 737 height 50
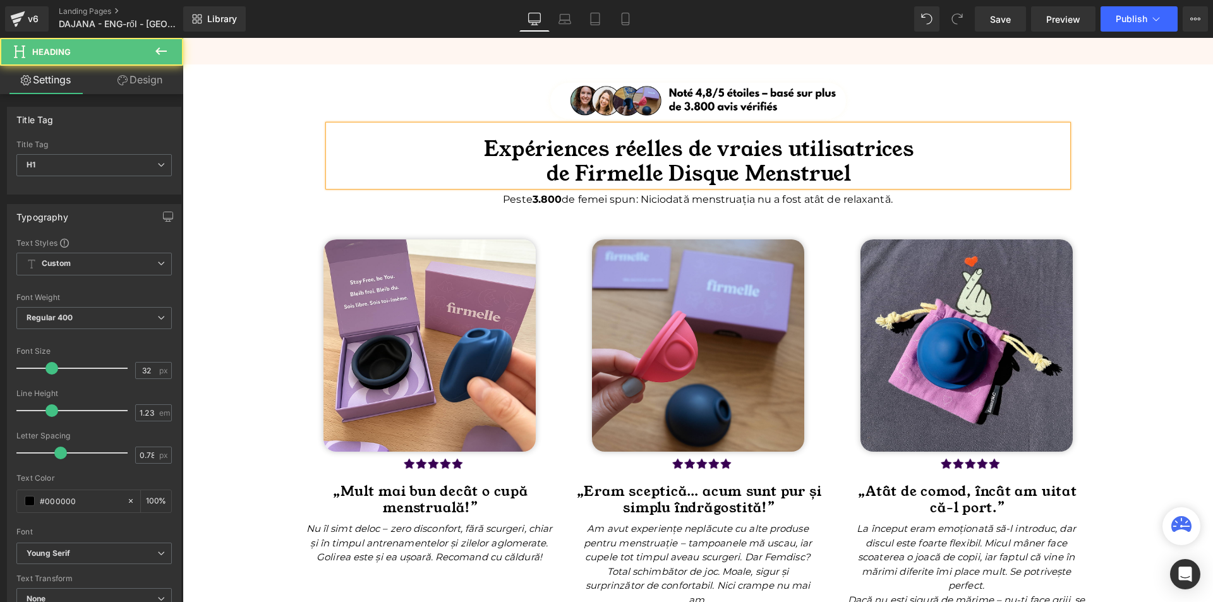
click at [1093, 185] on div "Image Expériences réelles de vraies utilisatrices de Firmelle Disque Menstruel …" at bounding box center [698, 599] width 1031 height 1053
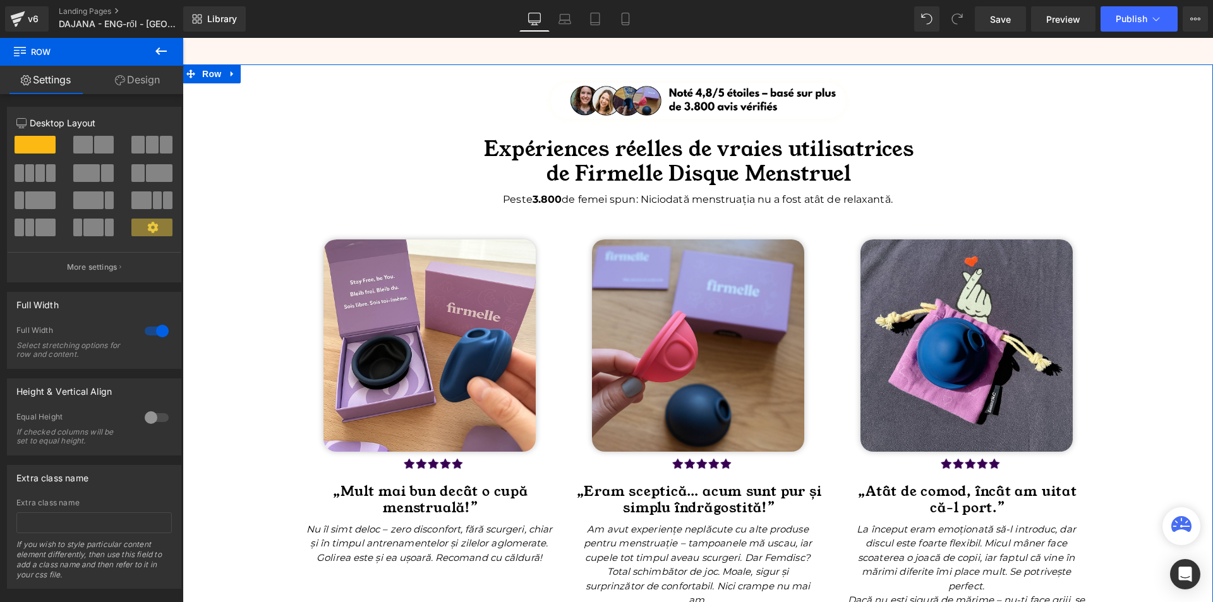
click at [560, 193] on p "Peste 3.800 de femei spun: Niciodată menstruația nu a fost atât de relaxantă." at bounding box center [698, 199] width 739 height 15
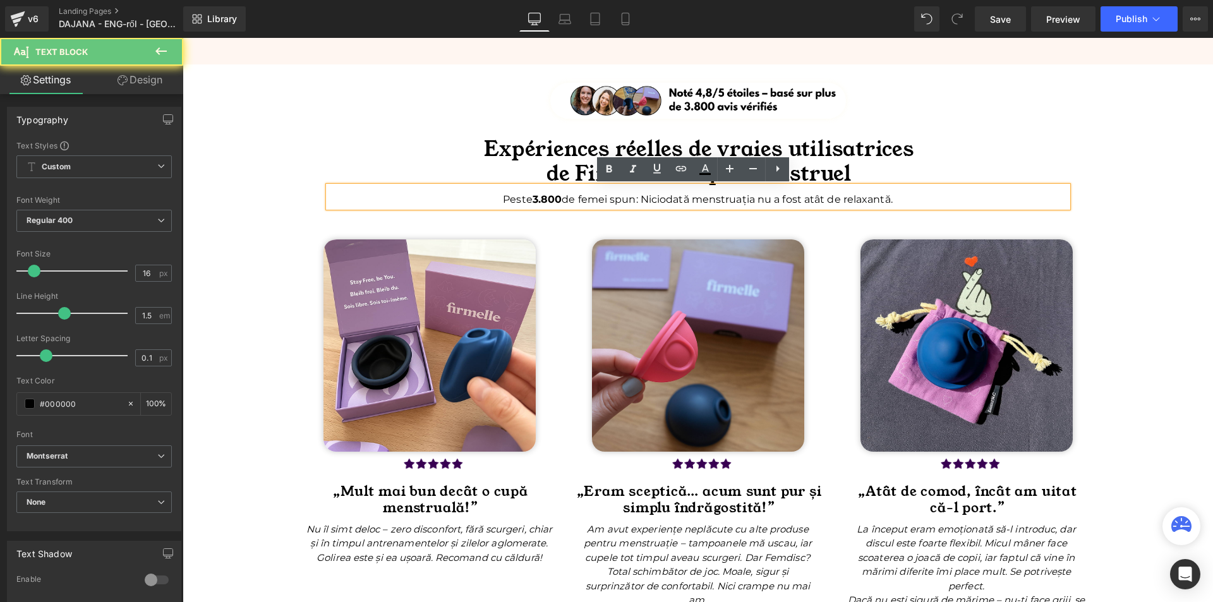
click at [560, 193] on p "Peste 3.800 de femei spun: Niciodată menstruația nu a fost atât de relaxantă." at bounding box center [698, 199] width 739 height 15
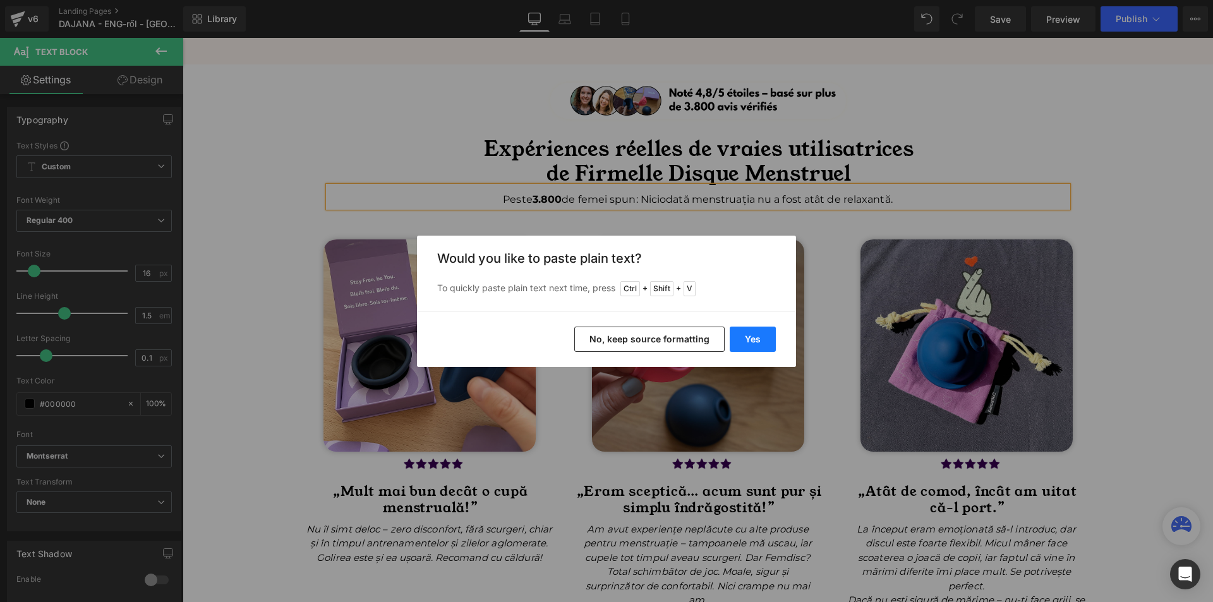
click at [746, 336] on button "Yes" at bounding box center [753, 339] width 46 height 25
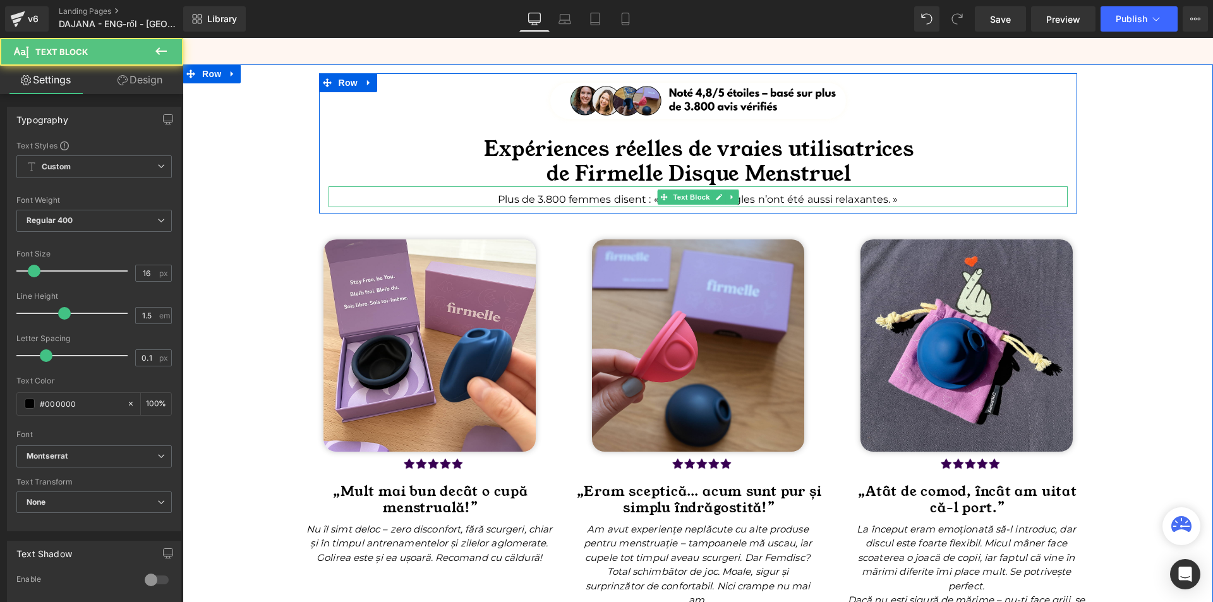
click at [539, 200] on p "Plus de 3.800 femmes disent : « Jamais mes règles n’ont été aussi relaxantes. »" at bounding box center [698, 199] width 739 height 15
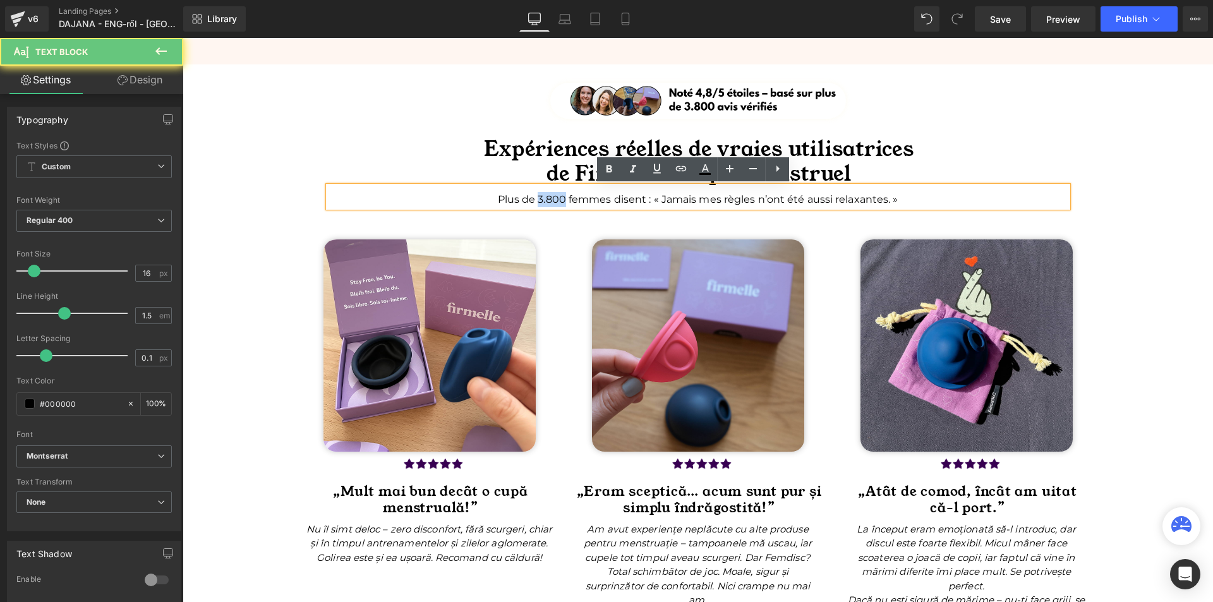
drag, startPoint x: 534, startPoint y: 198, endPoint x: 562, endPoint y: 200, distance: 28.5
click at [562, 200] on p "Plus de 3.800 femmes disent : « Jamais mes règles n’ont été aussi relaxantes. »" at bounding box center [698, 199] width 739 height 15
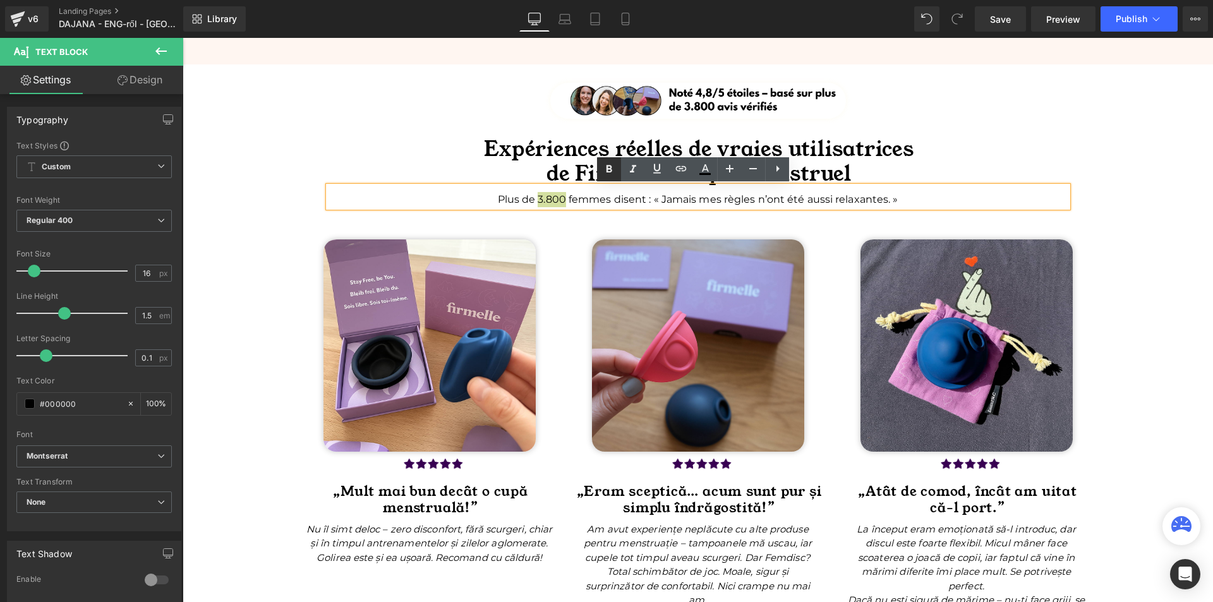
drag, startPoint x: 611, startPoint y: 173, endPoint x: 640, endPoint y: 152, distance: 35.8
click at [611, 173] on icon at bounding box center [610, 170] width 6 height 8
click at [1181, 314] on div "Image Expériences réelles de vraies utilisatrices de Firmelle Disque Menstruel …" at bounding box center [698, 599] width 1031 height 1053
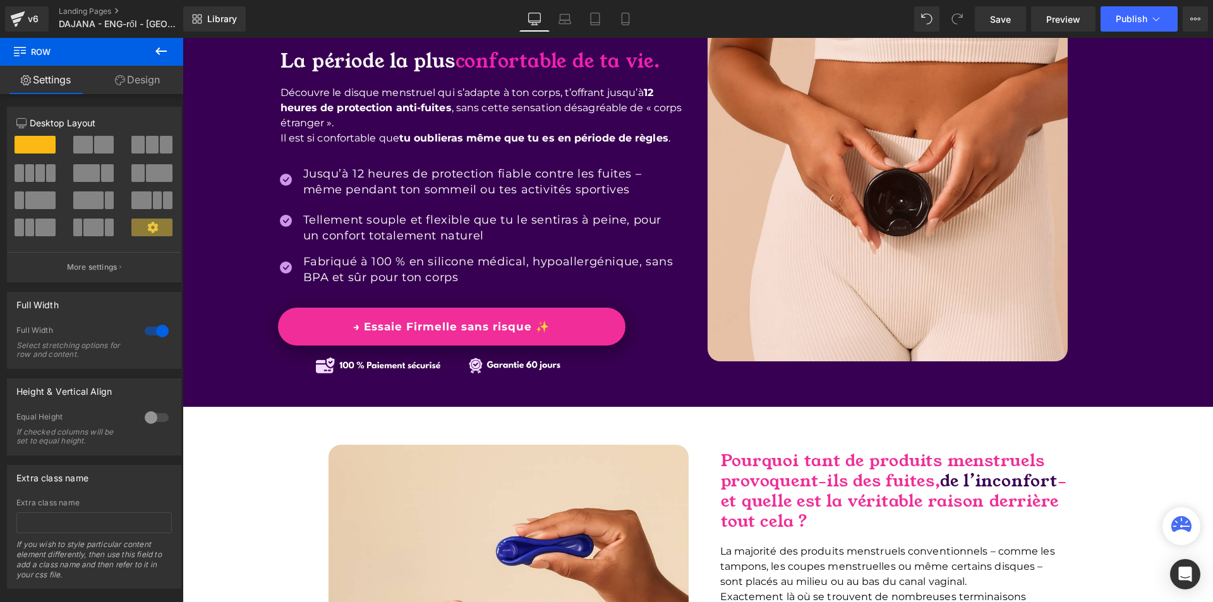
scroll to position [0, 0]
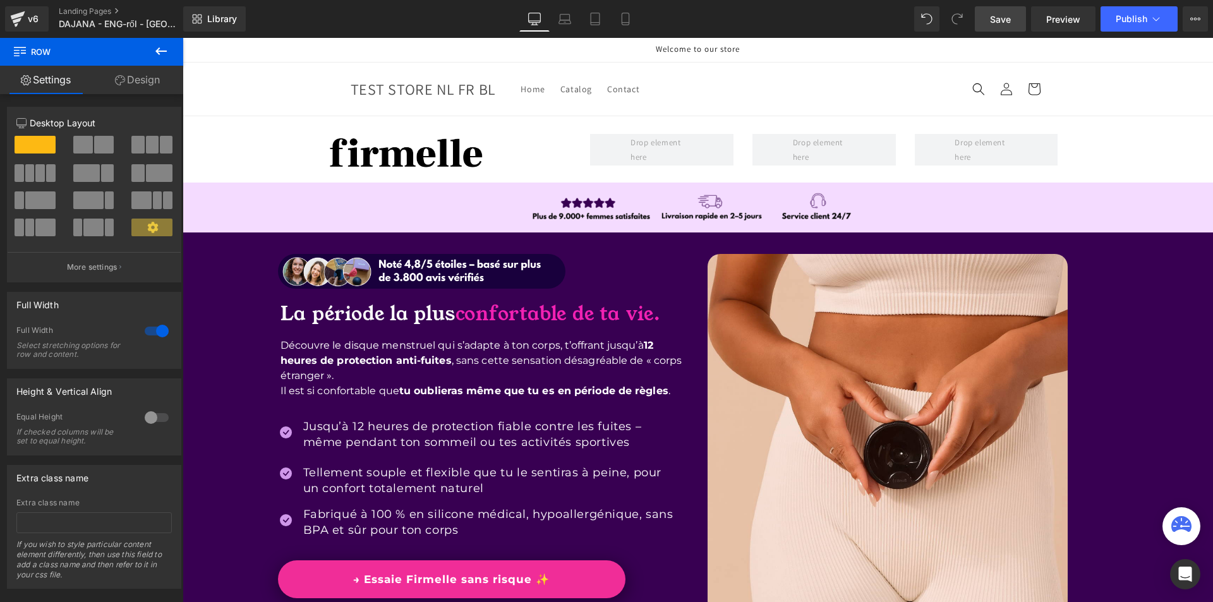
click at [990, 16] on link "Save" at bounding box center [1000, 18] width 51 height 25
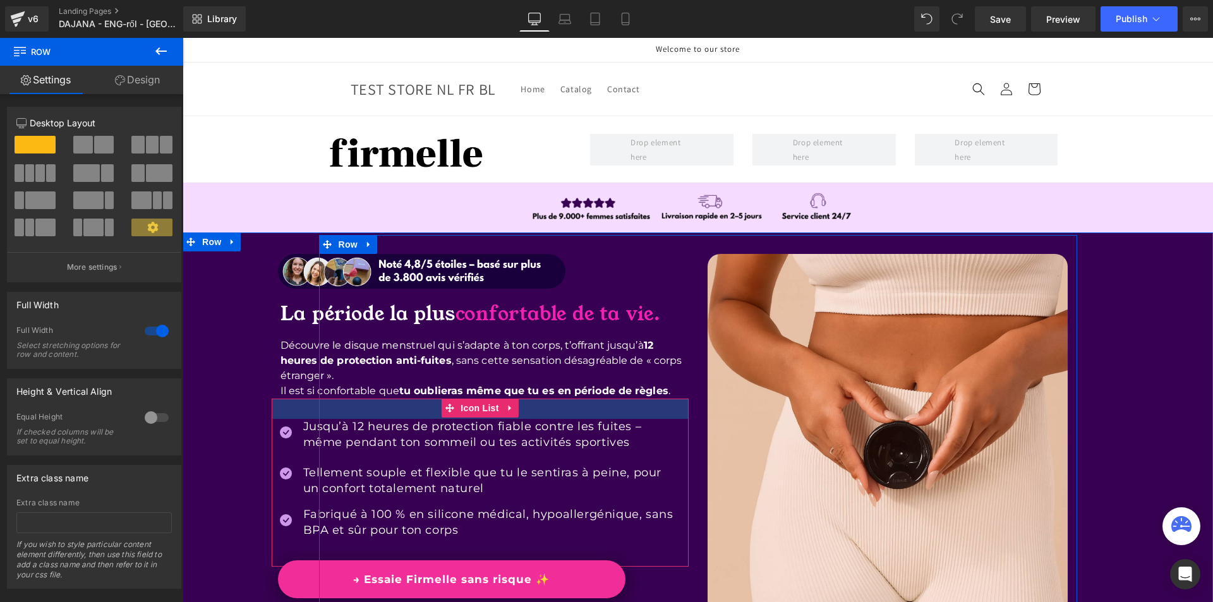
scroll to position [126, 0]
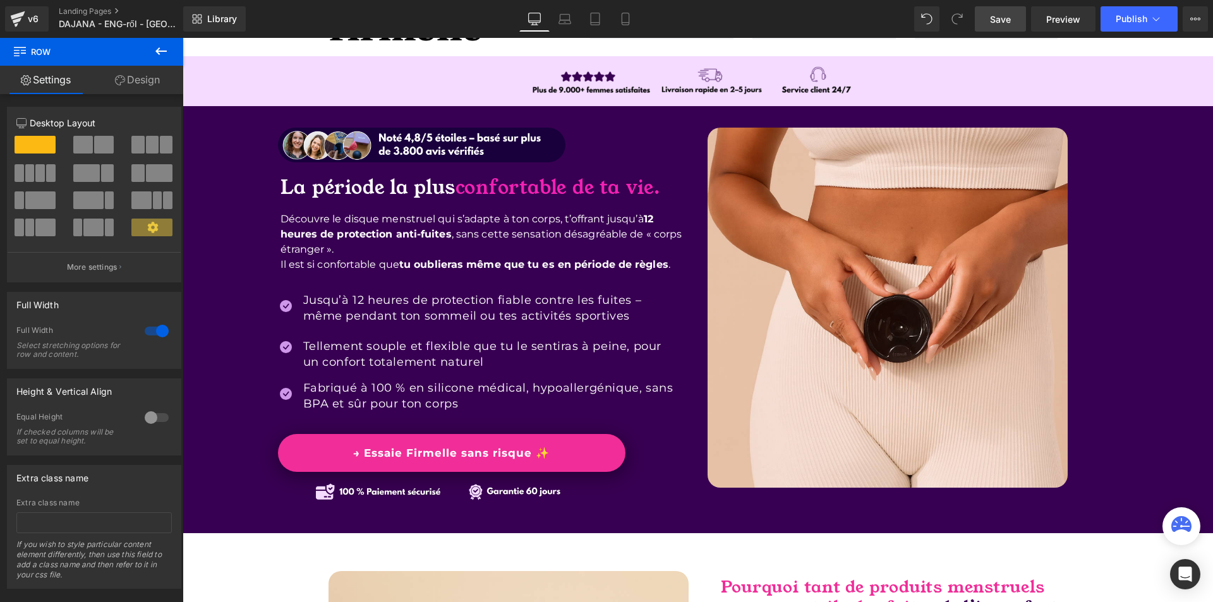
click at [978, 22] on link "Save" at bounding box center [1000, 18] width 51 height 25
